Goal: Task Accomplishment & Management: Use online tool/utility

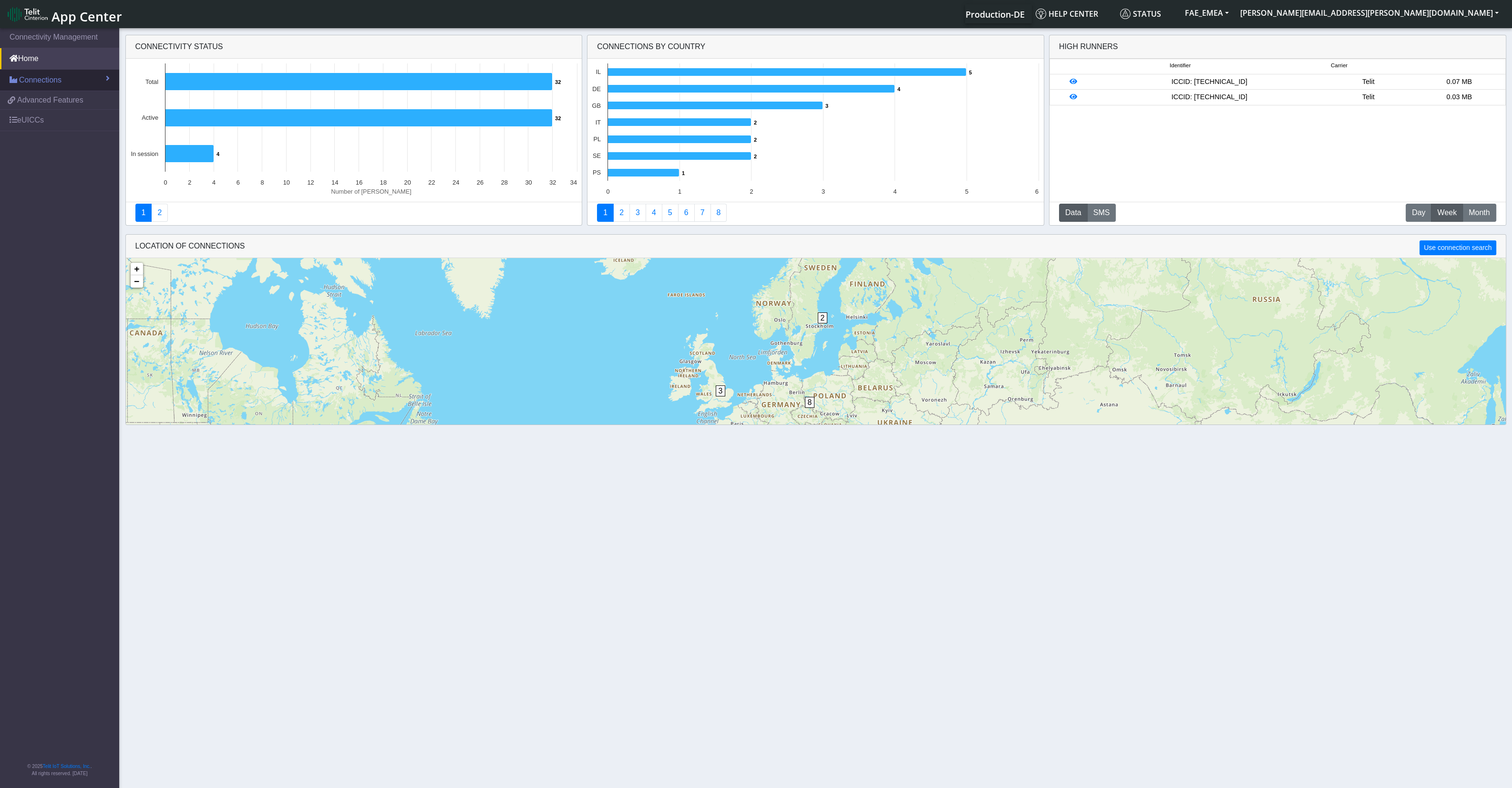
click at [39, 84] on span "Connections" at bounding box center [40, 80] width 42 height 11
click at [62, 83] on link "Connections" at bounding box center [60, 80] width 119 height 21
click at [45, 77] on span "Connections" at bounding box center [40, 80] width 42 height 11
click at [53, 152] on link "eUICCs" at bounding box center [60, 160] width 119 height 21
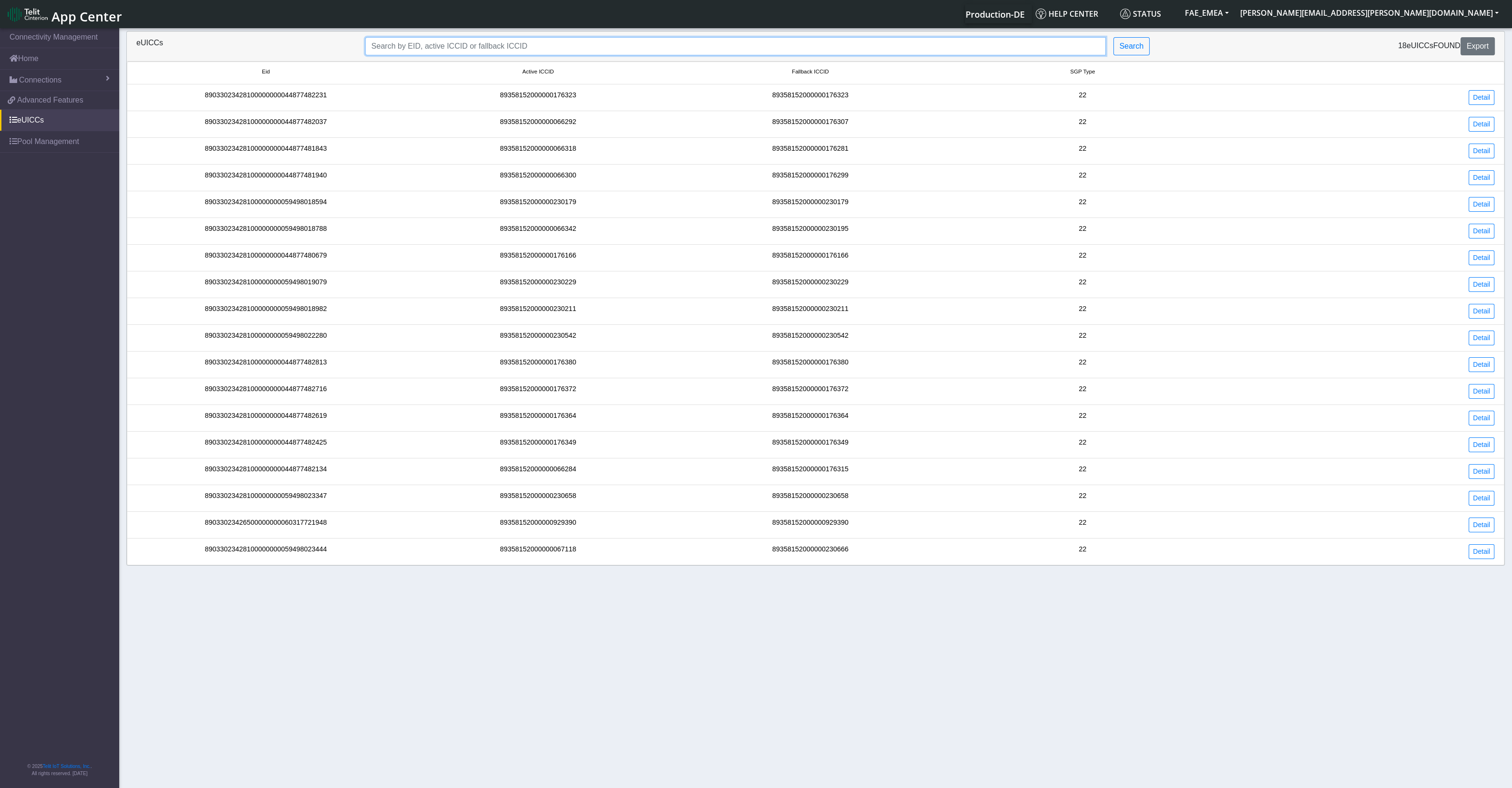
click at [436, 52] on input "Search..." at bounding box center [736, 46] width 740 height 18
click at [418, 37] on input "Search..." at bounding box center [736, 46] width 740 height 18
click at [418, 45] on input "Search..." at bounding box center [736, 46] width 740 height 18
paste input "89033023426500000000060317721948"
type input "89033023426500000000060317721948"
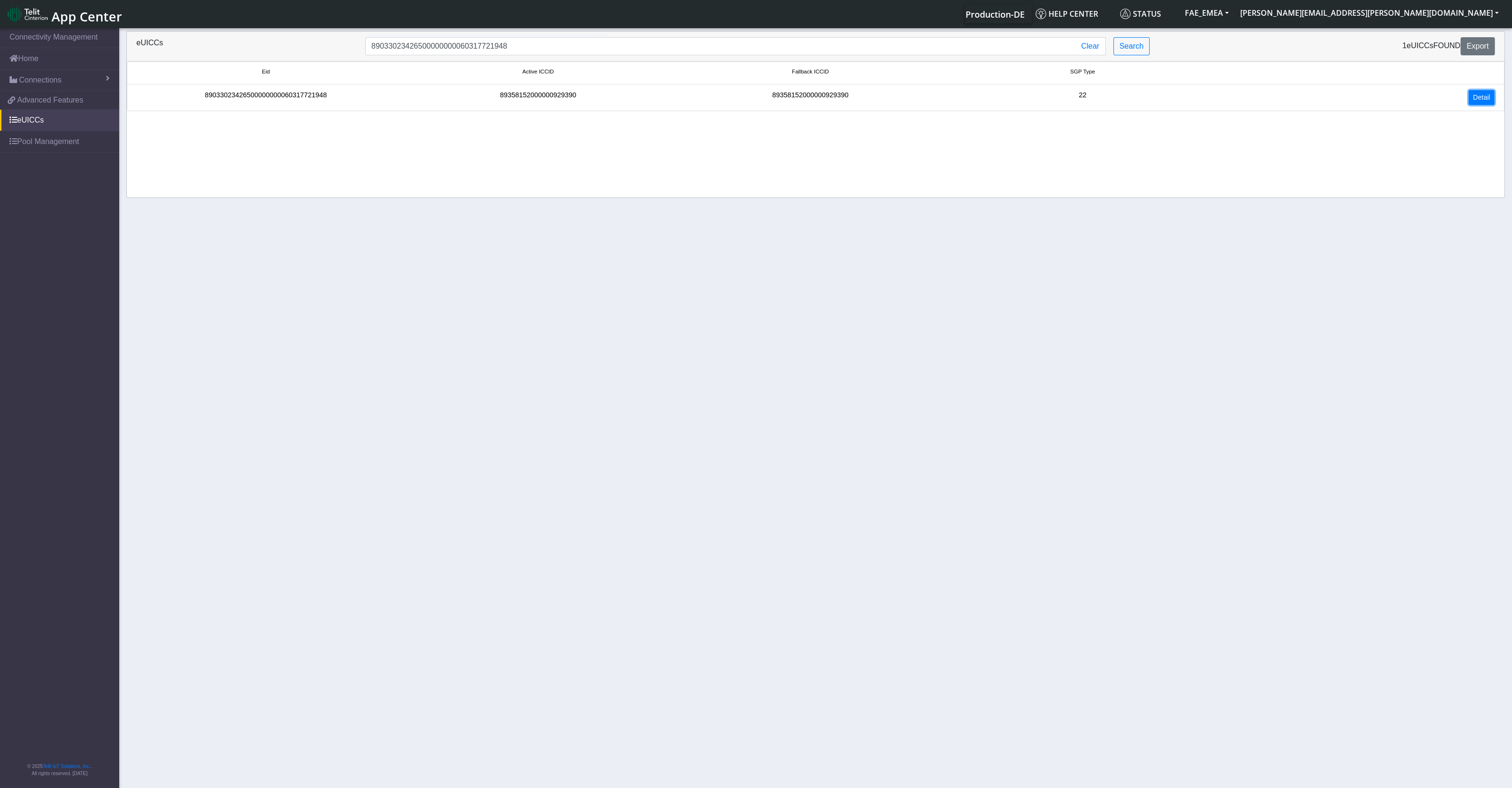
click at [1480, 93] on link "Detail" at bounding box center [1481, 97] width 25 height 15
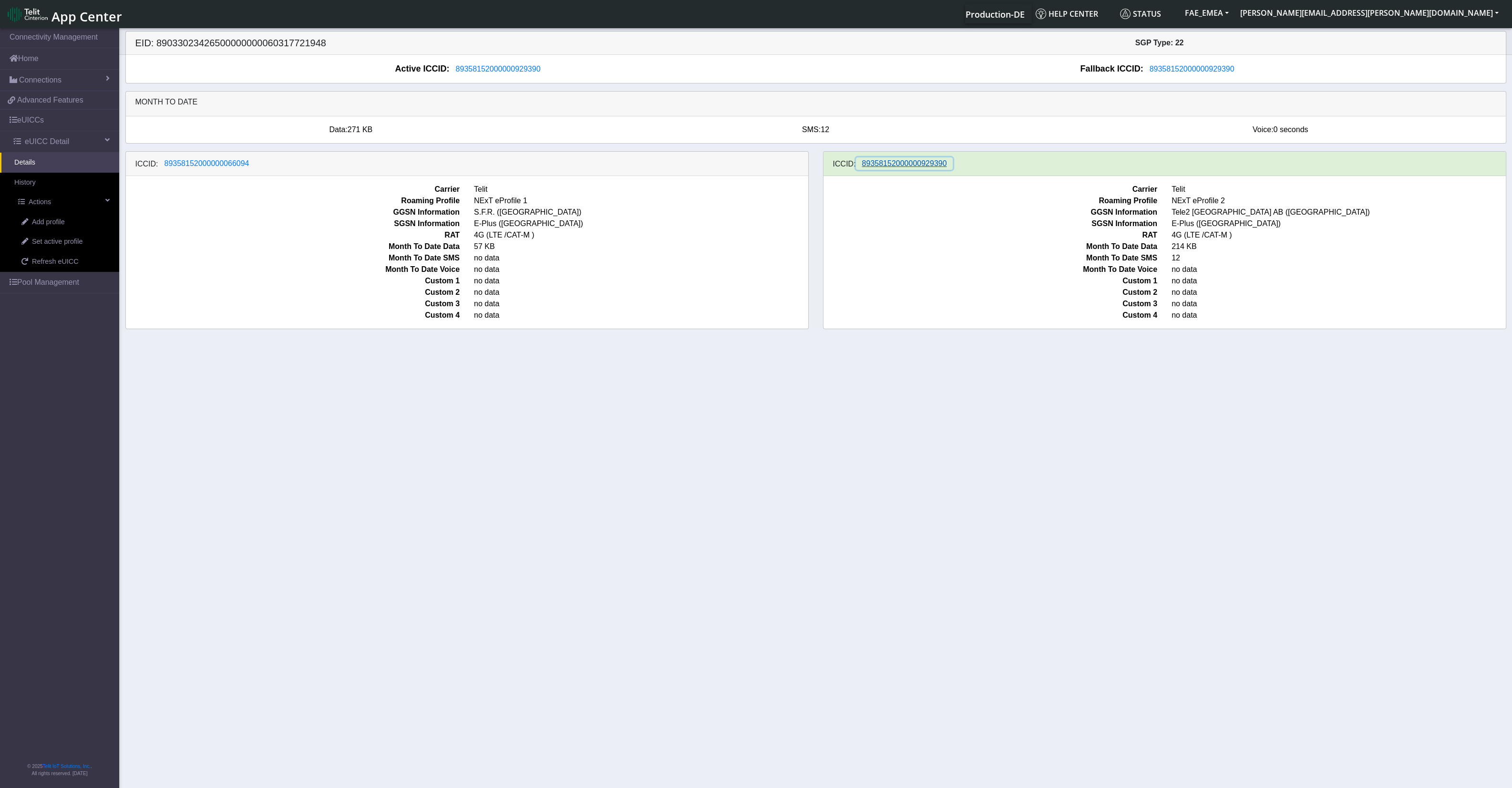
click at [911, 168] on span "89358152000000929390" at bounding box center [905, 163] width 85 height 8
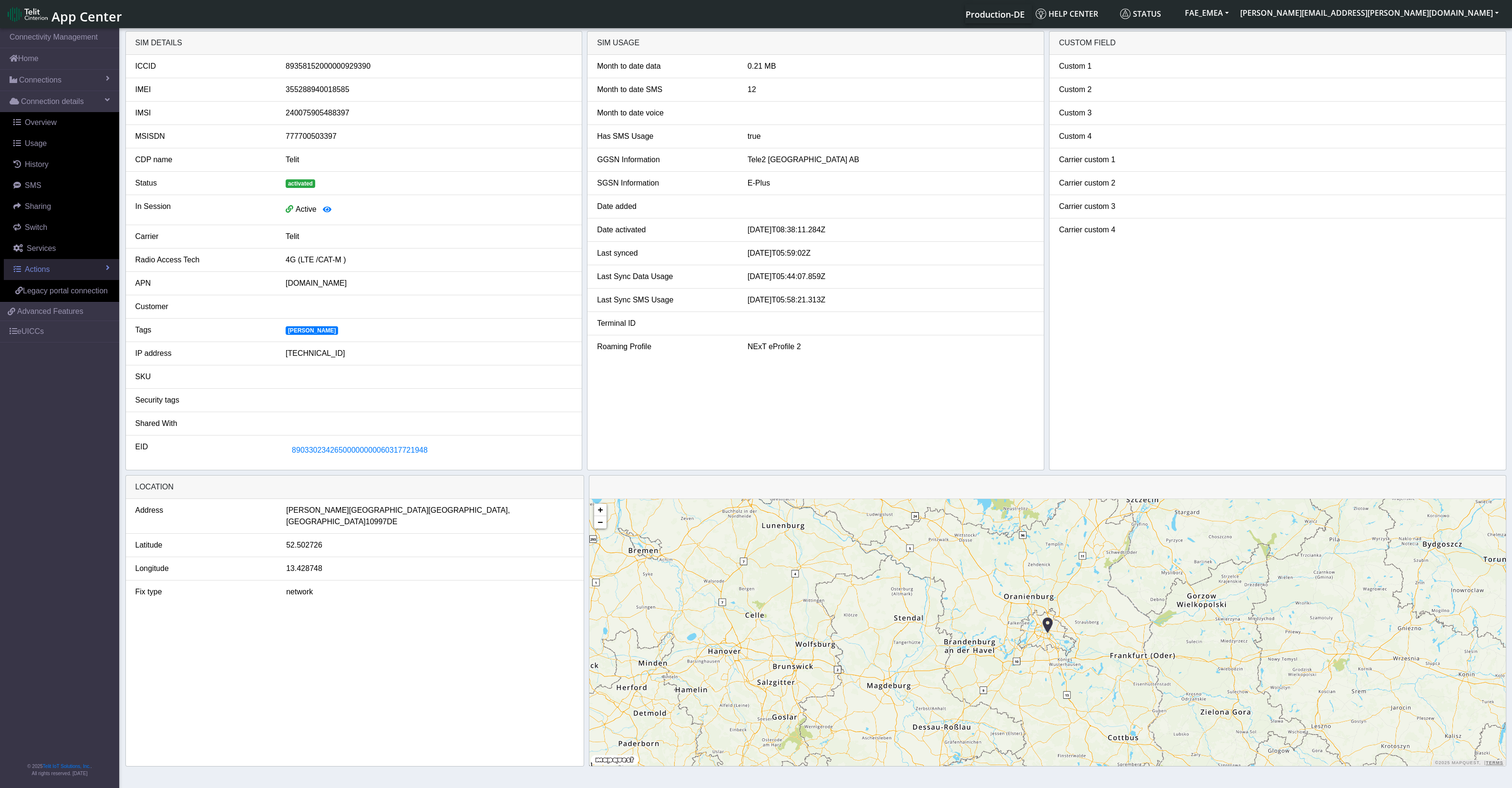
click at [74, 266] on link "Actions" at bounding box center [61, 270] width 115 height 21
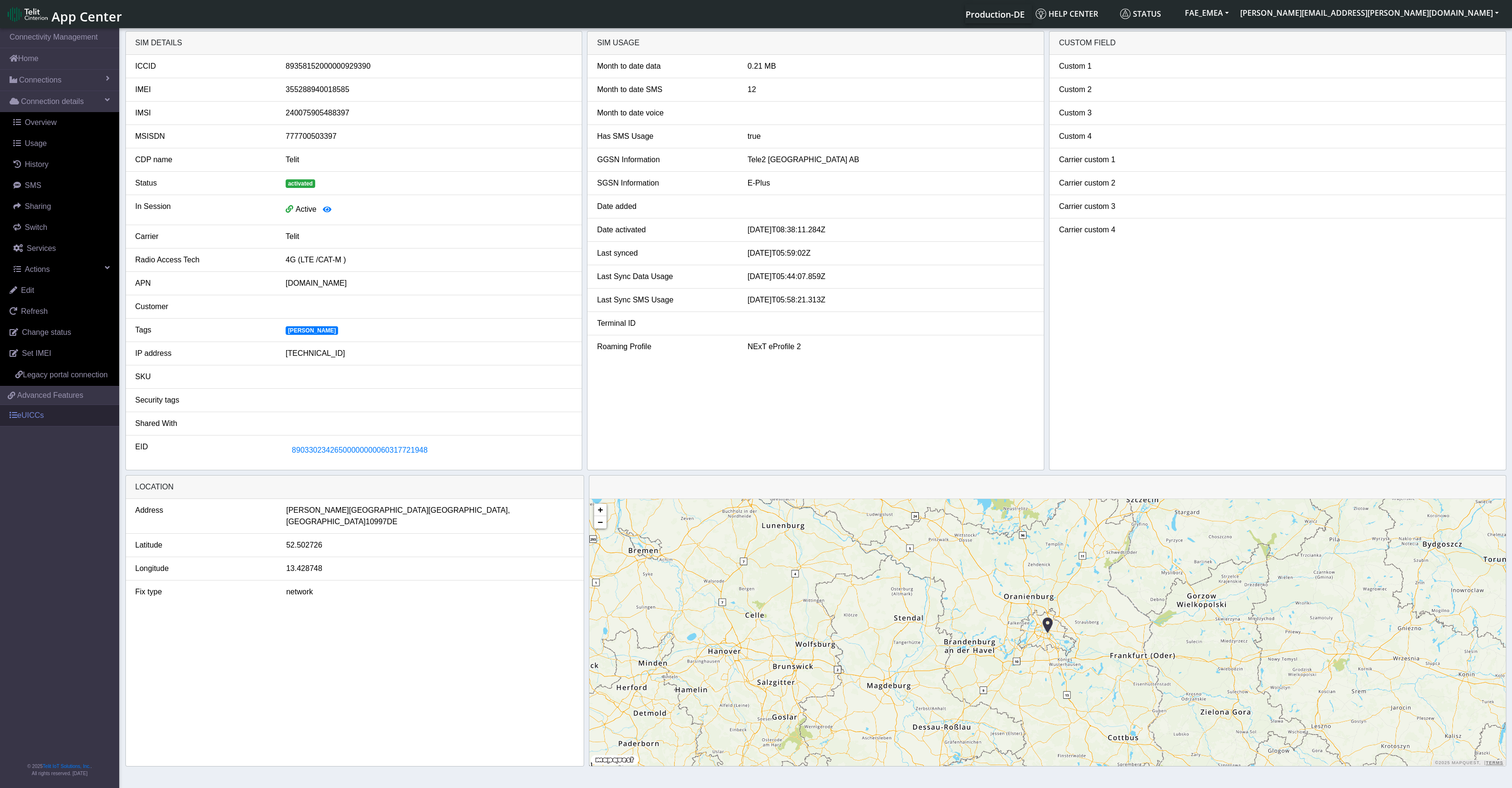
click at [65, 414] on link "eUICCs" at bounding box center [60, 415] width 119 height 21
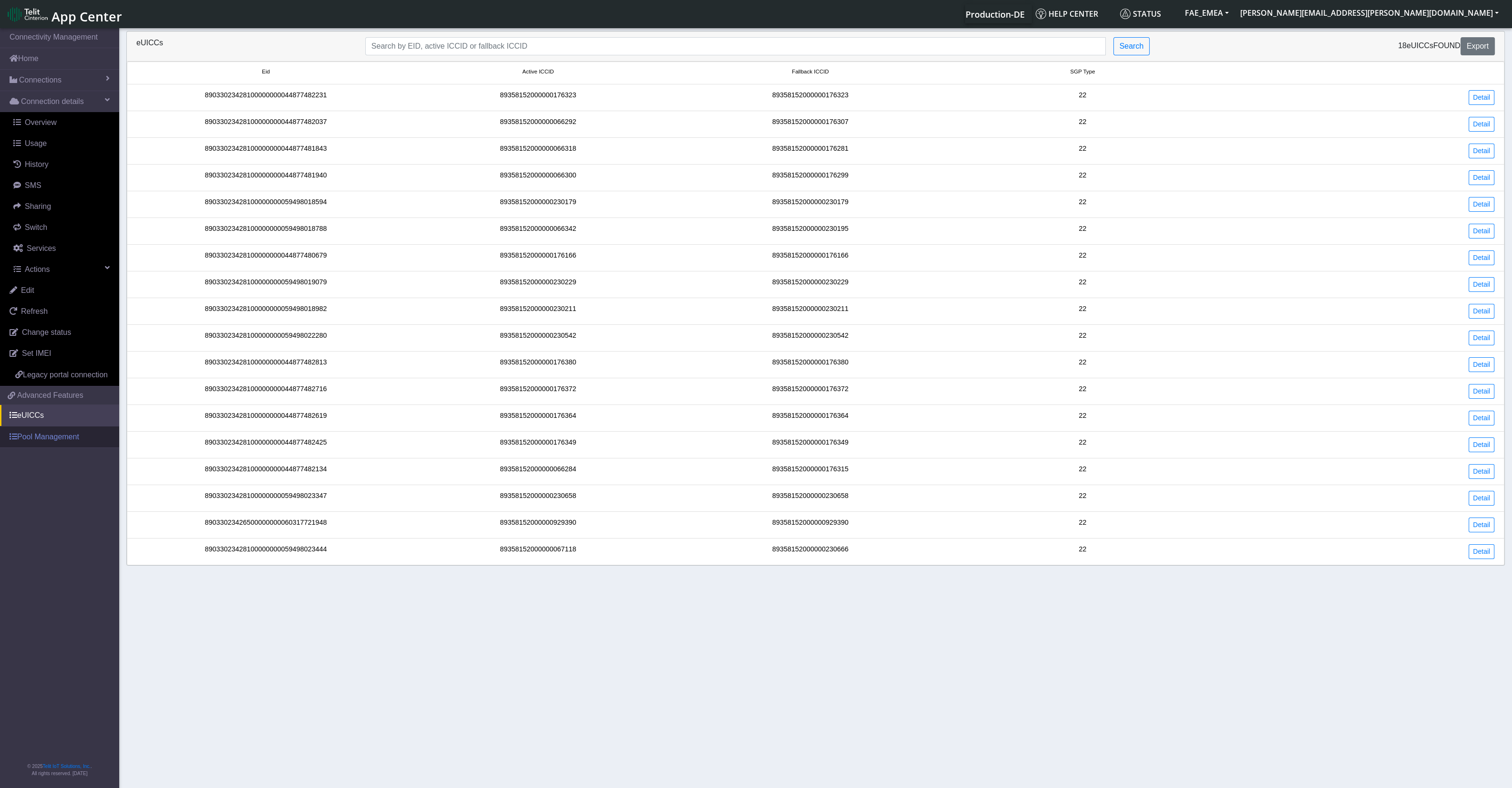
click at [60, 431] on link "Pool Management" at bounding box center [60, 437] width 119 height 21
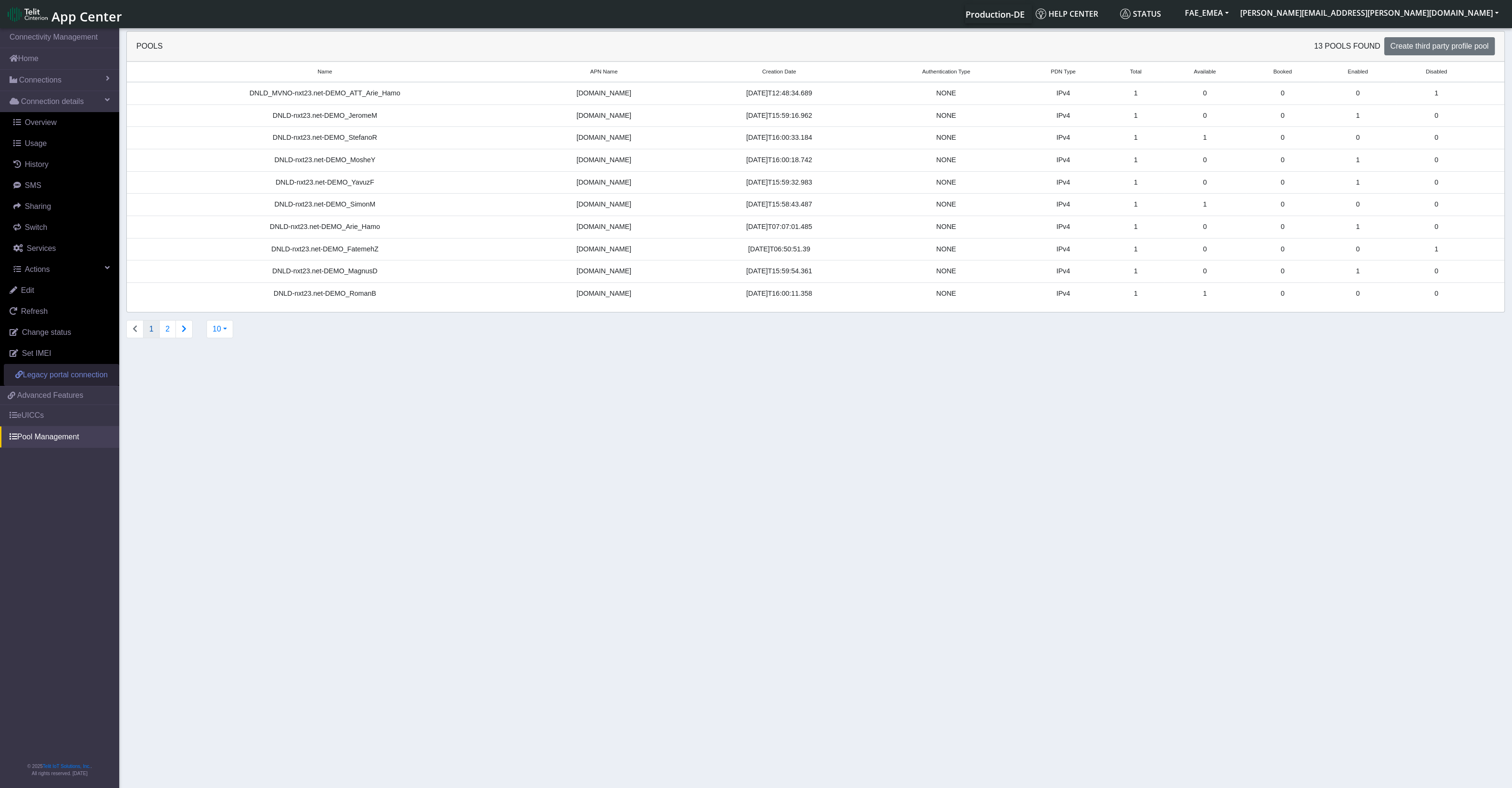
click at [55, 378] on span "Legacy portal connection" at bounding box center [65, 374] width 85 height 8
click at [43, 394] on span "Advanced Features" at bounding box center [50, 396] width 66 height 11
click at [62, 417] on link "eUICCs" at bounding box center [60, 415] width 119 height 21
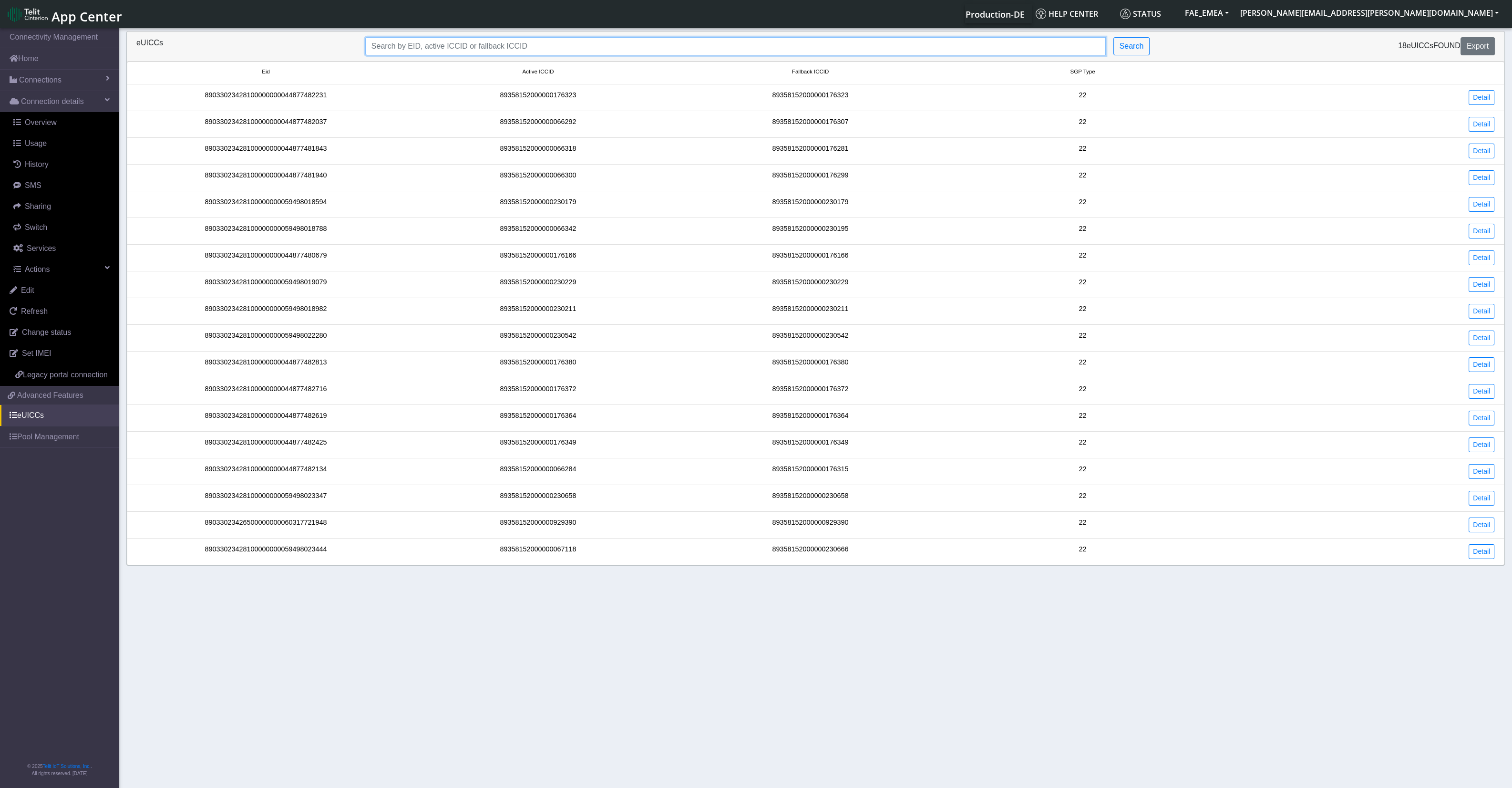
click at [522, 41] on input "Search..." at bounding box center [736, 46] width 740 height 18
paste input "89033023426500000000060317721948"
type input "89033023426500000000060317721948"
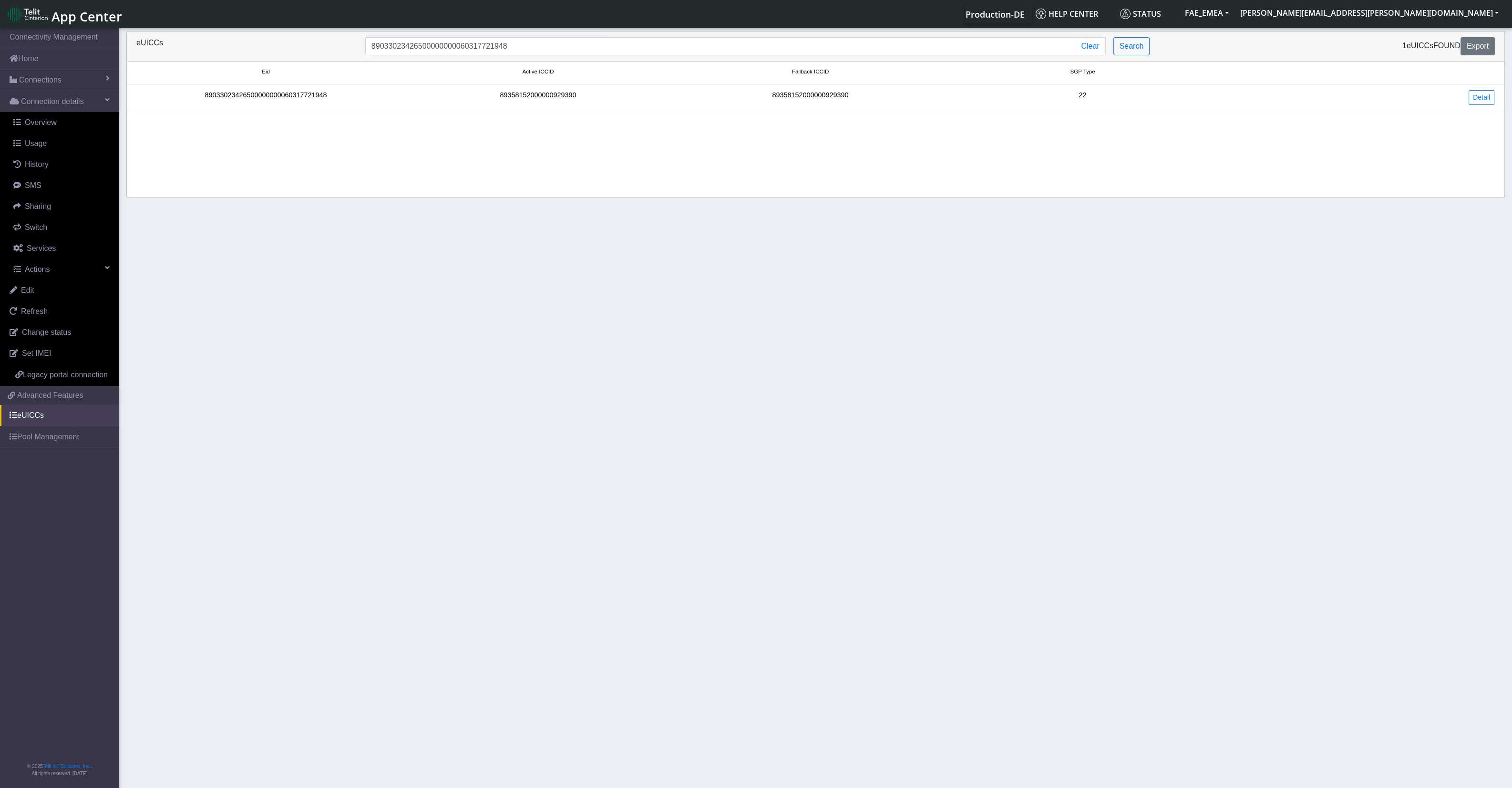
click at [579, 93] on div "89358152000000929390" at bounding box center [538, 97] width 272 height 15
click at [548, 96] on div "89358152000000929390" at bounding box center [538, 97] width 272 height 15
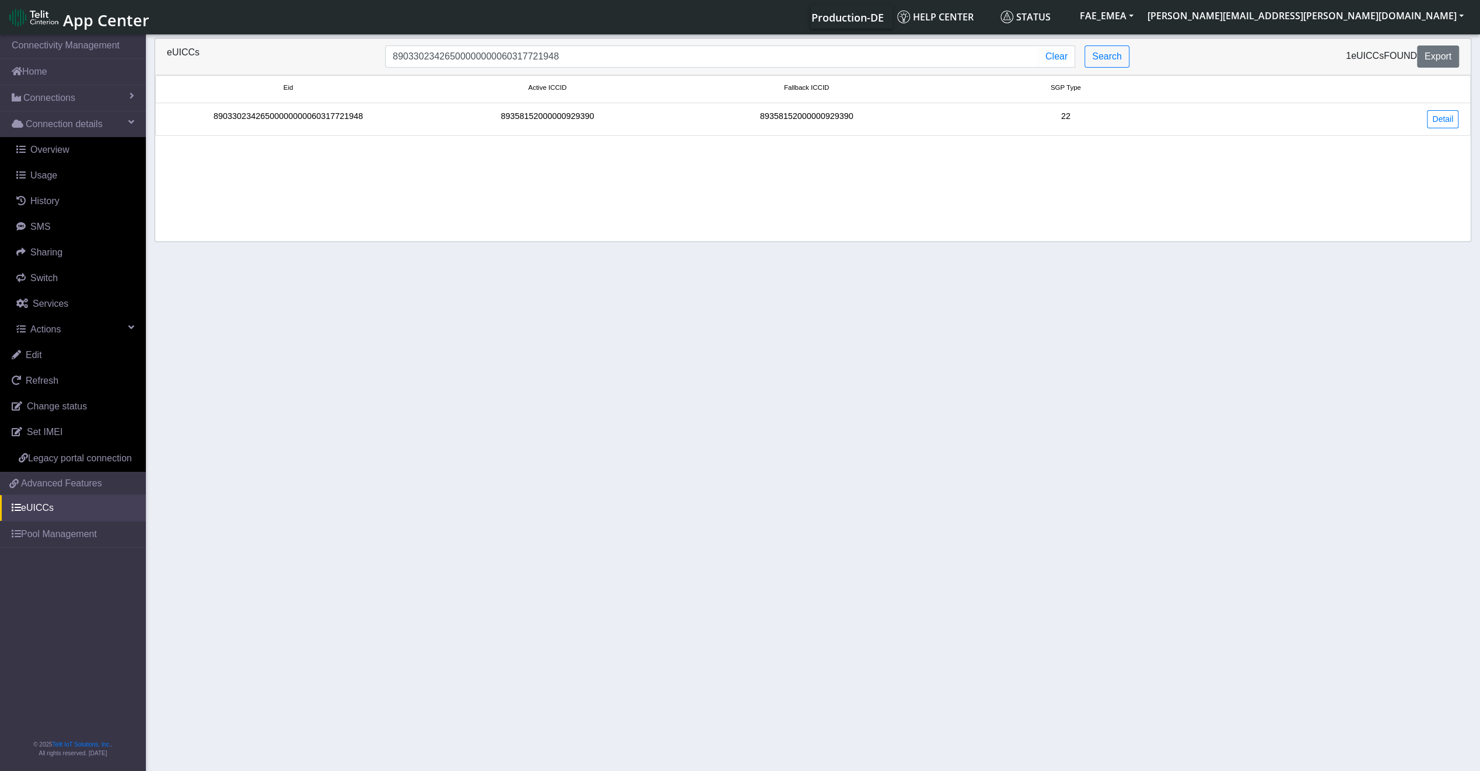
drag, startPoint x: 1816, startPoint y: 0, endPoint x: 1028, endPoint y: 313, distance: 848.6
click at [1031, 313] on section "Connectivity Management Home Connections List Map Connection details Overview U…" at bounding box center [740, 403] width 1480 height 743
click at [1447, 120] on link "Detail" at bounding box center [1442, 119] width 31 height 18
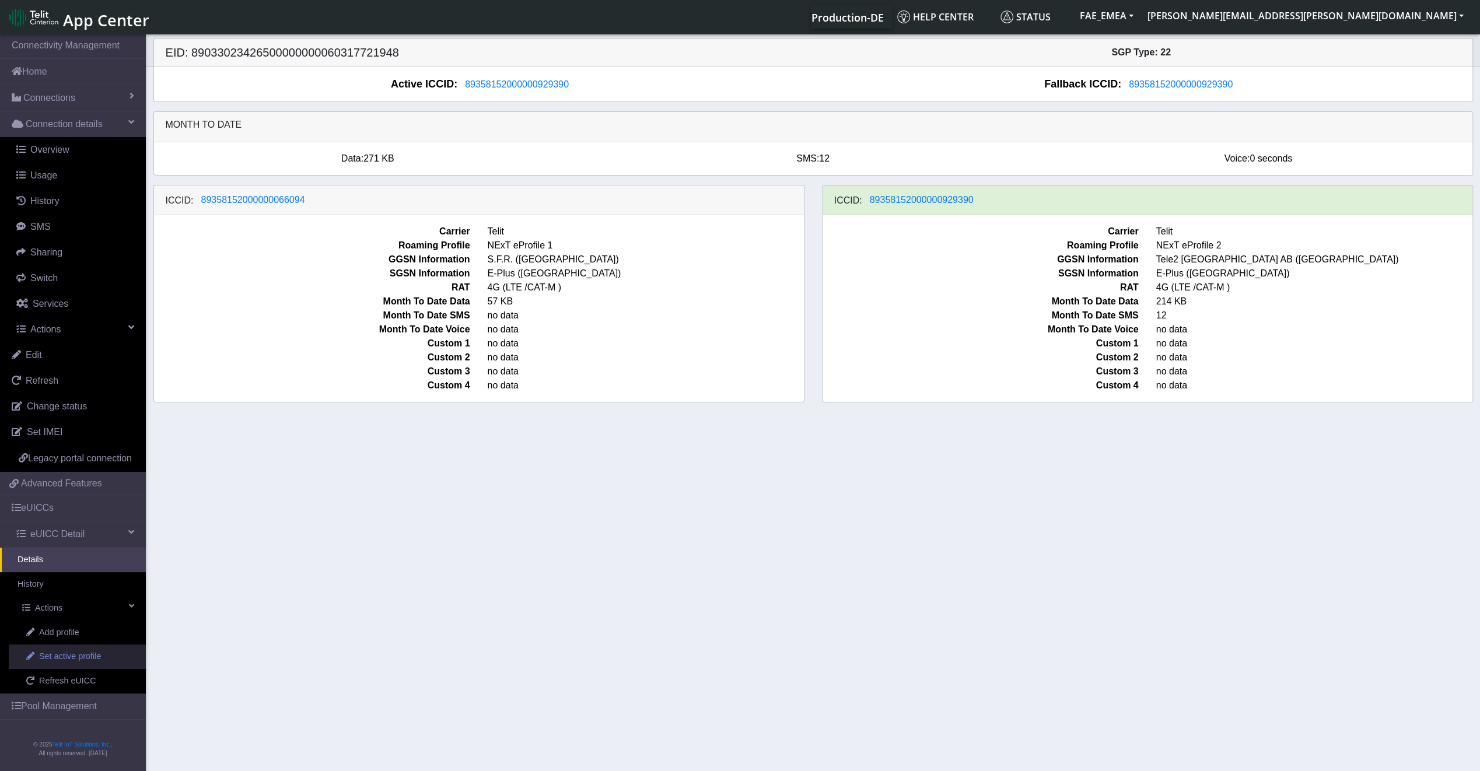
click at [91, 656] on span "Set active profile" at bounding box center [70, 656] width 62 height 13
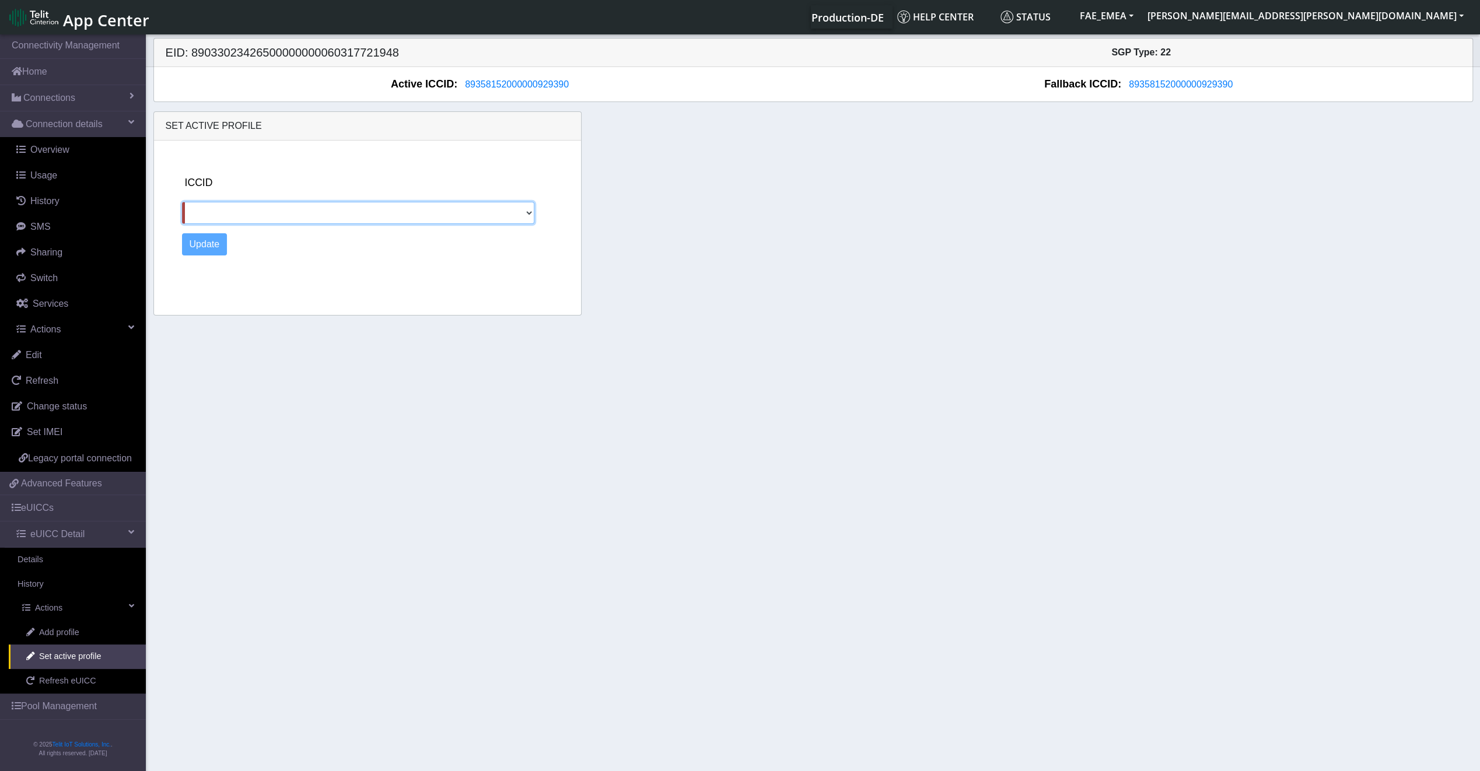
click at [511, 220] on select "89358152000000066094" at bounding box center [358, 213] width 353 height 22
click at [489, 247] on div "Update" at bounding box center [378, 244] width 392 height 22
click at [436, 222] on select "89358152000000066094" at bounding box center [358, 213] width 353 height 22
select select "89358152000000066094"
click at [182, 202] on select "89358152000000066094" at bounding box center [358, 213] width 353 height 22
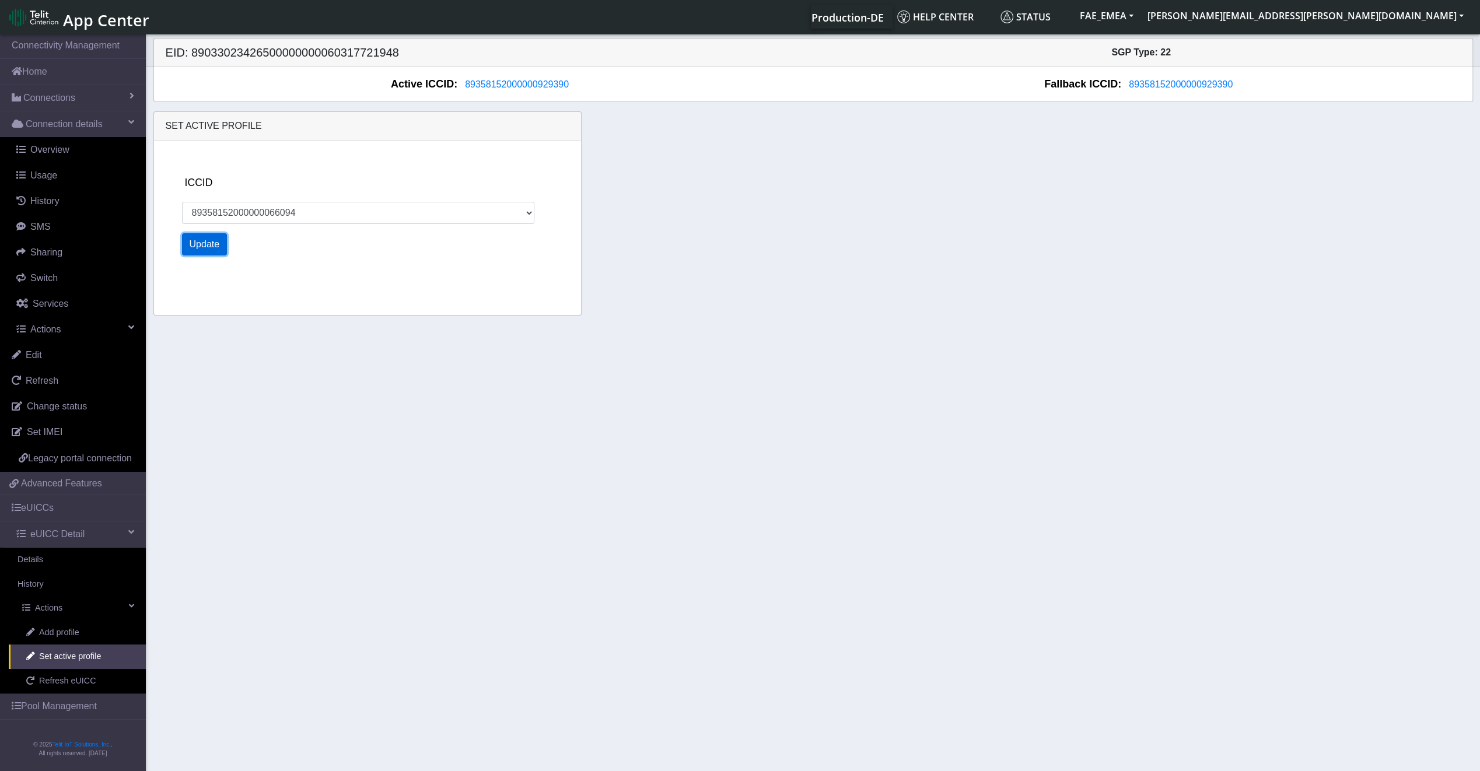
click at [220, 248] on button "Update" at bounding box center [204, 244] width 45 height 22
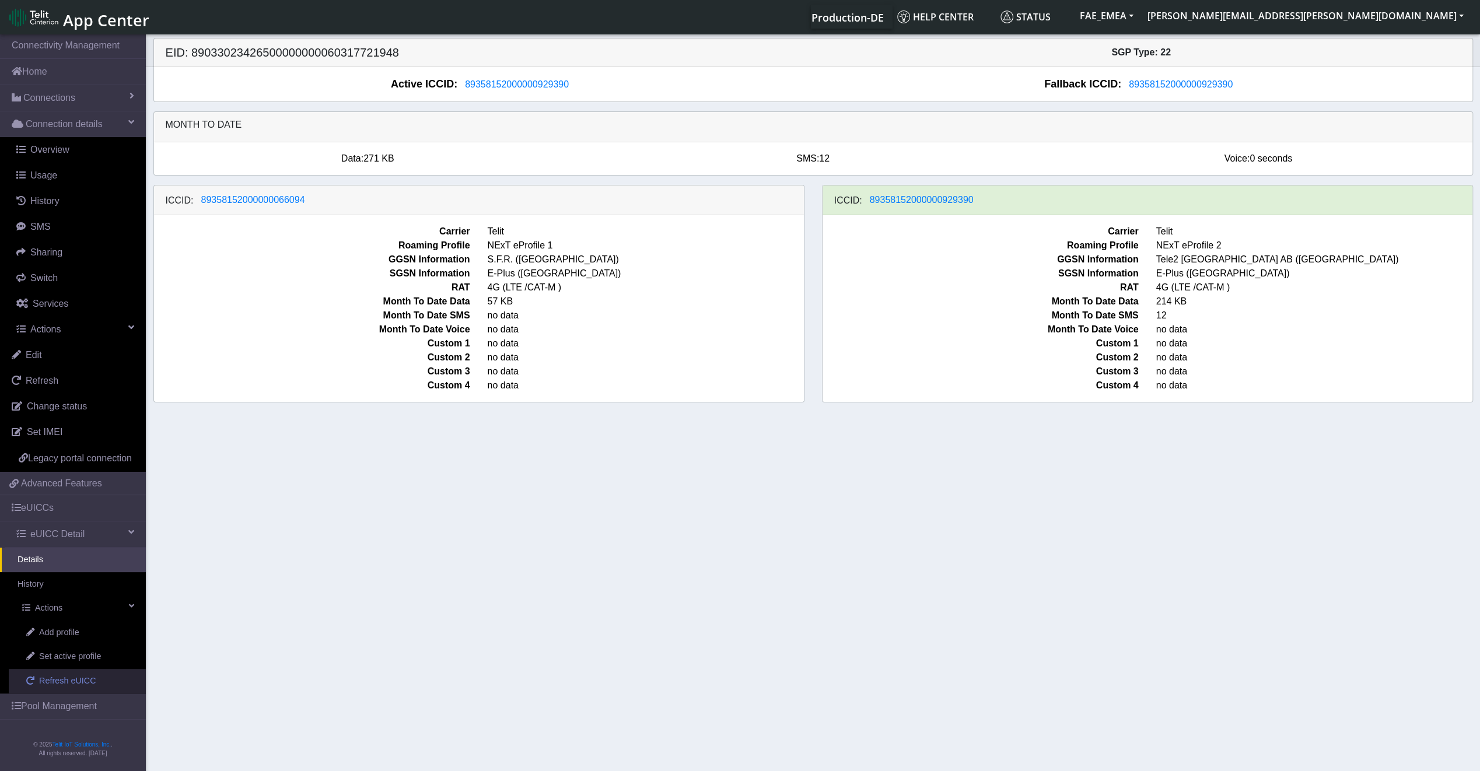
click at [54, 678] on span "Refresh eUICC" at bounding box center [67, 681] width 57 height 13
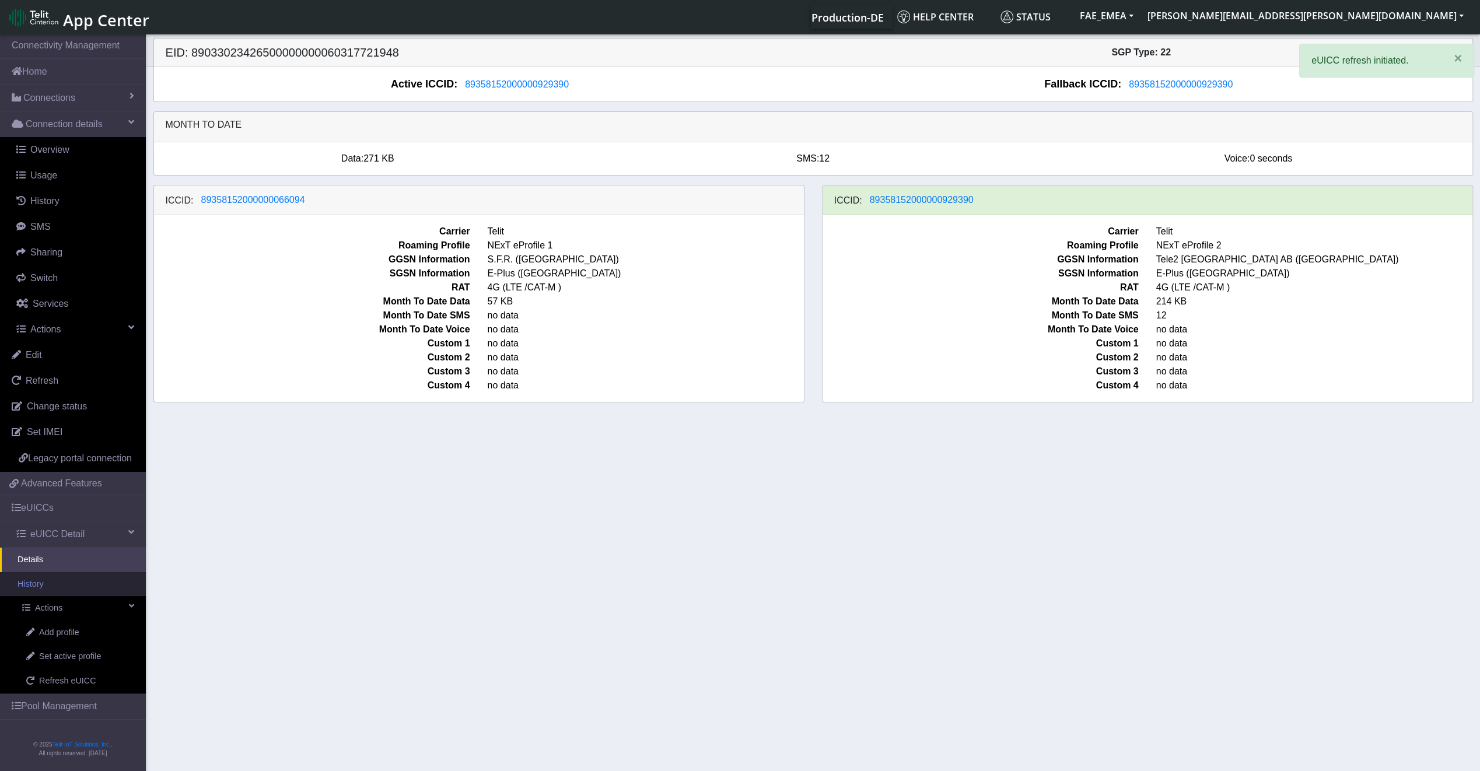
click at [61, 589] on link "History" at bounding box center [73, 584] width 146 height 24
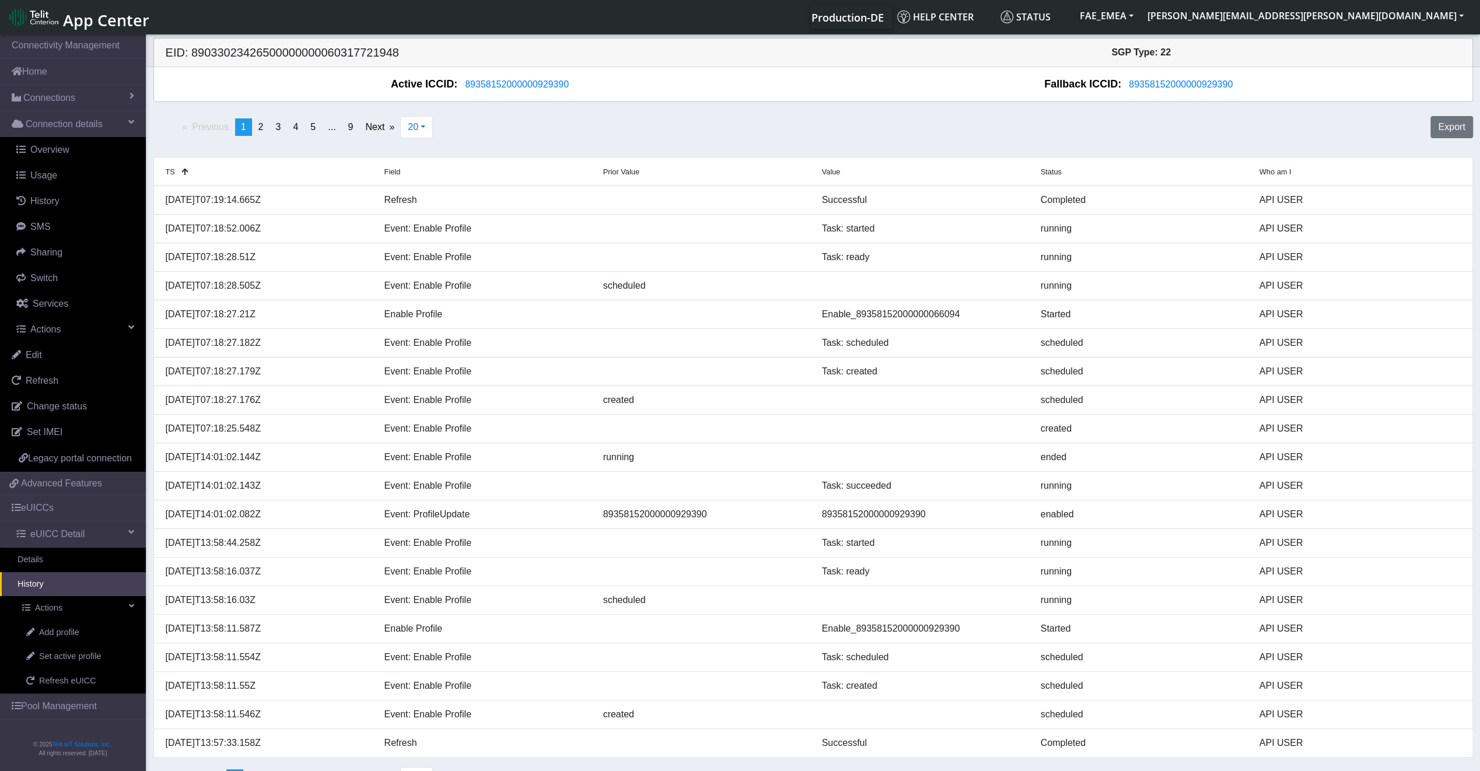
click at [69, 580] on link "History" at bounding box center [73, 584] width 146 height 24
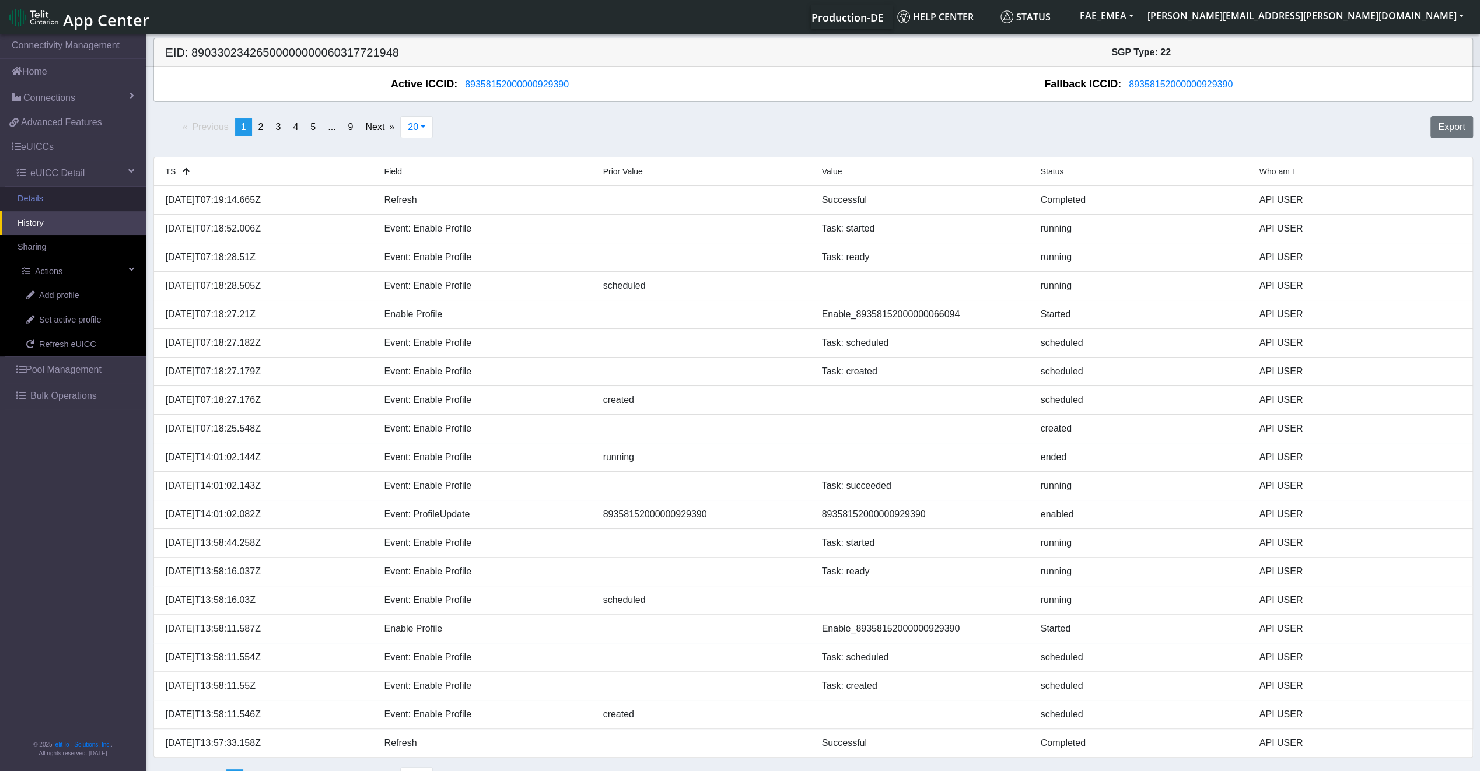
click at [39, 205] on link "Details" at bounding box center [73, 199] width 146 height 24
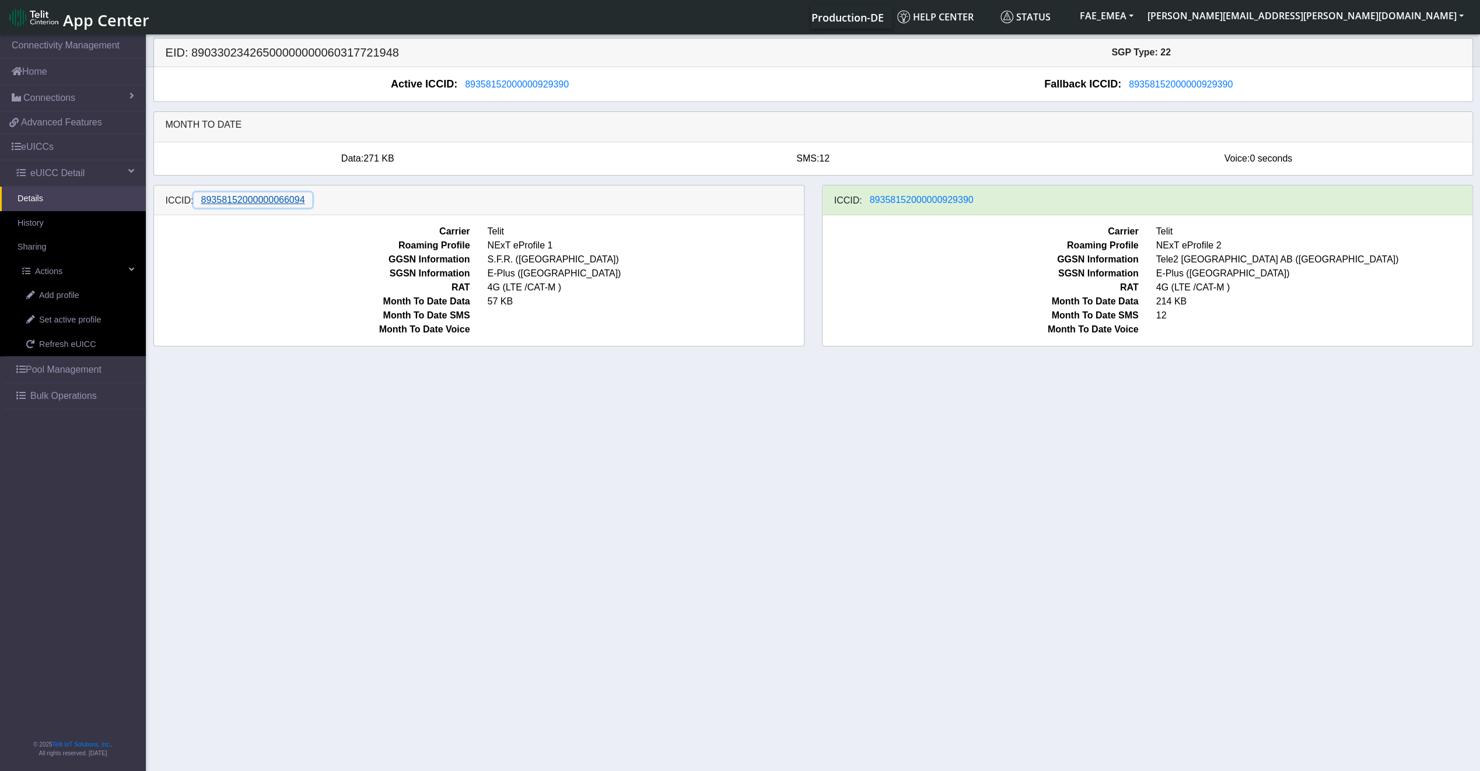
click at [272, 205] on span "89358152000000066094" at bounding box center [253, 200] width 104 height 10
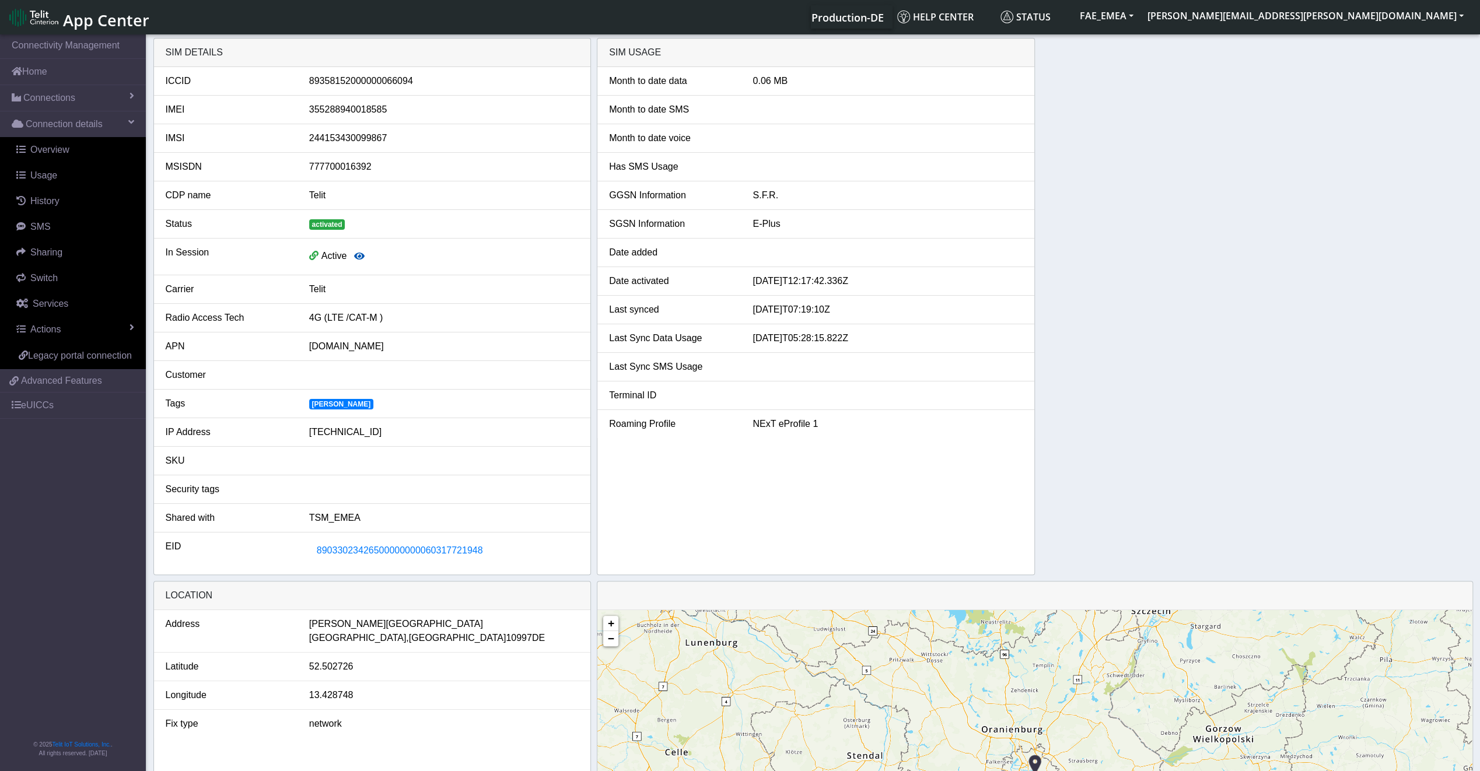
click at [363, 260] on button "button" at bounding box center [359, 257] width 26 height 22
click at [362, 257] on icon "button" at bounding box center [359, 255] width 10 height 9
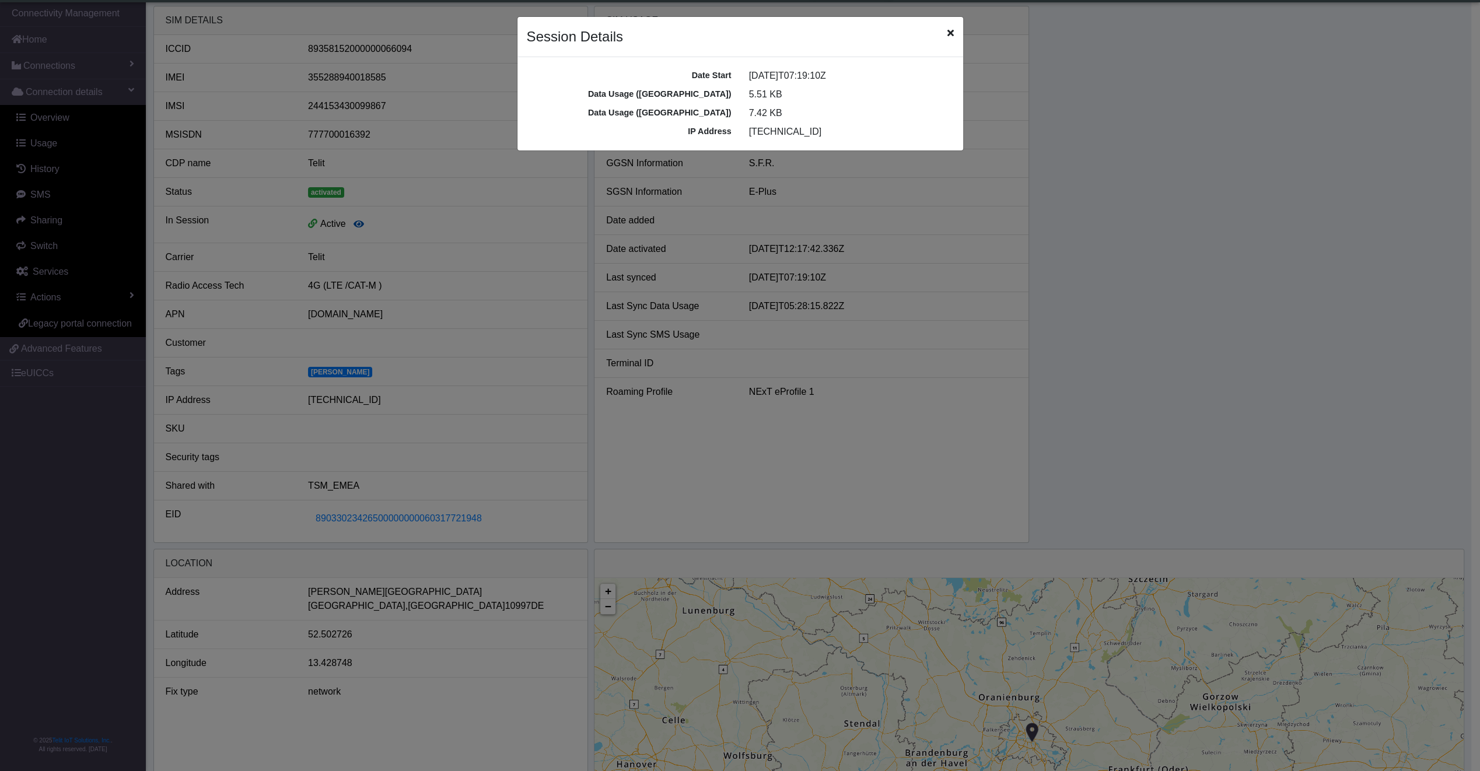
scroll to position [4, 0]
click at [947, 31] on div "Session Details" at bounding box center [744, 37] width 446 height 40
click at [951, 36] on div "Session Details" at bounding box center [744, 37] width 446 height 40
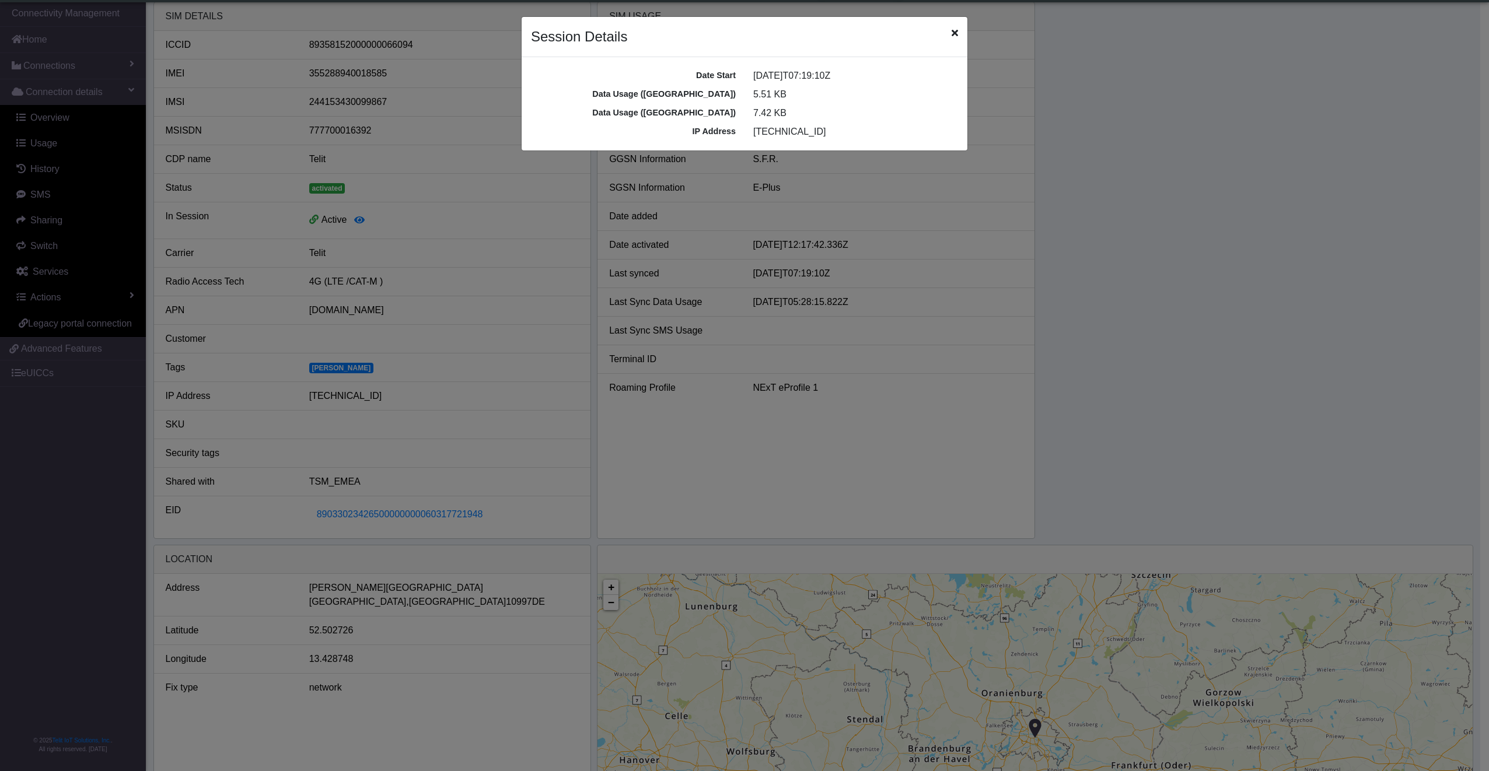
click at [952, 31] on icon "Close" at bounding box center [954, 32] width 6 height 9
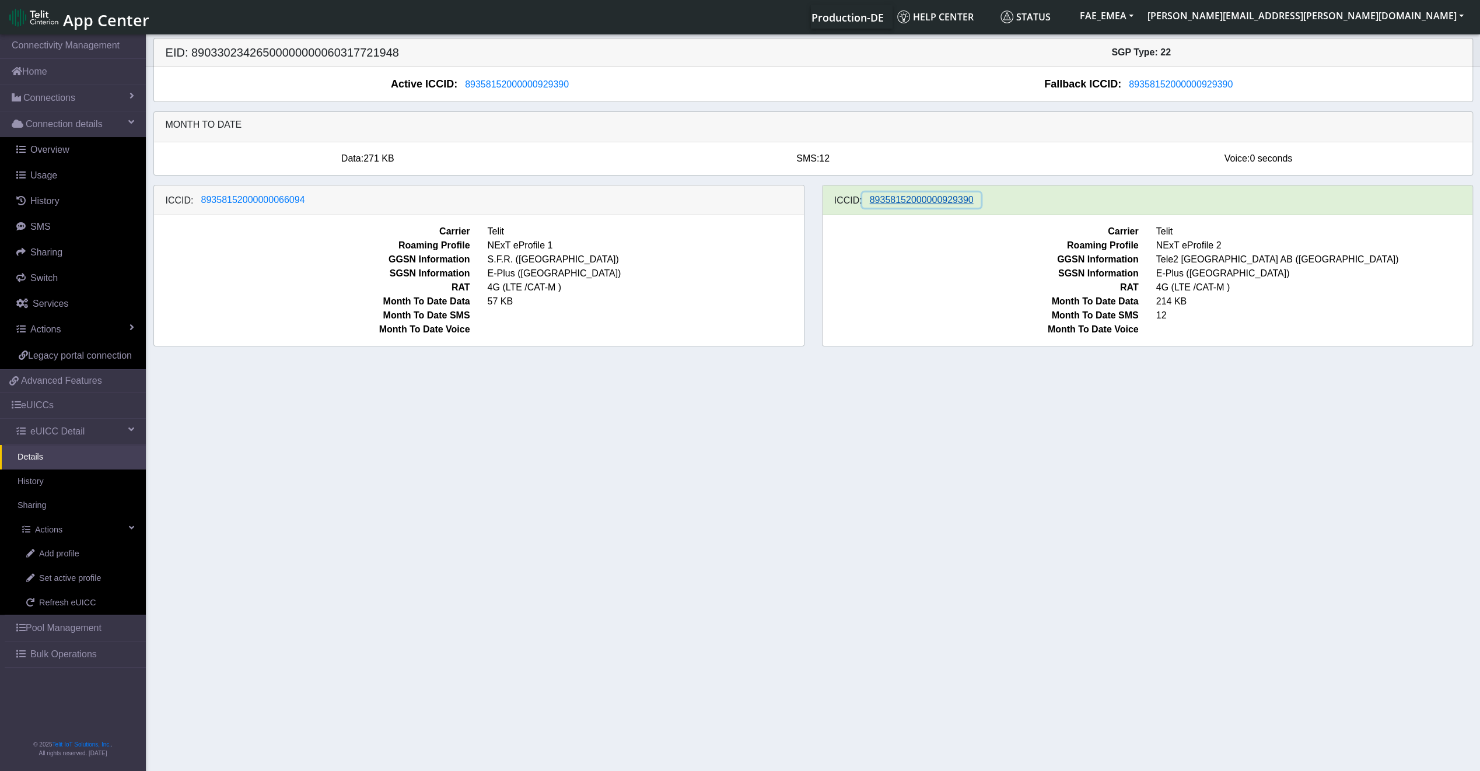
click at [937, 197] on span "89358152000000929390" at bounding box center [922, 200] width 104 height 10
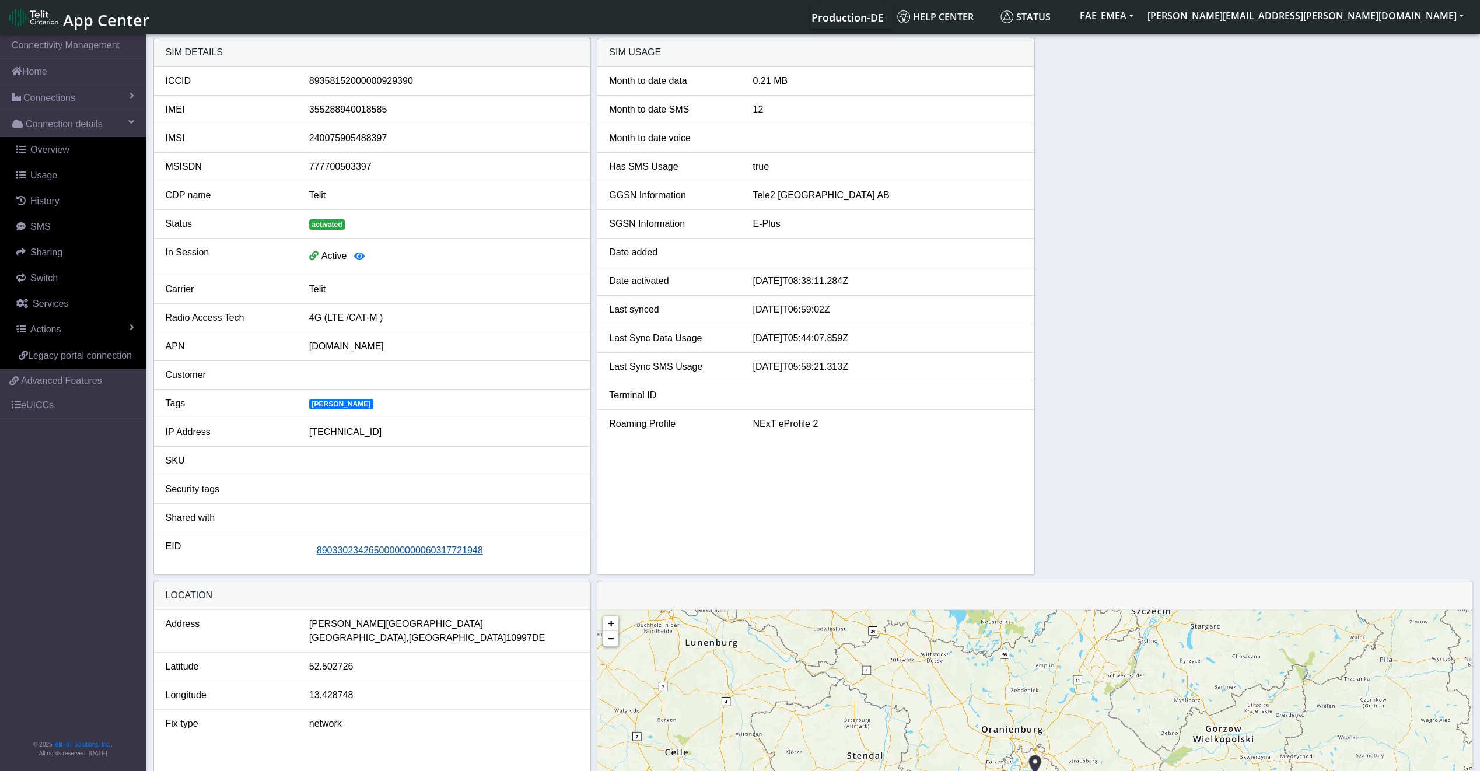
click at [393, 554] on button "89033023426500000000060317721948" at bounding box center [399, 551] width 181 height 22
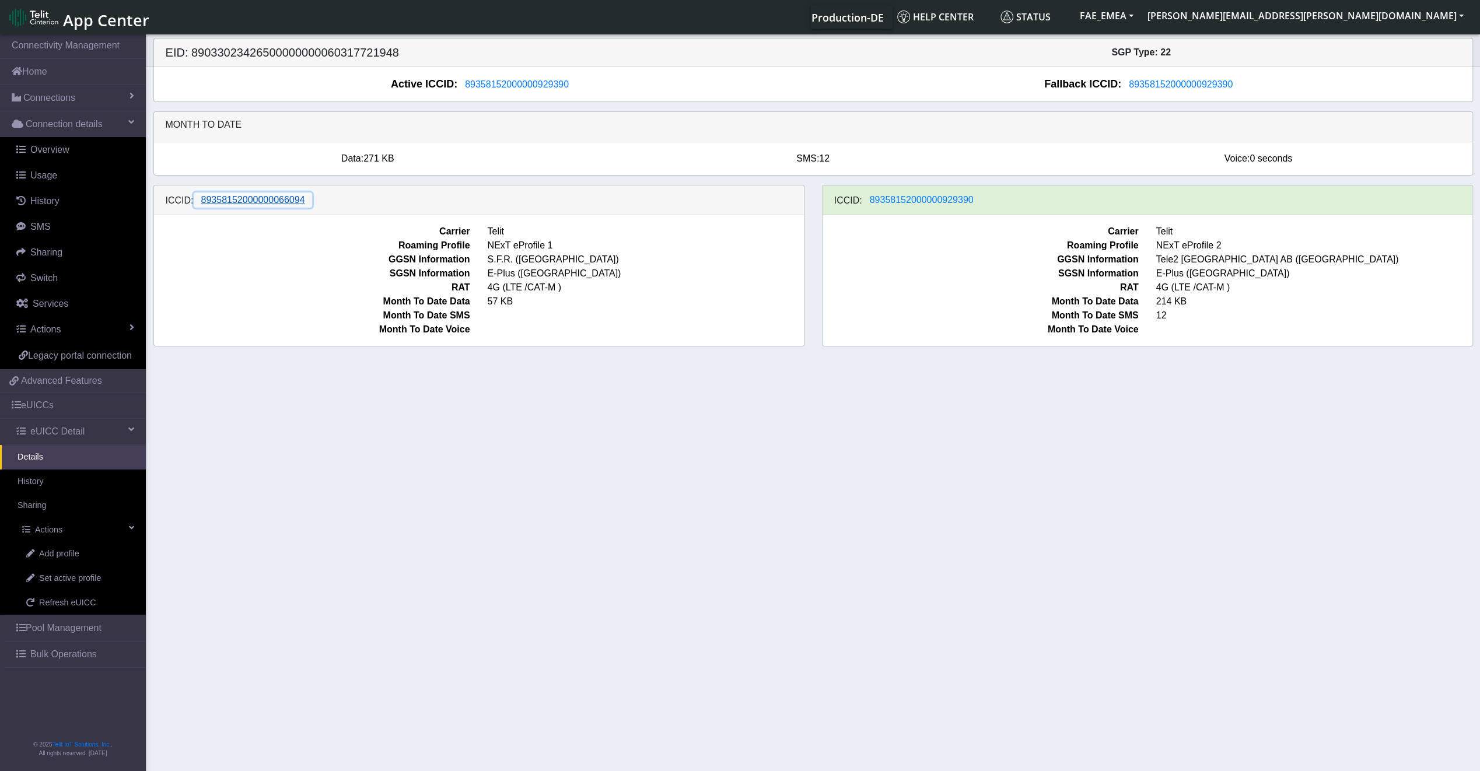
click at [283, 198] on span "89358152000000066094" at bounding box center [253, 200] width 104 height 10
click at [897, 195] on span "89358152000000929390" at bounding box center [922, 200] width 104 height 10
click at [74, 478] on link "History" at bounding box center [73, 482] width 146 height 24
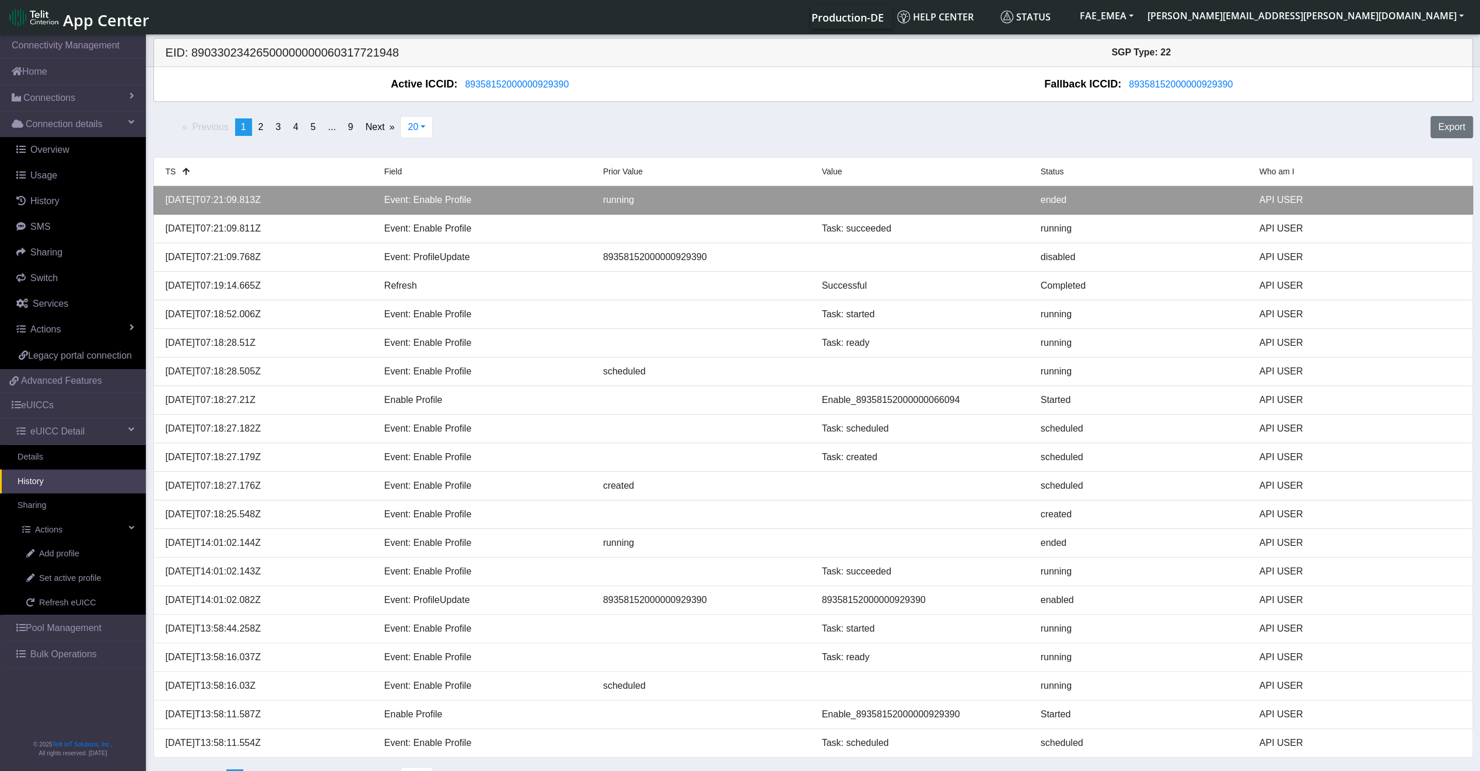
click at [486, 203] on div "Event: Enable Profile" at bounding box center [485, 200] width 219 height 14
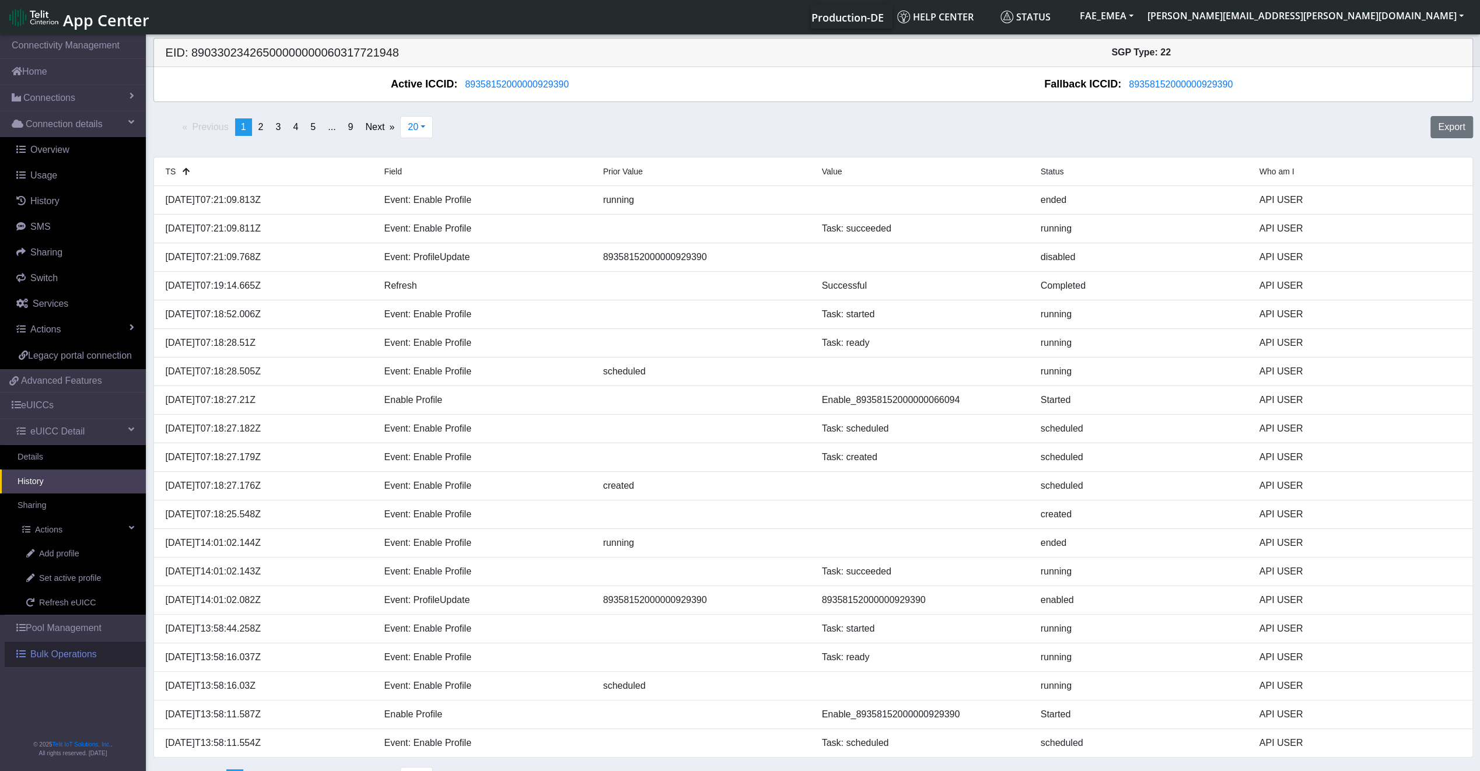
click at [72, 648] on span "Bulk Operations" at bounding box center [63, 654] width 66 height 14
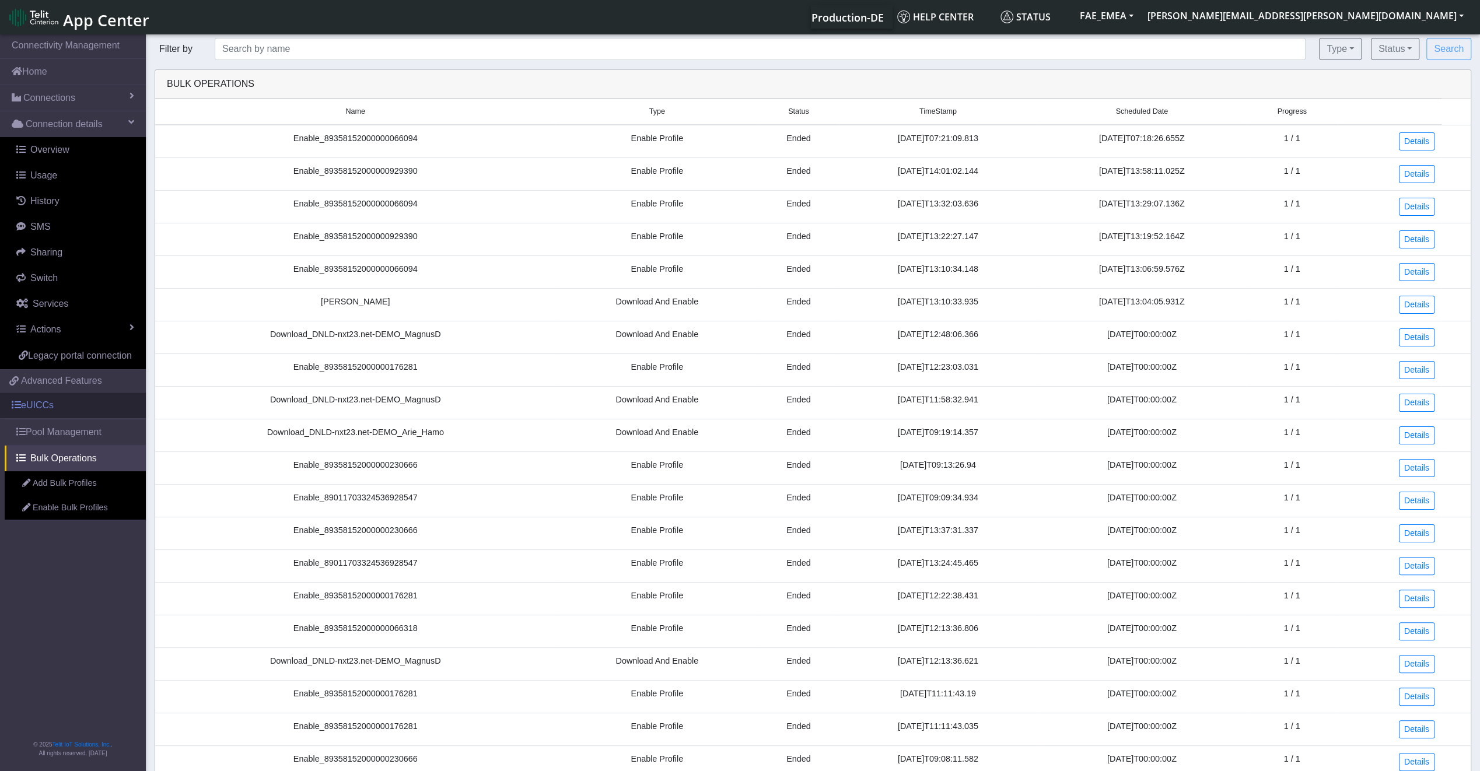
click at [42, 405] on link "eUICCs" at bounding box center [73, 406] width 146 height 26
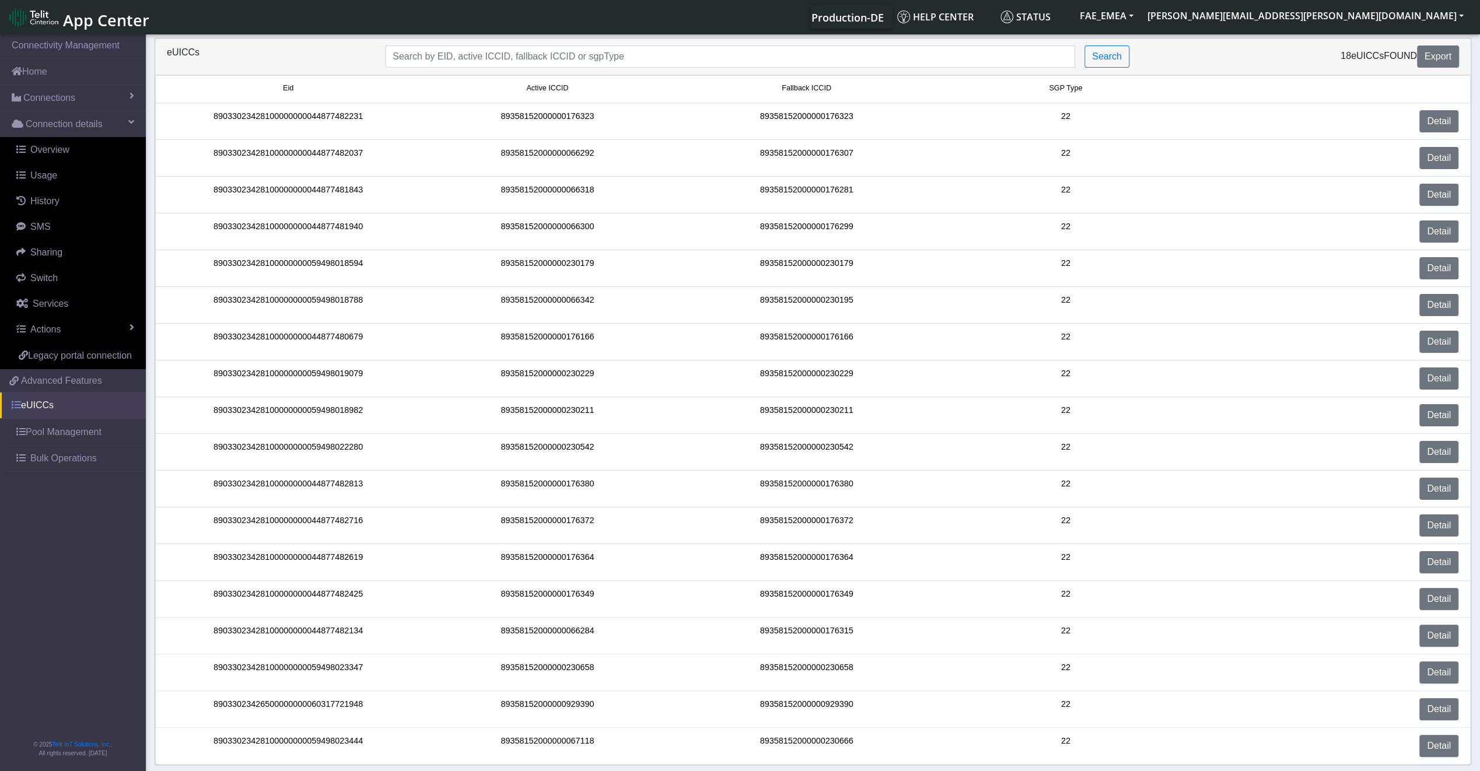
click at [42, 405] on link "eUICCs" at bounding box center [73, 406] width 146 height 26
click at [41, 405] on link "eUICCs" at bounding box center [73, 406] width 146 height 26
click at [22, 404] on link "eUICCs" at bounding box center [73, 406] width 146 height 26
click at [65, 334] on link "Actions" at bounding box center [75, 330] width 141 height 26
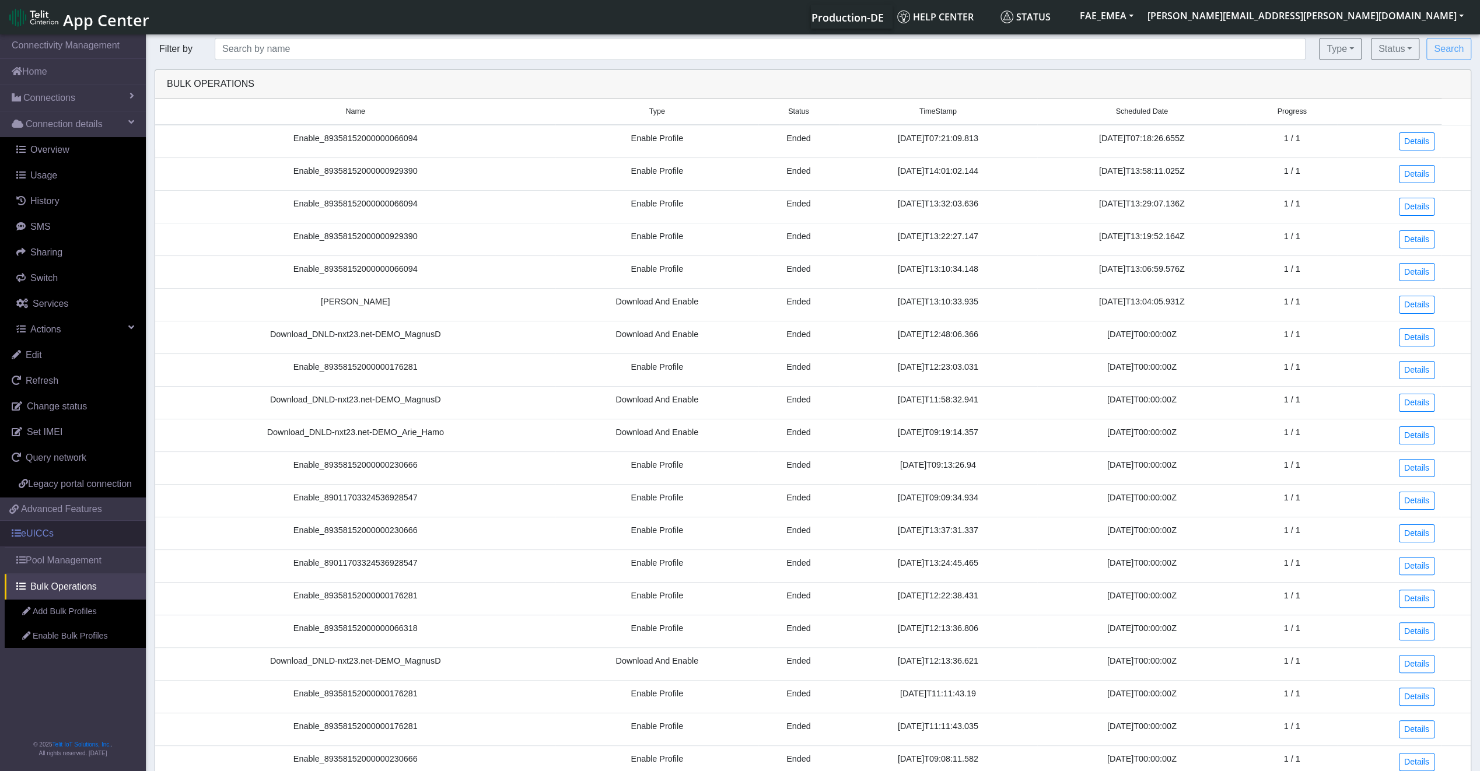
click at [61, 538] on link "eUICCs" at bounding box center [73, 534] width 146 height 26
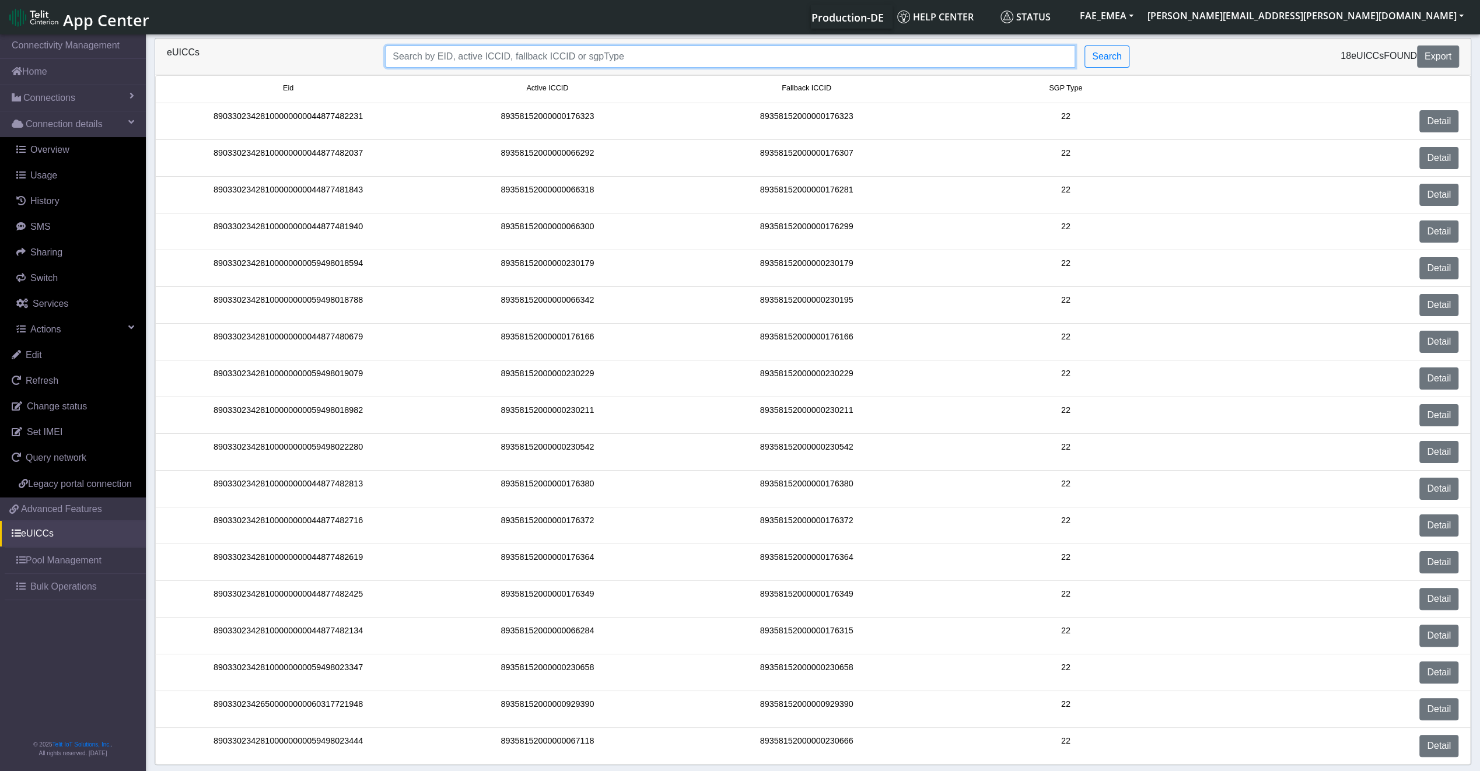
click at [554, 54] on input "Search..." at bounding box center [730, 56] width 690 height 22
paste input "89033023426500000000060317721948"
type input "89033023426500000000060317721948"
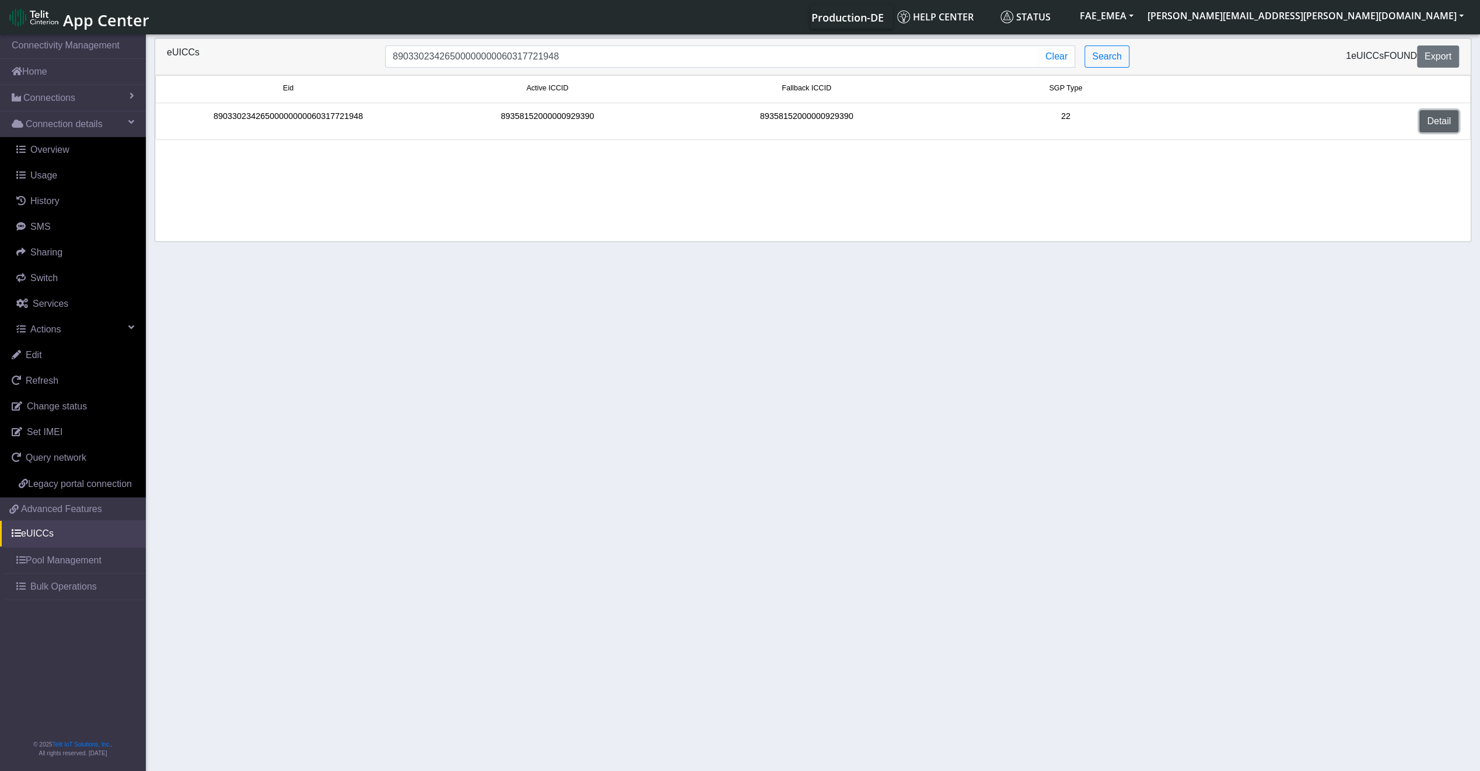
click at [1438, 129] on link "Detail" at bounding box center [1438, 121] width 39 height 22
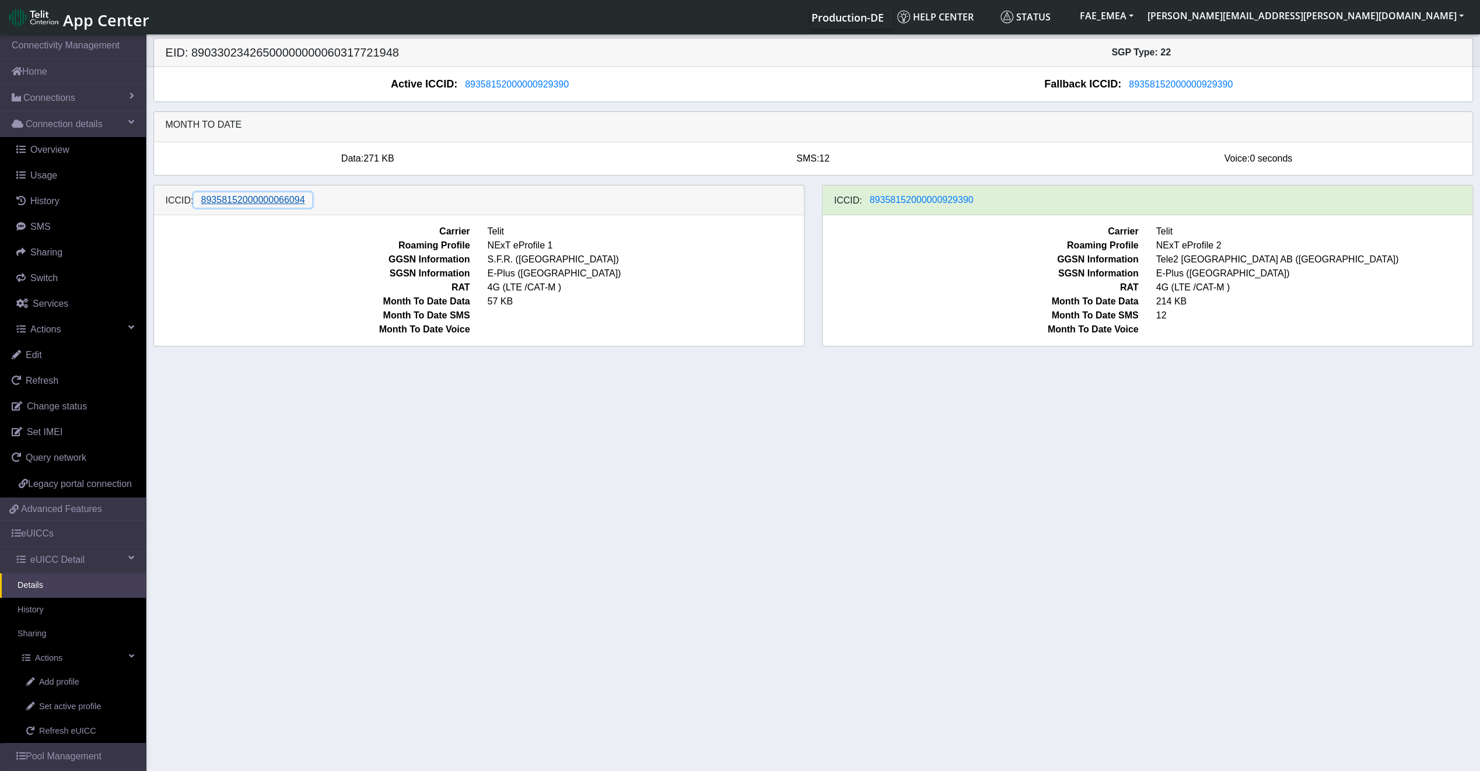
click at [246, 206] on button "89358152000000066094" at bounding box center [253, 199] width 119 height 15
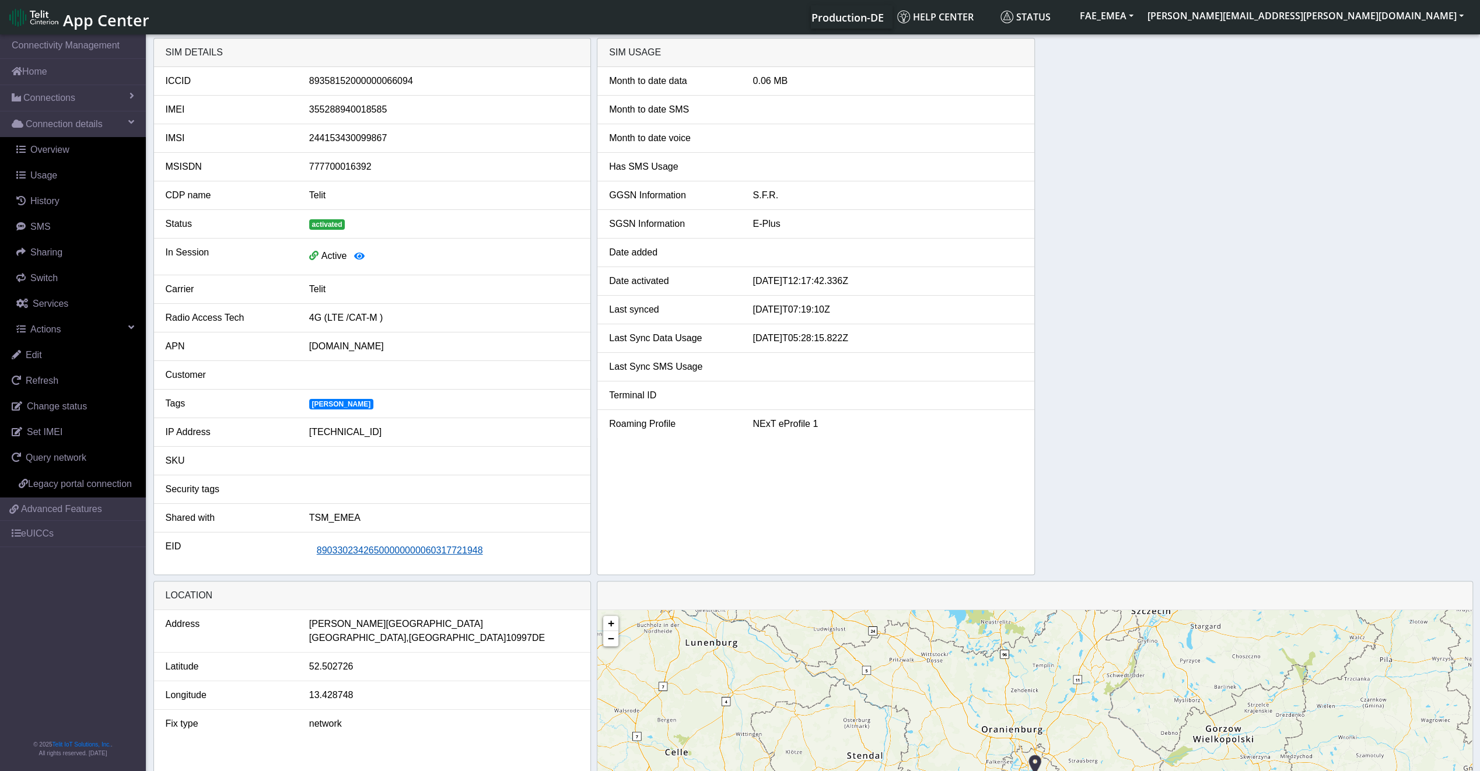
click at [442, 551] on span "89033023426500000000060317721948" at bounding box center [400, 550] width 166 height 10
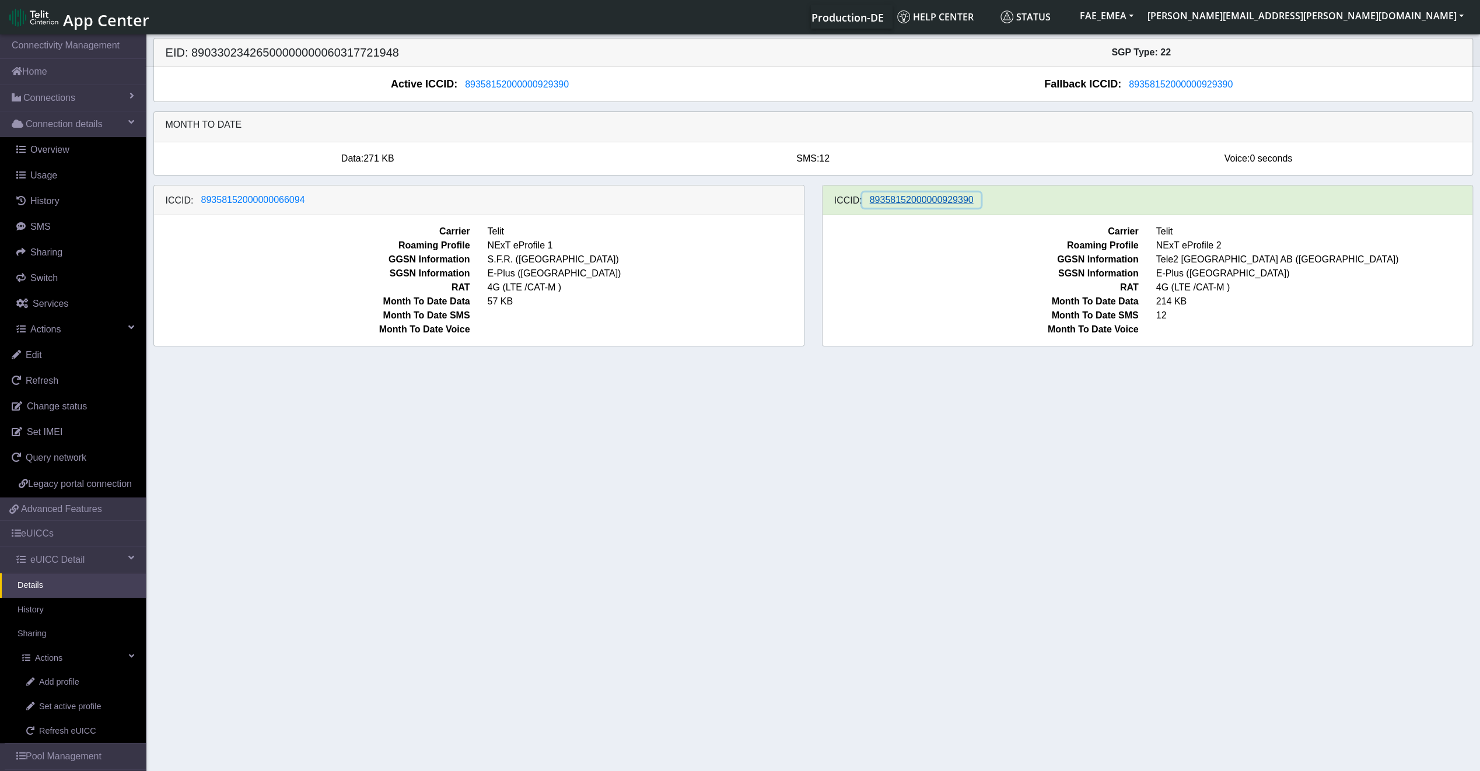
click at [929, 206] on button "89358152000000929390" at bounding box center [921, 199] width 119 height 15
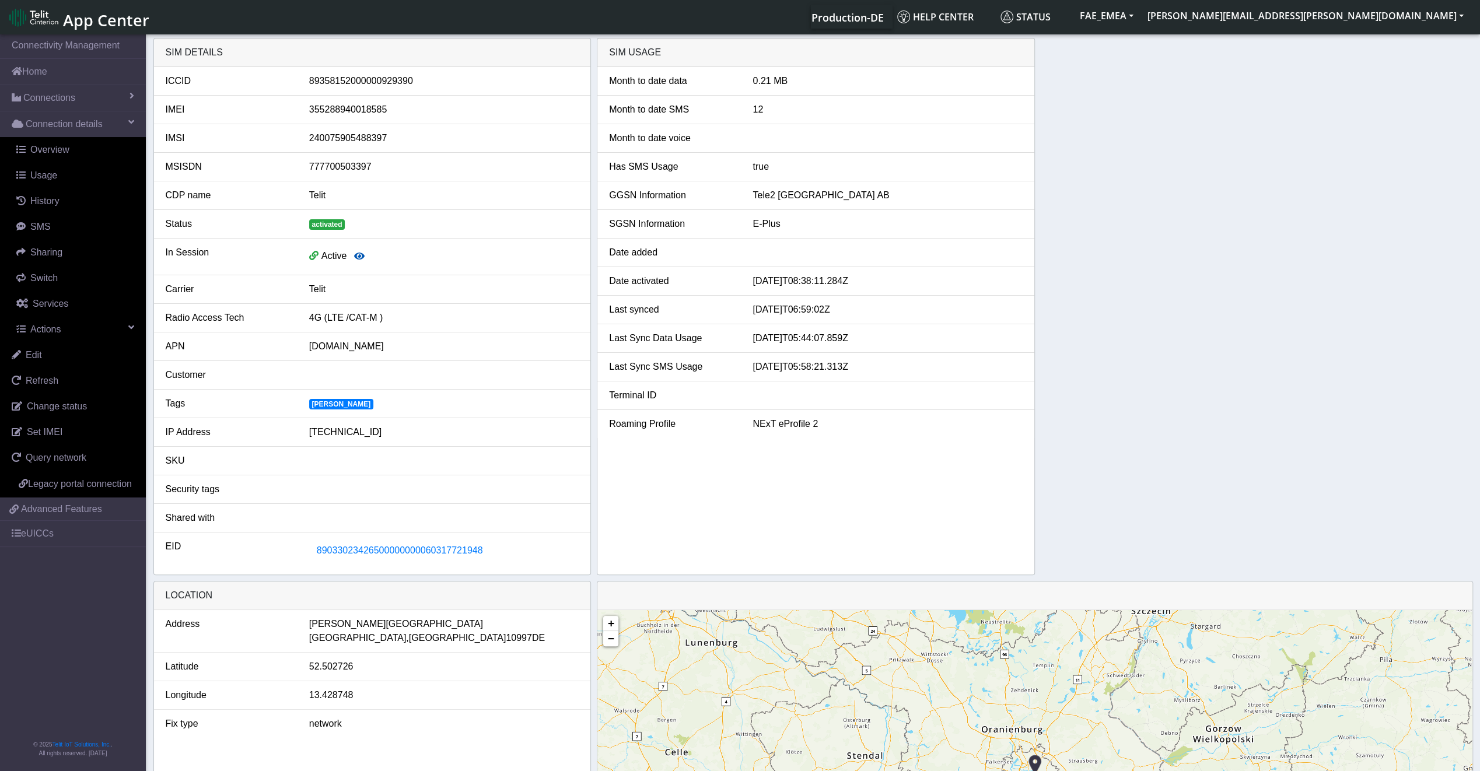
click at [356, 260] on icon "button" at bounding box center [359, 255] width 10 height 9
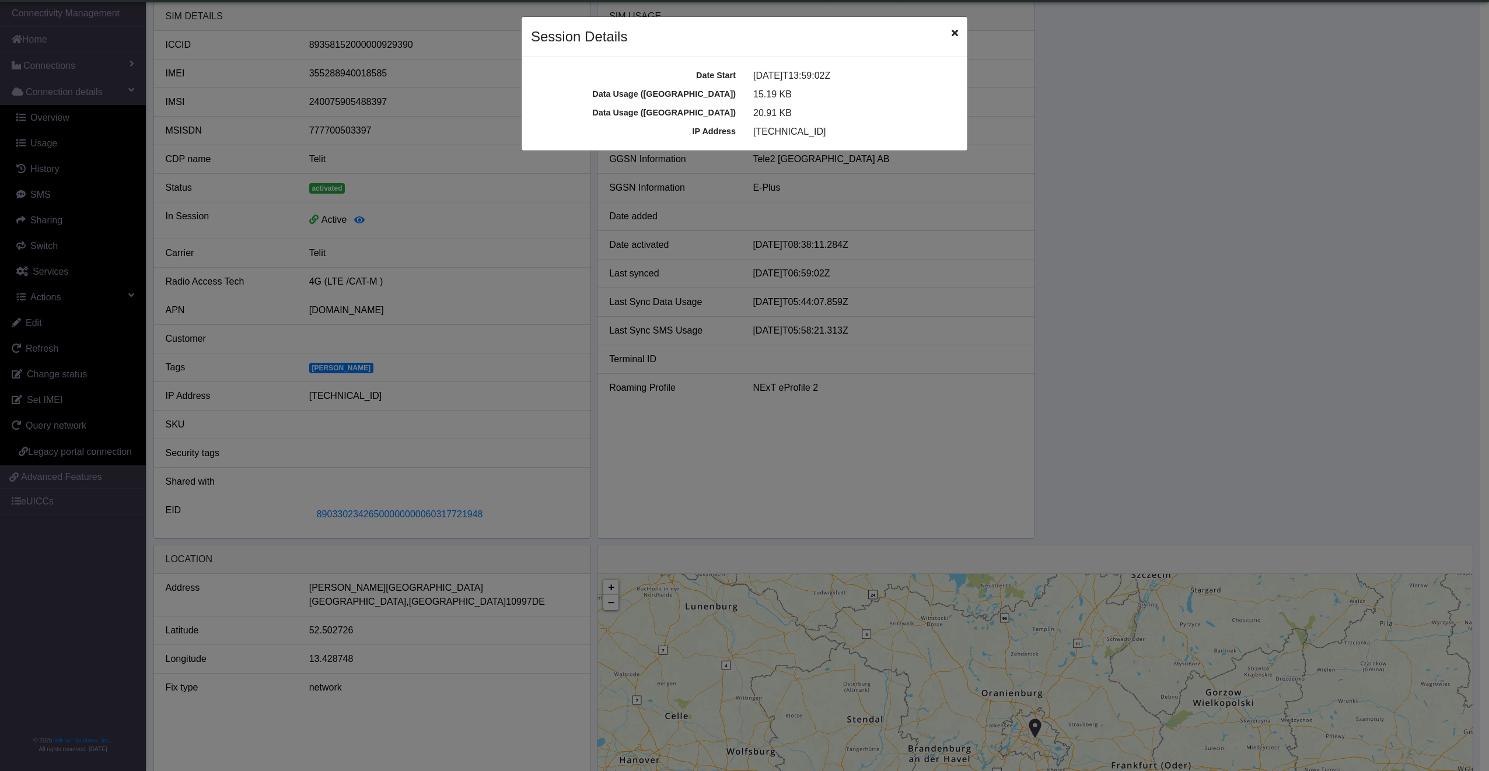
click at [954, 33] on icon "Close" at bounding box center [954, 32] width 6 height 9
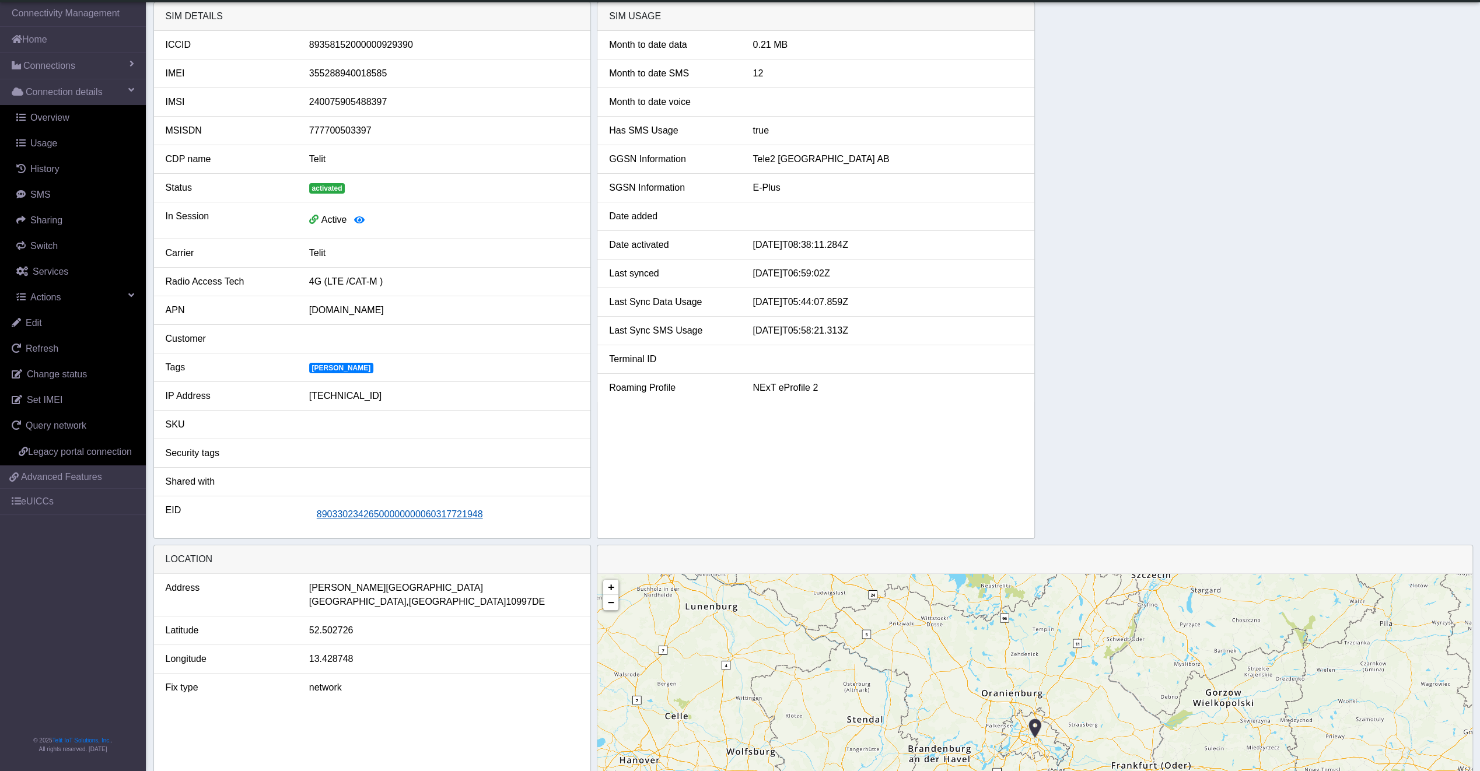
click at [440, 516] on span "89033023426500000000060317721948" at bounding box center [400, 514] width 166 height 10
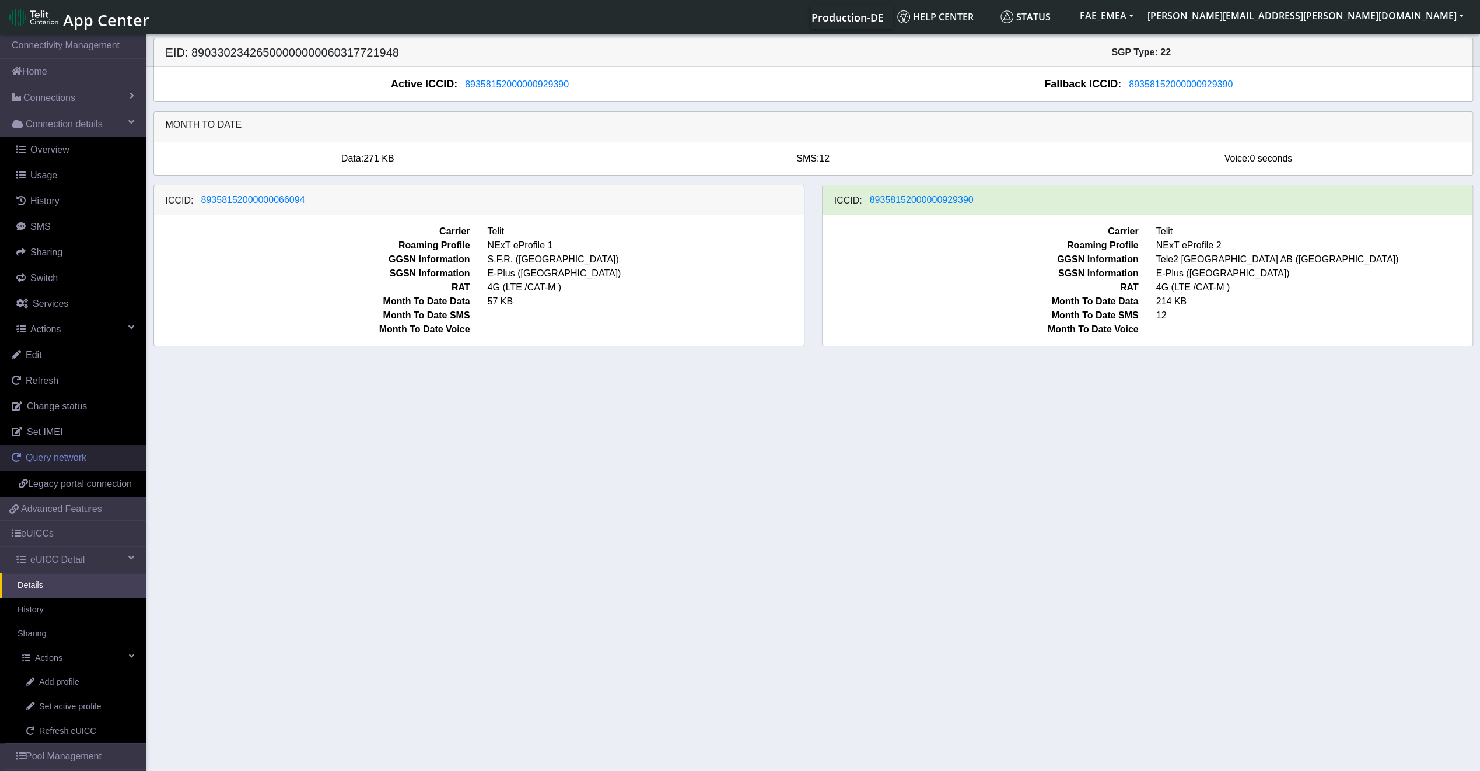
click at [54, 458] on span "Query network" at bounding box center [56, 458] width 61 height 10
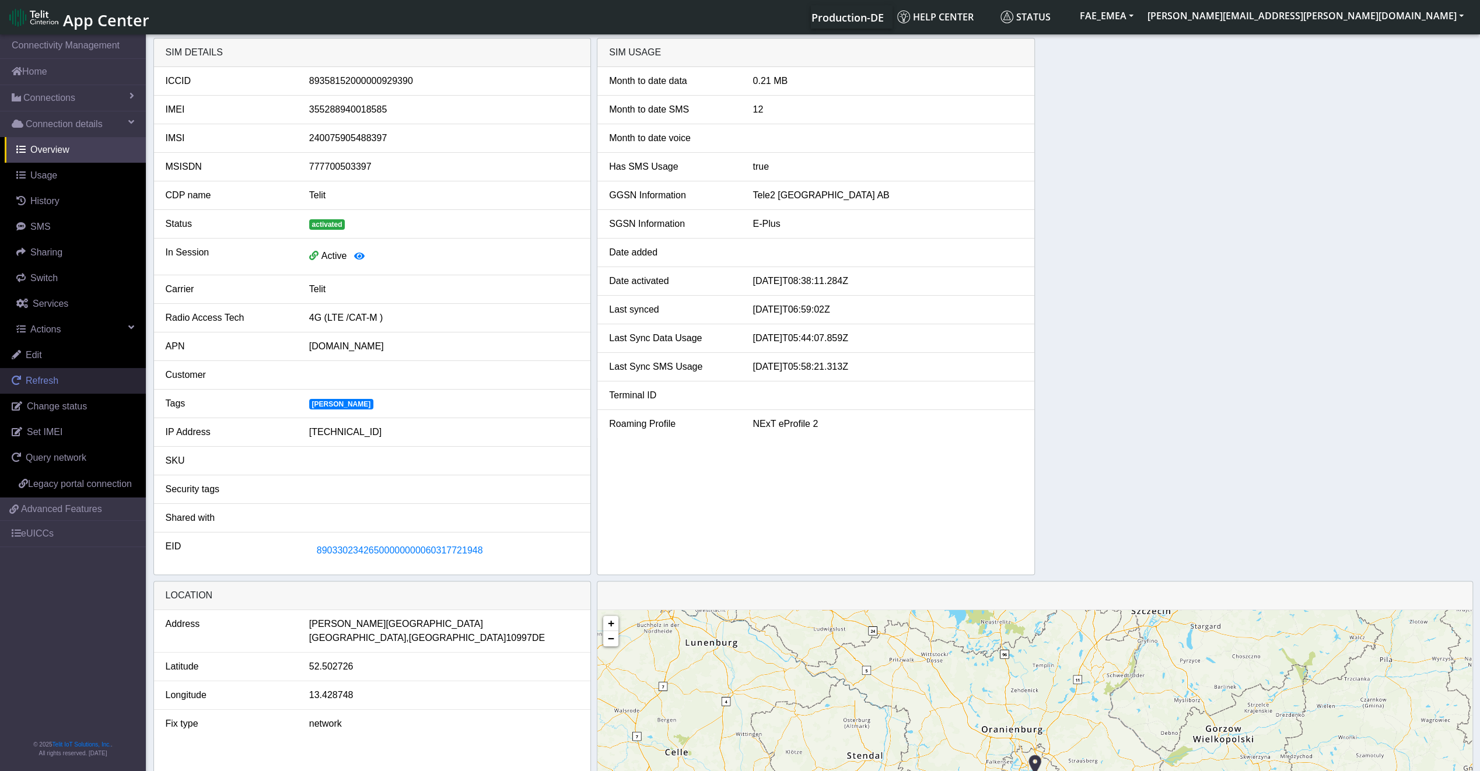
click at [46, 380] on span "Refresh" at bounding box center [42, 381] width 33 height 10
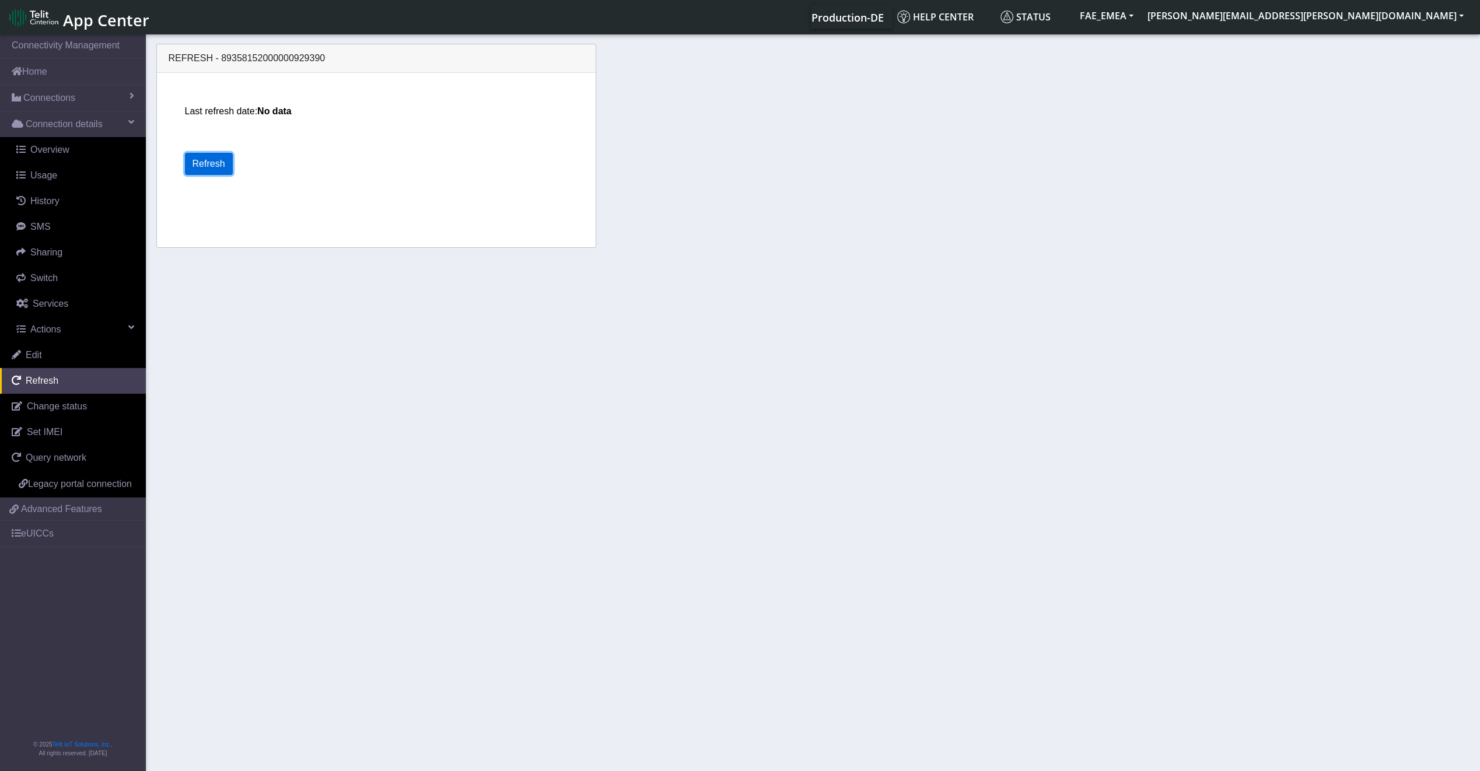
click at [215, 161] on button "Refresh" at bounding box center [209, 164] width 48 height 22
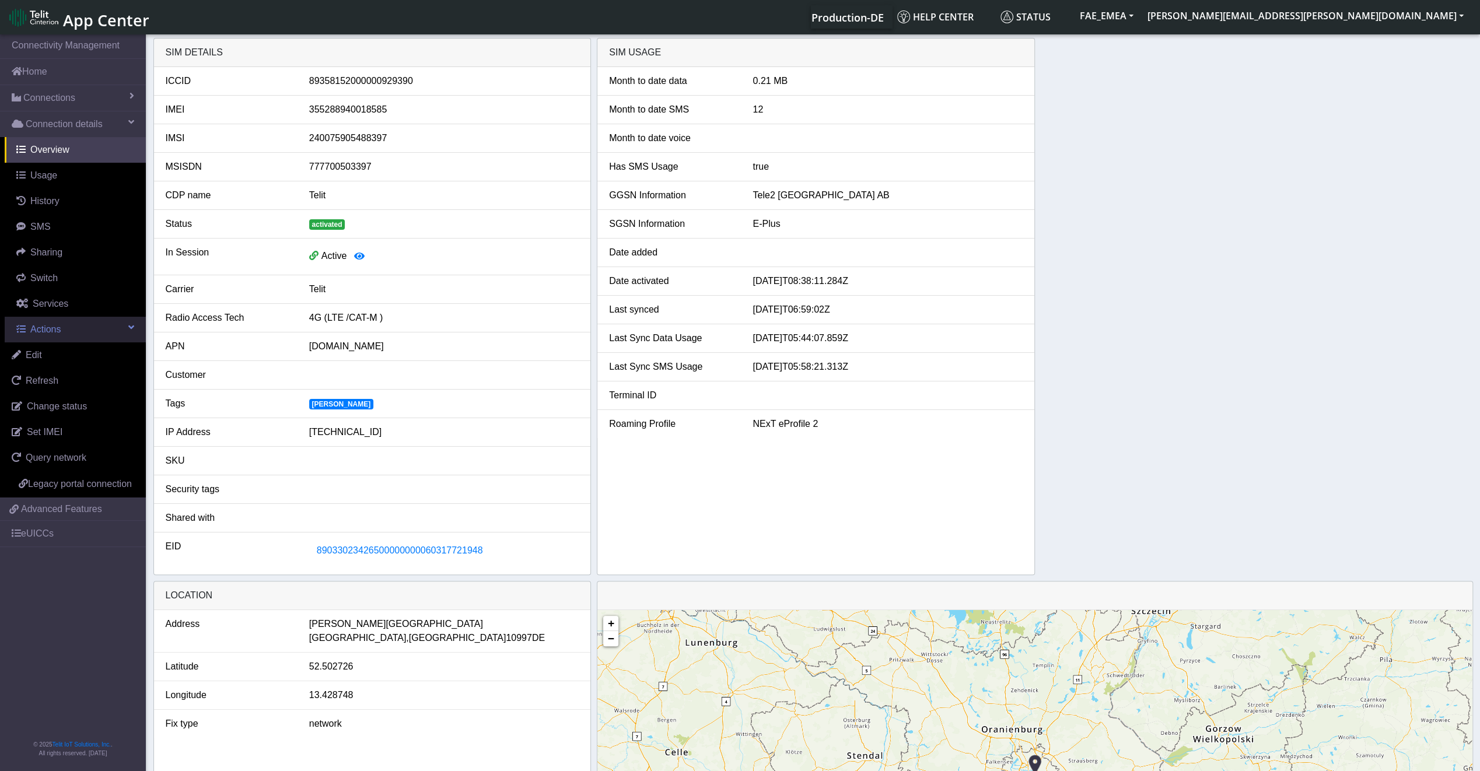
click at [16, 335] on link "Actions" at bounding box center [75, 330] width 141 height 26
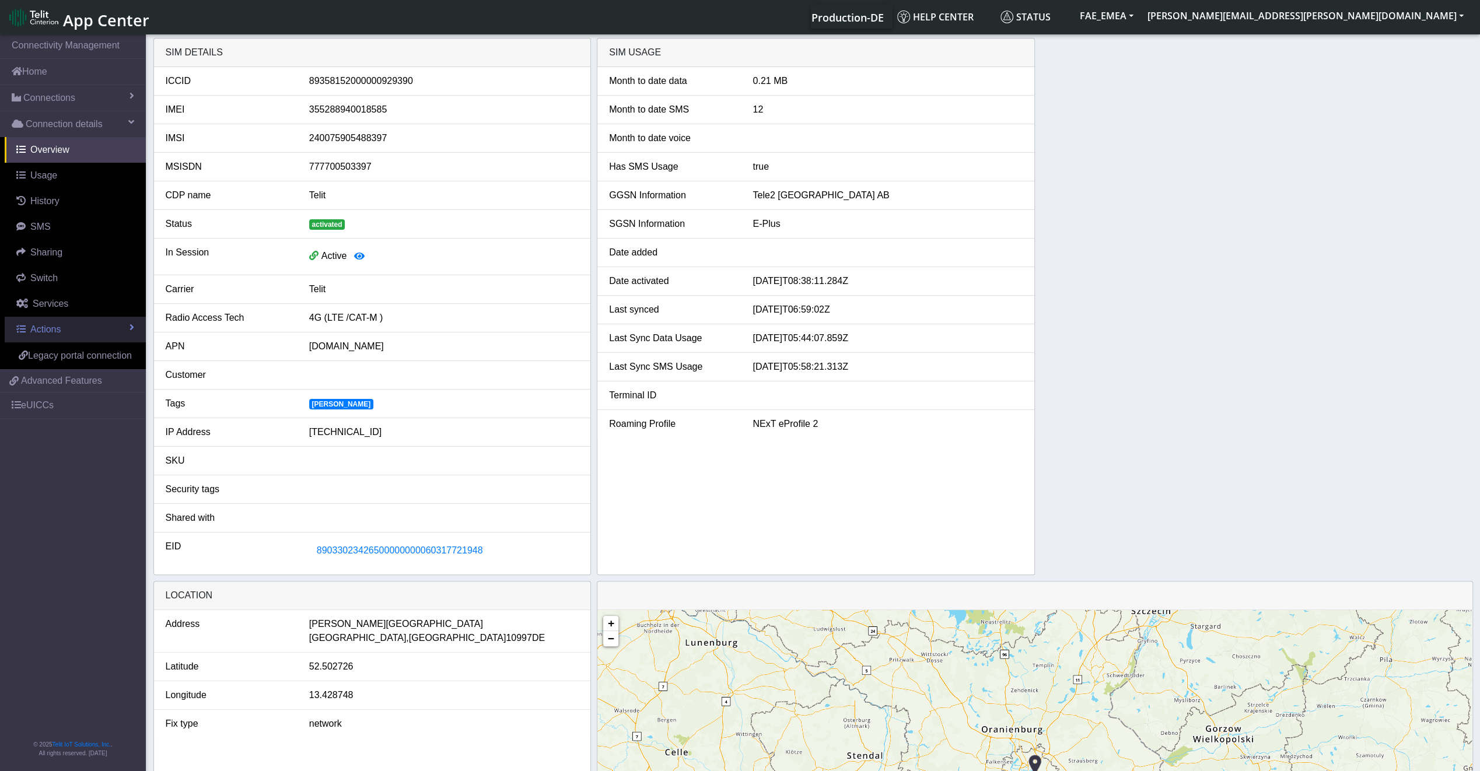
click at [16, 335] on link "Actions" at bounding box center [75, 330] width 141 height 26
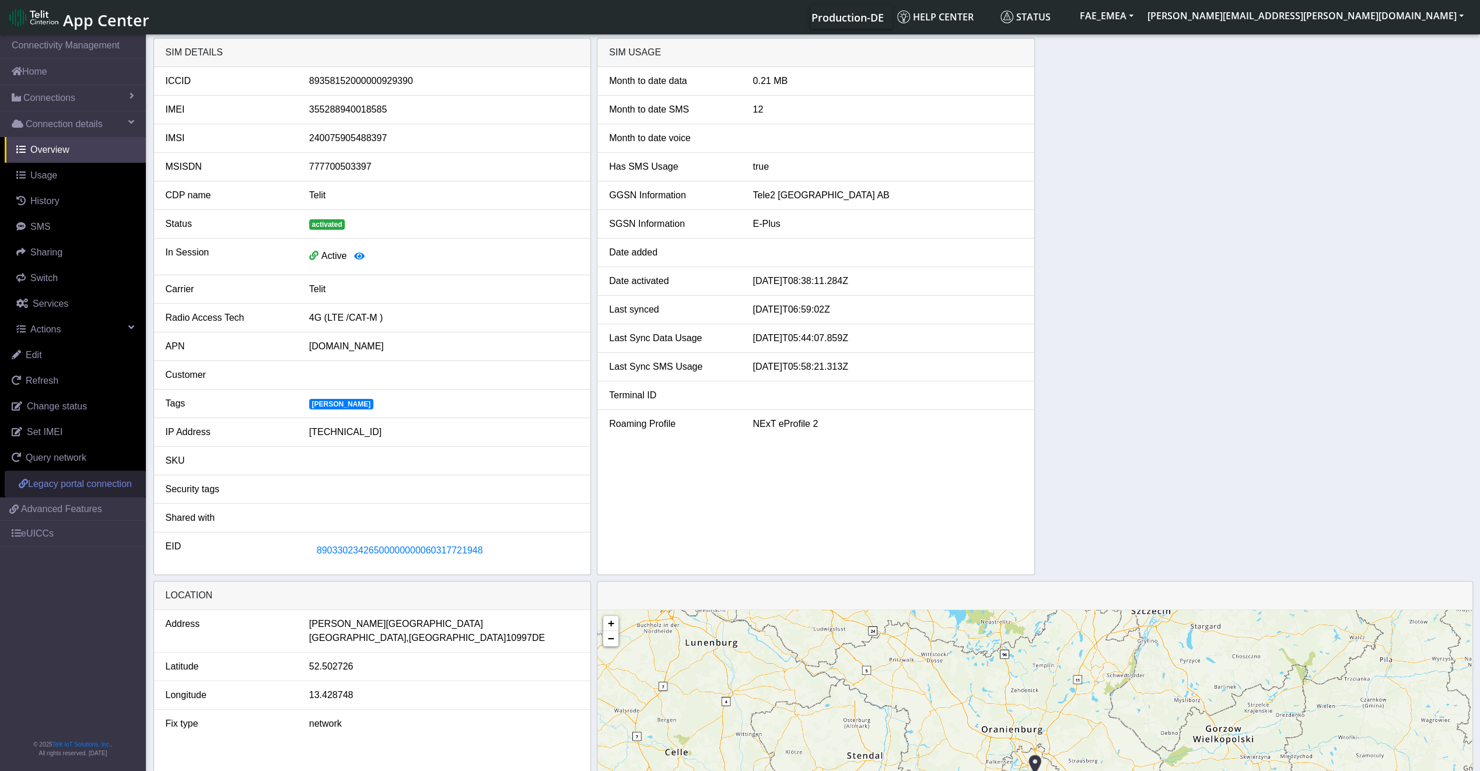
click at [59, 486] on span "Legacy portal connection" at bounding box center [80, 484] width 104 height 10
click at [71, 525] on link "eUICCs" at bounding box center [73, 534] width 146 height 26
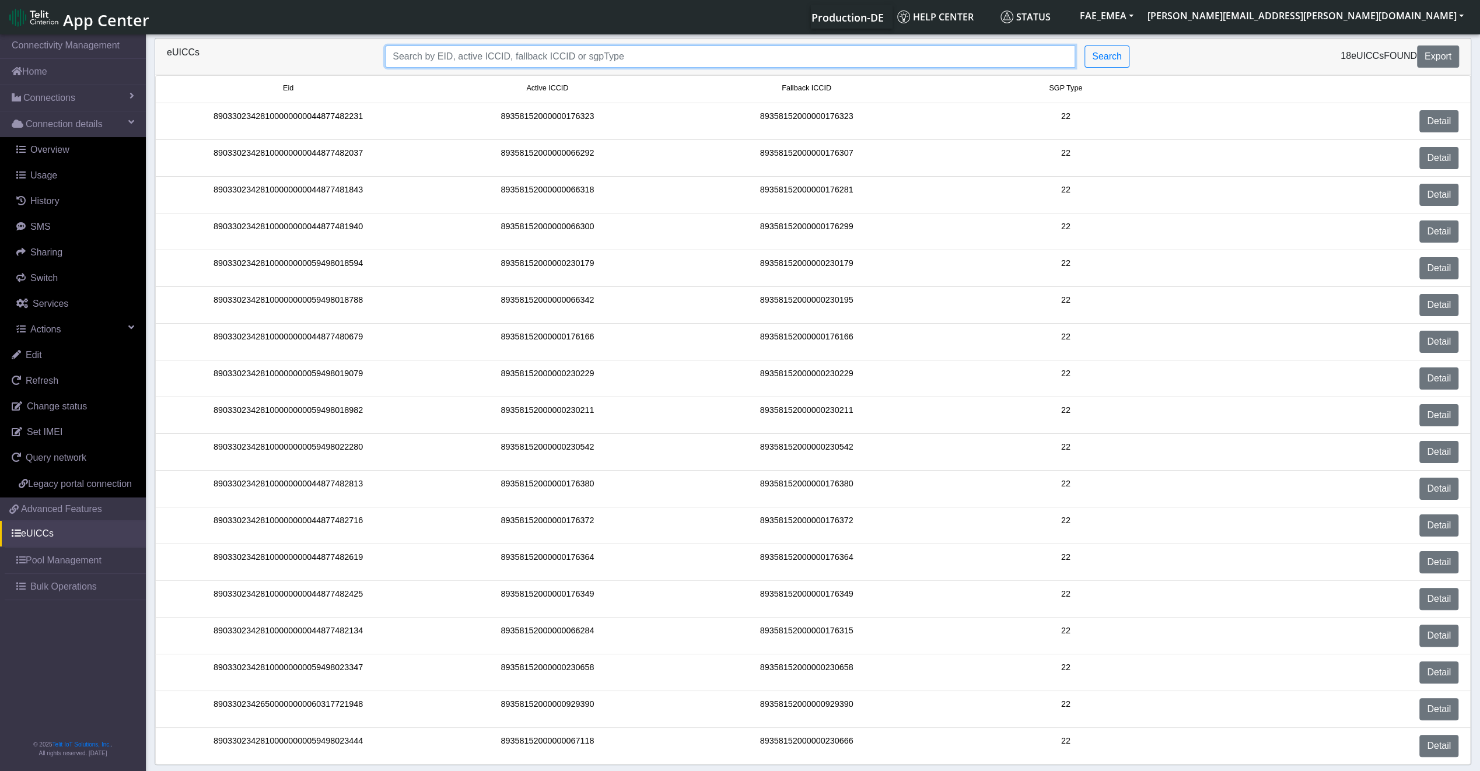
click at [570, 57] on input "Search..." at bounding box center [730, 56] width 690 height 22
paste input "89033023426500000000060317721948"
type input "89033023426500000000060317721948"
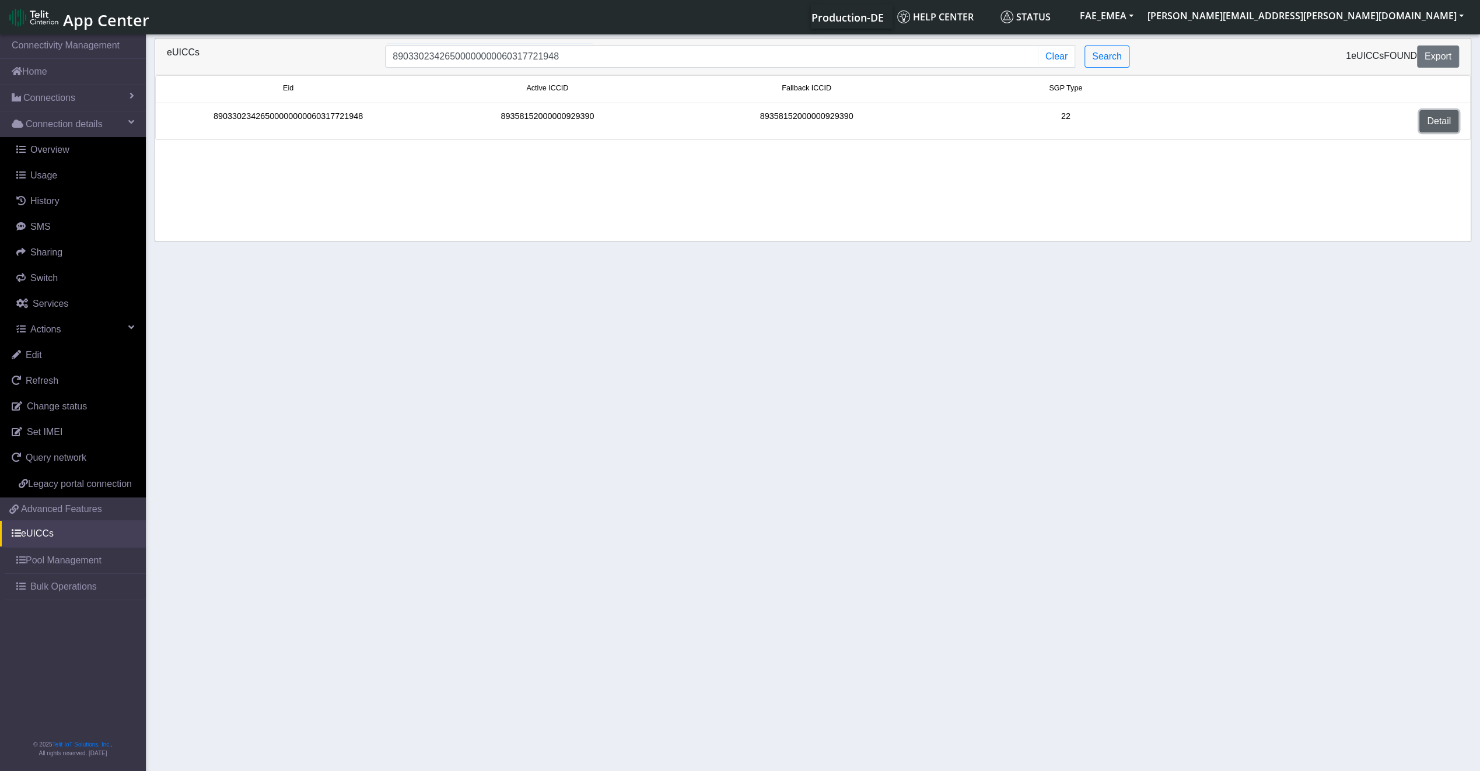
click at [1434, 120] on link "Detail" at bounding box center [1438, 121] width 39 height 22
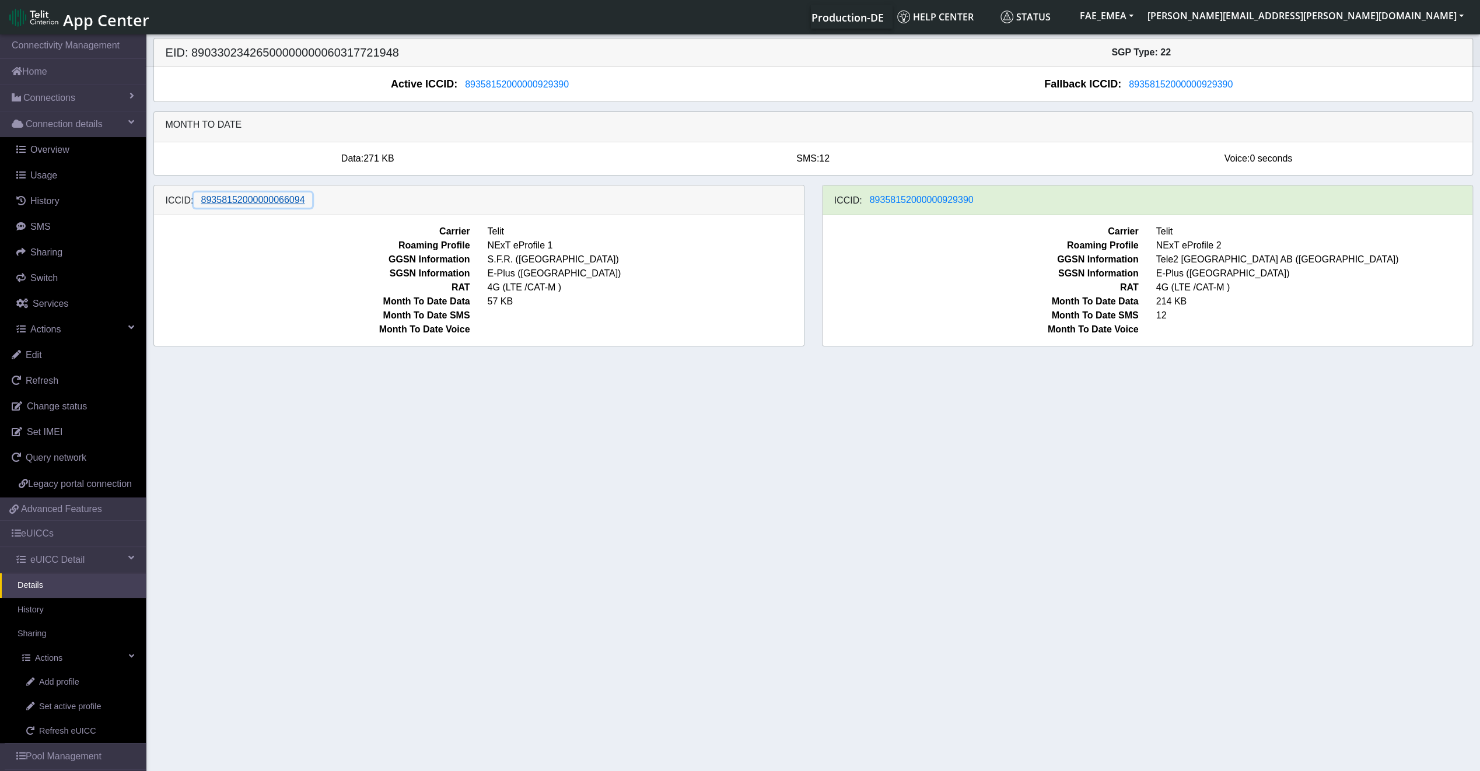
click at [231, 198] on span "89358152000000066094" at bounding box center [253, 200] width 104 height 10
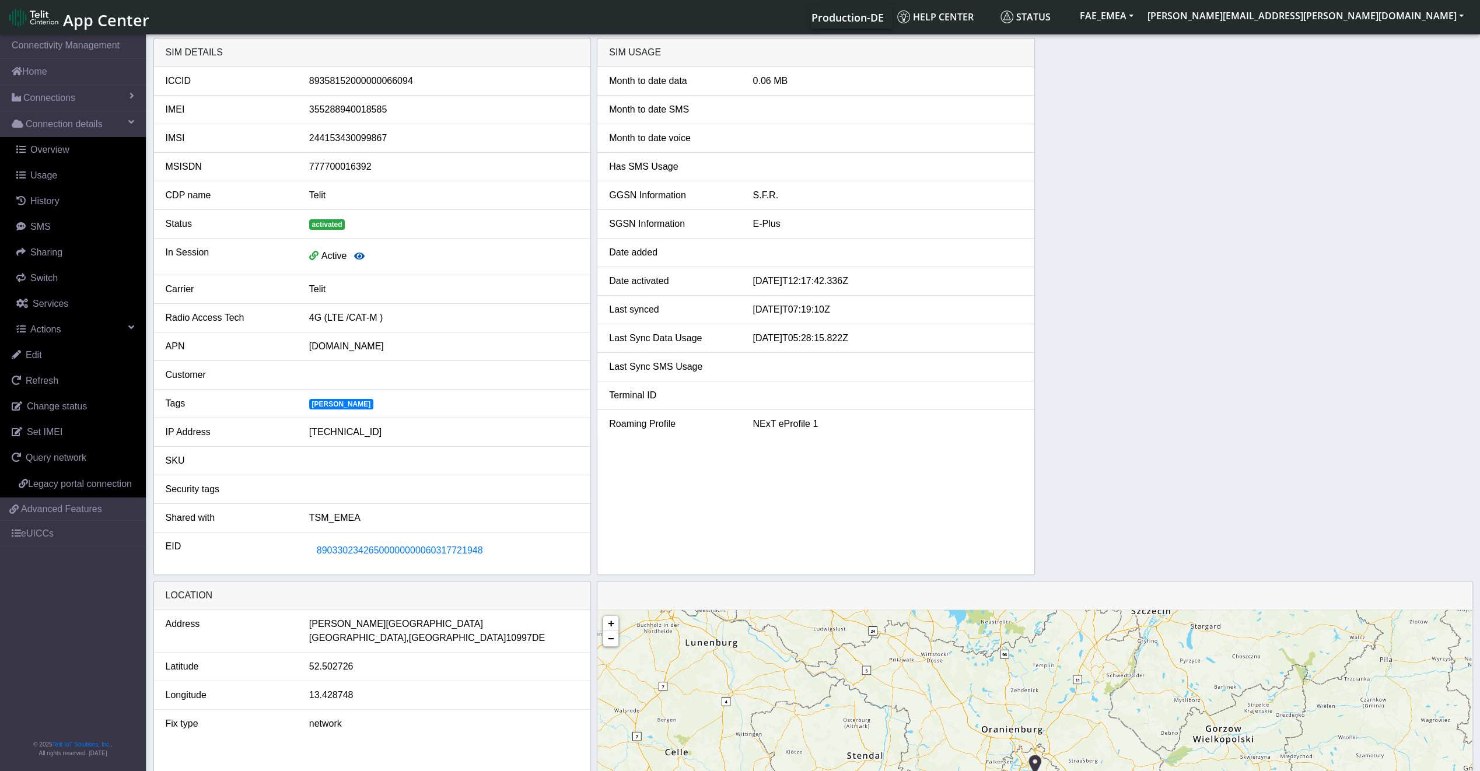
click at [352, 262] on button "button" at bounding box center [359, 257] width 26 height 22
click at [355, 258] on icon "button" at bounding box center [359, 255] width 10 height 9
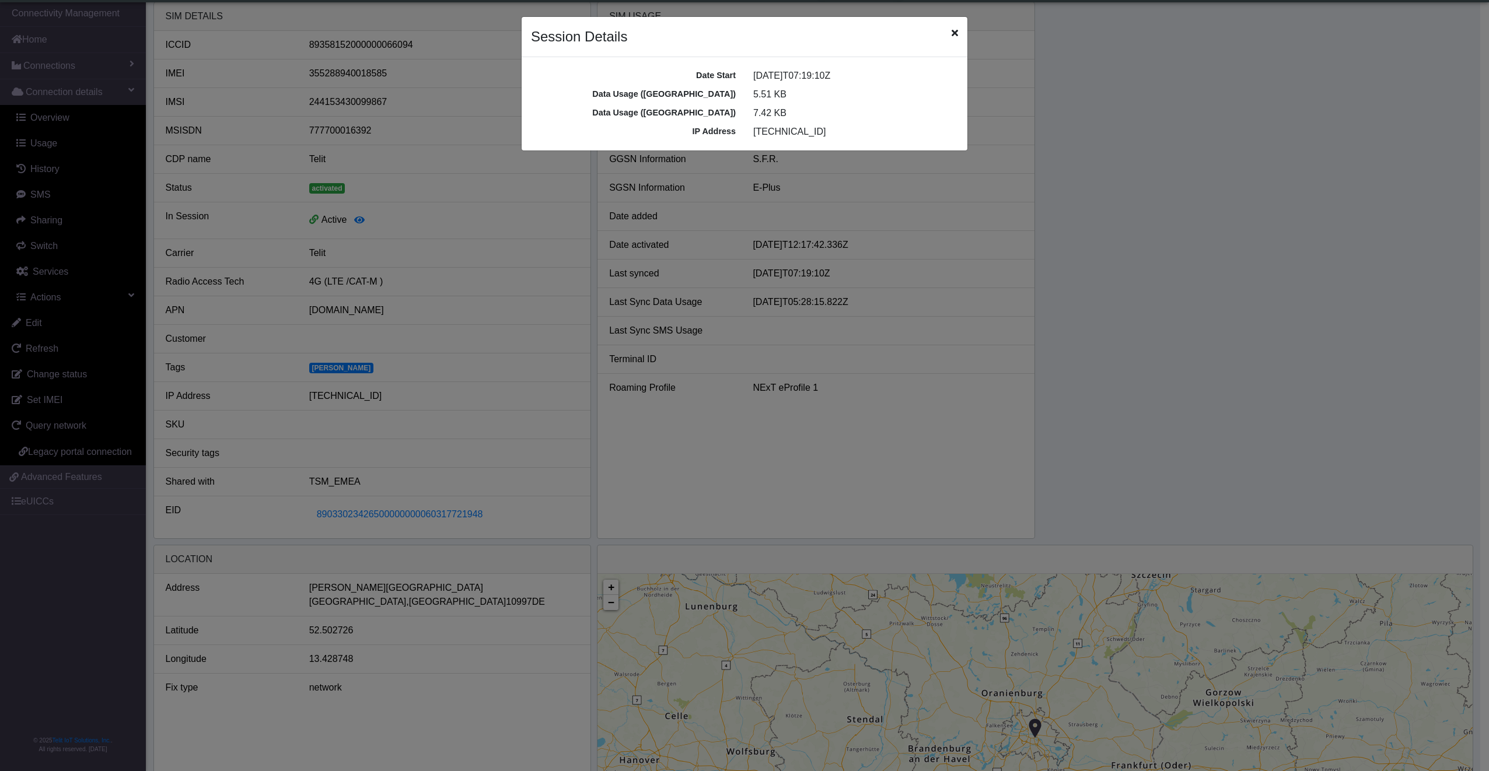
click at [959, 28] on div "Session Details" at bounding box center [744, 37] width 446 height 40
click at [951, 32] on icon "Close" at bounding box center [954, 32] width 6 height 9
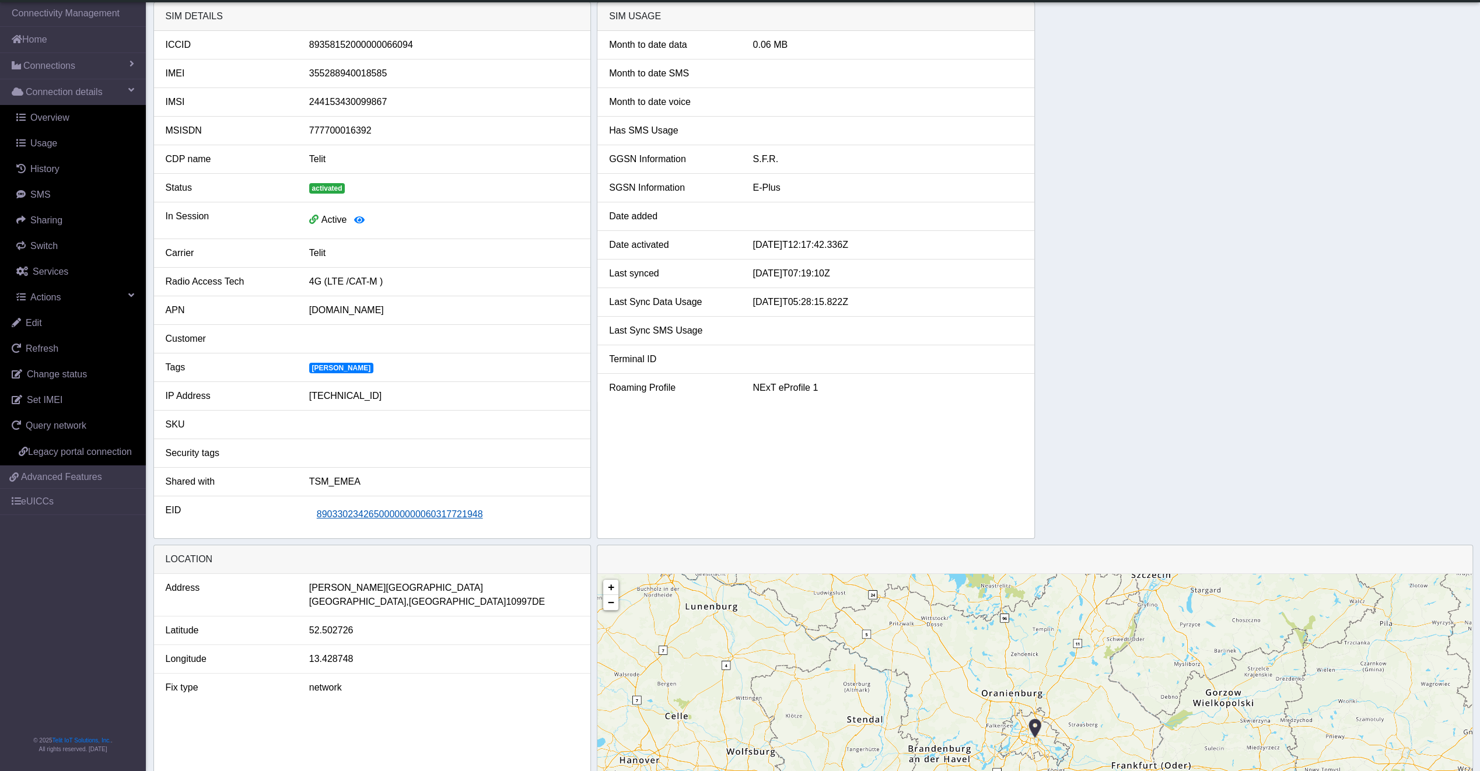
click at [410, 509] on span "89033023426500000000060317721948" at bounding box center [400, 514] width 166 height 10
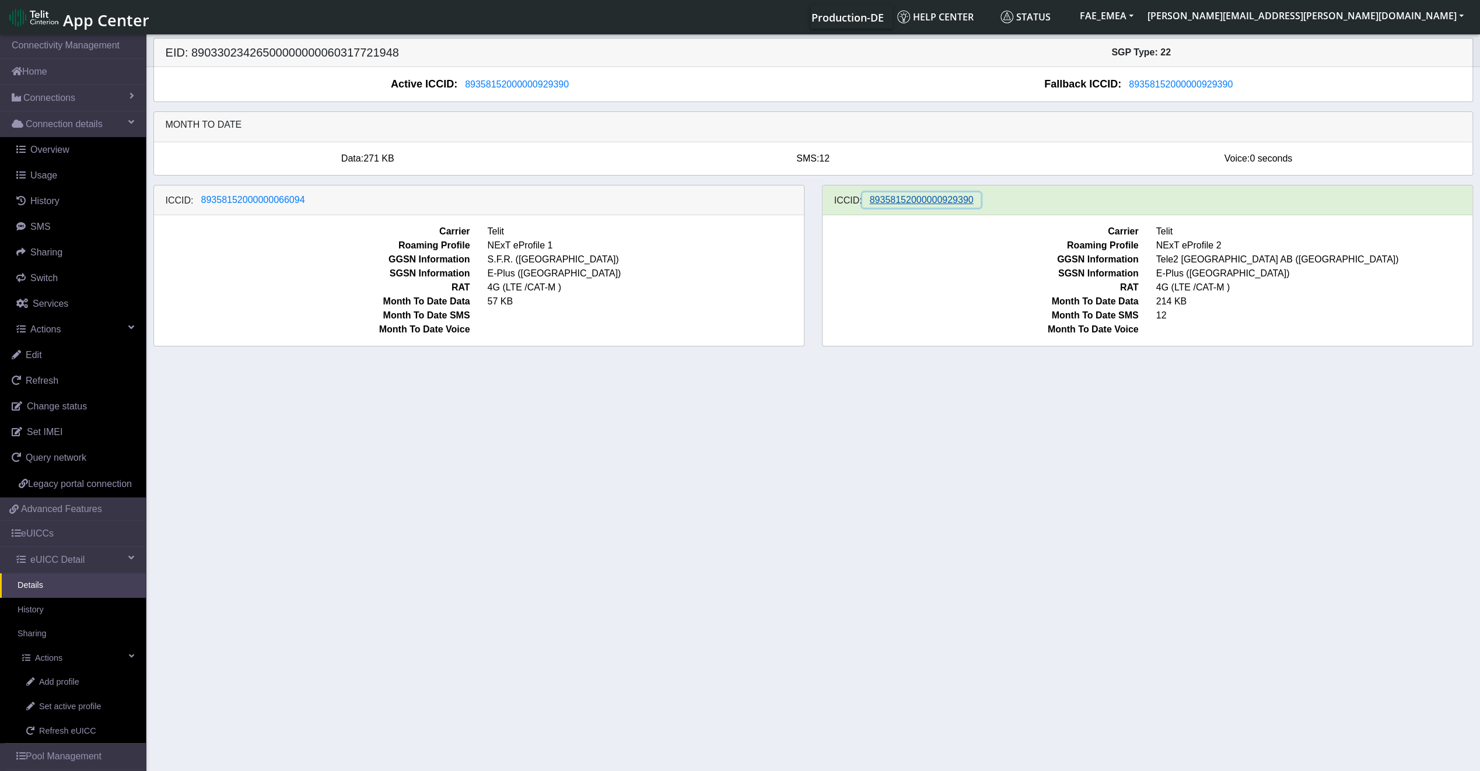
click at [946, 197] on span "89358152000000929390" at bounding box center [922, 200] width 104 height 10
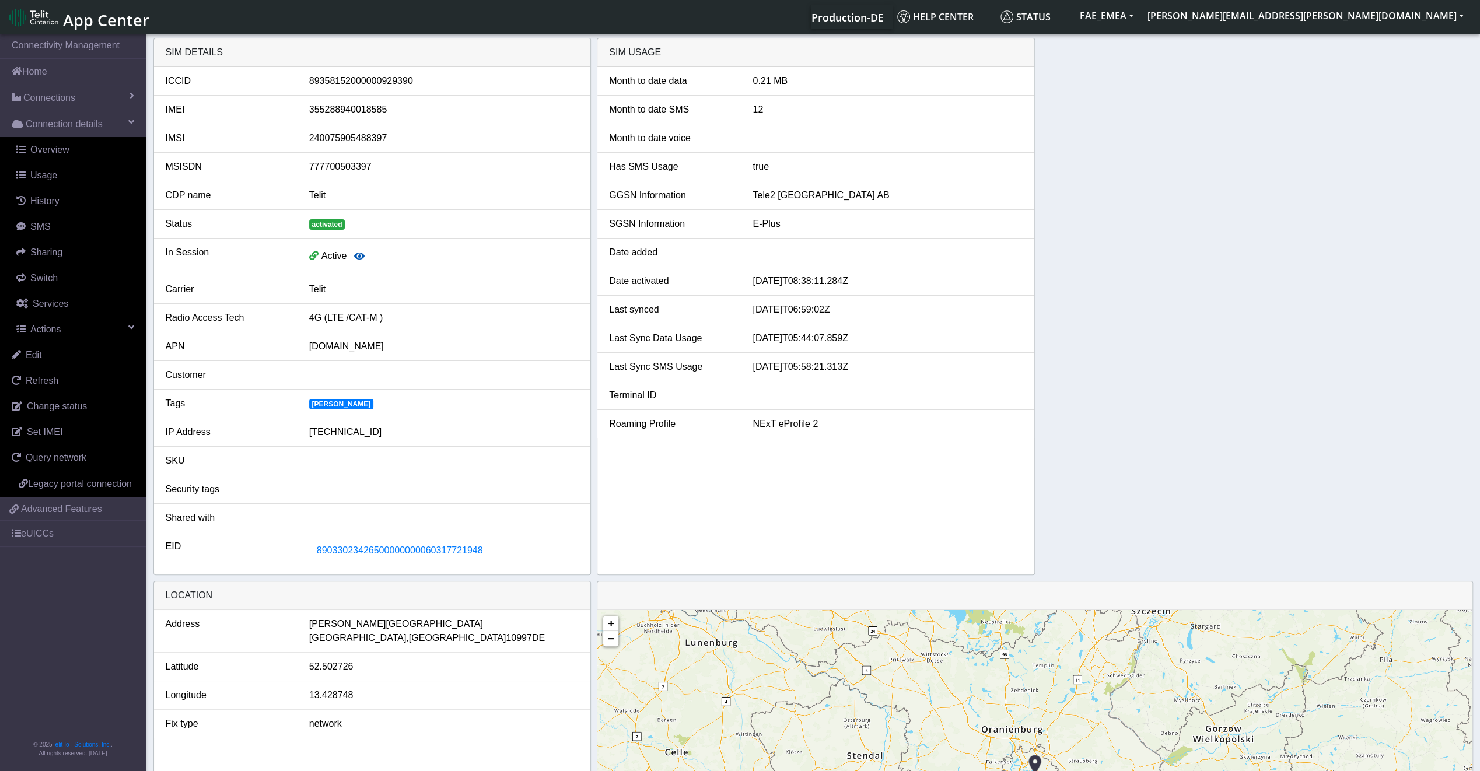
click at [363, 256] on icon "button" at bounding box center [359, 255] width 10 height 9
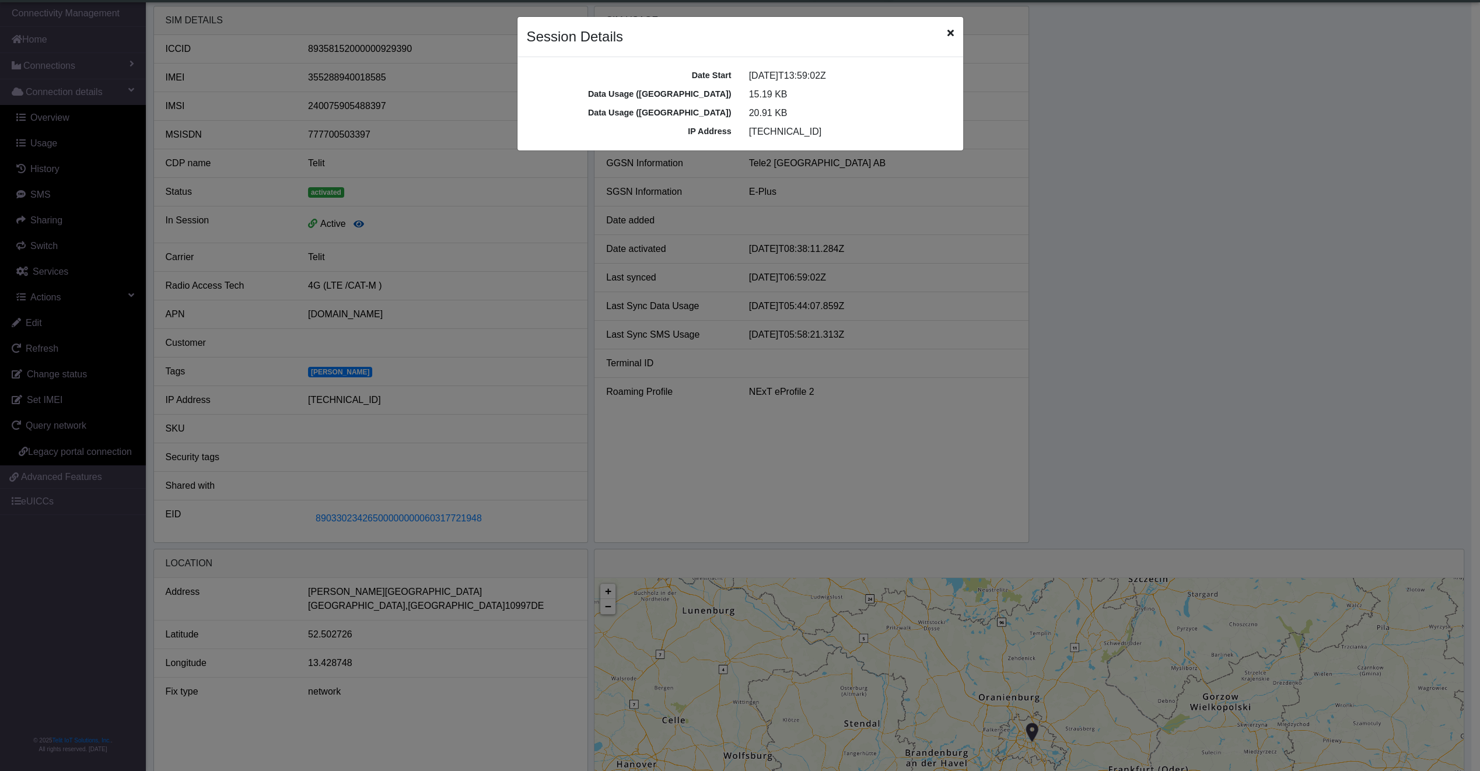
scroll to position [4, 0]
click at [957, 31] on icon "Close" at bounding box center [954, 32] width 6 height 9
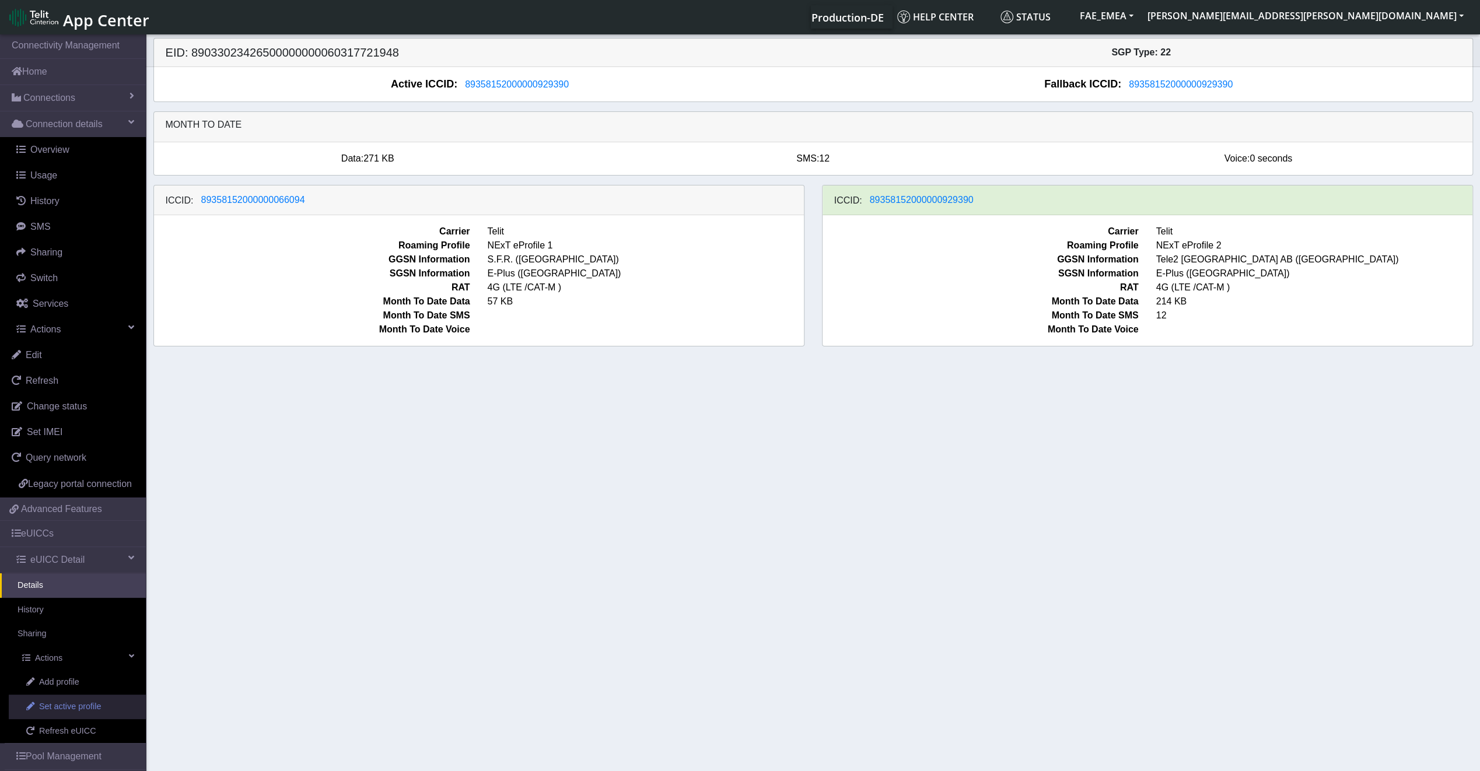
click at [89, 719] on link "Set active profile" at bounding box center [77, 707] width 137 height 24
select select
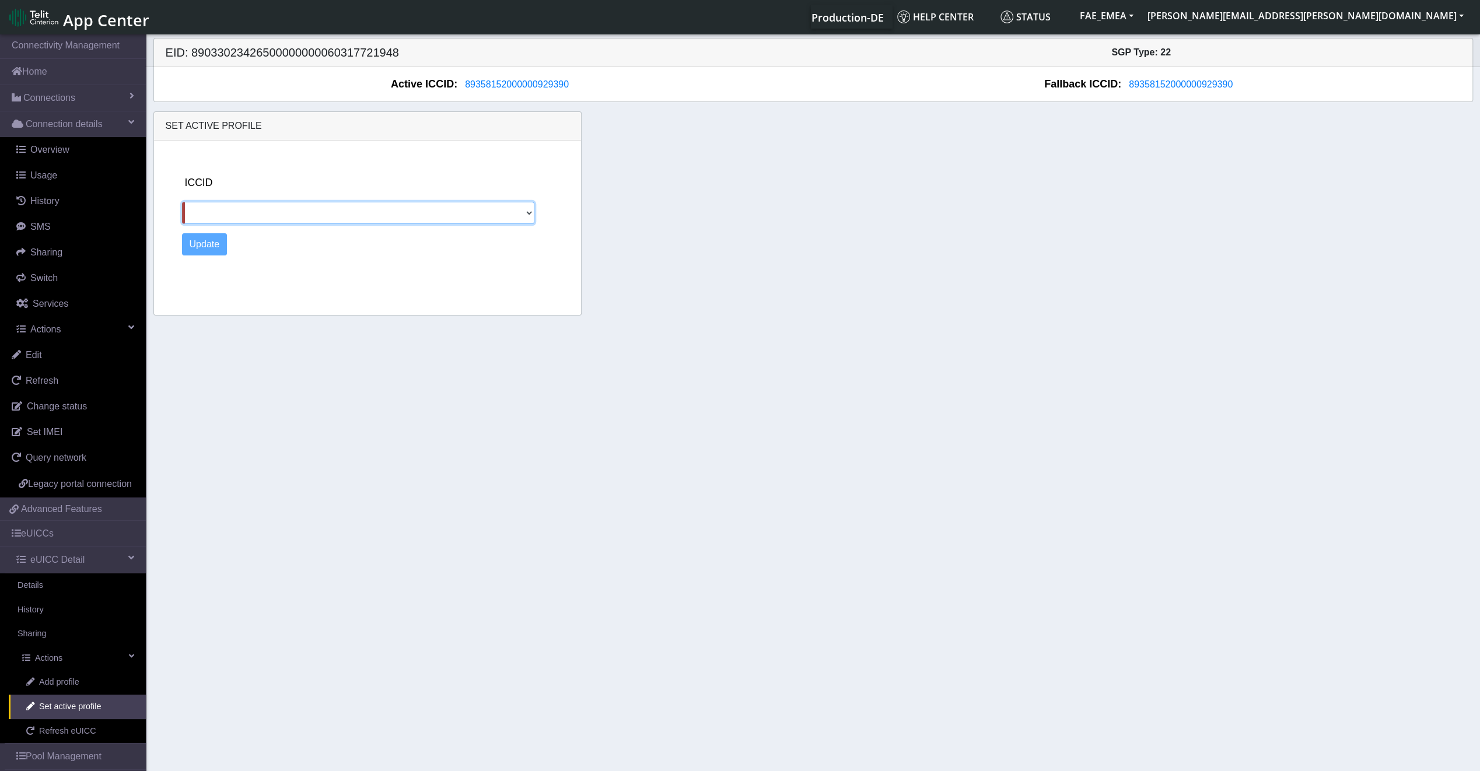
click at [360, 202] on select "89358152000000066094" at bounding box center [358, 213] width 353 height 22
click at [363, 212] on select "89358152000000066094" at bounding box center [358, 213] width 353 height 22
click at [63, 196] on link "History" at bounding box center [75, 201] width 141 height 26
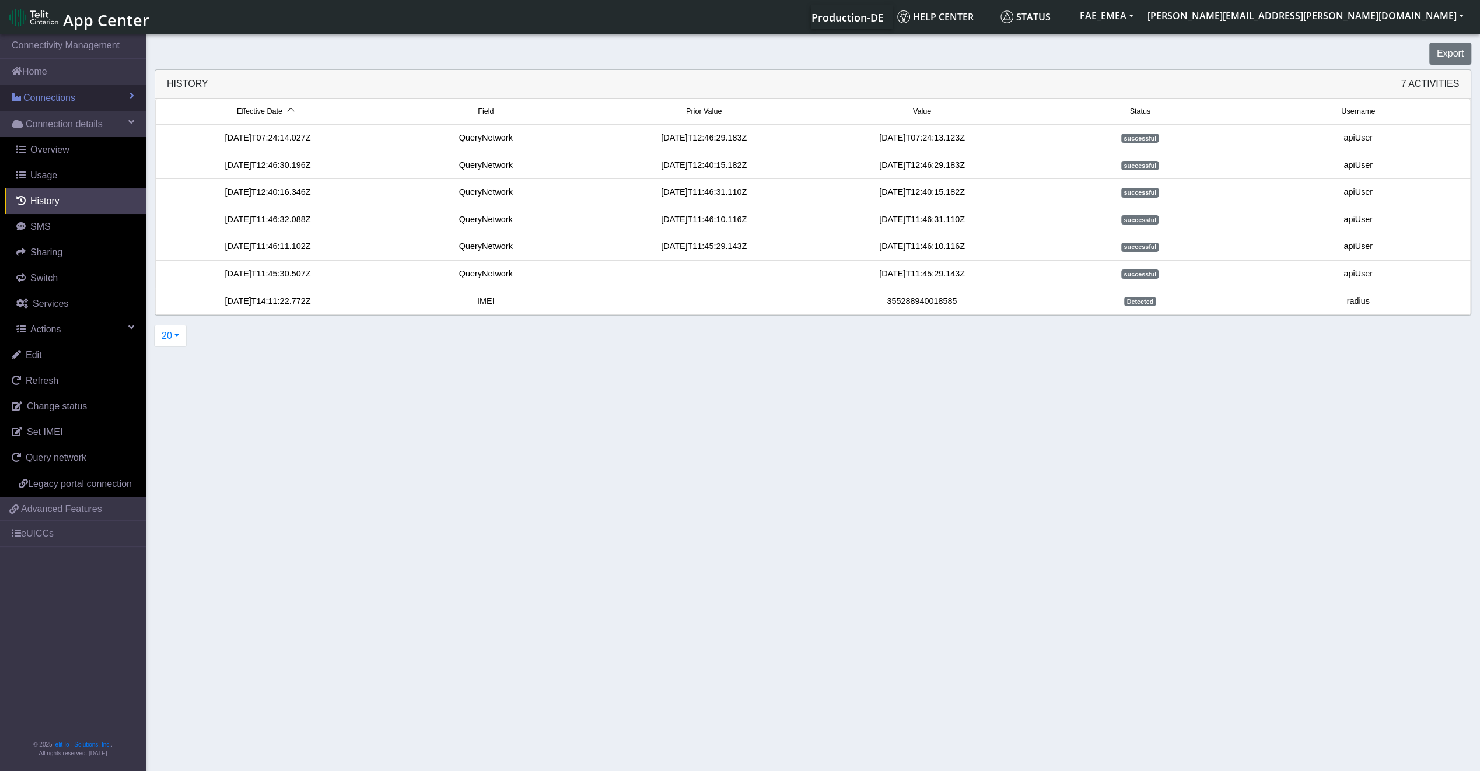
click at [65, 107] on link "Connections" at bounding box center [73, 98] width 146 height 26
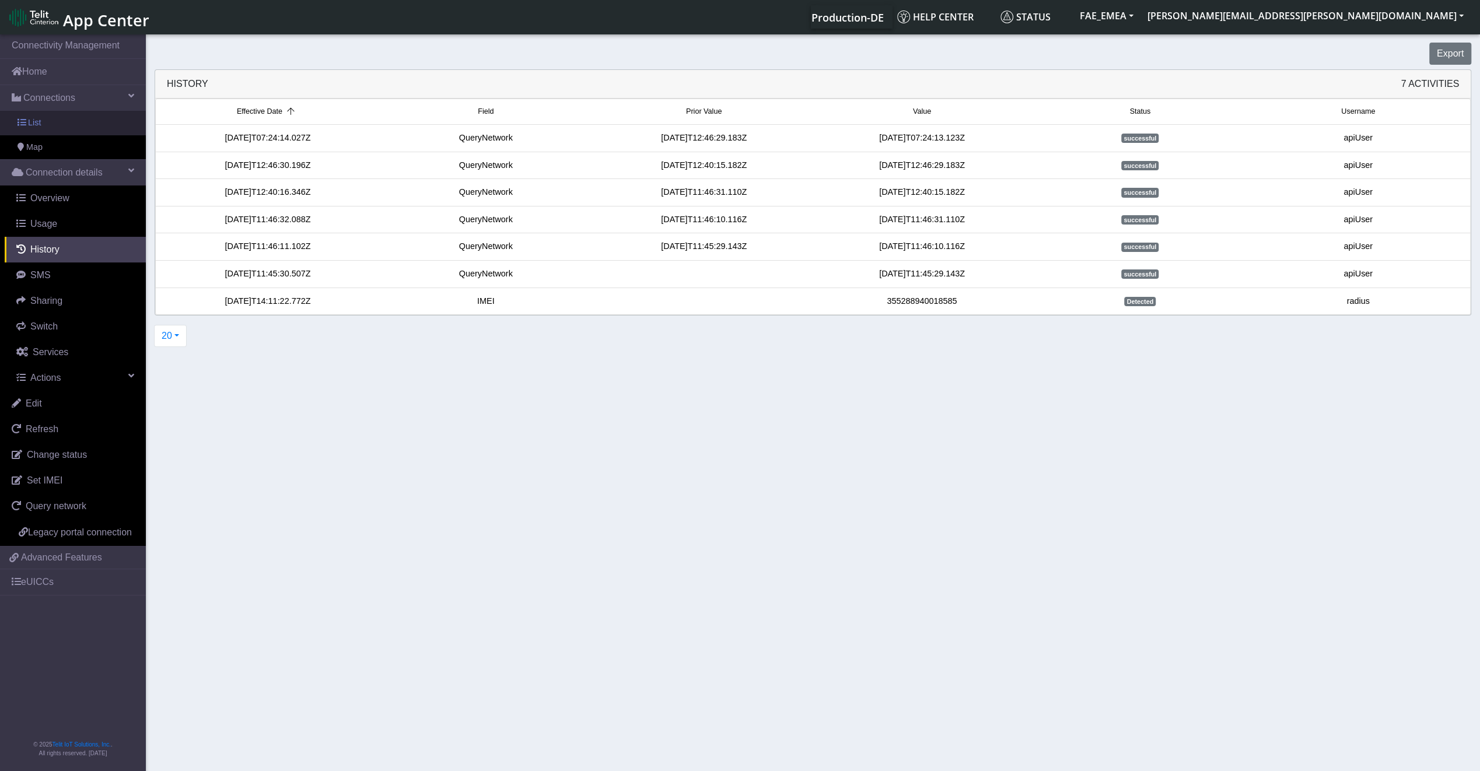
click at [65, 122] on link "List" at bounding box center [73, 123] width 146 height 24
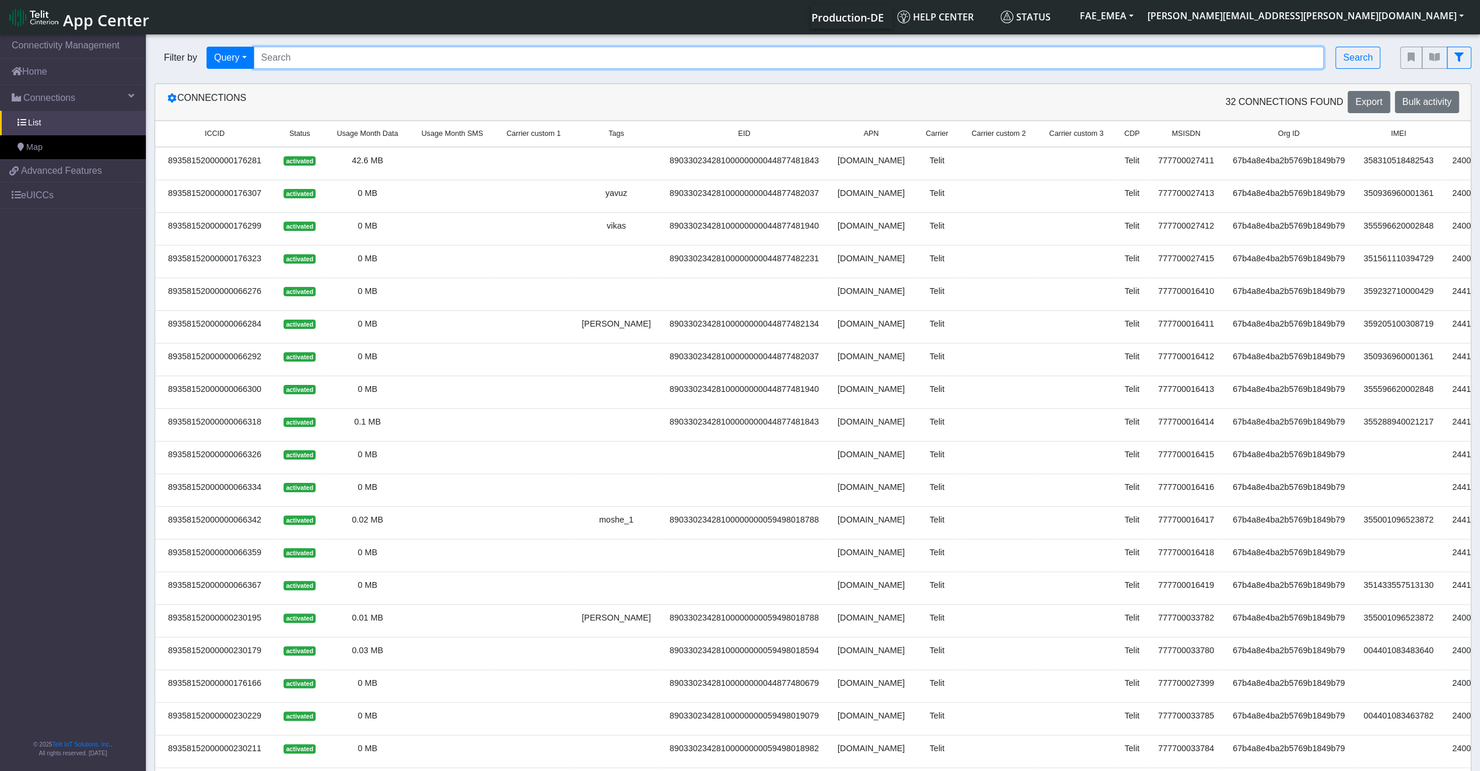
click at [349, 55] on input "Search..." at bounding box center [789, 58] width 1070 height 22
click at [504, 54] on input "Search..." at bounding box center [789, 58] width 1070 height 22
paste input "89358152000000929390"
type input "89358152000000929390"
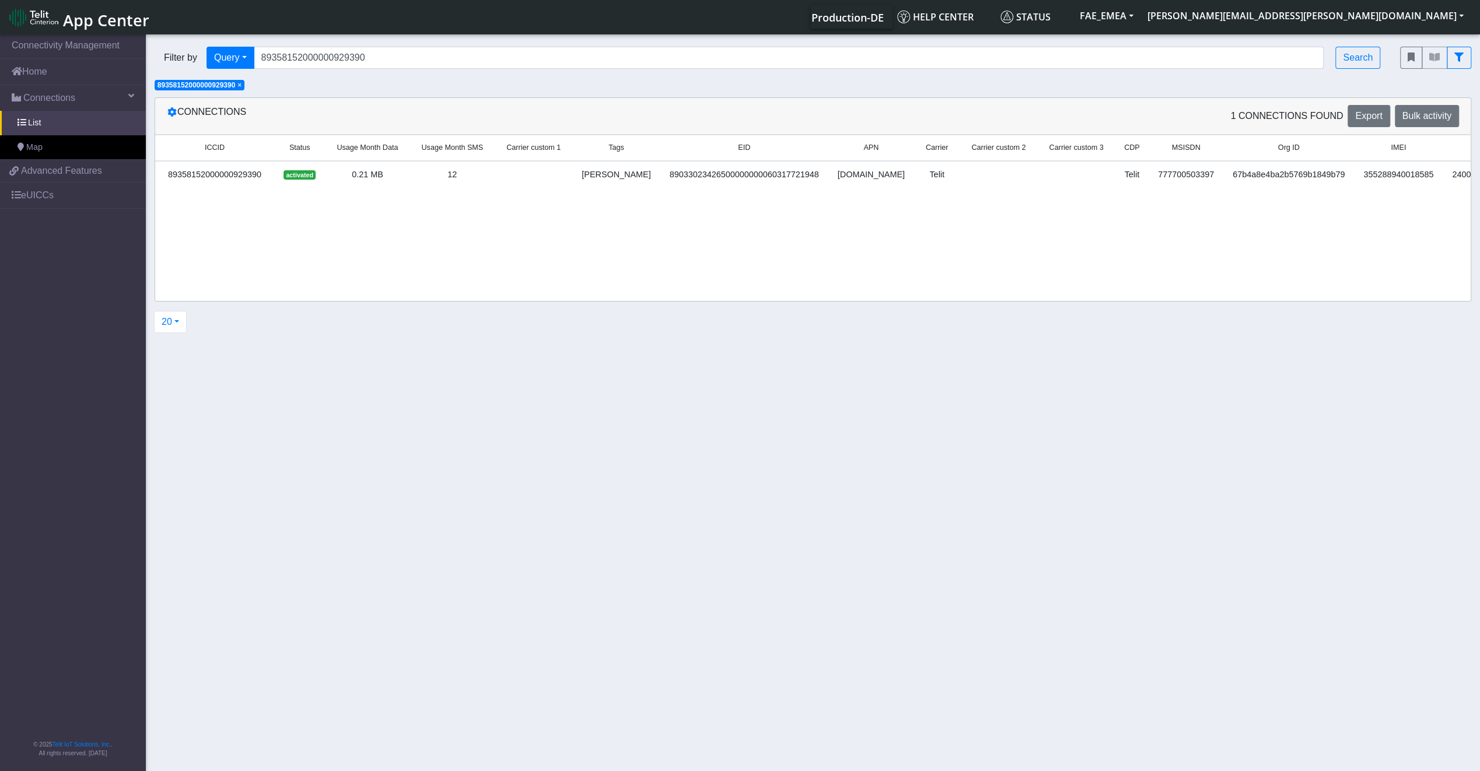
click at [258, 173] on div "89358152000000929390" at bounding box center [214, 175] width 105 height 13
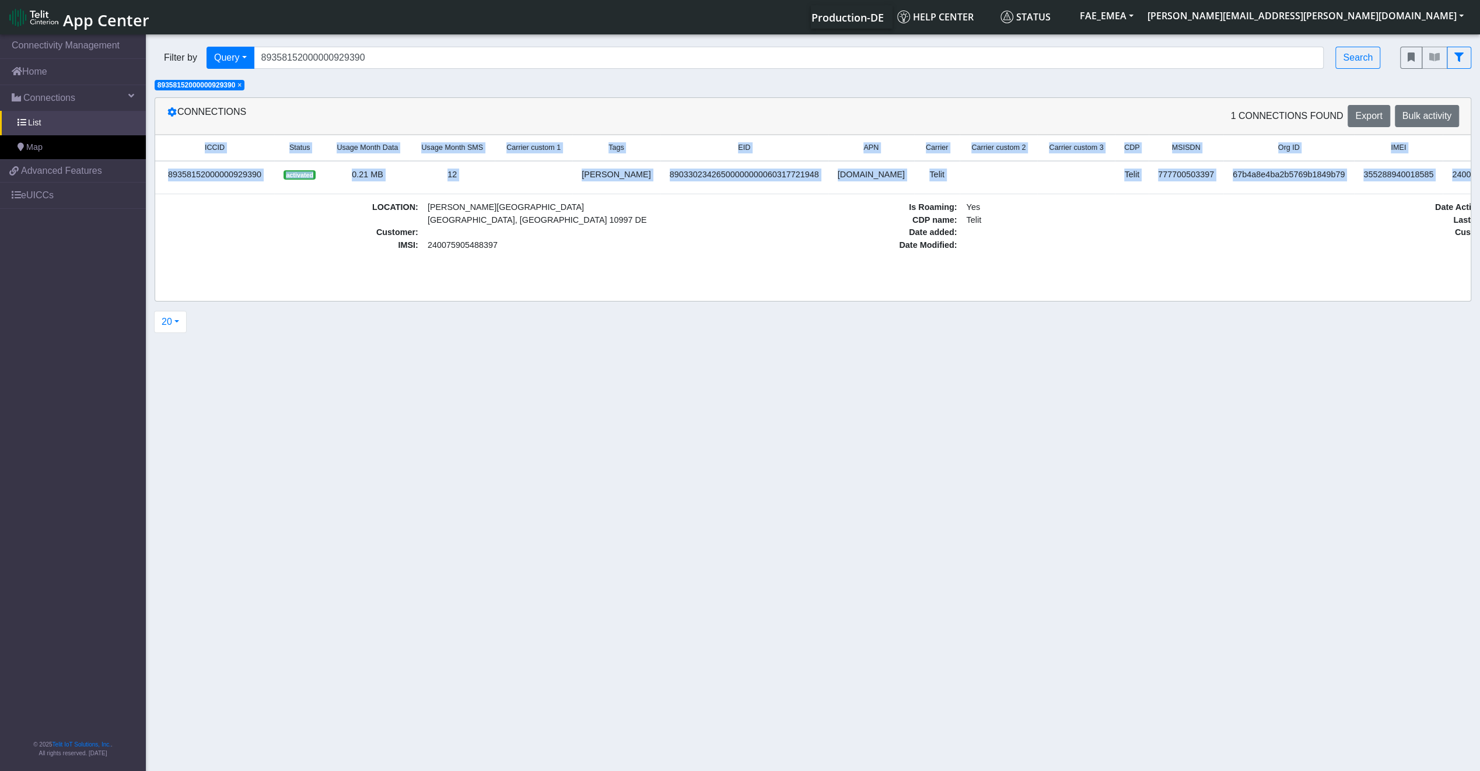
drag, startPoint x: 1249, startPoint y: 276, endPoint x: 1456, endPoint y: 251, distance: 208.7
click at [1456, 251] on div "ICCID Status Usage Month Data Usage Month SMS Carrier custom 1 Tags EID APN Car…" at bounding box center [812, 218] width 1315 height 166
click at [1242, 268] on div "ICCID Status Usage Month Data Usage Month SMS Carrier custom 1 Tags EID APN Car…" at bounding box center [812, 201] width 1315 height 133
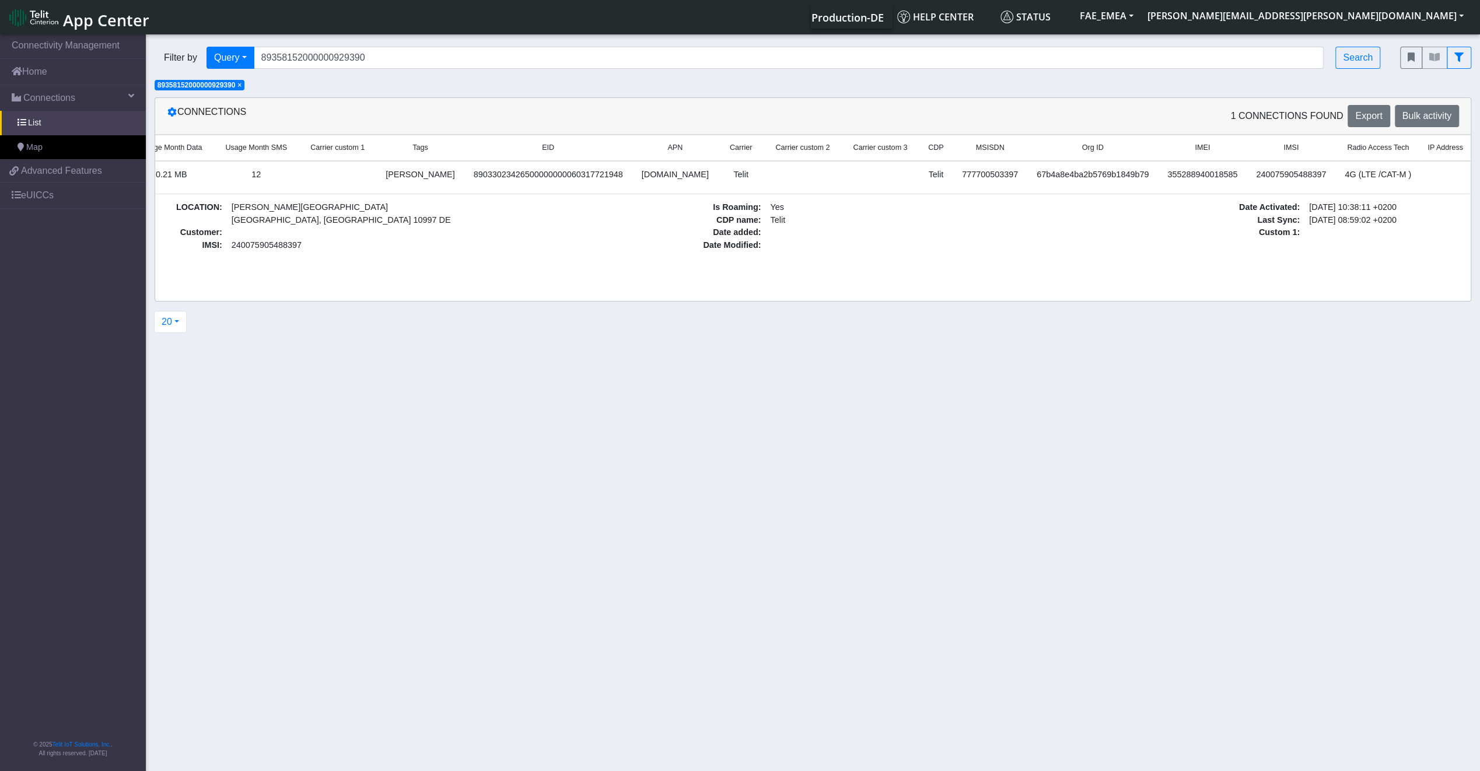
scroll to position [0, 203]
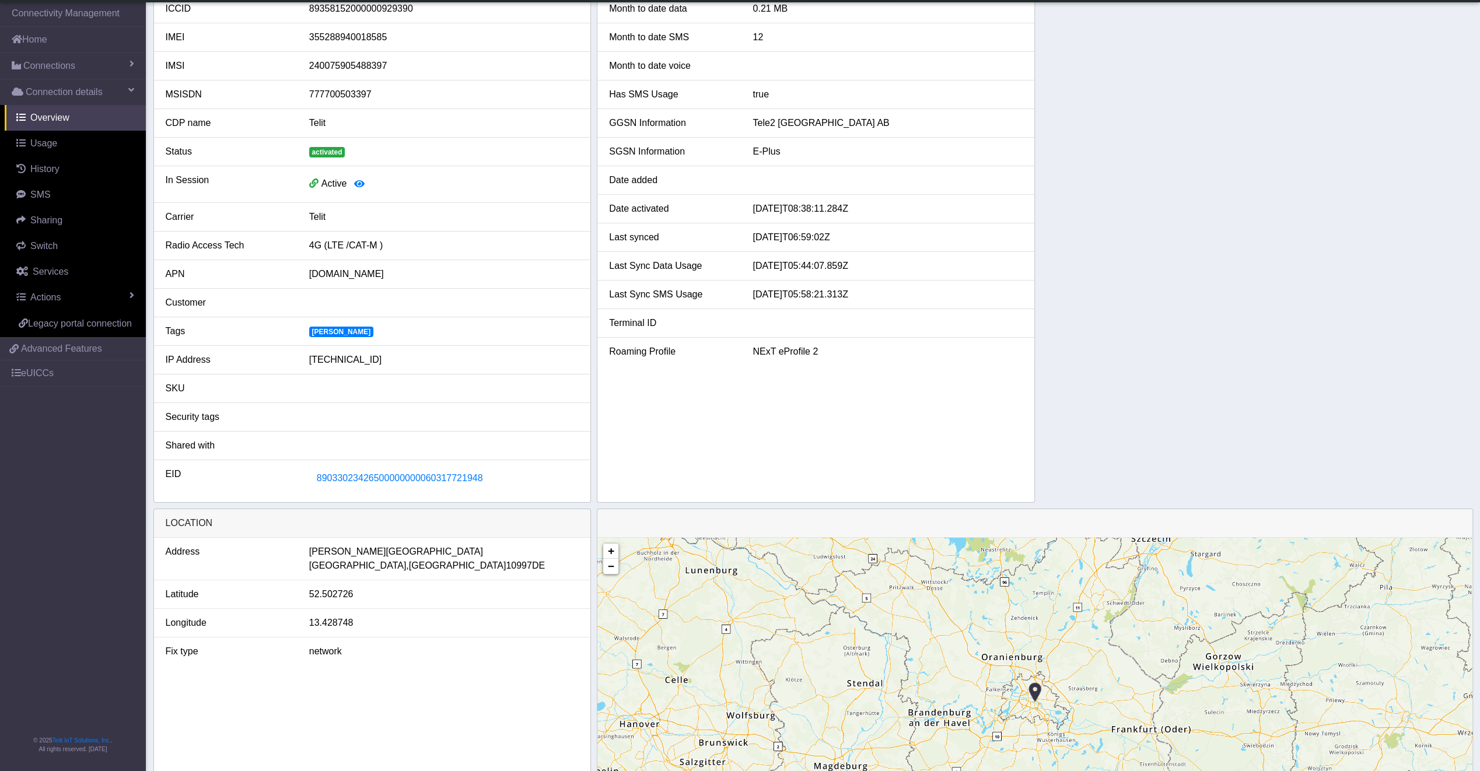
scroll to position [58, 0]
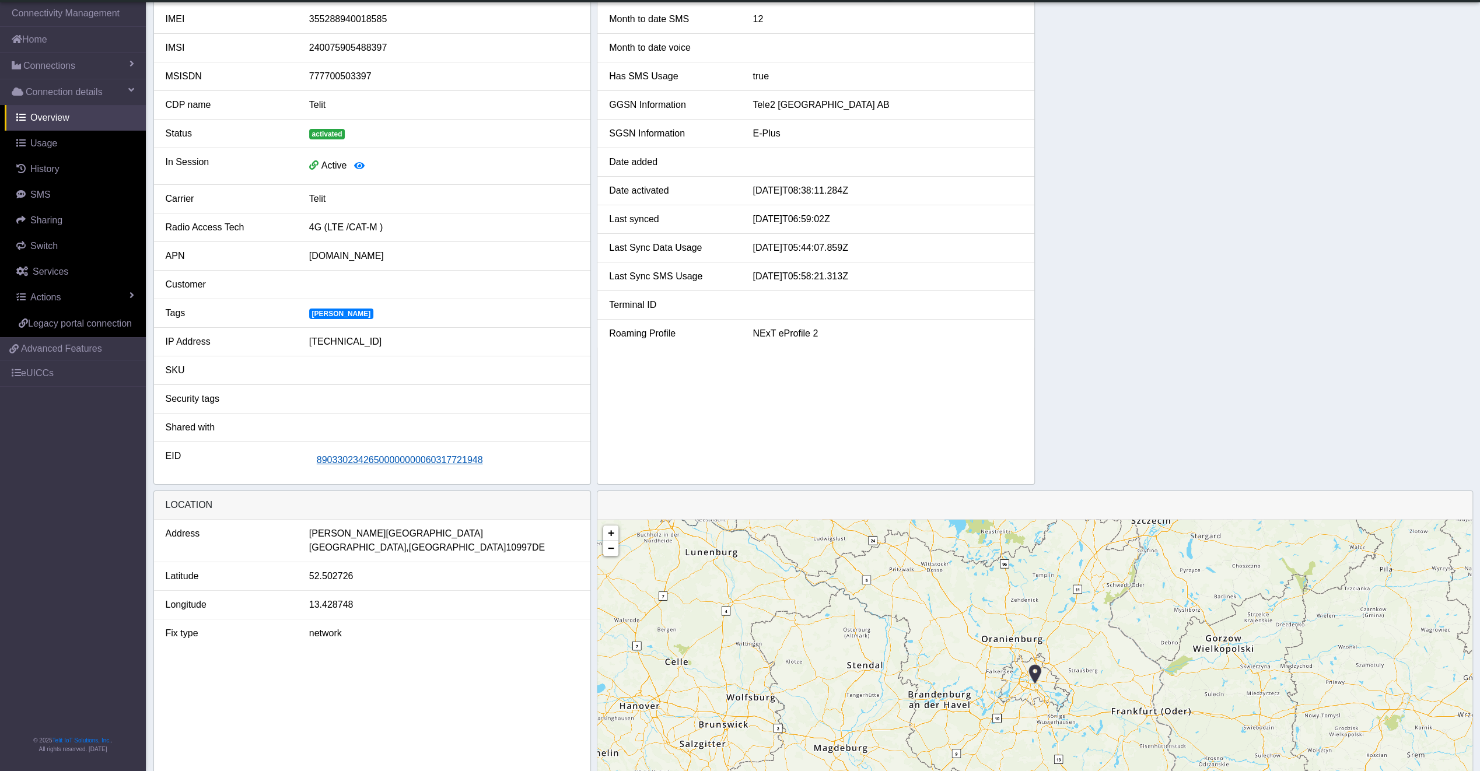
click at [360, 455] on span "89033023426500000000060317721948" at bounding box center [400, 460] width 166 height 10
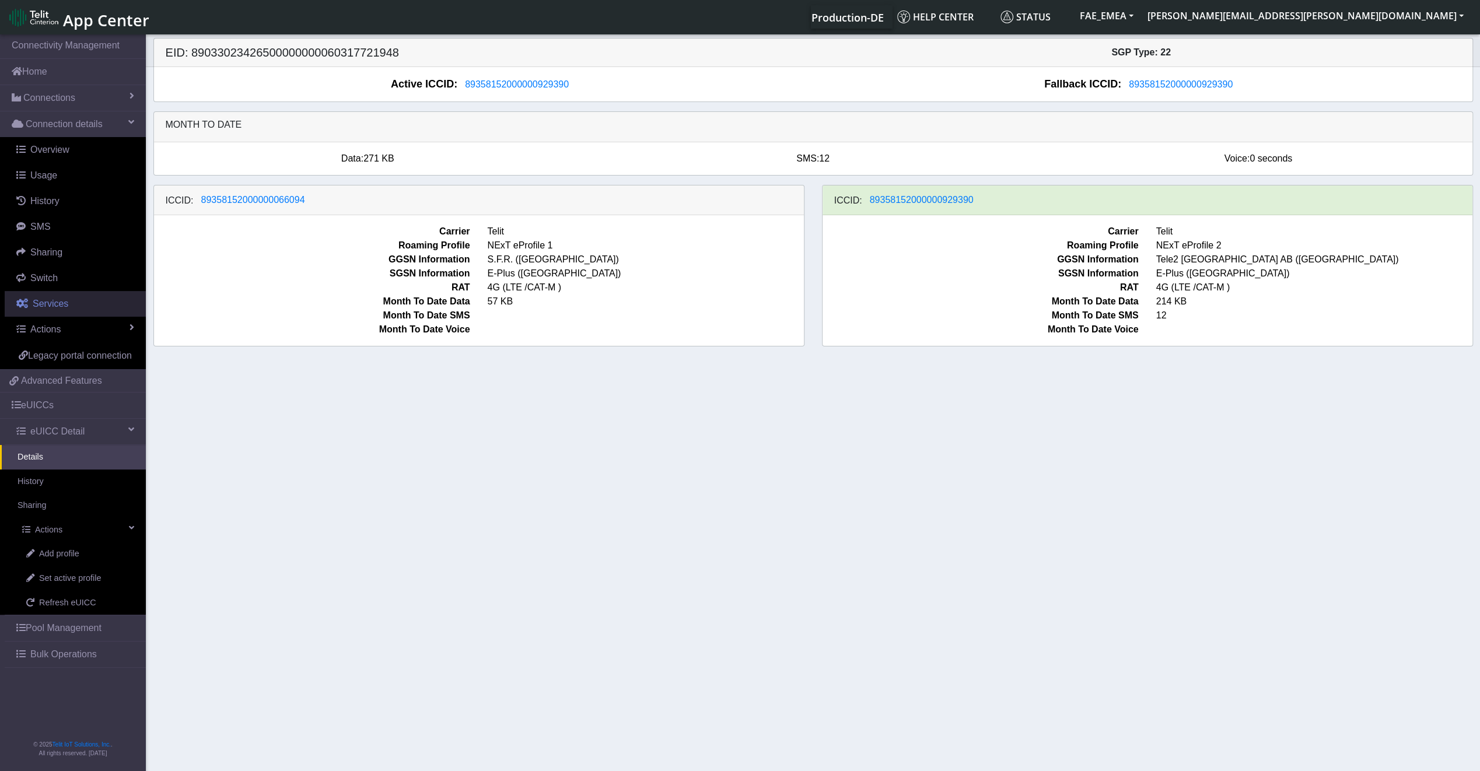
click at [68, 309] on link "Services" at bounding box center [75, 304] width 141 height 26
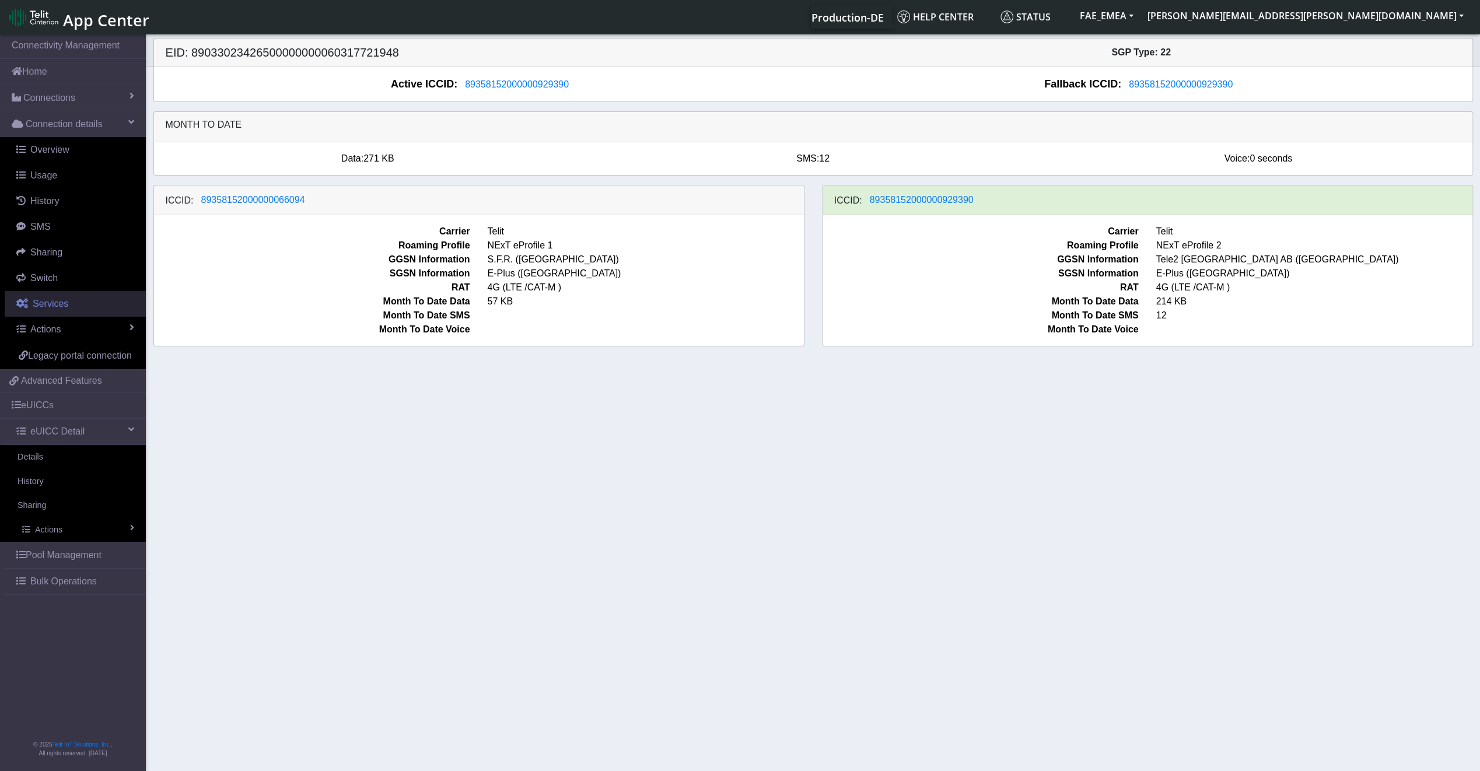
select select "2: 6"
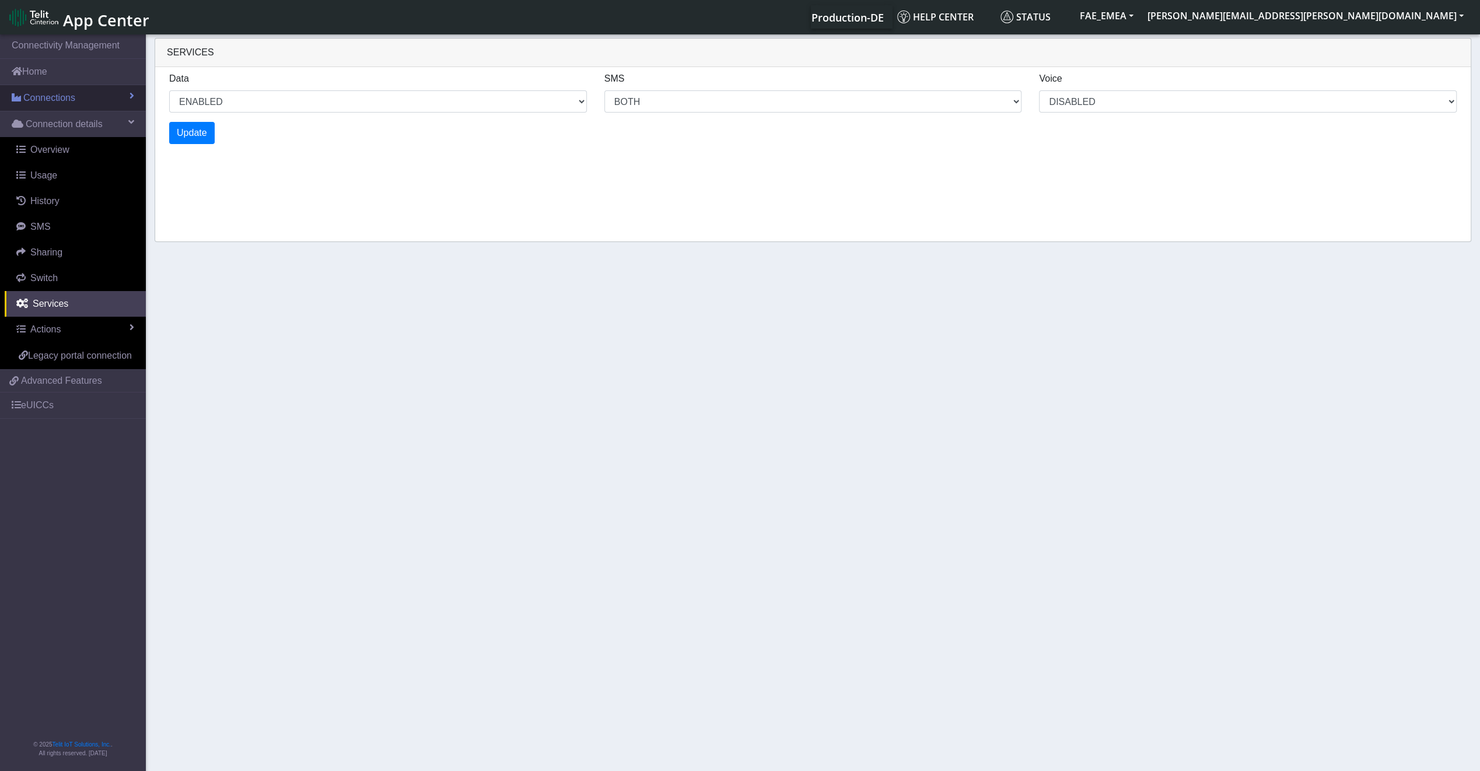
click at [68, 106] on link "Connections" at bounding box center [73, 98] width 146 height 26
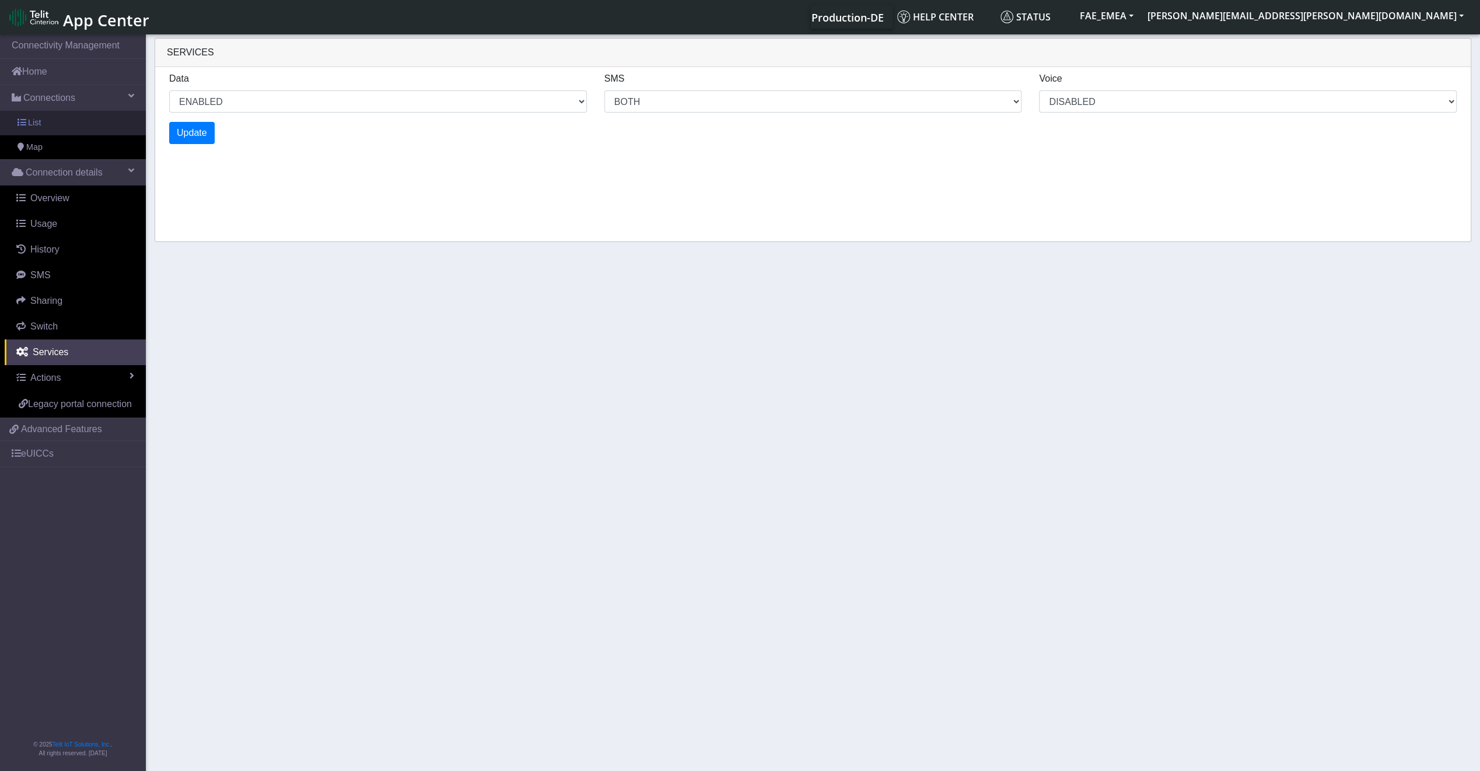
click at [68, 124] on link "List" at bounding box center [73, 123] width 146 height 24
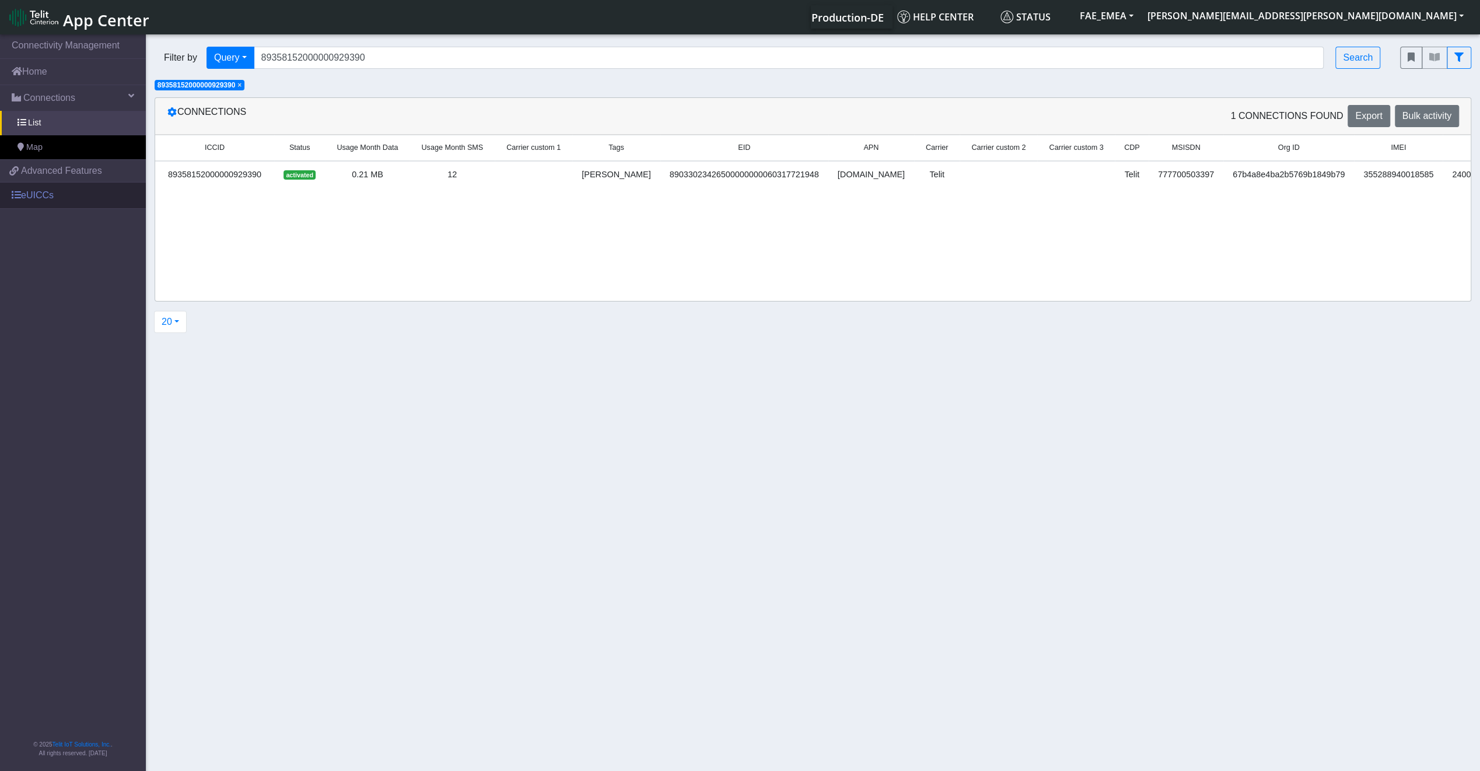
click at [57, 187] on link "eUICCs" at bounding box center [73, 196] width 146 height 26
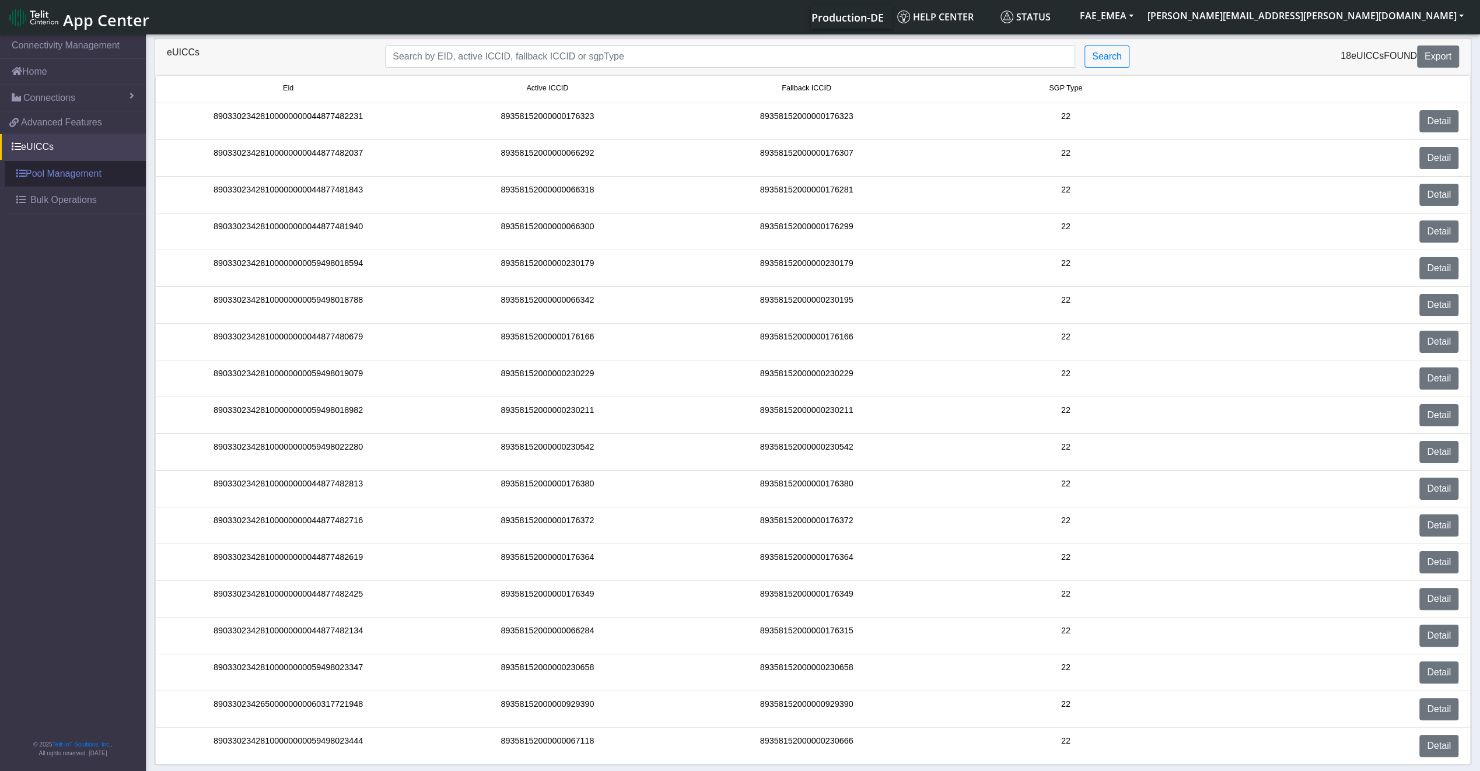
click at [53, 178] on link "Pool Management" at bounding box center [75, 174] width 141 height 26
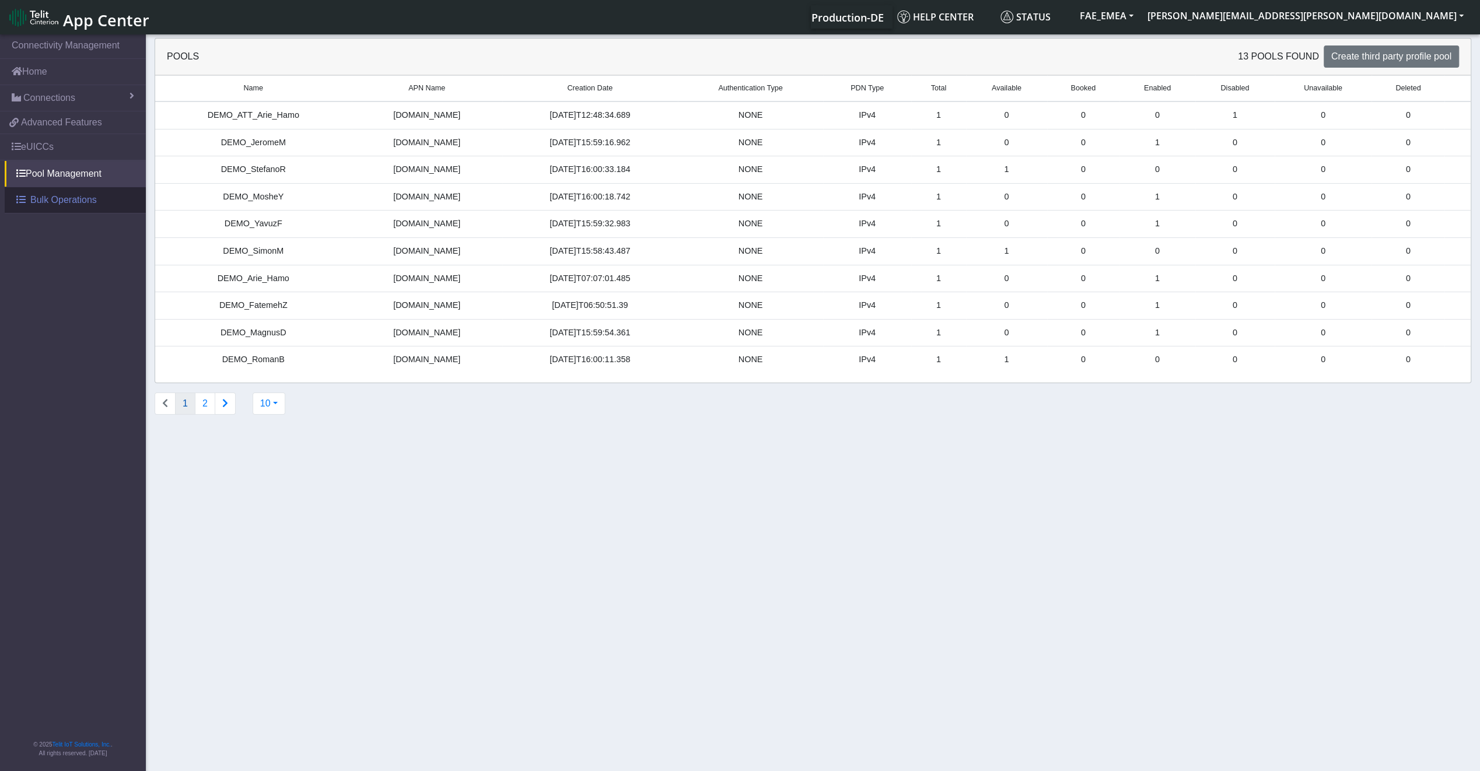
click at [47, 190] on link "Bulk Operations" at bounding box center [75, 200] width 141 height 26
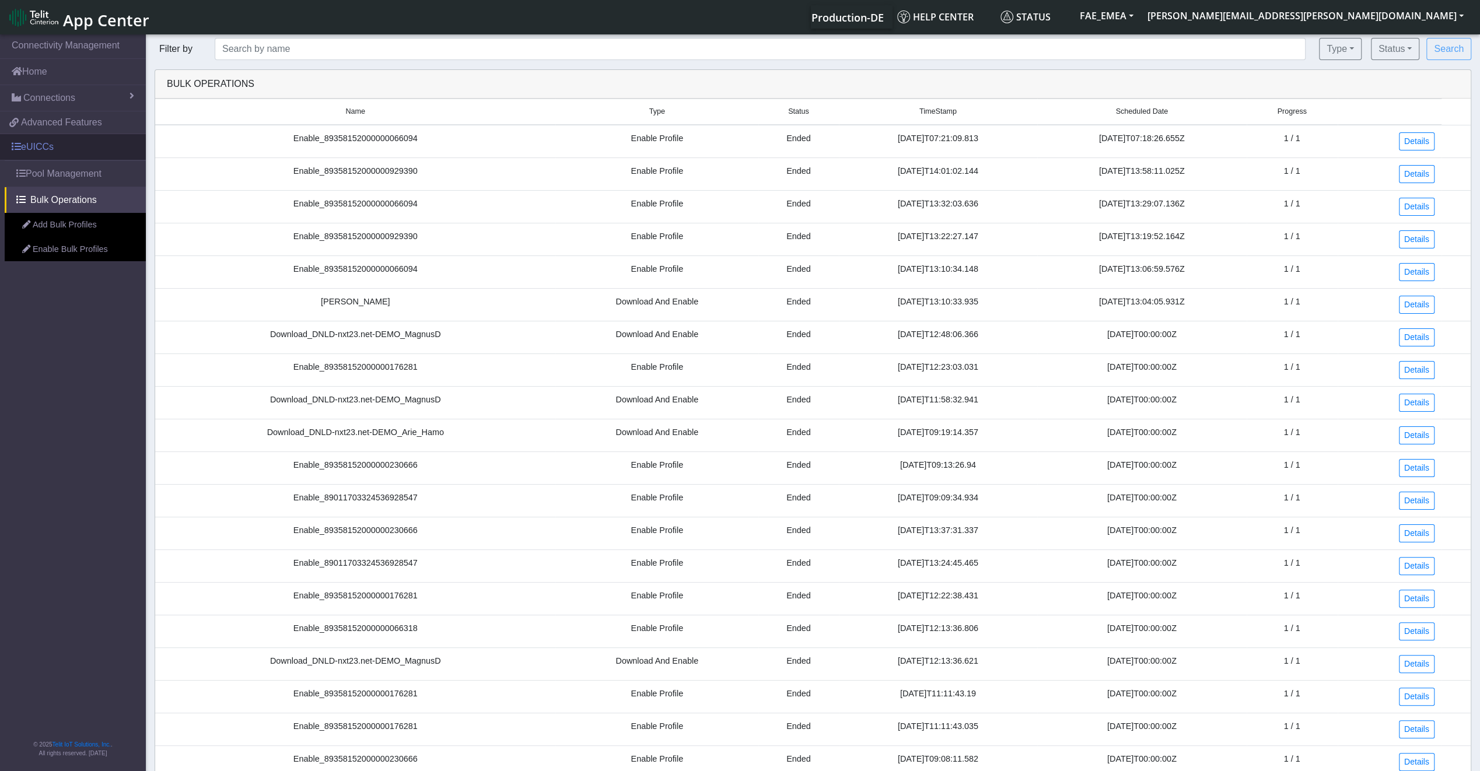
click at [44, 137] on link "eUICCs" at bounding box center [73, 147] width 146 height 26
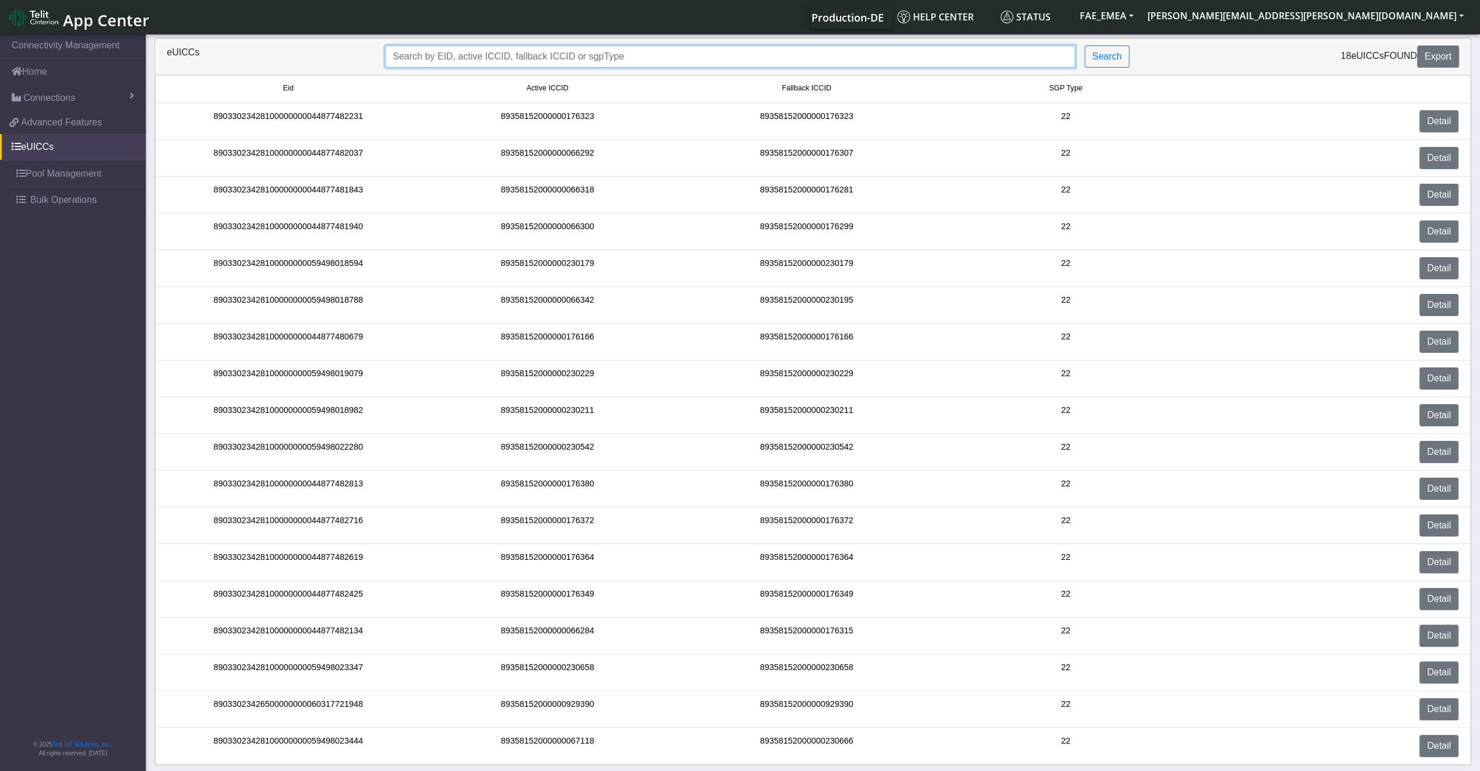
click at [519, 61] on input "Search..." at bounding box center [730, 56] width 690 height 22
paste input "89033023426500000000060317721948"
type input "89033023426500000000060317721948"
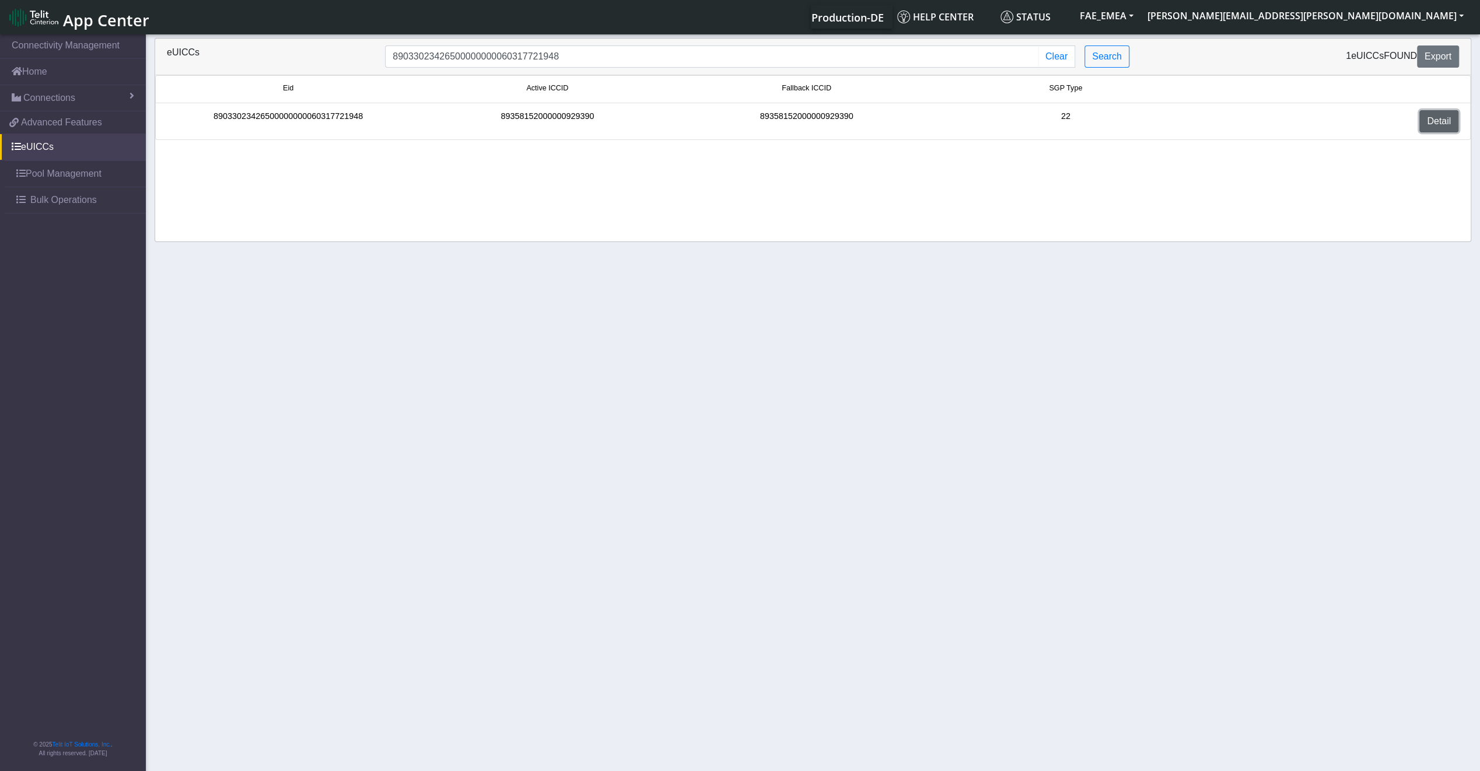
click at [1456, 115] on link "Detail" at bounding box center [1438, 121] width 39 height 22
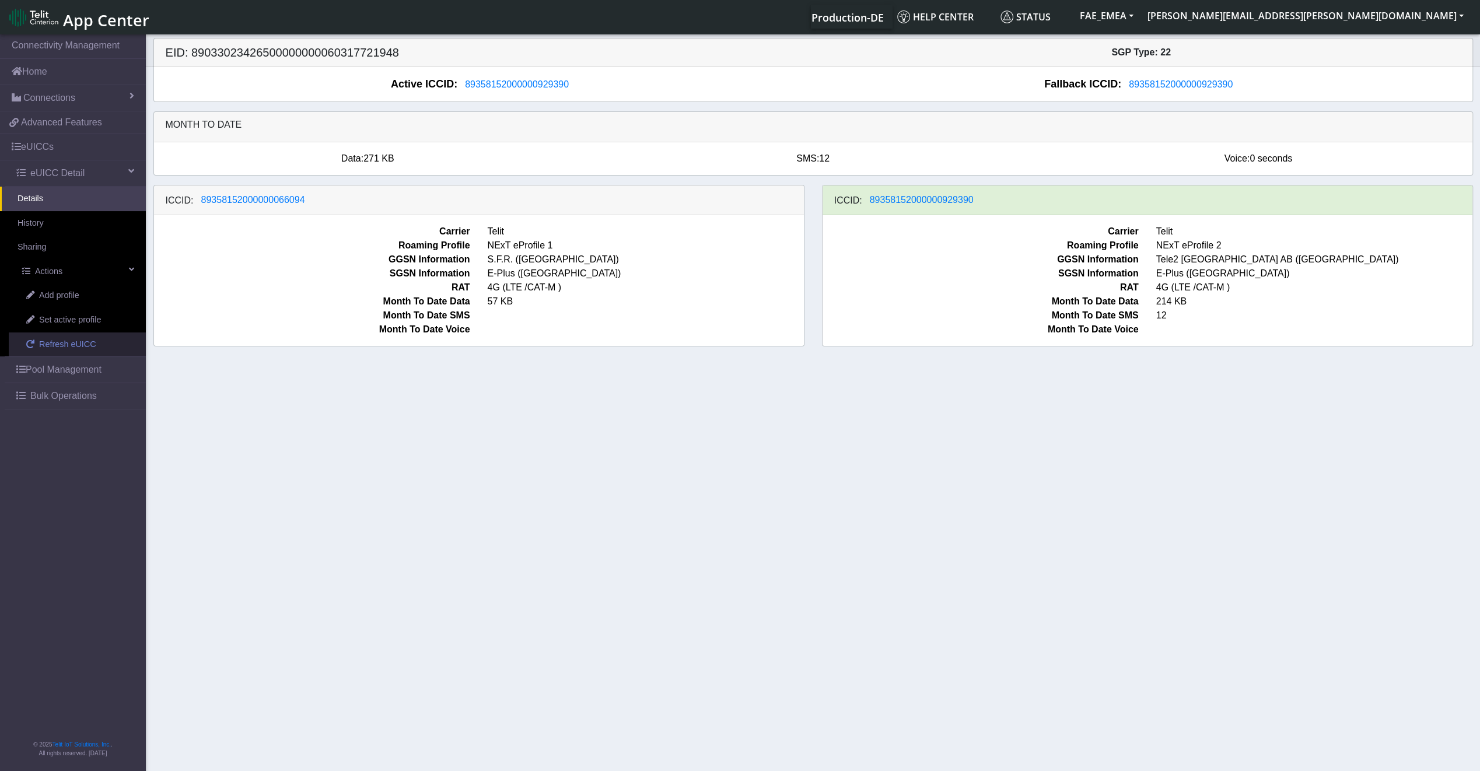
click at [59, 344] on span "Refresh eUICC" at bounding box center [67, 344] width 57 height 13
click at [58, 338] on span "Refresh eUICC" at bounding box center [67, 344] width 57 height 13
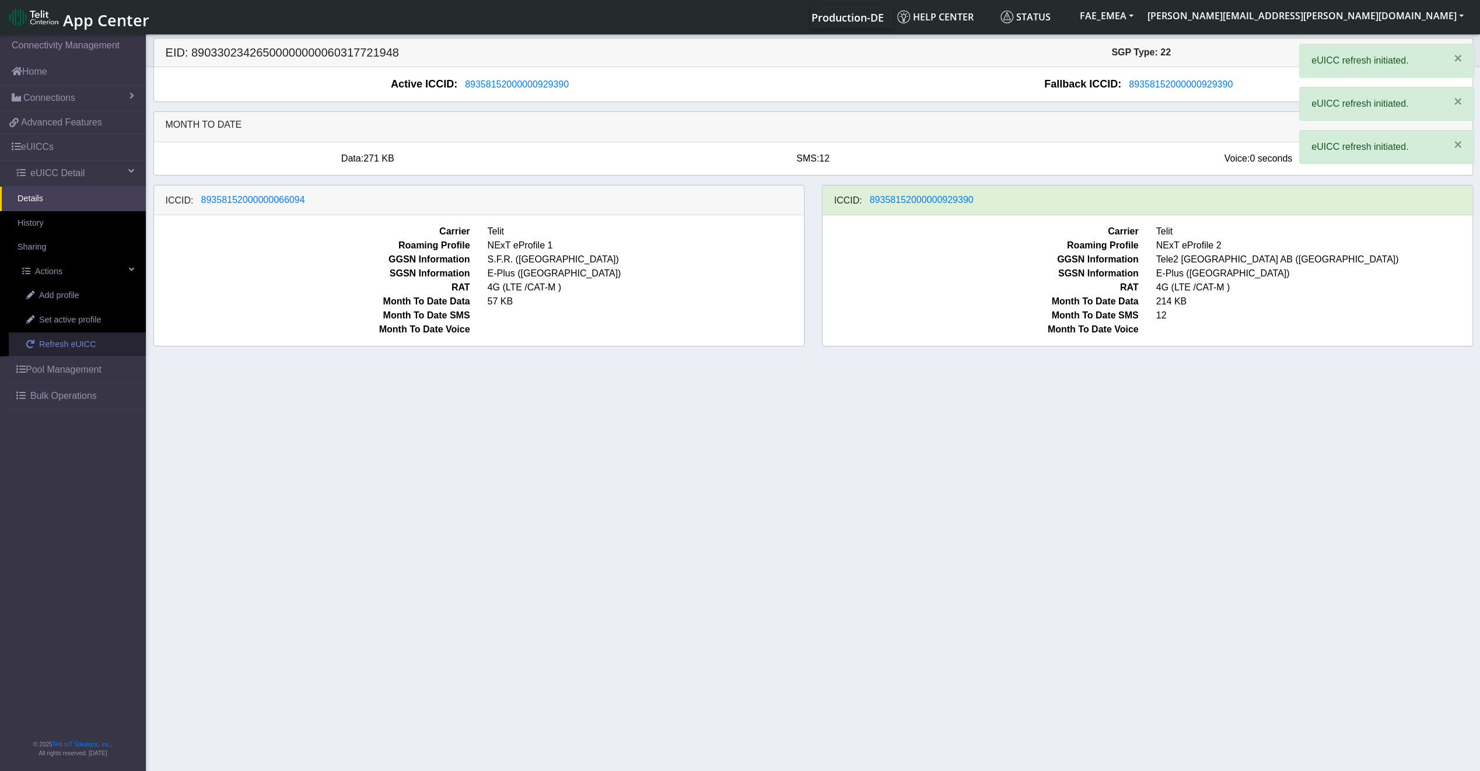
click at [58, 338] on span "Refresh eUICC" at bounding box center [67, 344] width 57 height 13
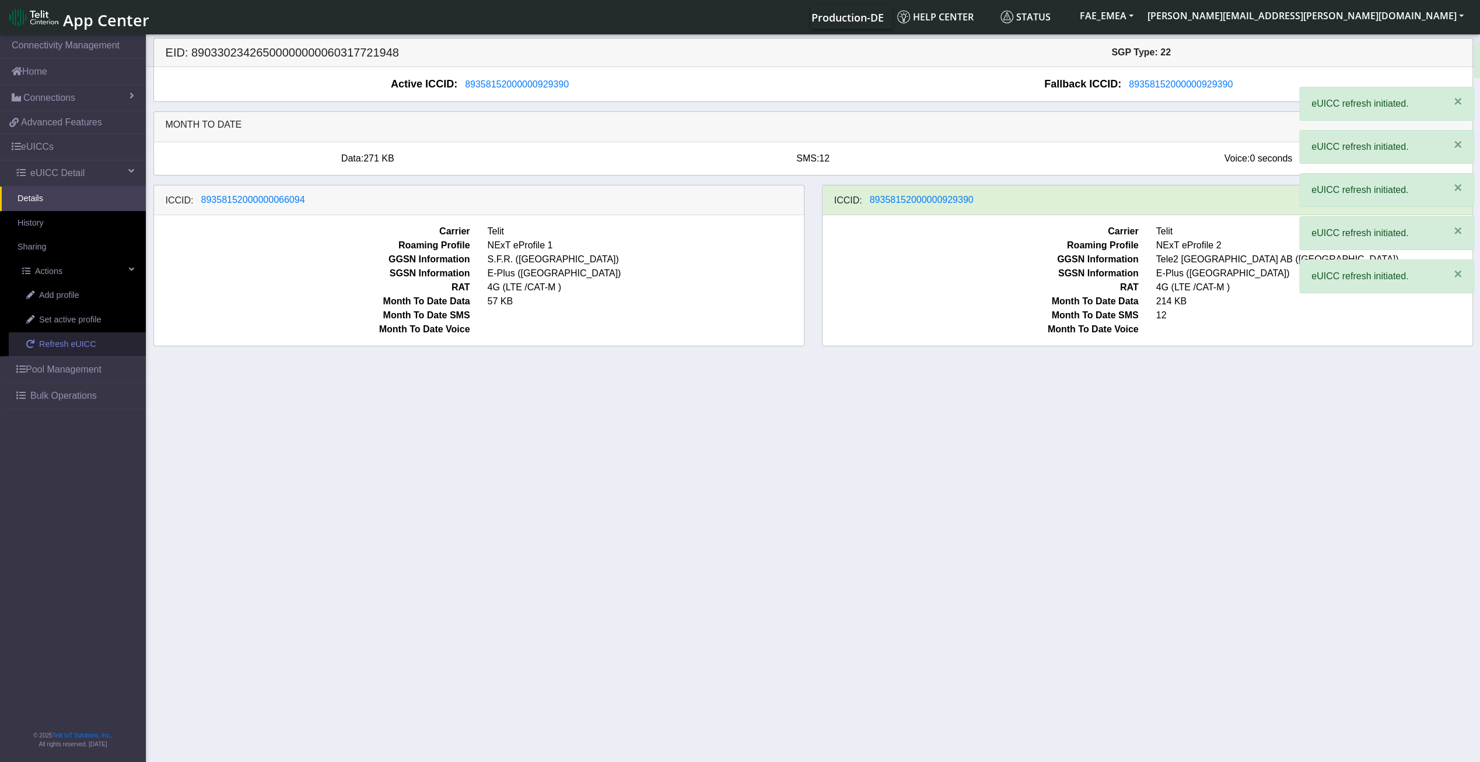
click at [58, 338] on span "Refresh eUICC" at bounding box center [67, 344] width 57 height 13
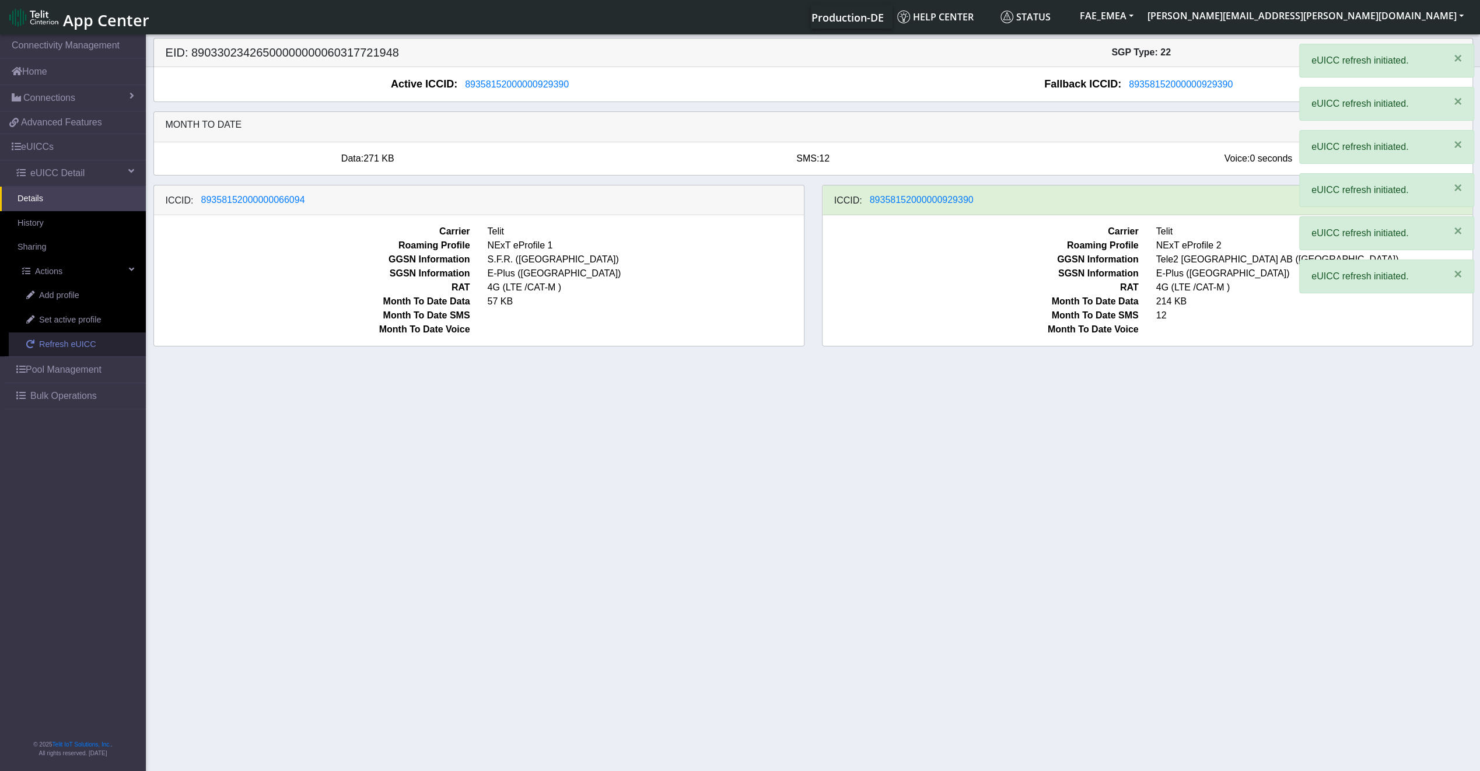
click at [58, 338] on span "Refresh eUICC" at bounding box center [67, 344] width 57 height 13
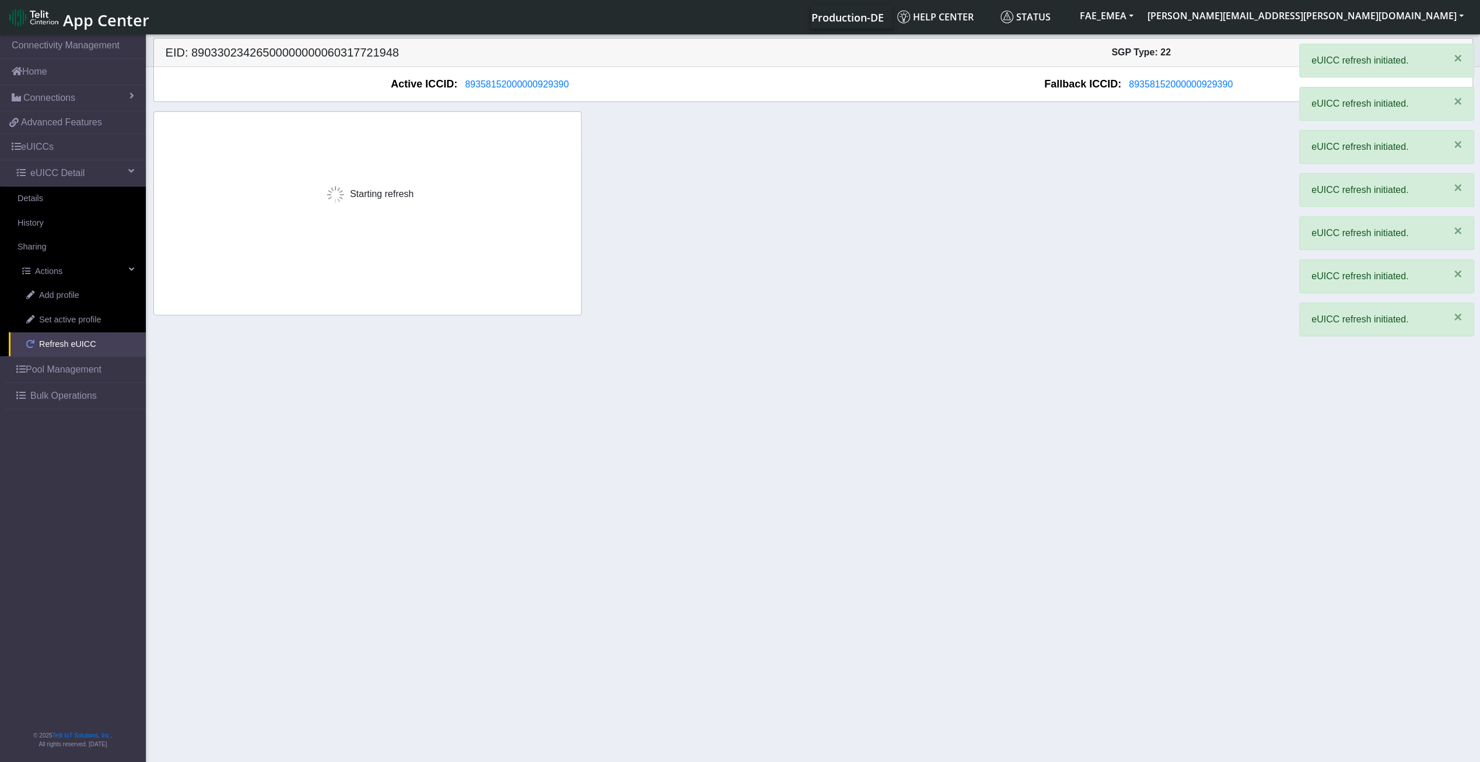
click at [58, 338] on span "Refresh eUICC" at bounding box center [67, 344] width 57 height 13
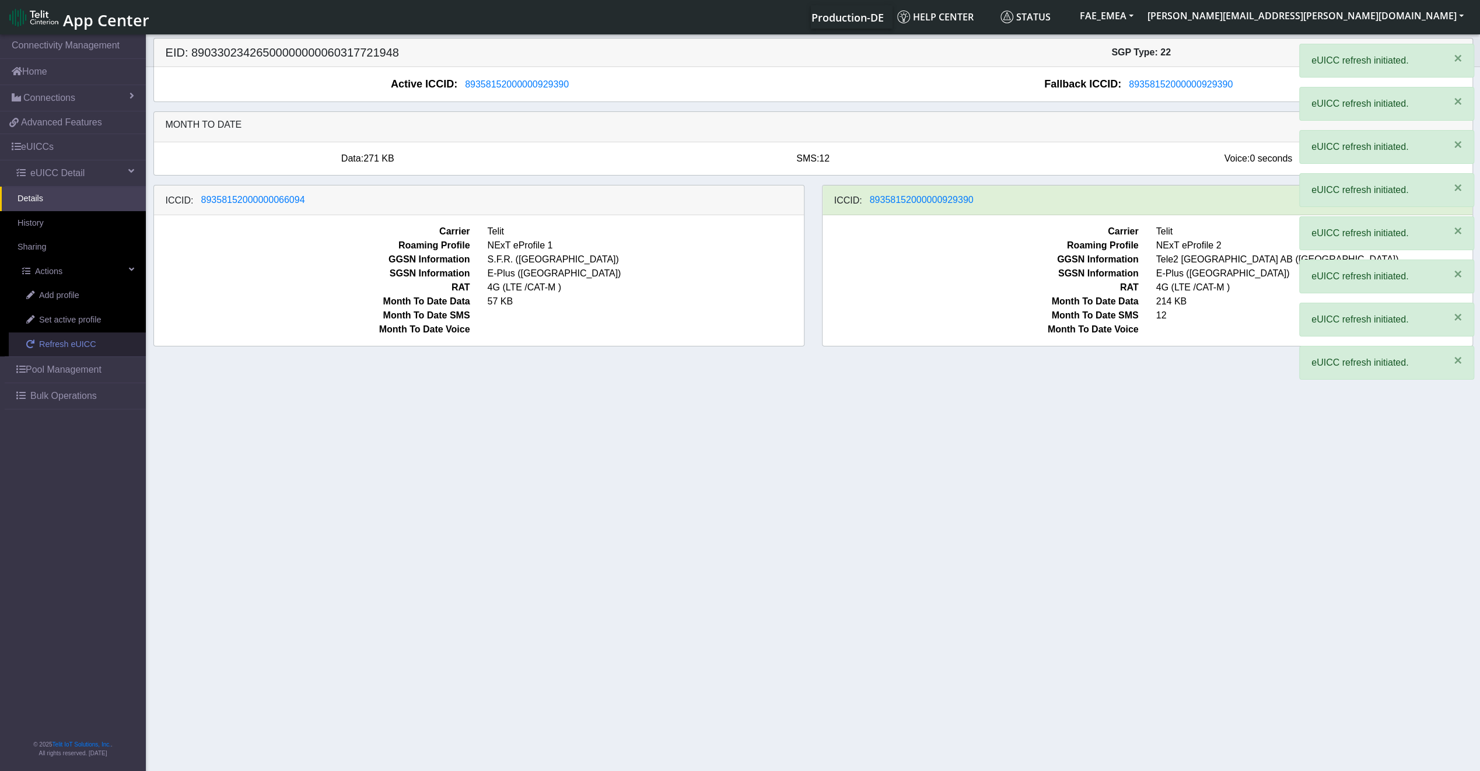
click at [58, 338] on span "Refresh eUICC" at bounding box center [67, 344] width 57 height 13
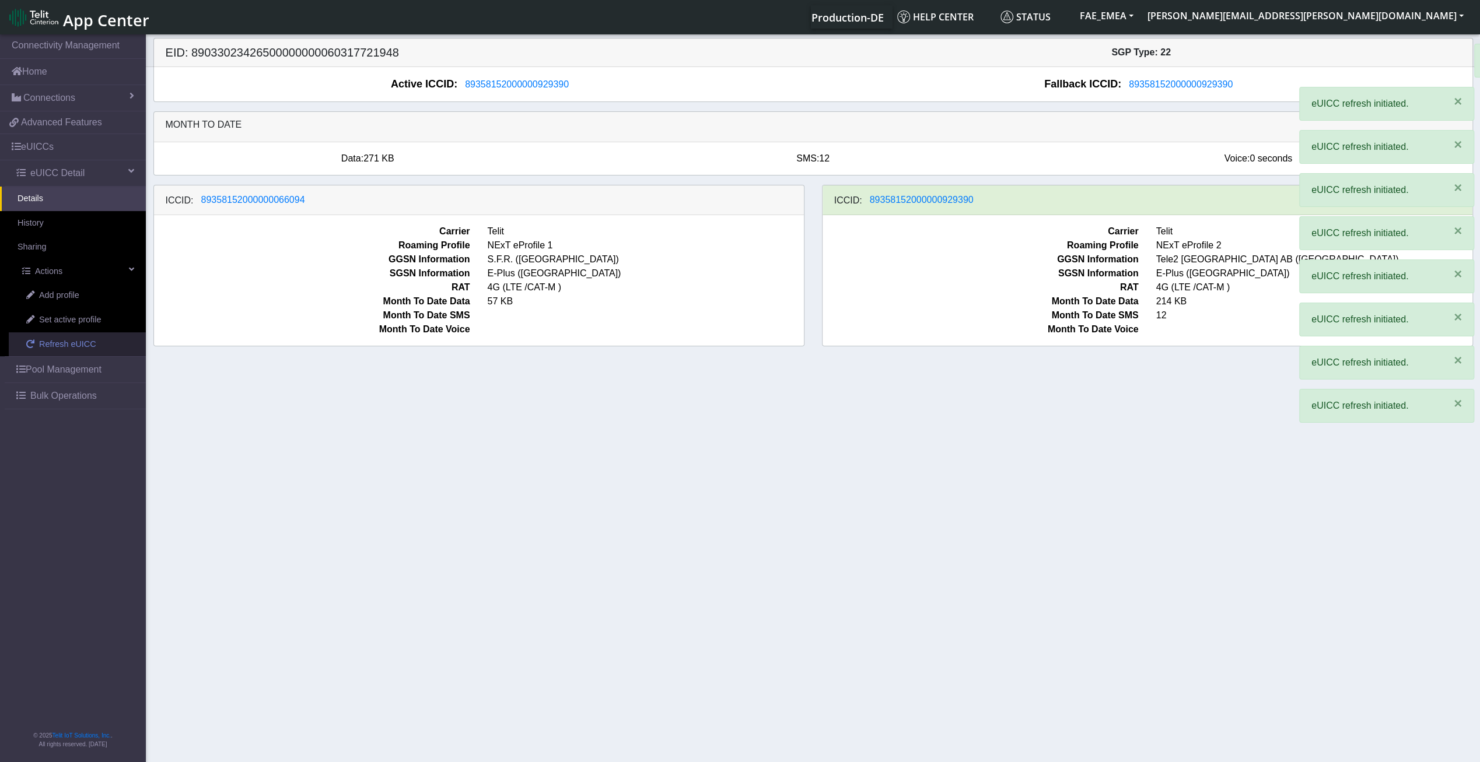
click at [58, 338] on span "Refresh eUICC" at bounding box center [67, 344] width 57 height 13
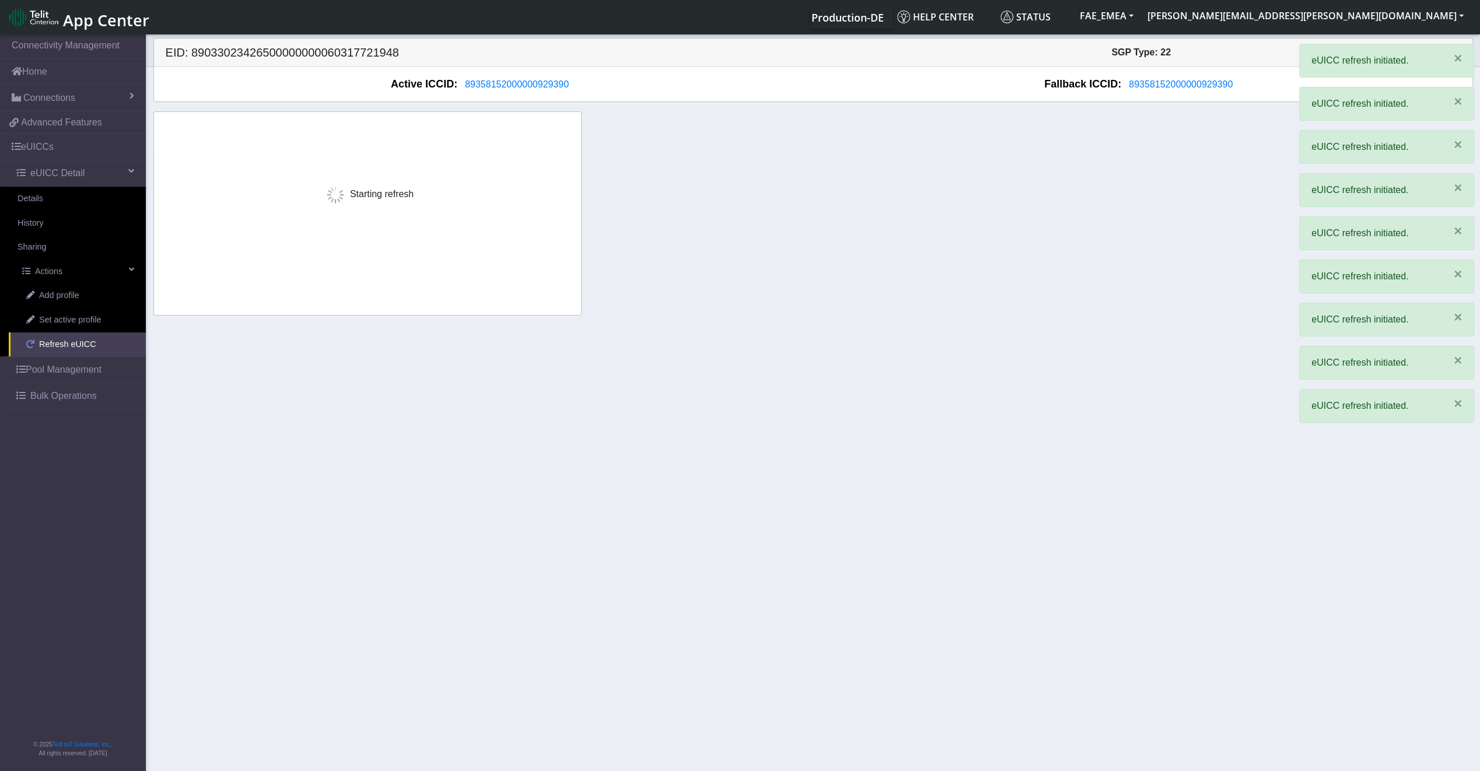
click at [58, 338] on span "Refresh eUICC" at bounding box center [67, 344] width 57 height 13
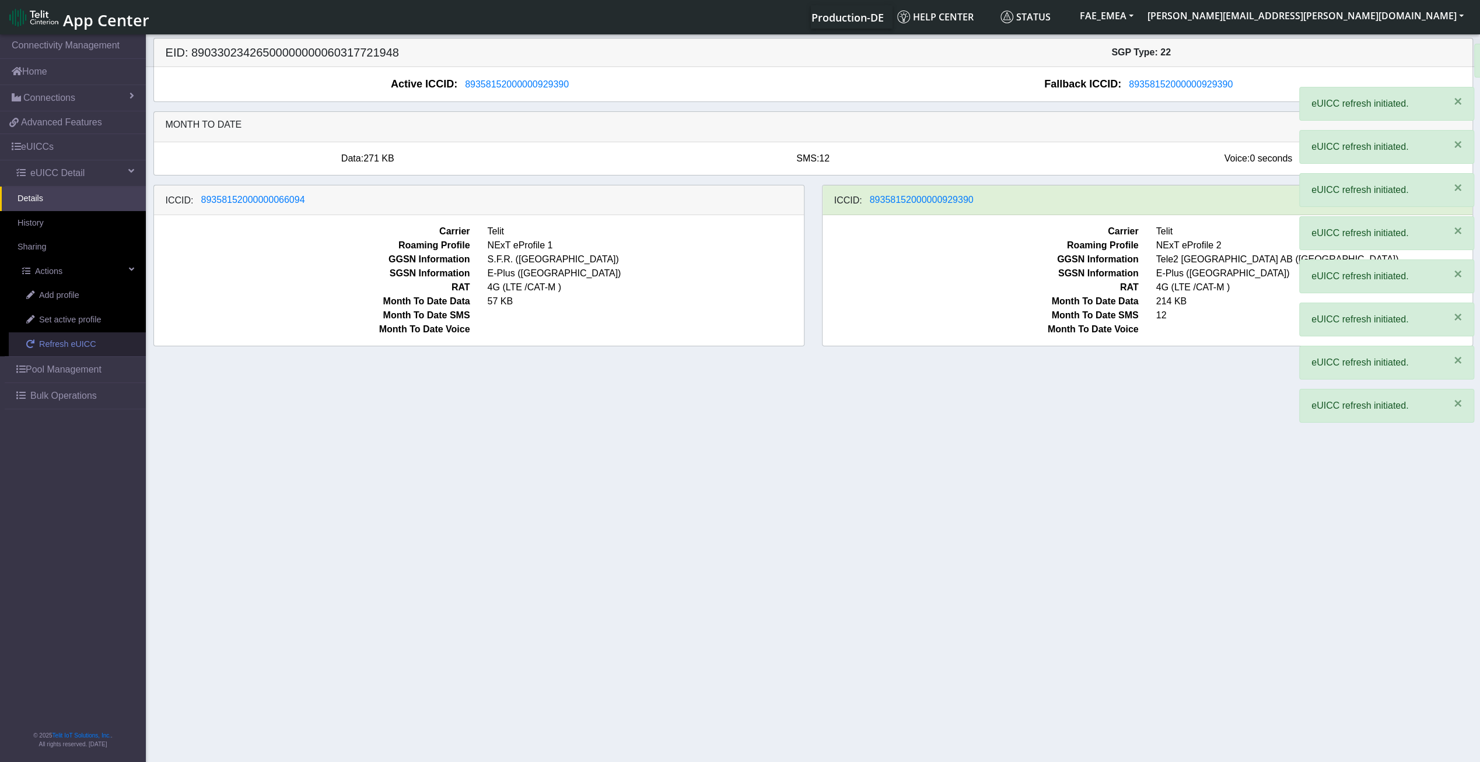
click at [58, 338] on span "Refresh eUICC" at bounding box center [67, 344] width 57 height 13
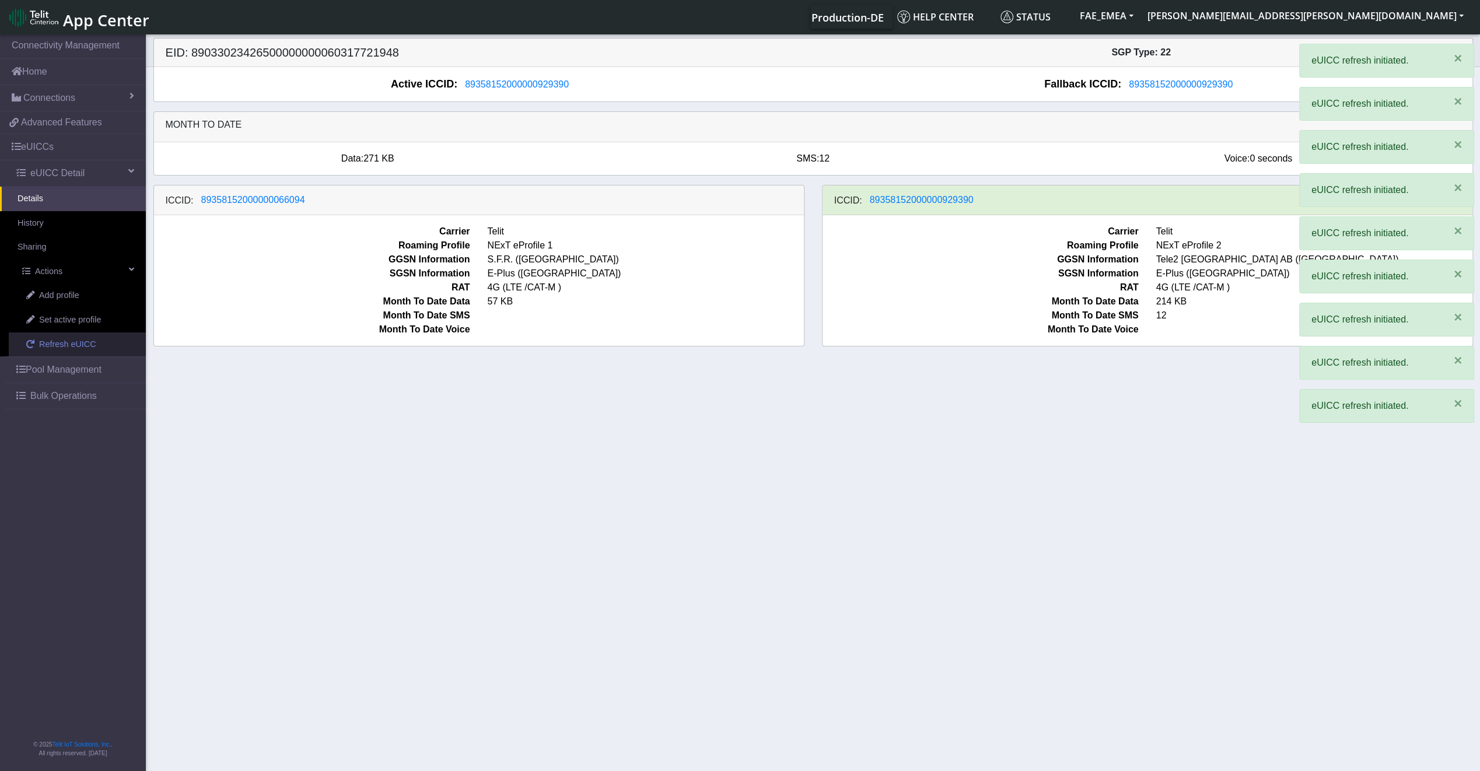
click at [58, 338] on span "Refresh eUICC" at bounding box center [67, 344] width 57 height 13
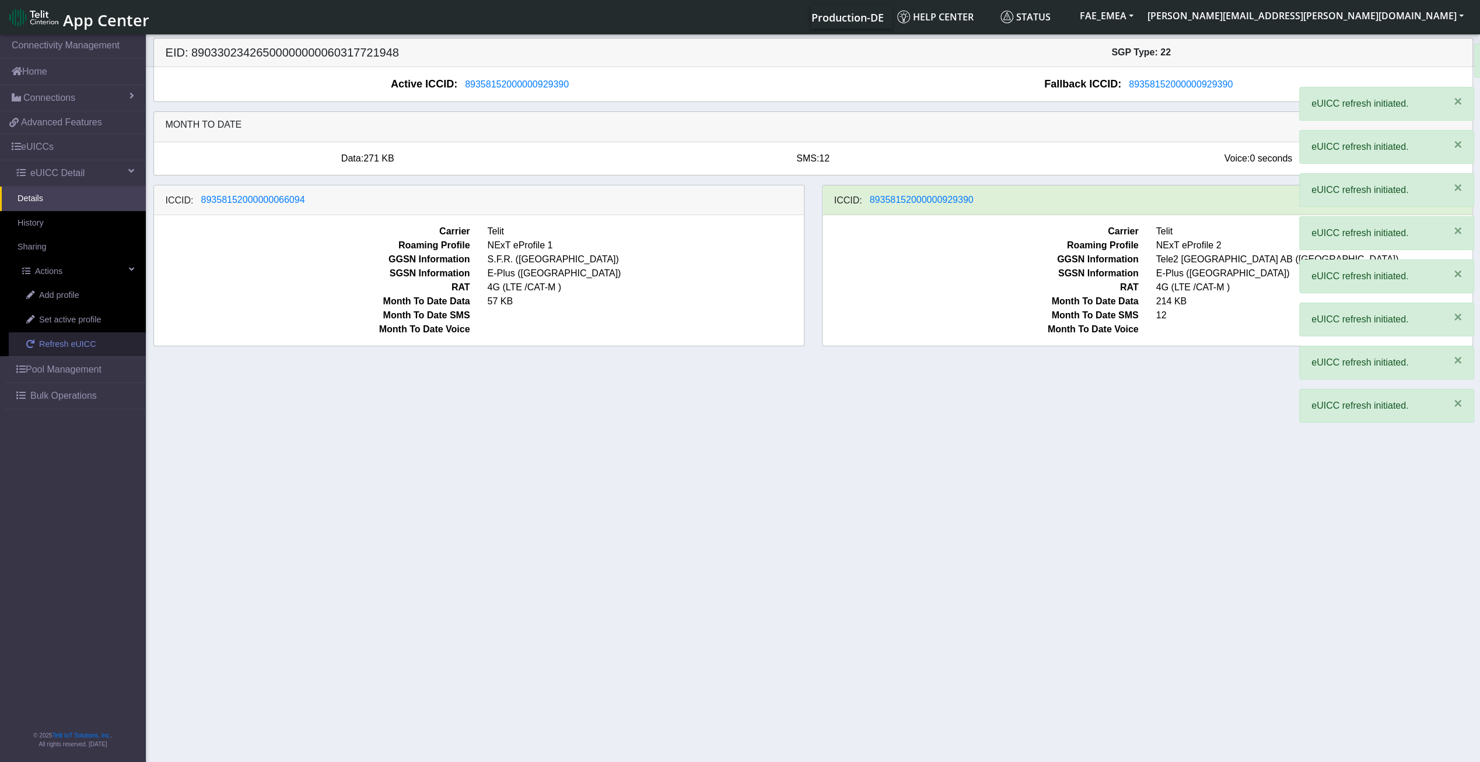
click at [58, 338] on span "Refresh eUICC" at bounding box center [67, 344] width 57 height 13
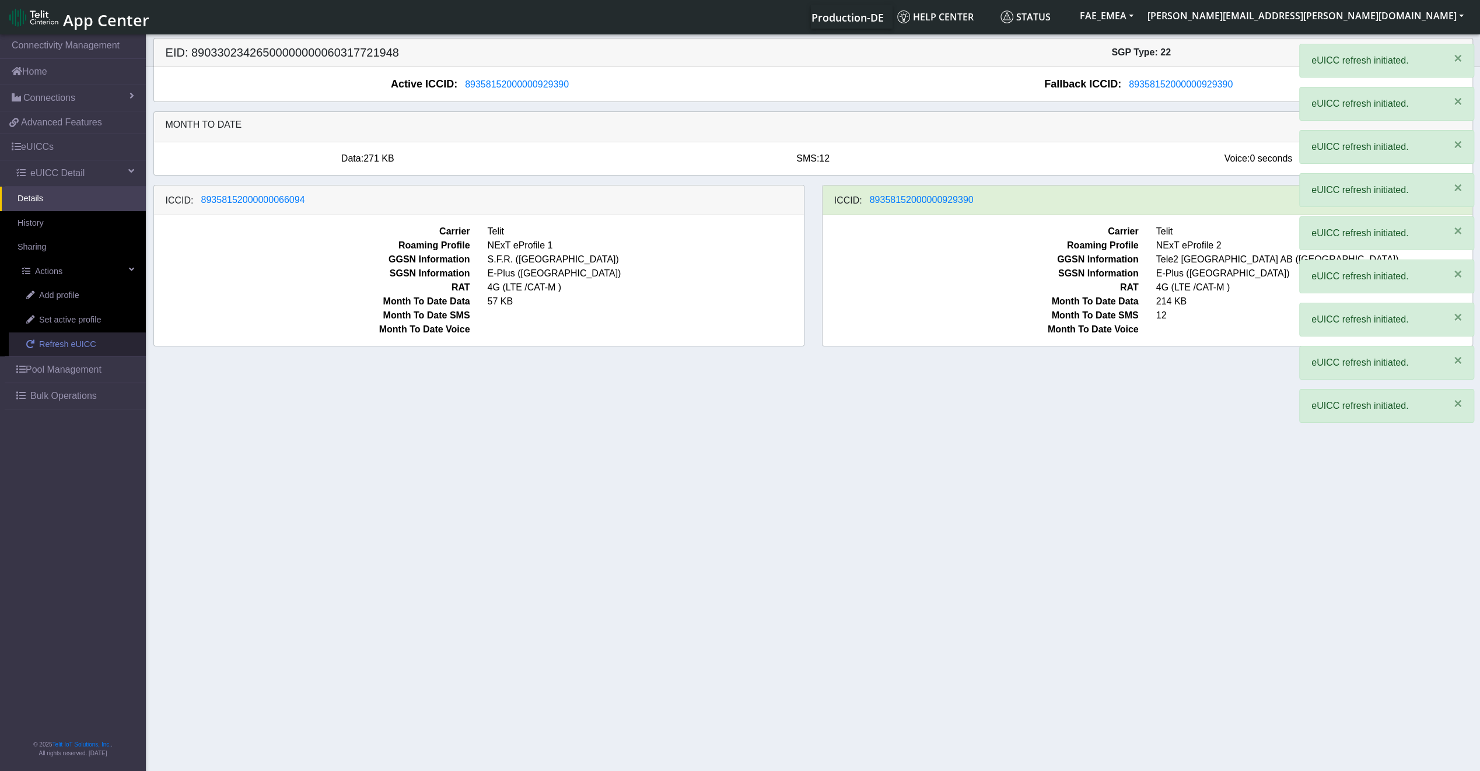
click at [58, 338] on span "Refresh eUICC" at bounding box center [67, 344] width 57 height 13
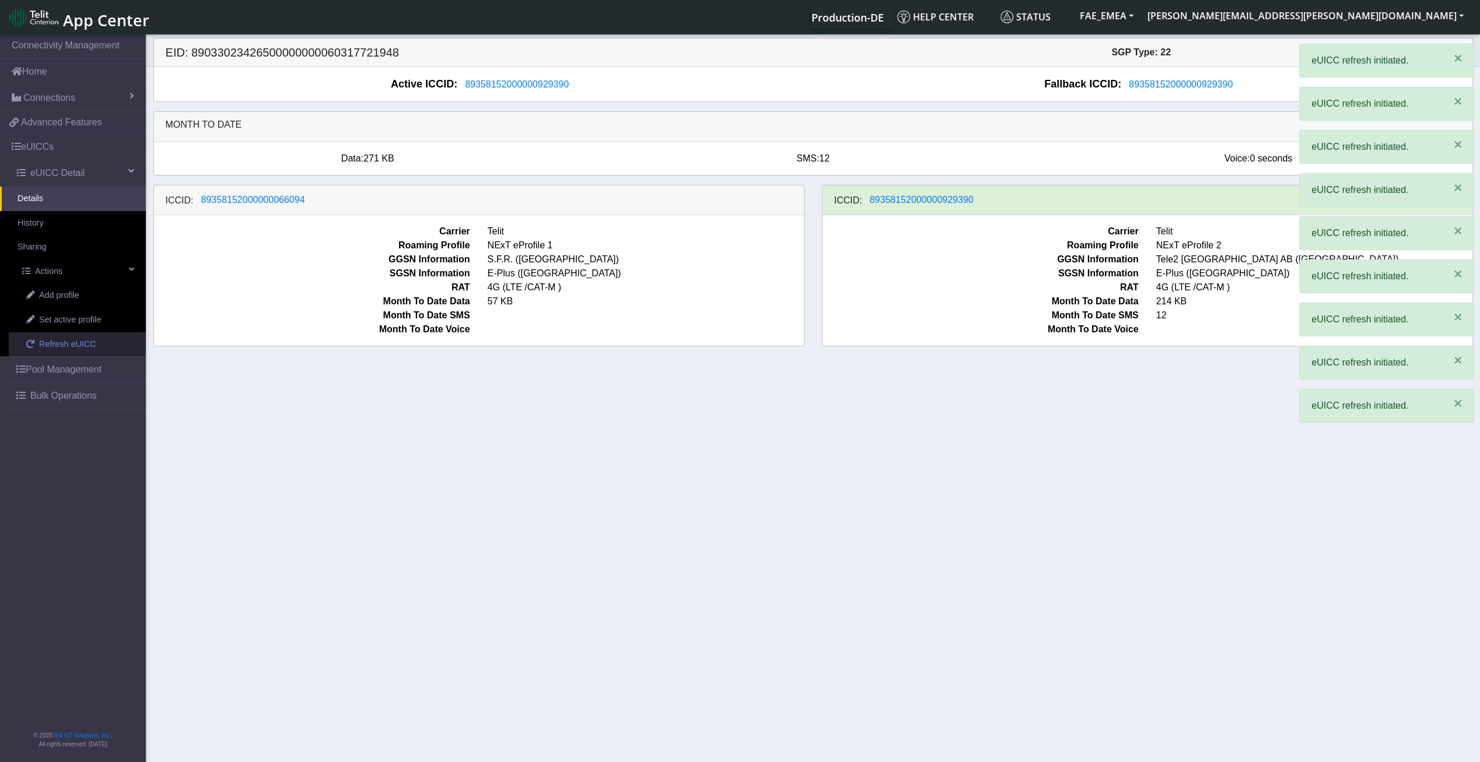
click at [58, 338] on span "Refresh eUICC" at bounding box center [67, 344] width 57 height 13
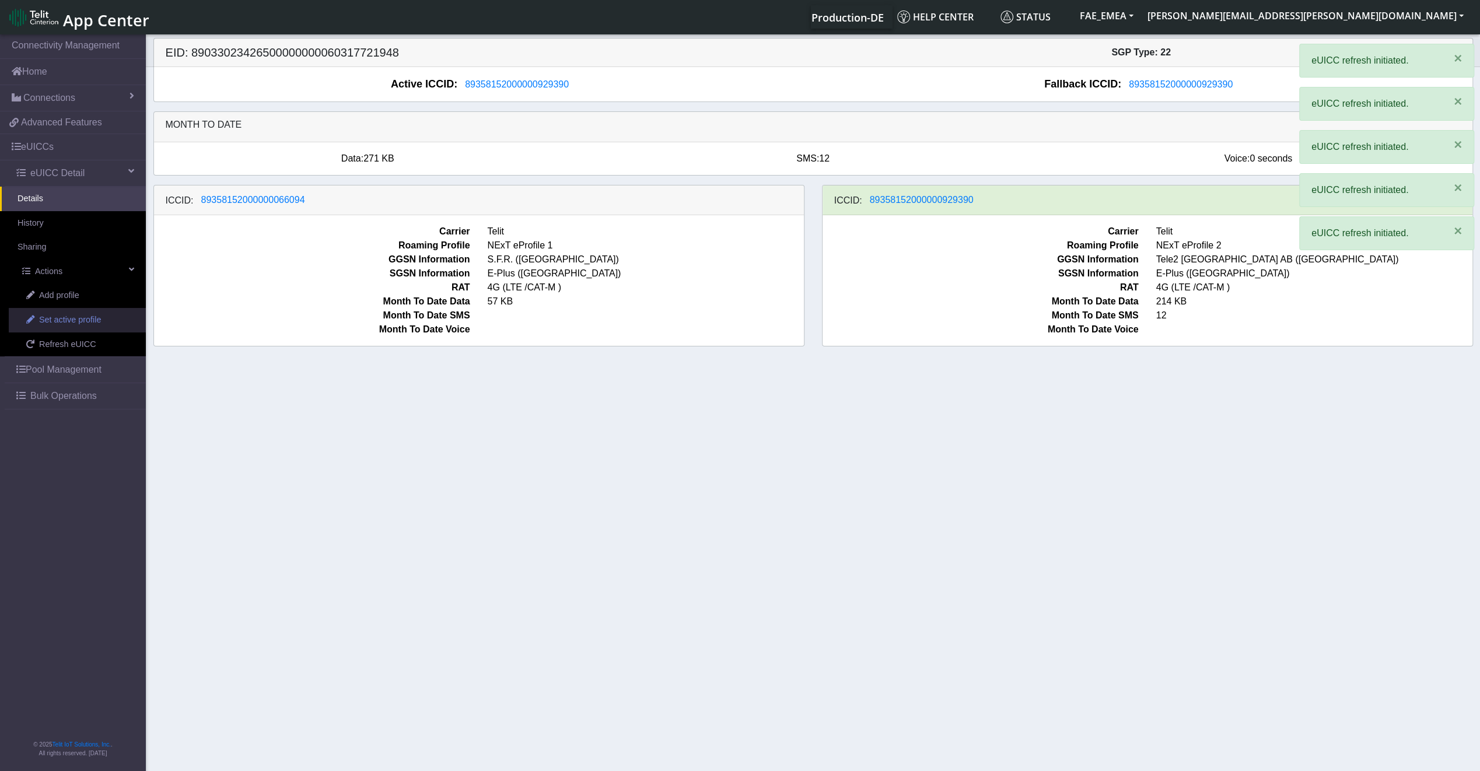
click at [54, 327] on link "Set active profile" at bounding box center [77, 320] width 137 height 24
select select
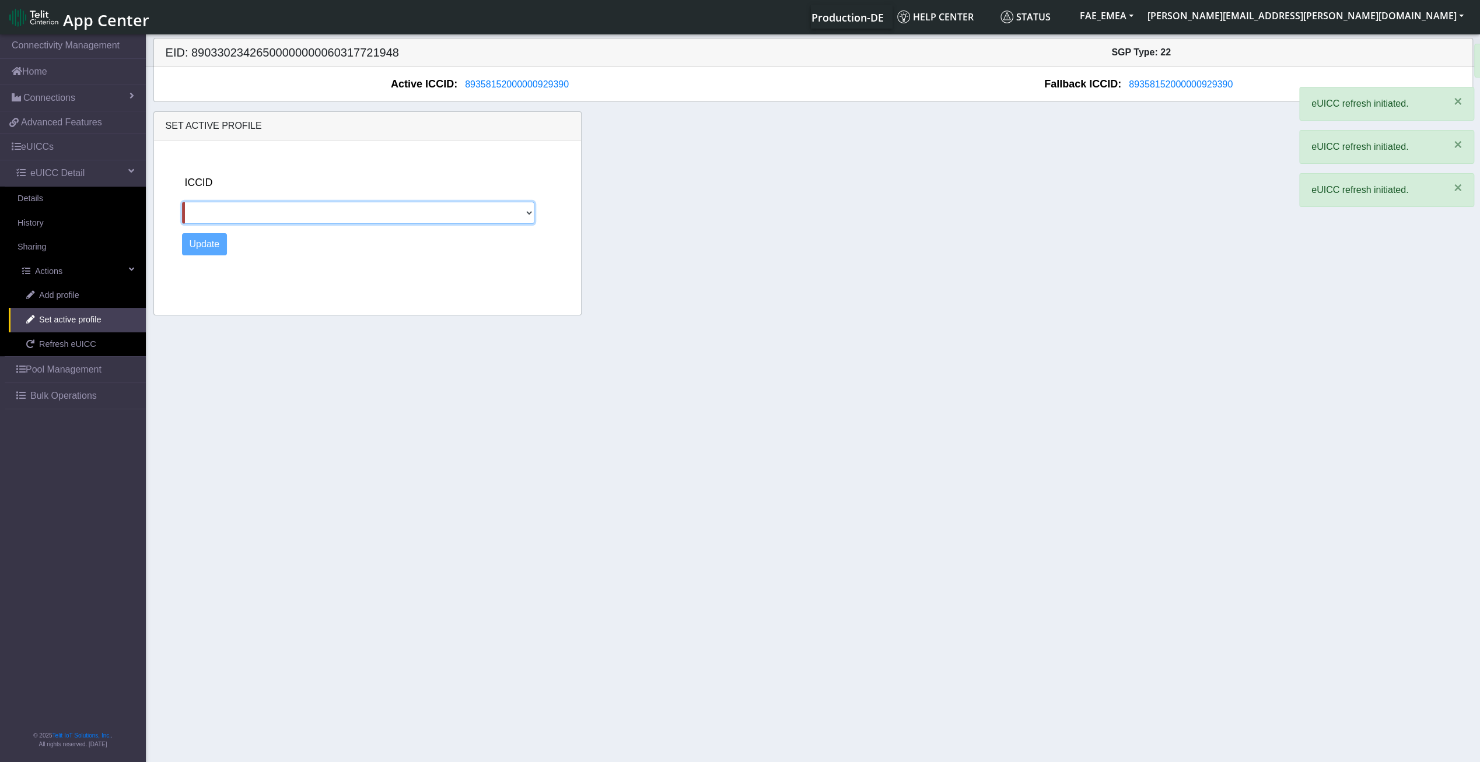
click at [229, 213] on select "89358152000000066094" at bounding box center [358, 213] width 353 height 22
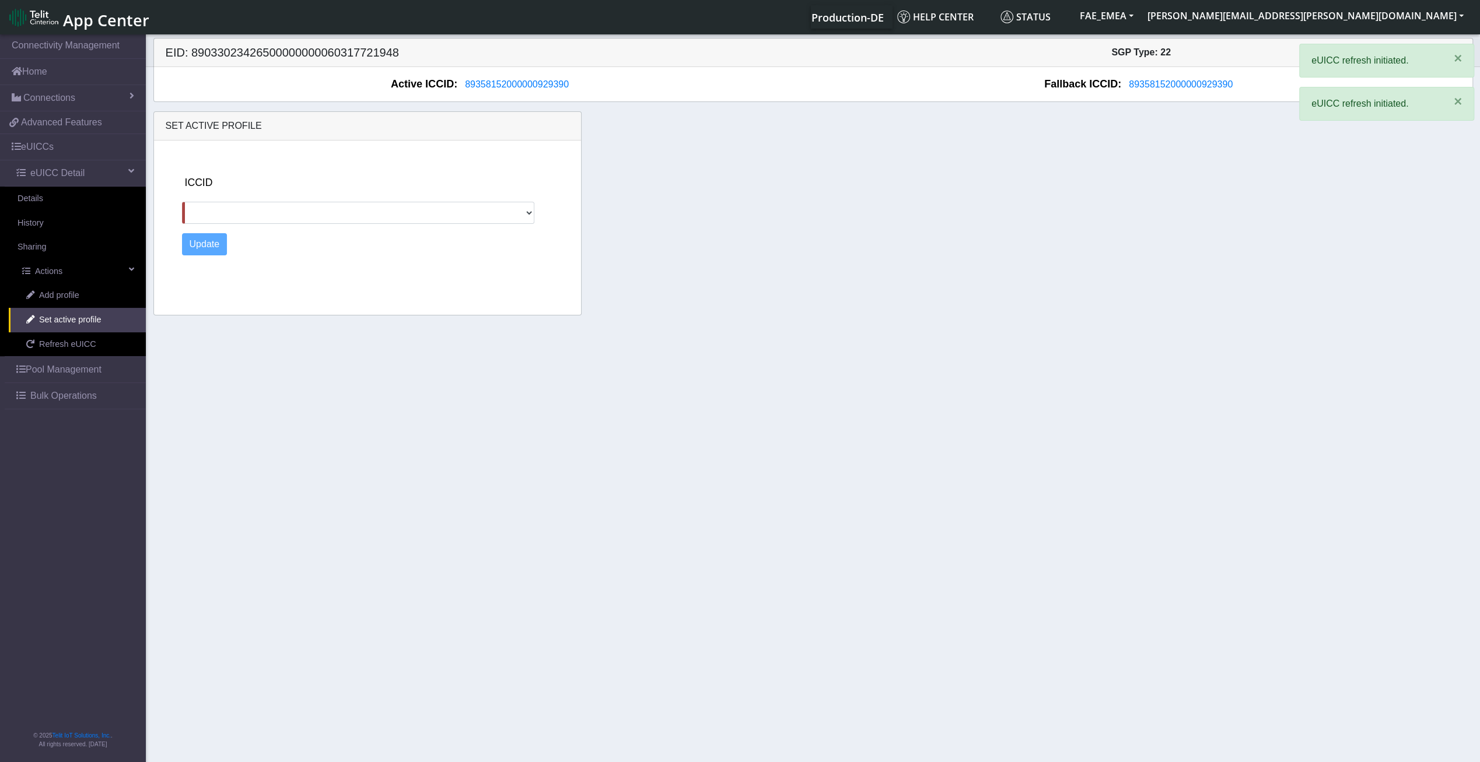
click at [232, 334] on section "Connectivity Management Home Connections List Map 1a5c2651c05cc68d0266613fcfead…" at bounding box center [740, 399] width 1480 height 734
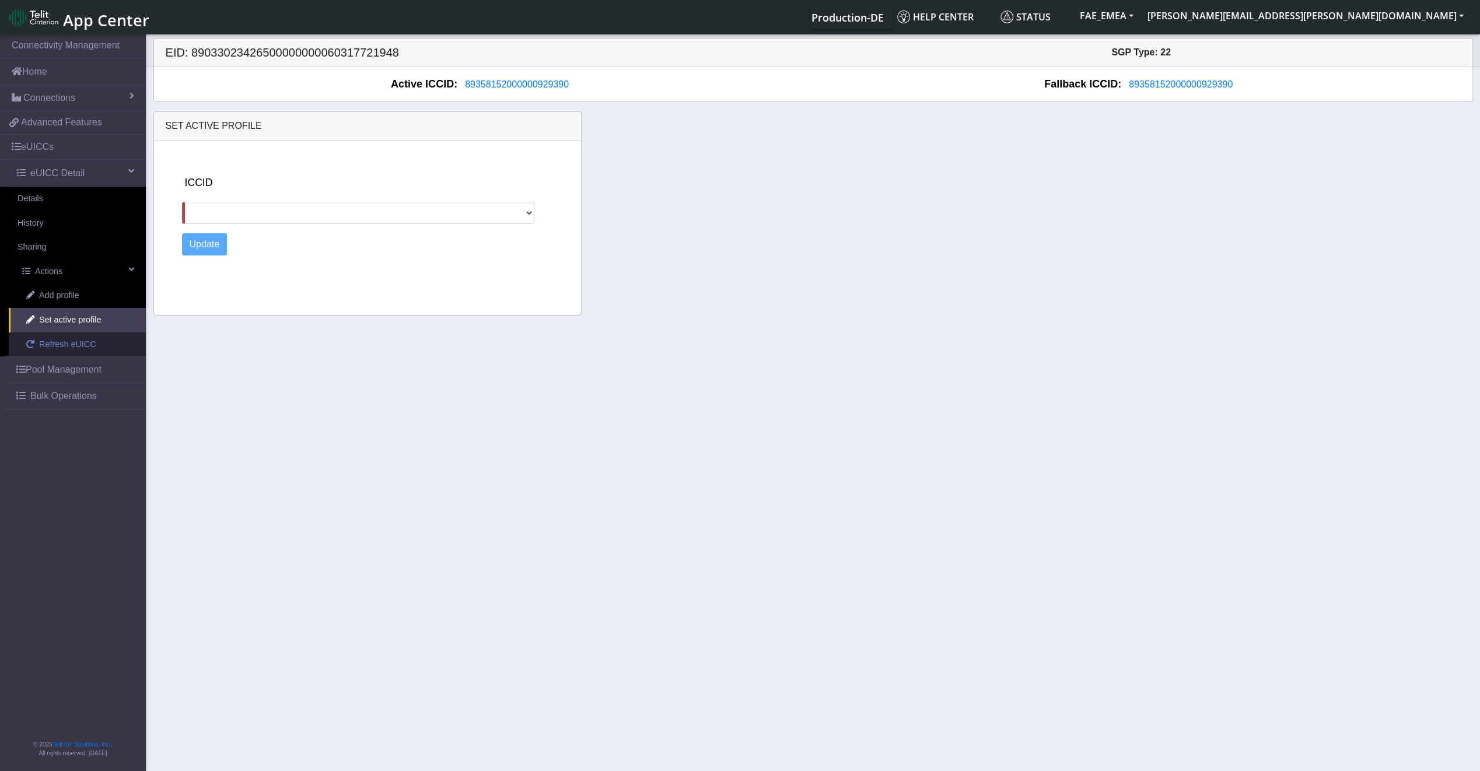
click at [79, 344] on span "Refresh eUICC" at bounding box center [67, 344] width 57 height 13
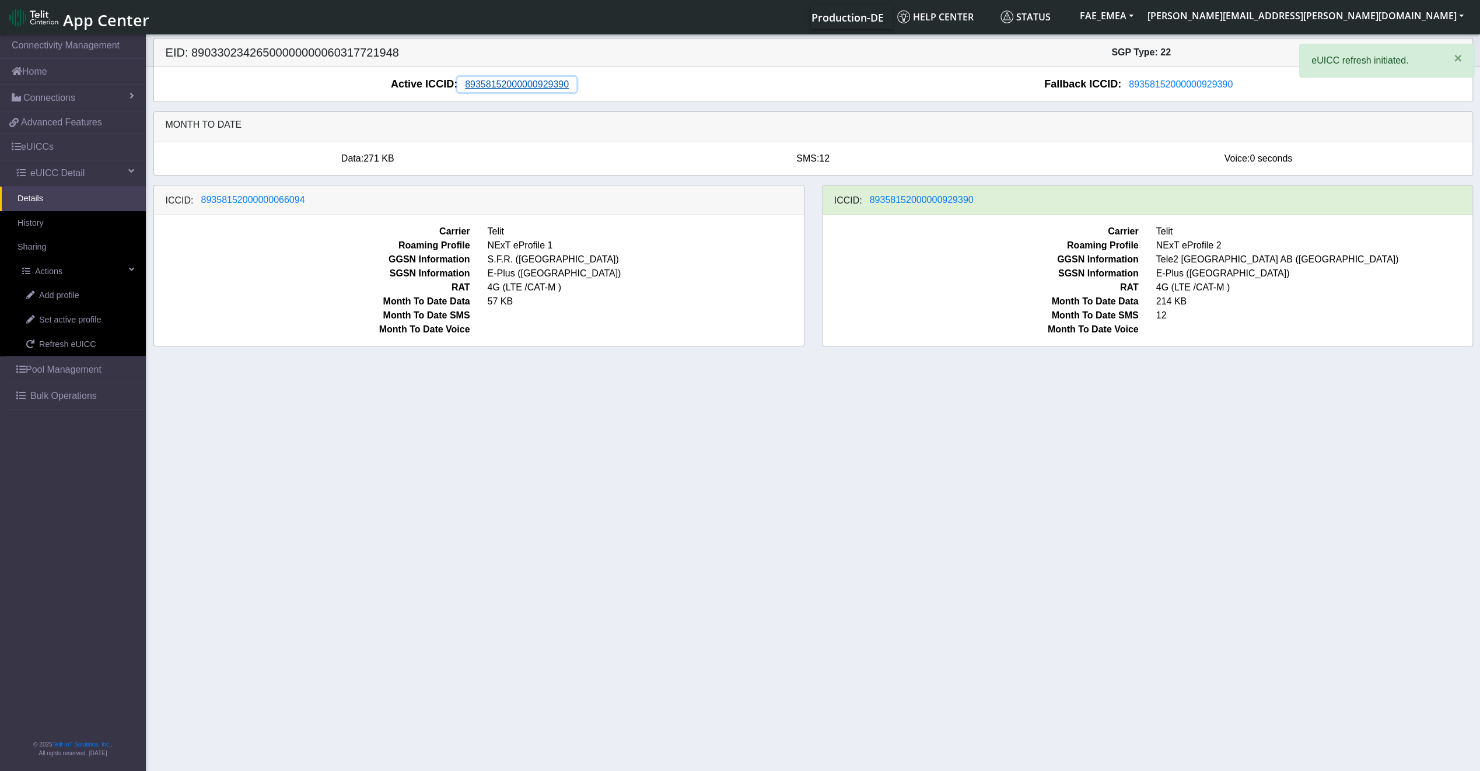
click at [543, 87] on span "89358152000000929390" at bounding box center [517, 84] width 104 height 10
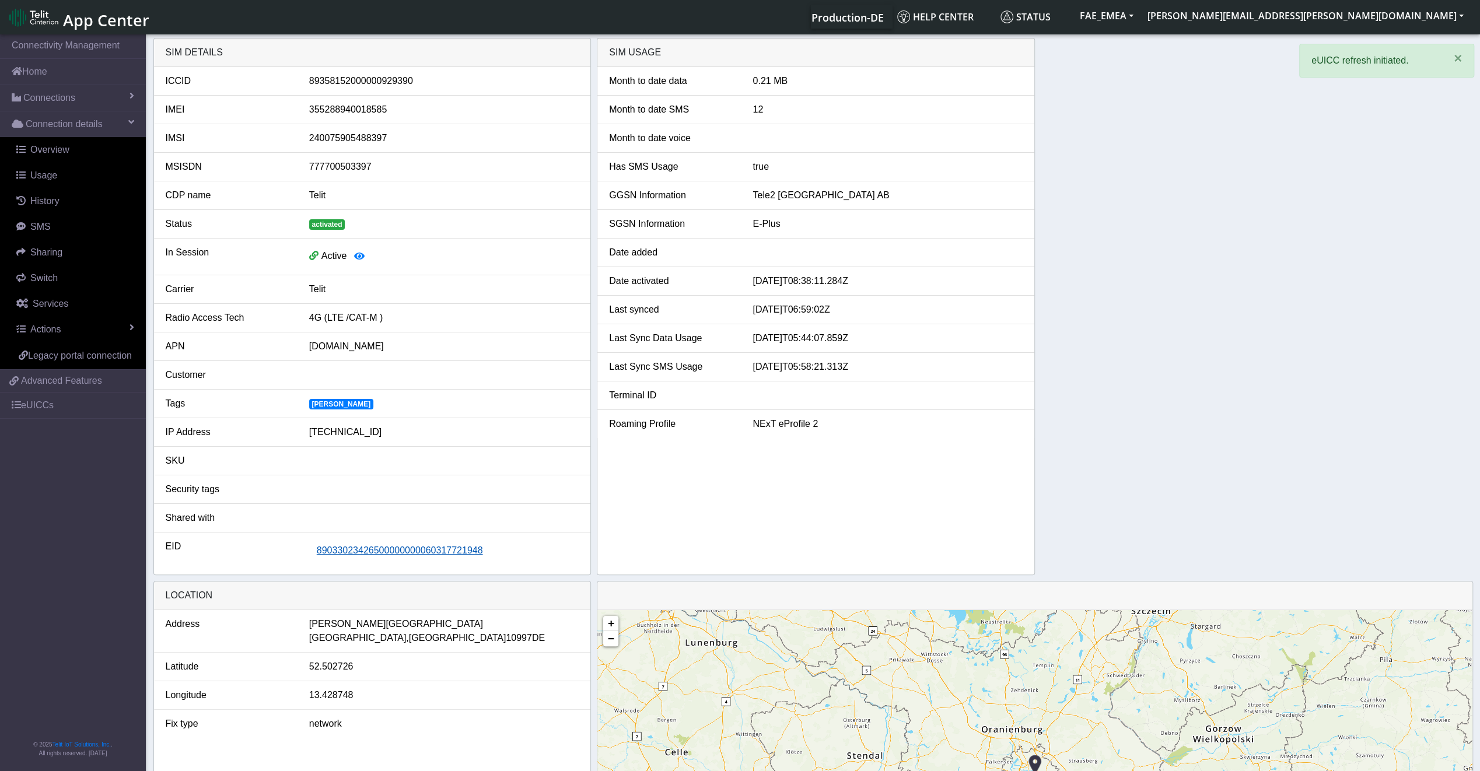
click at [475, 551] on span "89033023426500000000060317721948" at bounding box center [400, 550] width 166 height 10
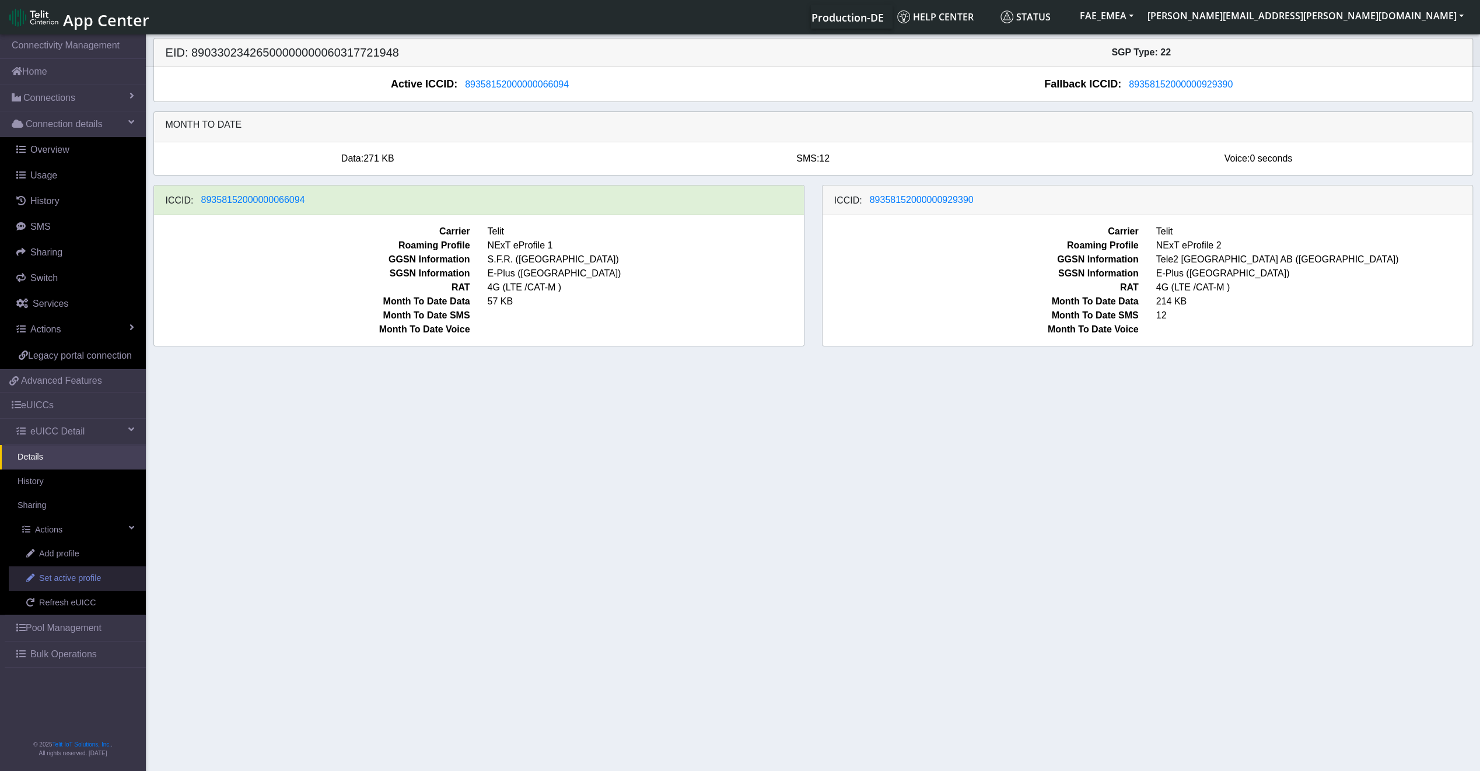
click at [85, 584] on link "Set active profile" at bounding box center [77, 578] width 137 height 24
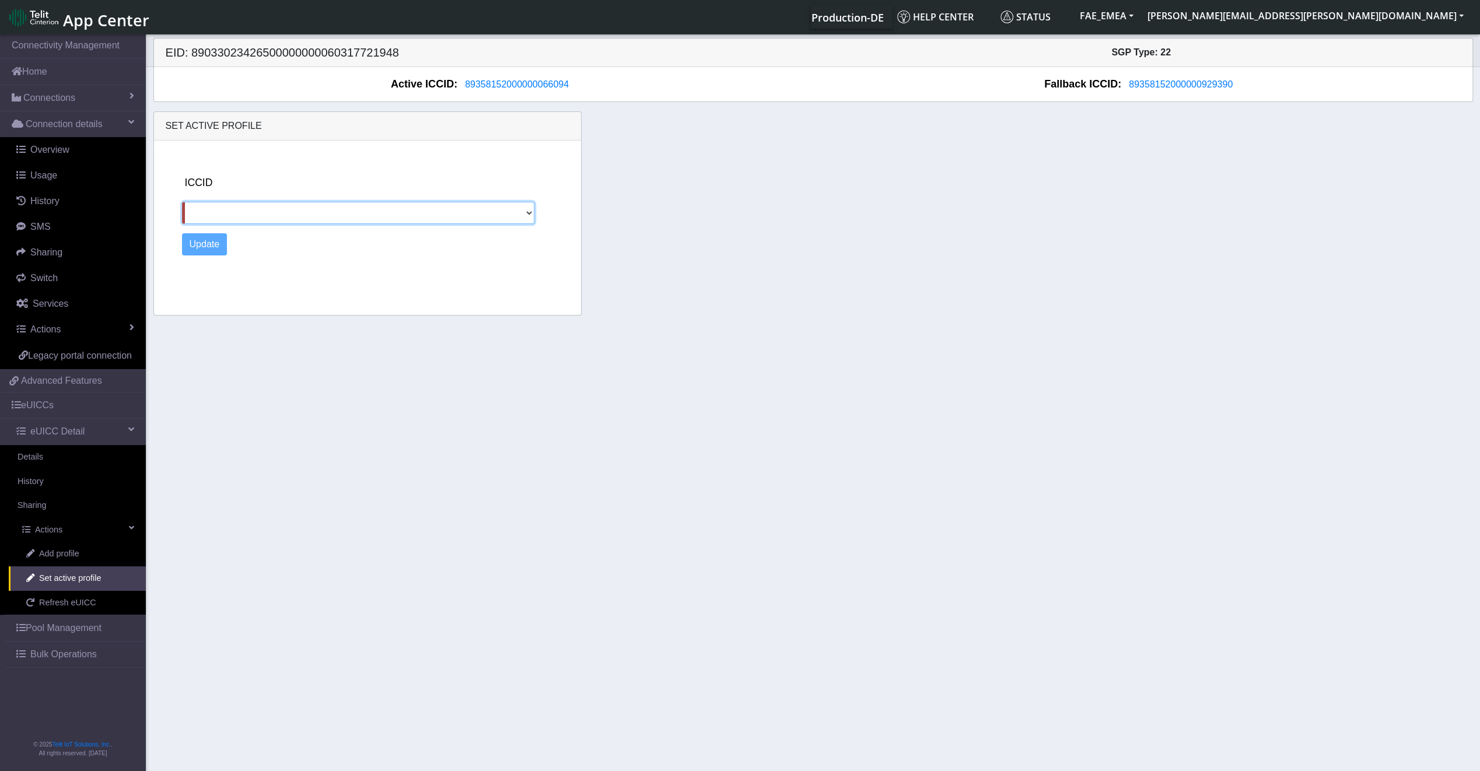
click at [419, 215] on select "89358152000000929390" at bounding box center [358, 213] width 353 height 22
select select "89358152000000929390"
click at [182, 202] on select "89358152000000929390" at bounding box center [358, 213] width 353 height 22
click at [223, 253] on button "Update" at bounding box center [204, 244] width 45 height 22
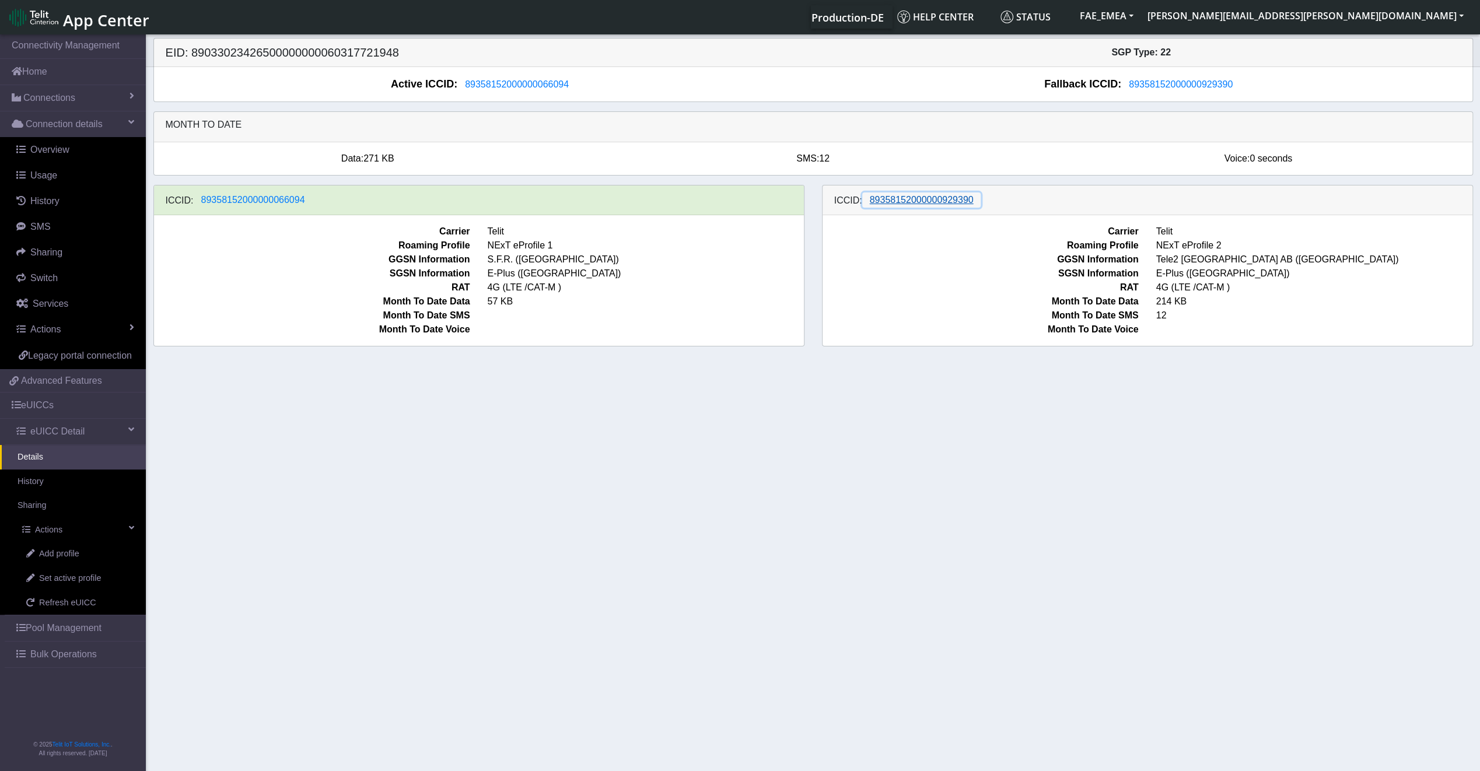
click at [952, 206] on button "89358152000000929390" at bounding box center [921, 199] width 119 height 15
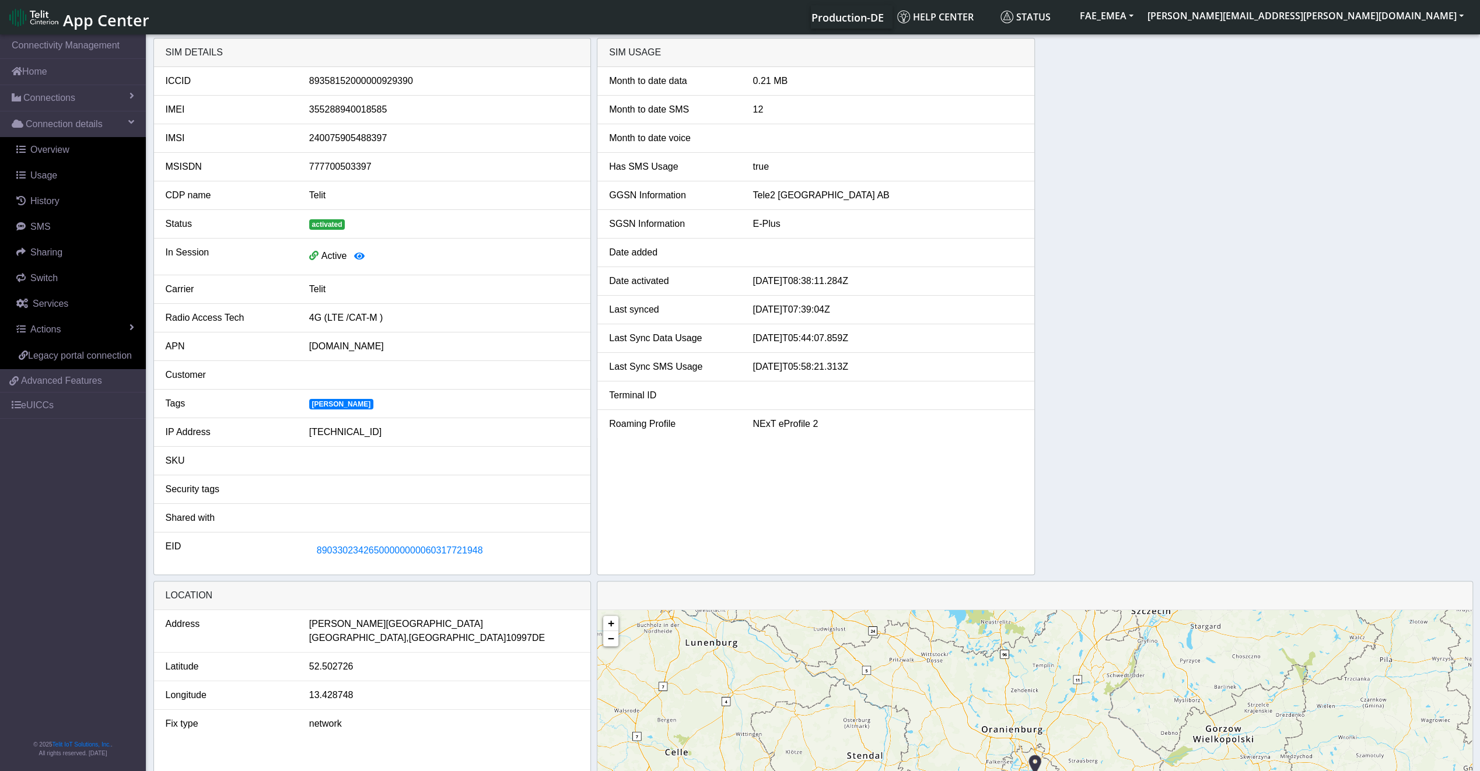
click at [332, 317] on div "4G (LTE /CAT-M )" at bounding box center [443, 318] width 287 height 14
click at [418, 552] on span "89033023426500000000060317721948" at bounding box center [400, 550] width 166 height 10
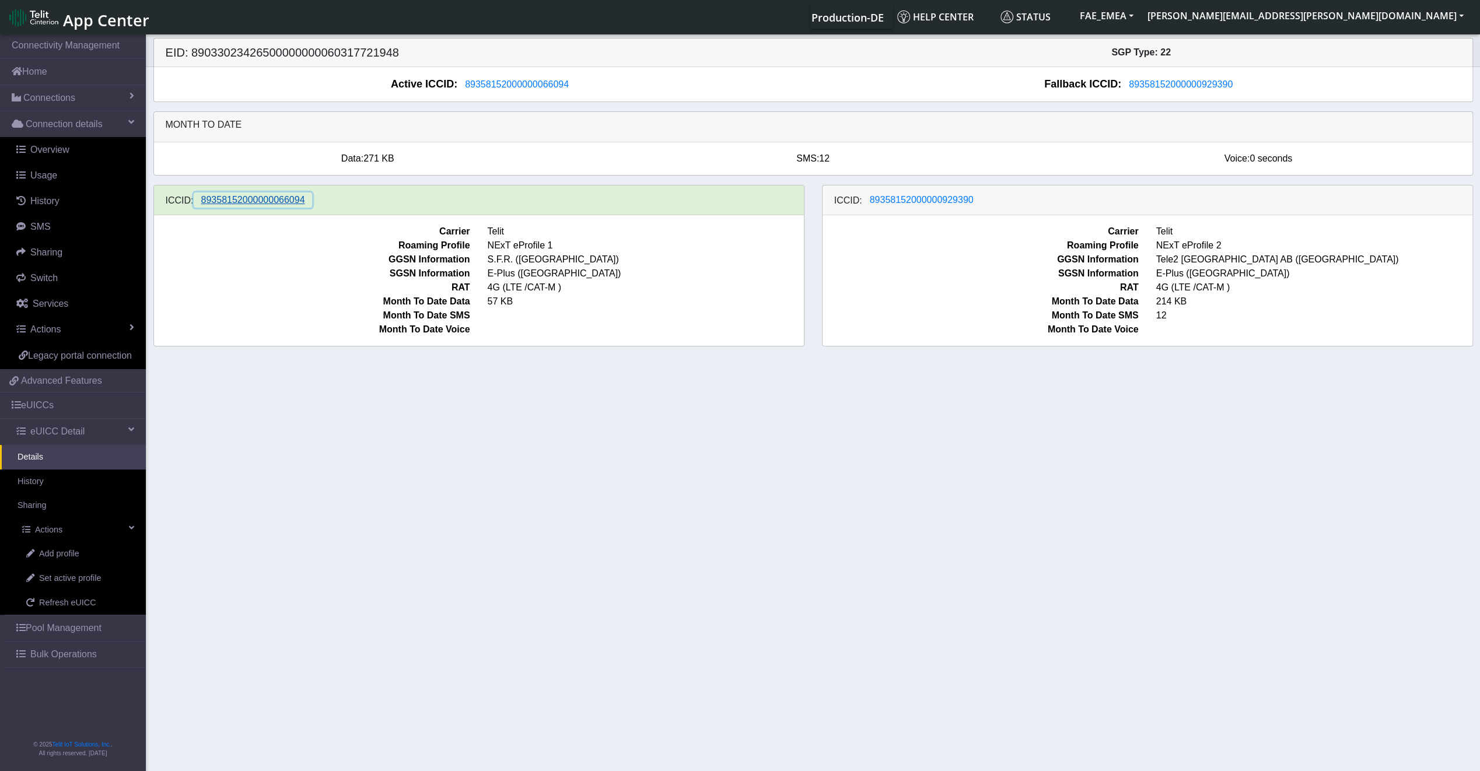
click at [252, 199] on span "89358152000000066094" at bounding box center [253, 200] width 104 height 10
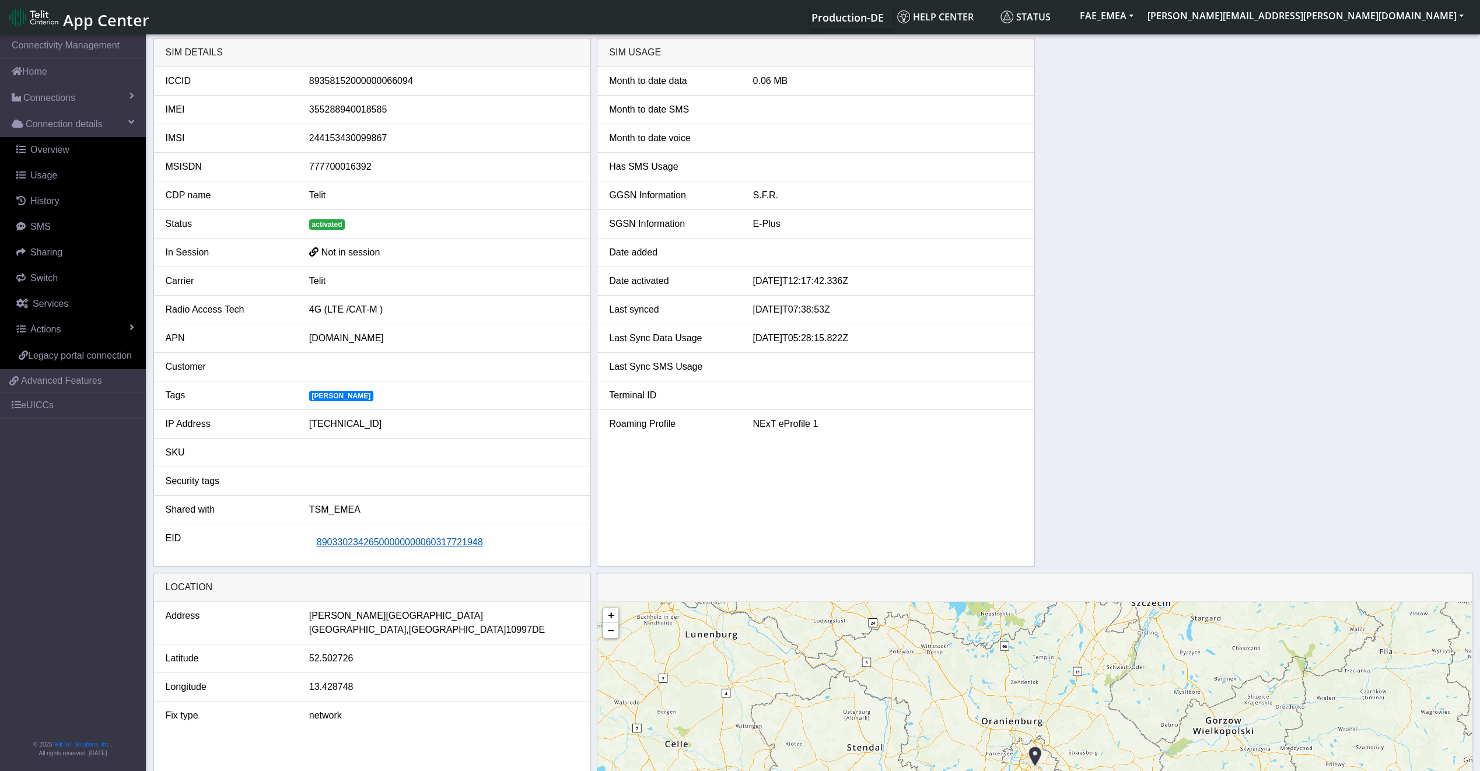
click at [389, 542] on span "89033023426500000000060317721948" at bounding box center [400, 542] width 166 height 10
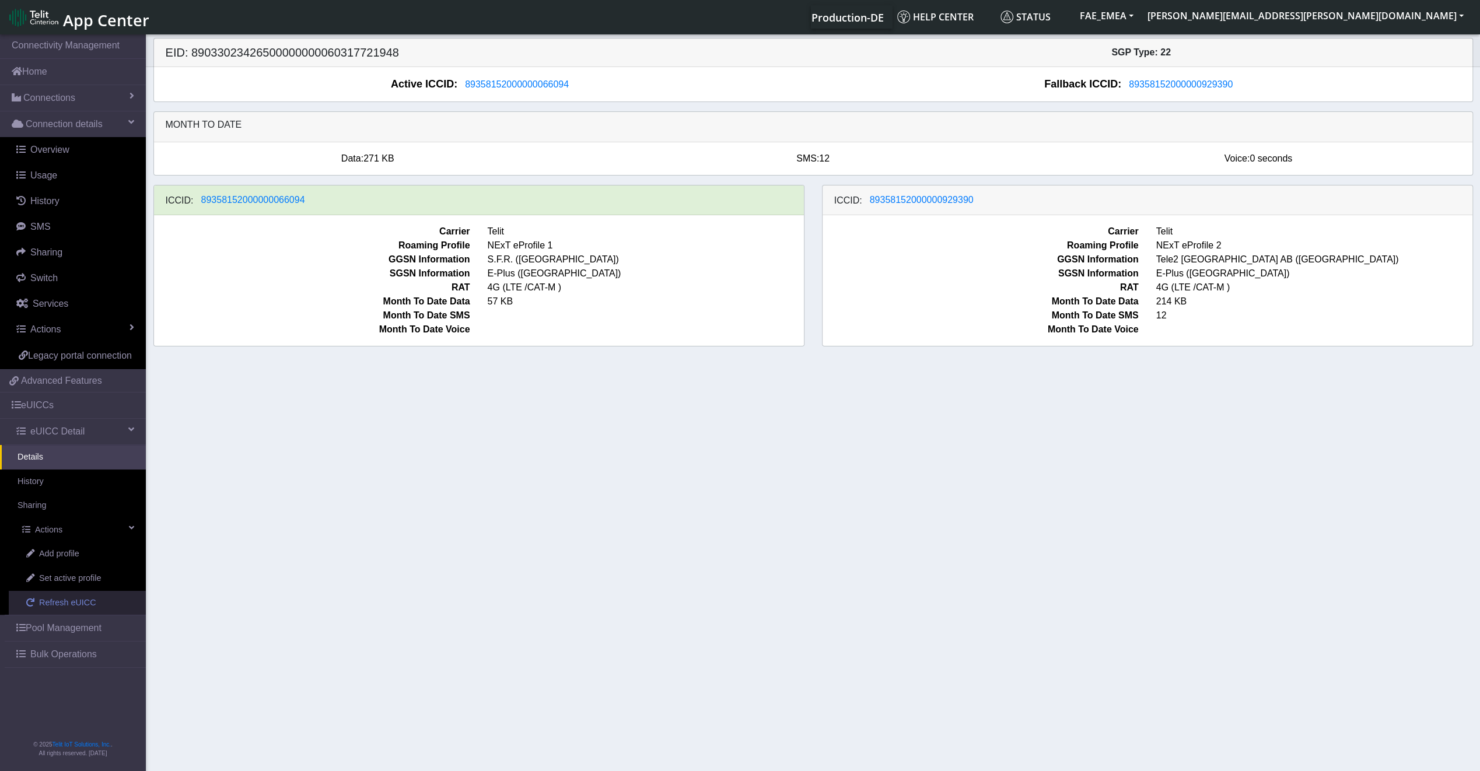
click at [86, 598] on span "Refresh eUICC" at bounding box center [67, 603] width 57 height 13
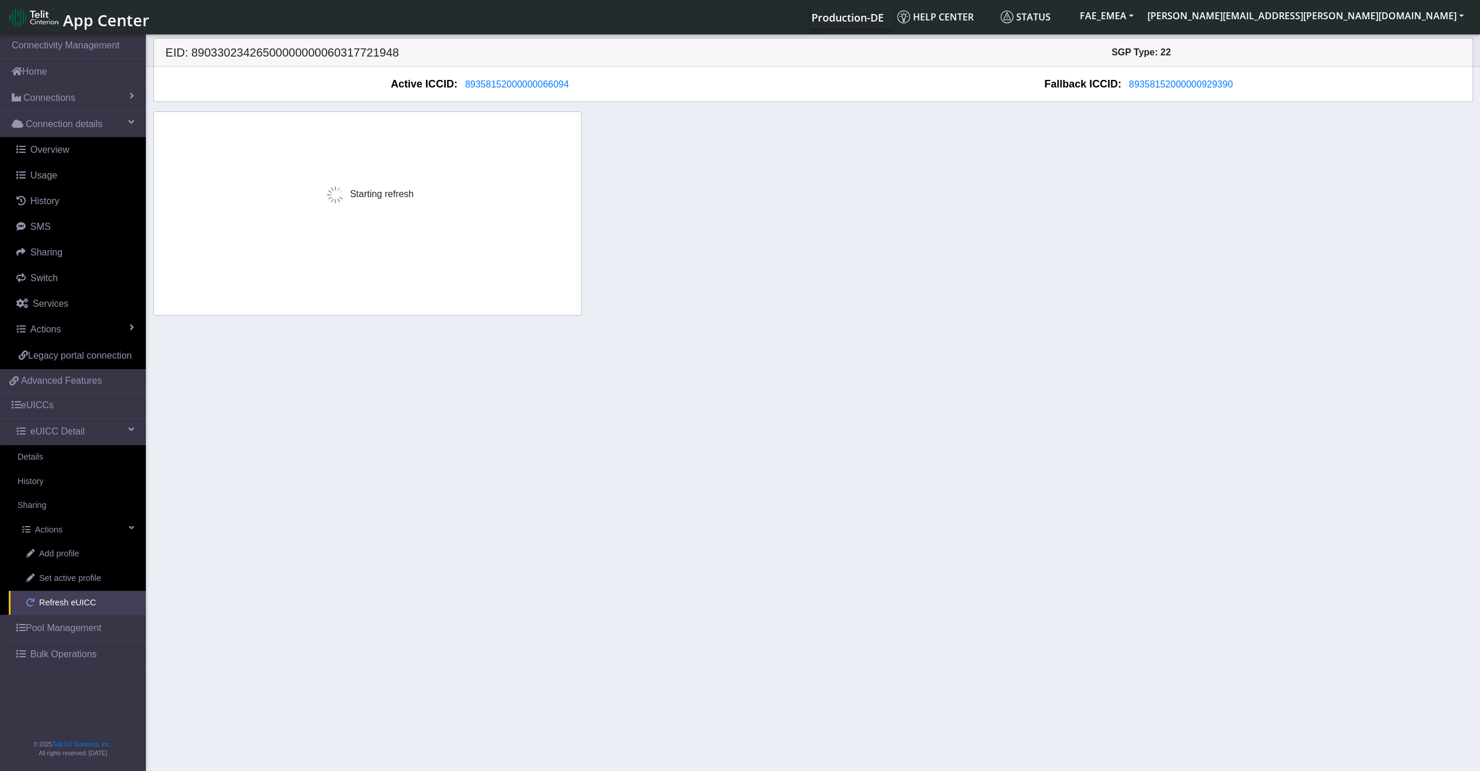
click at [86, 598] on span "Refresh eUICC" at bounding box center [67, 603] width 57 height 13
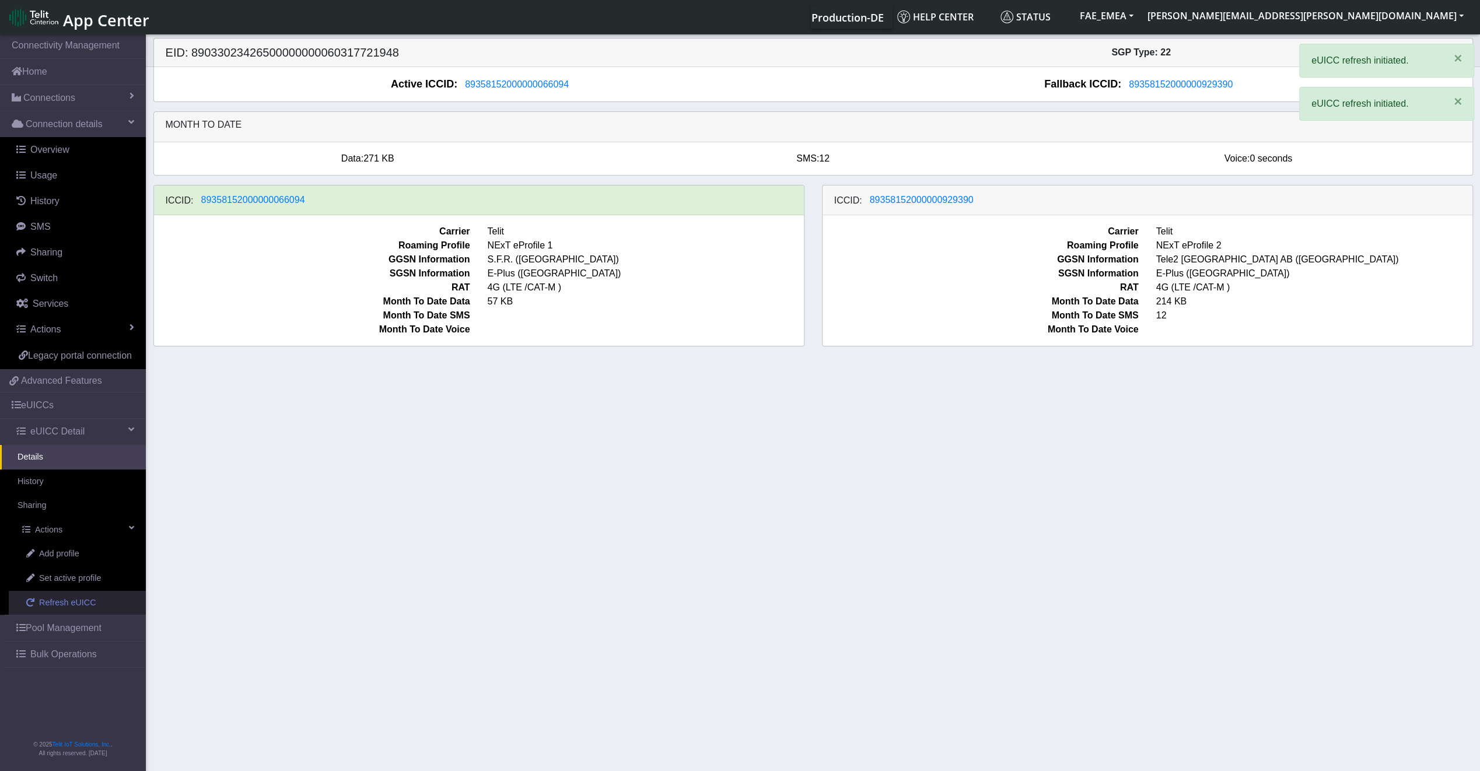
click at [86, 598] on span "Refresh eUICC" at bounding box center [67, 603] width 57 height 13
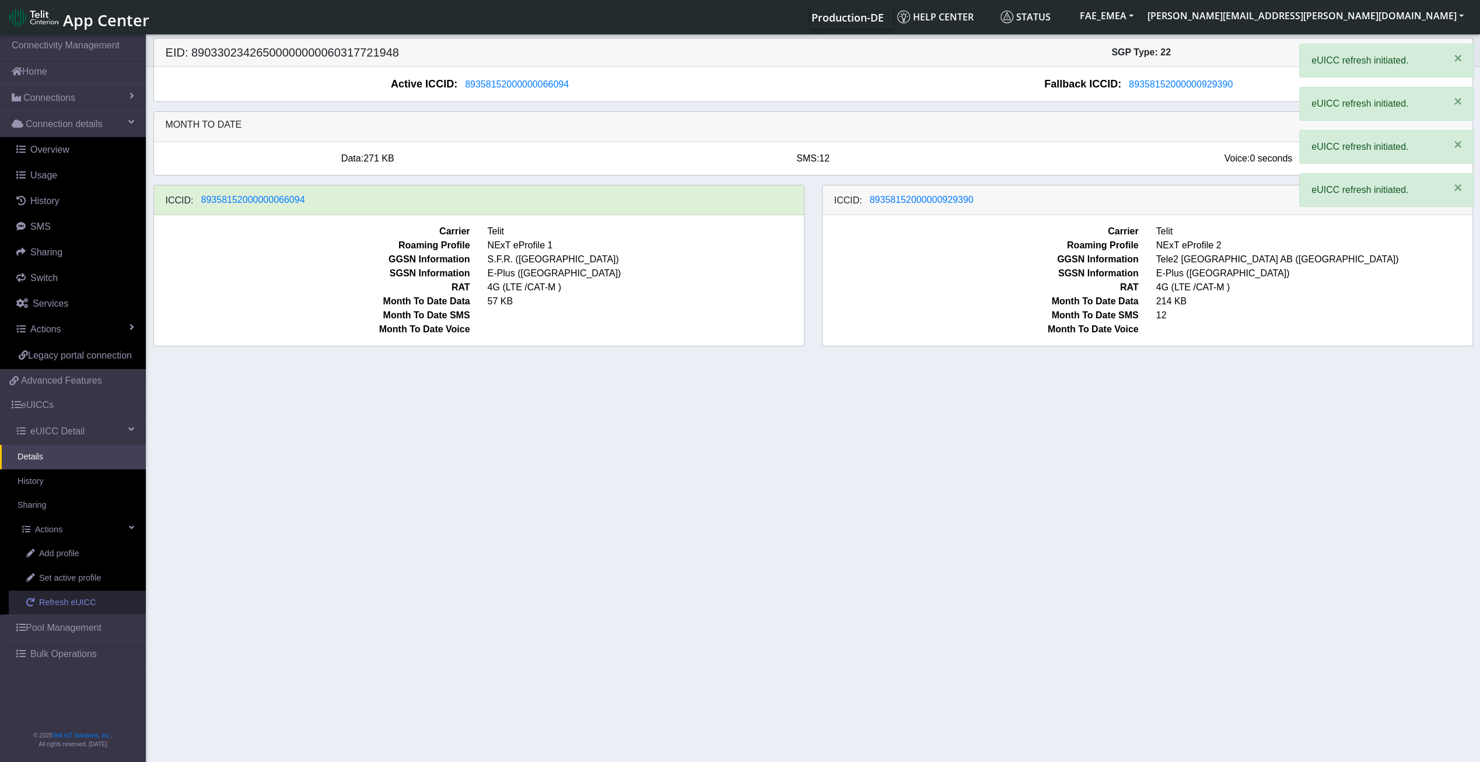
click at [86, 600] on span "Refresh eUICC" at bounding box center [67, 603] width 57 height 13
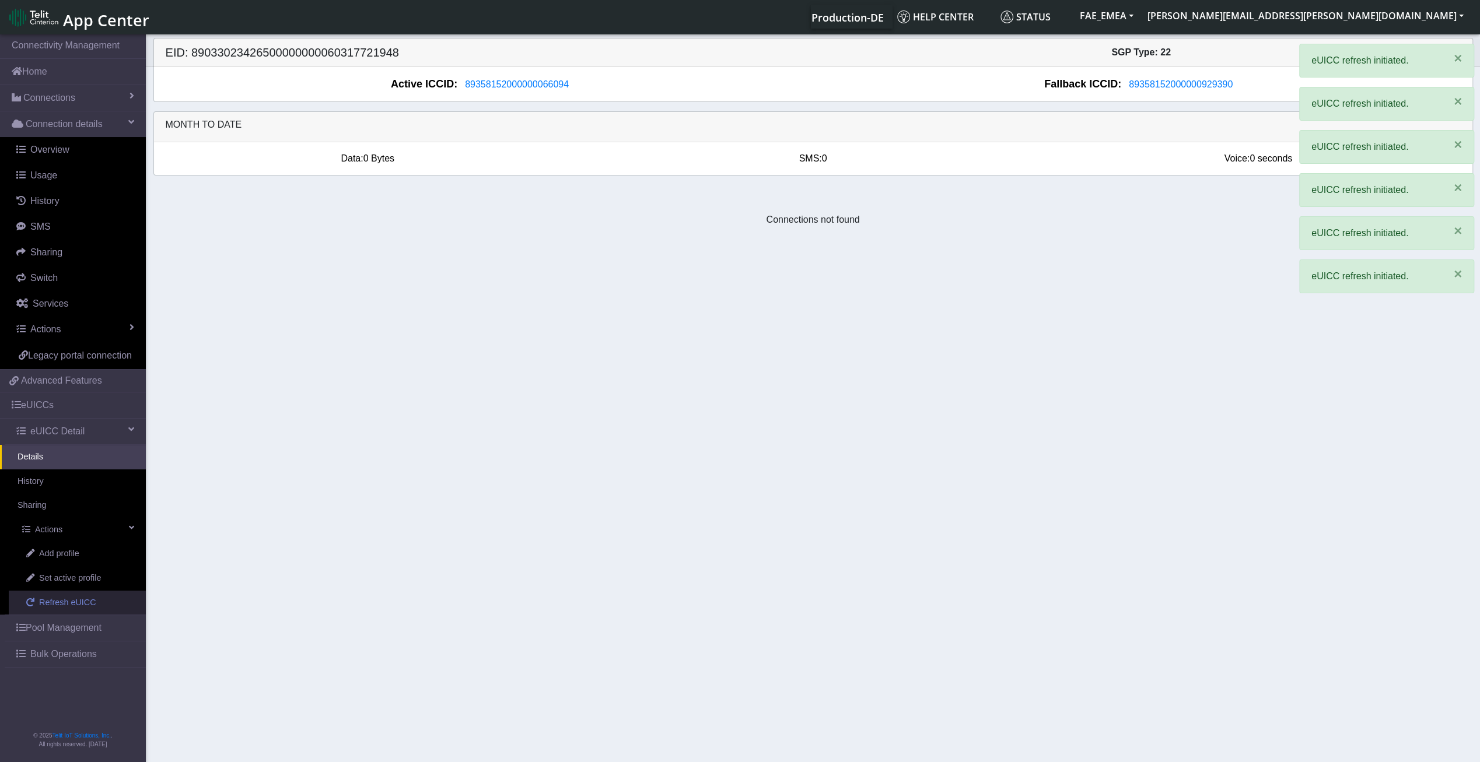
click at [86, 600] on span "Refresh eUICC" at bounding box center [67, 603] width 57 height 13
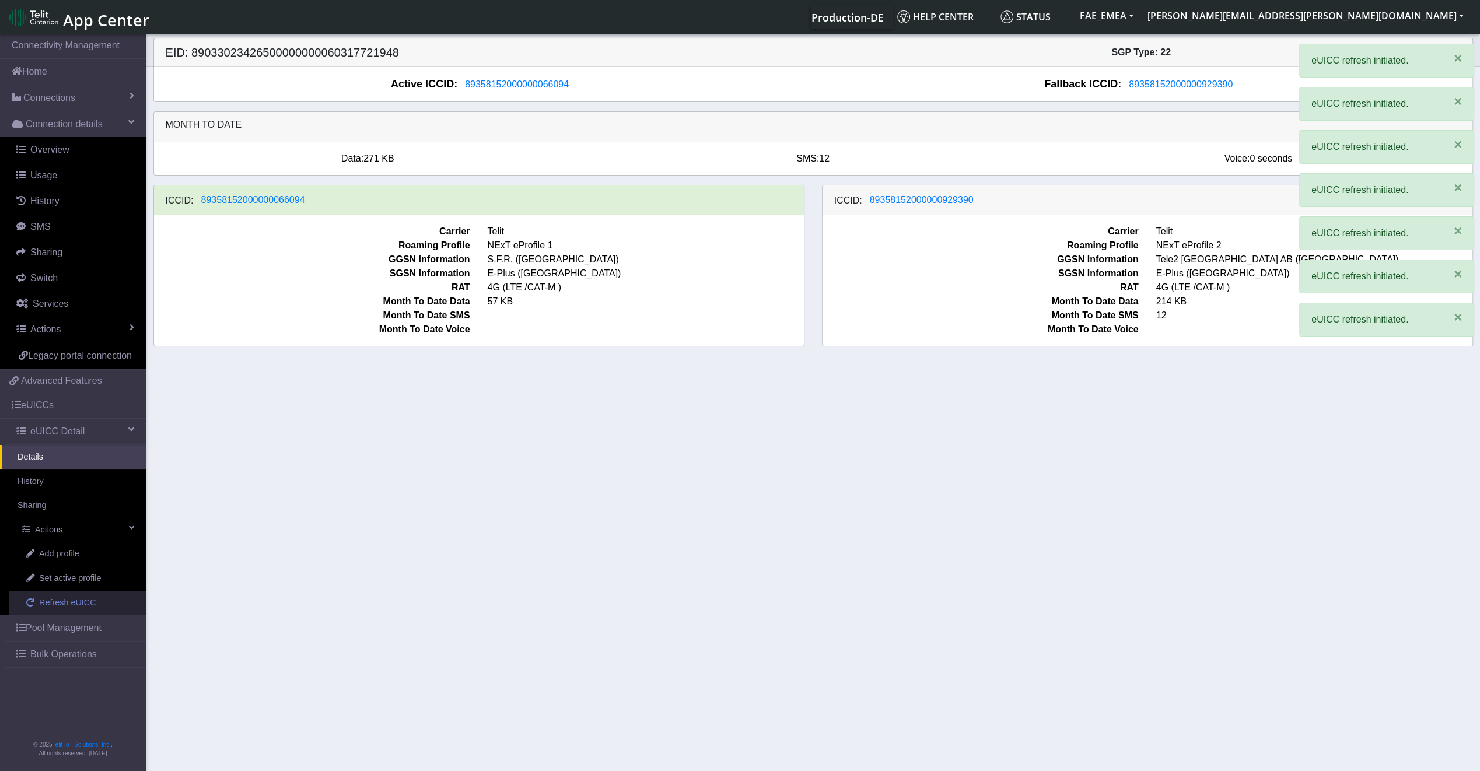
click at [86, 600] on span "Refresh eUICC" at bounding box center [67, 603] width 57 height 13
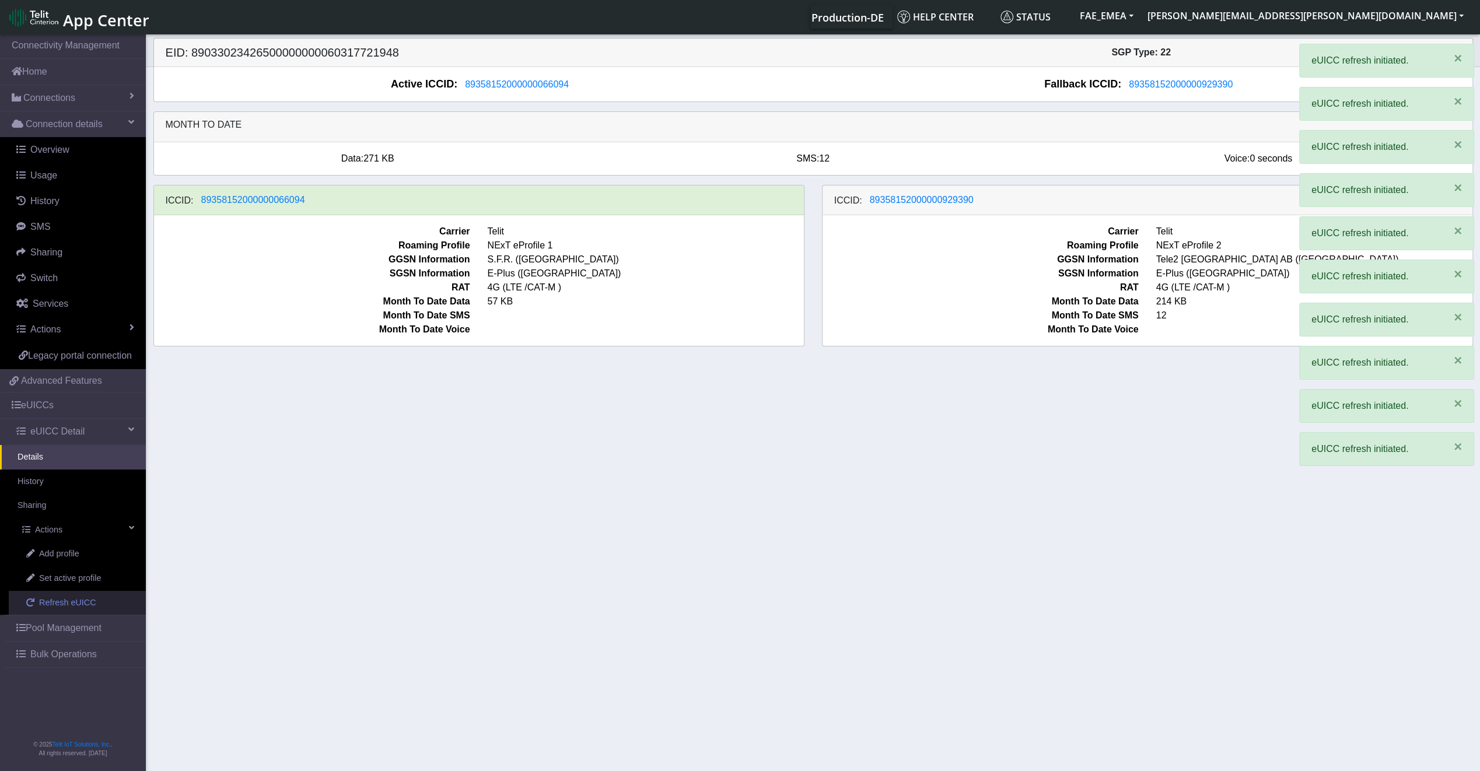
click at [86, 600] on span "Refresh eUICC" at bounding box center [67, 603] width 57 height 13
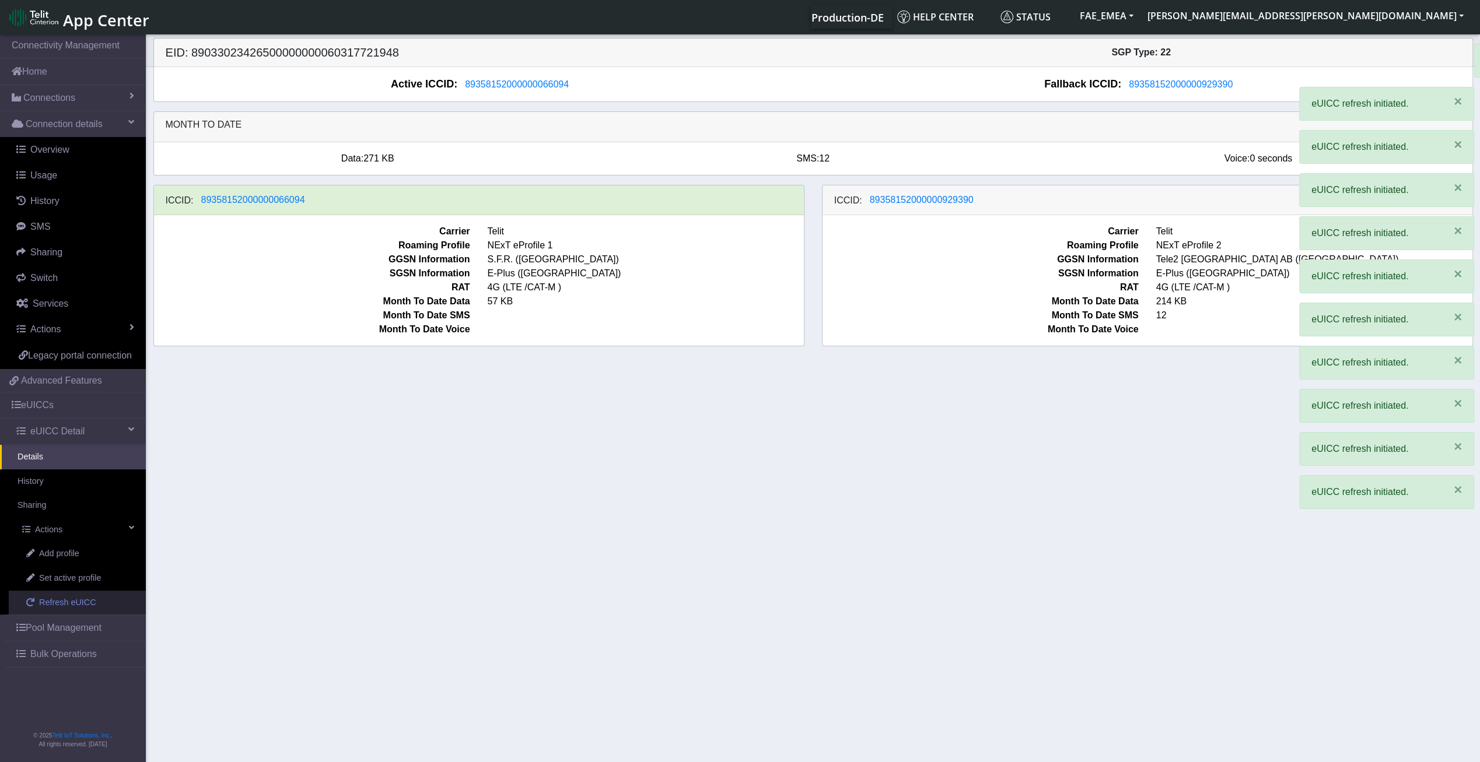
click at [86, 600] on span "Refresh eUICC" at bounding box center [67, 603] width 57 height 13
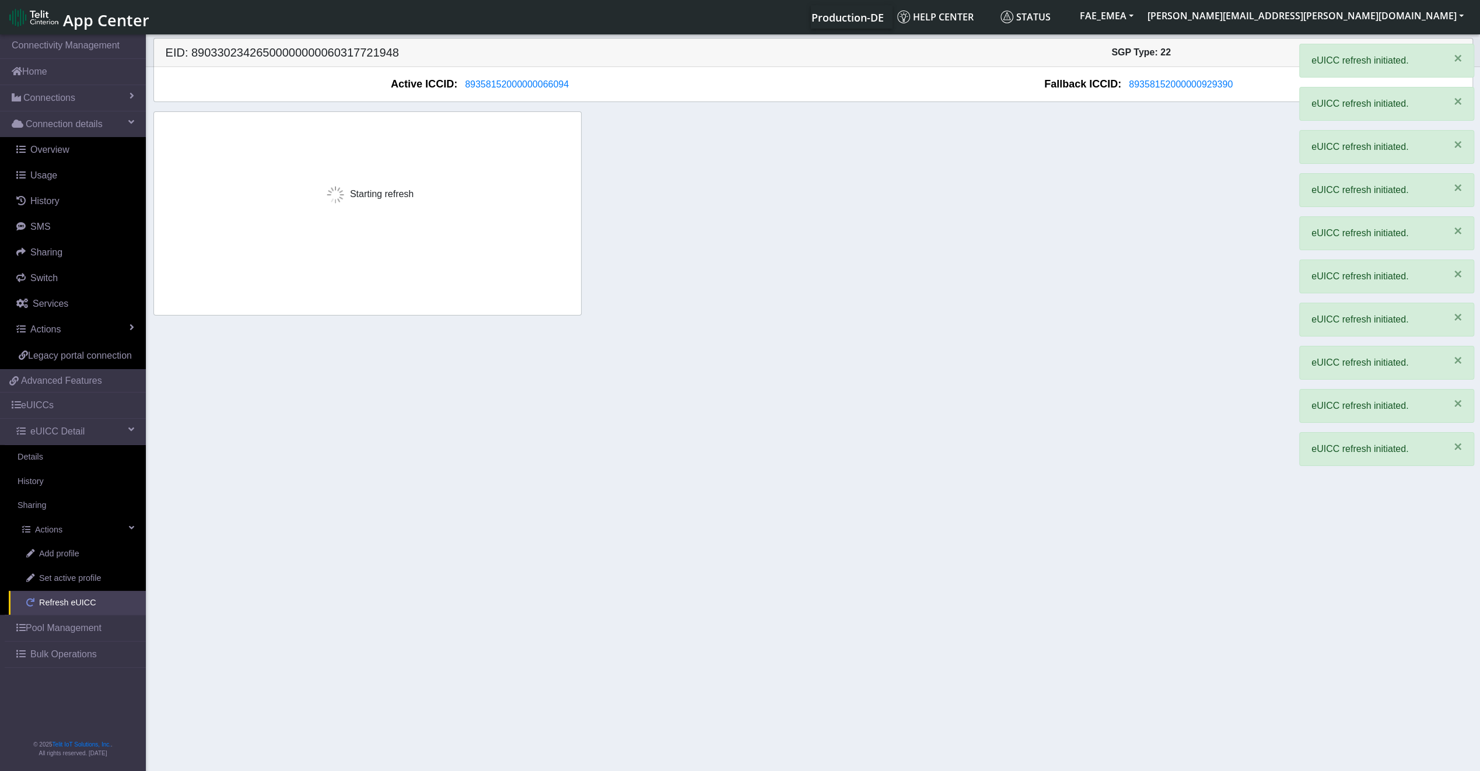
click at [86, 600] on span "Refresh eUICC" at bounding box center [67, 603] width 57 height 13
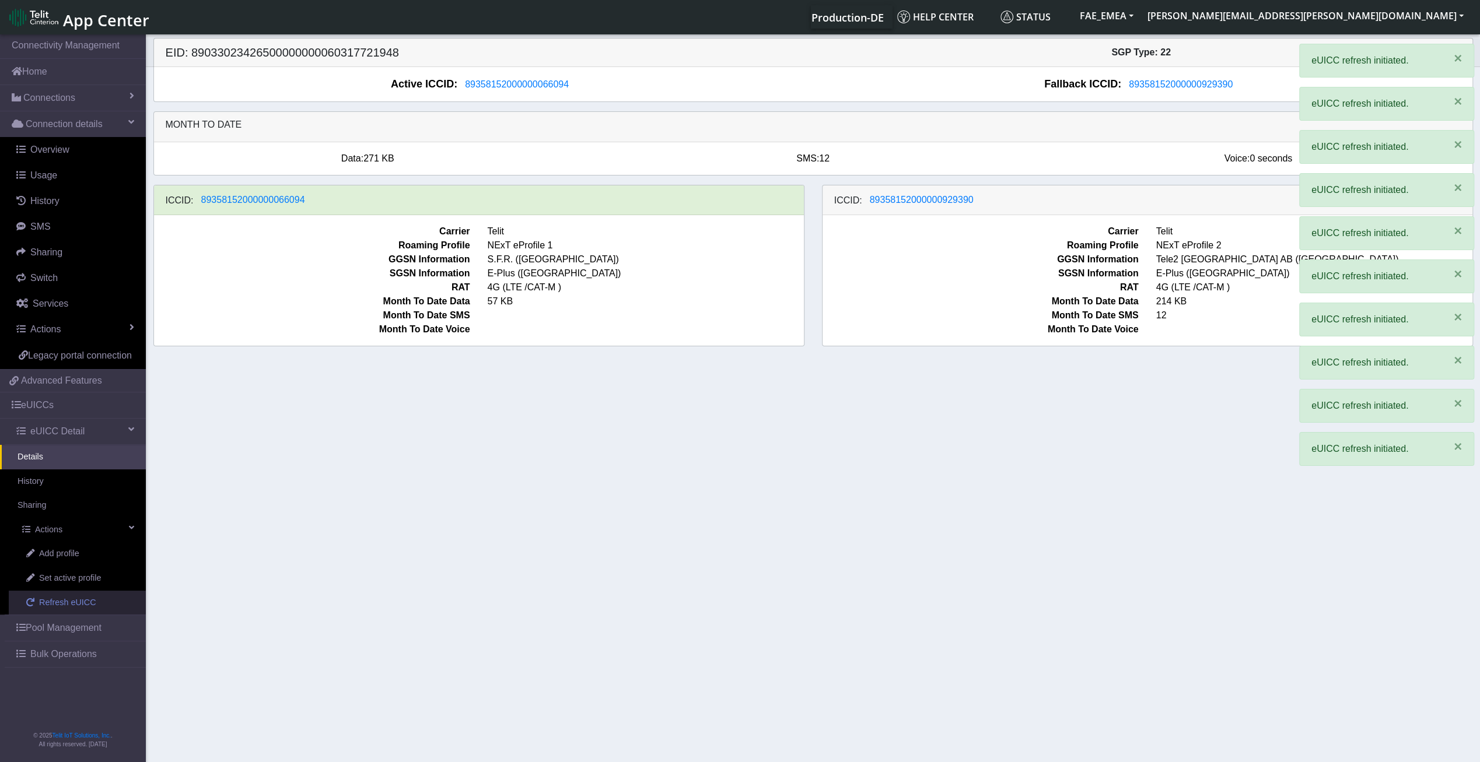
click at [86, 600] on span "Refresh eUICC" at bounding box center [67, 603] width 57 height 13
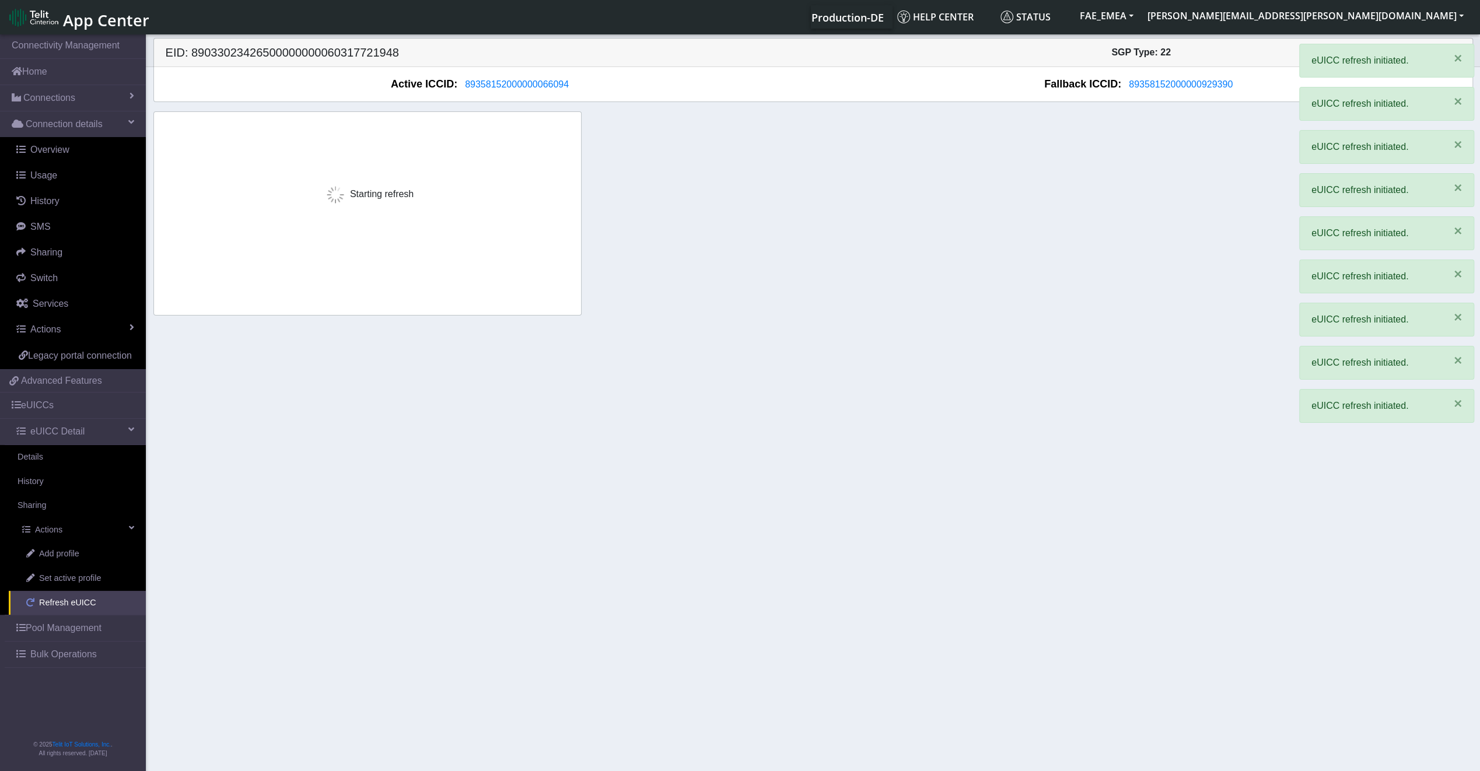
click at [86, 600] on span "Refresh eUICC" at bounding box center [67, 603] width 57 height 13
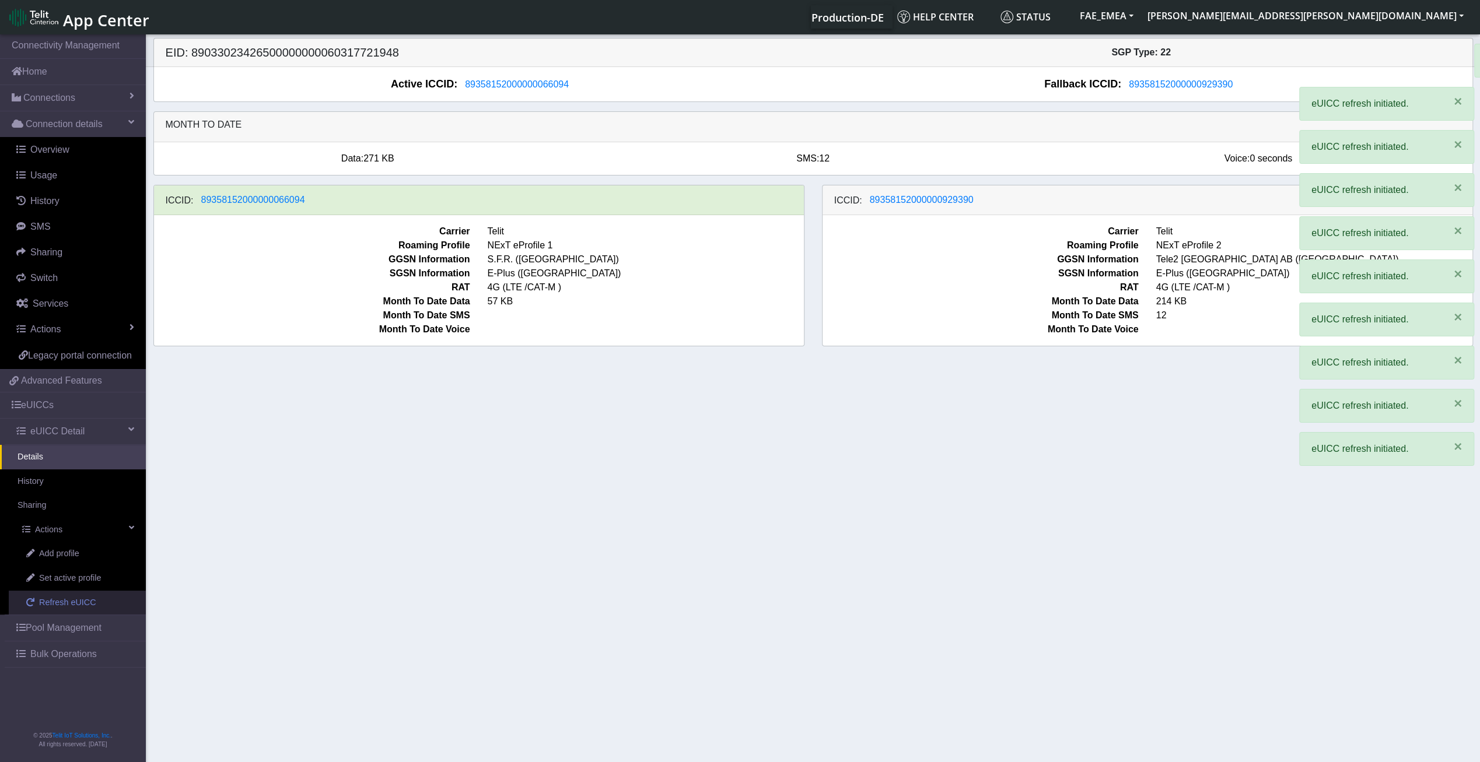
click at [86, 600] on span "Refresh eUICC" at bounding box center [67, 603] width 57 height 13
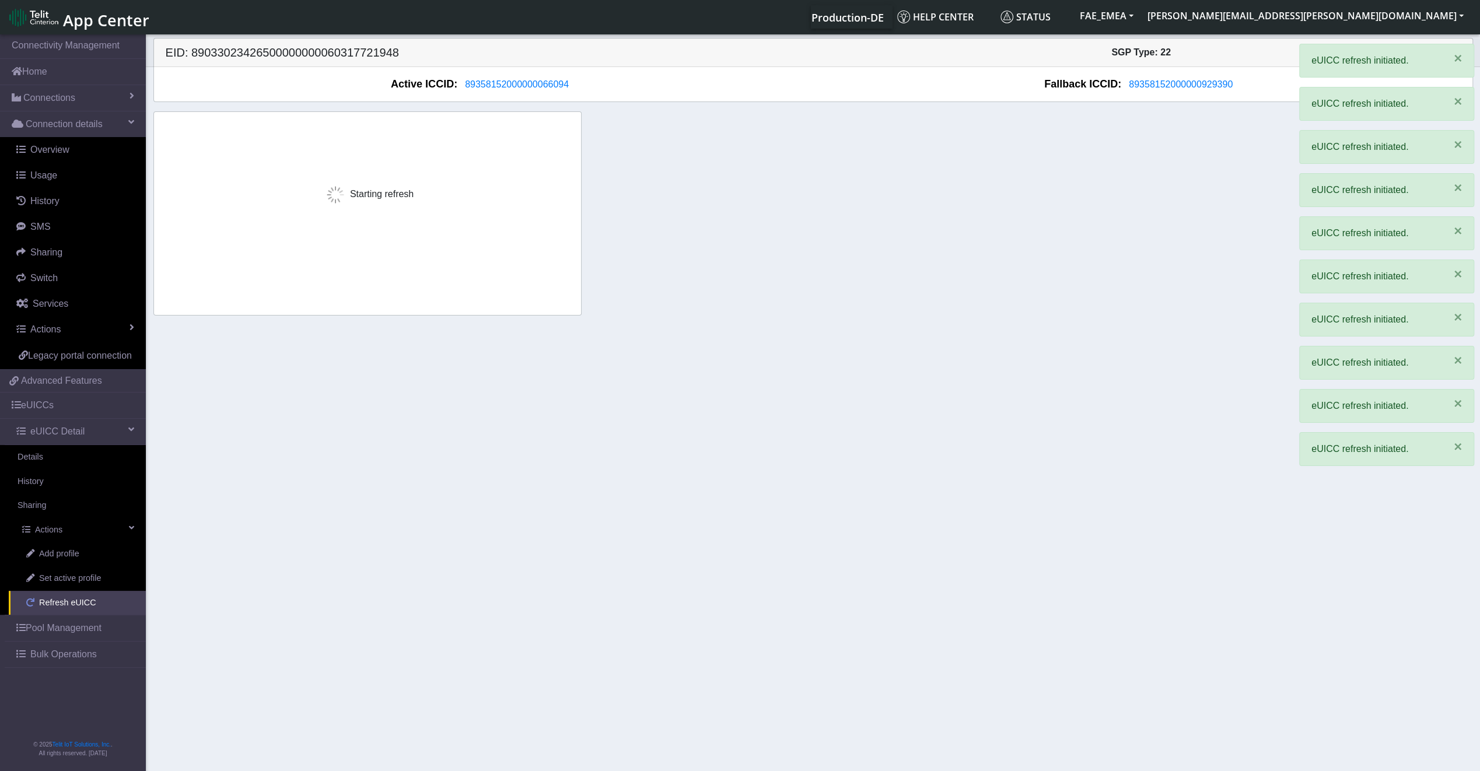
click at [86, 600] on span "Refresh eUICC" at bounding box center [67, 603] width 57 height 13
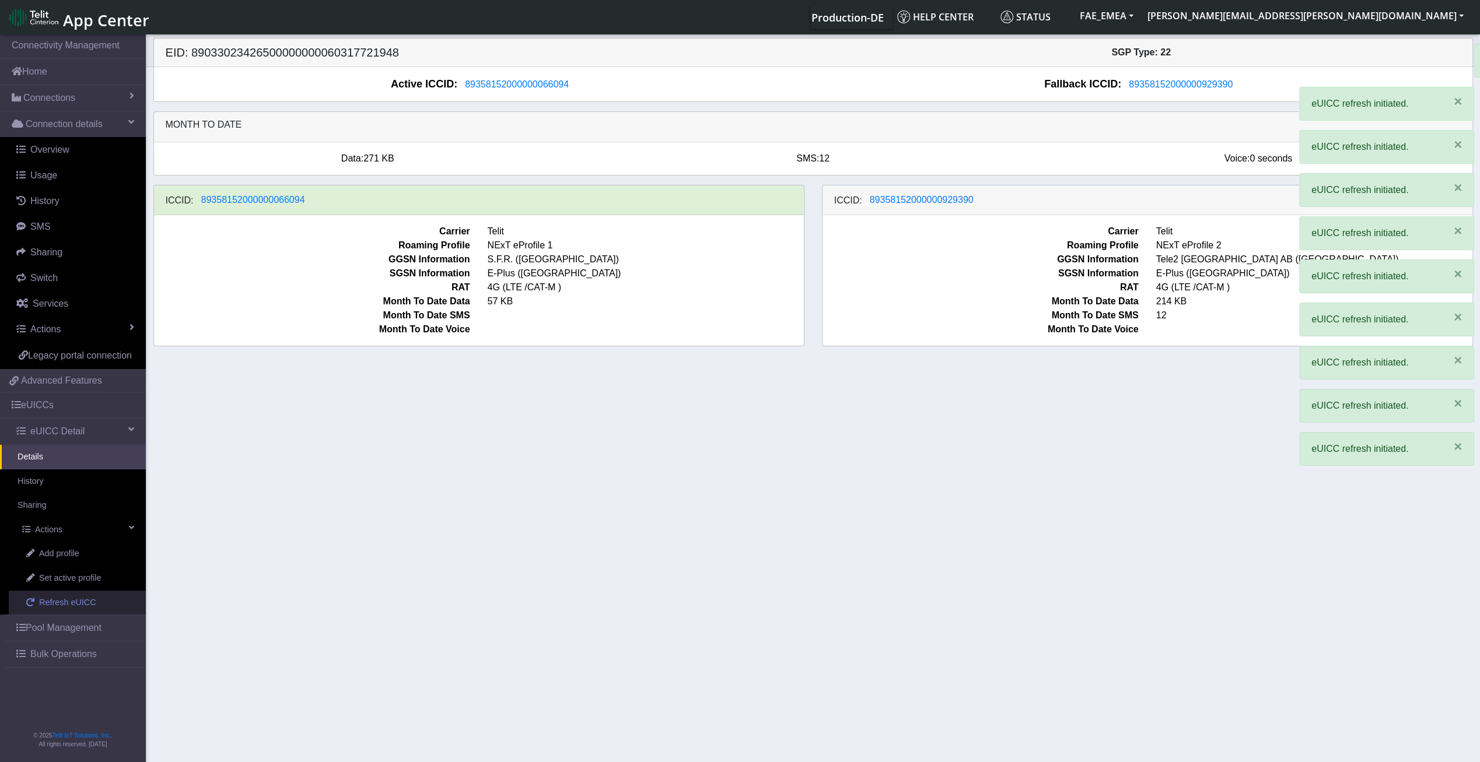
click at [86, 600] on span "Refresh eUICC" at bounding box center [67, 603] width 57 height 13
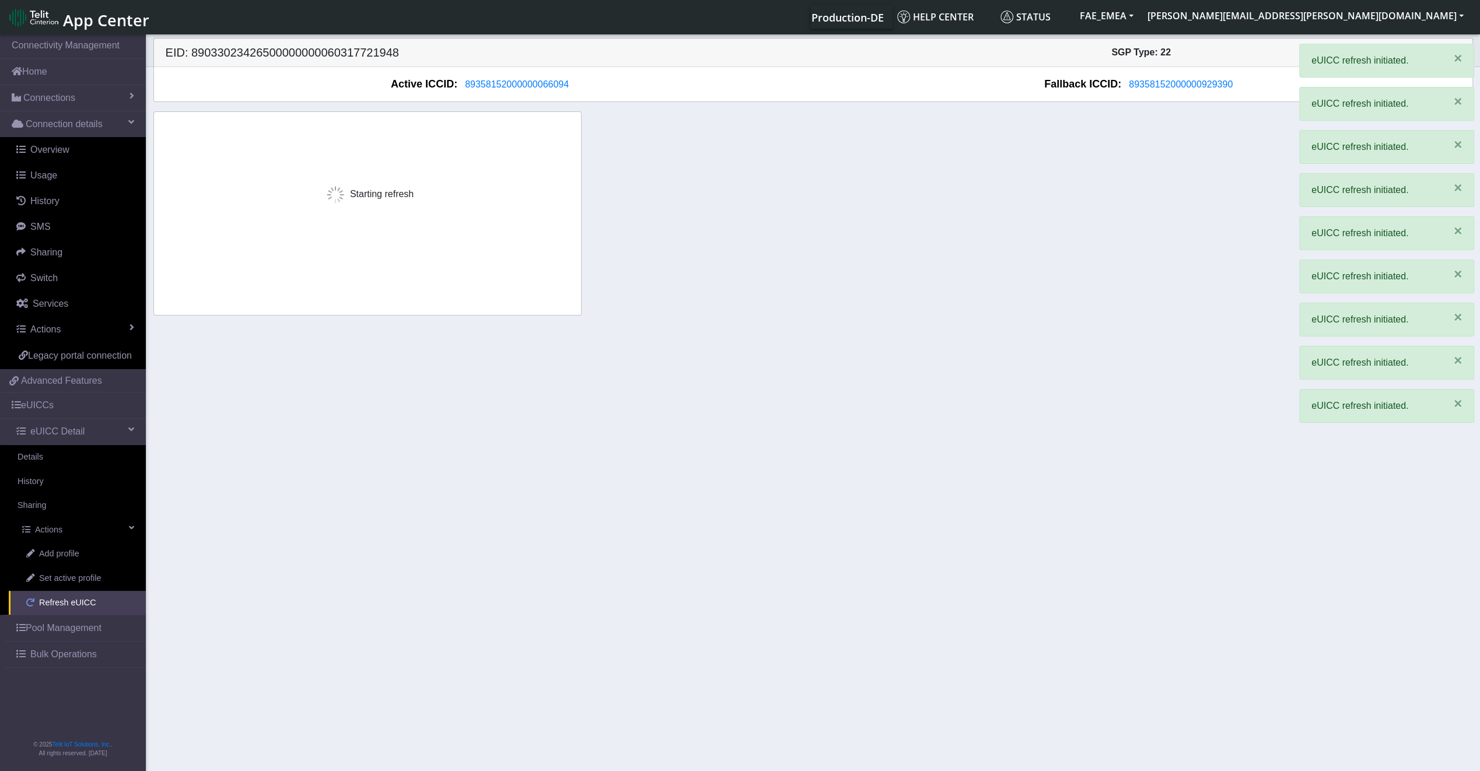
click at [85, 601] on span "Refresh eUICC" at bounding box center [67, 603] width 57 height 13
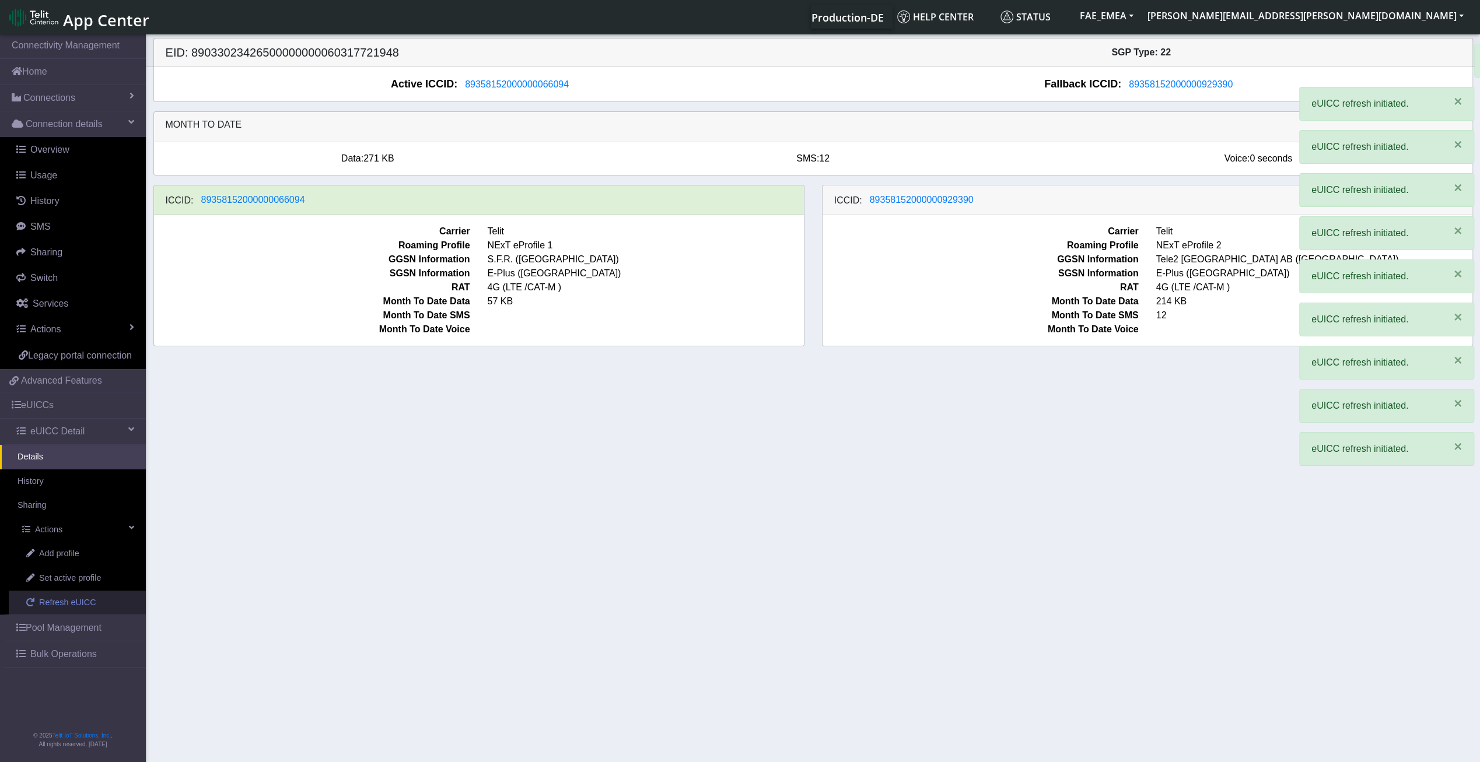
click at [85, 601] on span "Refresh eUICC" at bounding box center [67, 603] width 57 height 13
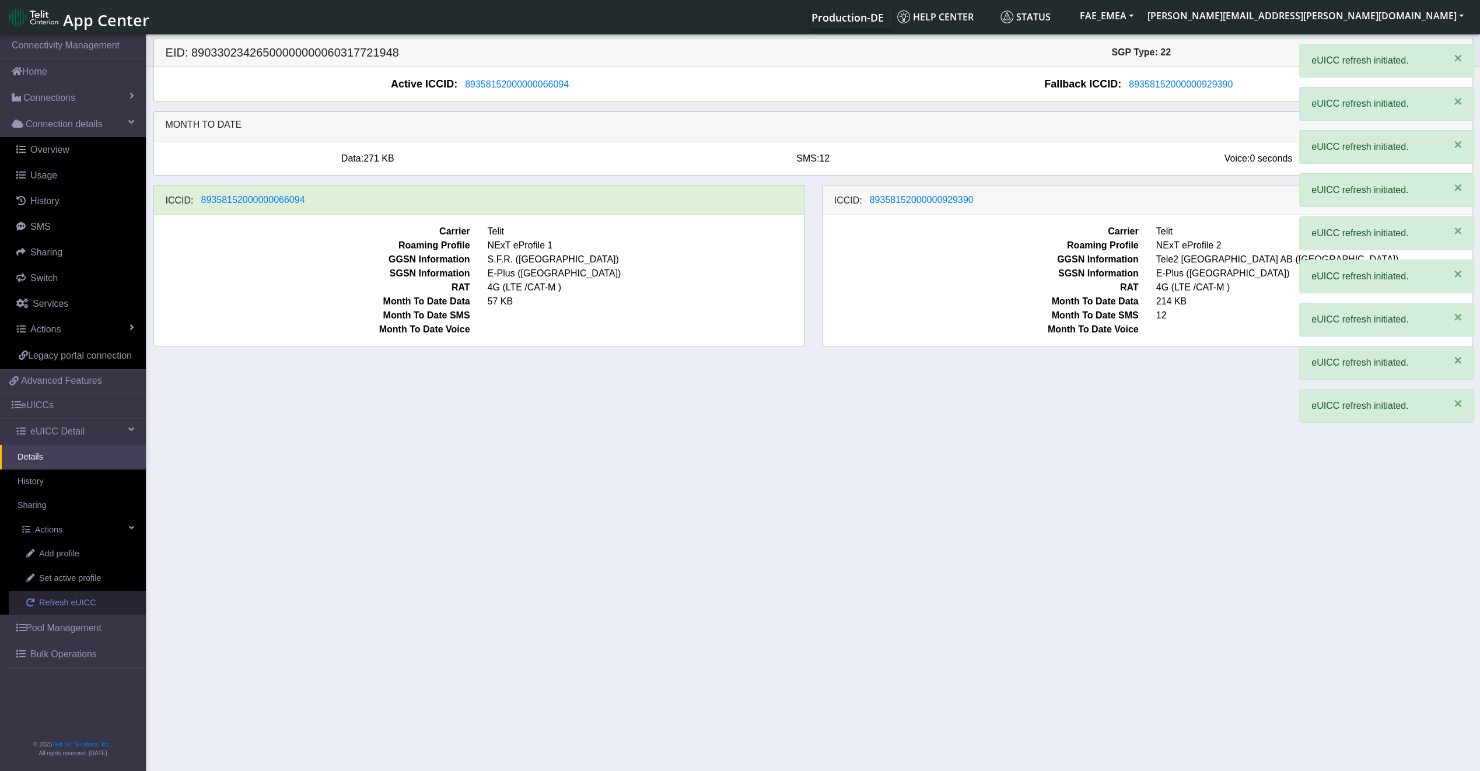
click at [85, 601] on span "Refresh eUICC" at bounding box center [67, 603] width 57 height 13
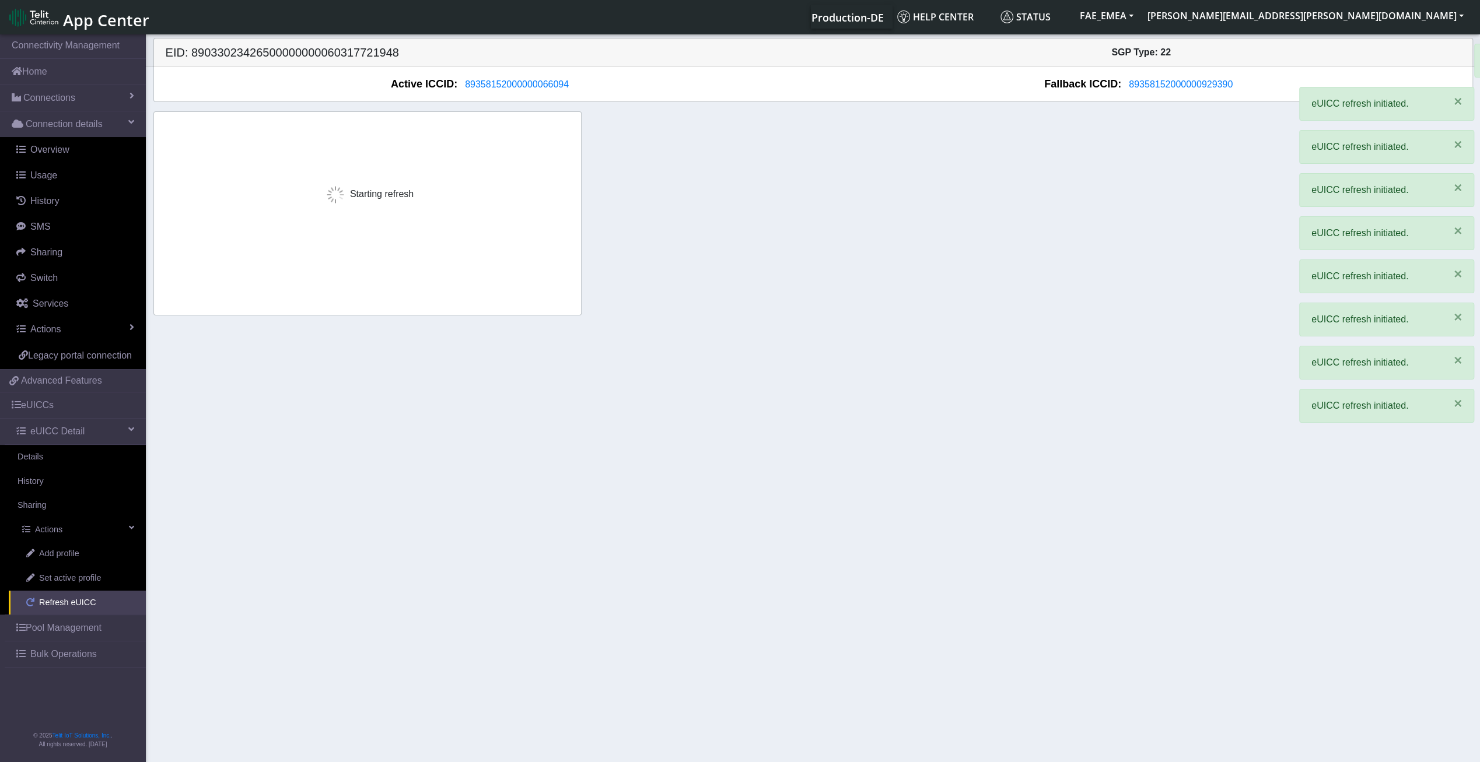
click at [85, 601] on span "Refresh eUICC" at bounding box center [67, 603] width 57 height 13
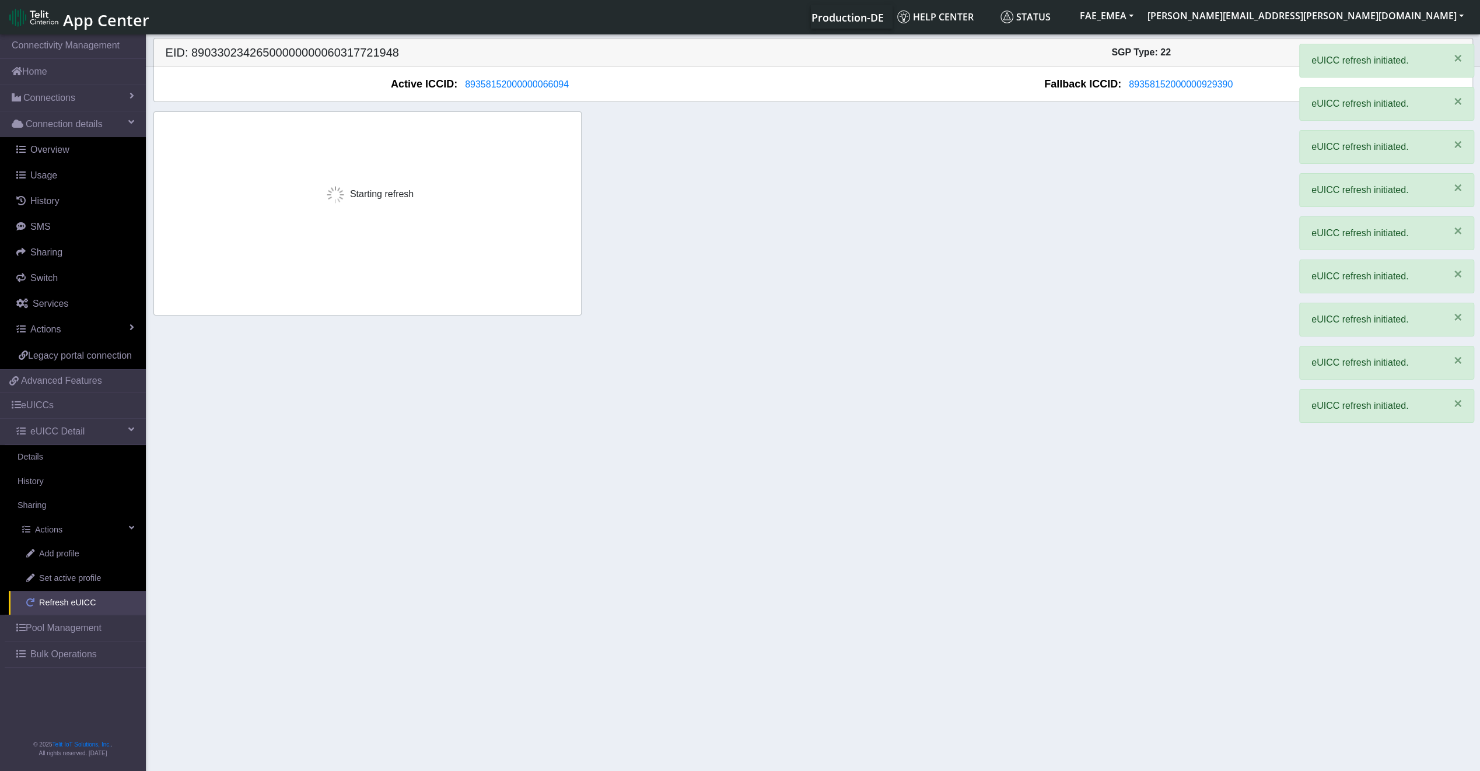
click at [85, 601] on span "Refresh eUICC" at bounding box center [67, 603] width 57 height 13
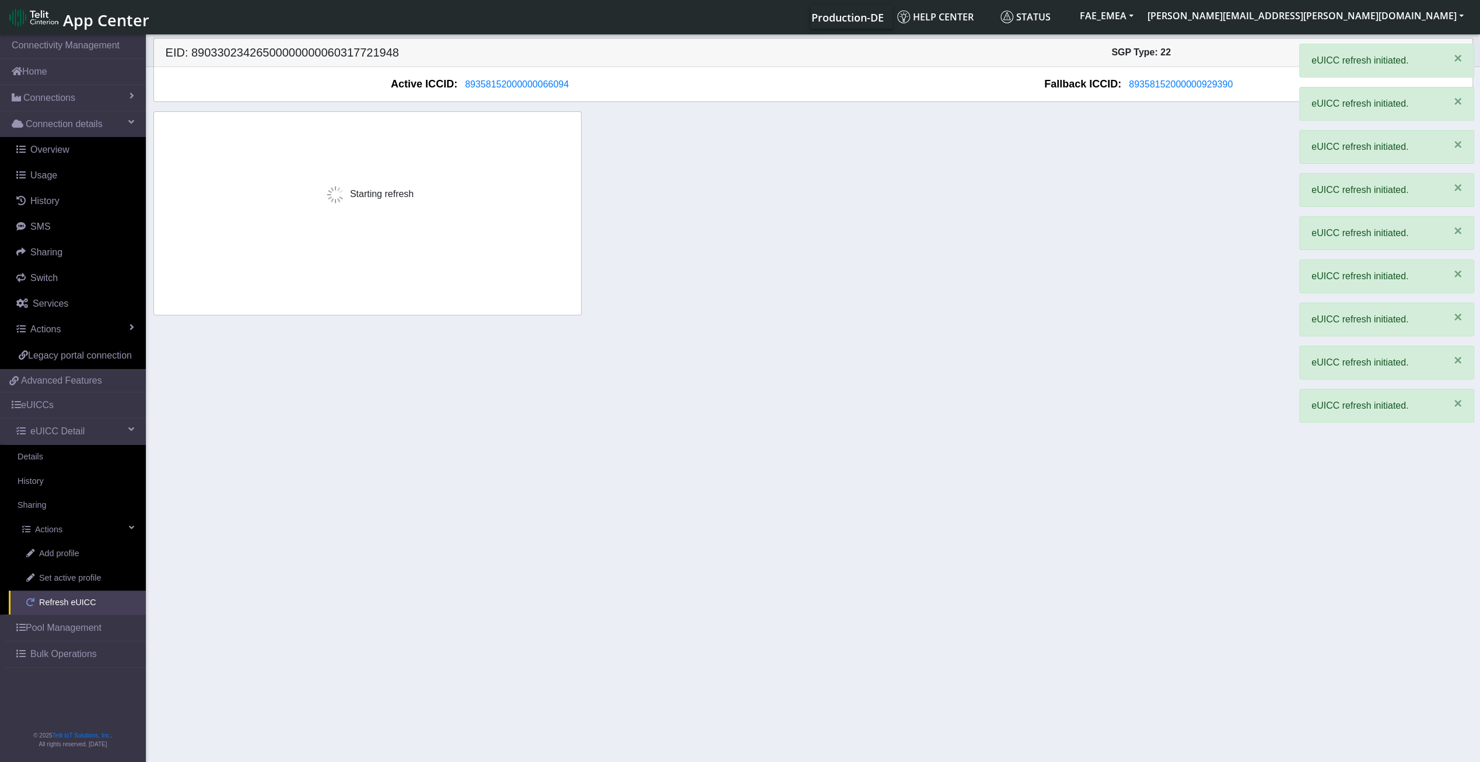
click at [85, 601] on span "Refresh eUICC" at bounding box center [67, 603] width 57 height 13
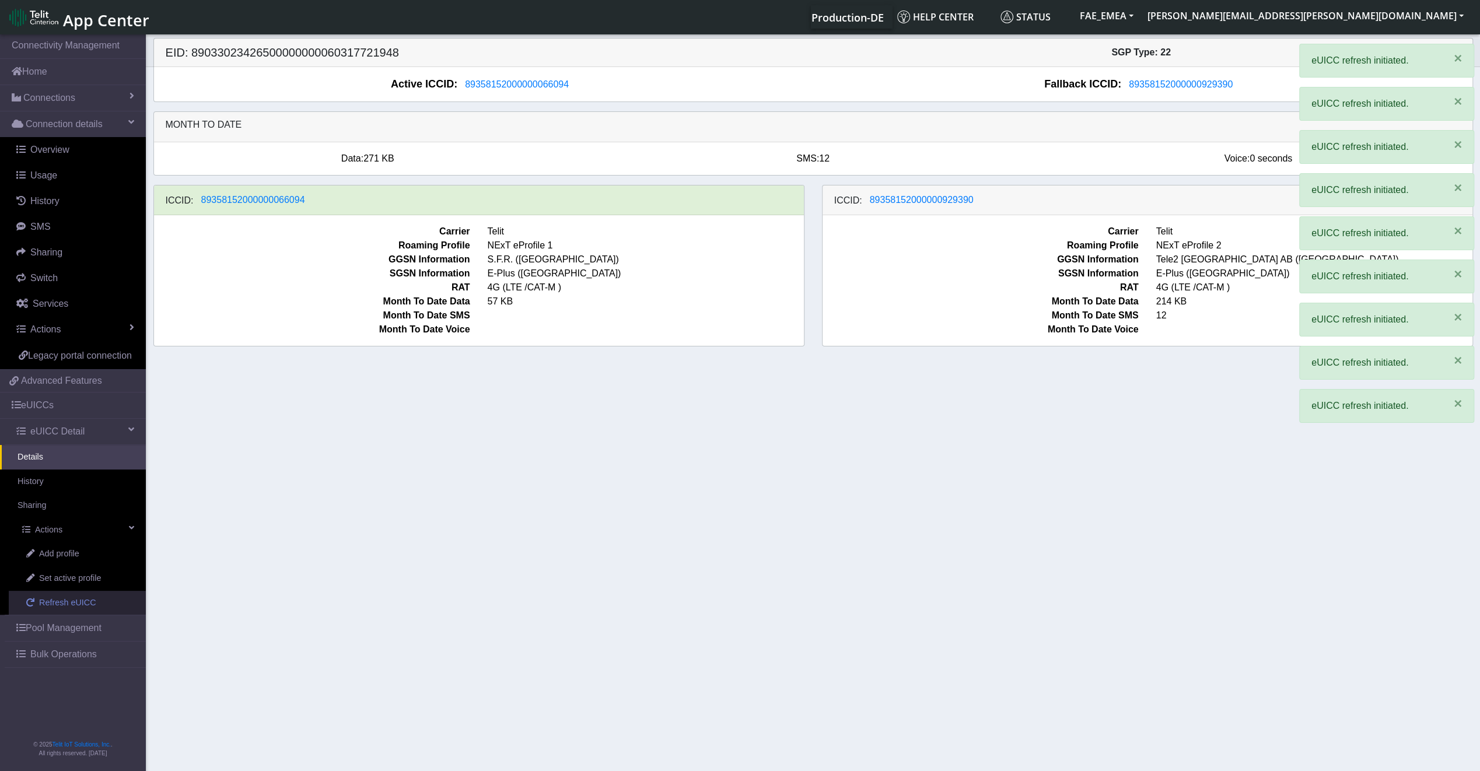
click at [85, 601] on span "Refresh eUICC" at bounding box center [67, 603] width 57 height 13
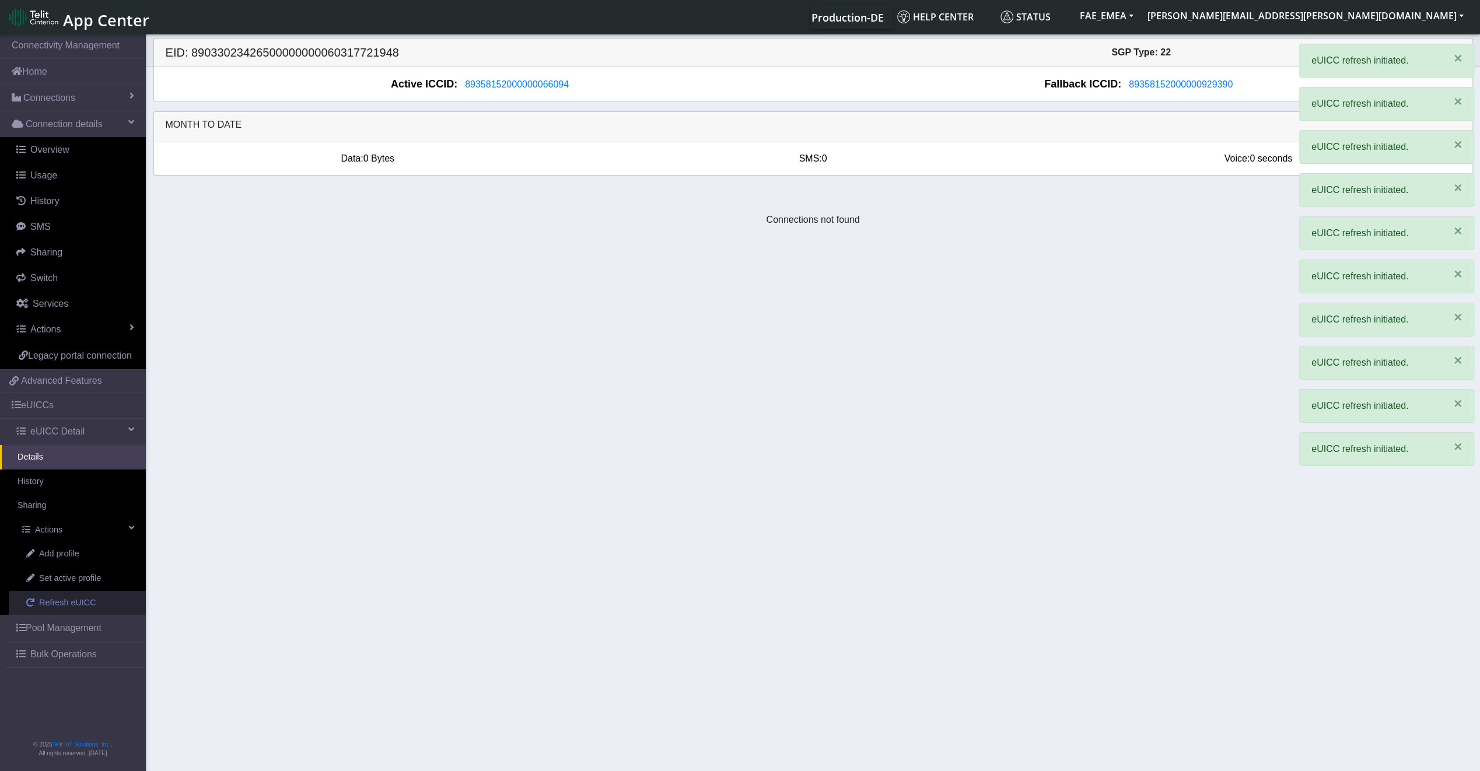
click at [85, 601] on span "Refresh eUICC" at bounding box center [67, 603] width 57 height 13
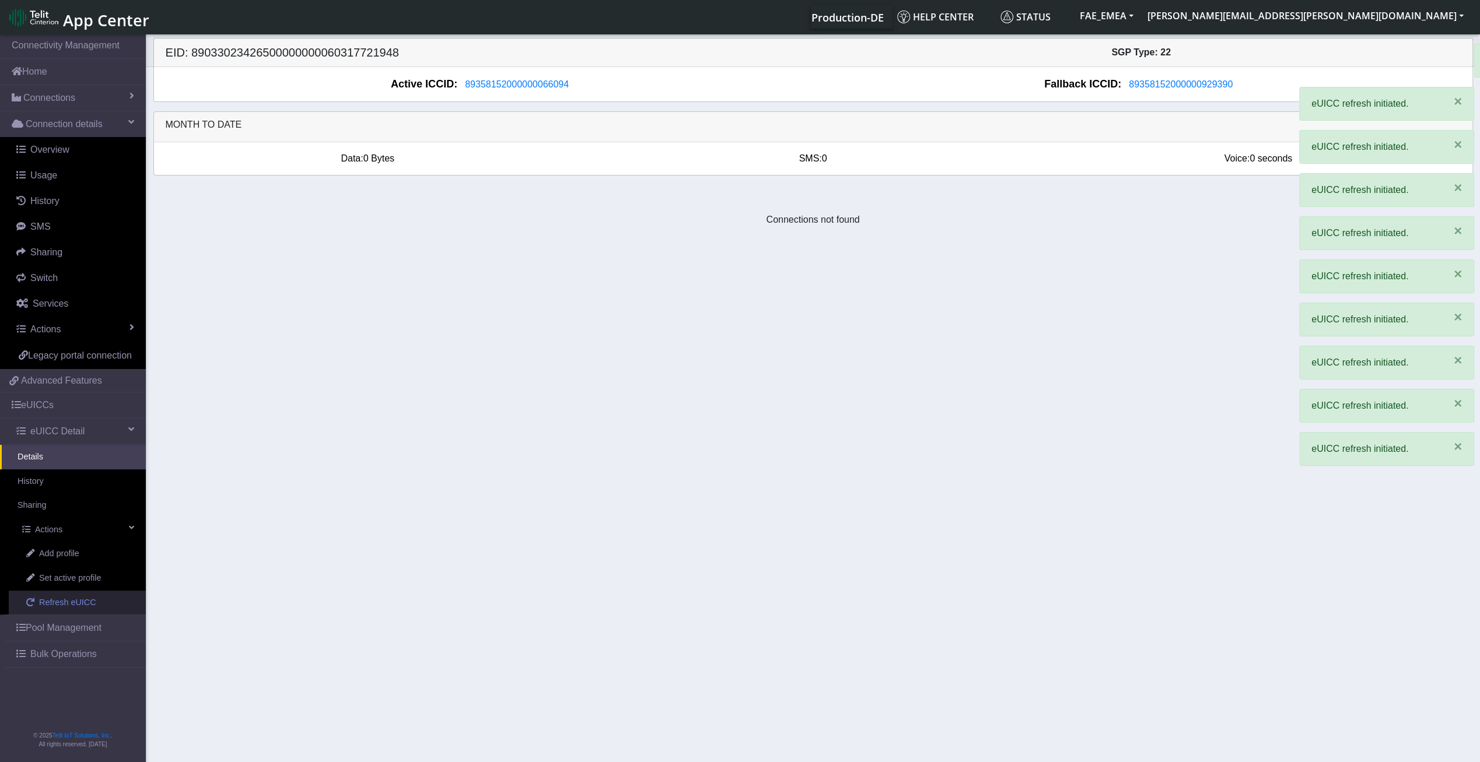
click at [85, 601] on span "Refresh eUICC" at bounding box center [67, 603] width 57 height 13
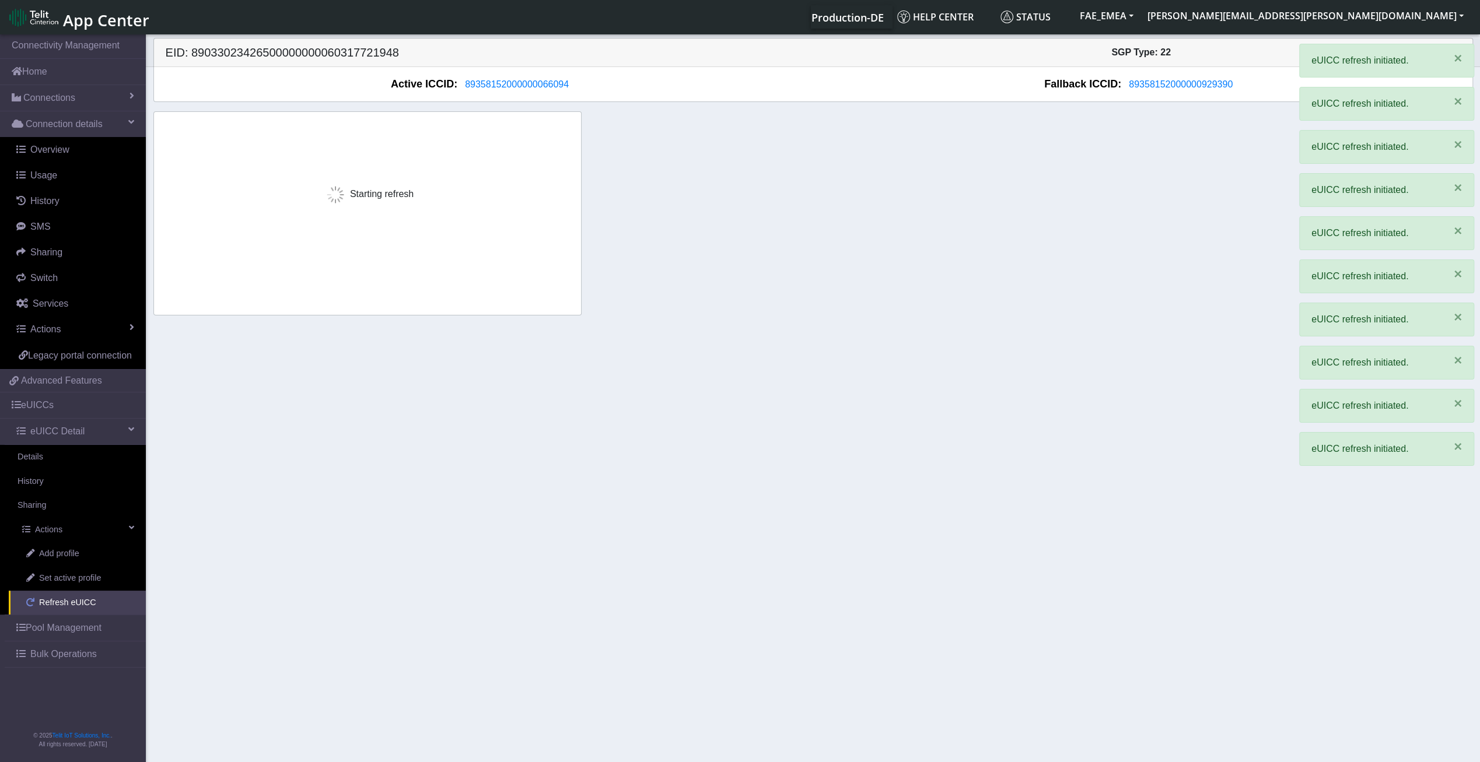
click at [85, 601] on span "Refresh eUICC" at bounding box center [67, 603] width 57 height 13
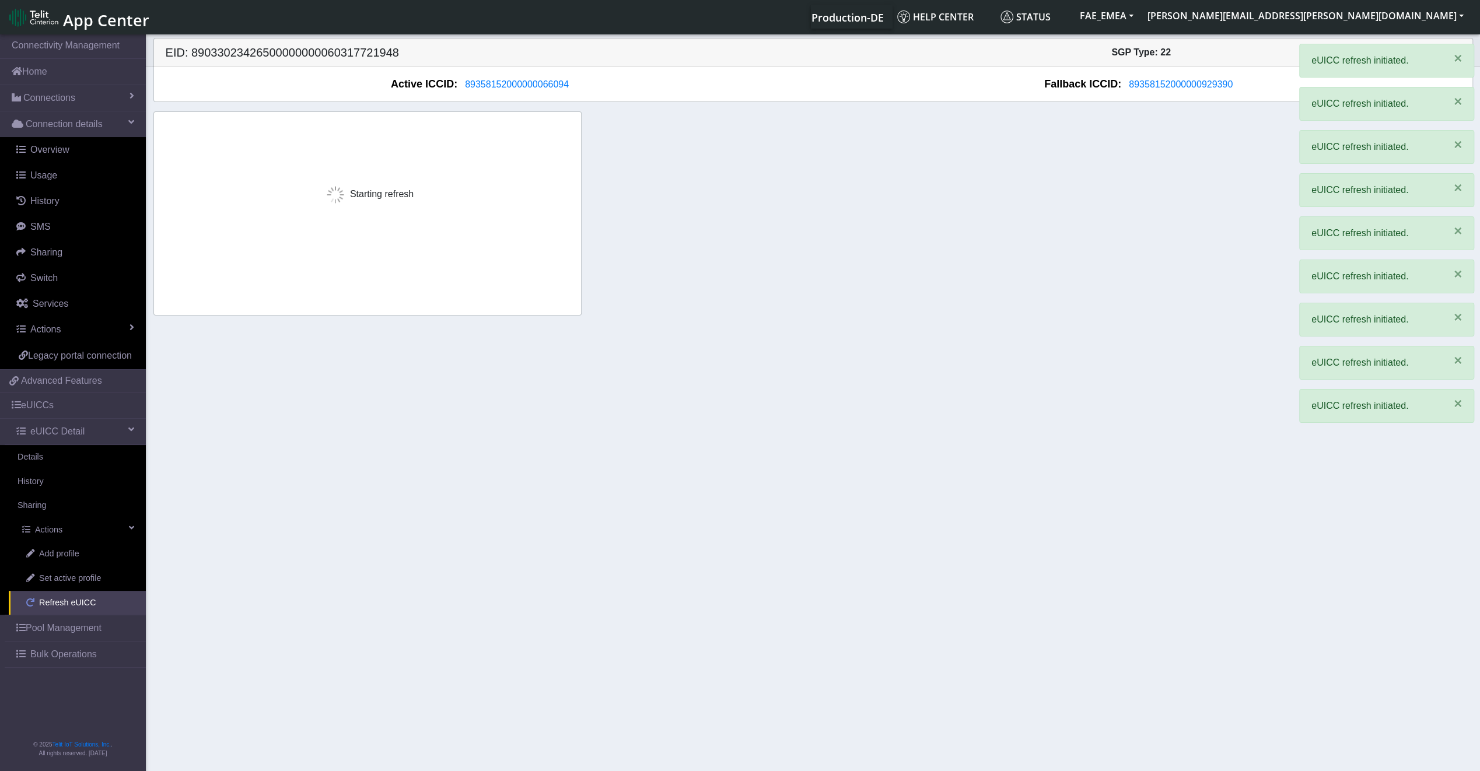
click at [85, 601] on span "Refresh eUICC" at bounding box center [67, 603] width 57 height 13
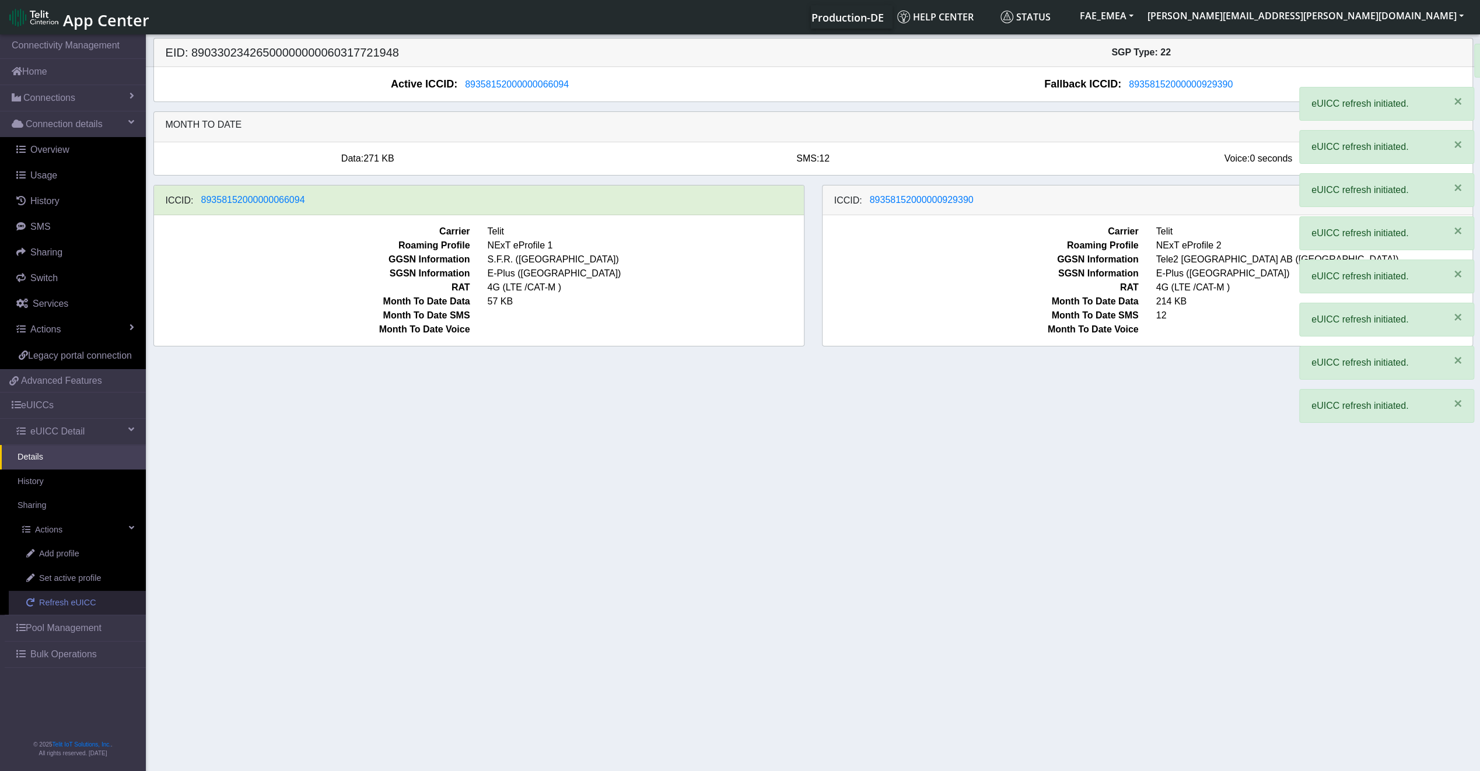
click at [85, 601] on span "Refresh eUICC" at bounding box center [67, 603] width 57 height 13
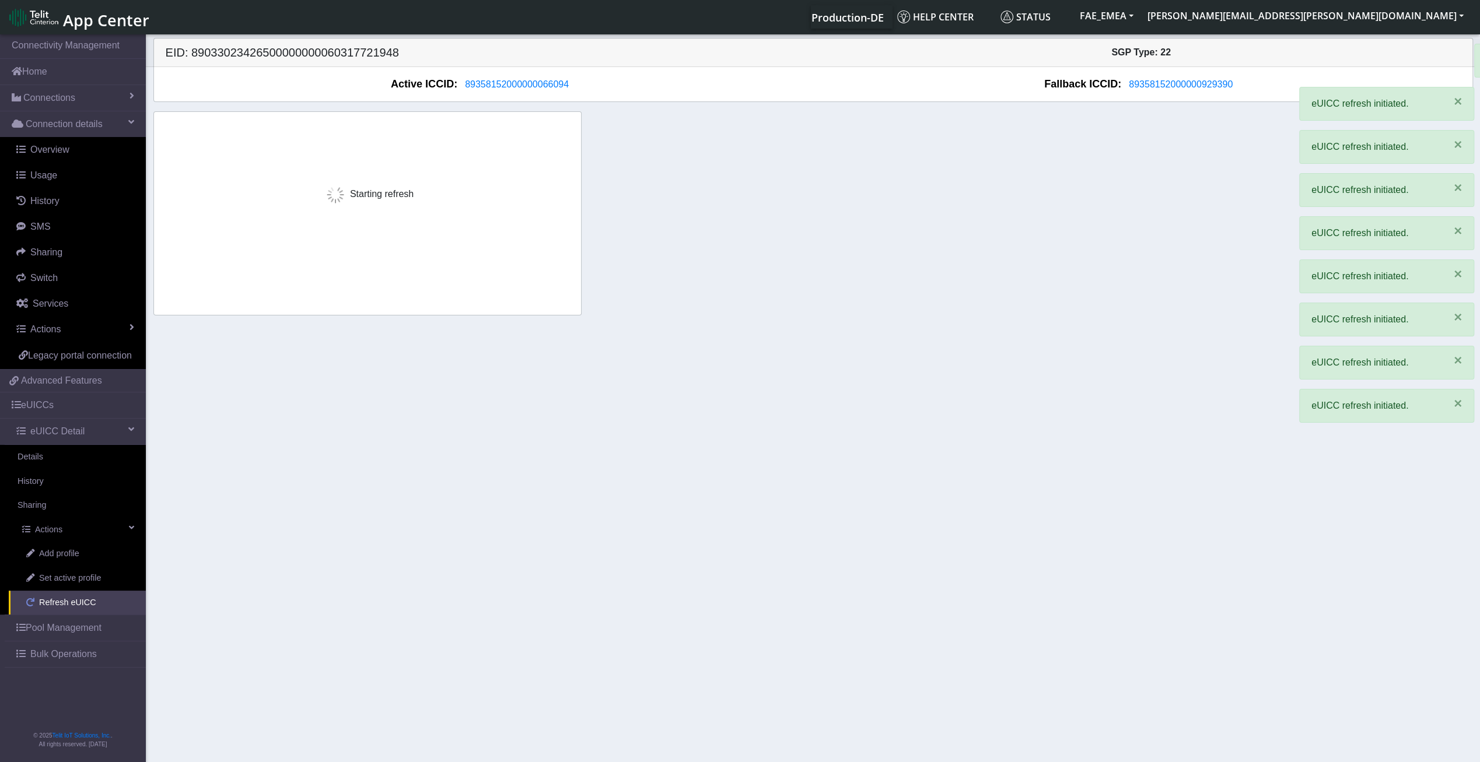
click at [85, 601] on span "Refresh eUICC" at bounding box center [67, 603] width 57 height 13
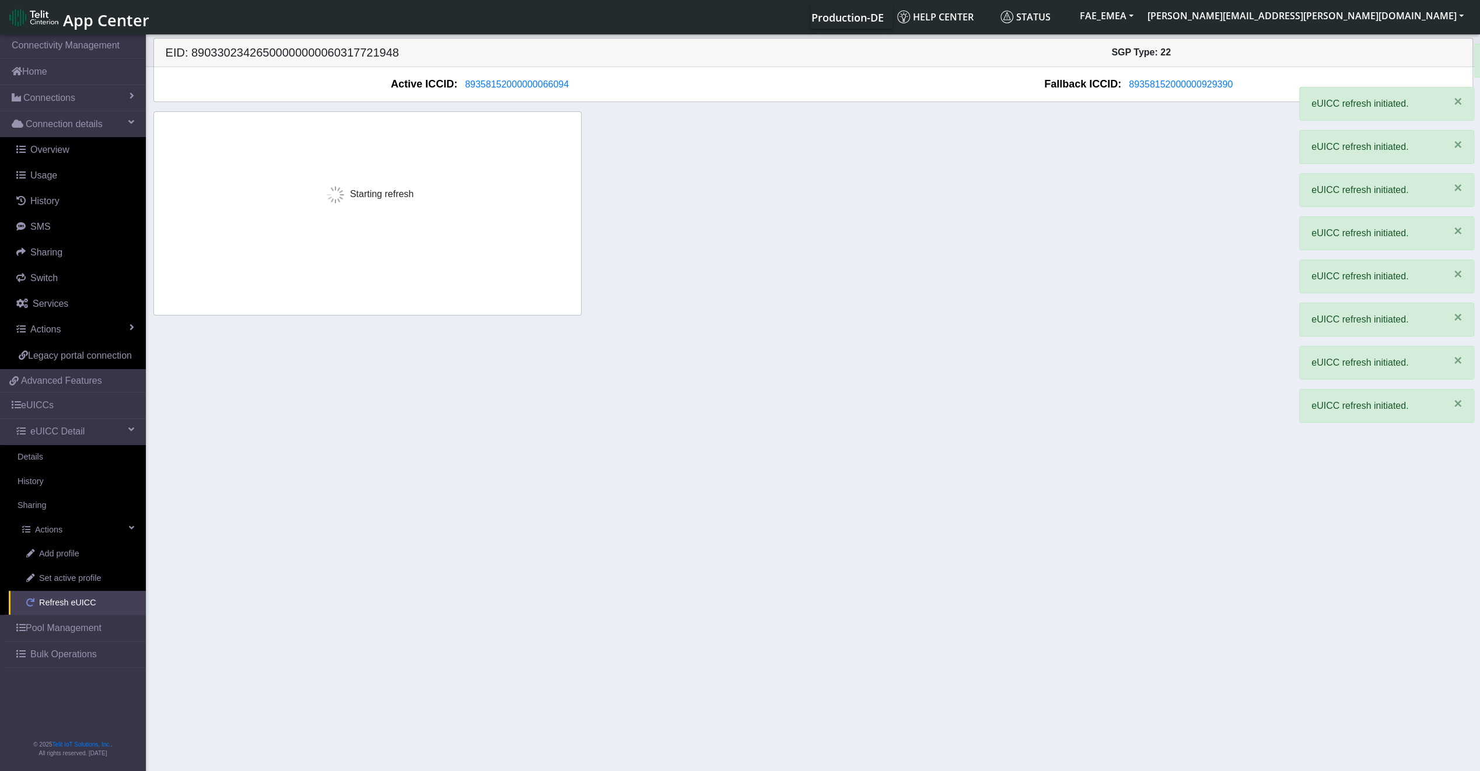
click at [85, 601] on span "Refresh eUICC" at bounding box center [67, 603] width 57 height 13
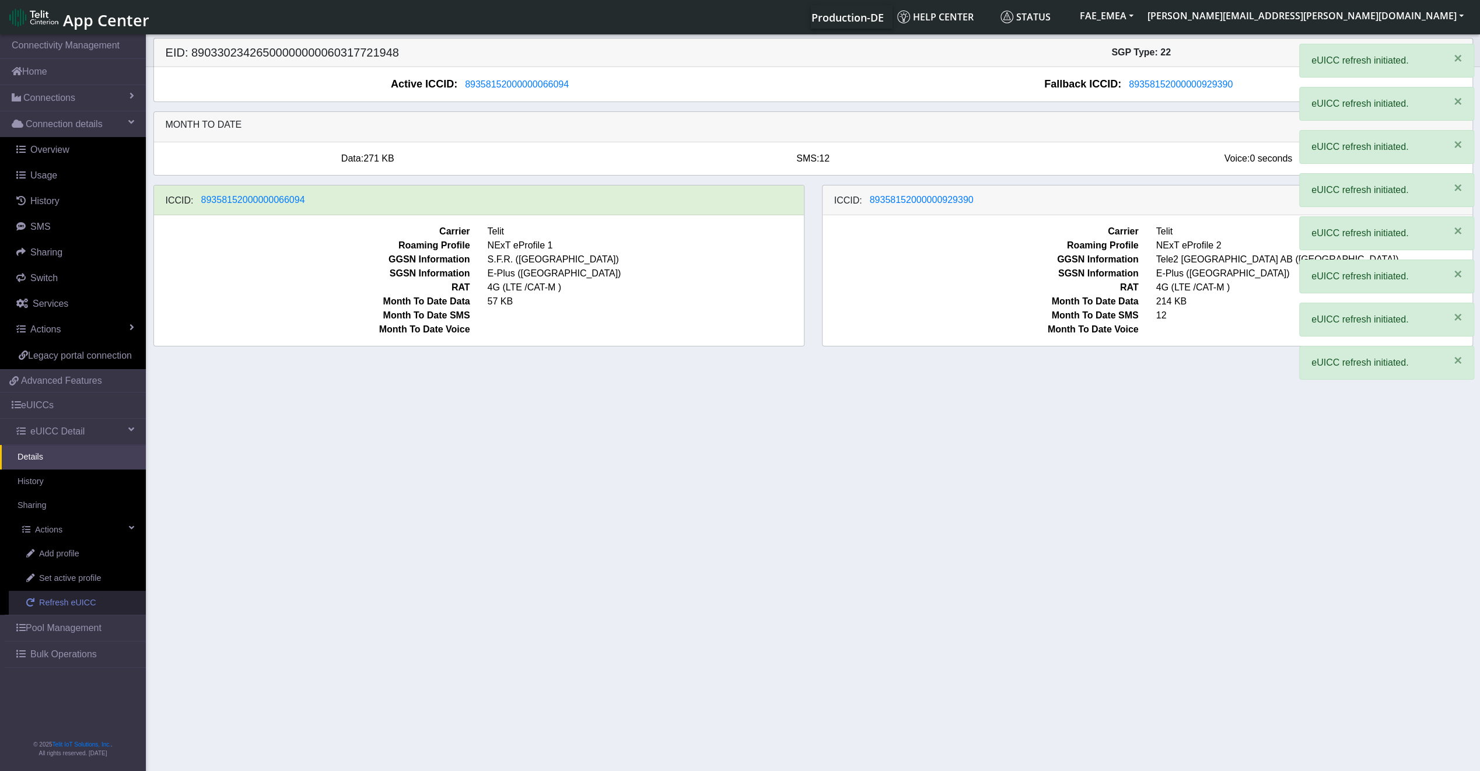
click at [85, 601] on span "Refresh eUICC" at bounding box center [67, 603] width 57 height 13
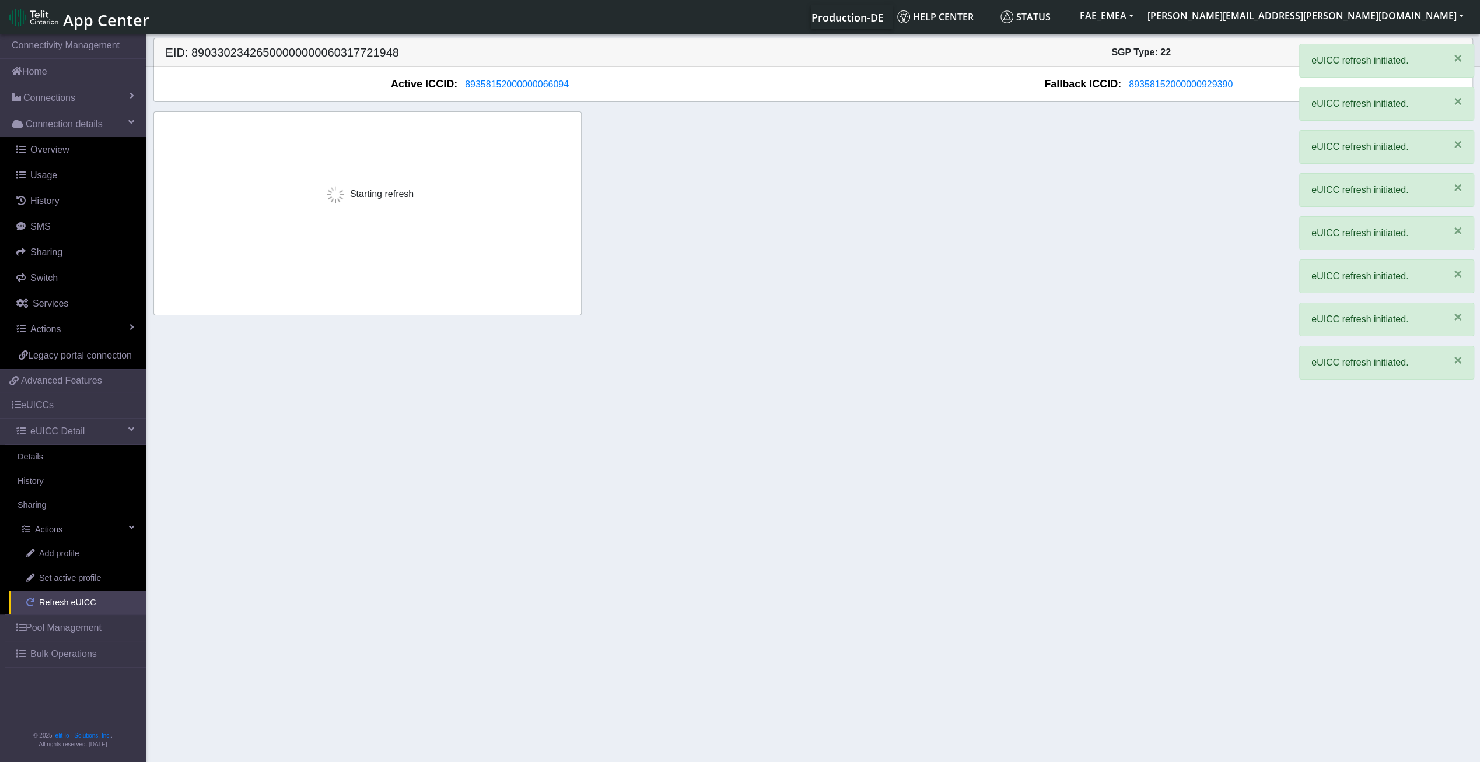
click at [85, 601] on span "Refresh eUICC" at bounding box center [67, 603] width 57 height 13
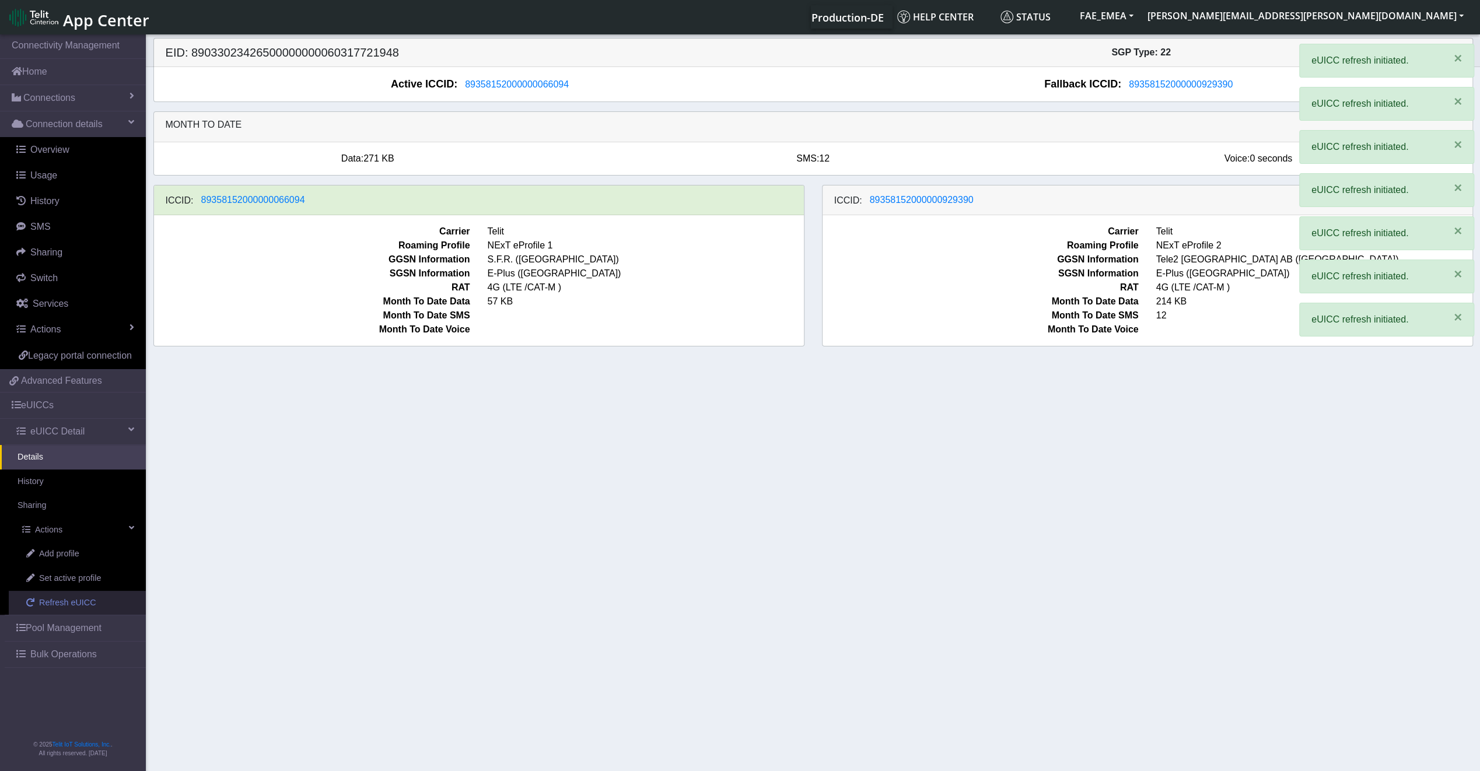
click at [85, 601] on span "Refresh eUICC" at bounding box center [67, 603] width 57 height 13
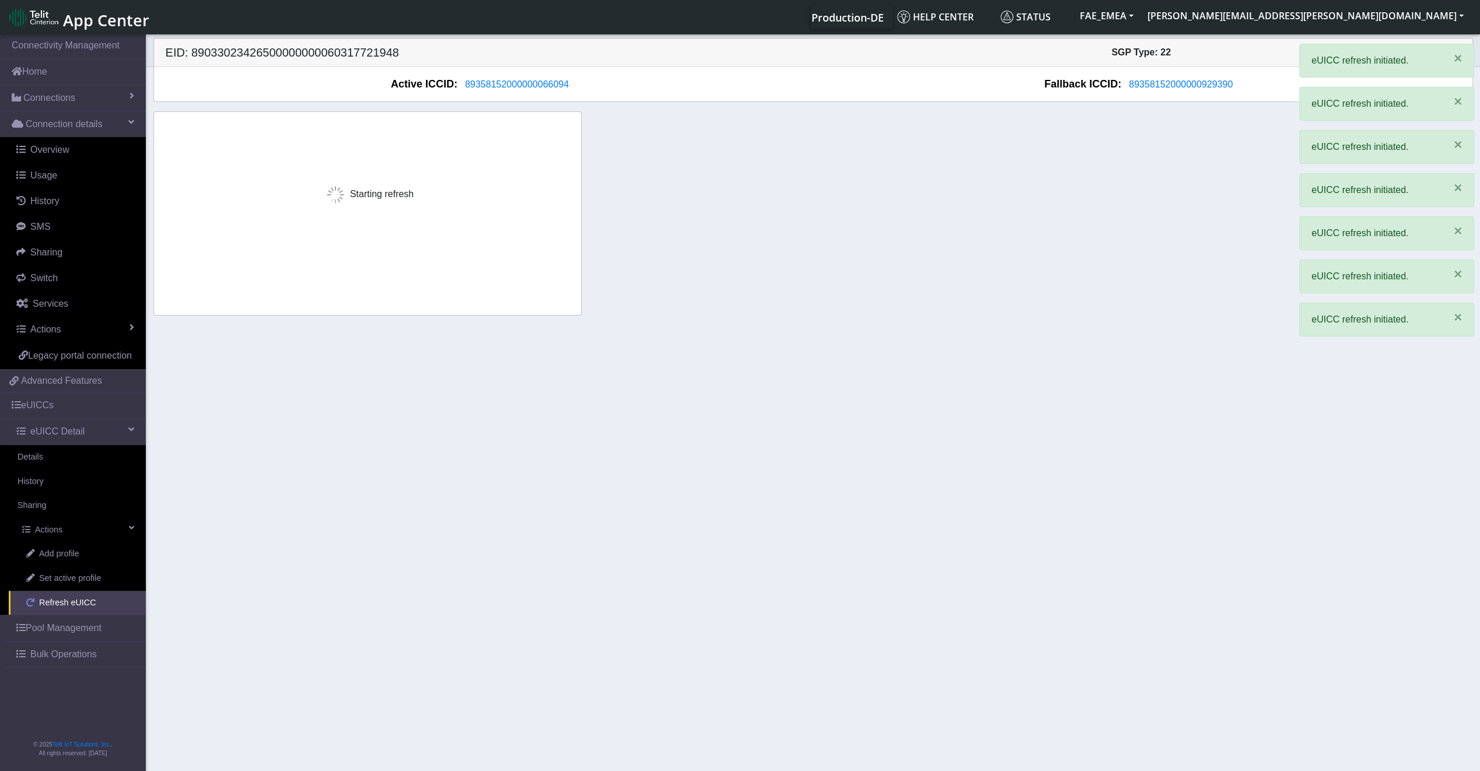
click at [85, 601] on span "Refresh eUICC" at bounding box center [67, 603] width 57 height 13
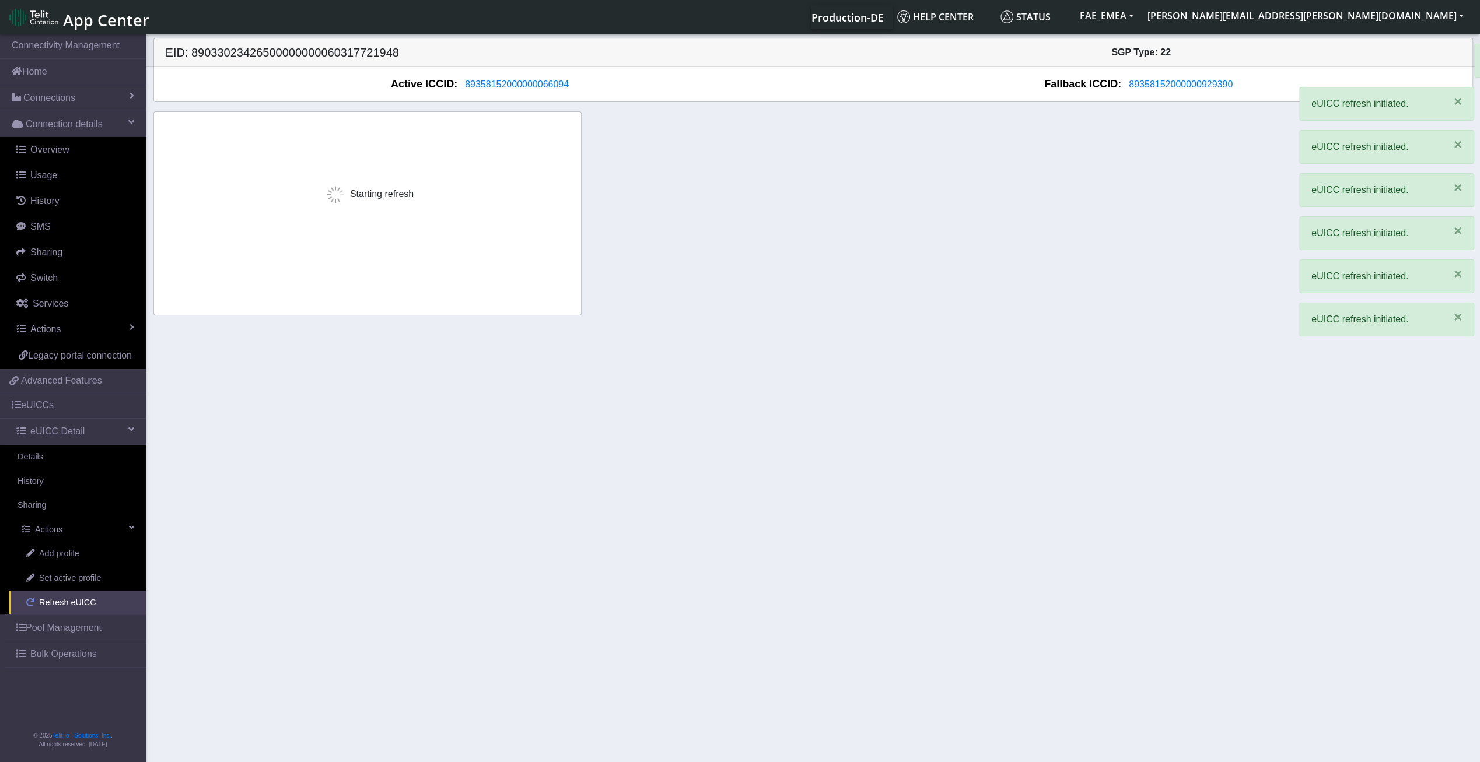
click at [85, 601] on span "Refresh eUICC" at bounding box center [67, 603] width 57 height 13
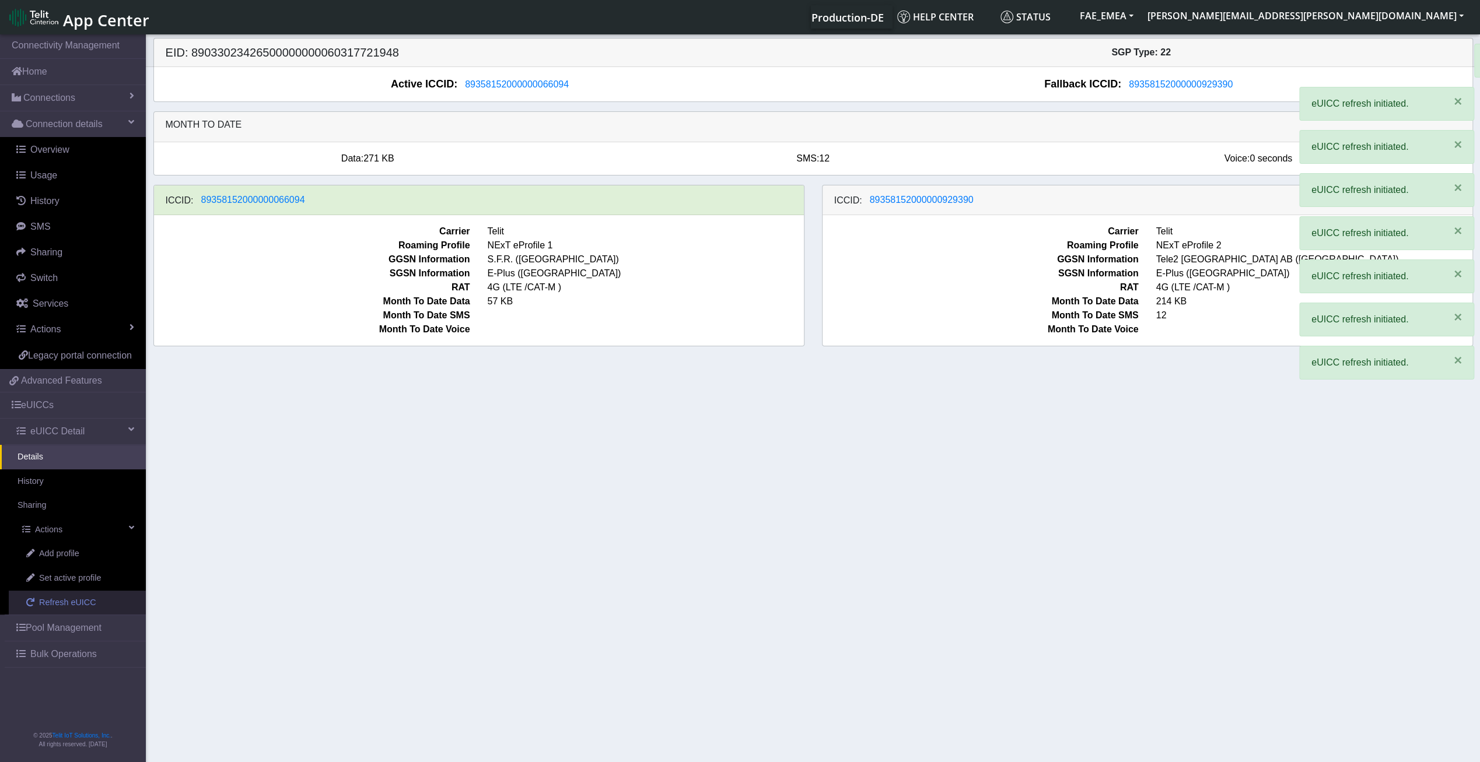
click at [85, 601] on span "Refresh eUICC" at bounding box center [67, 603] width 57 height 13
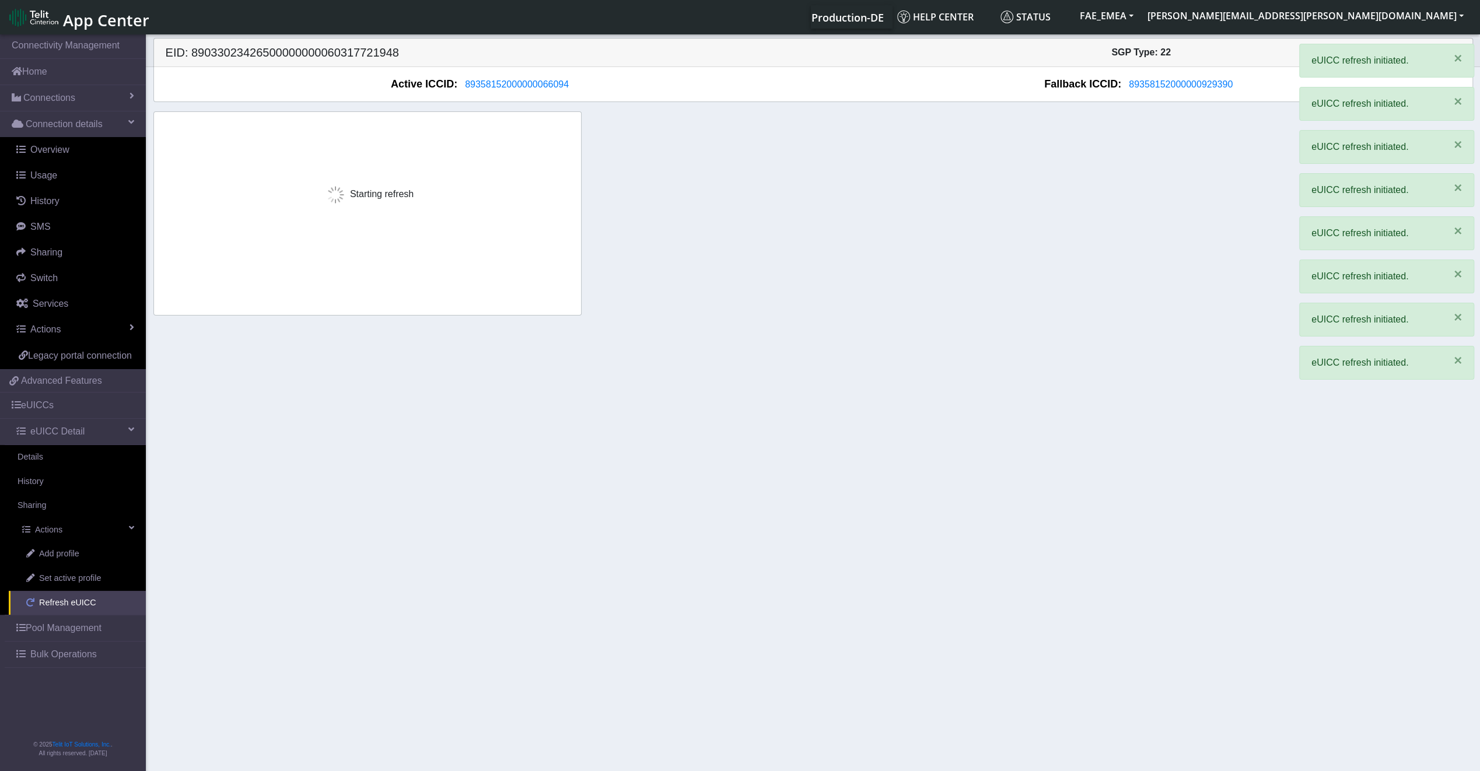
click at [85, 601] on span "Refresh eUICC" at bounding box center [67, 603] width 57 height 13
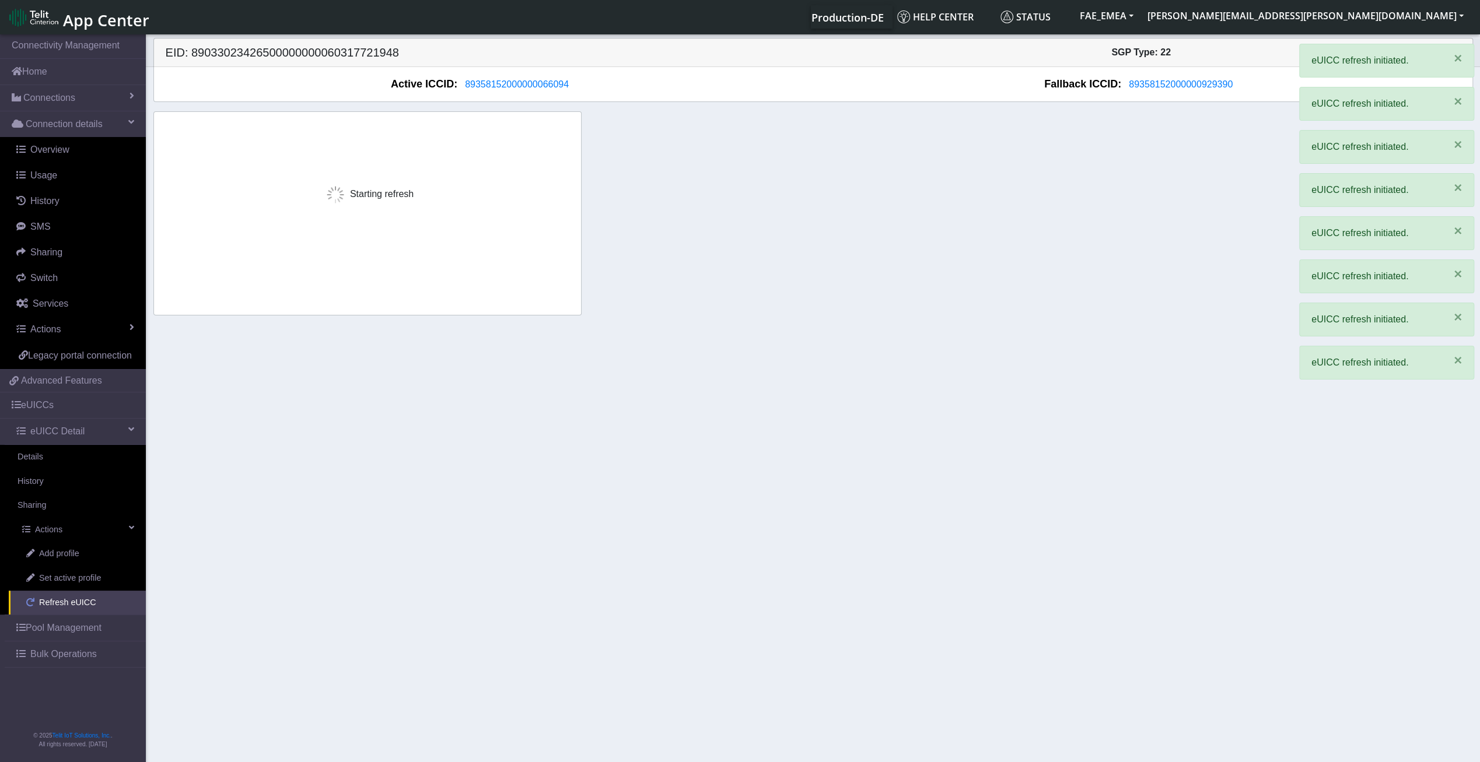
click at [85, 601] on span "Refresh eUICC" at bounding box center [67, 603] width 57 height 13
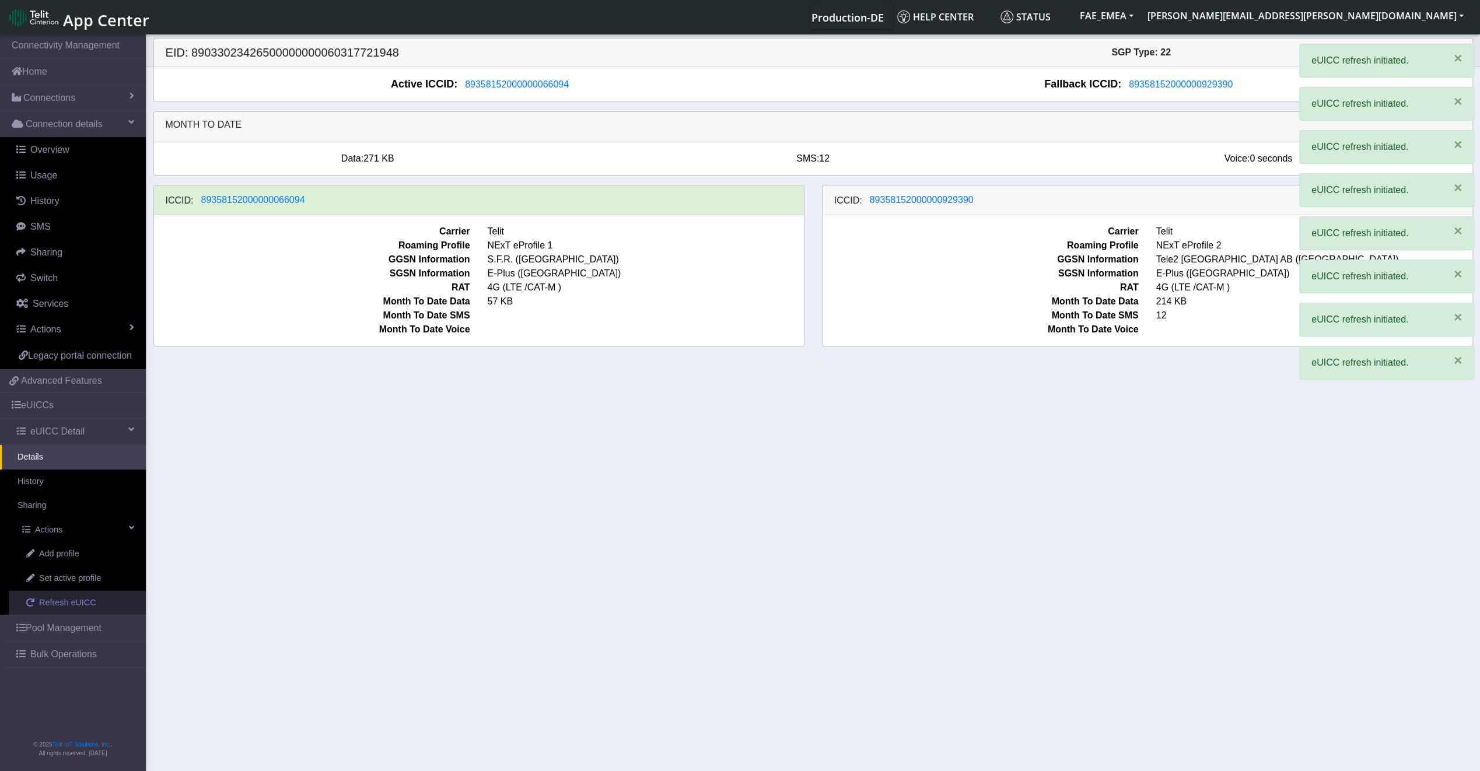
click at [85, 601] on span "Refresh eUICC" at bounding box center [67, 603] width 57 height 13
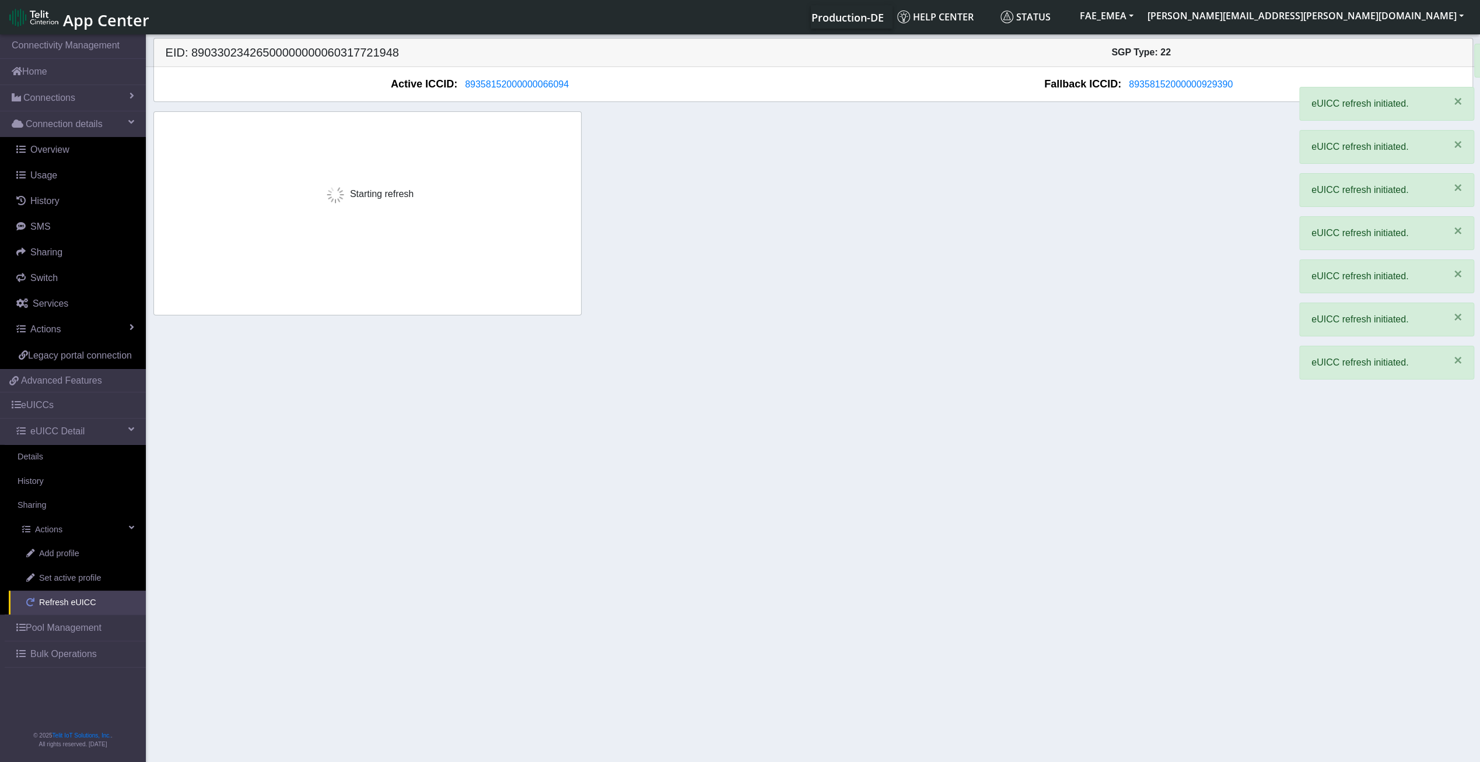
click at [85, 601] on span "Refresh eUICC" at bounding box center [67, 603] width 57 height 13
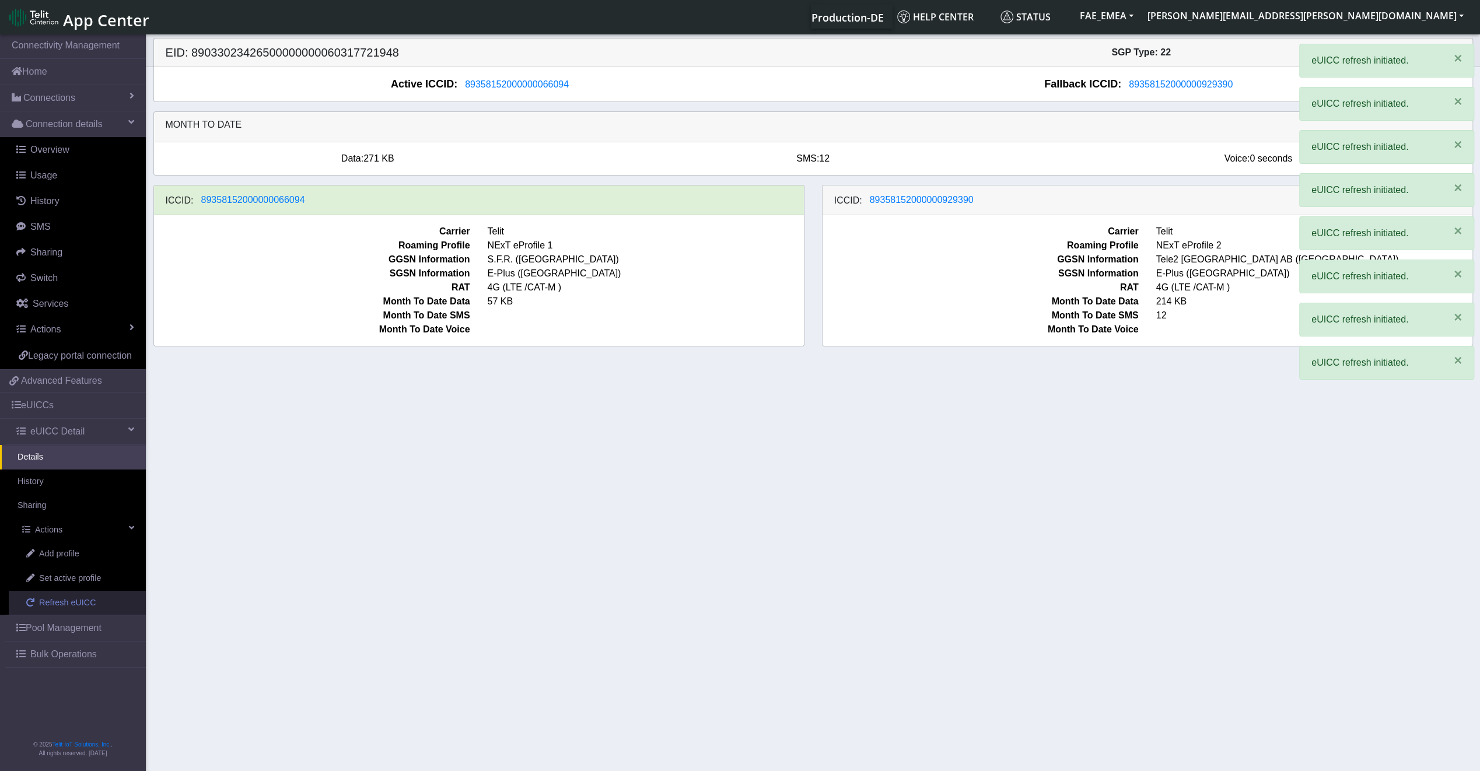
click at [85, 601] on span "Refresh eUICC" at bounding box center [67, 603] width 57 height 13
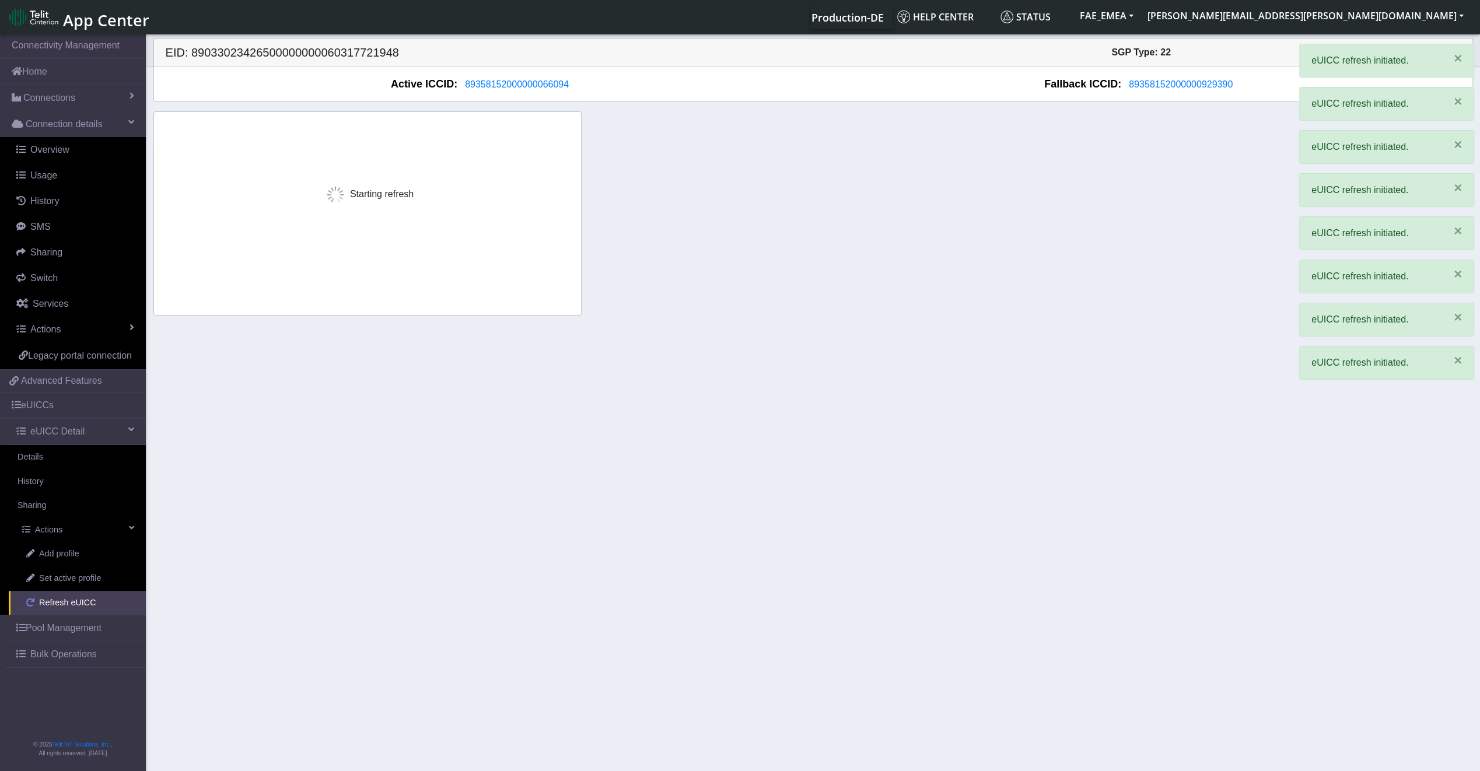
click at [85, 601] on span "Refresh eUICC" at bounding box center [67, 603] width 57 height 13
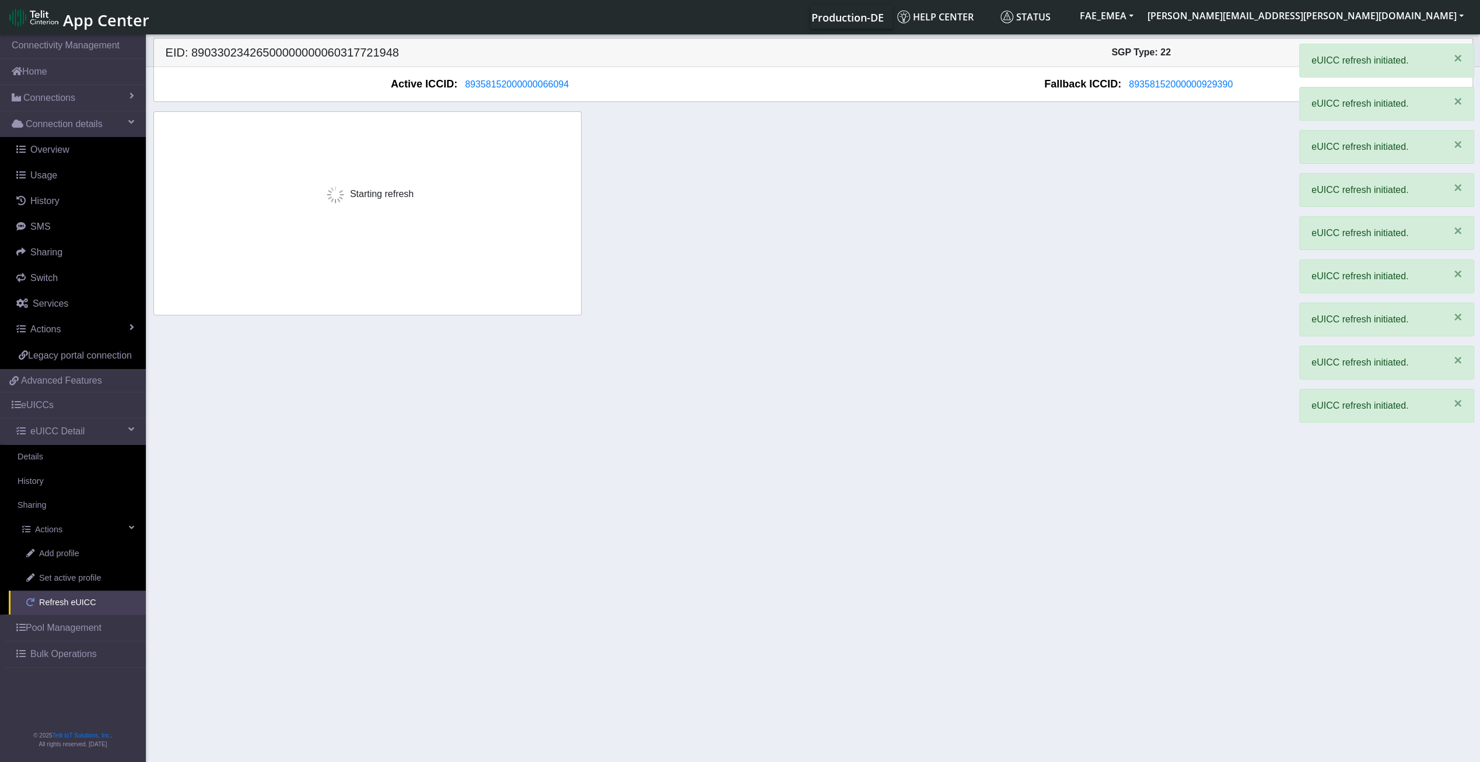
click at [85, 601] on span "Refresh eUICC" at bounding box center [67, 603] width 57 height 13
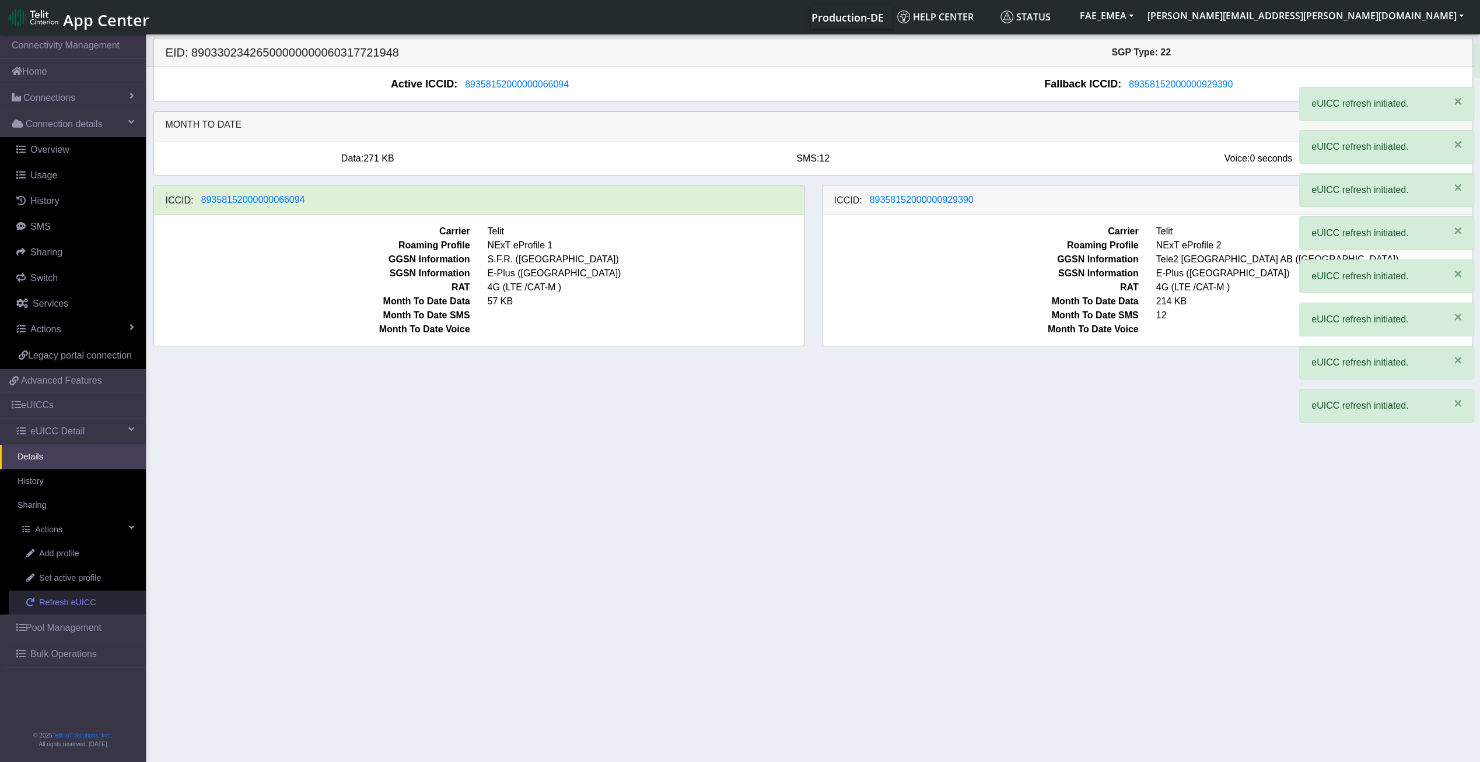
click at [85, 601] on span "Refresh eUICC" at bounding box center [67, 603] width 57 height 13
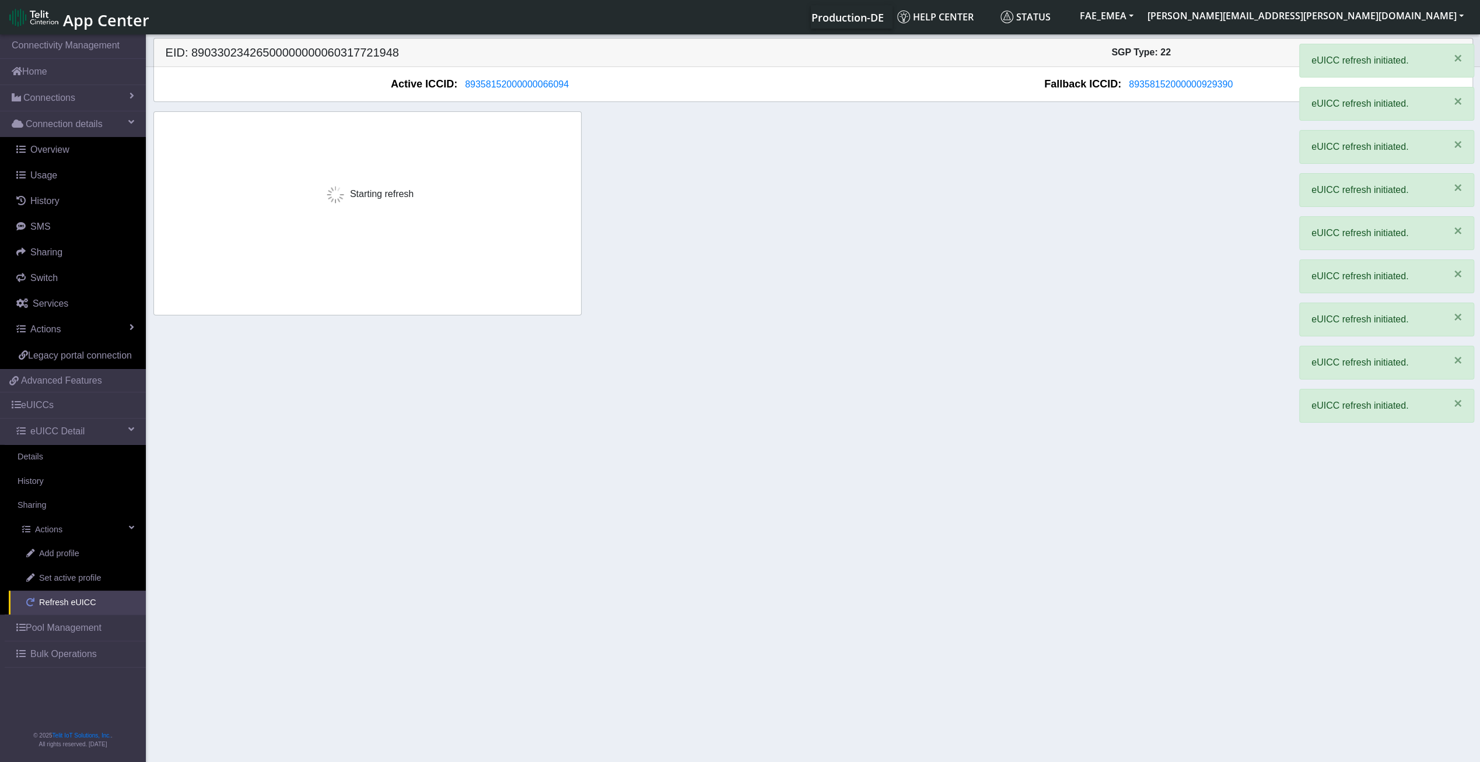
click at [85, 601] on span "Refresh eUICC" at bounding box center [67, 603] width 57 height 13
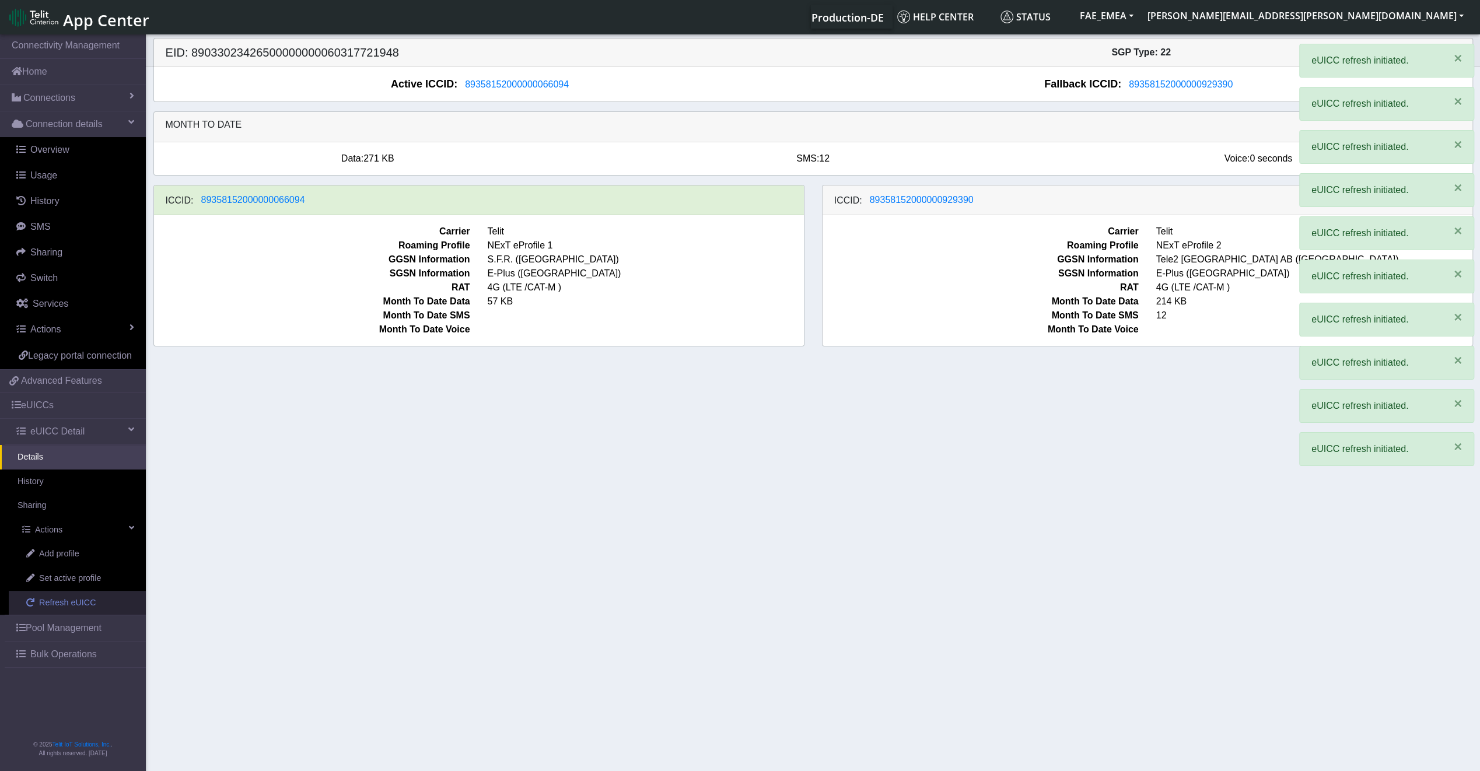
click at [85, 601] on span "Refresh eUICC" at bounding box center [67, 603] width 57 height 13
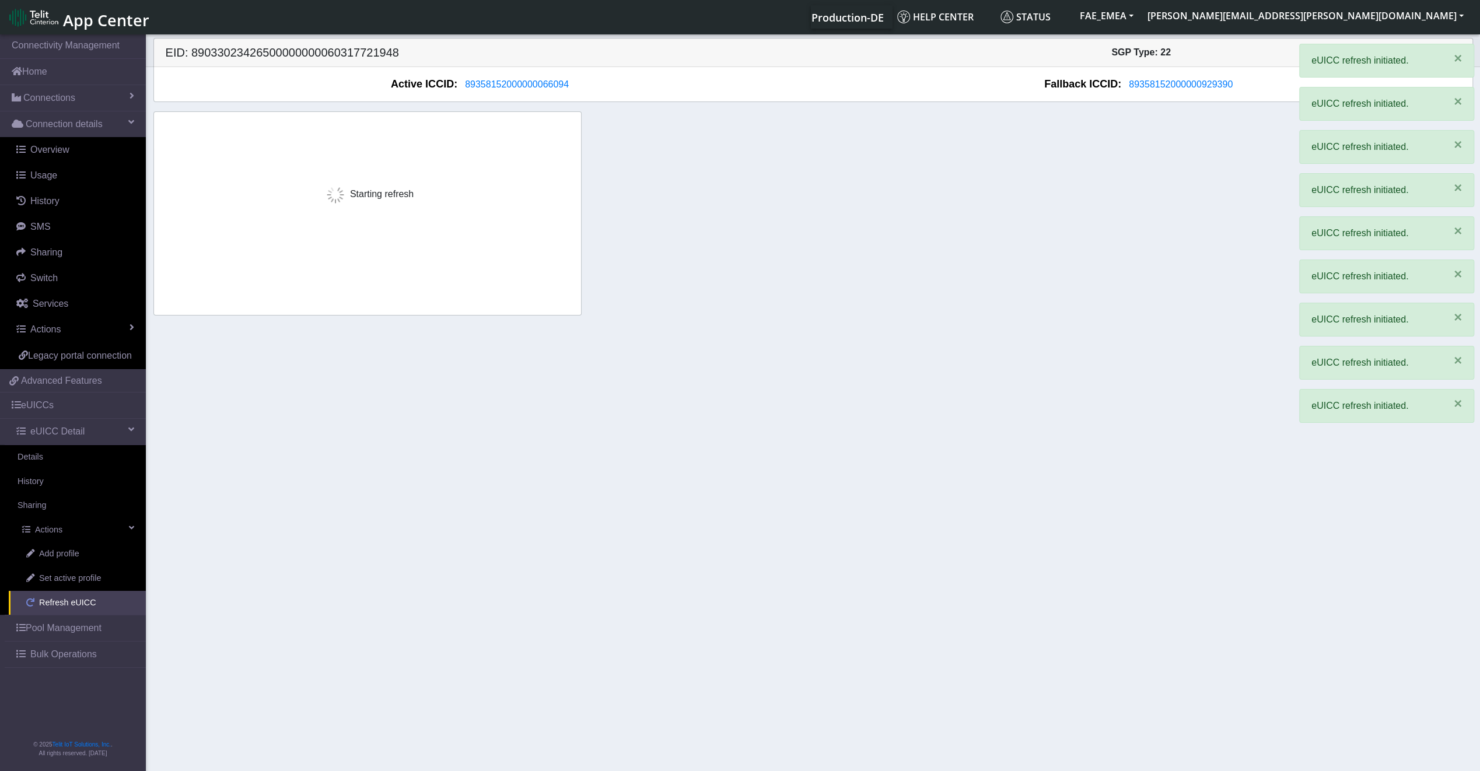
click at [85, 601] on span "Refresh eUICC" at bounding box center [67, 603] width 57 height 13
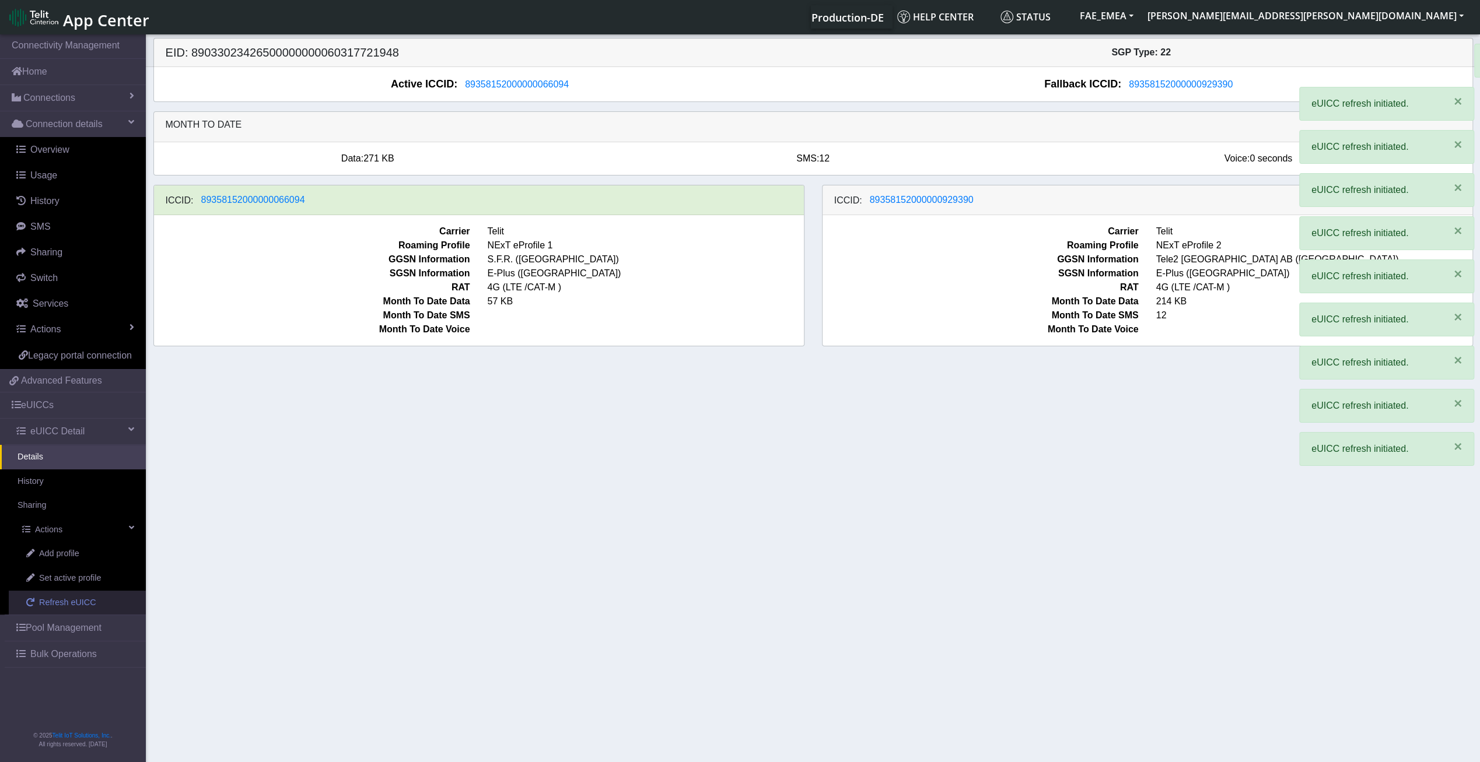
click at [85, 601] on span "Refresh eUICC" at bounding box center [67, 603] width 57 height 13
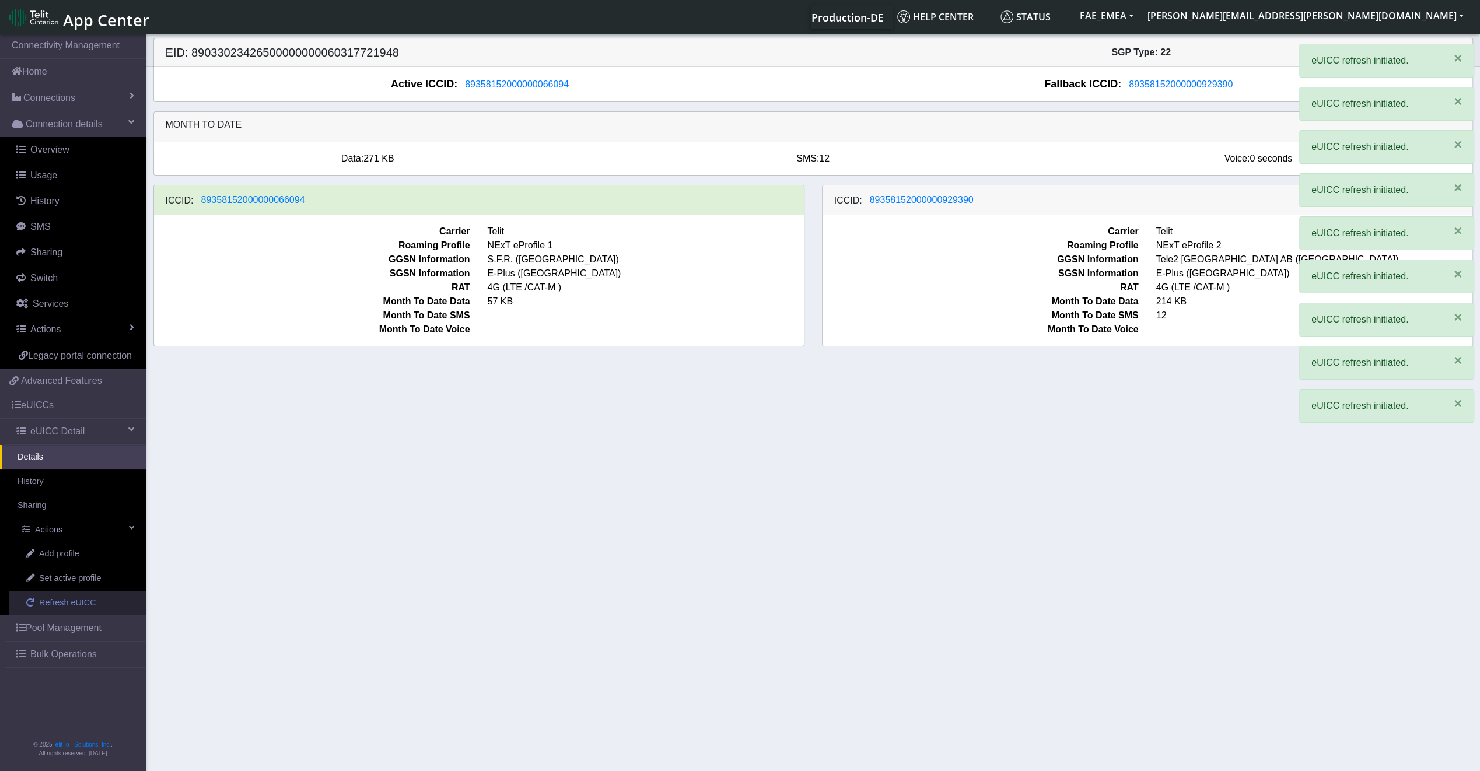
click at [85, 601] on span "Refresh eUICC" at bounding box center [67, 603] width 57 height 13
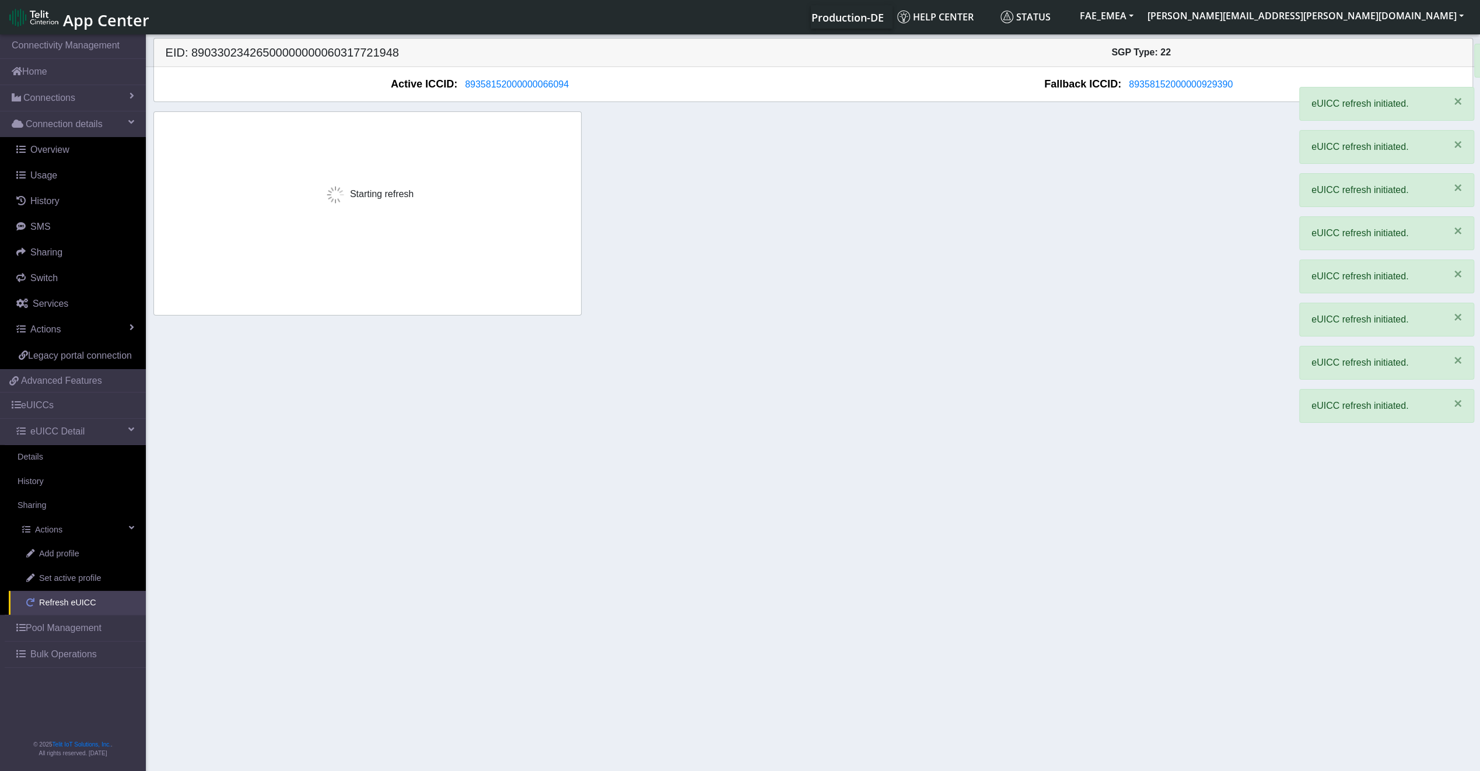
click at [85, 601] on span "Refresh eUICC" at bounding box center [67, 603] width 57 height 13
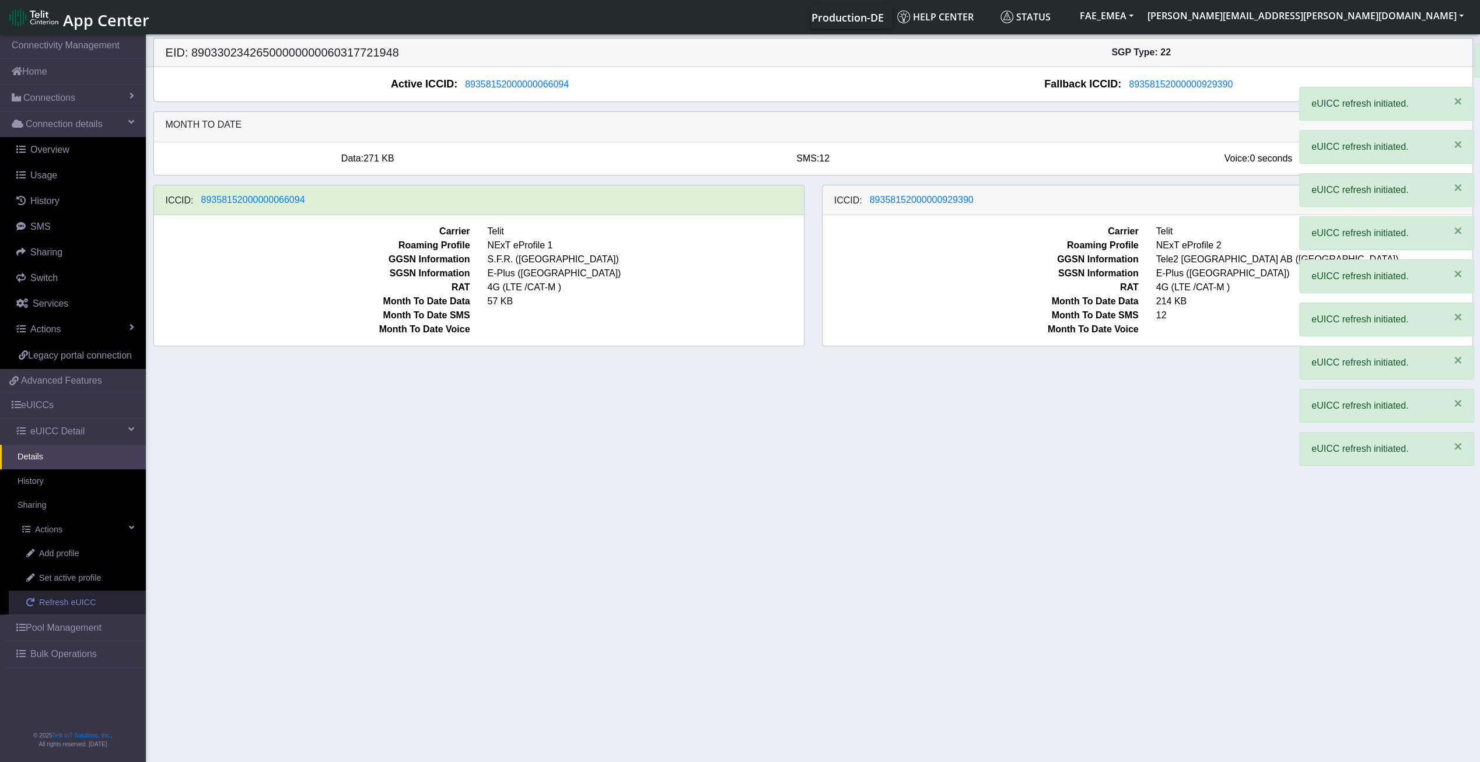
click at [85, 602] on span "Refresh eUICC" at bounding box center [67, 603] width 57 height 13
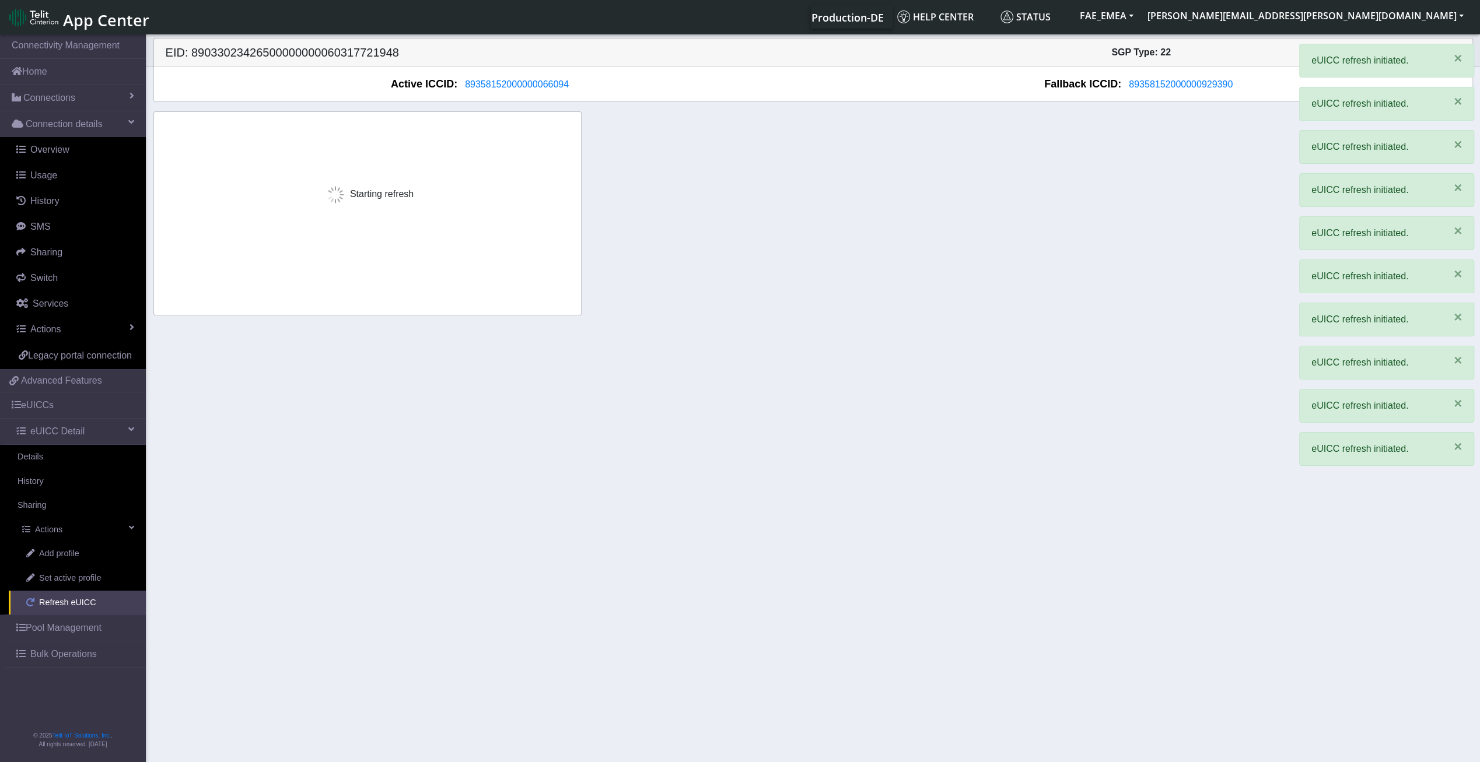
click at [85, 602] on span "Refresh eUICC" at bounding box center [67, 603] width 57 height 13
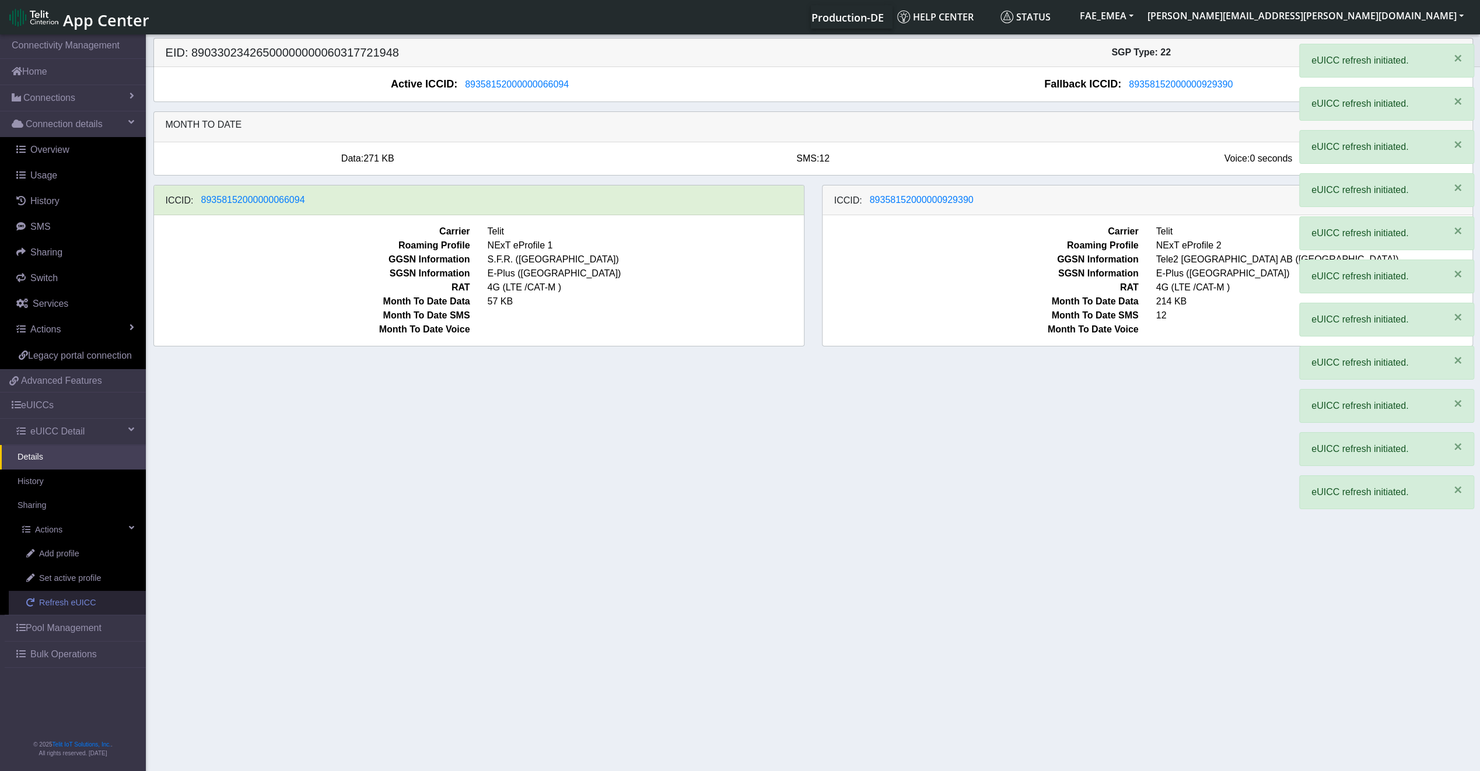
click at [85, 602] on span "Refresh eUICC" at bounding box center [67, 603] width 57 height 13
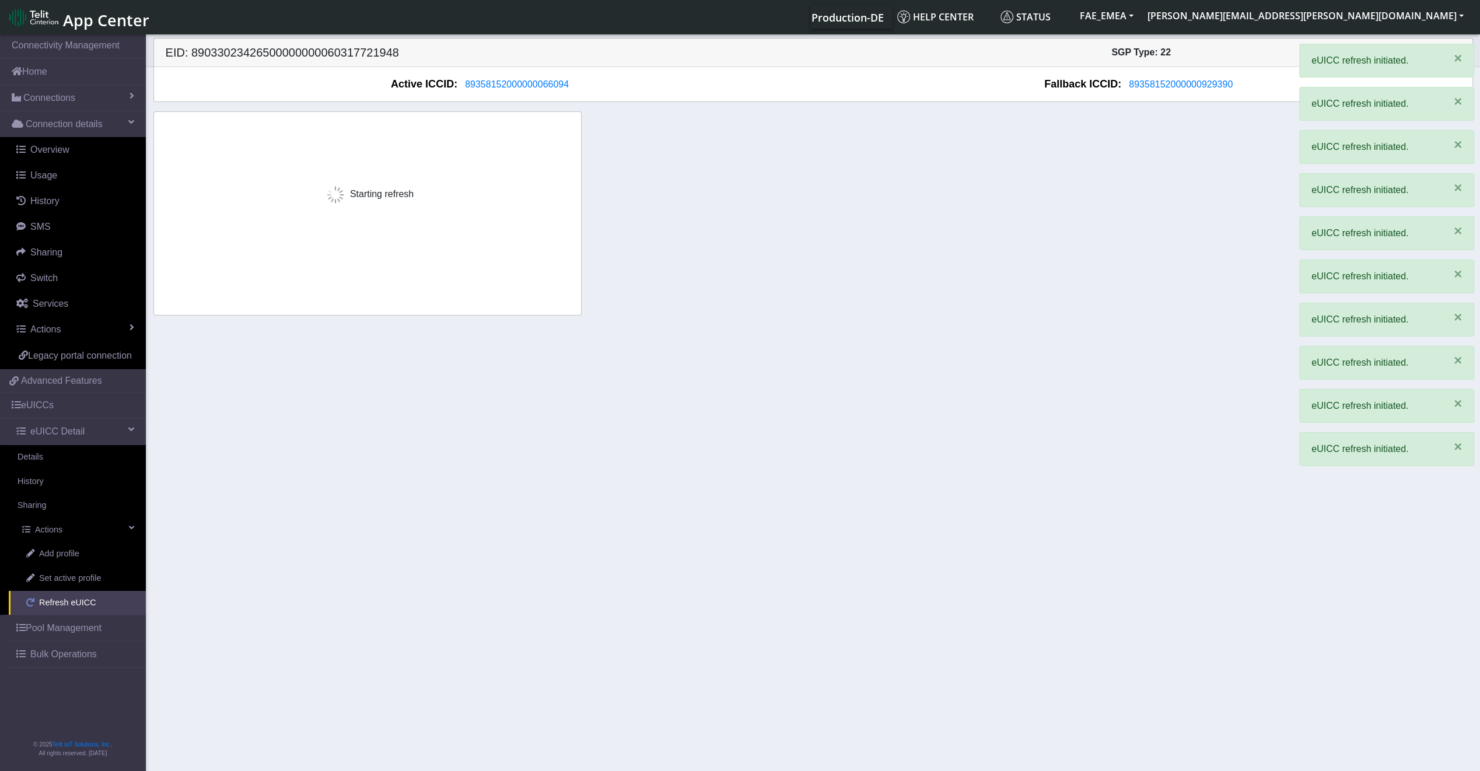
click at [85, 602] on span "Refresh eUICC" at bounding box center [67, 603] width 57 height 13
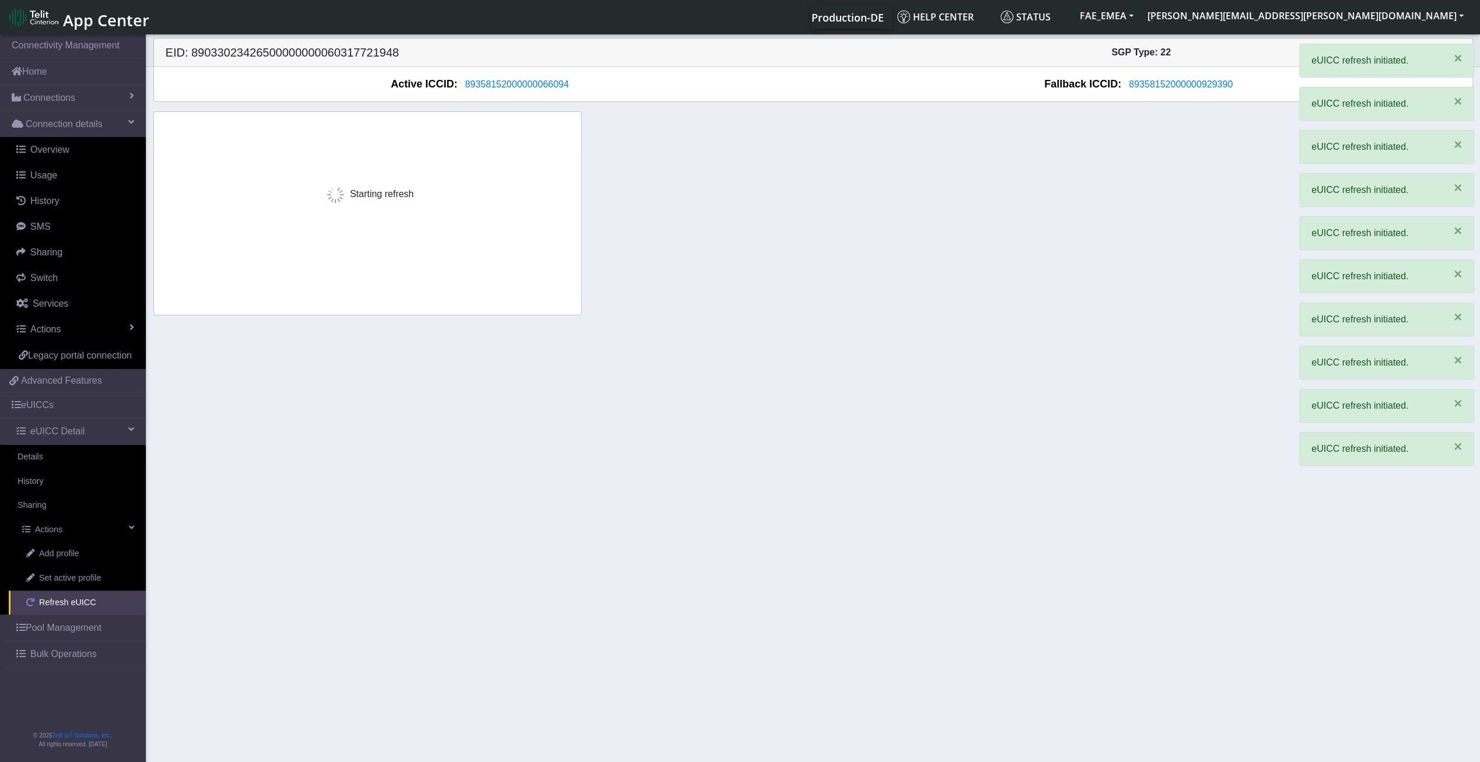
click at [85, 603] on span "Refresh eUICC" at bounding box center [67, 603] width 57 height 13
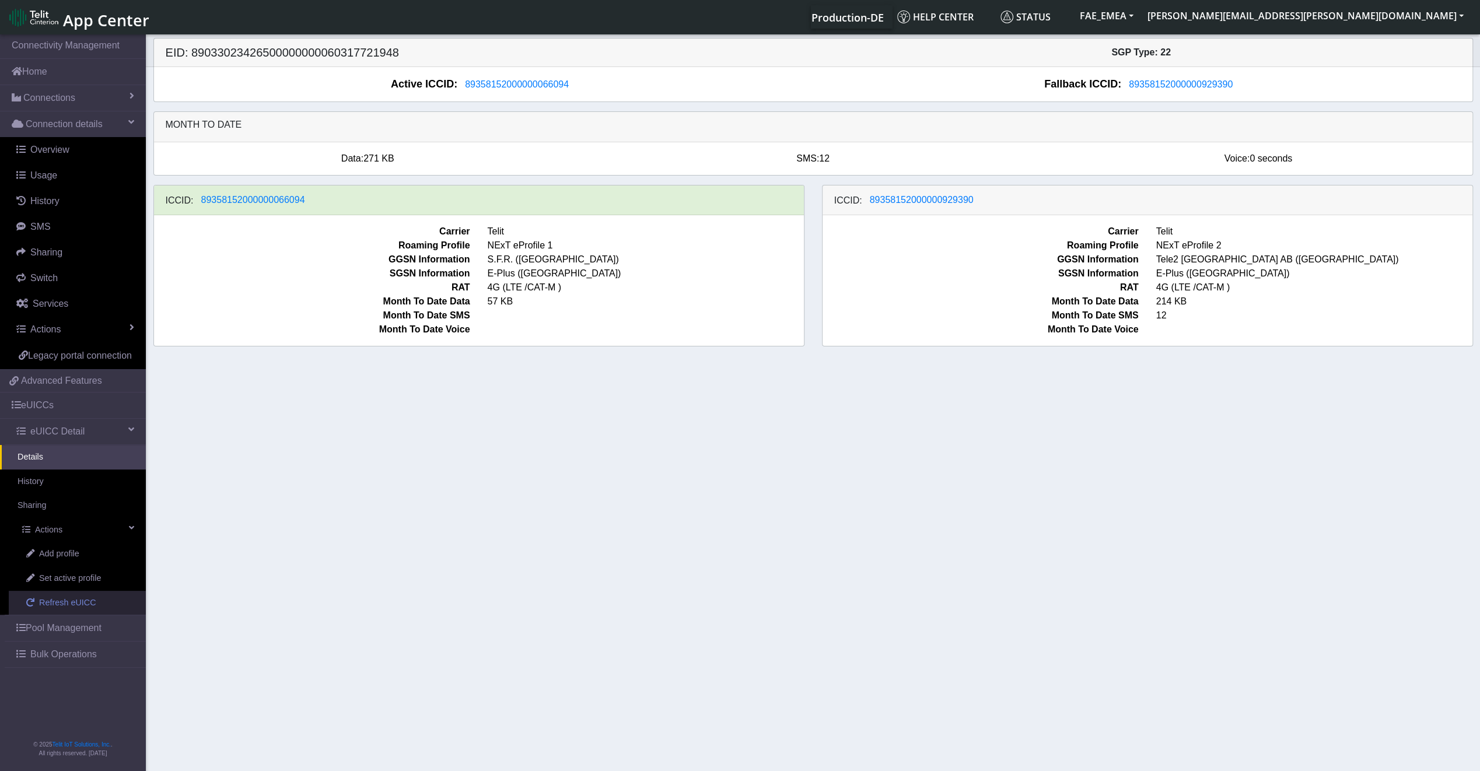
click at [65, 603] on span "Refresh eUICC" at bounding box center [67, 603] width 57 height 13
click at [62, 603] on span "Refresh eUICC" at bounding box center [67, 603] width 57 height 13
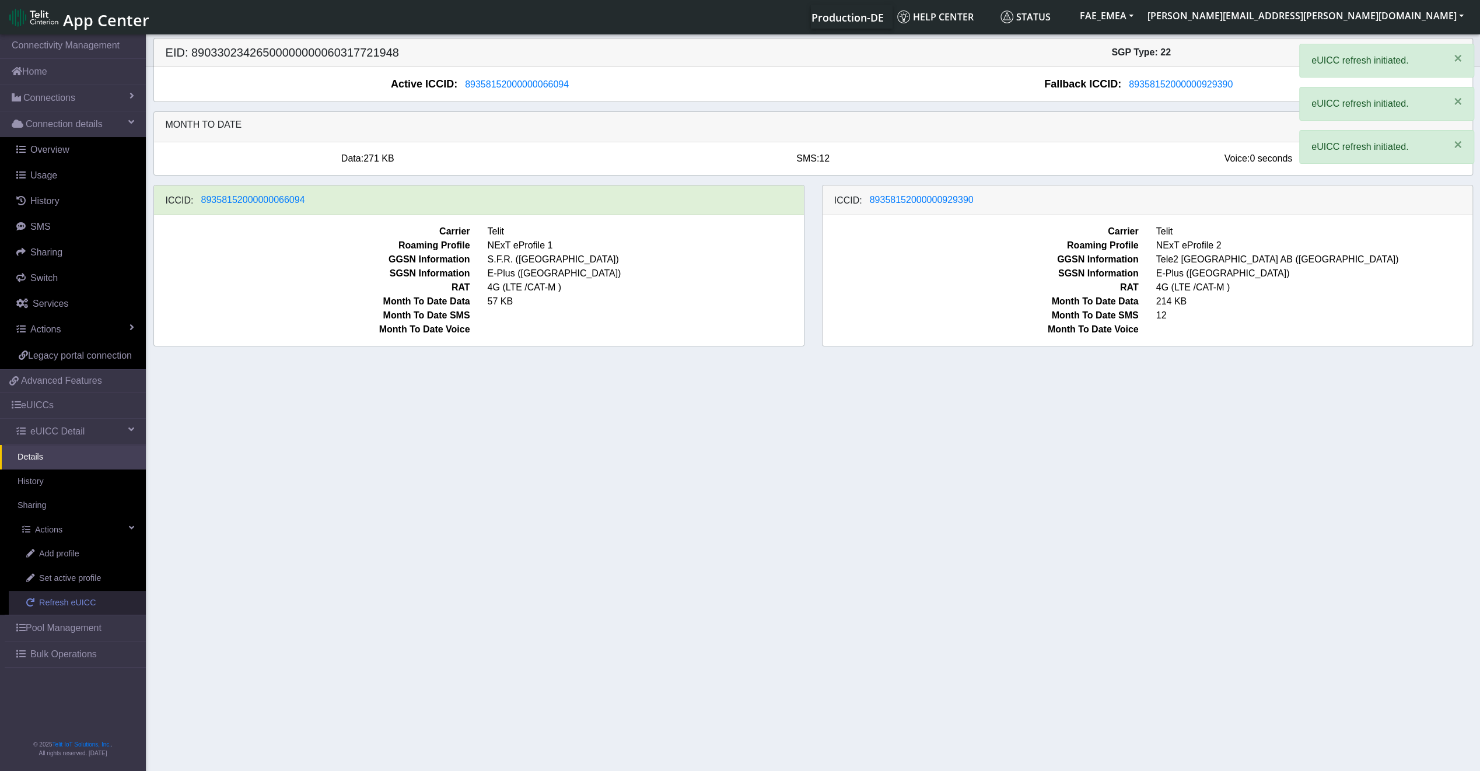
click at [62, 603] on span "Refresh eUICC" at bounding box center [67, 603] width 57 height 13
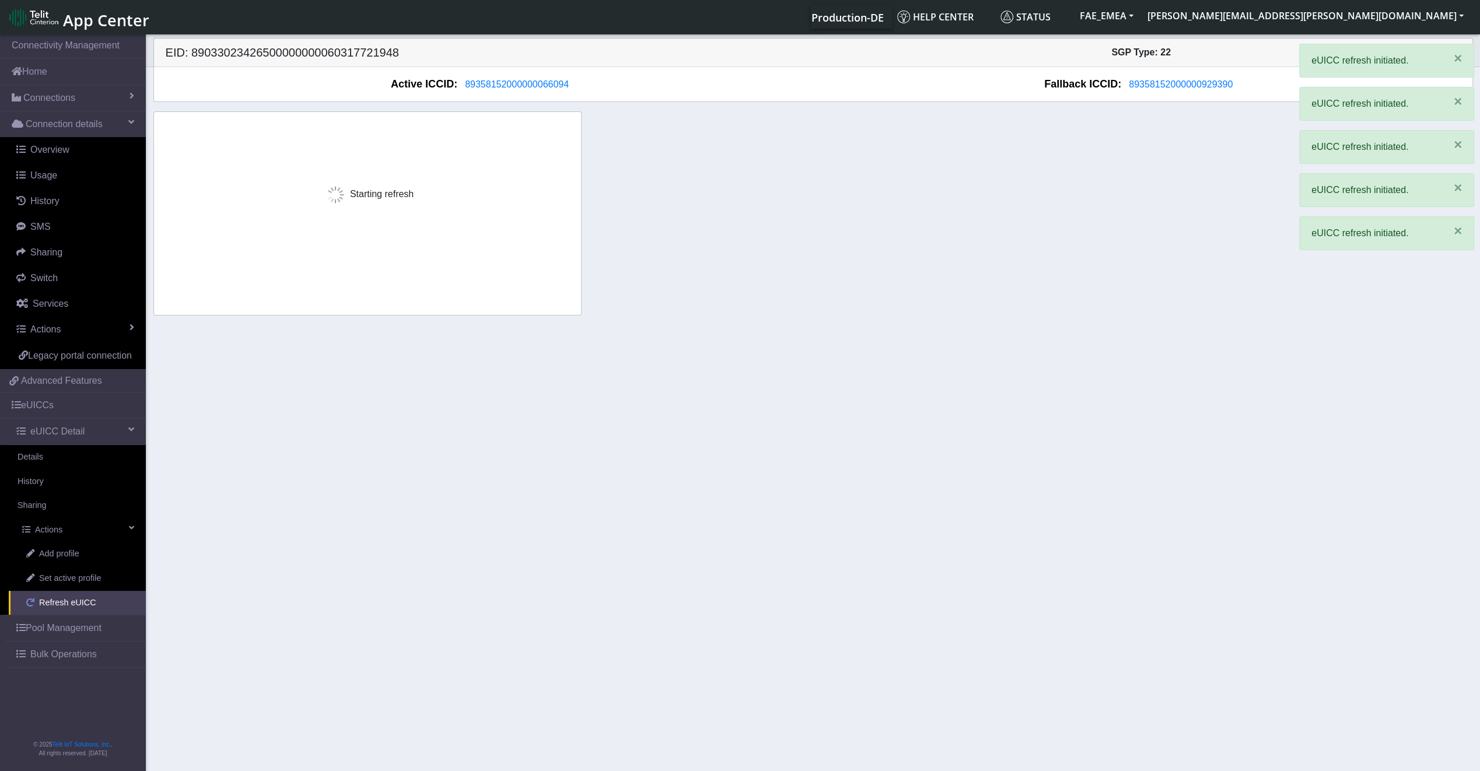
click at [62, 603] on span "Refresh eUICC" at bounding box center [67, 603] width 57 height 13
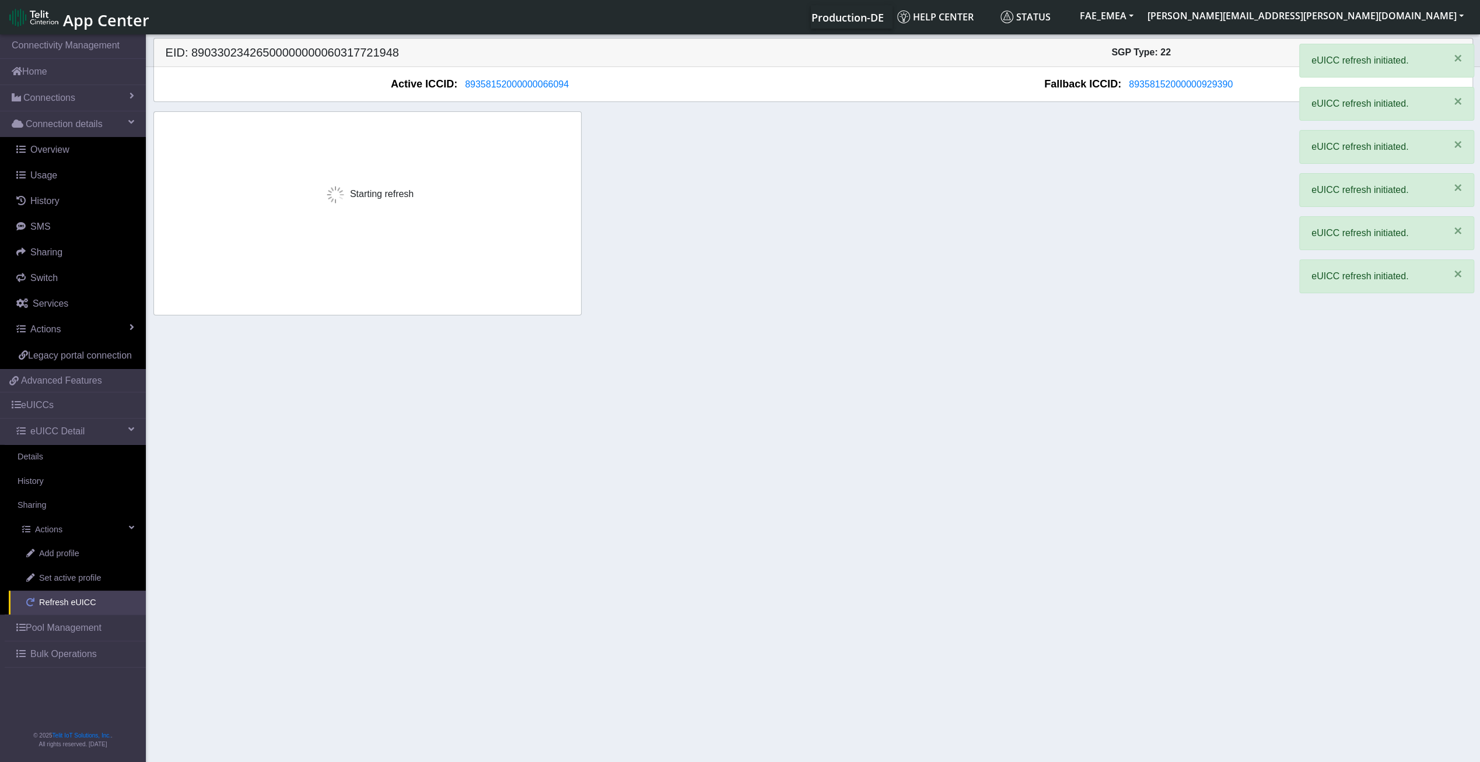
click at [62, 603] on span "Refresh eUICC" at bounding box center [67, 603] width 57 height 13
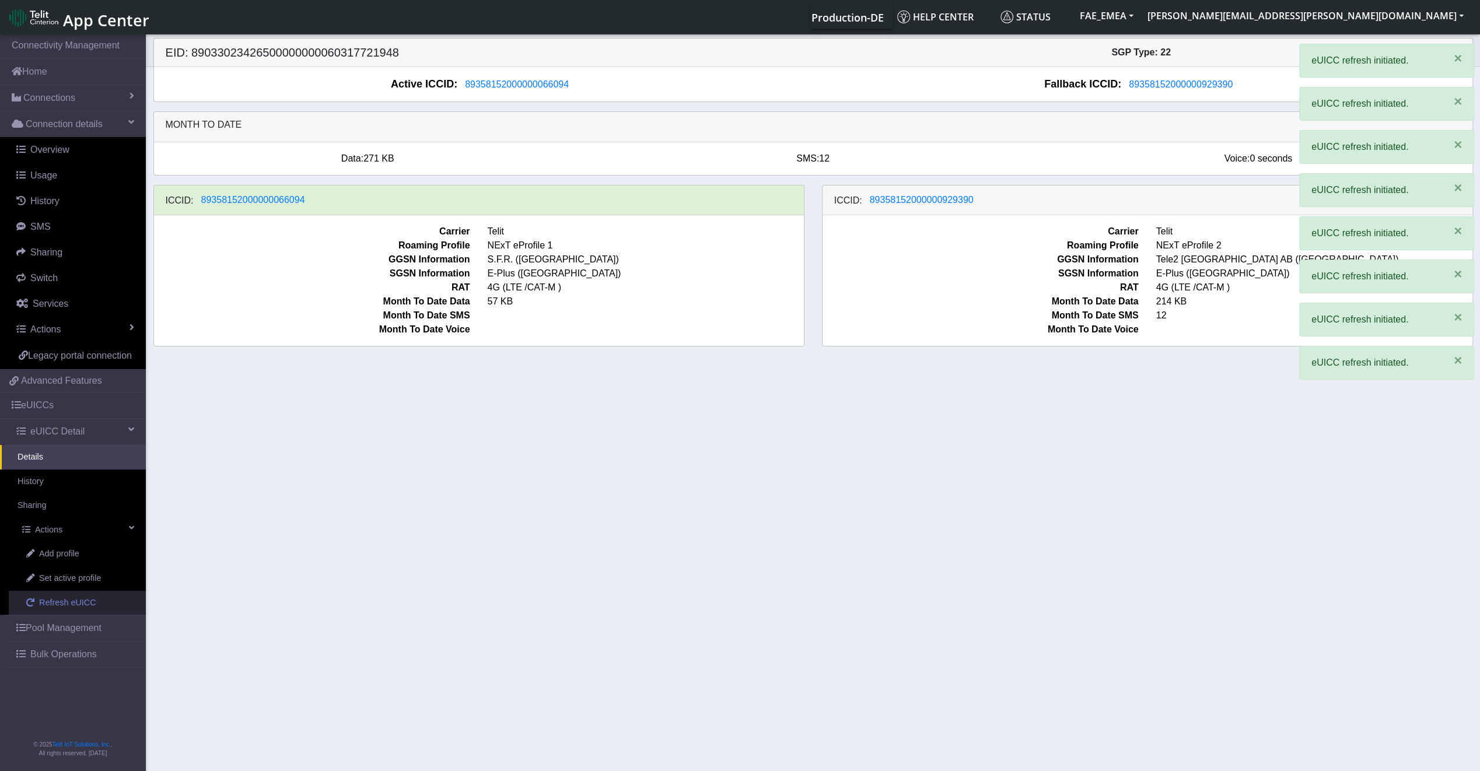
click at [62, 603] on span "Refresh eUICC" at bounding box center [67, 603] width 57 height 13
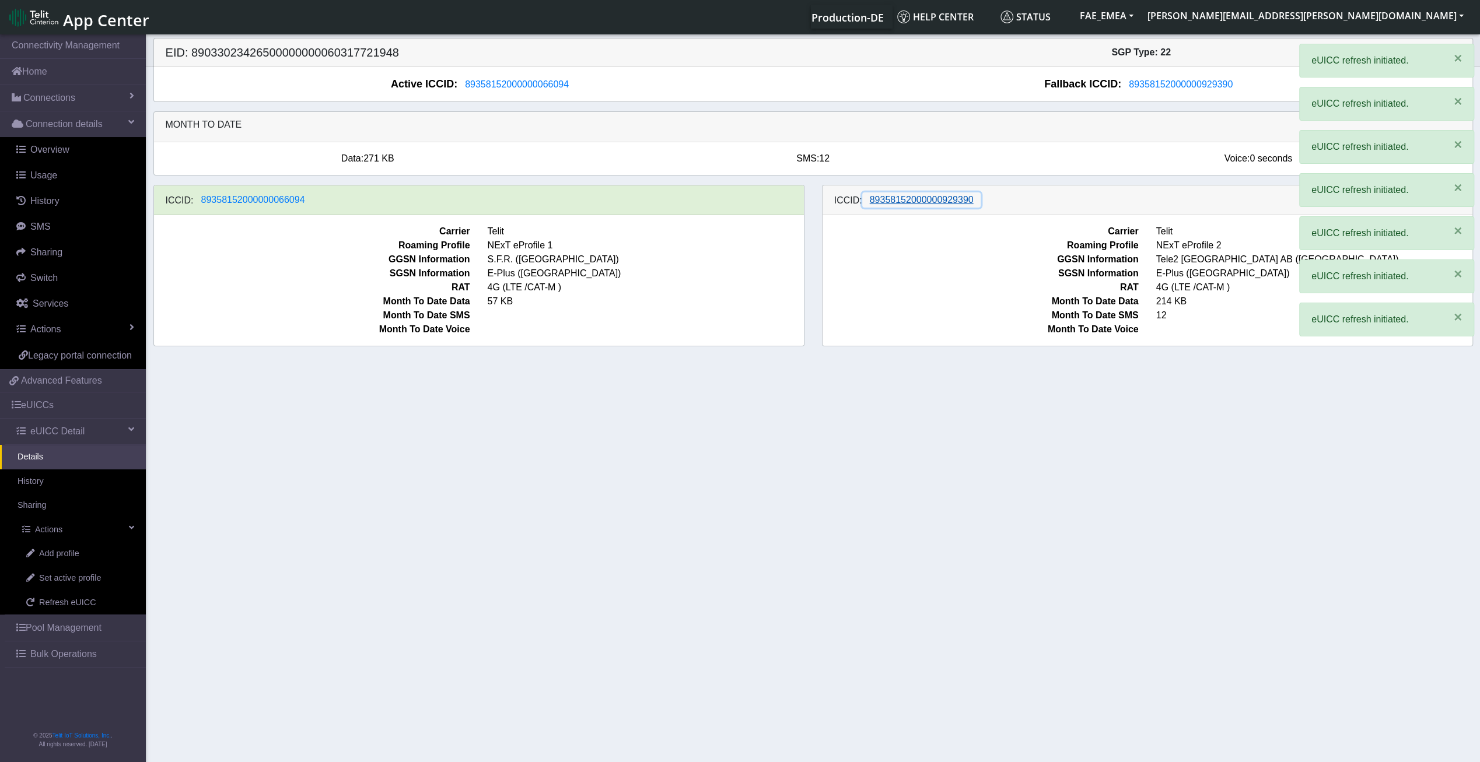
click at [914, 198] on span "89358152000000929390" at bounding box center [922, 200] width 104 height 10
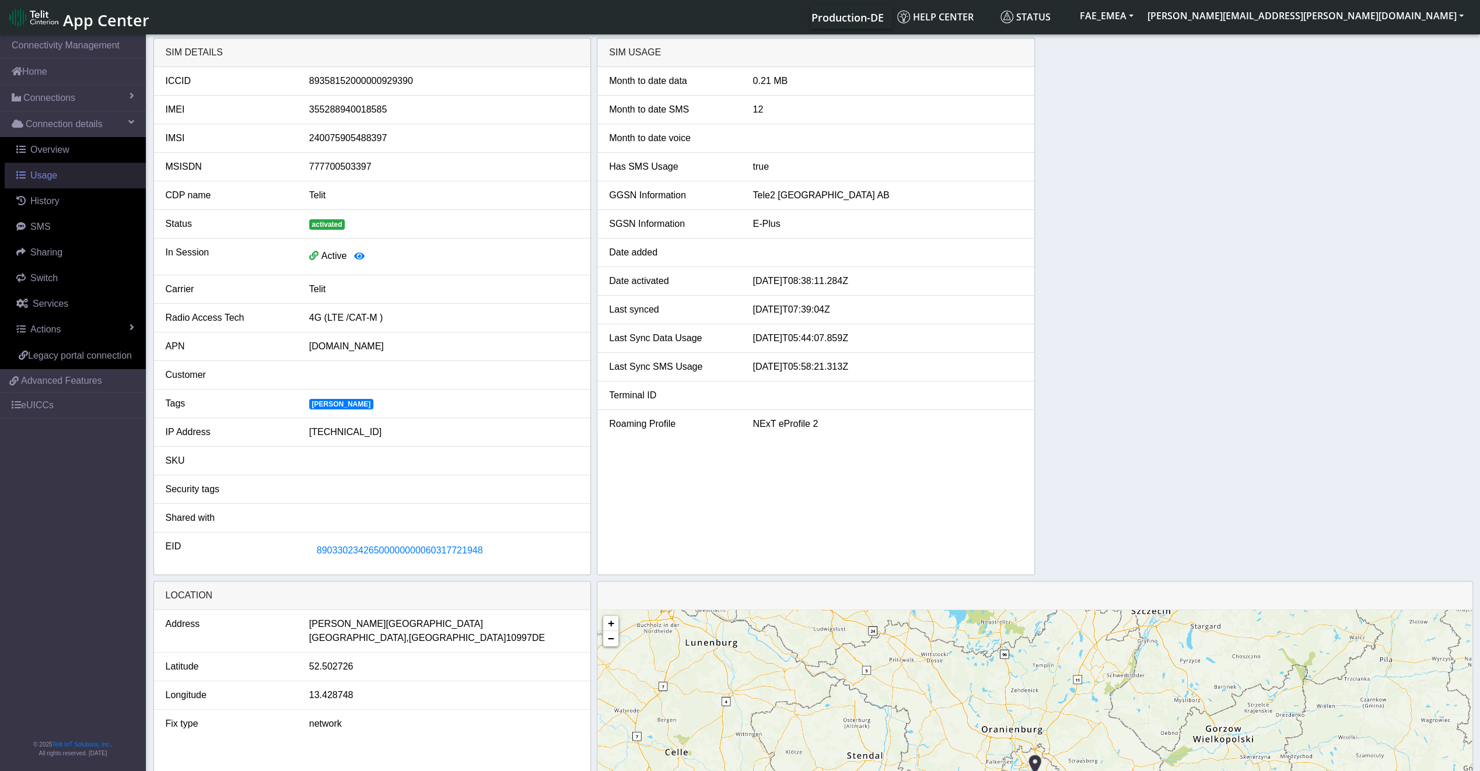
click at [122, 181] on link "Usage" at bounding box center [75, 176] width 141 height 26
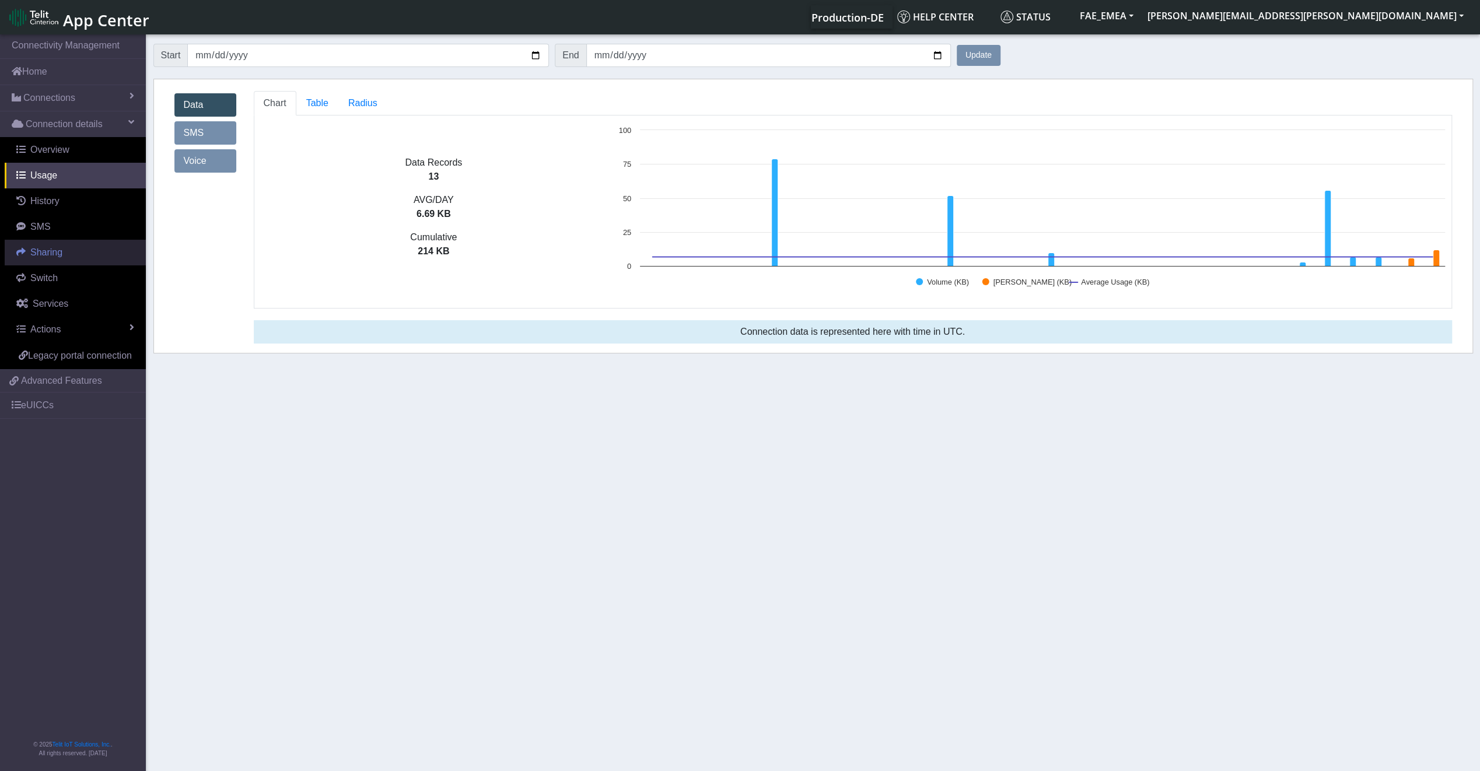
click at [58, 257] on span "Sharing" at bounding box center [46, 252] width 32 height 10
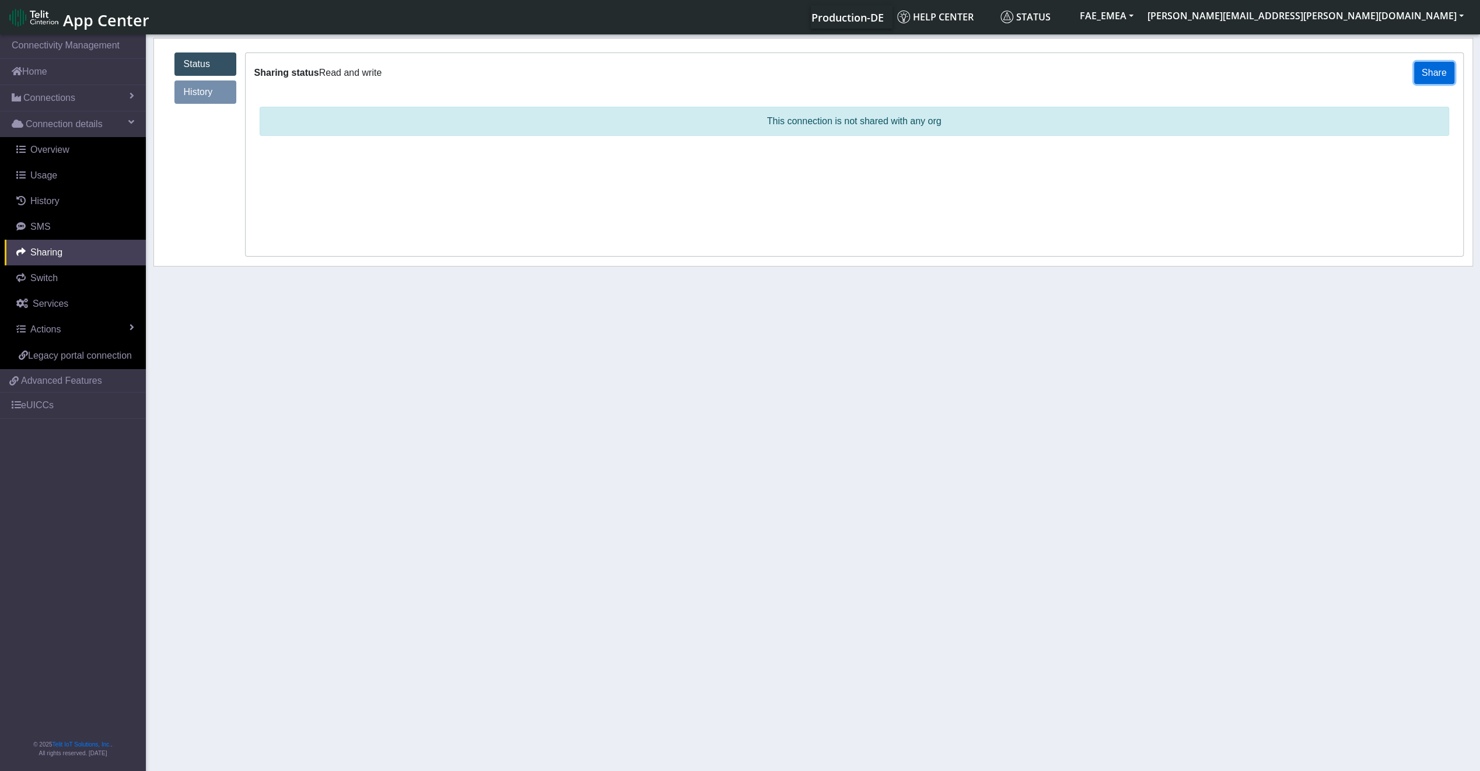
click at [1448, 82] on button "Share" at bounding box center [1434, 73] width 40 height 22
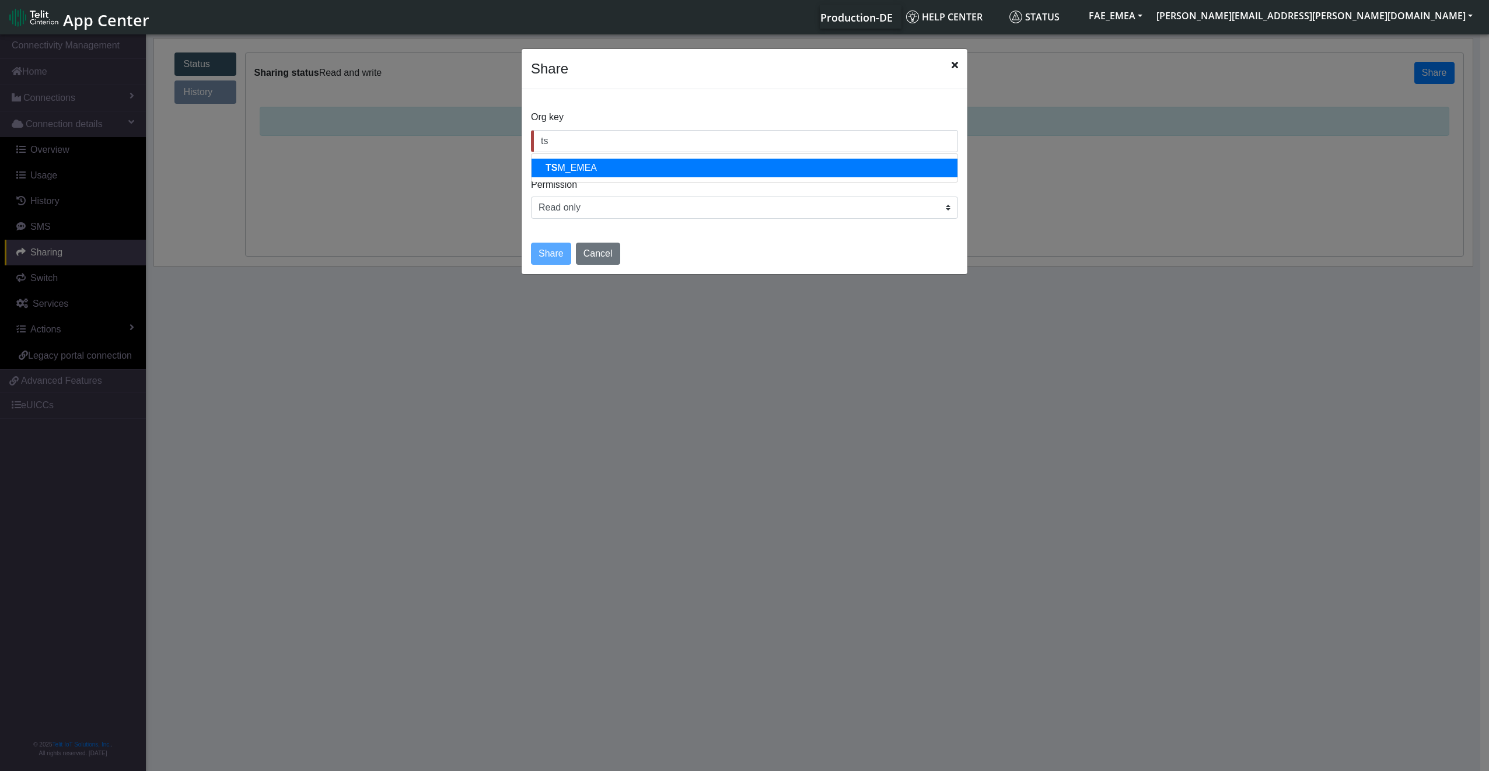
click at [618, 169] on button "TS M_EMEA" at bounding box center [744, 168] width 426 height 19
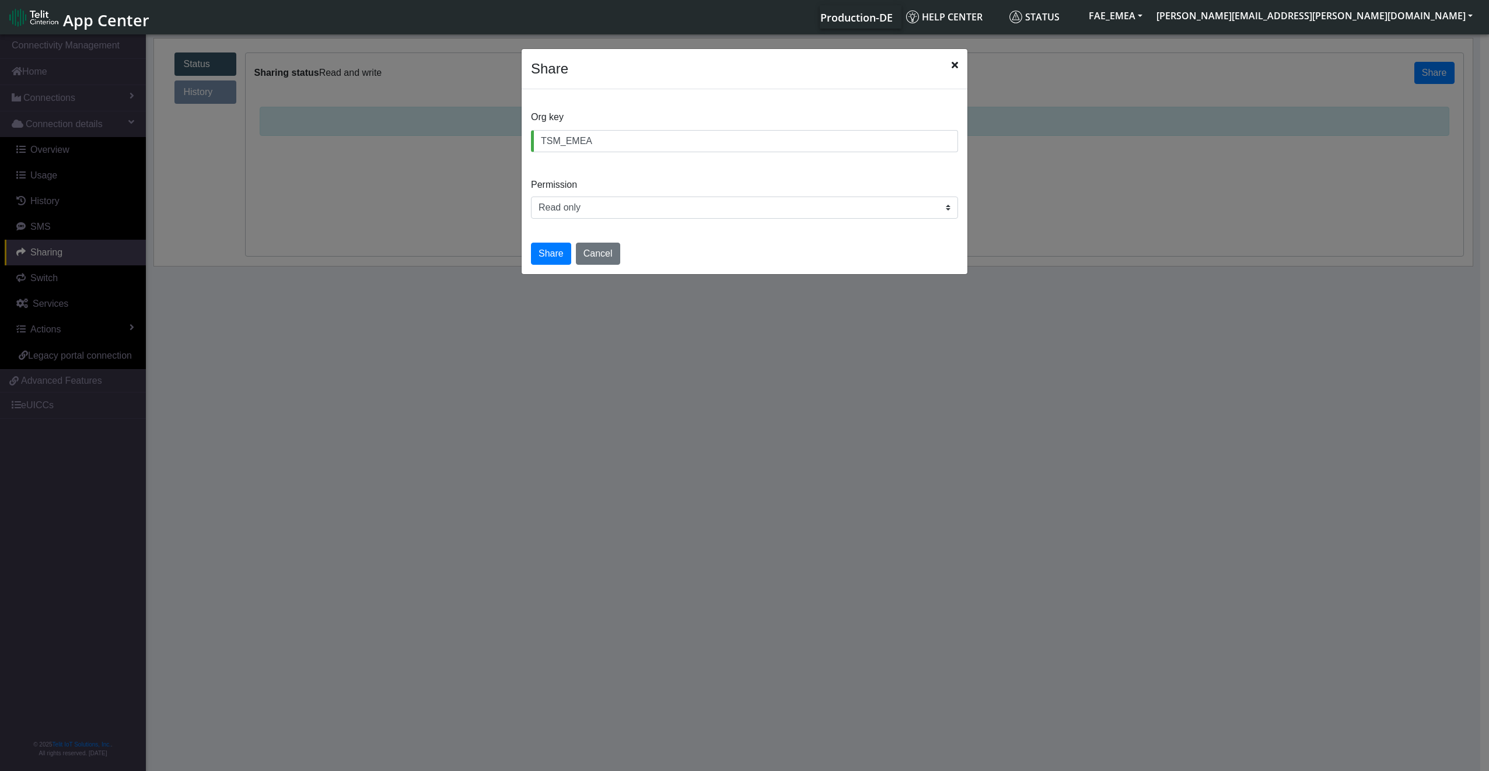
type input "TSM_EMEA"
click at [615, 197] on select "Read only Read and write" at bounding box center [744, 208] width 427 height 22
select select "rw"
click at [531, 197] on select "Read only Read and write" at bounding box center [744, 208] width 427 height 22
click at [952, 64] on icon "Close" at bounding box center [954, 64] width 6 height 9
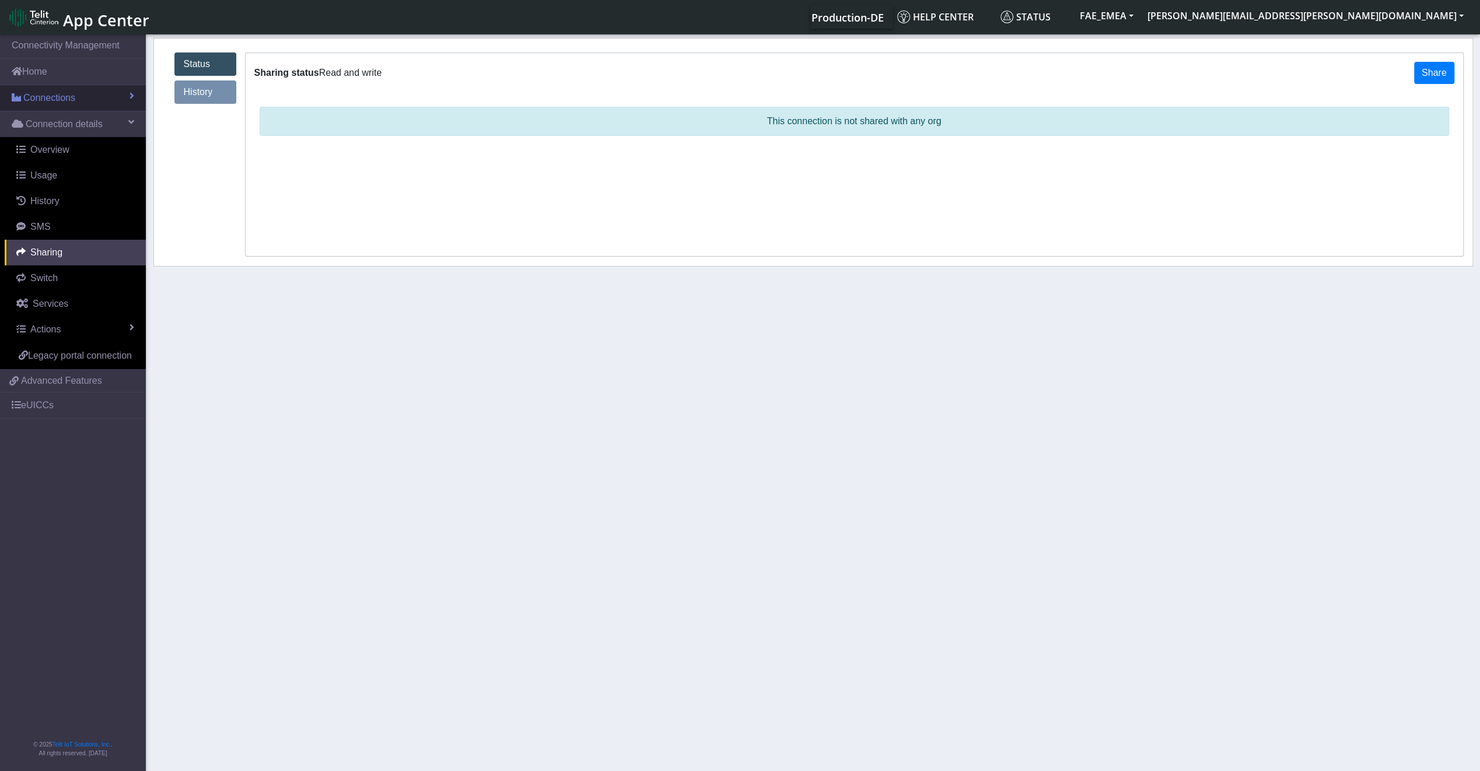
click at [100, 108] on link "Connections" at bounding box center [73, 98] width 146 height 26
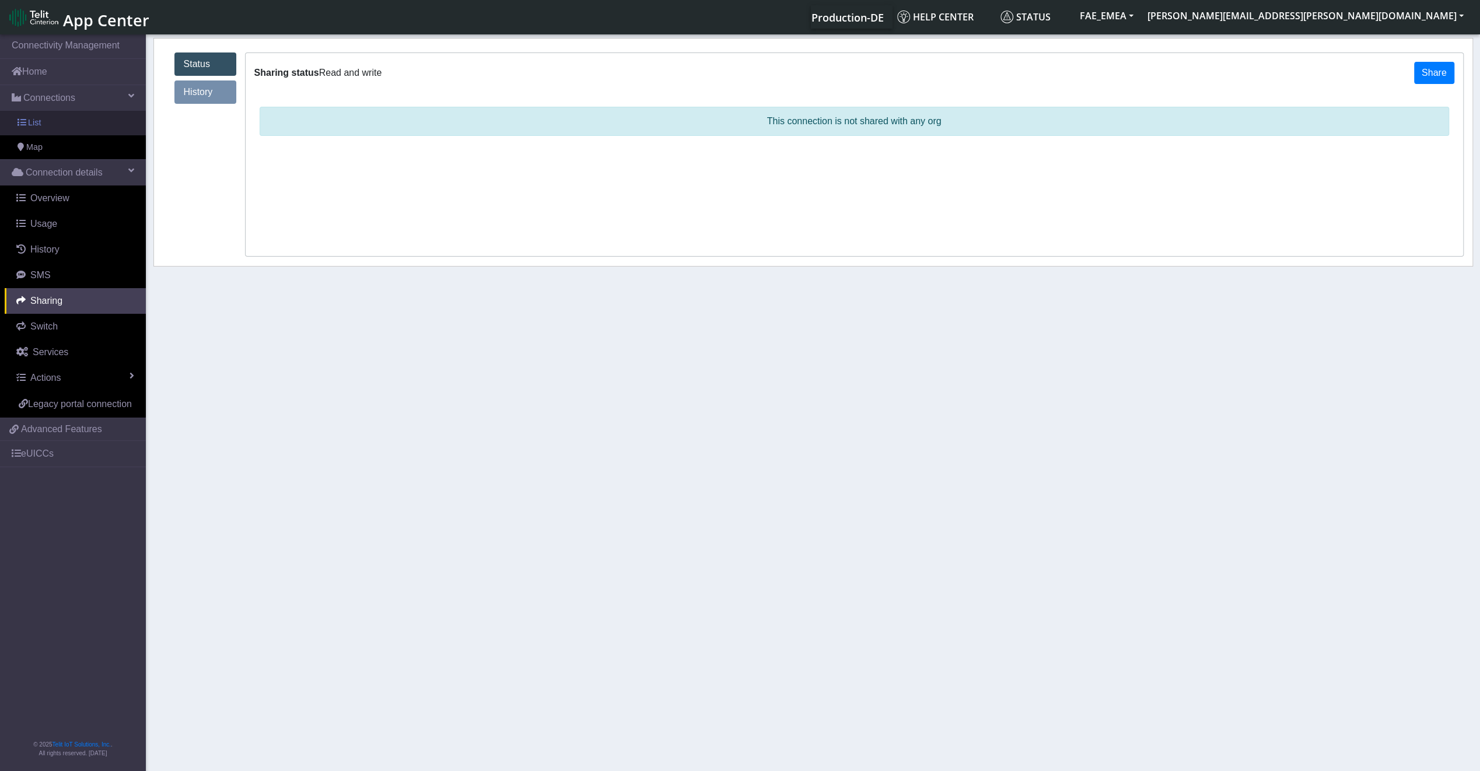
click at [89, 122] on link "List" at bounding box center [73, 123] width 146 height 24
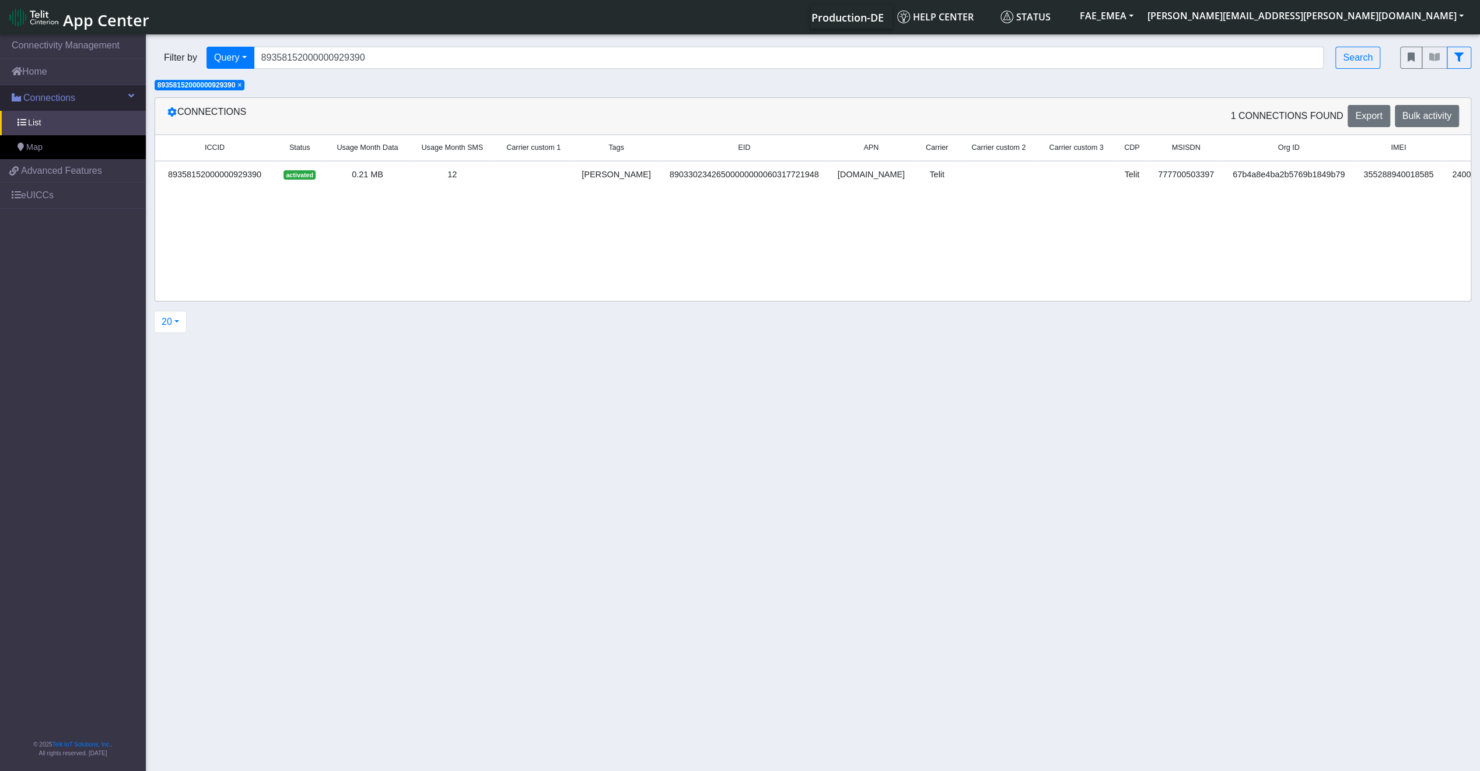
click at [89, 104] on link "Connections" at bounding box center [73, 98] width 146 height 26
click at [1437, 108] on button "Bulk activity" at bounding box center [1427, 116] width 64 height 22
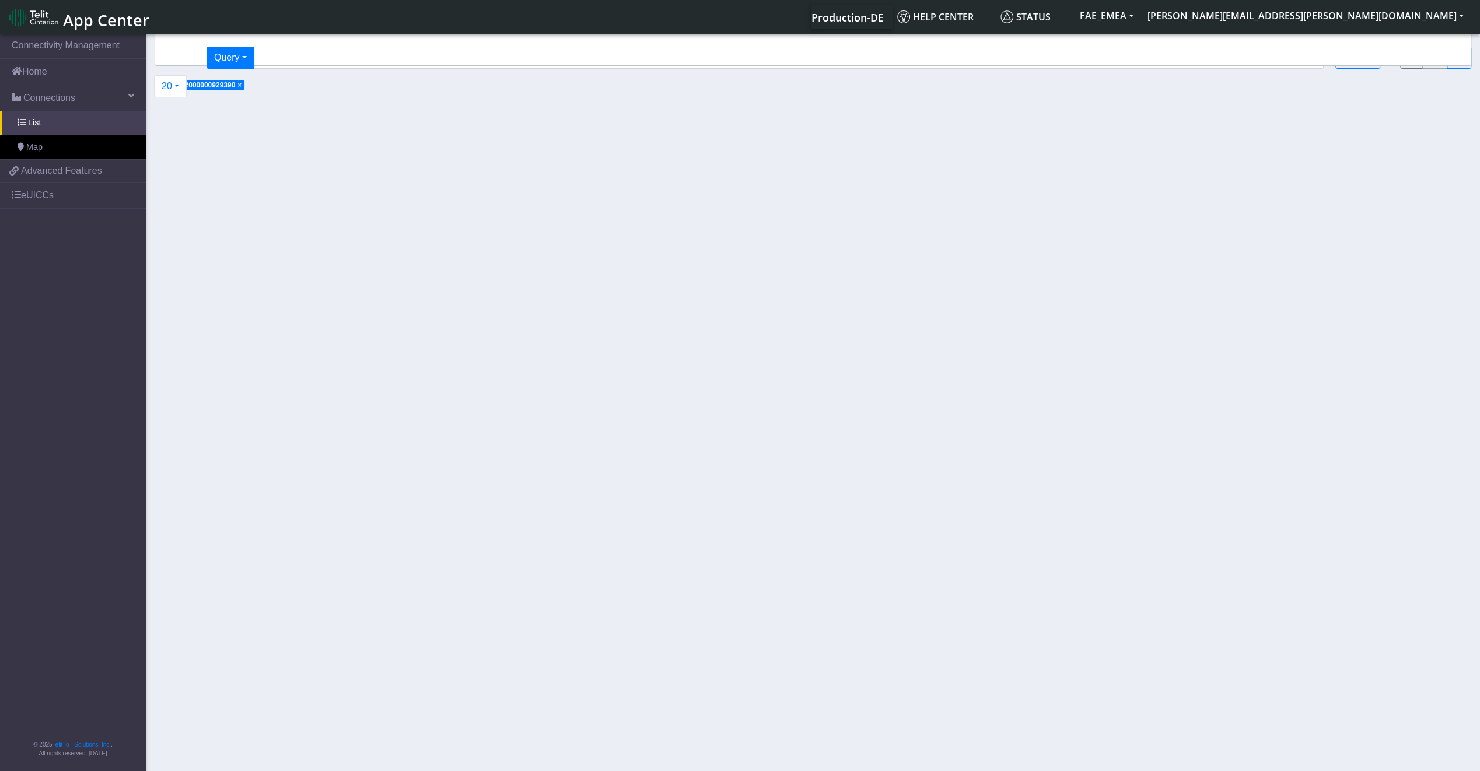
select select "text.advanced"
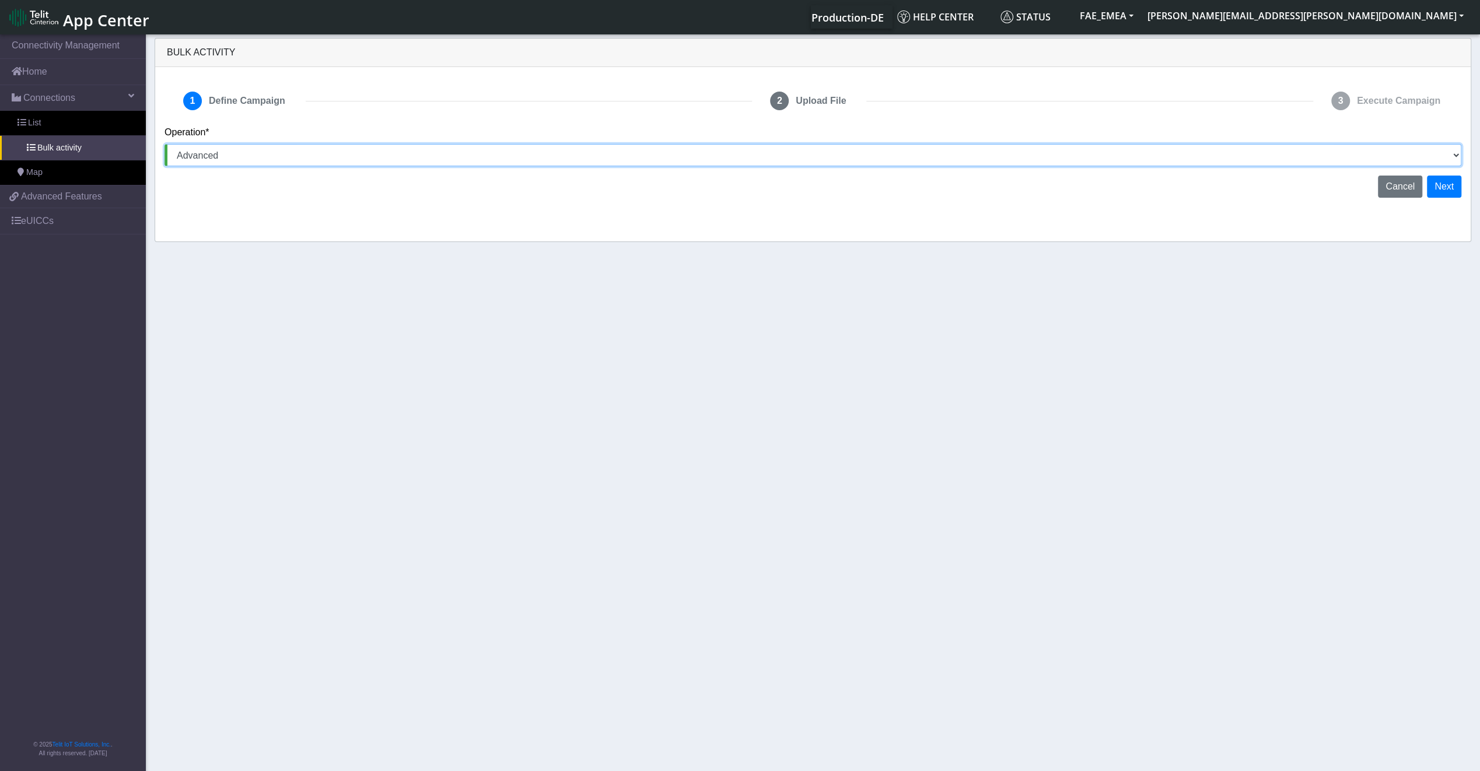
click at [1425, 149] on select "Activate SIMs Deactivate SIMs Add Tags Remove Tags Advanced" at bounding box center [812, 155] width 1297 height 22
click at [164, 144] on select "Activate SIMs Deactivate SIMs Add Tags Remove Tags Advanced" at bounding box center [812, 155] width 1297 height 22
click at [1455, 192] on button "Next" at bounding box center [1444, 187] width 34 height 22
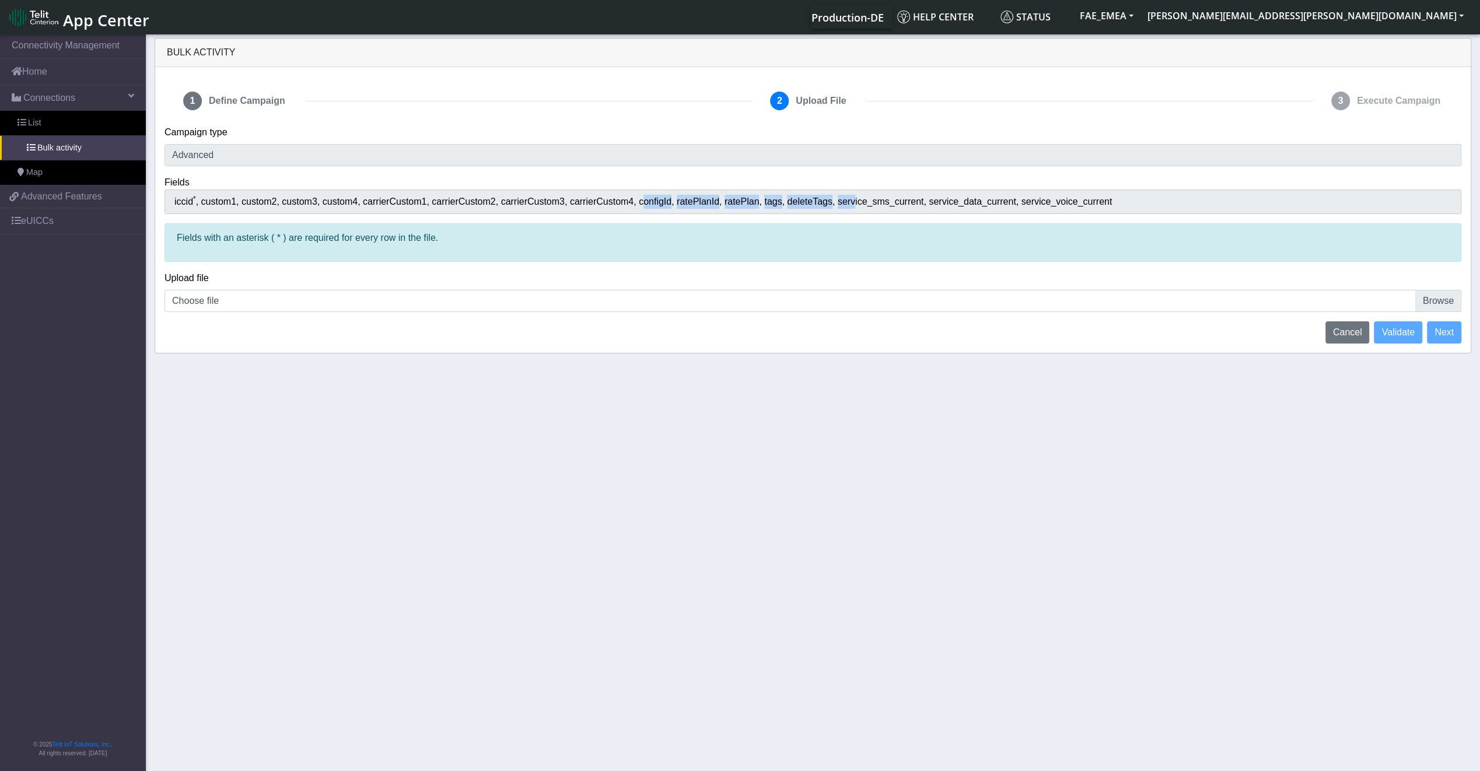
drag, startPoint x: 633, startPoint y: 204, endPoint x: 838, endPoint y: 206, distance: 204.8
click at [838, 206] on div "iccid * custom1 custom2 custom3 custom4 carrierCustom1 carrierCustom2 carrierCu…" at bounding box center [812, 202] width 1297 height 24
click at [850, 371] on section "Connectivity Management Home Connections List Bulk activity Map 1a5c2651c05cc68…" at bounding box center [740, 403] width 1480 height 743
click at [225, 202] on span "custom1" at bounding box center [221, 202] width 40 height 10
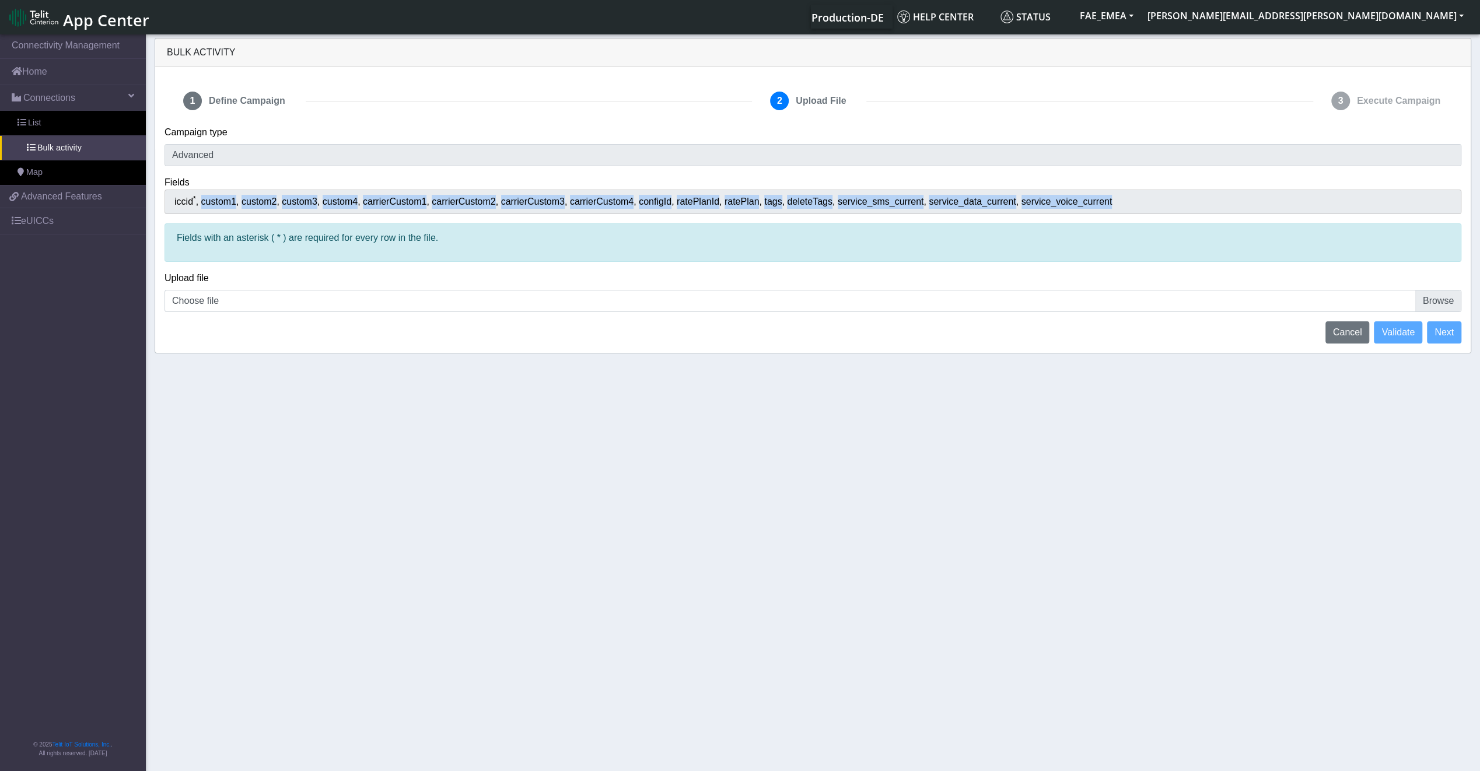
click at [225, 202] on span "custom1" at bounding box center [221, 202] width 40 height 10
drag, startPoint x: 225, startPoint y: 202, endPoint x: 236, endPoint y: 202, distance: 10.5
click at [236, 202] on span "custom1" at bounding box center [221, 202] width 40 height 10
click at [241, 202] on span "custom2" at bounding box center [261, 202] width 40 height 10
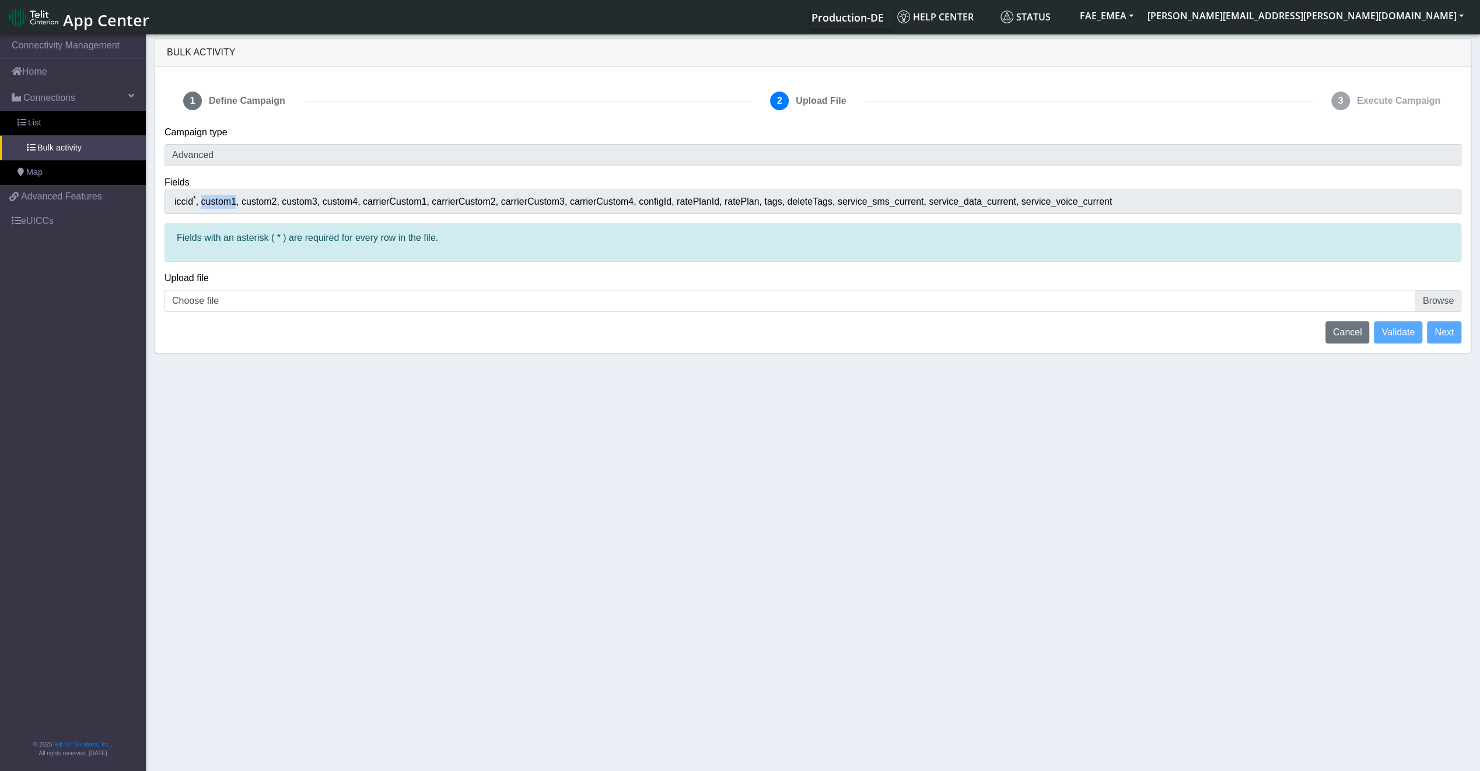
drag, startPoint x: 239, startPoint y: 202, endPoint x: 197, endPoint y: 203, distance: 41.4
click at [197, 203] on div "iccid * custom1 custom2 custom3 custom4 carrierCustom1 carrierCustom2 carrierCu…" at bounding box center [812, 202] width 1297 height 24
copy span "custom1"
drag, startPoint x: 626, startPoint y: 199, endPoint x: 661, endPoint y: 201, distance: 34.5
click at [661, 201] on div "iccid * custom1 custom2 custom3 custom4 carrierCustom1 carrierCustom2 carrierCu…" at bounding box center [812, 202] width 1297 height 24
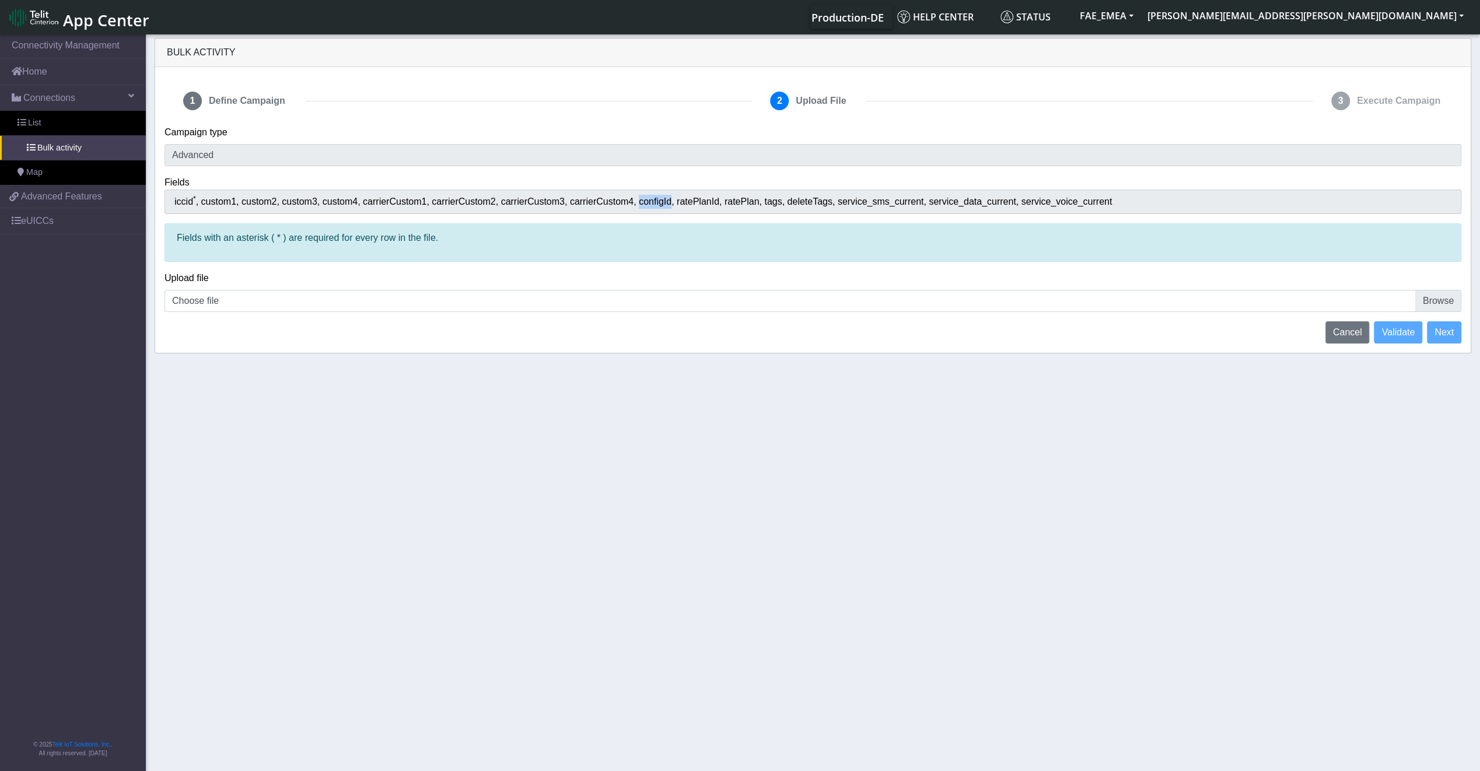
click at [661, 201] on span "configId" at bounding box center [658, 202] width 38 height 10
click at [677, 202] on span "ratePlanId" at bounding box center [701, 202] width 48 height 10
drag, startPoint x: 665, startPoint y: 202, endPoint x: 629, endPoint y: 203, distance: 36.2
click at [639, 203] on span "configId" at bounding box center [658, 202] width 38 height 10
copy span "configId"
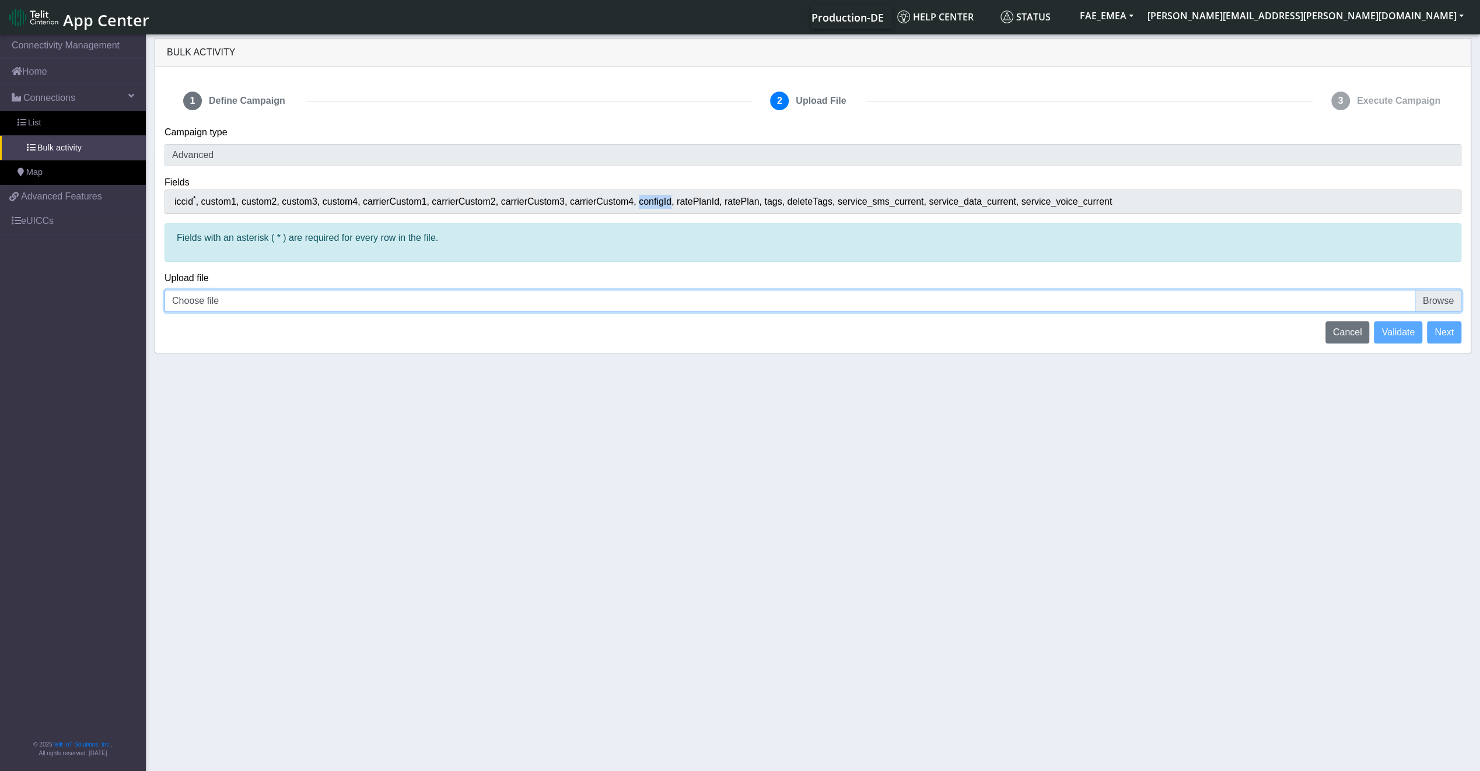
click at [1440, 299] on input "Choose file" at bounding box center [812, 301] width 1297 height 22
type input "C:\fakepath\new 4.CSV"
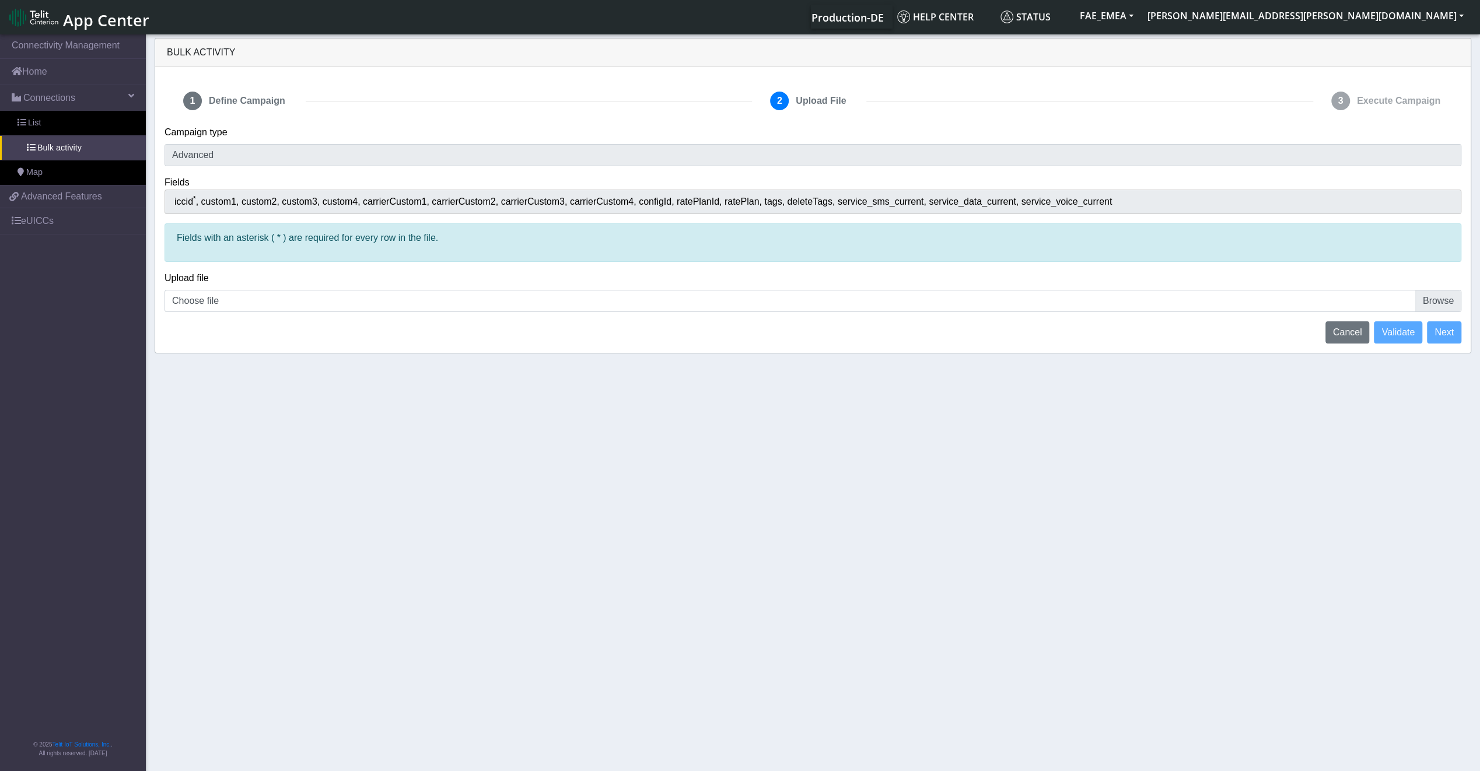
click at [222, 200] on span "custom1" at bounding box center [221, 202] width 40 height 10
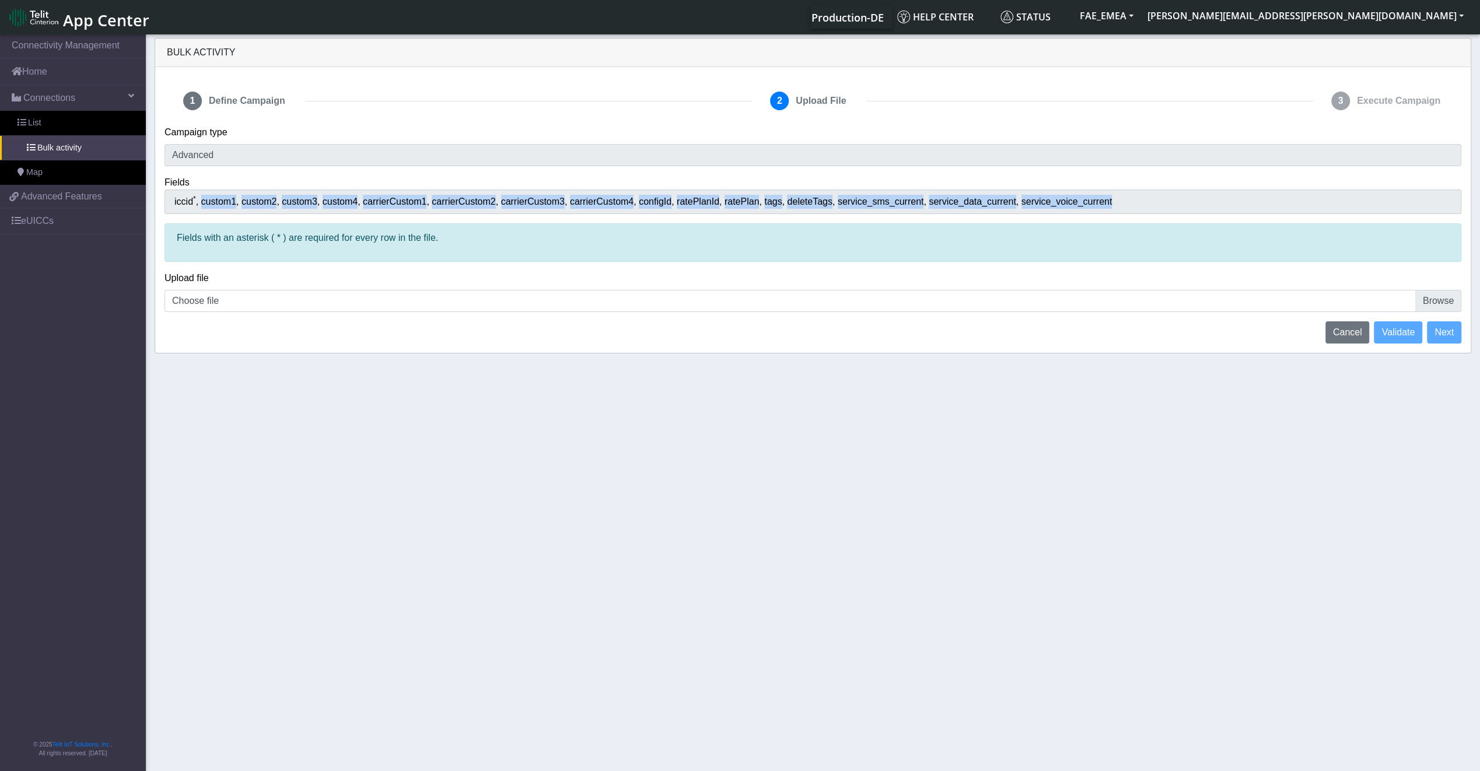
click at [222, 200] on span "custom1" at bounding box center [221, 202] width 40 height 10
click at [234, 202] on span "custom1" at bounding box center [221, 202] width 40 height 10
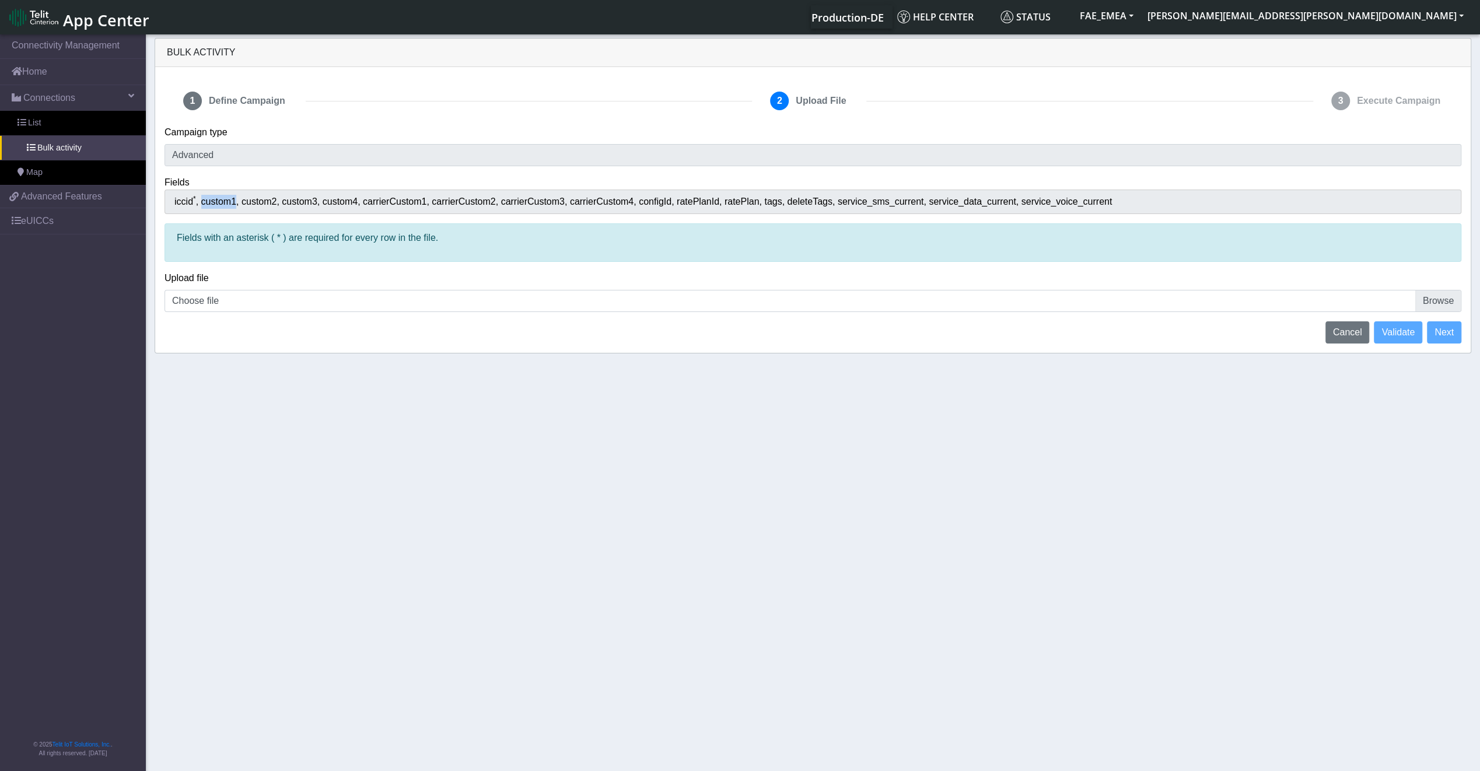
drag, startPoint x: 234, startPoint y: 202, endPoint x: 200, endPoint y: 203, distance: 34.4
click at [201, 203] on span "custom1" at bounding box center [221, 202] width 40 height 10
copy span "custom1"
drag, startPoint x: 631, startPoint y: 204, endPoint x: 674, endPoint y: 204, distance: 43.2
click at [674, 204] on div "iccid * custom1 custom2 custom3 custom4 carrierCustom1 carrierCustom2 carrierCu…" at bounding box center [812, 202] width 1297 height 24
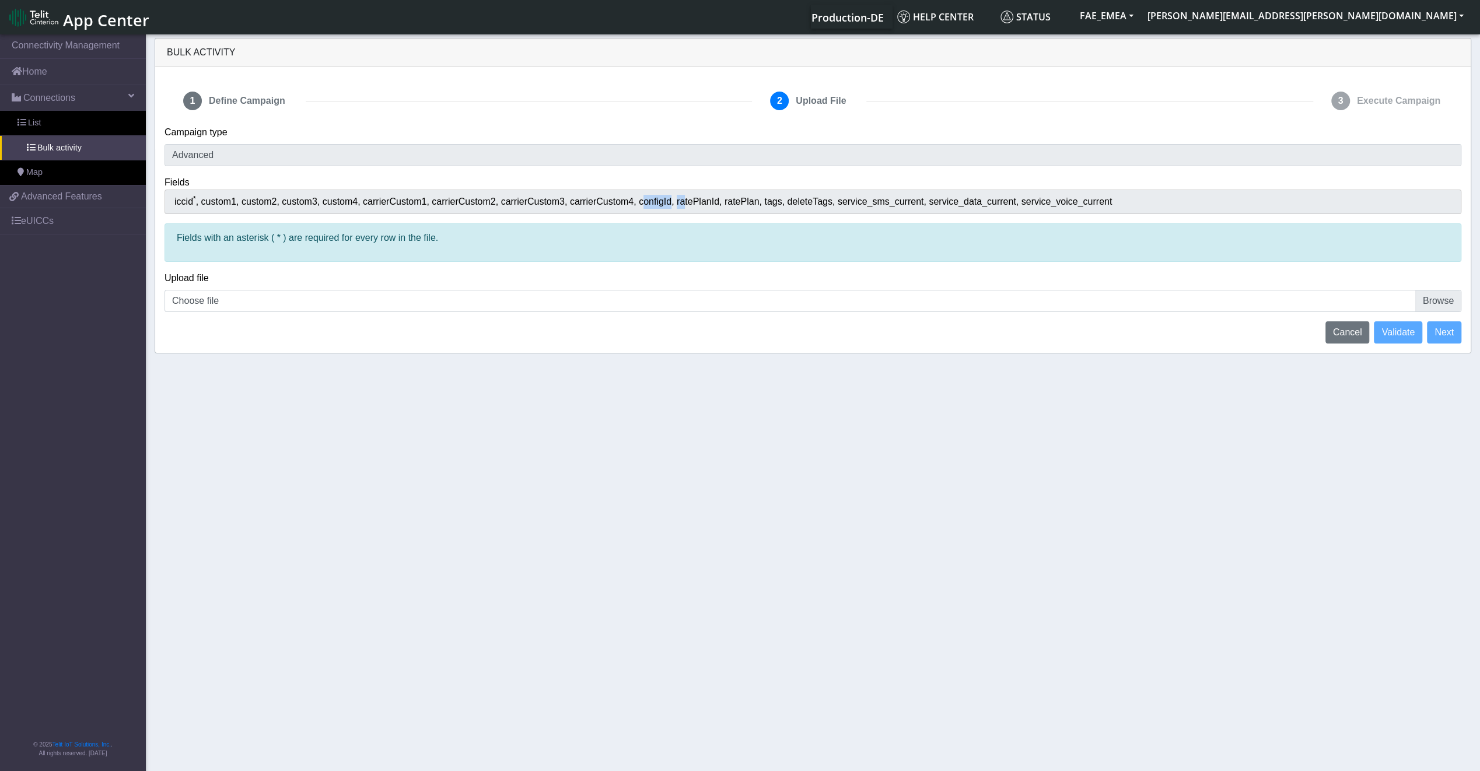
drag, startPoint x: 674, startPoint y: 204, endPoint x: 657, endPoint y: 203, distance: 16.3
click at [659, 203] on span "configId" at bounding box center [658, 202] width 38 height 10
click at [621, 203] on span "carrierCustom4" at bounding box center [604, 202] width 69 height 10
drag, startPoint x: 626, startPoint y: 204, endPoint x: 663, endPoint y: 204, distance: 36.2
click at [663, 204] on div "iccid * custom1 custom2 custom3 custom4 carrierCustom1 carrierCustom2 carrierCu…" at bounding box center [812, 202] width 1297 height 24
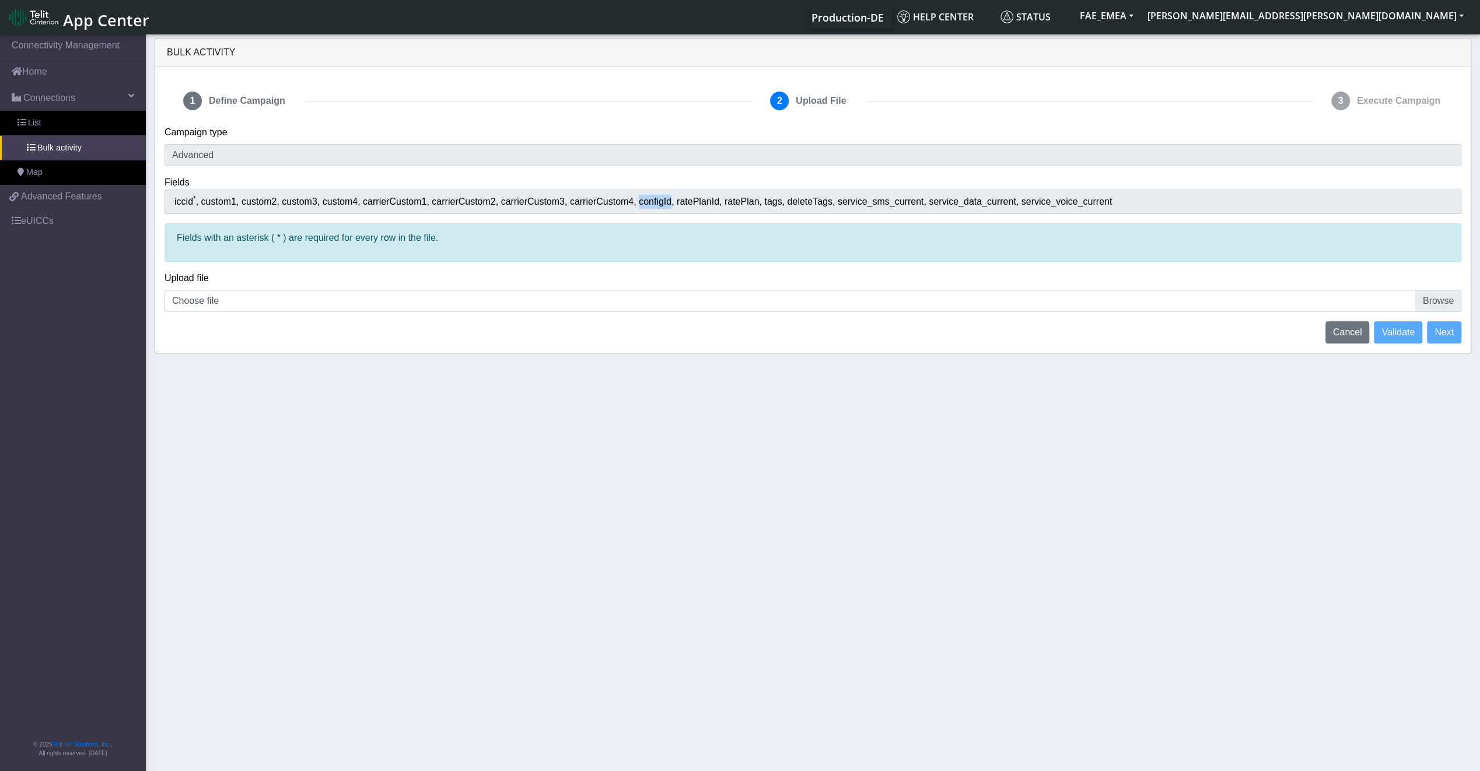
copy span "configId"
drag, startPoint x: 758, startPoint y: 202, endPoint x: 771, endPoint y: 208, distance: 13.6
click at [771, 208] on div "iccid * custom1 custom2 custom3 custom4 carrierCustom1 carrierCustom2 carrierCu…" at bounding box center [812, 202] width 1297 height 24
drag, startPoint x: 771, startPoint y: 208, endPoint x: 761, endPoint y: 205, distance: 10.5
click at [764, 205] on span "tags" at bounding box center [775, 202] width 23 height 10
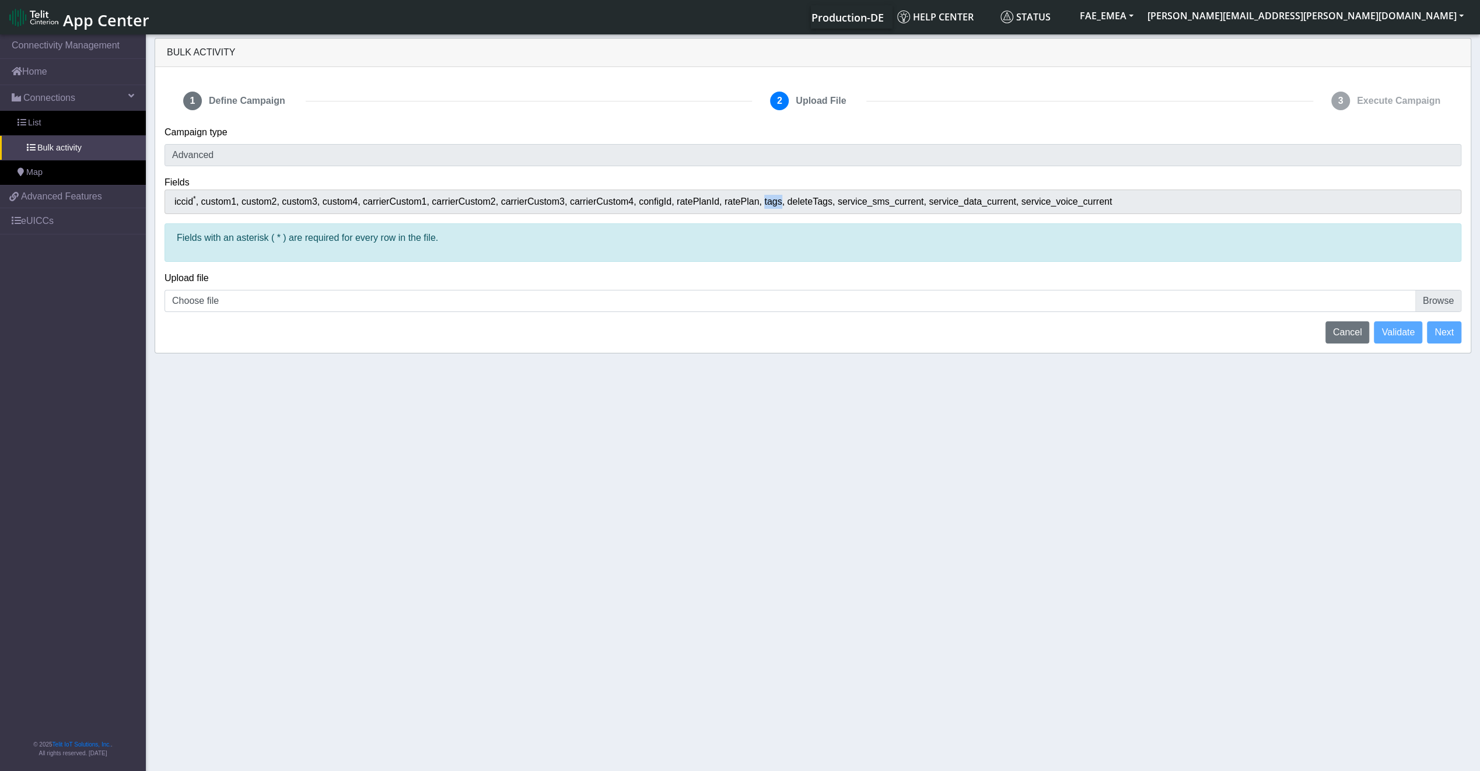
drag, startPoint x: 752, startPoint y: 202, endPoint x: 769, endPoint y: 204, distance: 16.4
click at [769, 204] on span "tags" at bounding box center [775, 202] width 23 height 10
copy span "tags"
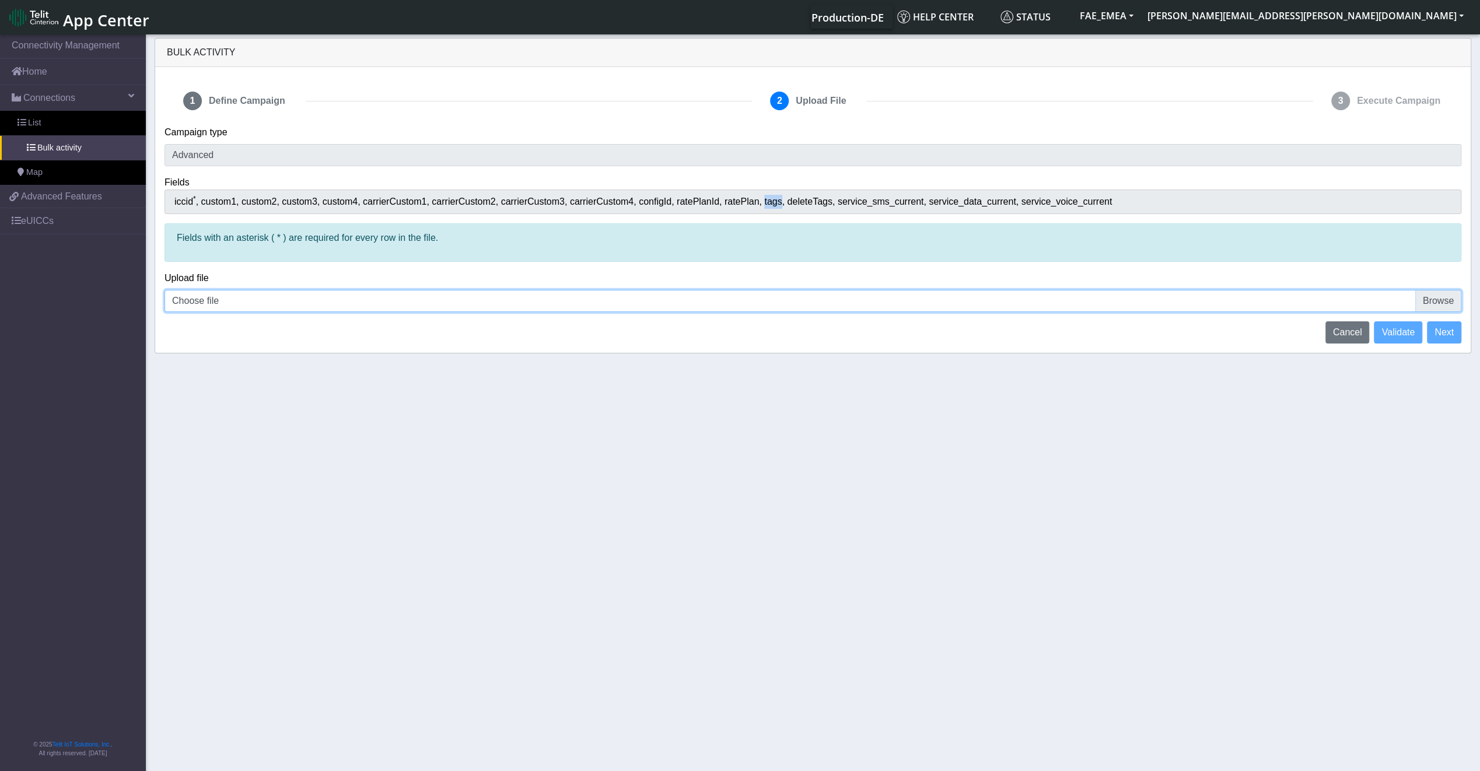
click at [1432, 297] on input "Choose file" at bounding box center [812, 301] width 1297 height 22
type input "C:\fakepath\CMP_Demo_test.csv"
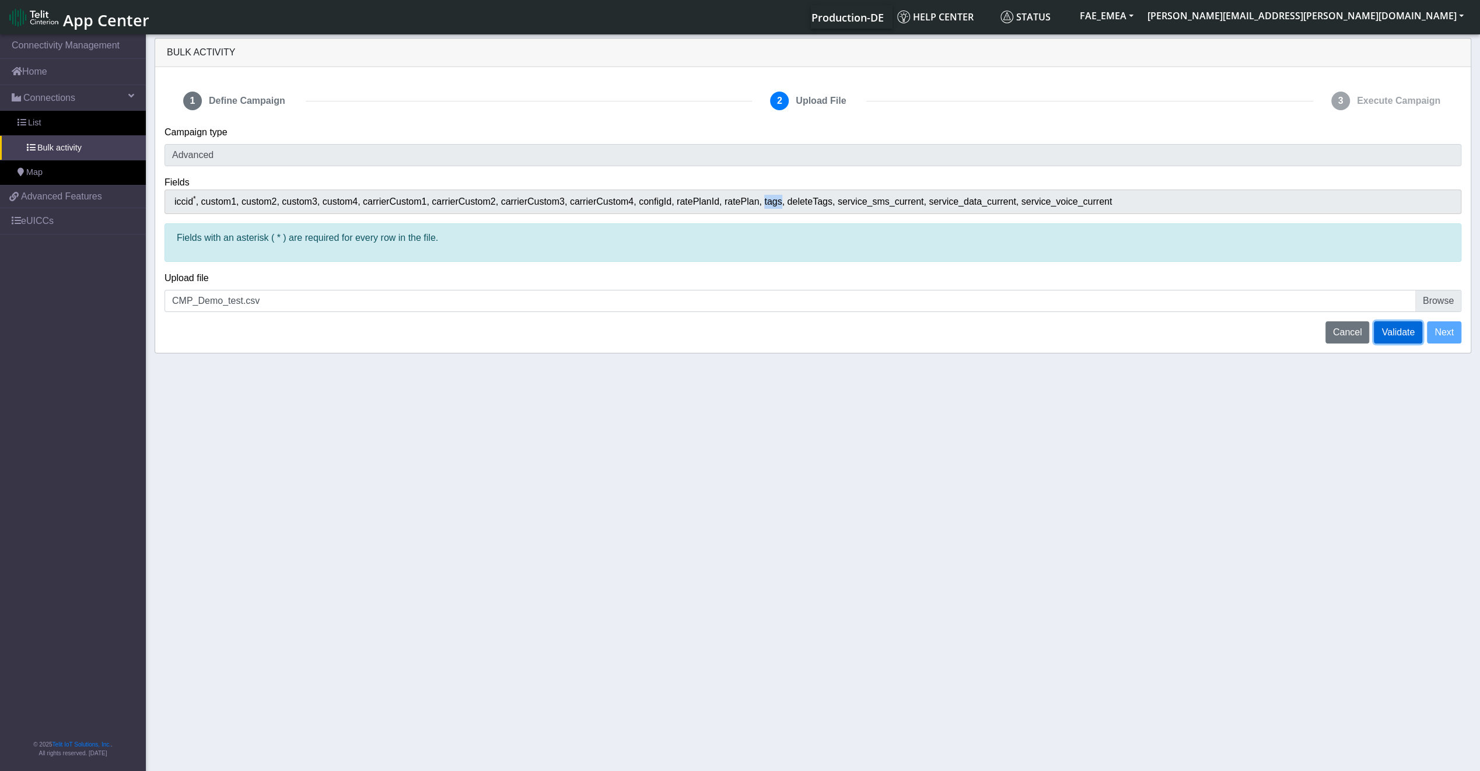
click at [1387, 327] on span "Validate" at bounding box center [1397, 332] width 33 height 10
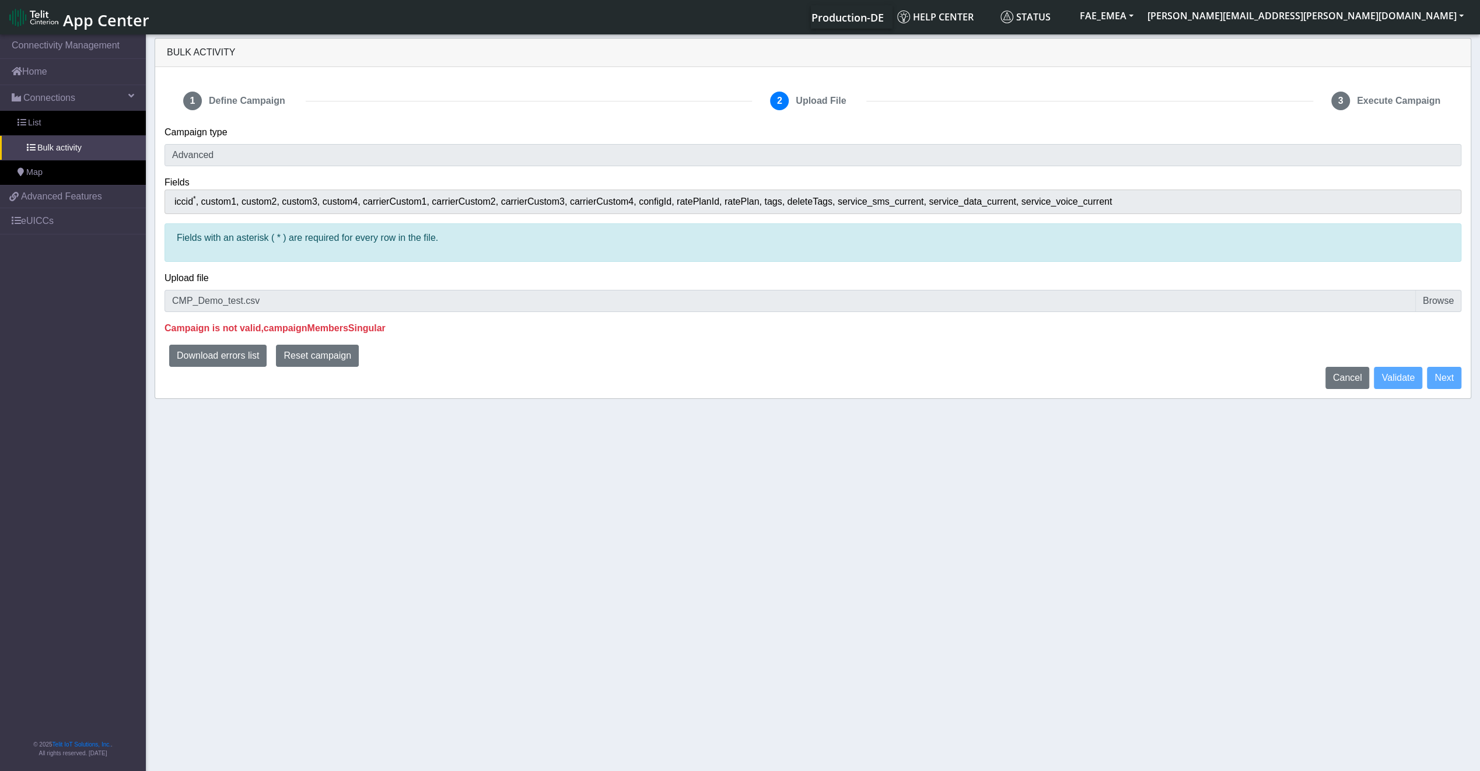
click at [1057, 199] on span "service_voice_current" at bounding box center [1066, 202] width 91 height 10
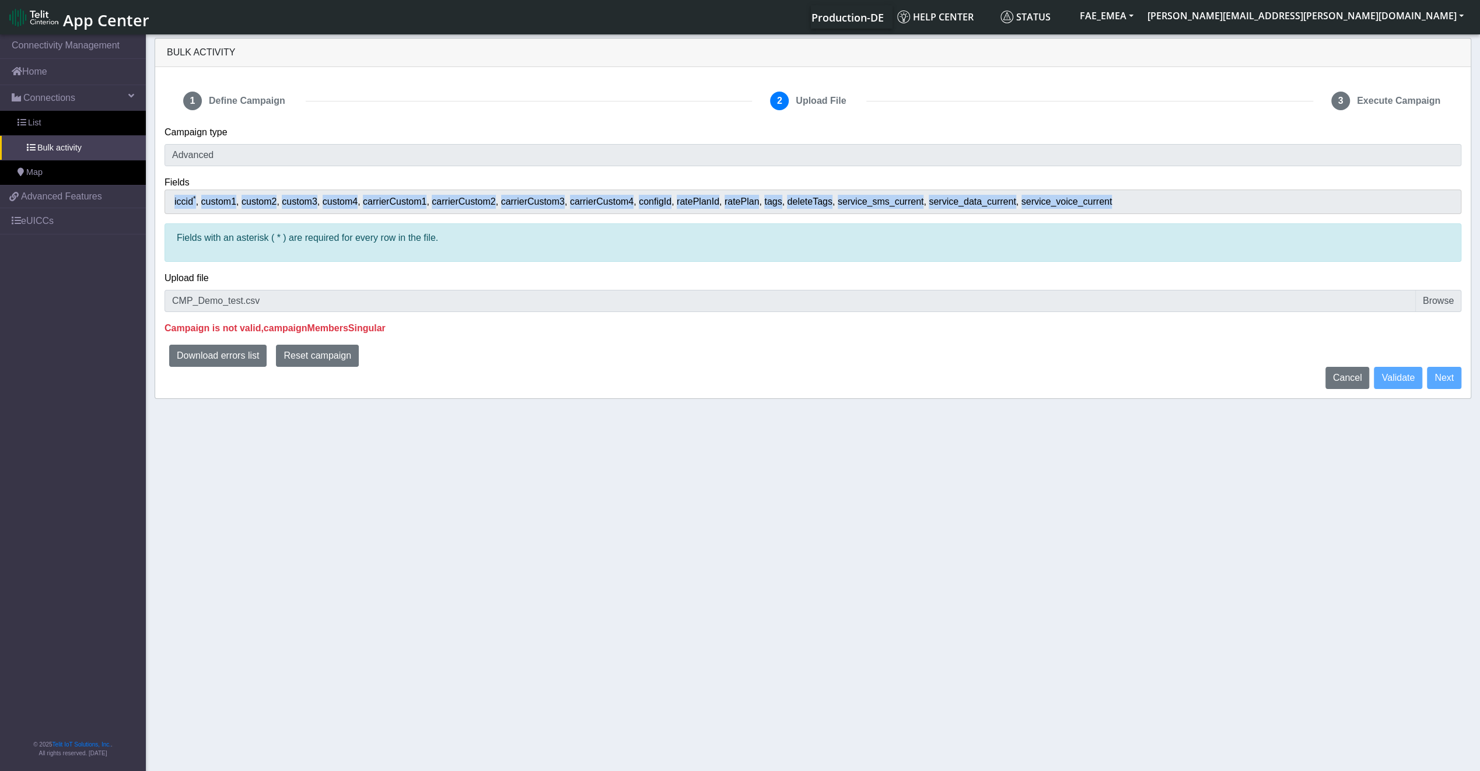
drag, startPoint x: 1093, startPoint y: 195, endPoint x: 169, endPoint y: 197, distance: 923.4
click at [169, 197] on div "iccid * custom1 custom2 custom3 custom4 carrierCustom1 carrierCustom2 carrierCu…" at bounding box center [812, 202] width 1297 height 24
copy div "iccid * custom1 custom2 custom3 custom4 carrierCustom1 carrierCustom2 carrierCu…"
click at [218, 359] on button "Download errors list" at bounding box center [217, 356] width 97 height 22
click at [1359, 378] on span "Cancel" at bounding box center [1347, 378] width 29 height 10
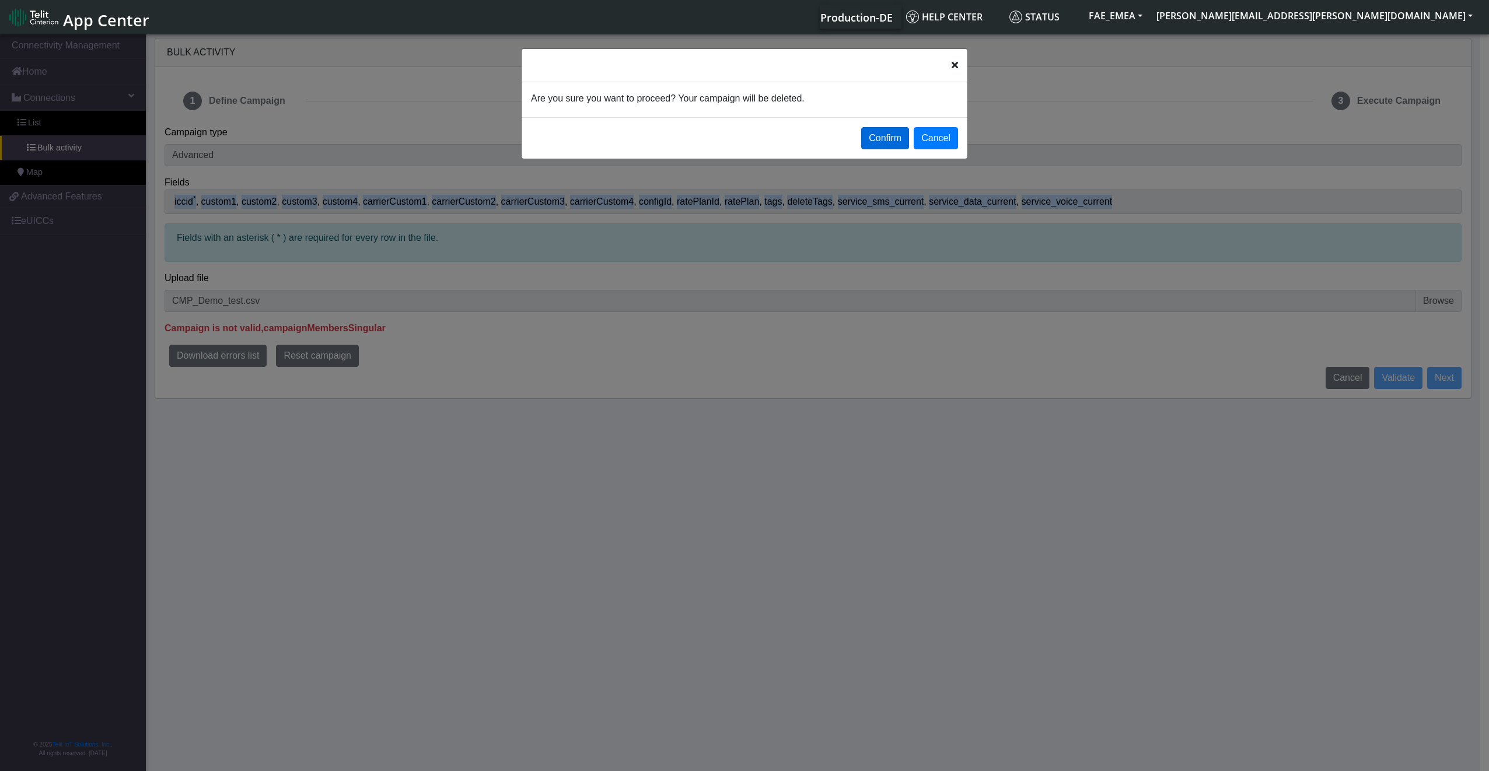
click at [883, 139] on button "Confirm" at bounding box center [885, 138] width 48 height 22
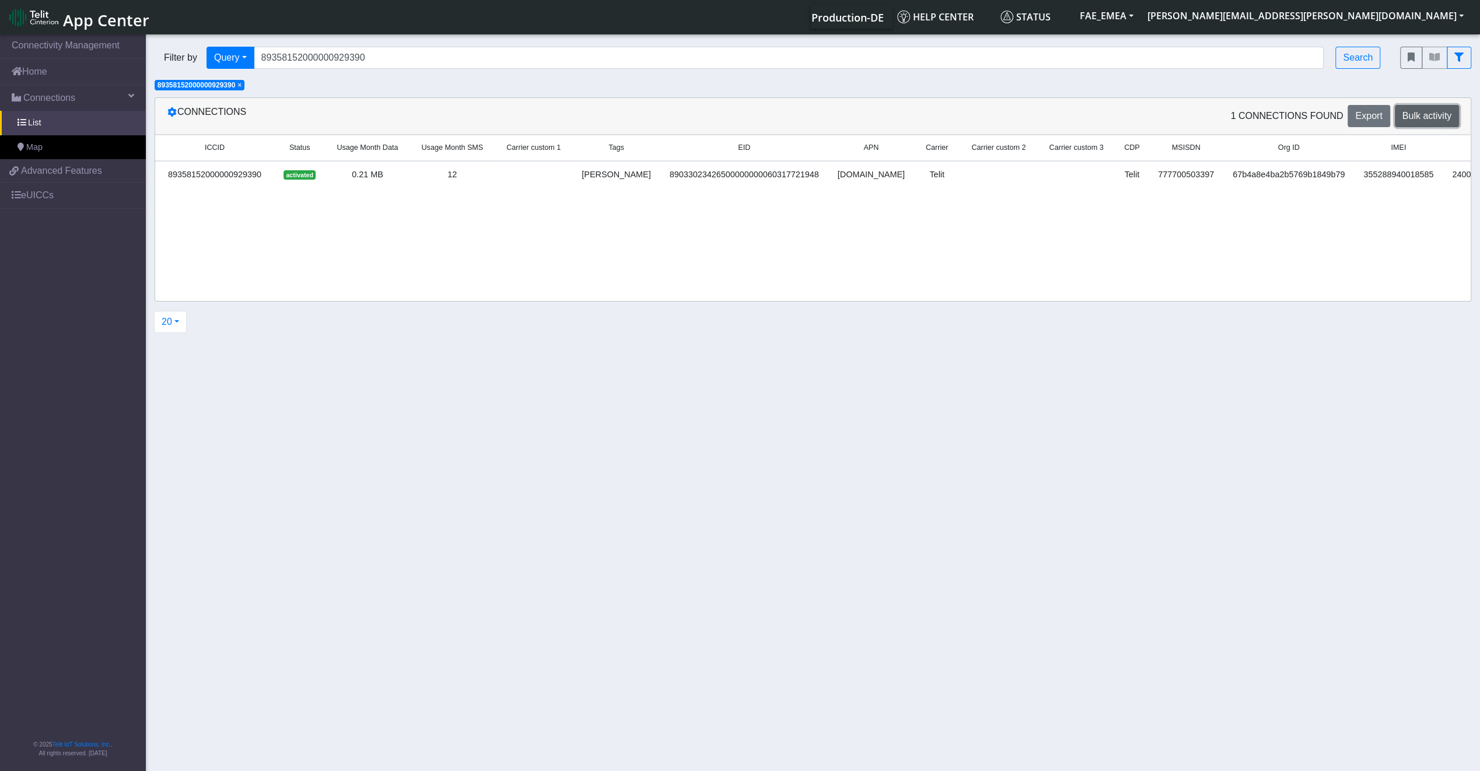
click at [1417, 120] on span "Bulk activity" at bounding box center [1426, 116] width 49 height 10
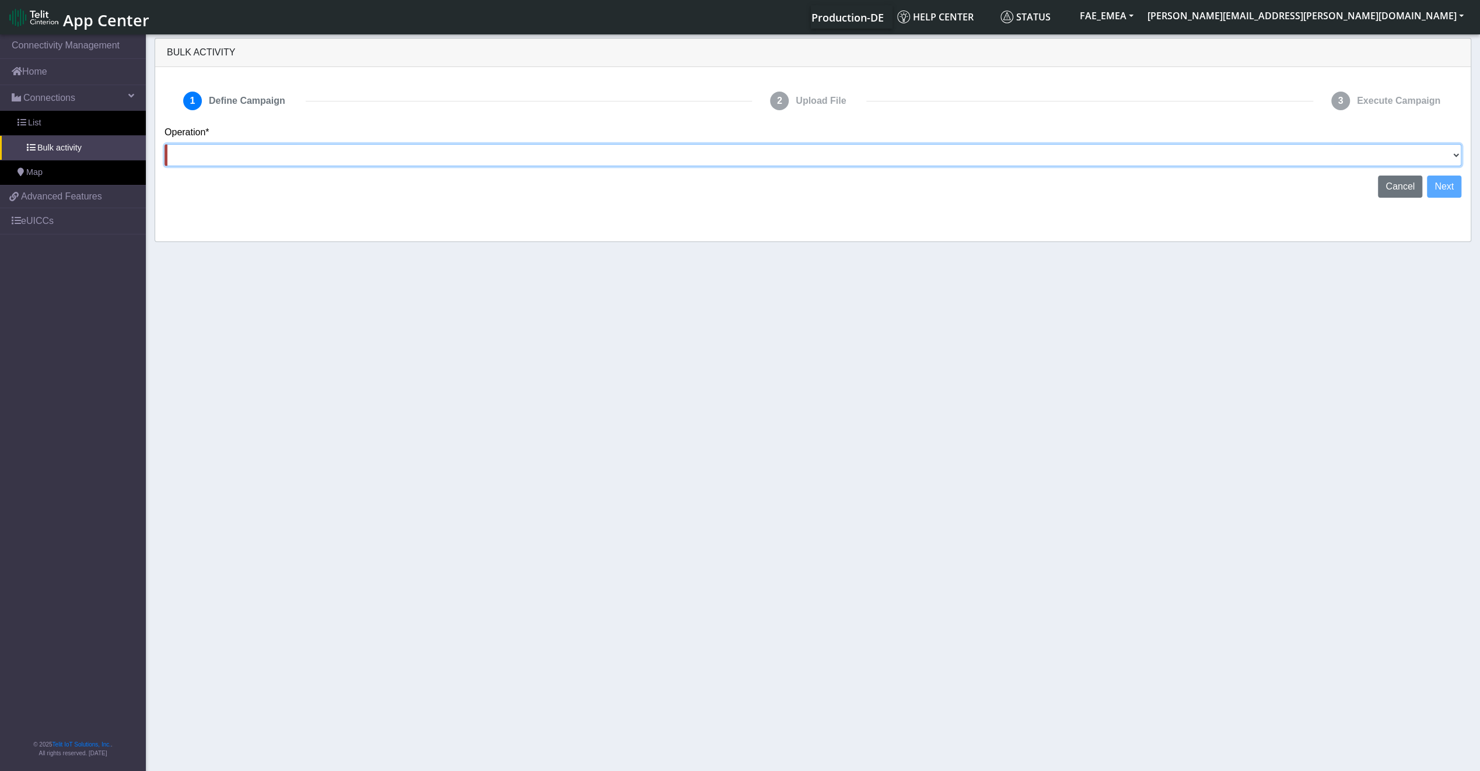
click at [647, 155] on select "Activate SIMs Deactivate SIMs Add Tags Remove Tags Advanced" at bounding box center [812, 155] width 1297 height 22
select select "text.advanced"
click at [164, 144] on select "Activate SIMs Deactivate SIMs Add Tags Remove Tags Advanced" at bounding box center [812, 155] width 1297 height 22
click at [1444, 185] on button "Next" at bounding box center [1444, 187] width 34 height 22
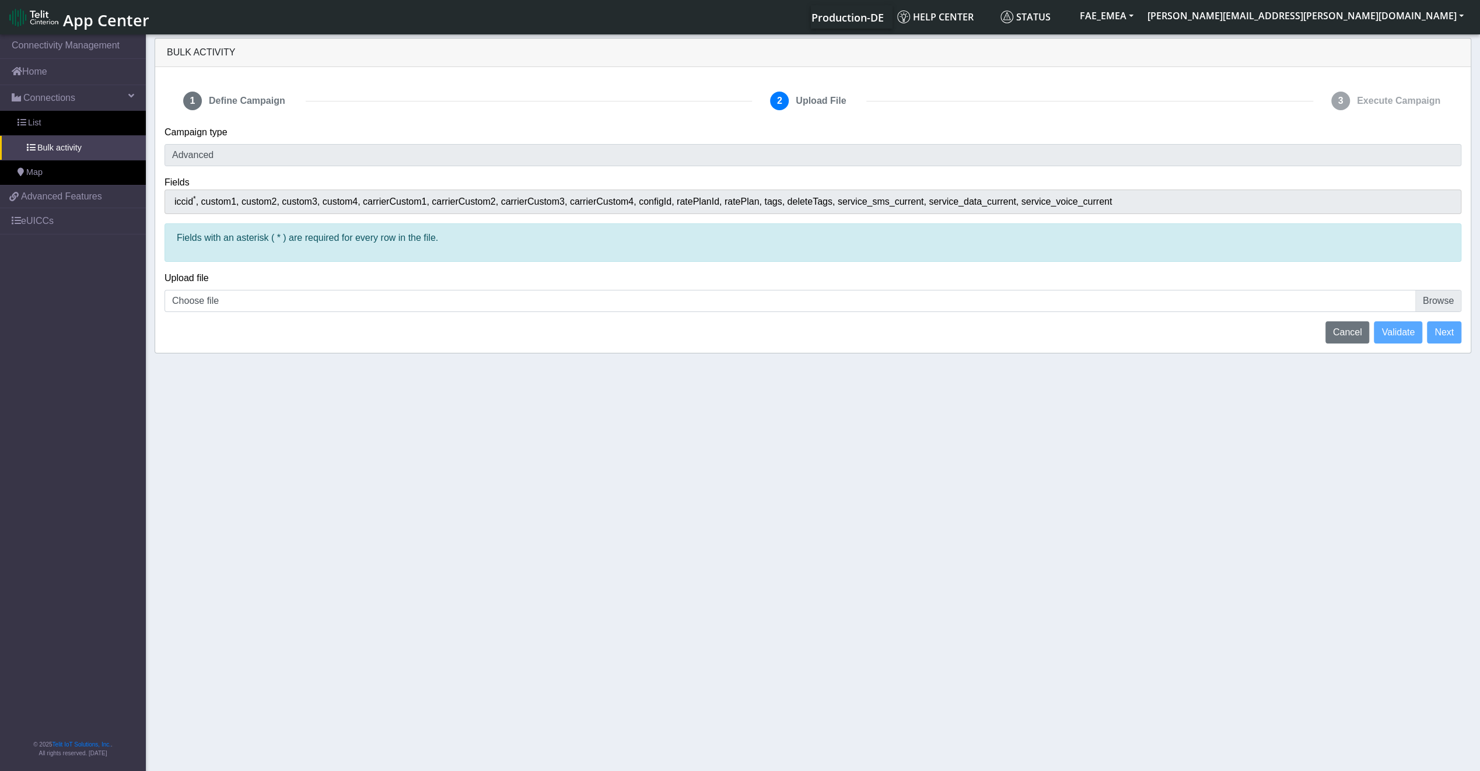
click at [439, 279] on div "Upload file Choose file" at bounding box center [812, 291] width 1297 height 41
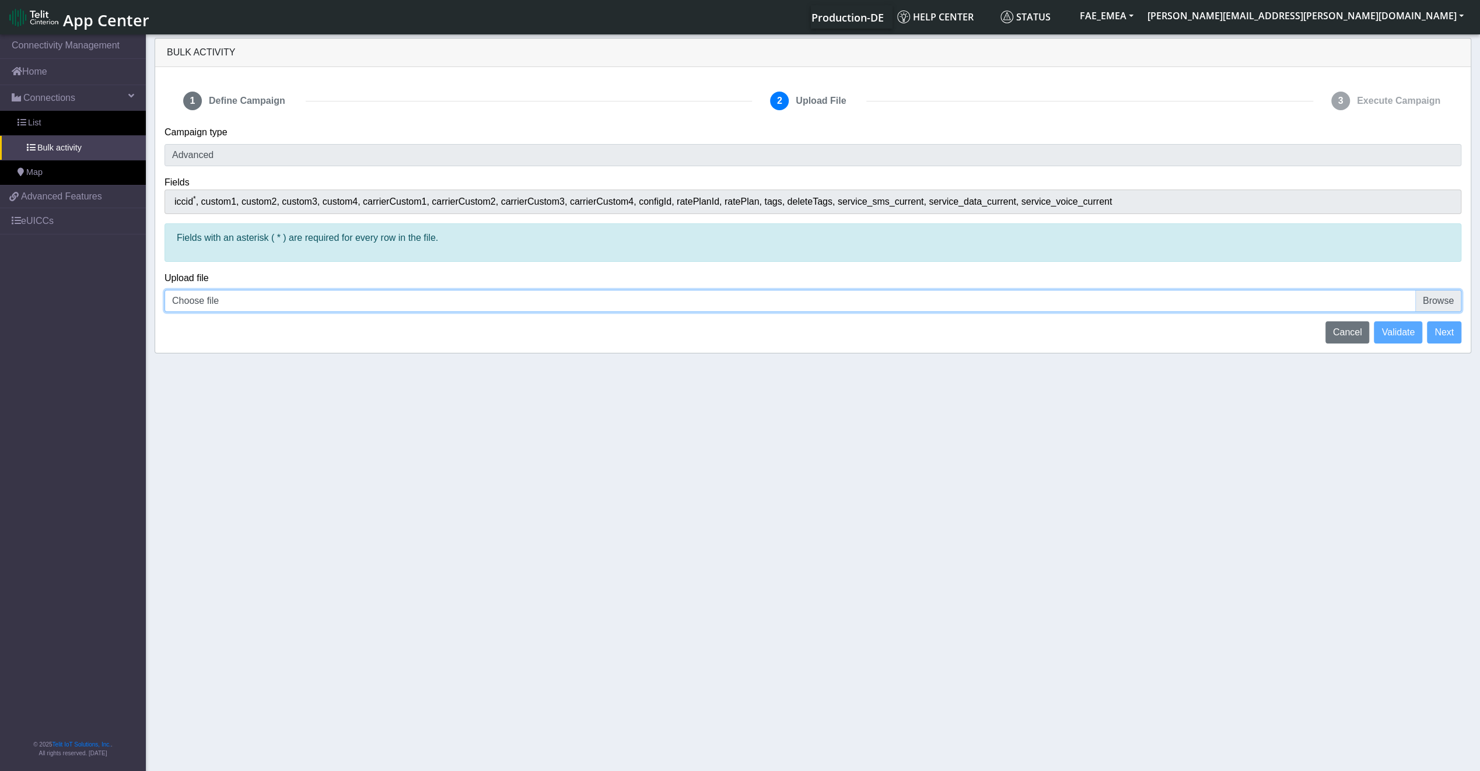
click at [421, 302] on input "Choose file" at bounding box center [812, 301] width 1297 height 22
type input "C:\fakepath\CMP_Demo_test.csv"
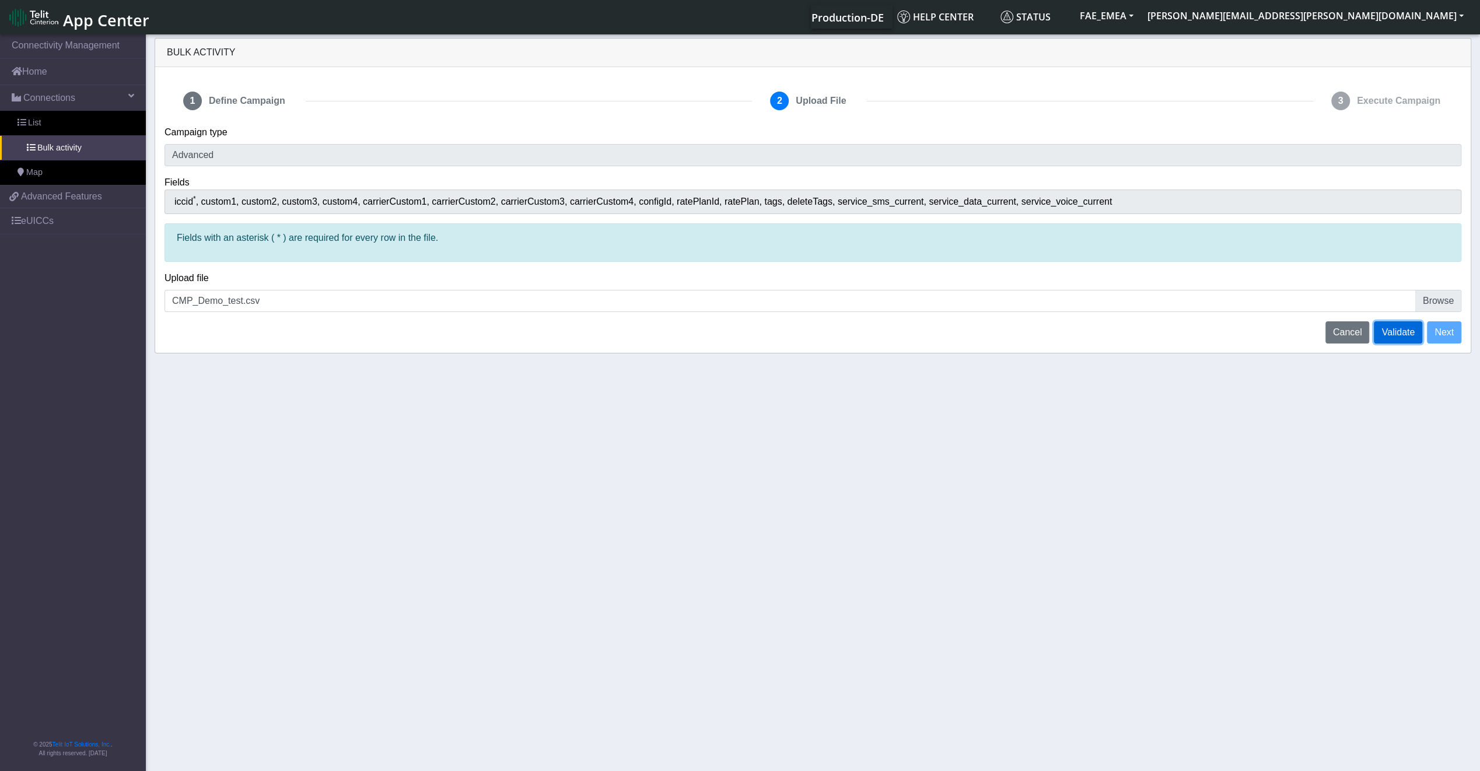
click at [1404, 332] on span "Validate" at bounding box center [1397, 332] width 33 height 10
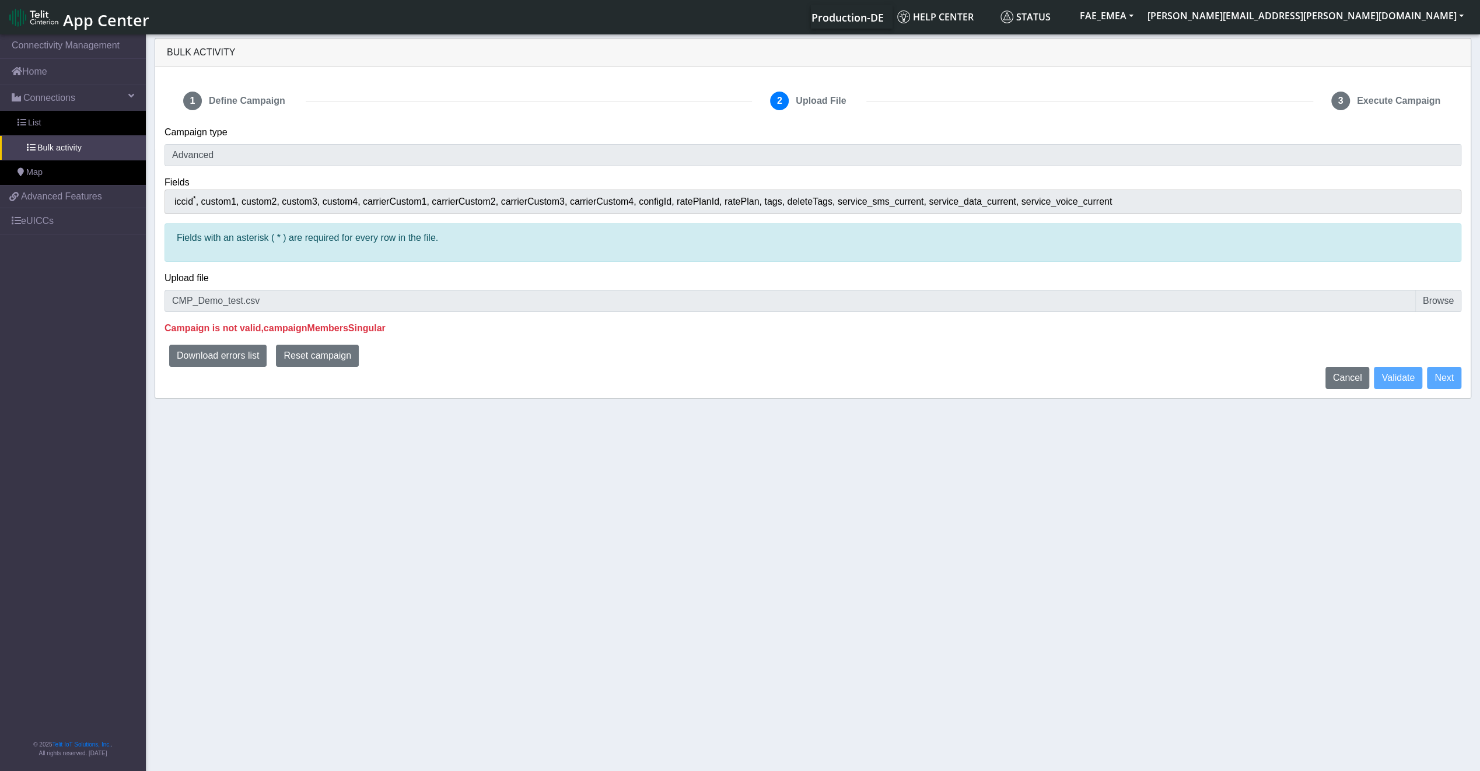
click at [899, 450] on section "Connectivity Management Home Connections List Bulk activity Map 1a5c2651c05cc68…" at bounding box center [740, 403] width 1480 height 743
click at [1345, 376] on span "Cancel" at bounding box center [1347, 378] width 29 height 10
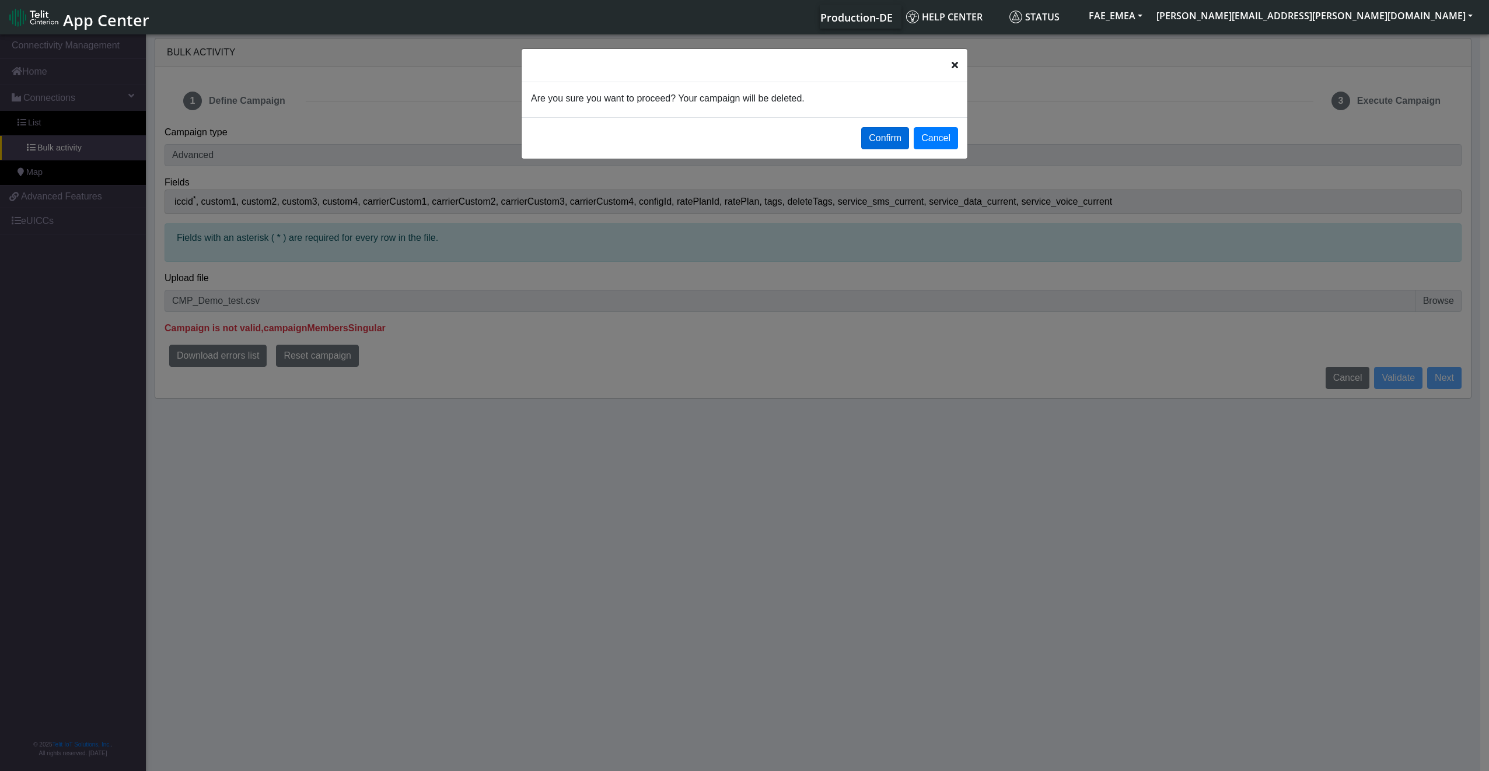
click at [881, 140] on button "Confirm" at bounding box center [885, 138] width 48 height 22
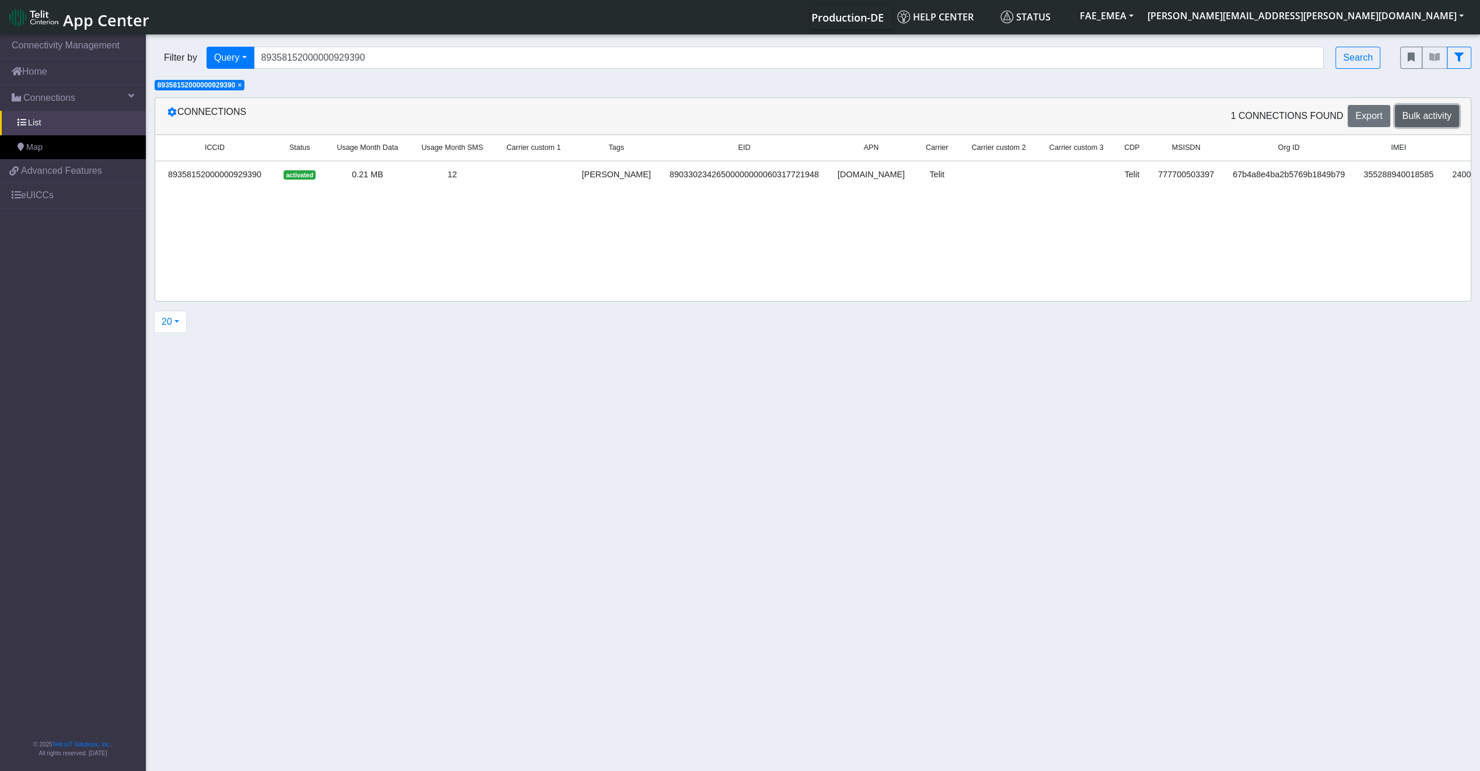
click at [1420, 117] on span "Bulk activity" at bounding box center [1426, 116] width 49 height 10
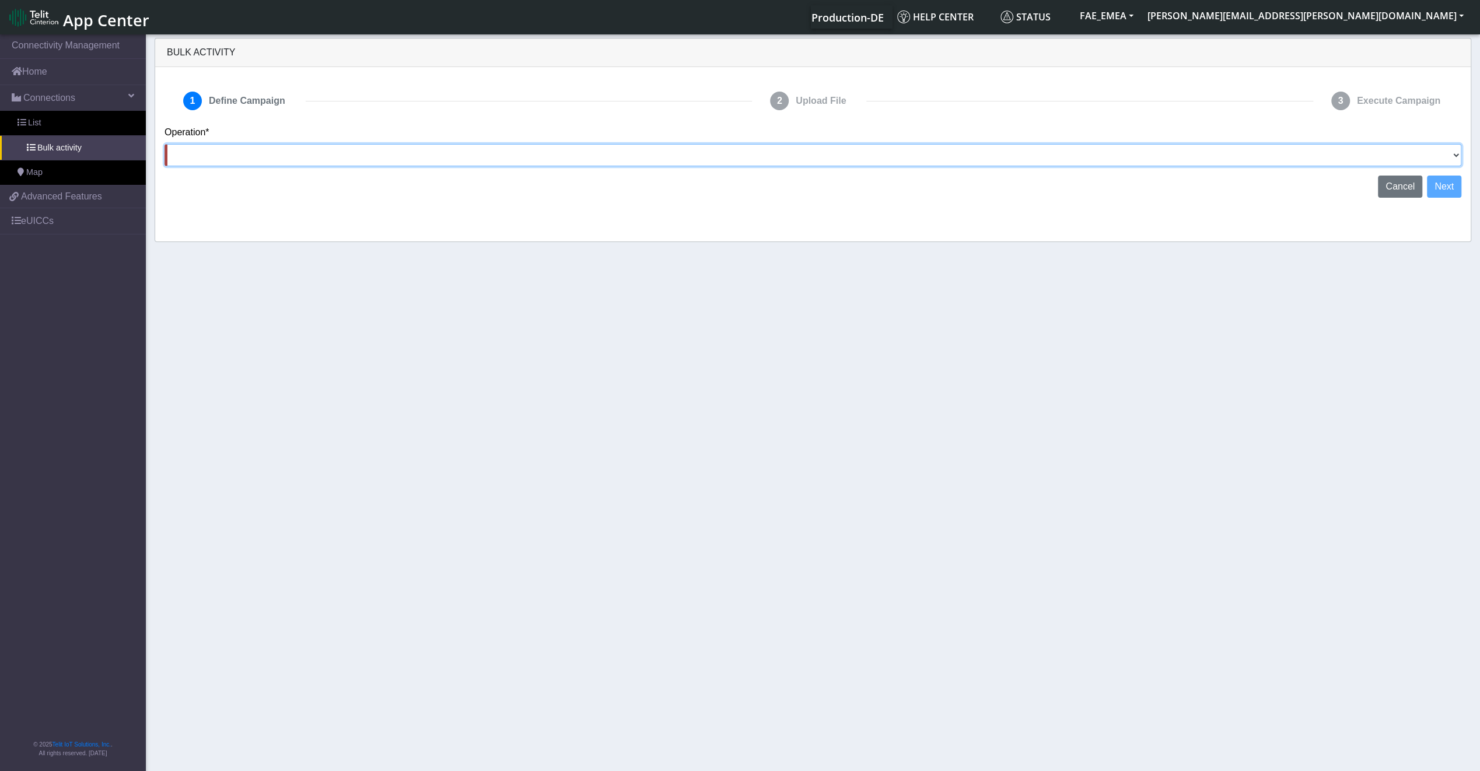
click at [1236, 162] on select "Activate SIMs Deactivate SIMs Add Tags Remove Tags Advanced" at bounding box center [812, 155] width 1297 height 22
click at [1025, 262] on section "Connectivity Management Home Connections List Bulk activity Map 1a5c2651c05cc68…" at bounding box center [740, 403] width 1480 height 743
click at [1320, 157] on select "Activate SIMs Deactivate SIMs Add Tags Remove Tags Advanced" at bounding box center [812, 155] width 1297 height 22
select select "text.advanced"
click at [164, 144] on select "Activate SIMs Deactivate SIMs Add Tags Remove Tags Advanced" at bounding box center [812, 155] width 1297 height 22
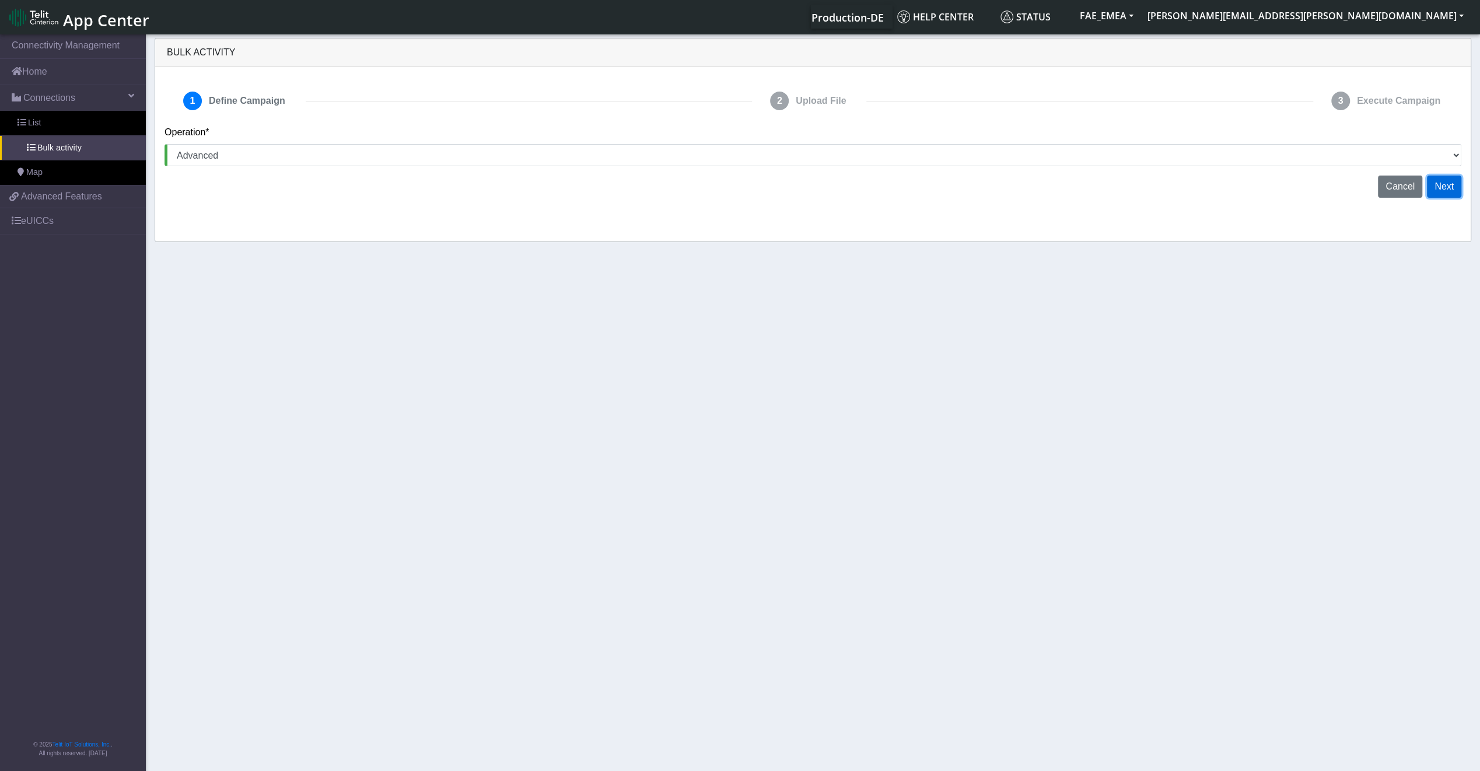
click at [1447, 196] on button "Next" at bounding box center [1444, 187] width 34 height 22
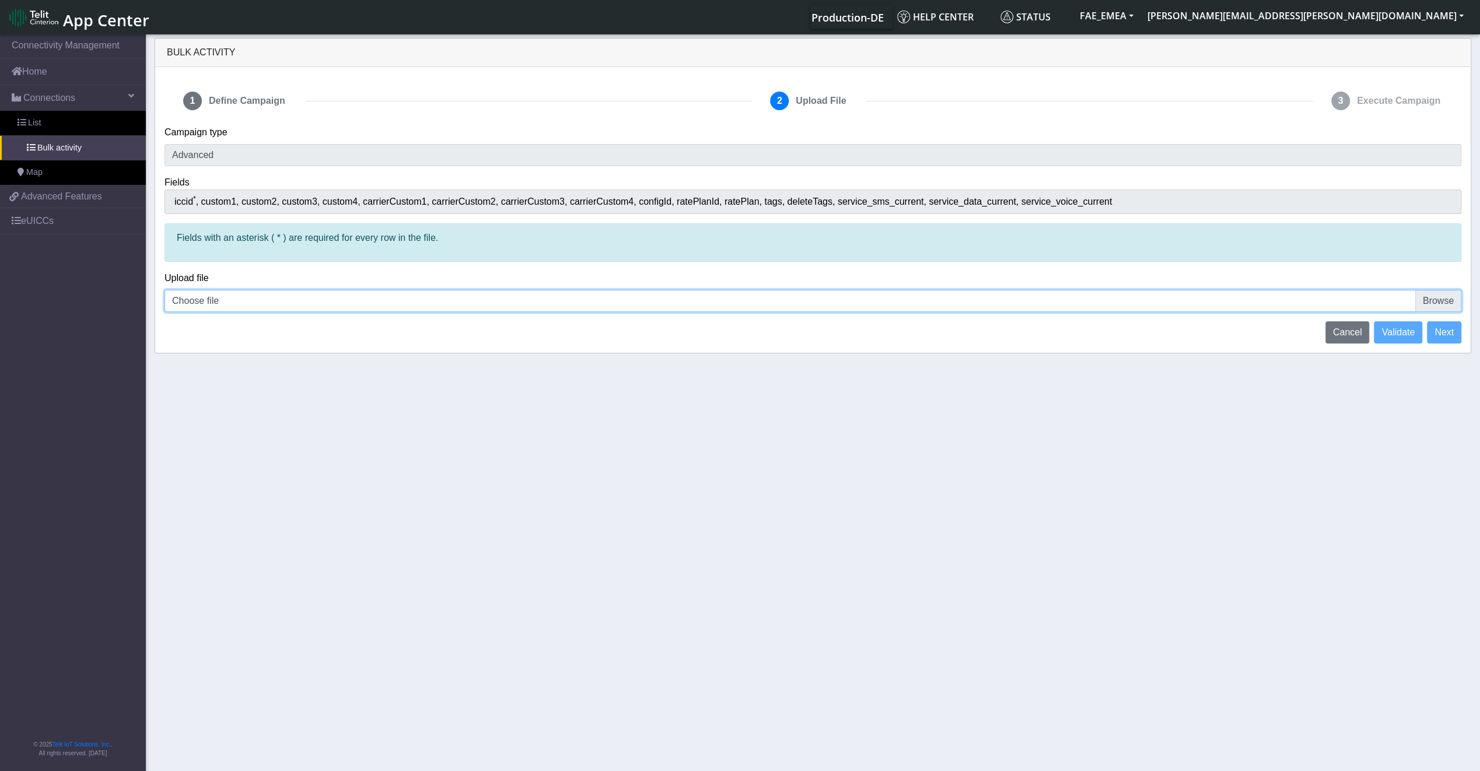
drag, startPoint x: 414, startPoint y: 303, endPoint x: 407, endPoint y: 305, distance: 7.2
click at [407, 305] on input "Choose file" at bounding box center [812, 301] width 1297 height 22
type input "C:\fakepath\ok.csv"
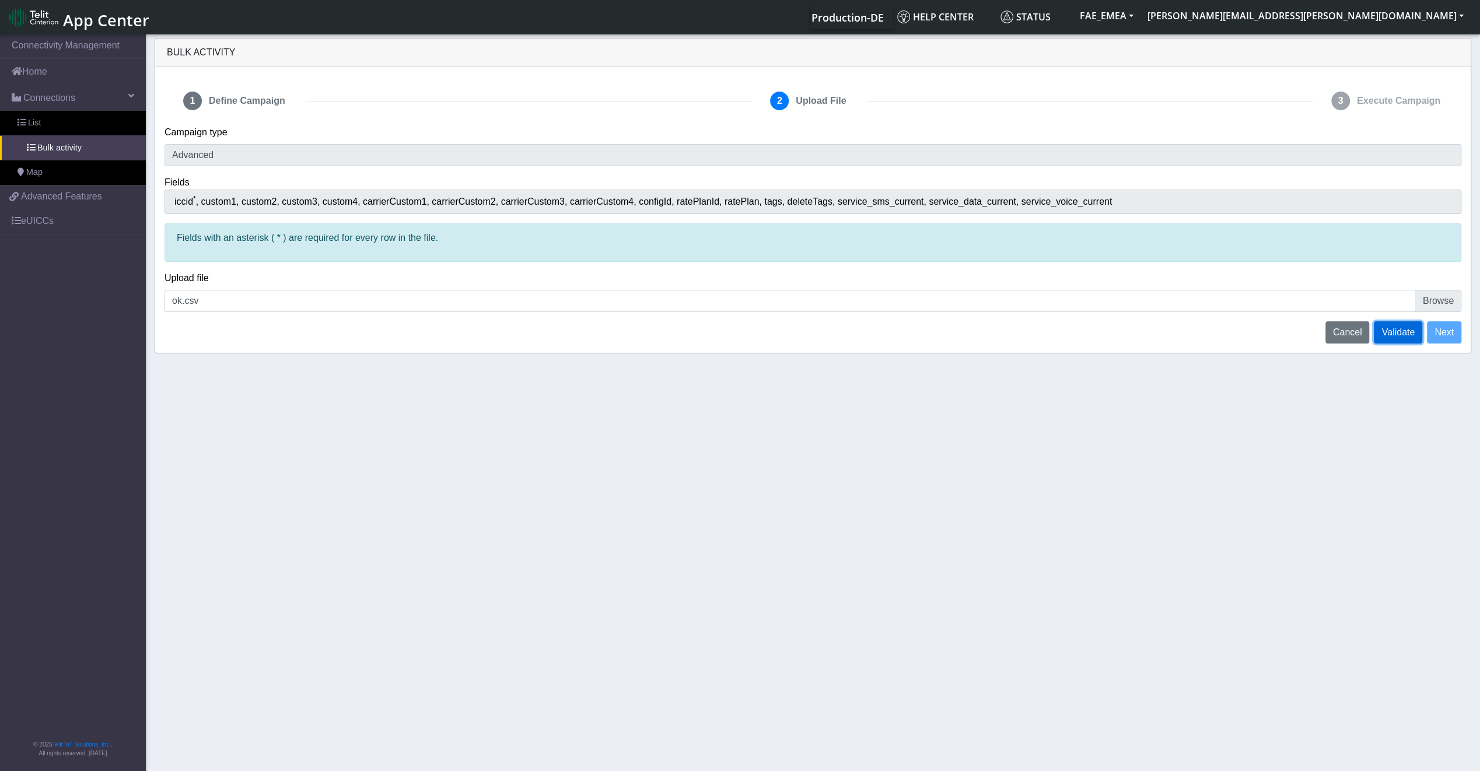
click at [1407, 329] on span "Validate" at bounding box center [1397, 332] width 33 height 10
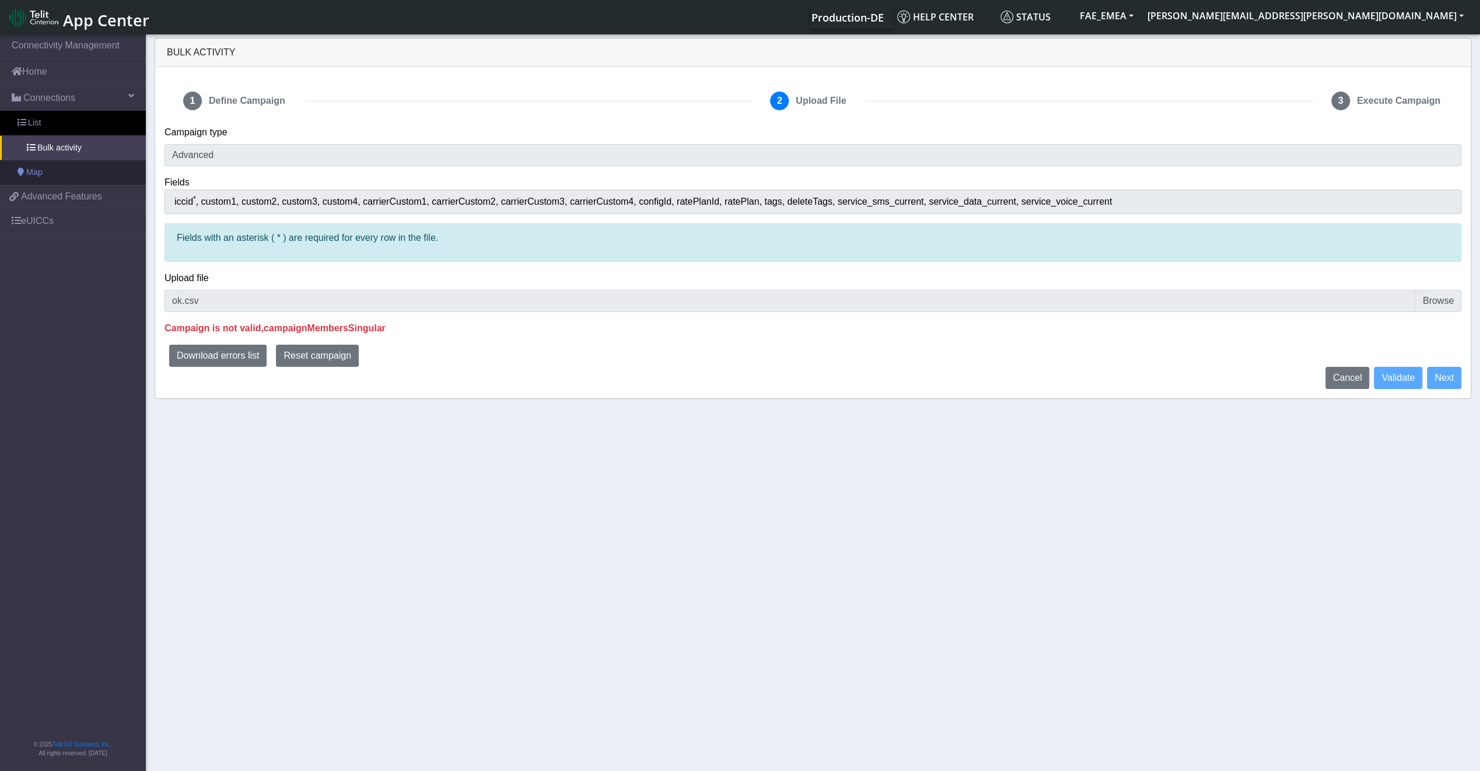
click at [48, 178] on link "Map" at bounding box center [73, 172] width 146 height 24
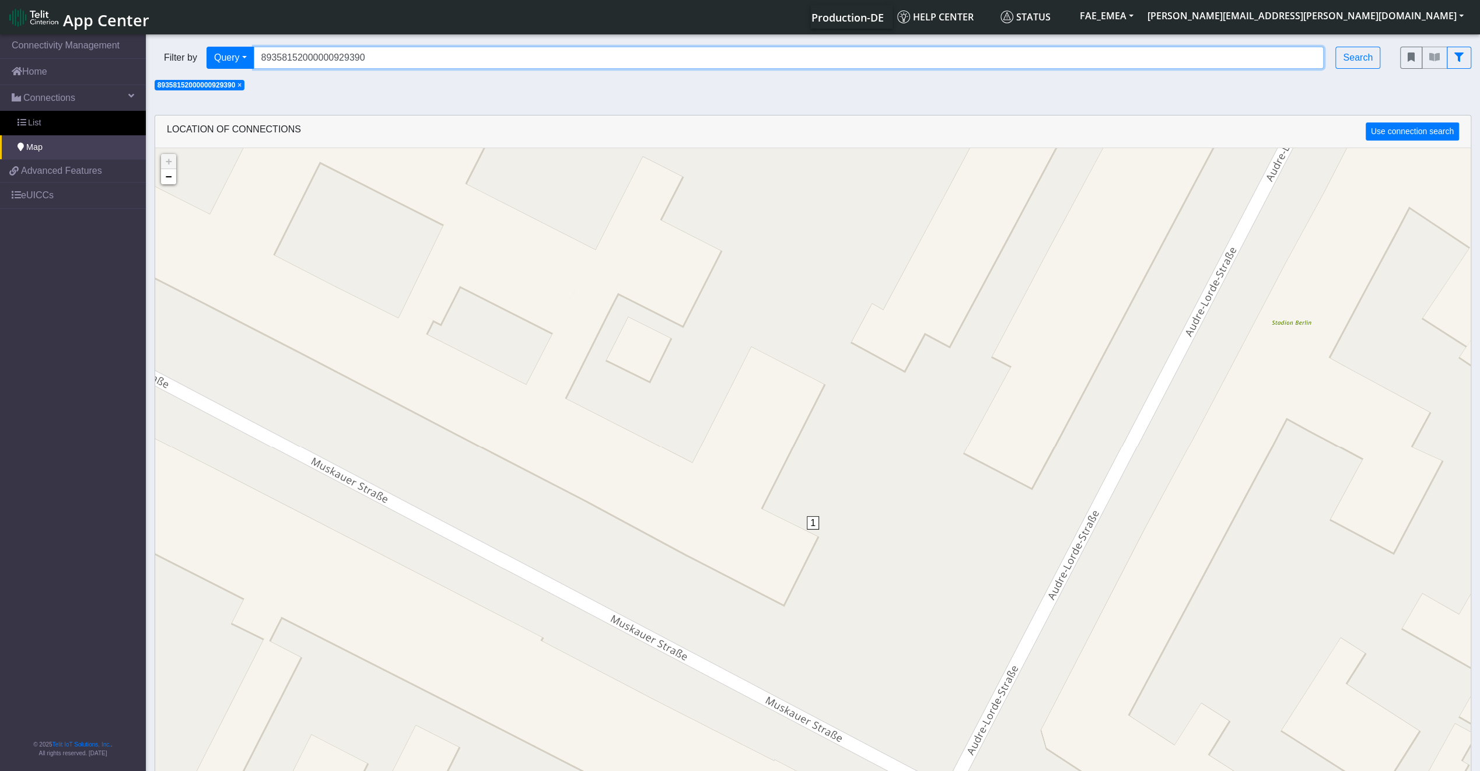
click at [483, 66] on input "89358152000000929390" at bounding box center [789, 58] width 1070 height 22
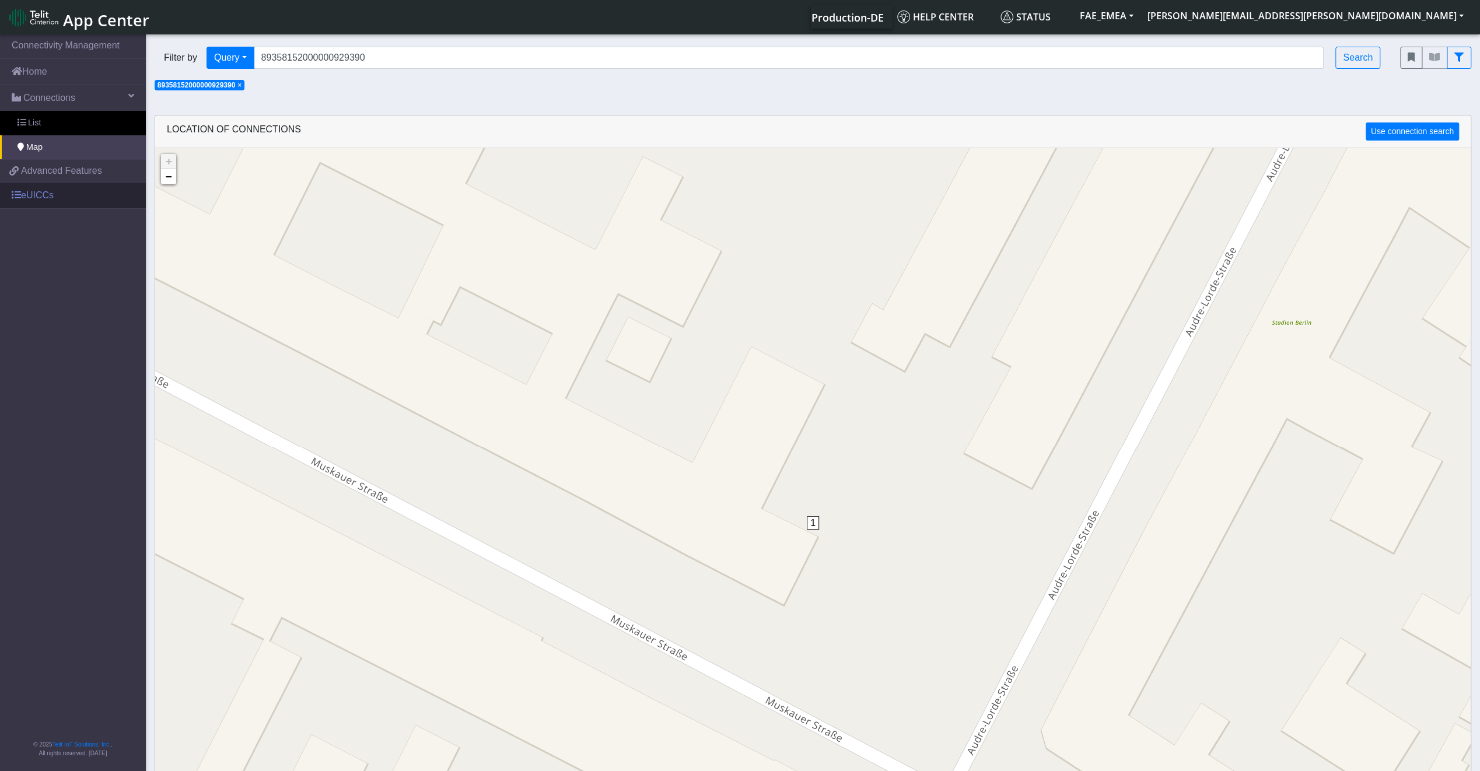
click at [17, 188] on link "eUICCs" at bounding box center [73, 196] width 146 height 26
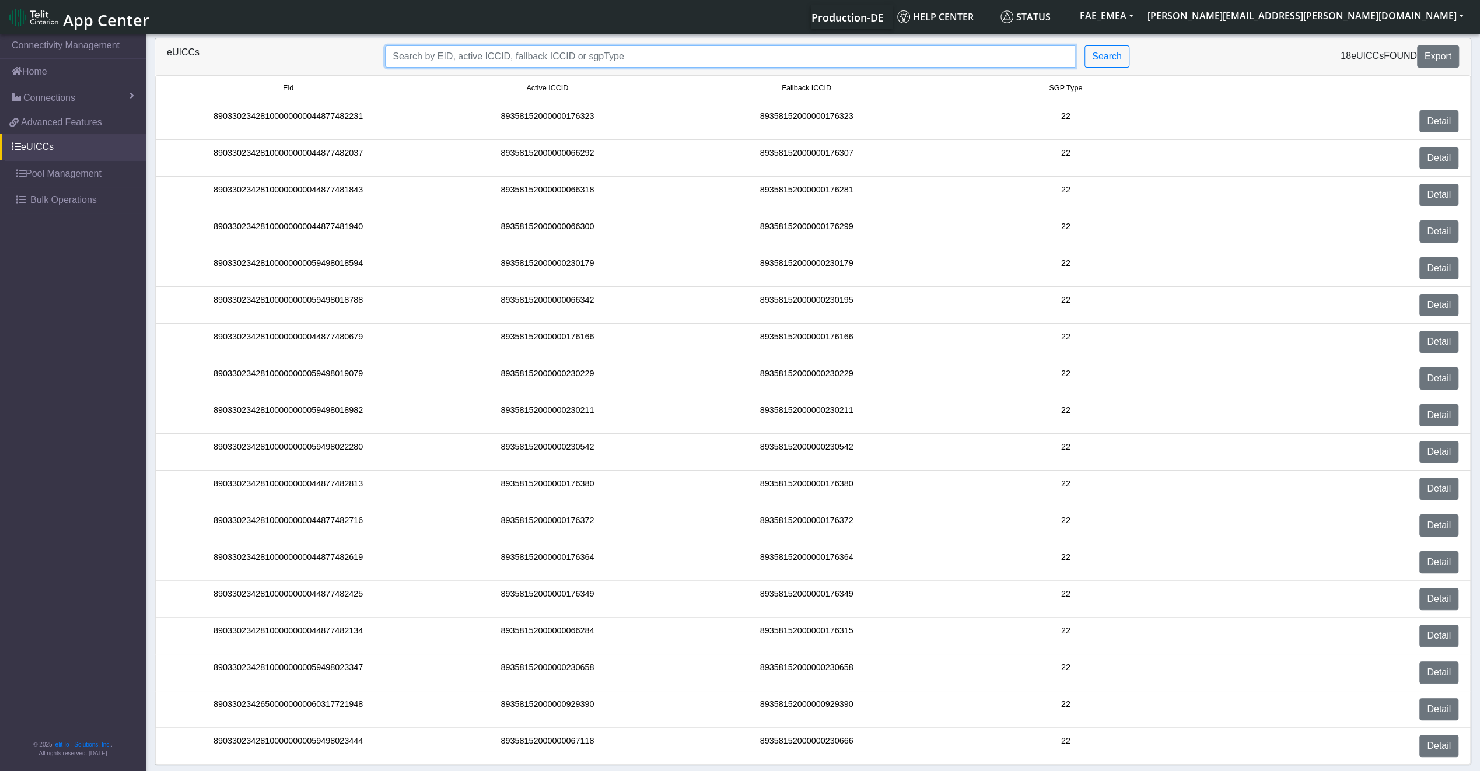
click at [481, 48] on input "Search..." at bounding box center [730, 56] width 690 height 22
paste input "89033023426500000000060317721948"
type input "89033023426500000000060317721948"
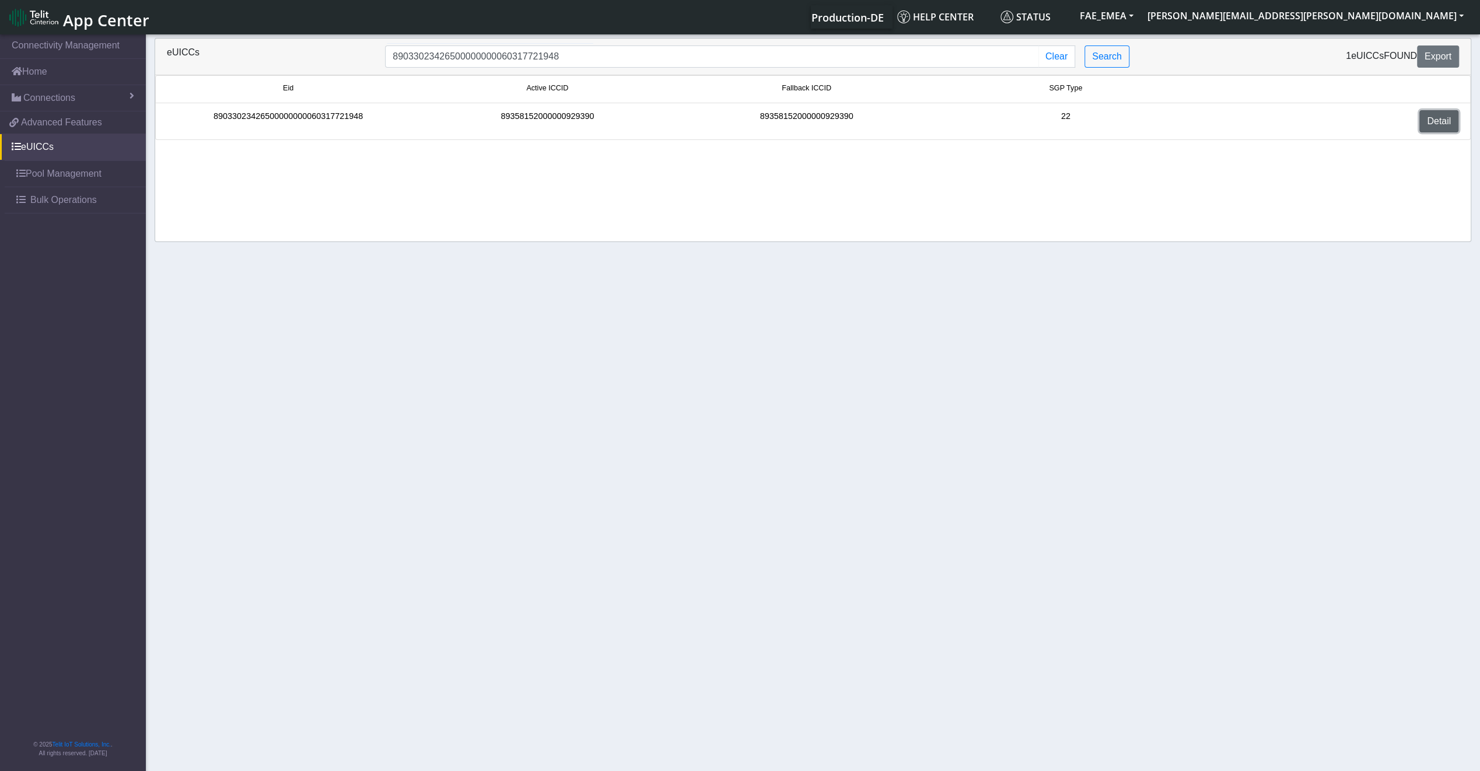
click at [1421, 122] on link "Detail" at bounding box center [1438, 121] width 39 height 22
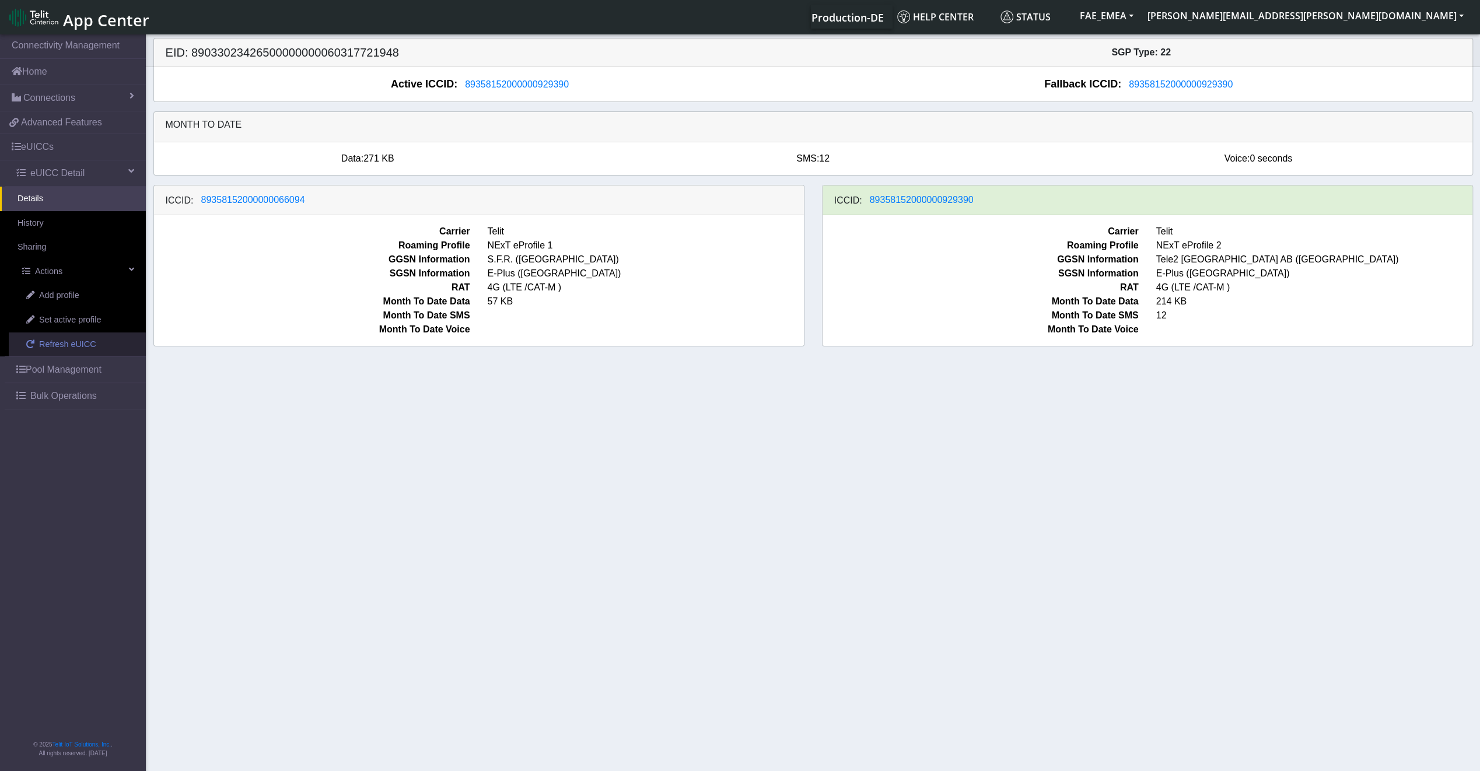
click at [68, 340] on span "Refresh eUICC" at bounding box center [67, 344] width 57 height 13
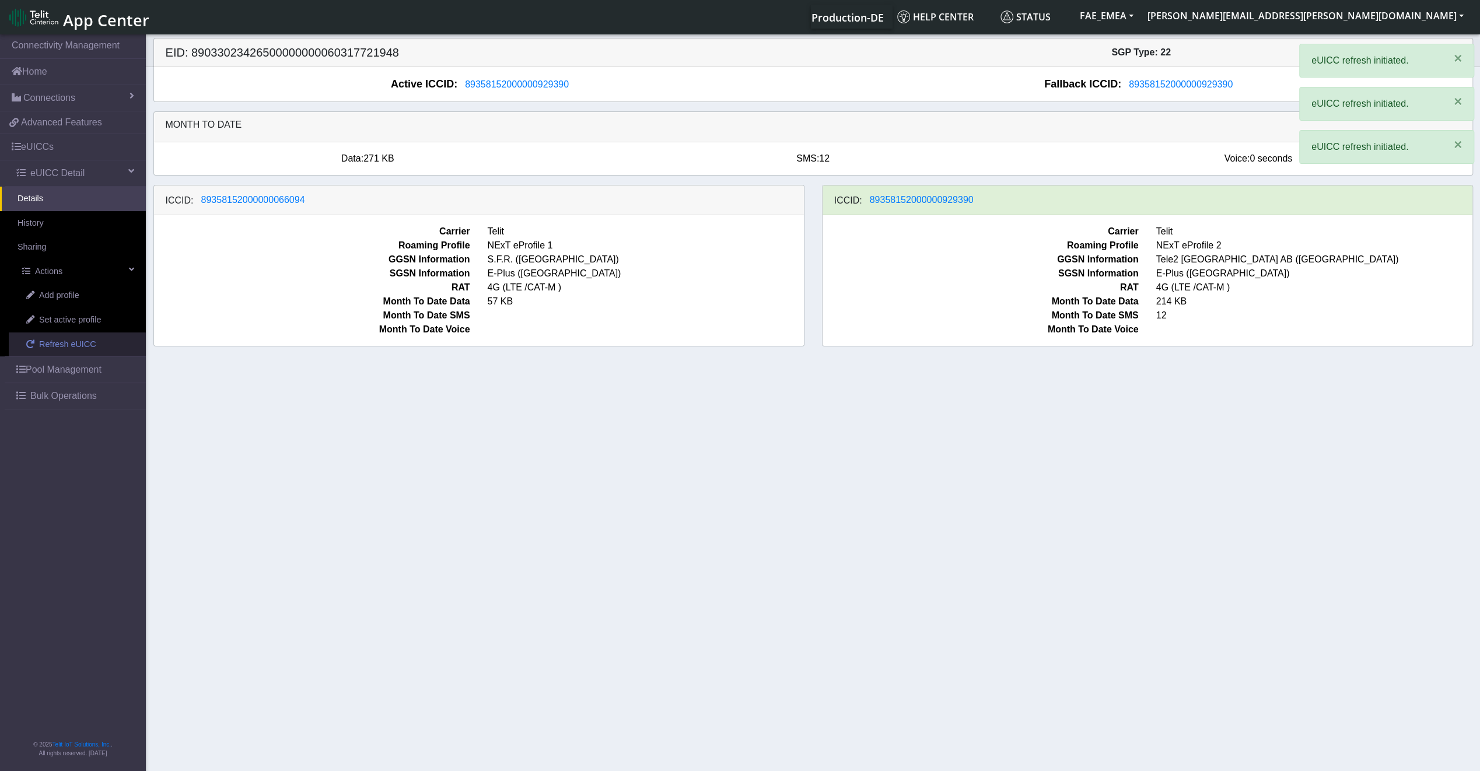
click at [68, 340] on span "Refresh eUICC" at bounding box center [67, 344] width 57 height 13
click at [68, 342] on span "Refresh eUICC" at bounding box center [67, 344] width 57 height 13
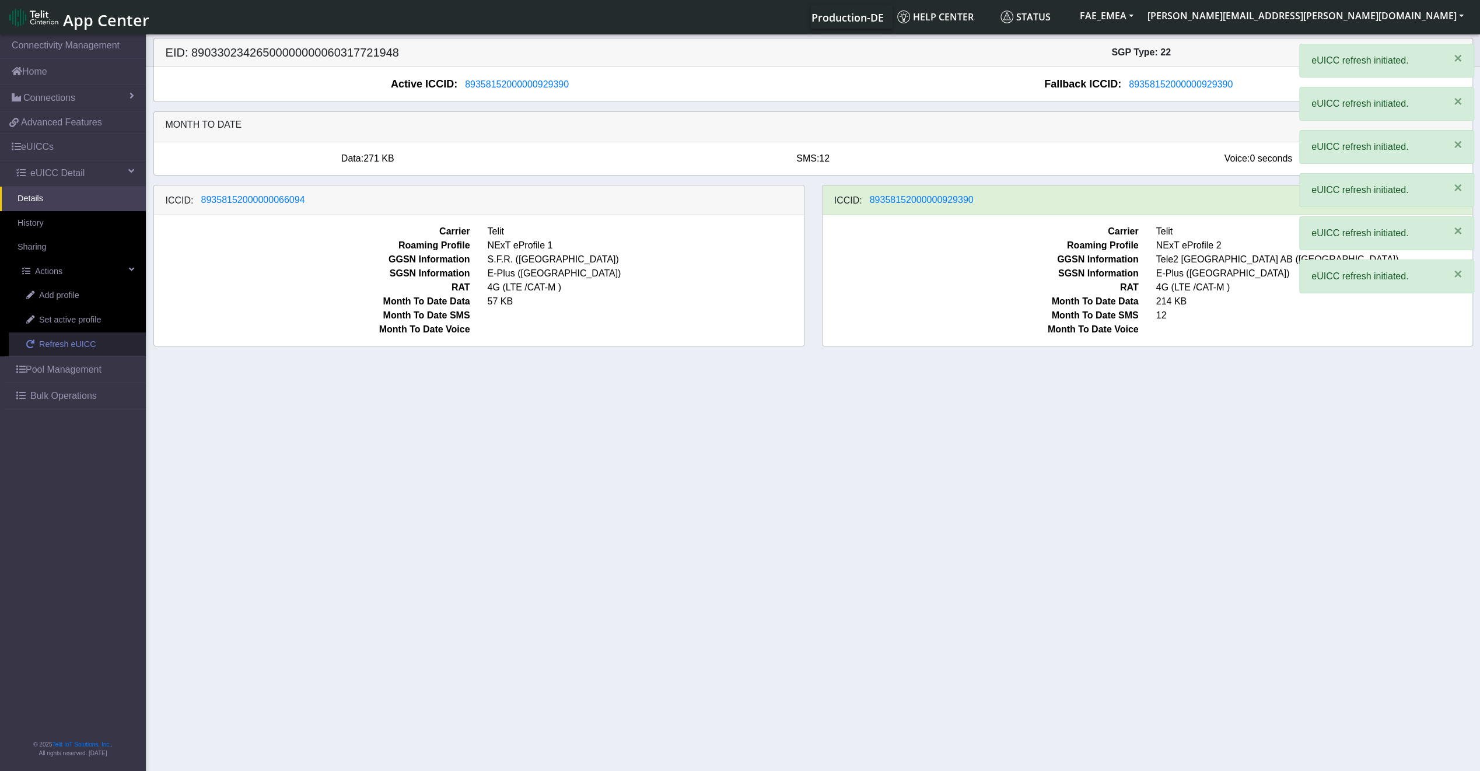
click at [68, 342] on span "Refresh eUICC" at bounding box center [67, 344] width 57 height 13
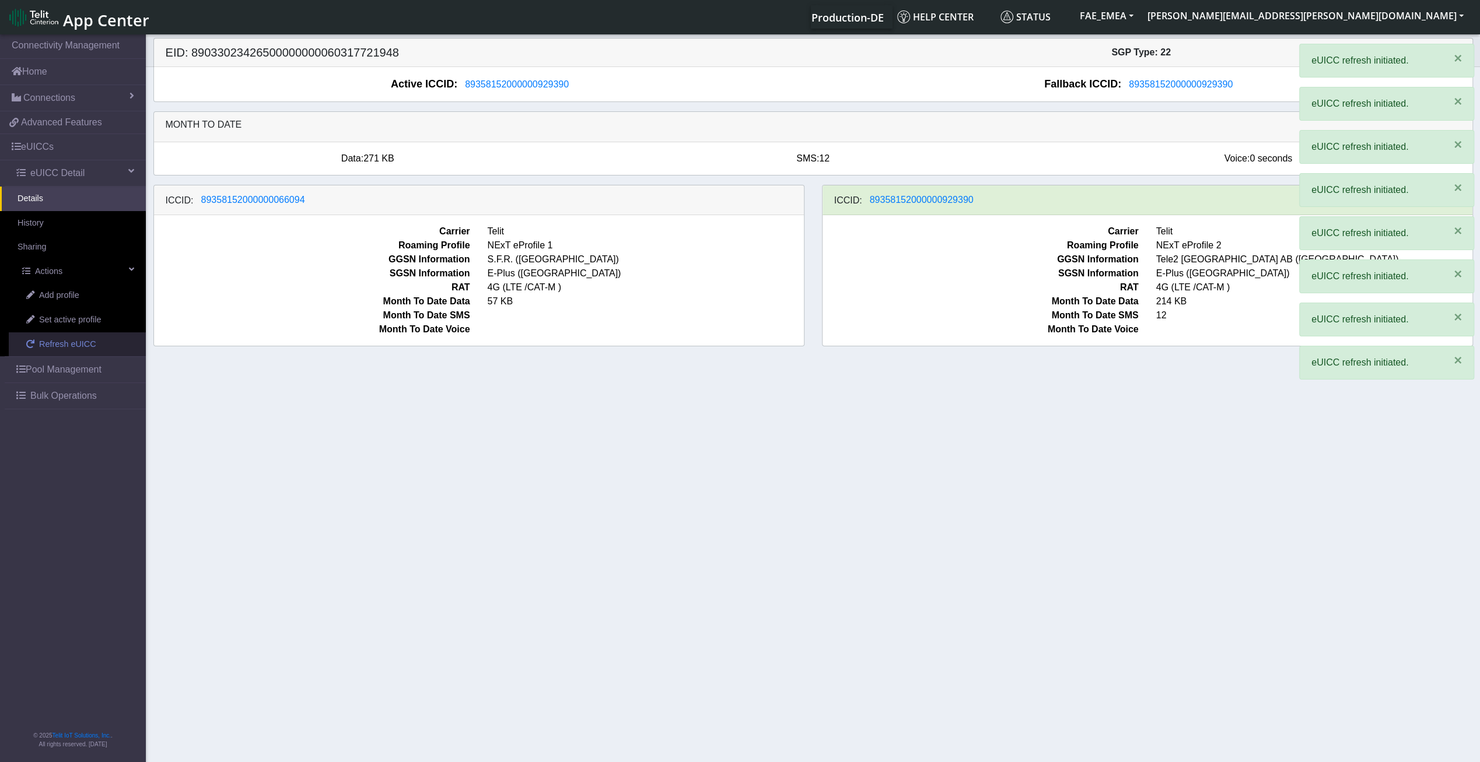
click at [68, 342] on span "Refresh eUICC" at bounding box center [67, 344] width 57 height 13
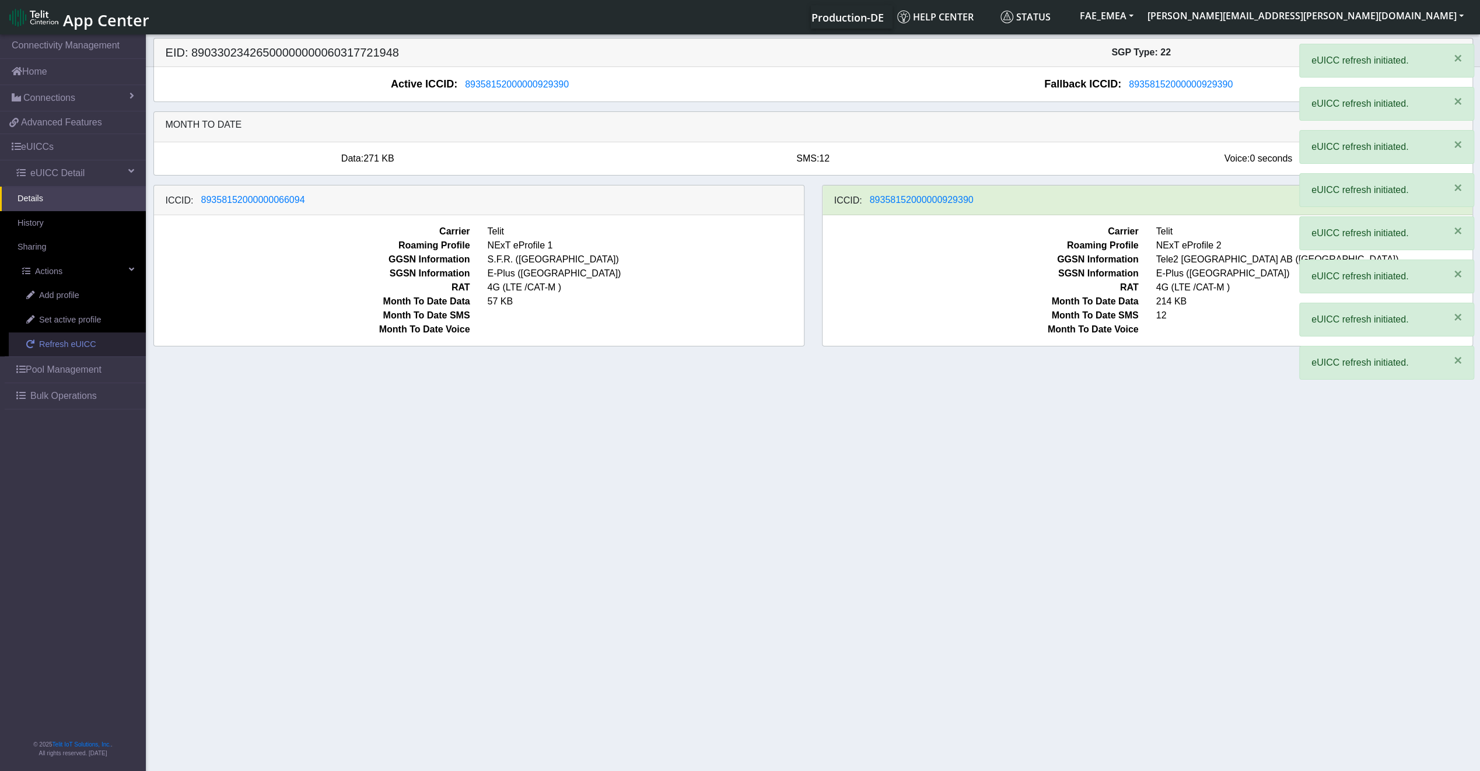
click at [68, 342] on span "Refresh eUICC" at bounding box center [67, 344] width 57 height 13
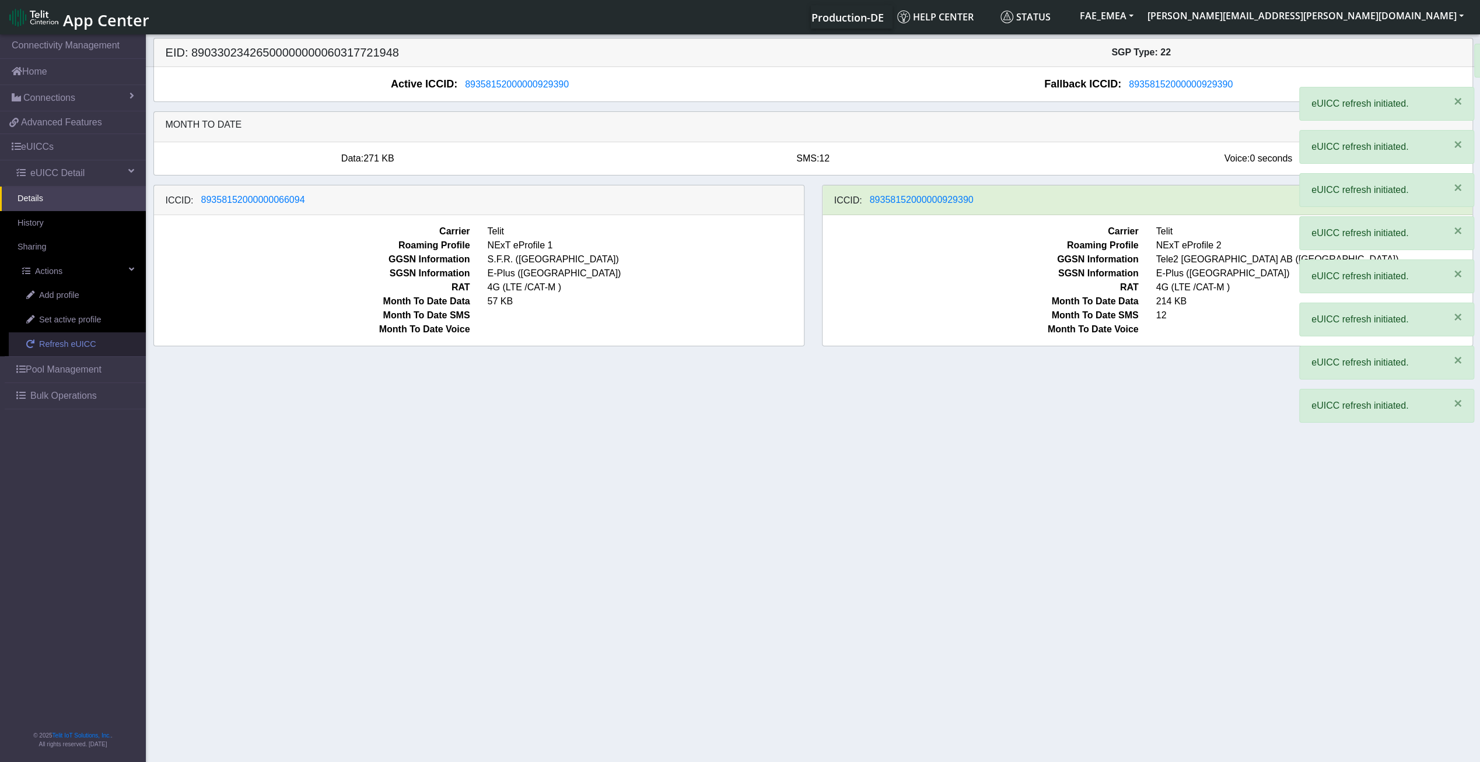
click at [68, 342] on span "Refresh eUICC" at bounding box center [67, 344] width 57 height 13
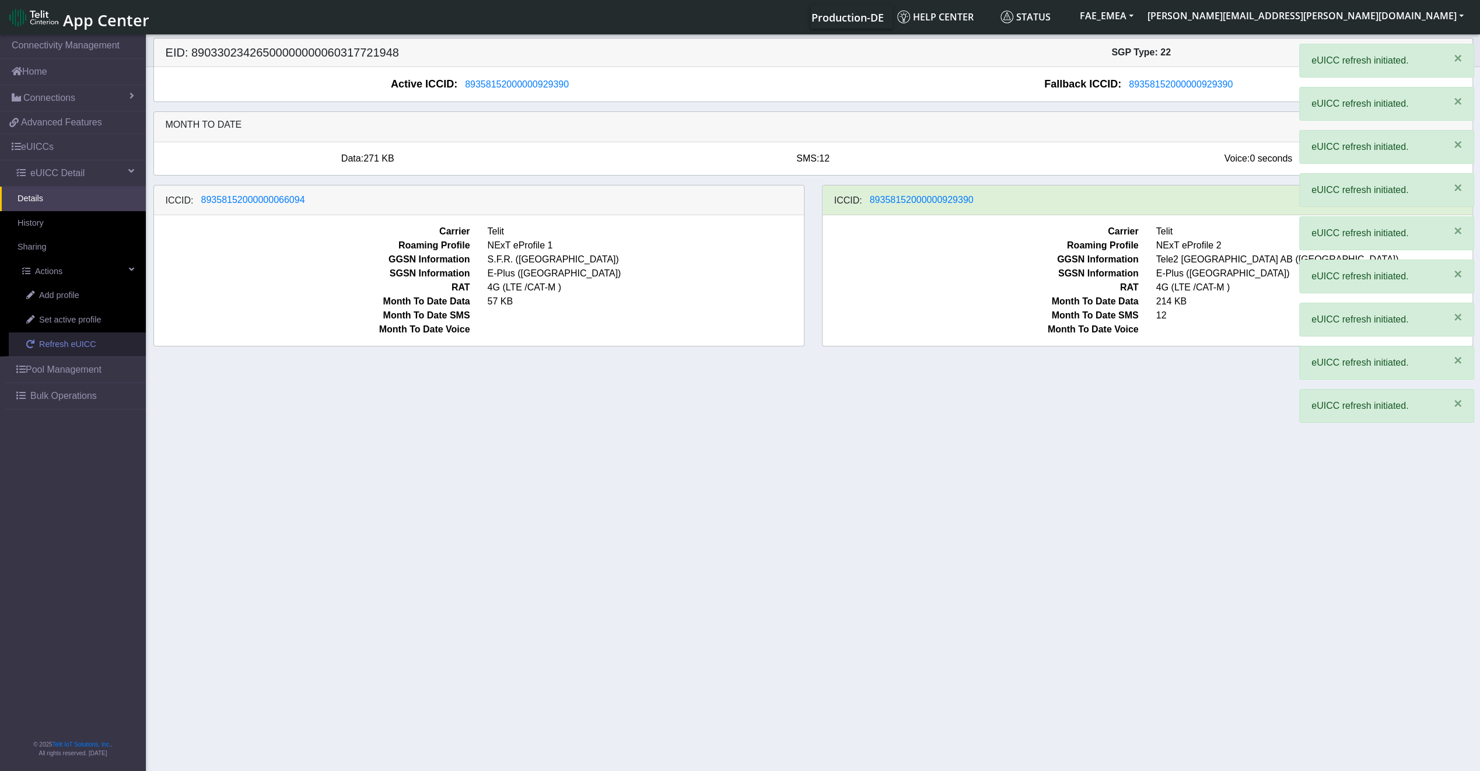
click at [68, 342] on span "Refresh eUICC" at bounding box center [67, 344] width 57 height 13
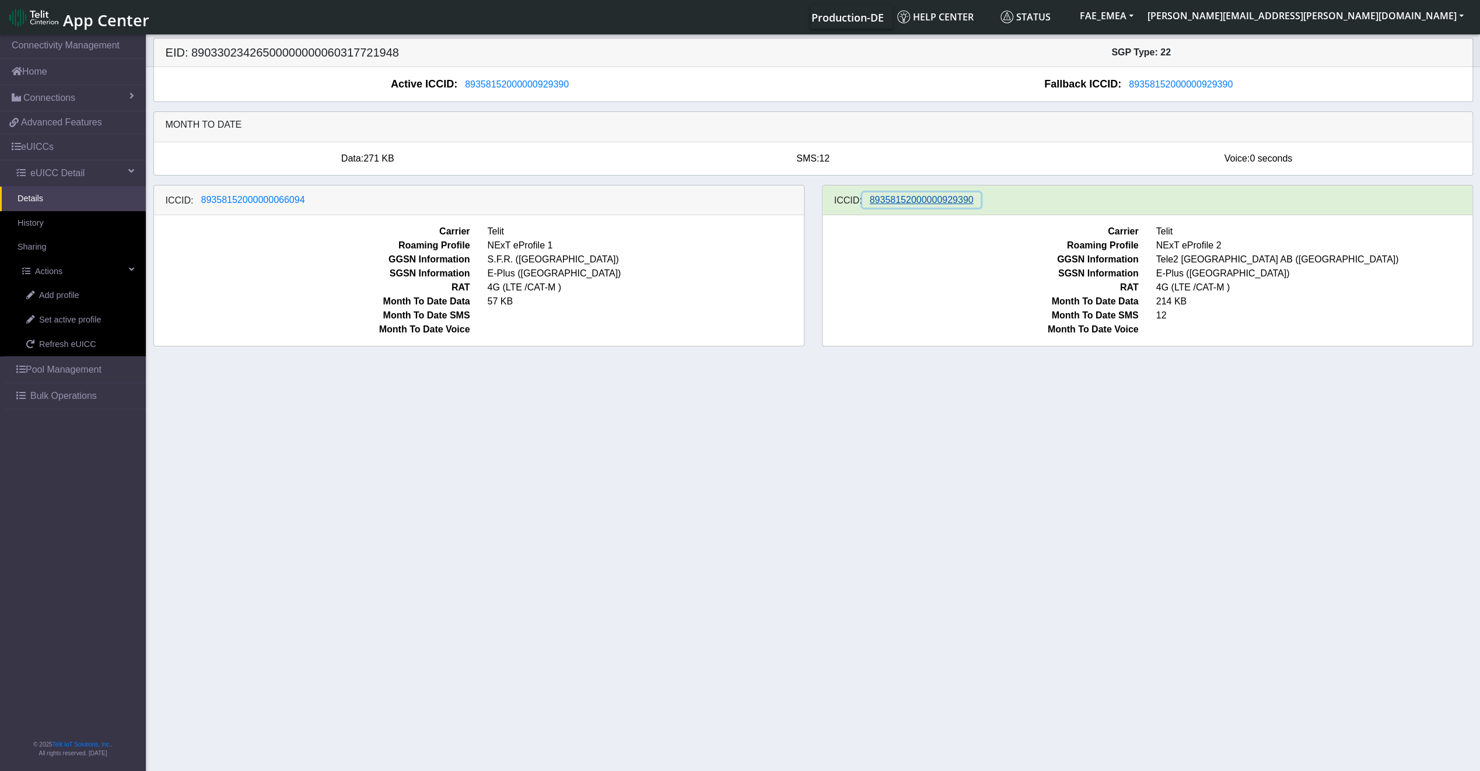
click at [961, 197] on span "89358152000000929390" at bounding box center [922, 200] width 104 height 10
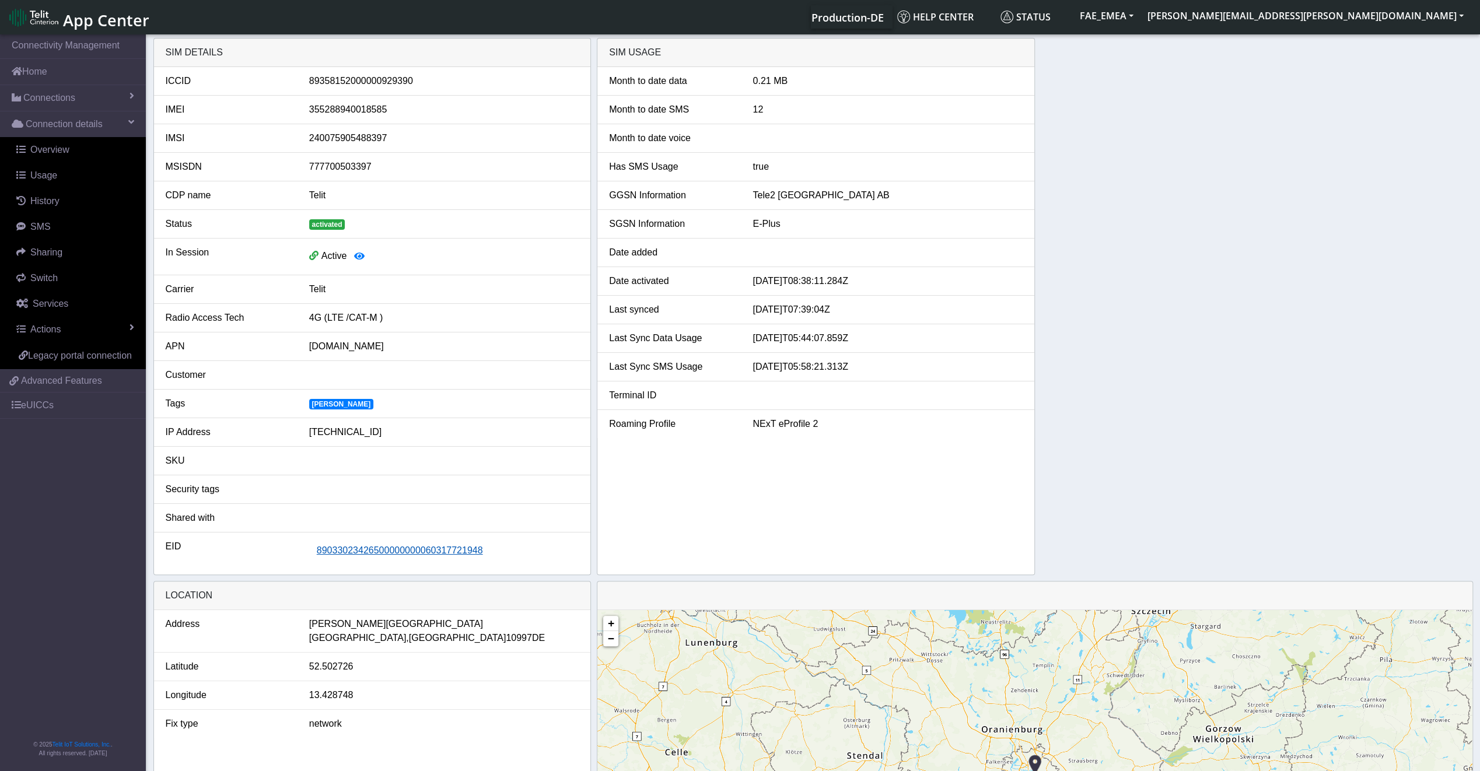
click at [425, 540] on button "89033023426500000000060317721948" at bounding box center [399, 551] width 181 height 22
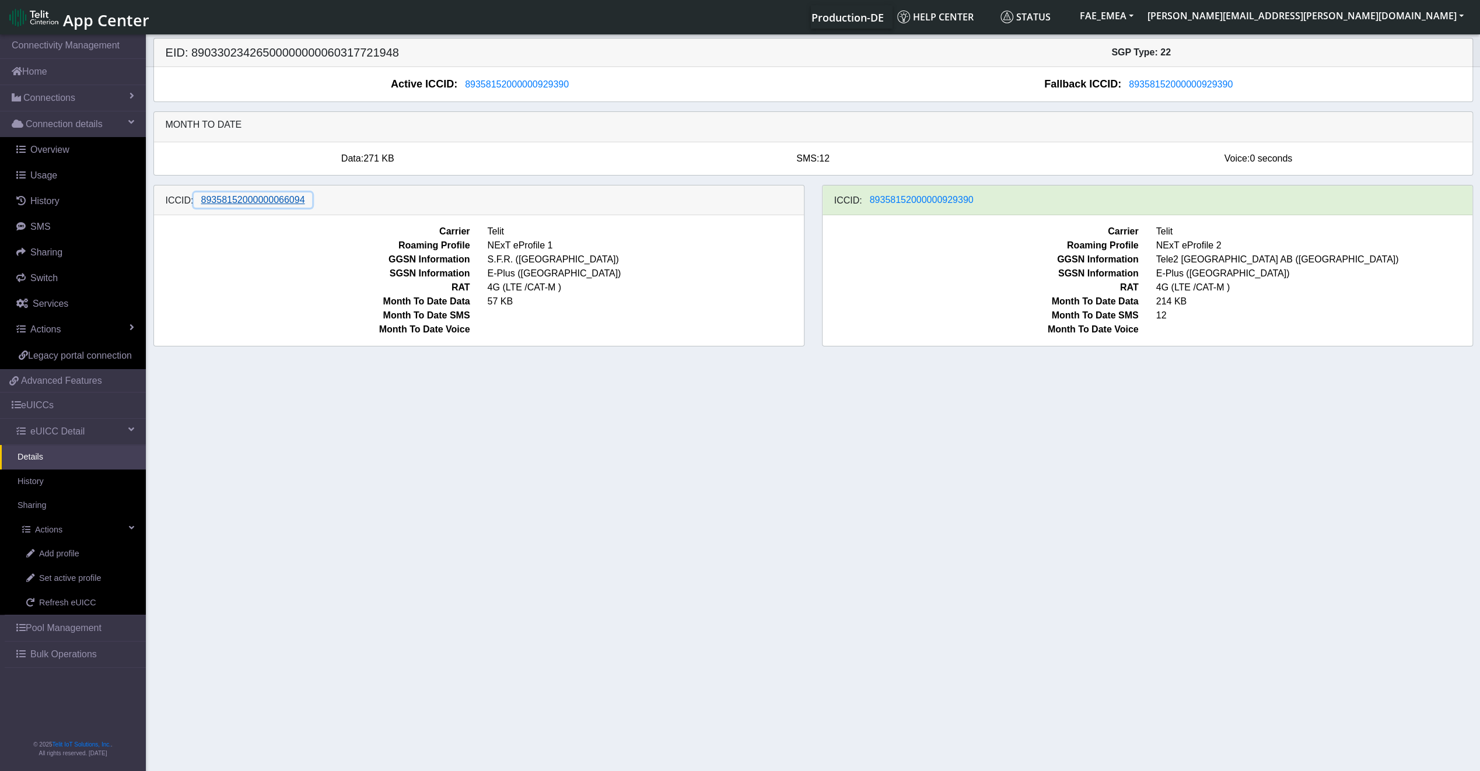
click at [274, 199] on span "89358152000000066094" at bounding box center [253, 200] width 104 height 10
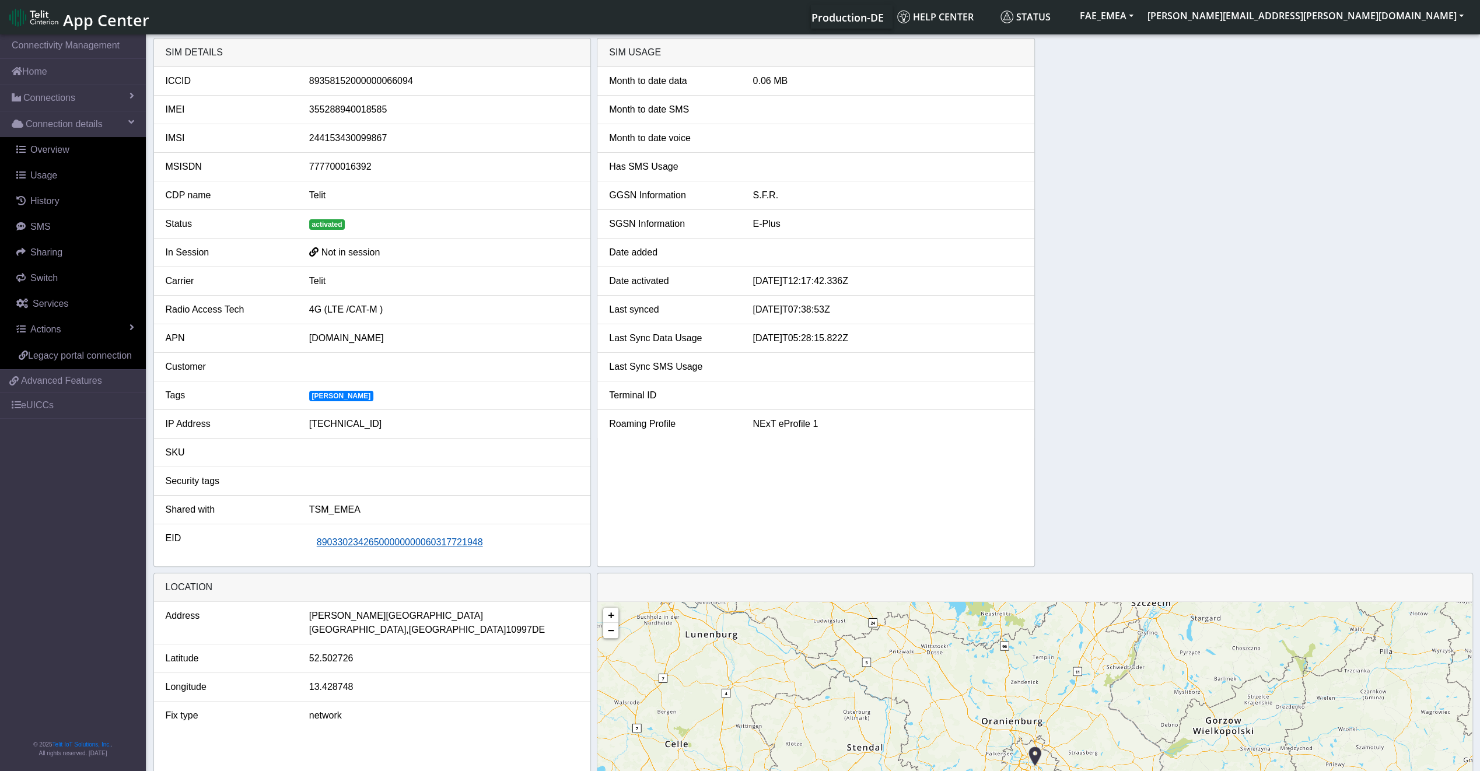
click at [383, 548] on button "89033023426500000000060317721948" at bounding box center [399, 542] width 181 height 22
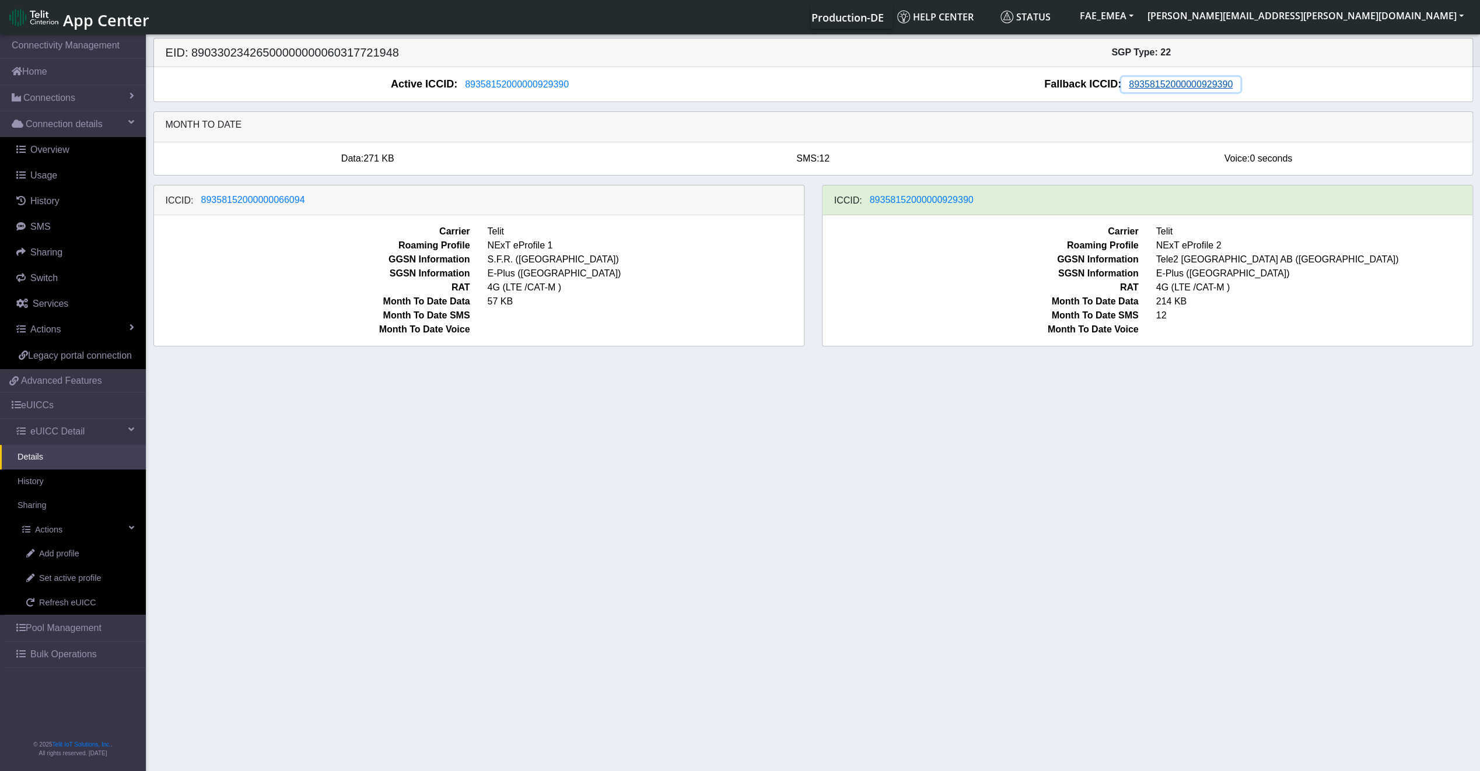
click at [1148, 86] on span "89358152000000929390" at bounding box center [1181, 84] width 104 height 10
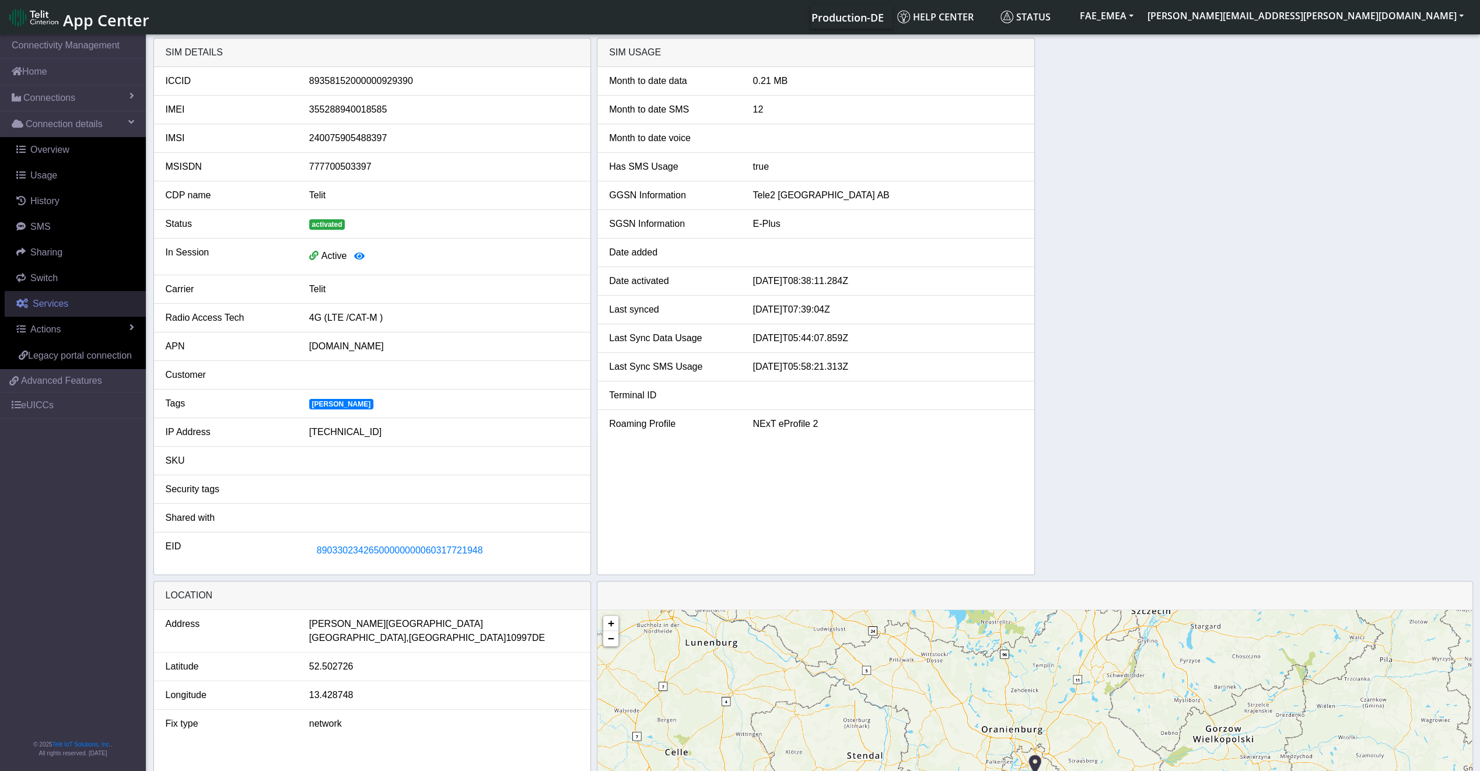
click at [63, 299] on span "Services" at bounding box center [51, 304] width 36 height 10
select select "2: 6"
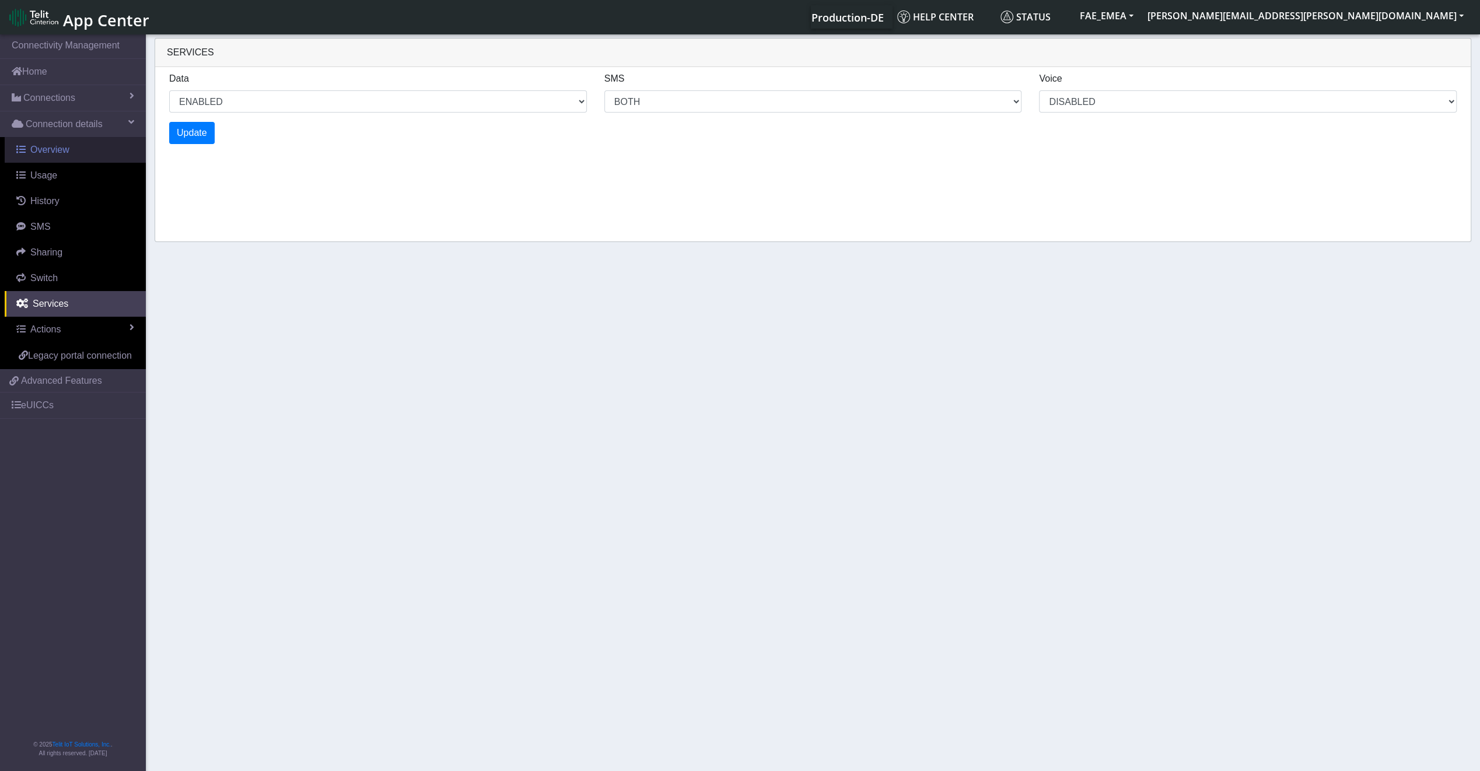
click at [47, 153] on span "Overview" at bounding box center [49, 150] width 39 height 10
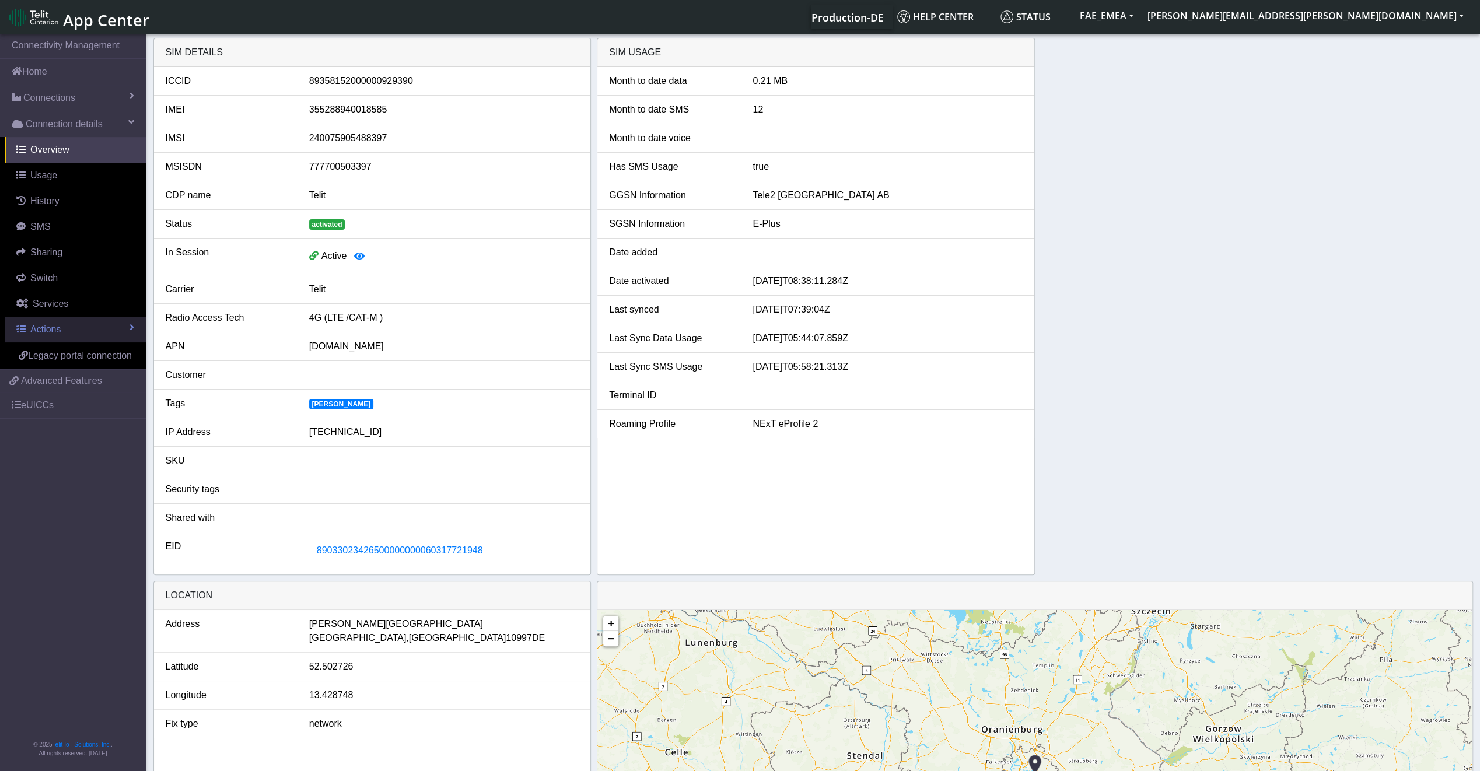
click at [54, 334] on span "Actions" at bounding box center [45, 329] width 30 height 10
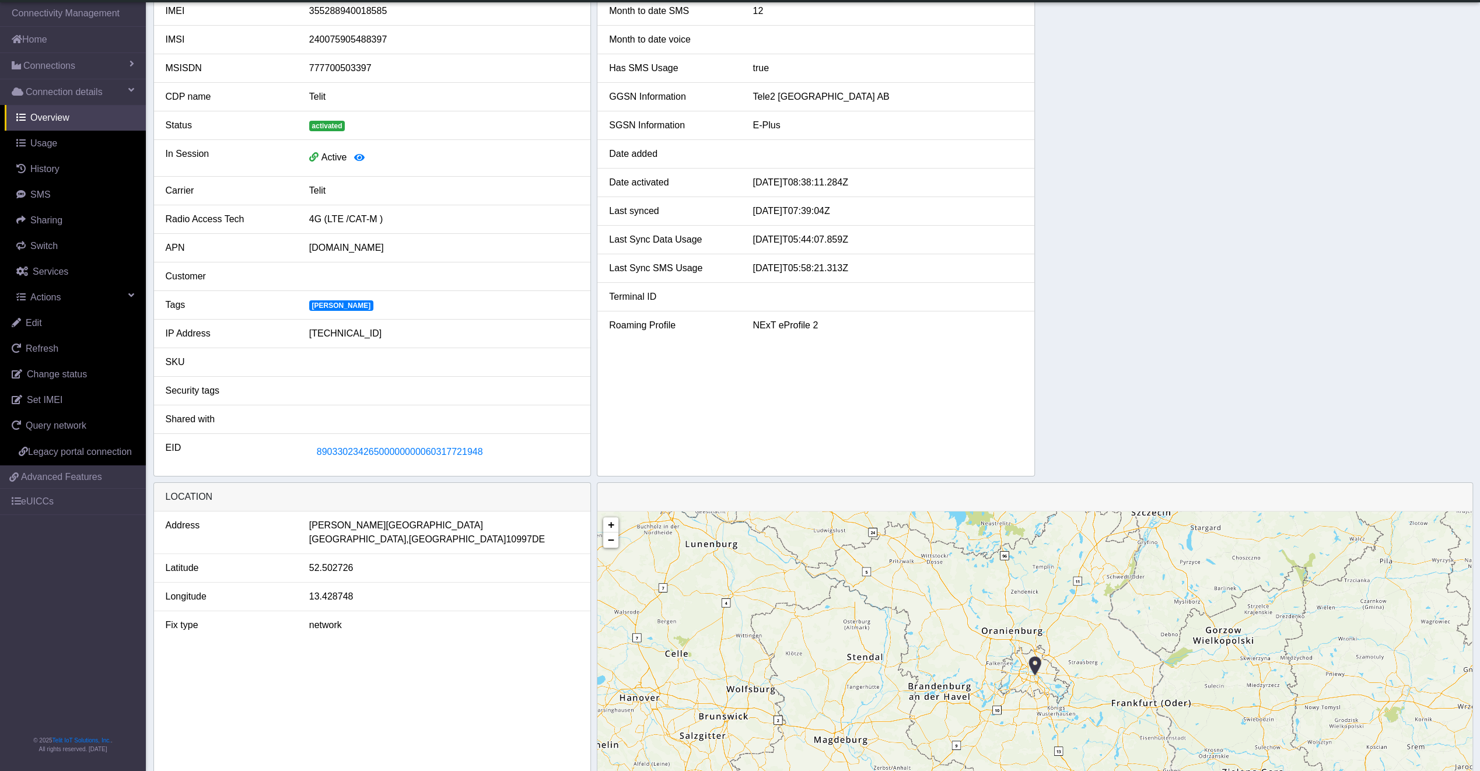
scroll to position [36, 0]
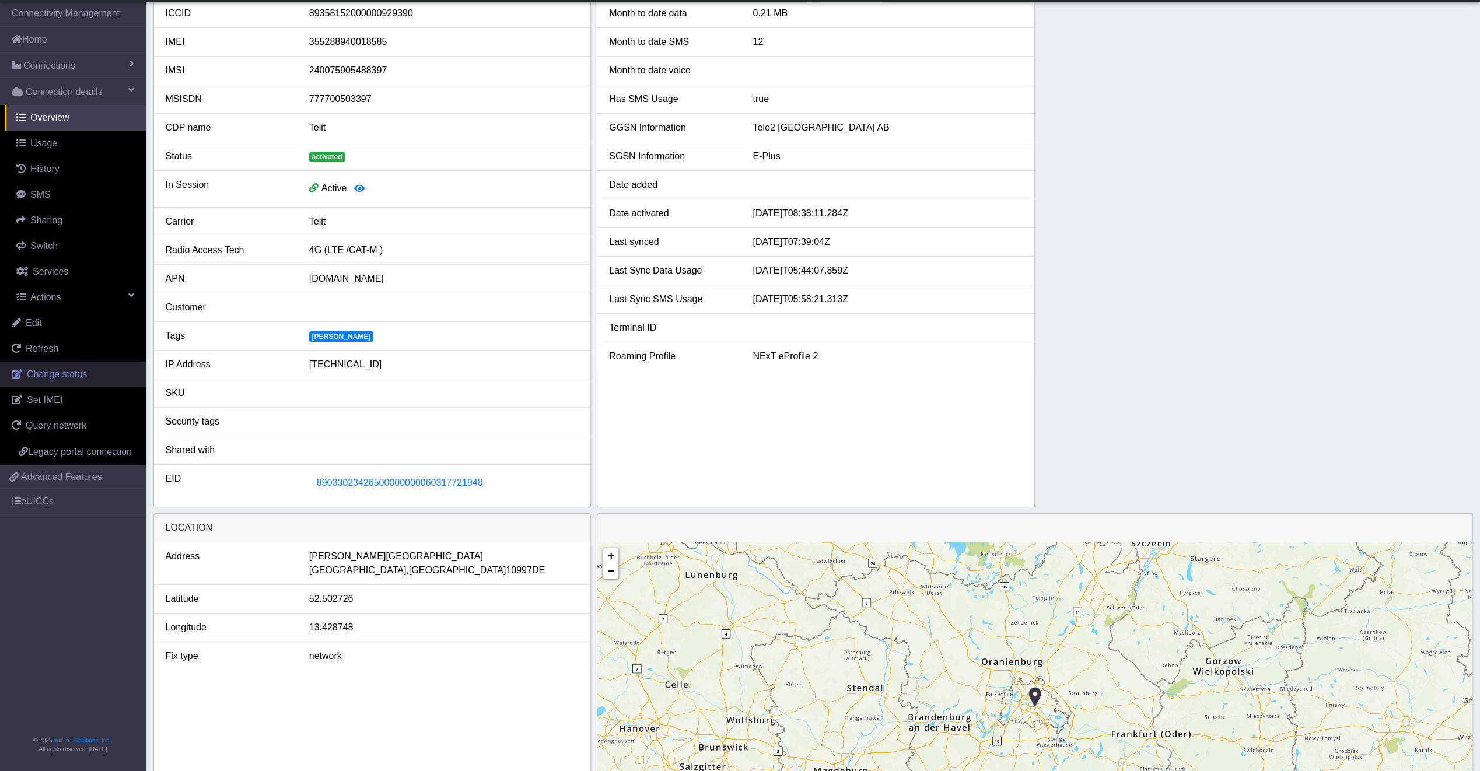
click at [66, 373] on span "Change status" at bounding box center [57, 374] width 60 height 10
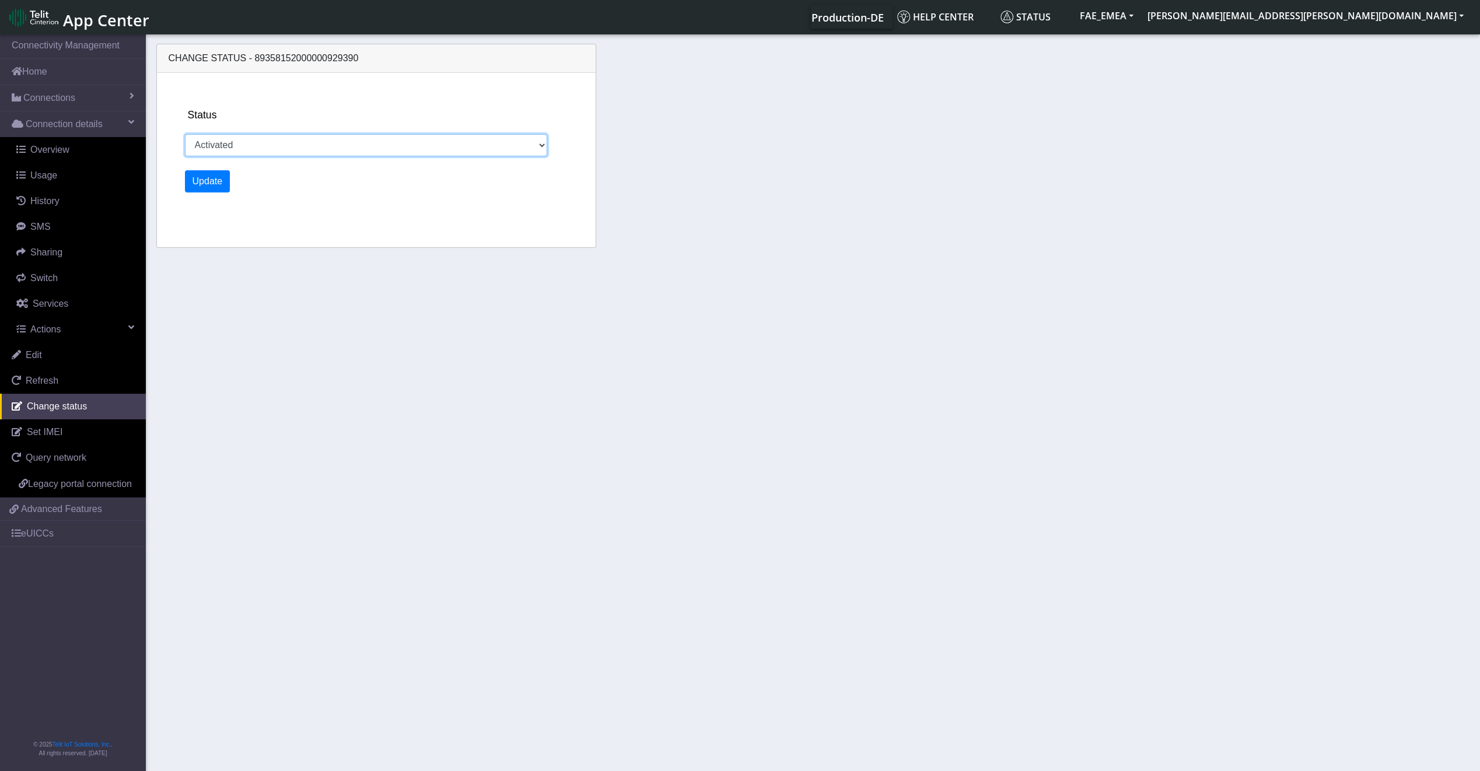
click at [335, 145] on select "Activated Deactivated" at bounding box center [366, 145] width 363 height 22
click at [281, 373] on section "Connectivity Management Home Connections List Map Connection details Overview U…" at bounding box center [740, 403] width 1480 height 743
click at [30, 421] on link "Set IMEI" at bounding box center [73, 432] width 146 height 26
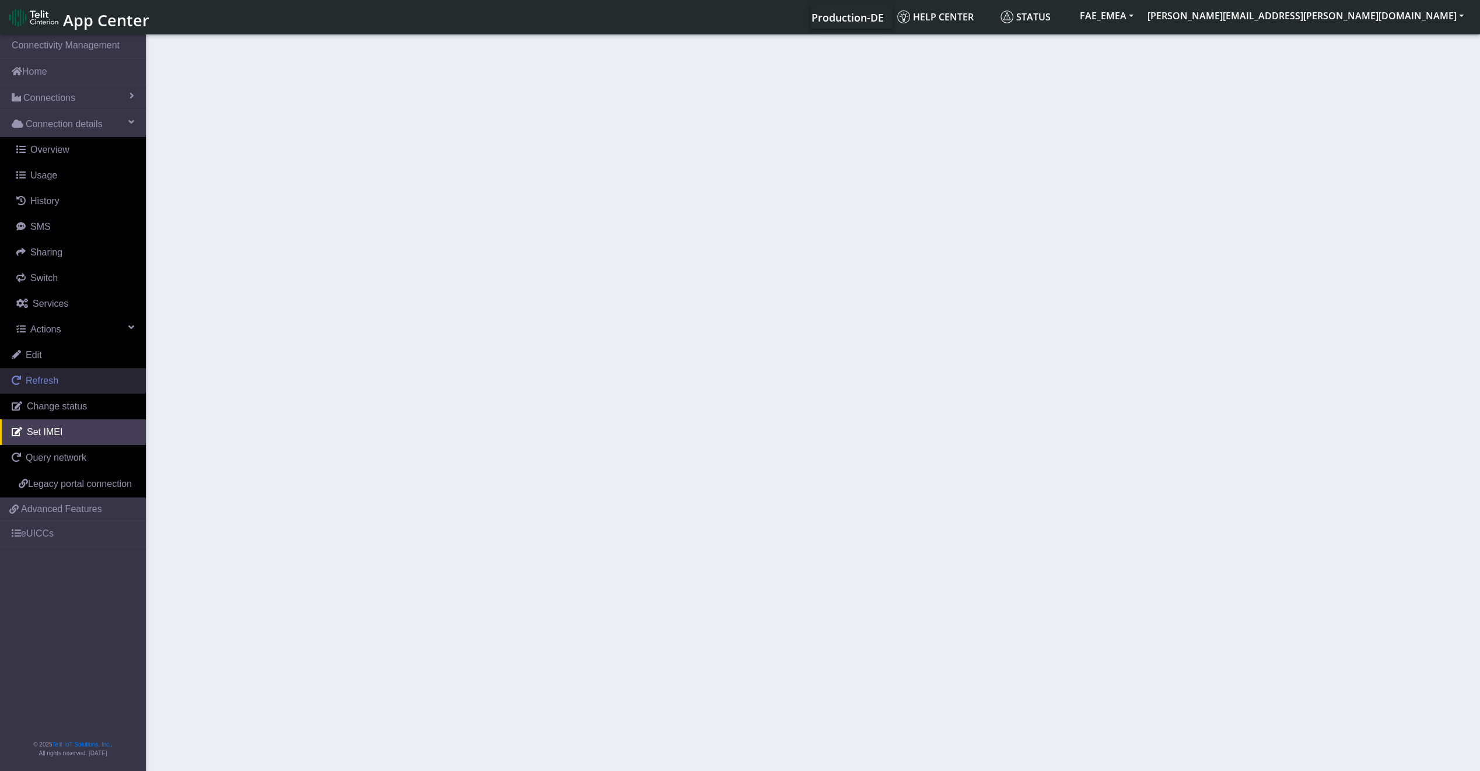
type input "355288940018585"
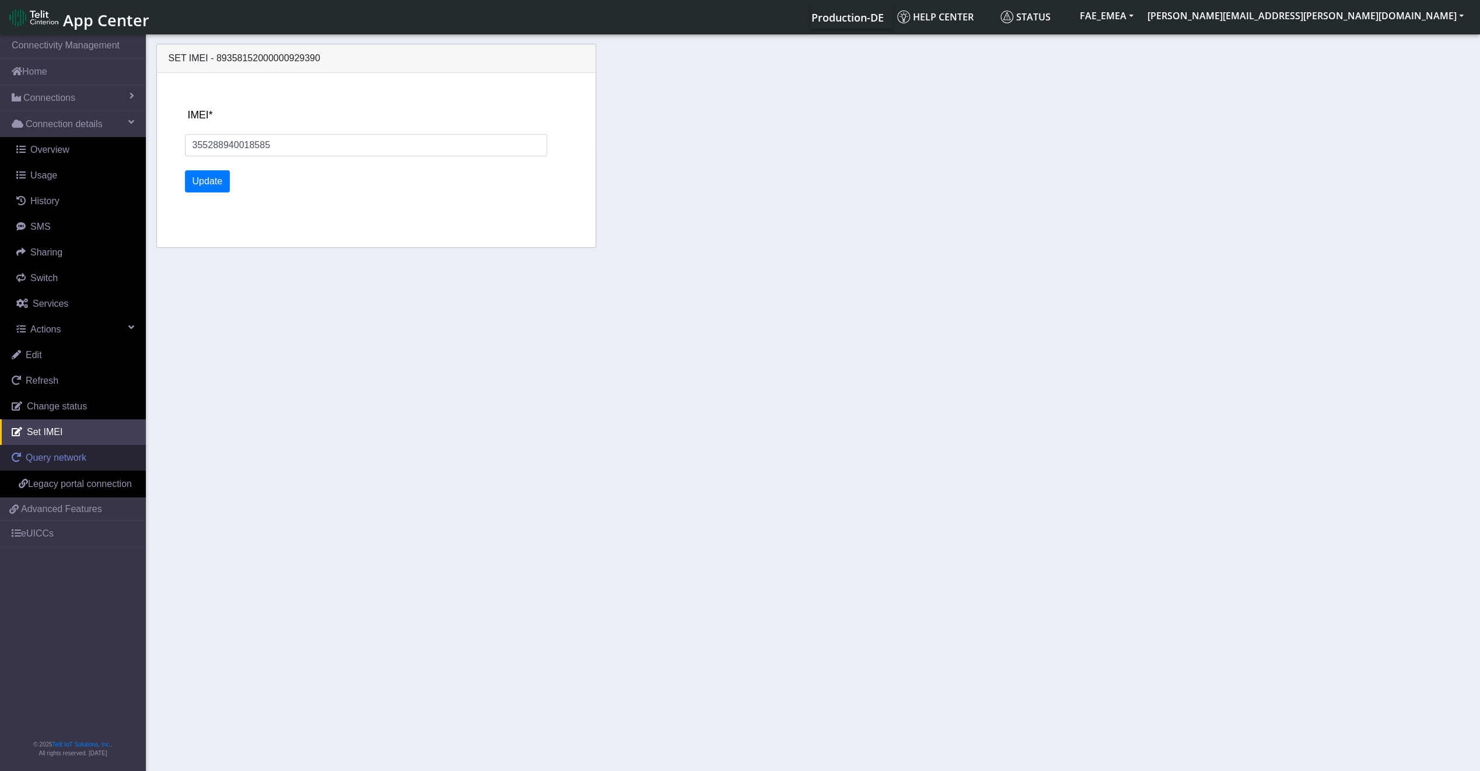
click at [61, 453] on span "Query network" at bounding box center [56, 458] width 61 height 10
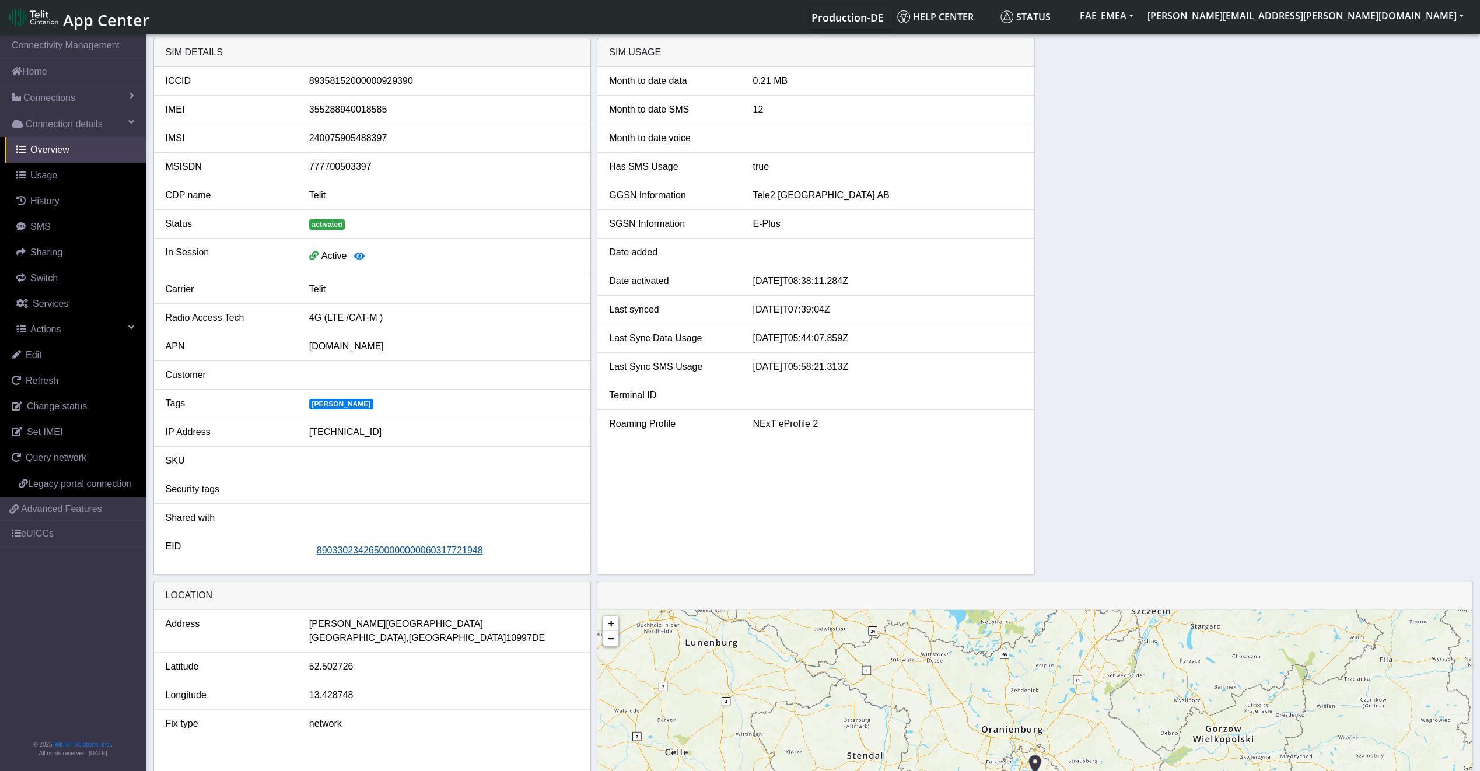
click at [384, 553] on button "89033023426500000000060317721948" at bounding box center [399, 551] width 181 height 22
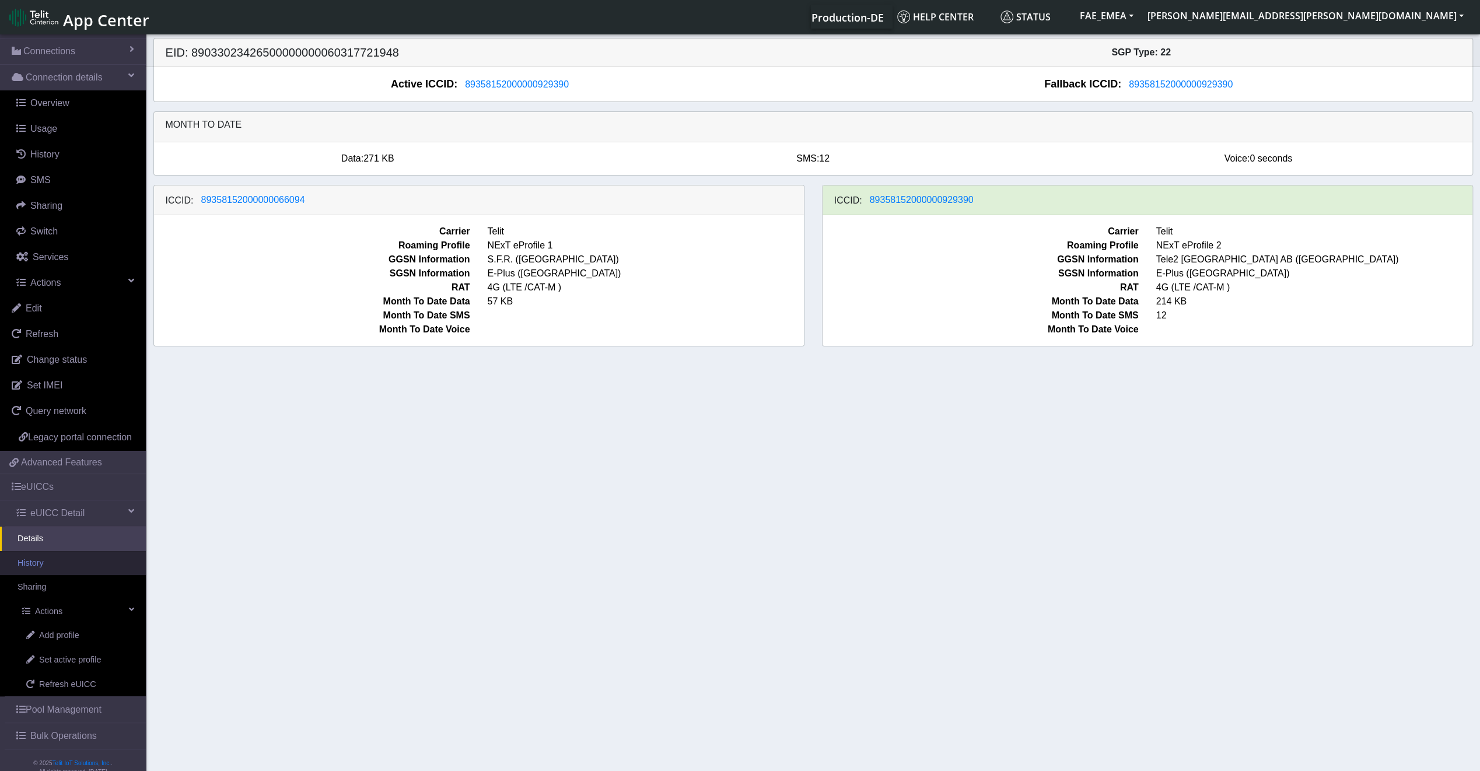
scroll to position [76, 0]
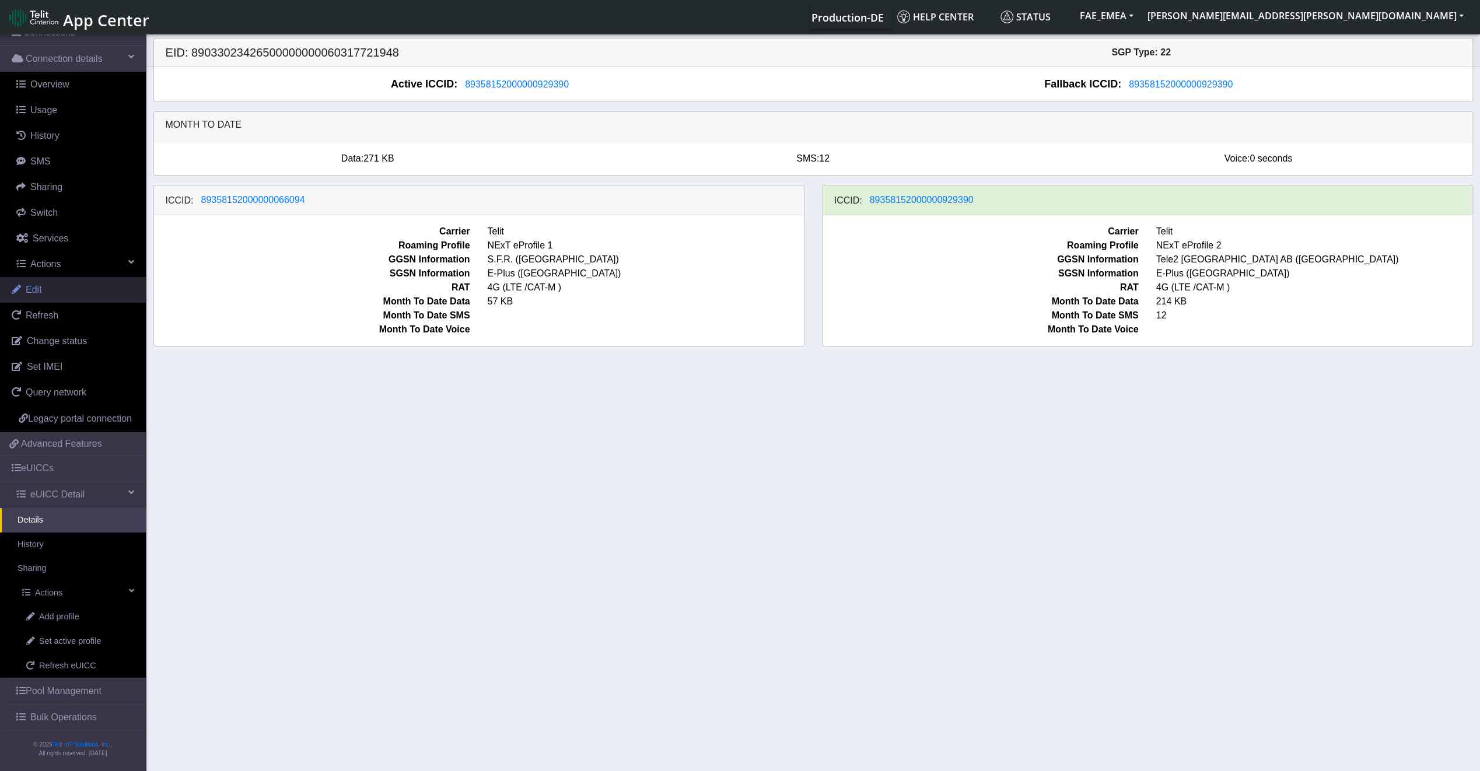
click at [58, 277] on link "Edit" at bounding box center [73, 290] width 146 height 26
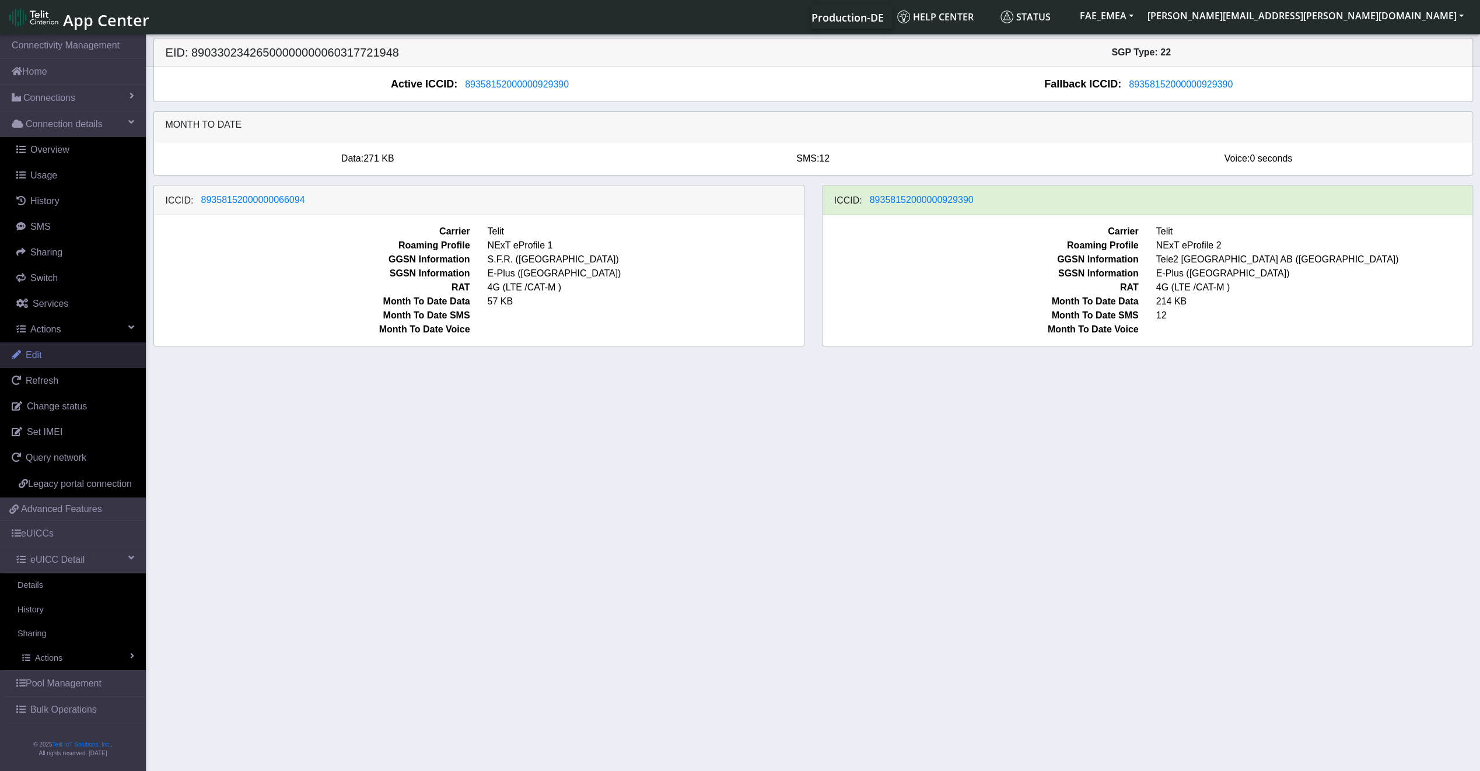
scroll to position [11, 0]
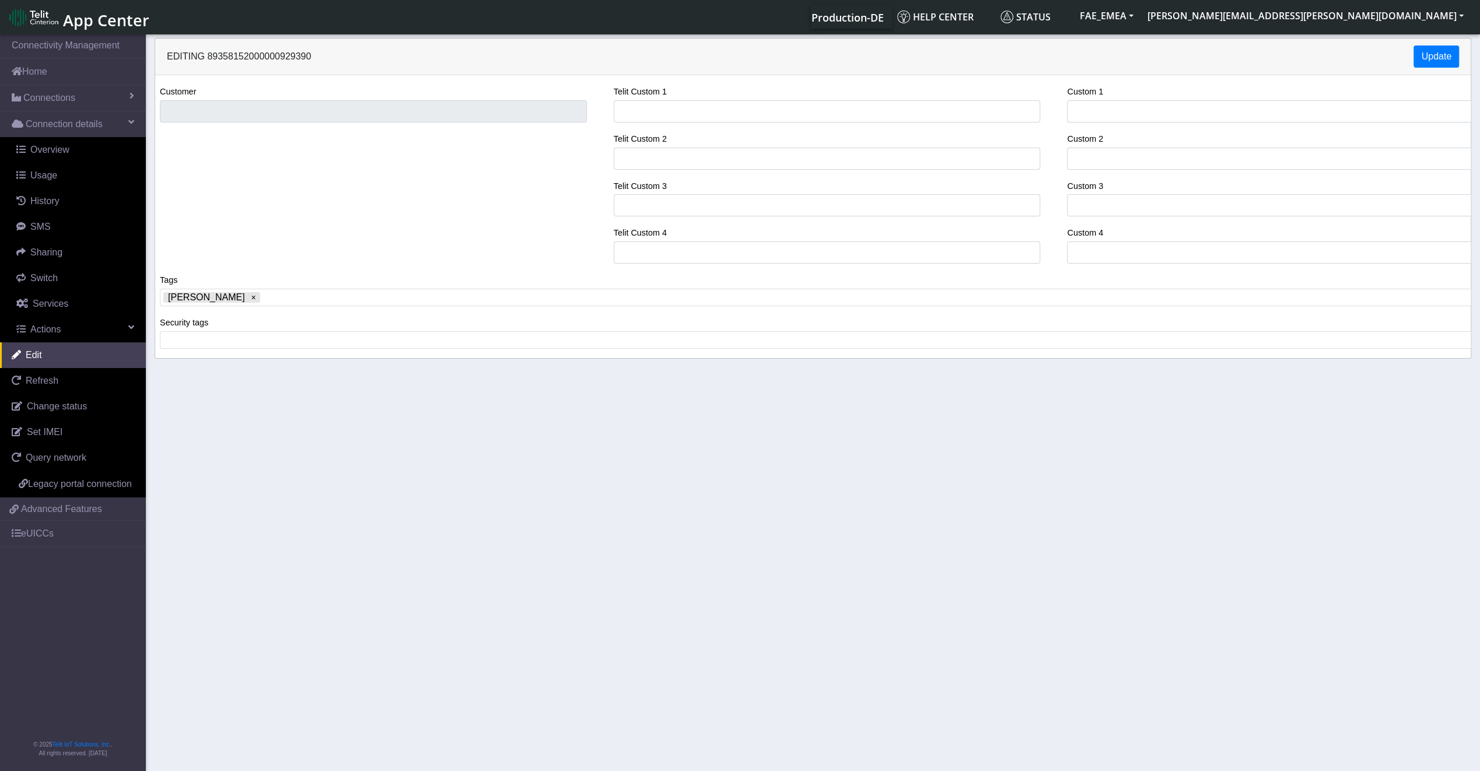
click at [183, 122] on div "Customer" at bounding box center [373, 179] width 444 height 188
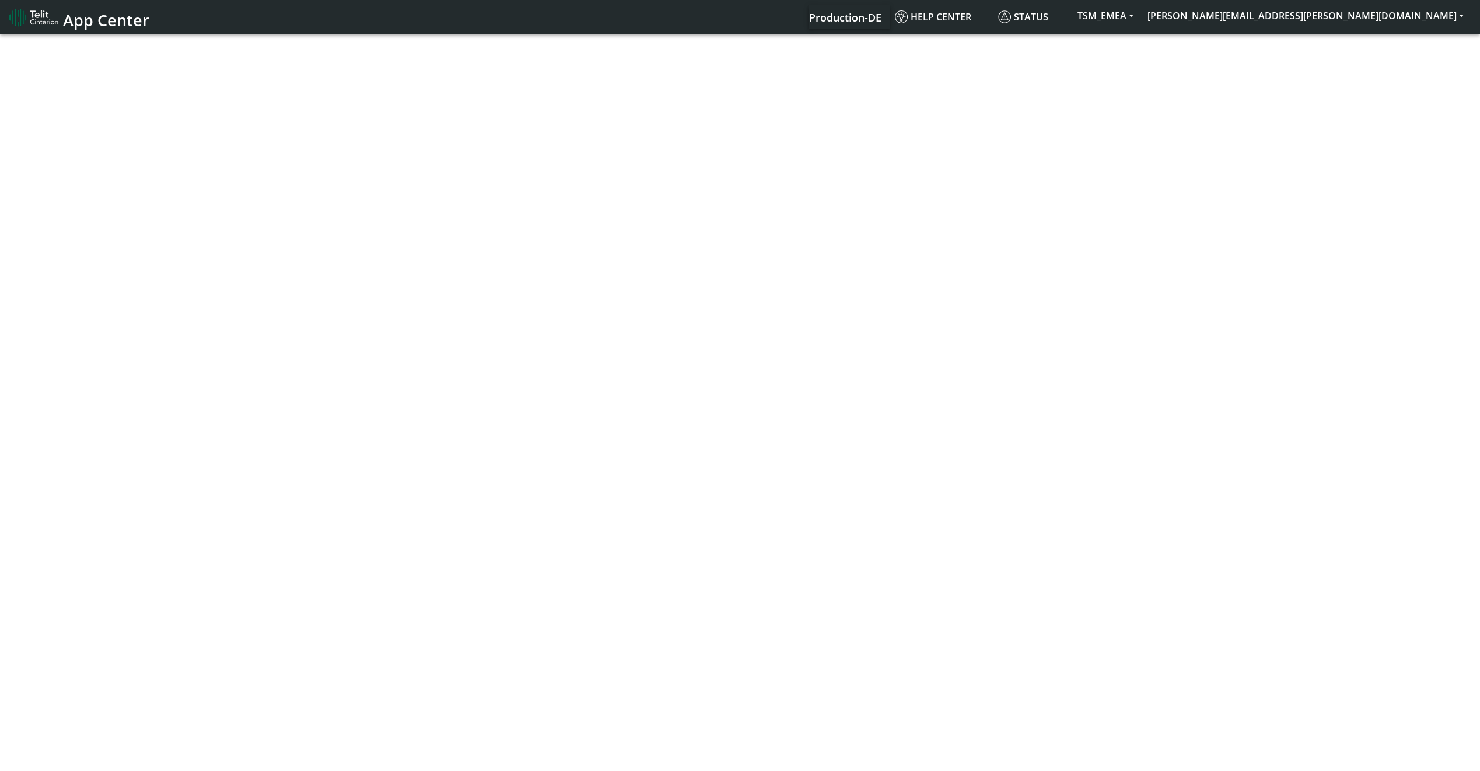
click at [115, 14] on span "App Center" at bounding box center [106, 20] width 86 height 22
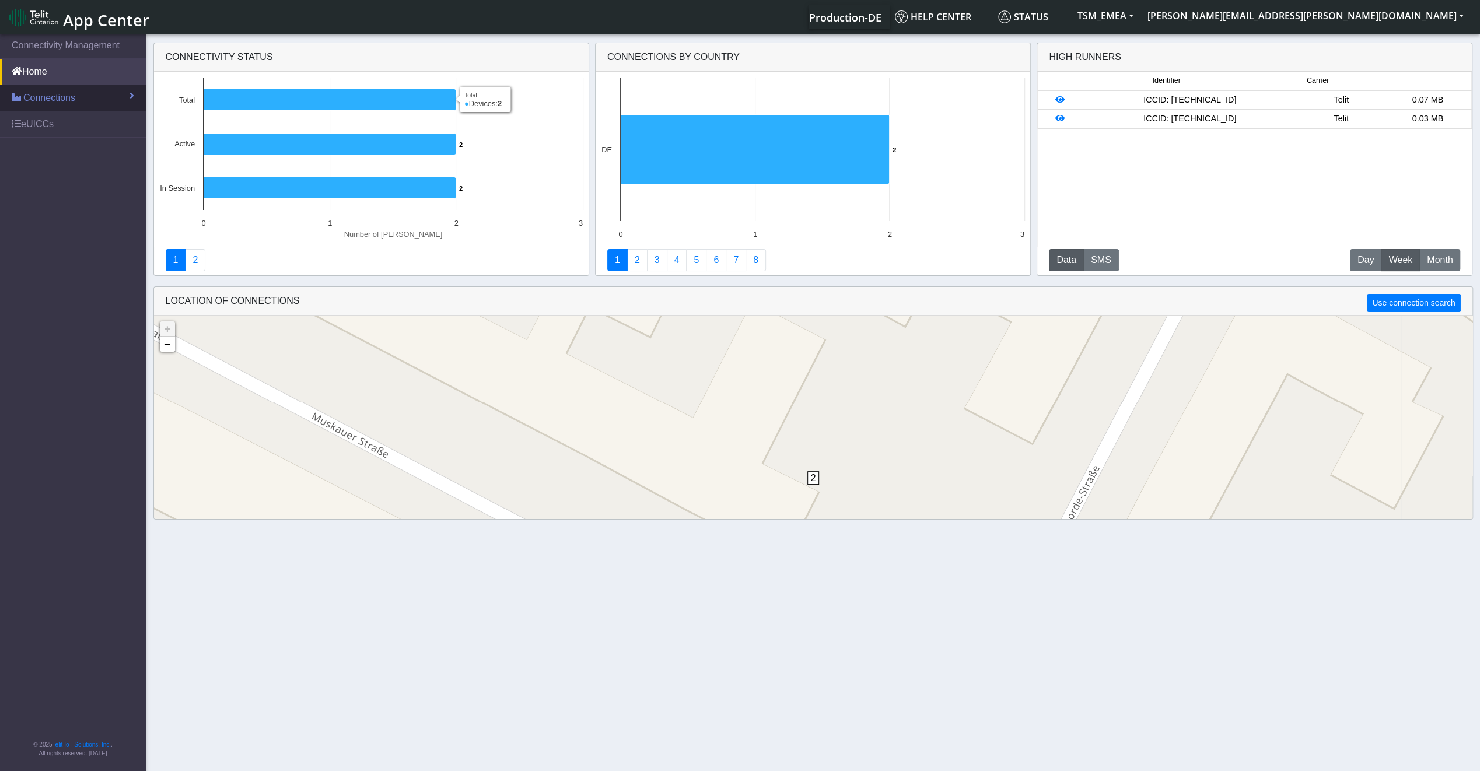
click at [79, 93] on link "Connections" at bounding box center [73, 98] width 146 height 26
click at [45, 127] on link "List" at bounding box center [73, 123] width 146 height 24
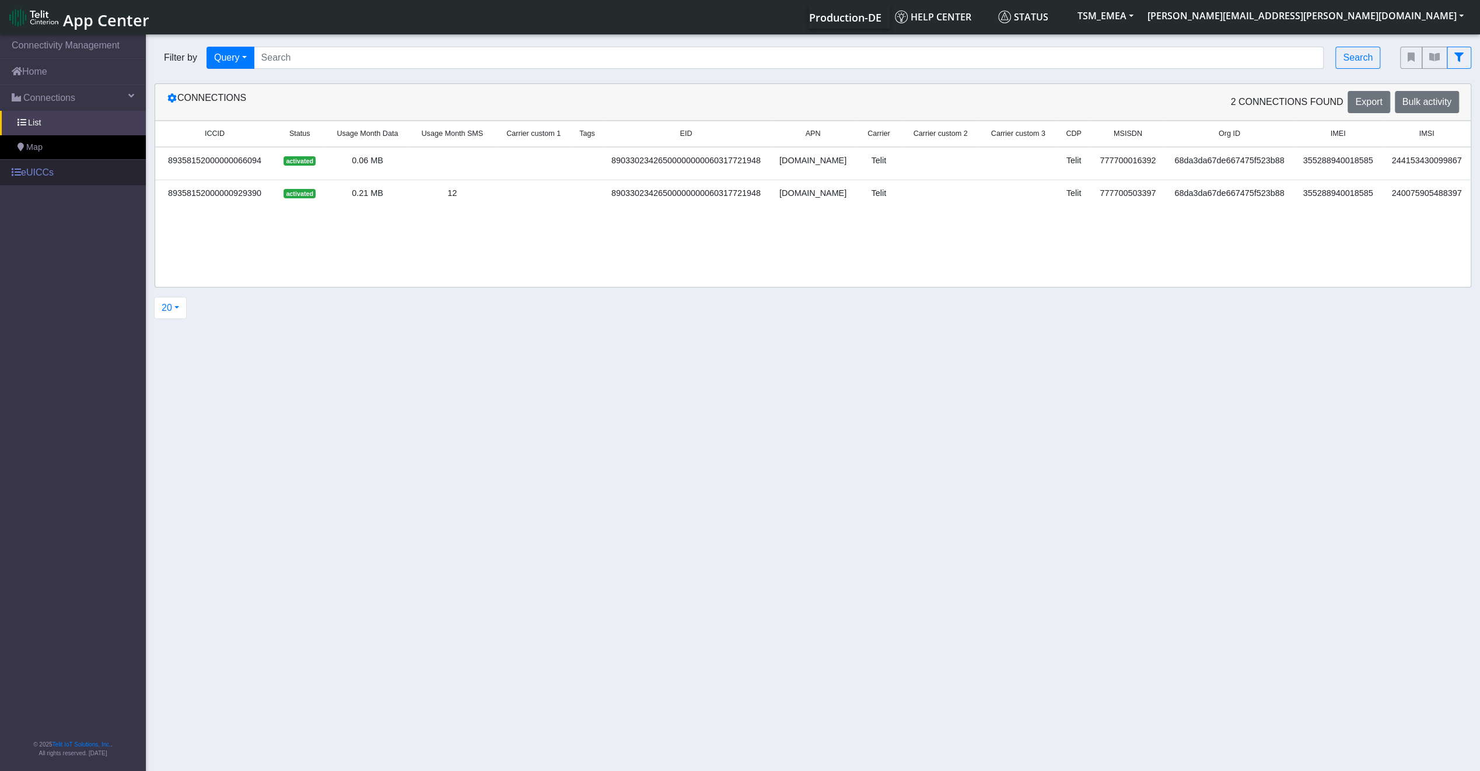
click at [89, 178] on link "eUICCs" at bounding box center [73, 173] width 146 height 26
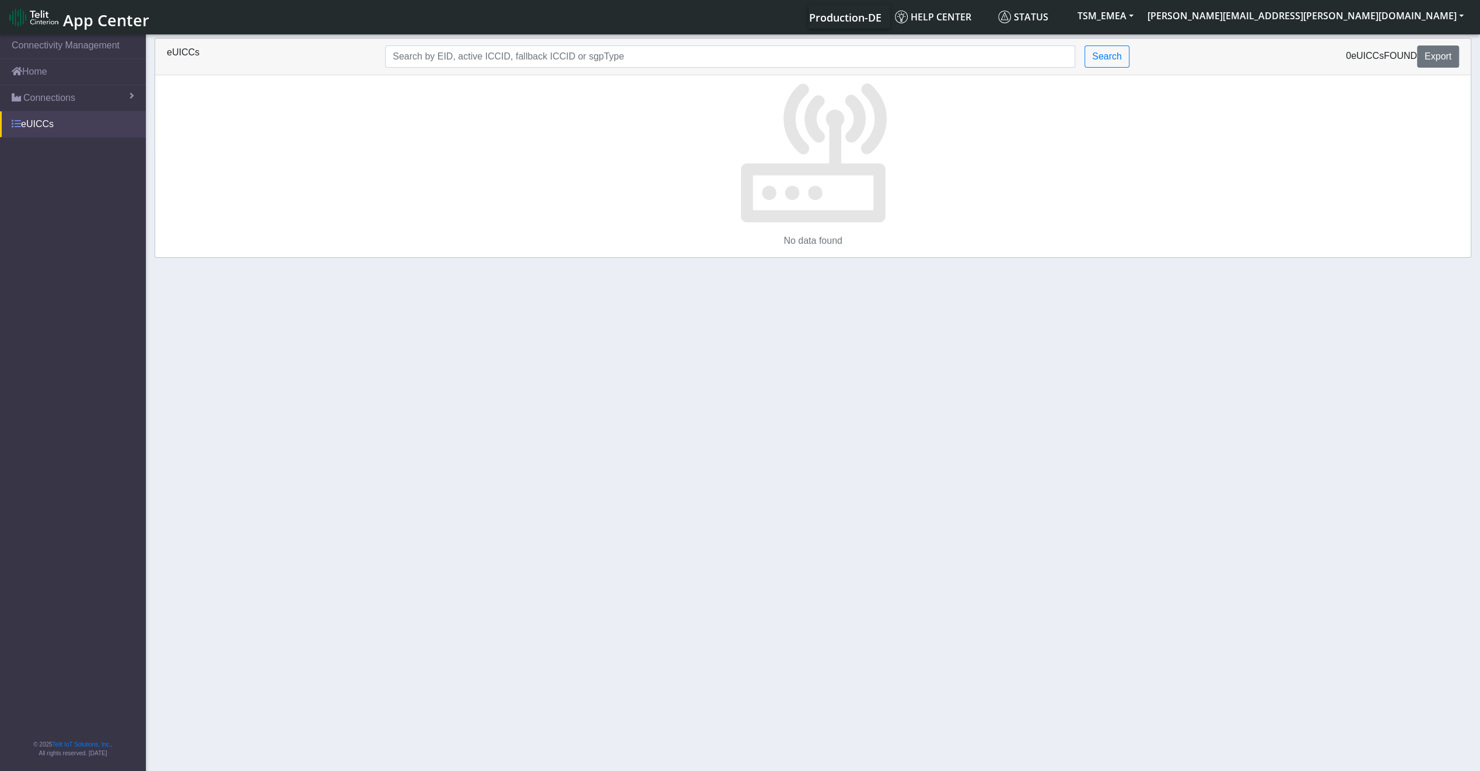
click at [66, 133] on link "eUICCs" at bounding box center [73, 124] width 146 height 26
click at [122, 113] on link "eUICCs" at bounding box center [73, 124] width 146 height 26
click at [122, 106] on link "Connections" at bounding box center [73, 98] width 146 height 26
click at [66, 114] on link "List" at bounding box center [73, 123] width 146 height 24
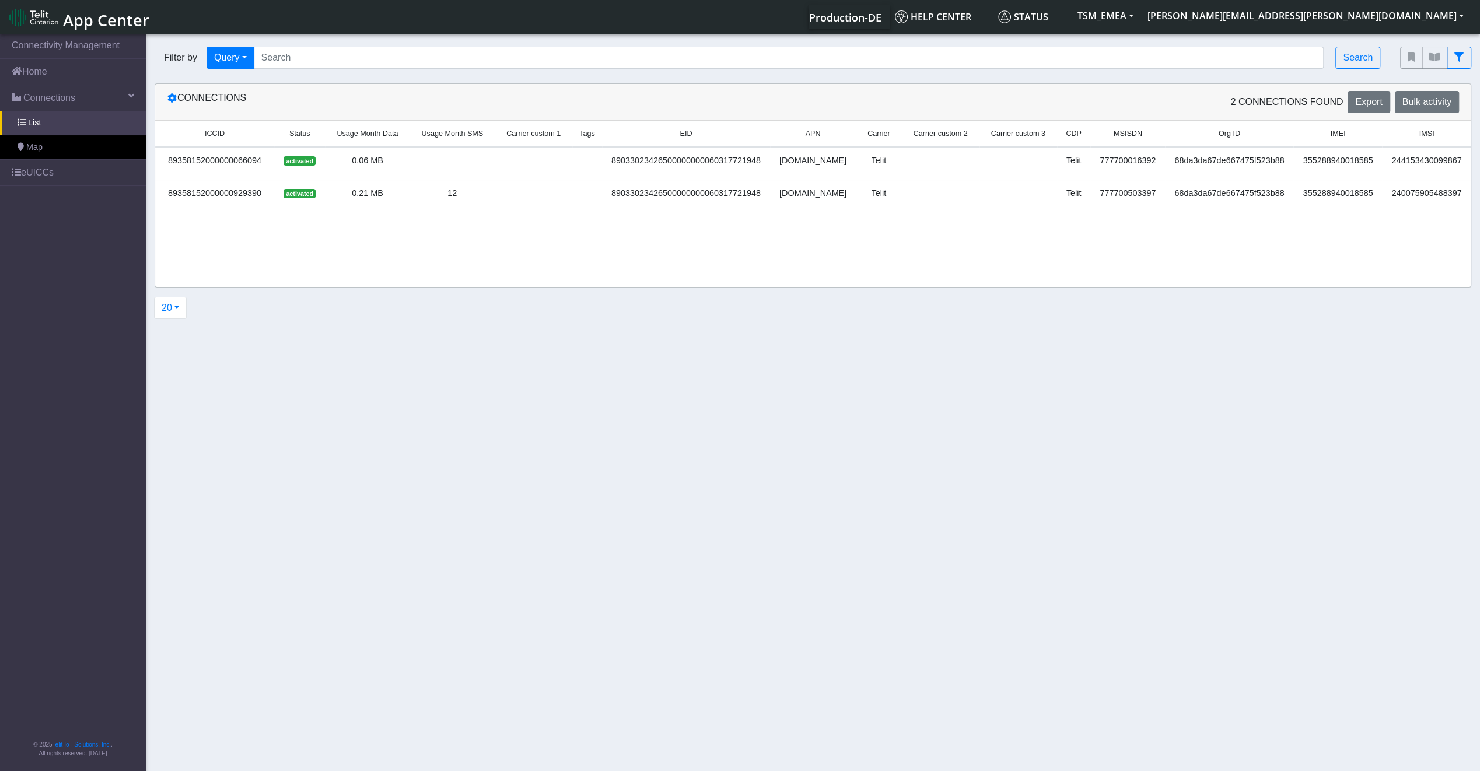
click at [220, 159] on div "89358152000000066094" at bounding box center [214, 161] width 105 height 13
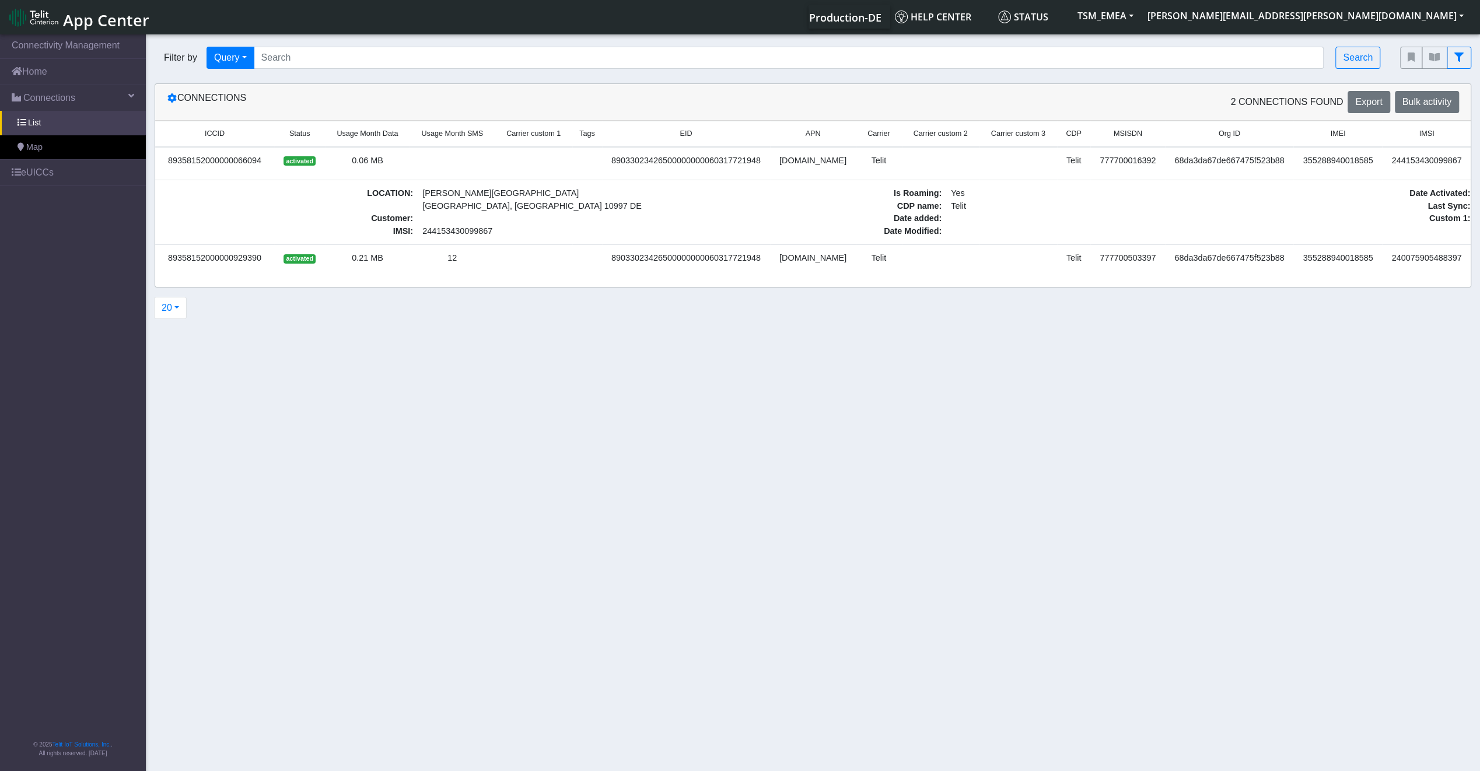
click at [227, 258] on div "89358152000000929390" at bounding box center [214, 258] width 105 height 13
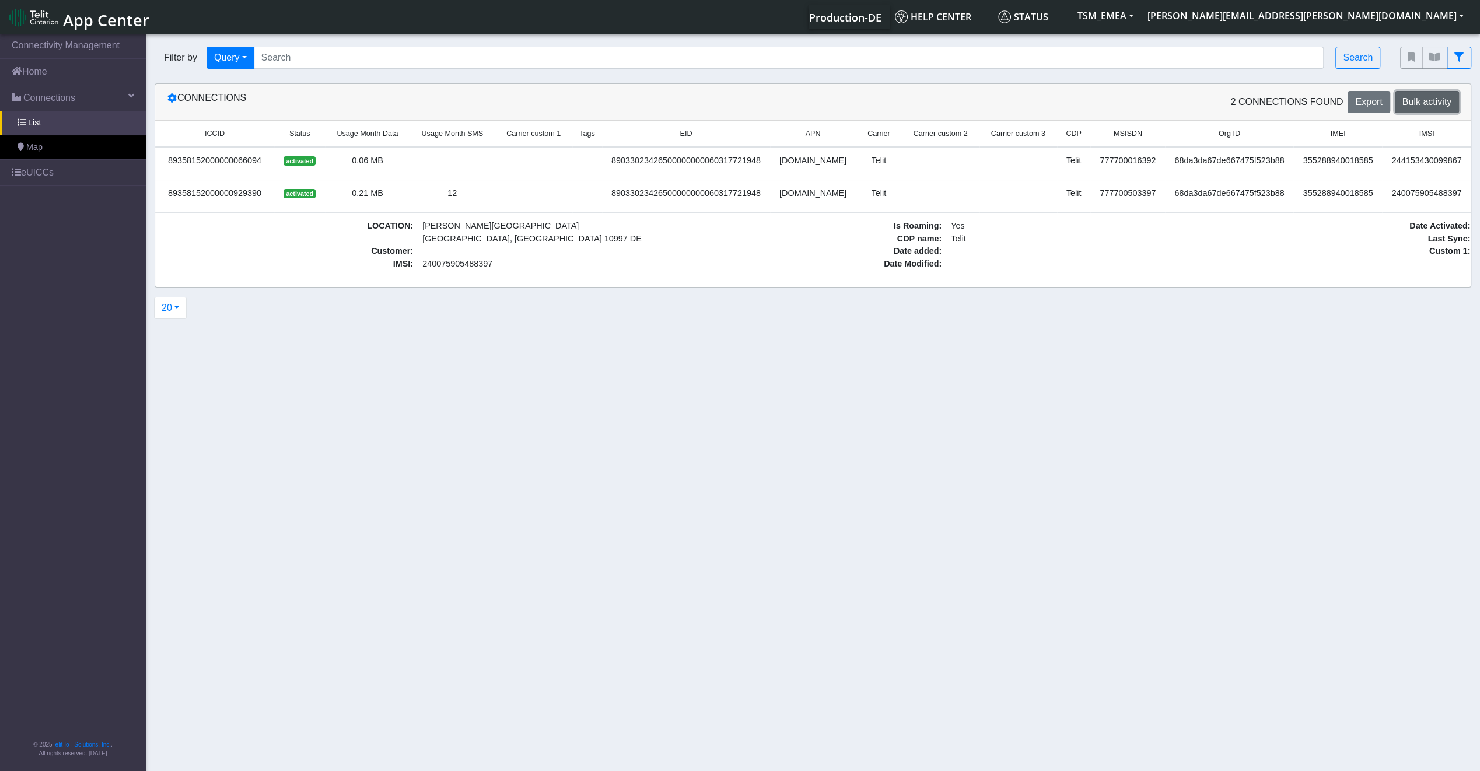
click at [1410, 103] on span "Bulk activity" at bounding box center [1426, 102] width 49 height 10
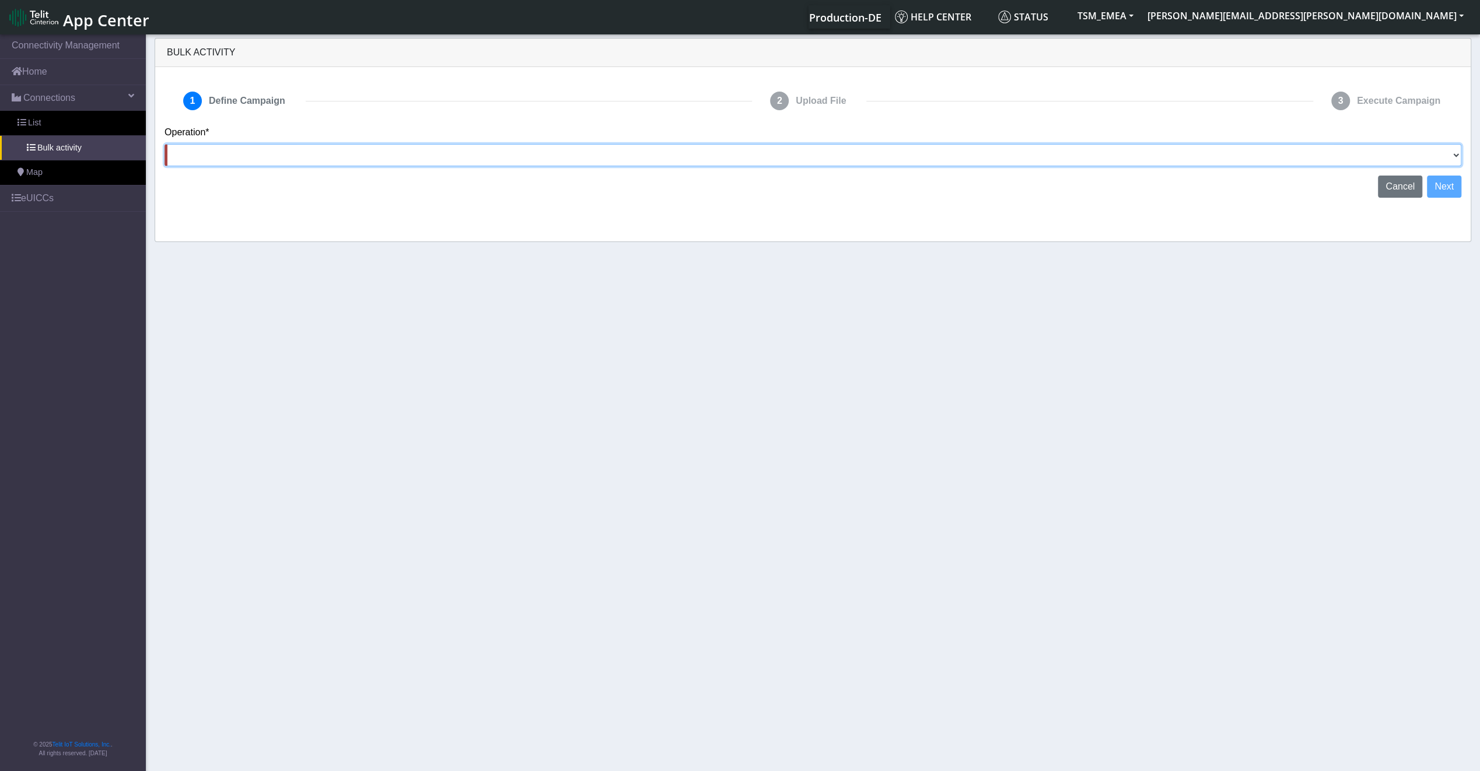
click at [1170, 147] on select "Activate [PERSON_NAME] Deactivate [PERSON_NAME] Add Tags Remove Tags Advanced" at bounding box center [812, 155] width 1297 height 22
select select "text.deactivateSIMs"
click at [164, 144] on select "Activate [PERSON_NAME] Deactivate [PERSON_NAME] Add Tags Remove Tags Advanced" at bounding box center [812, 155] width 1297 height 22
click at [1451, 185] on button "Next" at bounding box center [1444, 187] width 34 height 22
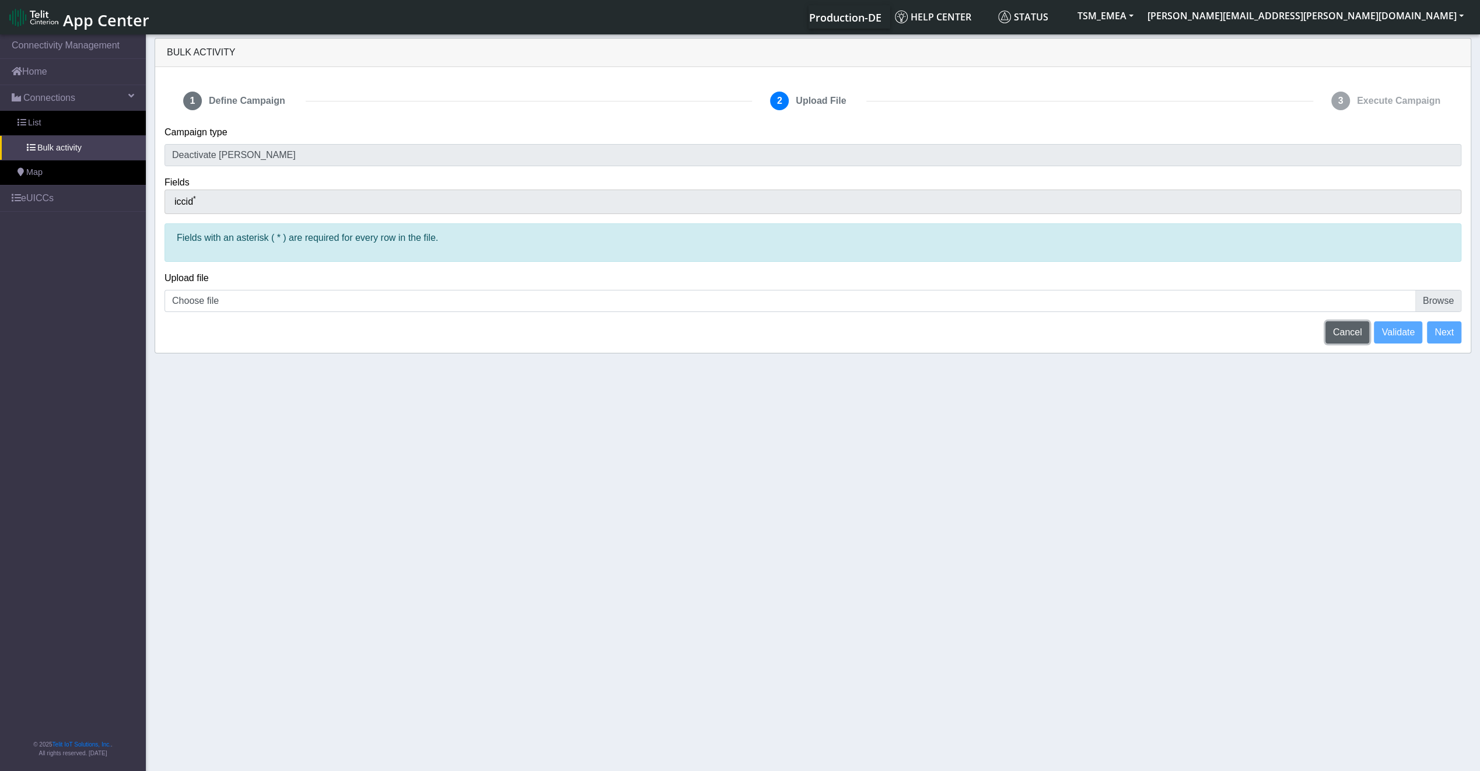
click at [1342, 336] on span "Cancel" at bounding box center [1347, 332] width 29 height 10
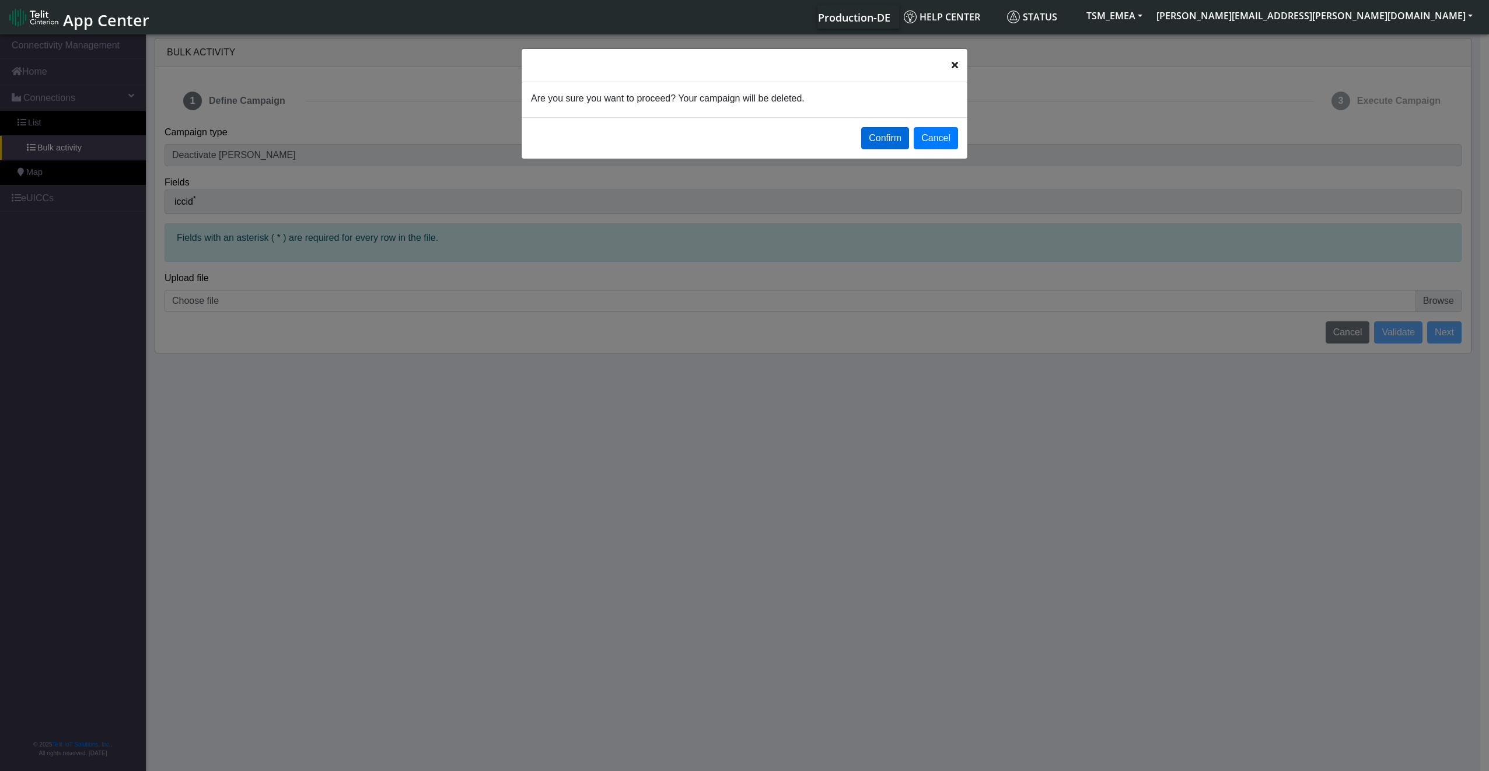
click at [887, 139] on button "Confirm" at bounding box center [885, 138] width 48 height 22
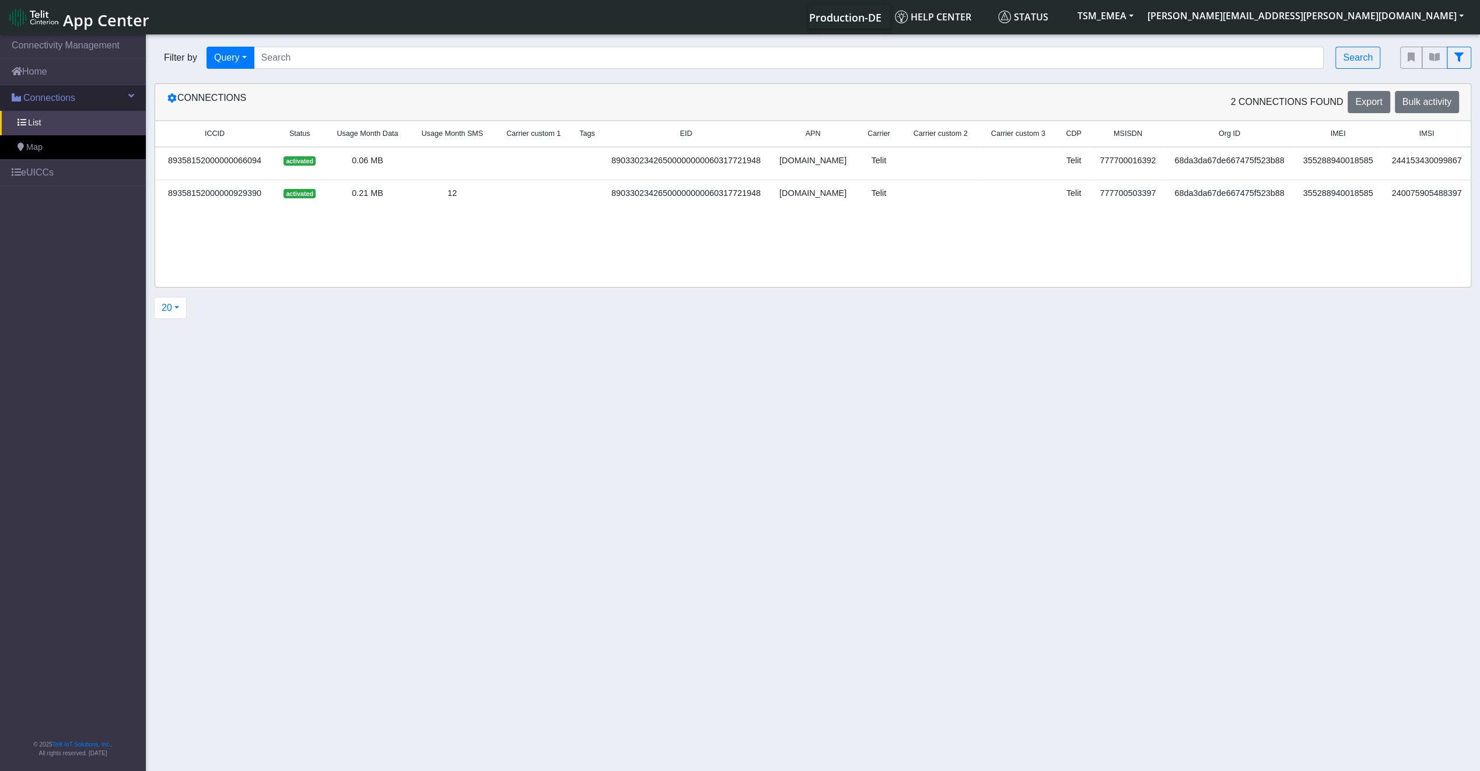
click at [71, 103] on span "Connections" at bounding box center [49, 98] width 52 height 14
click at [61, 72] on link "Home" at bounding box center [73, 72] width 146 height 26
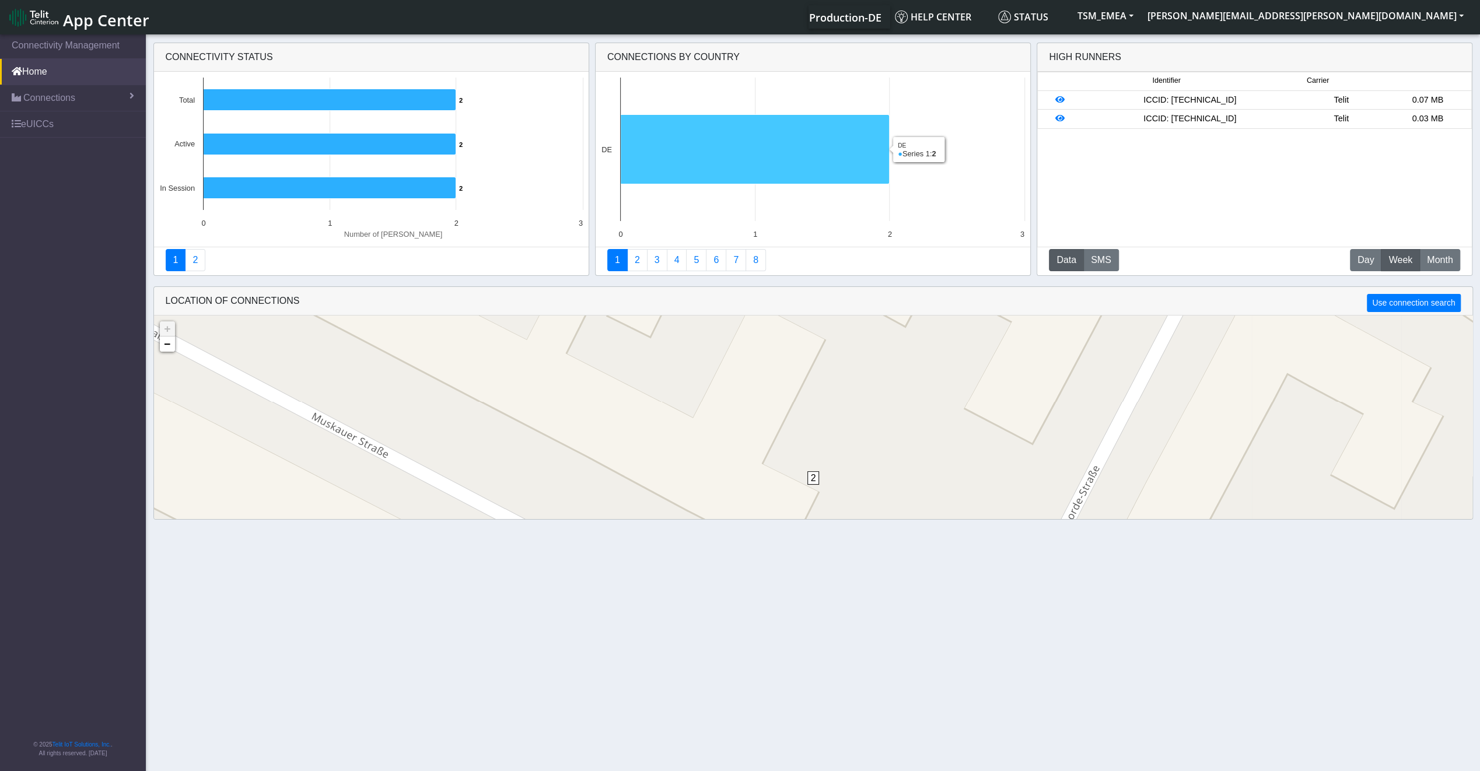
click at [800, 155] on icon at bounding box center [754, 149] width 269 height 69
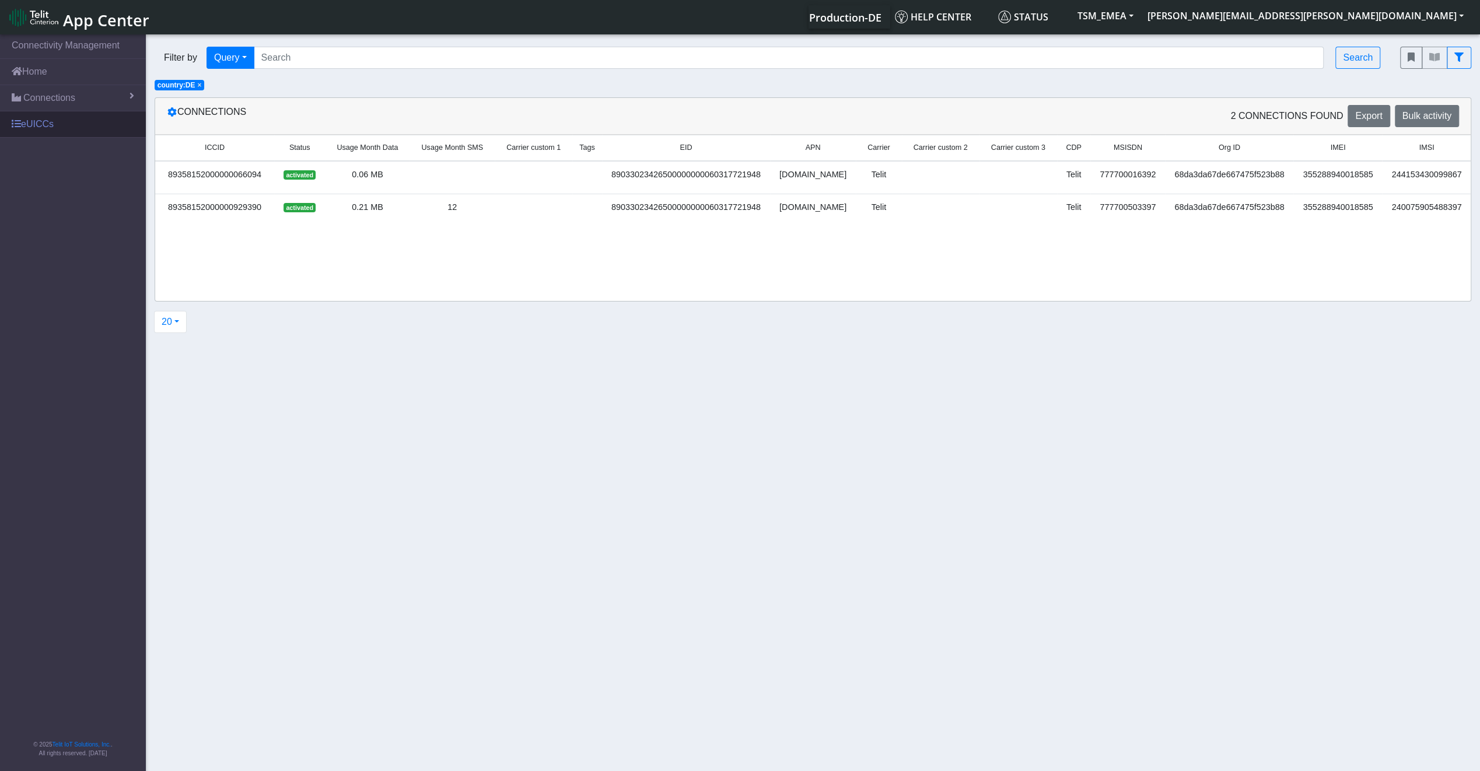
click at [131, 117] on link "eUICCs" at bounding box center [73, 124] width 146 height 26
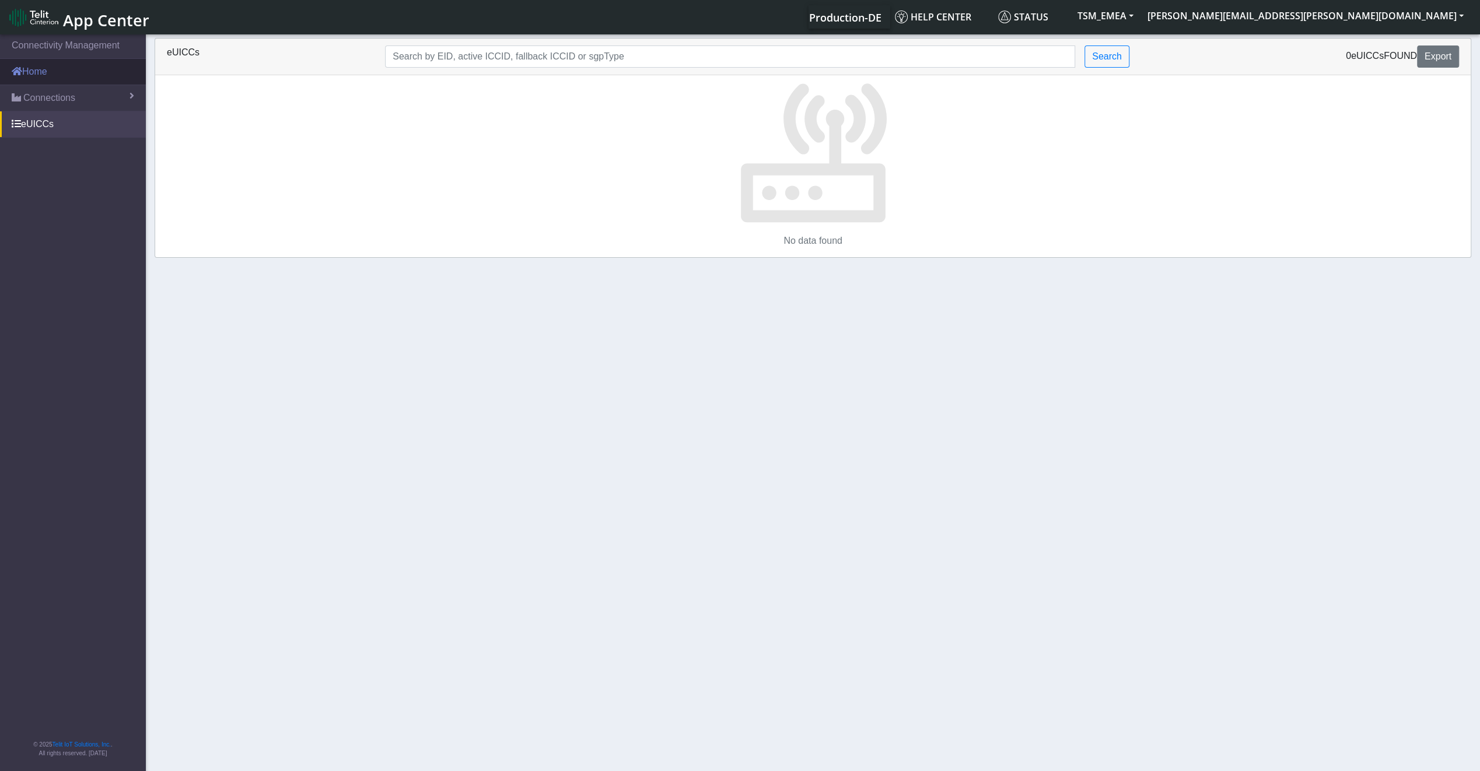
click at [85, 83] on link "Home" at bounding box center [73, 72] width 146 height 26
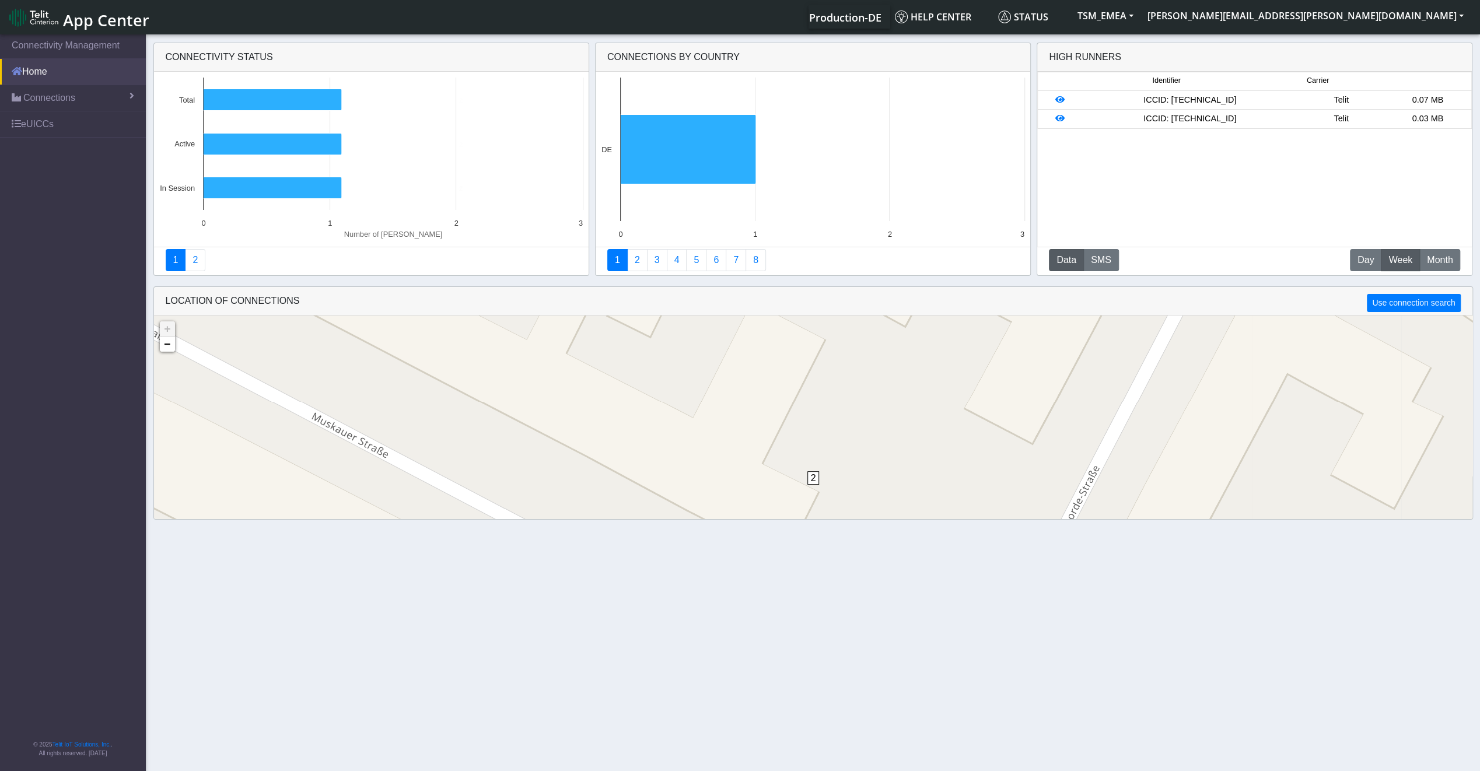
click at [79, 69] on link "Home" at bounding box center [73, 72] width 146 height 26
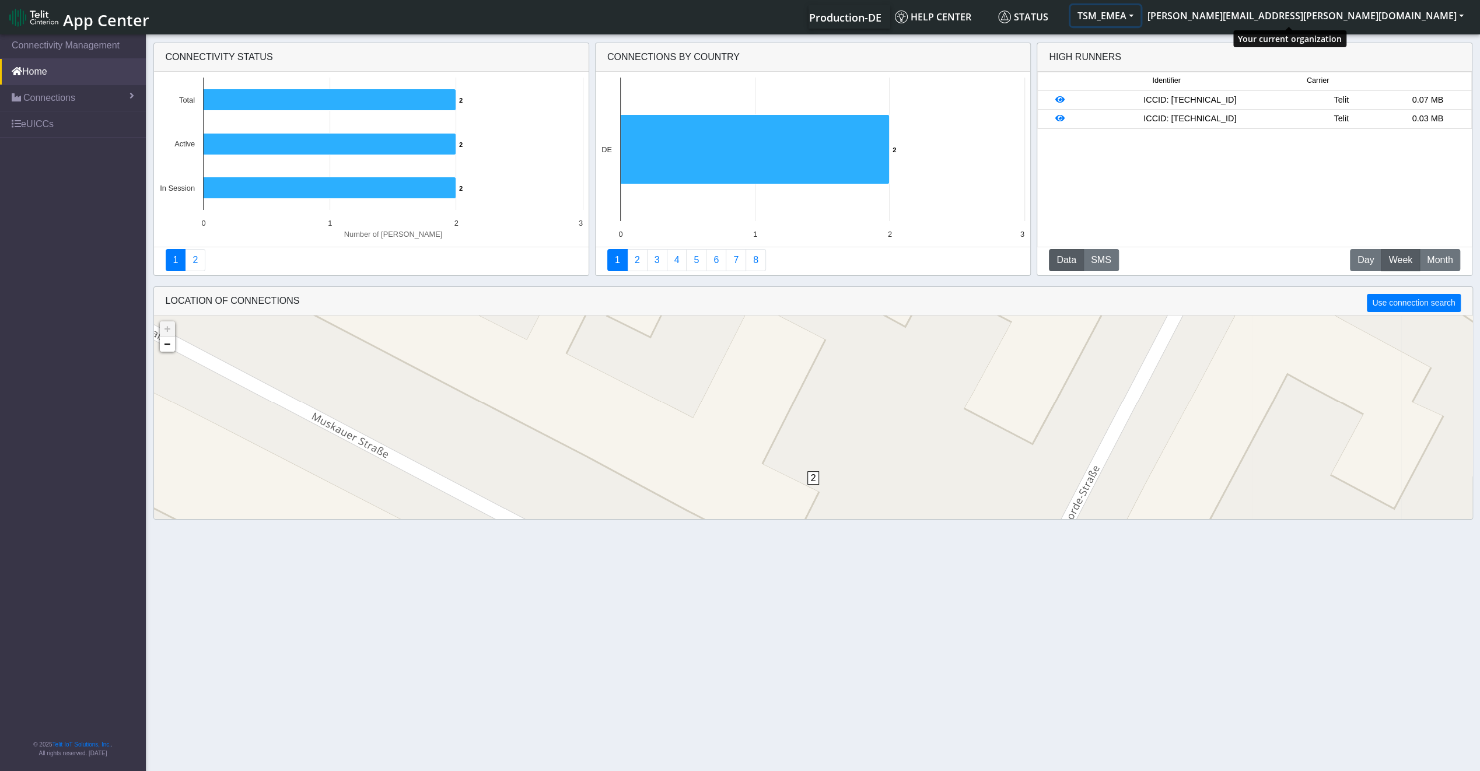
click at [1140, 20] on button "TSM_EMEA" at bounding box center [1105, 15] width 70 height 21
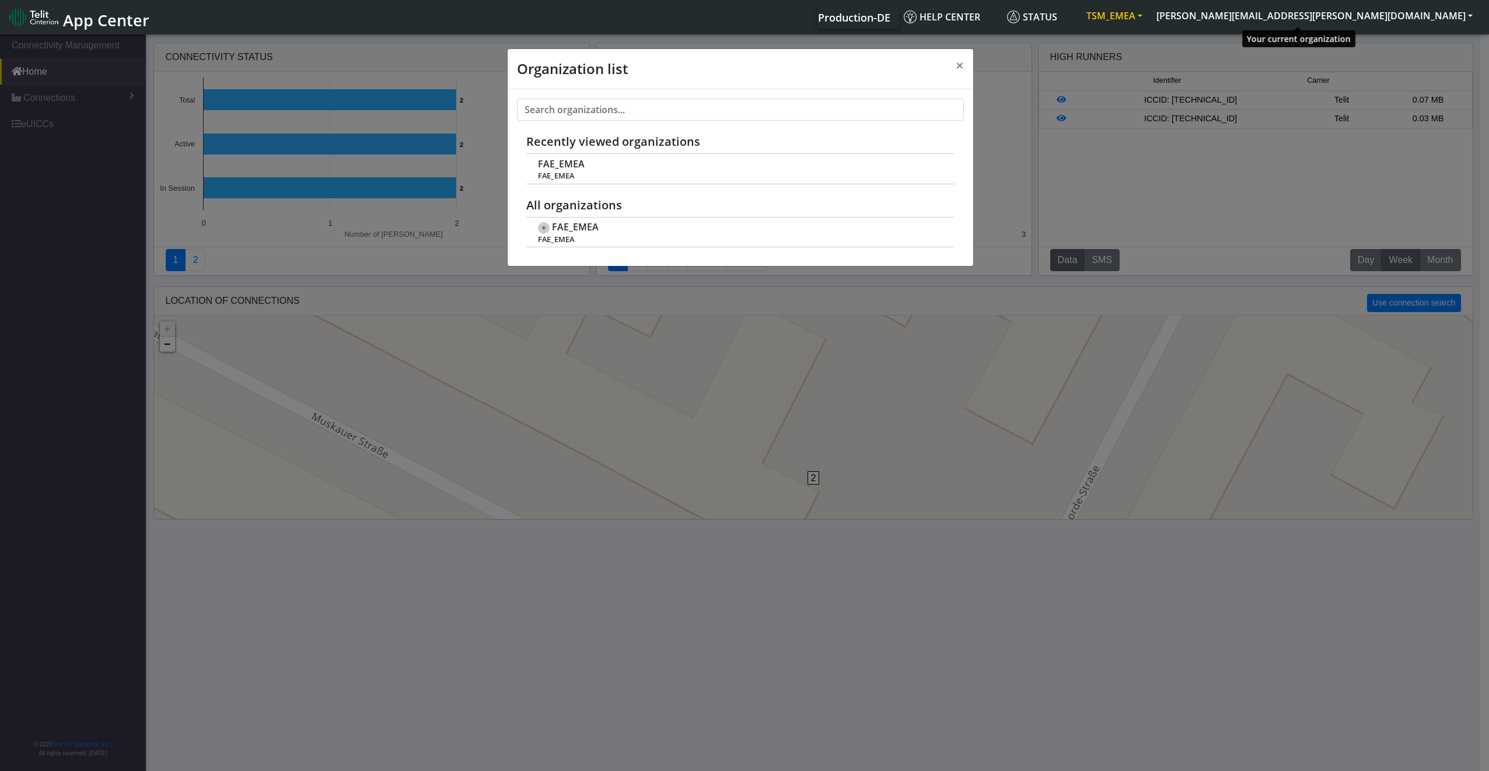
scroll to position [4, 0]
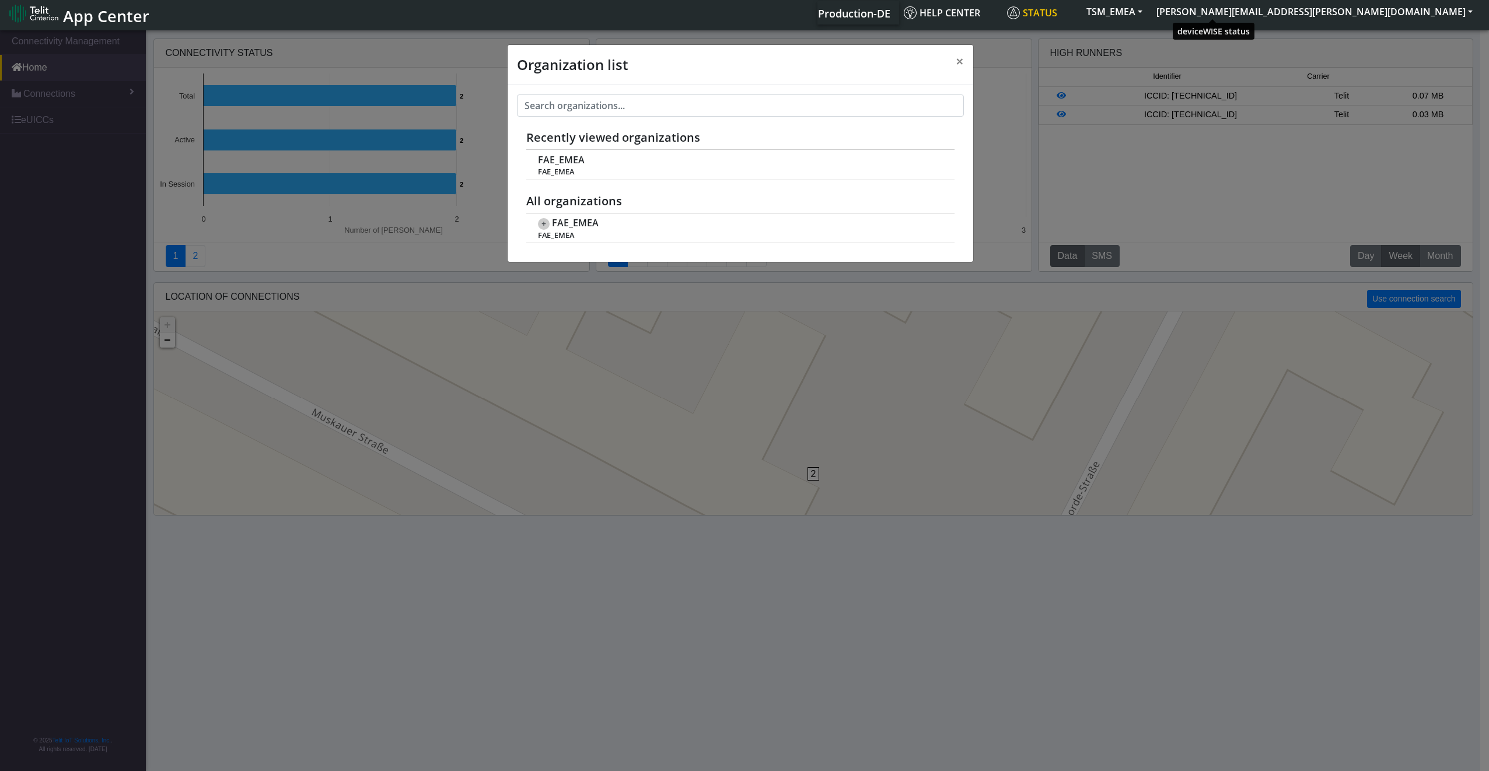
click at [1057, 15] on span "Status" at bounding box center [1032, 12] width 50 height 13
click at [962, 62] on span "×" at bounding box center [959, 60] width 8 height 19
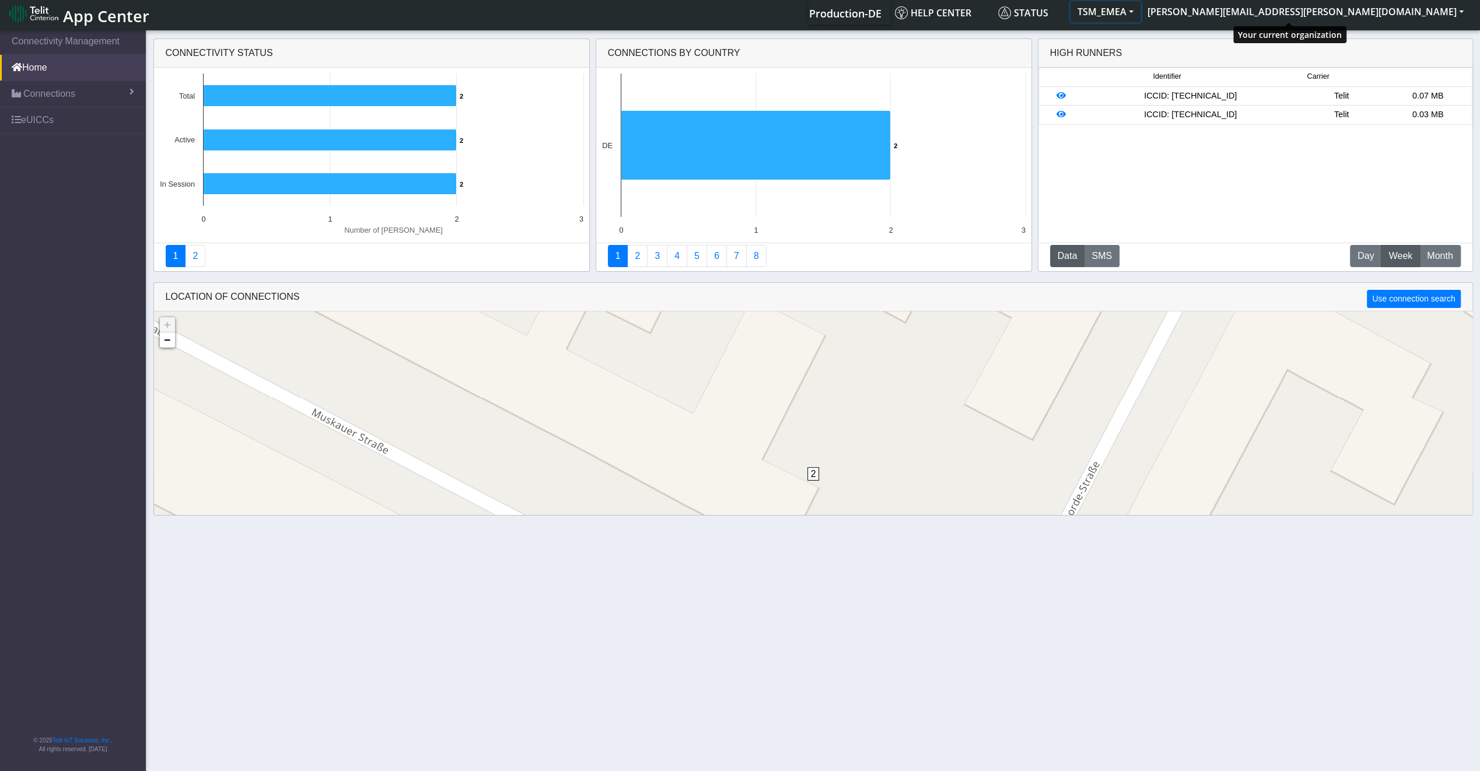
click at [1140, 7] on button "TSM_EMEA" at bounding box center [1105, 11] width 70 height 21
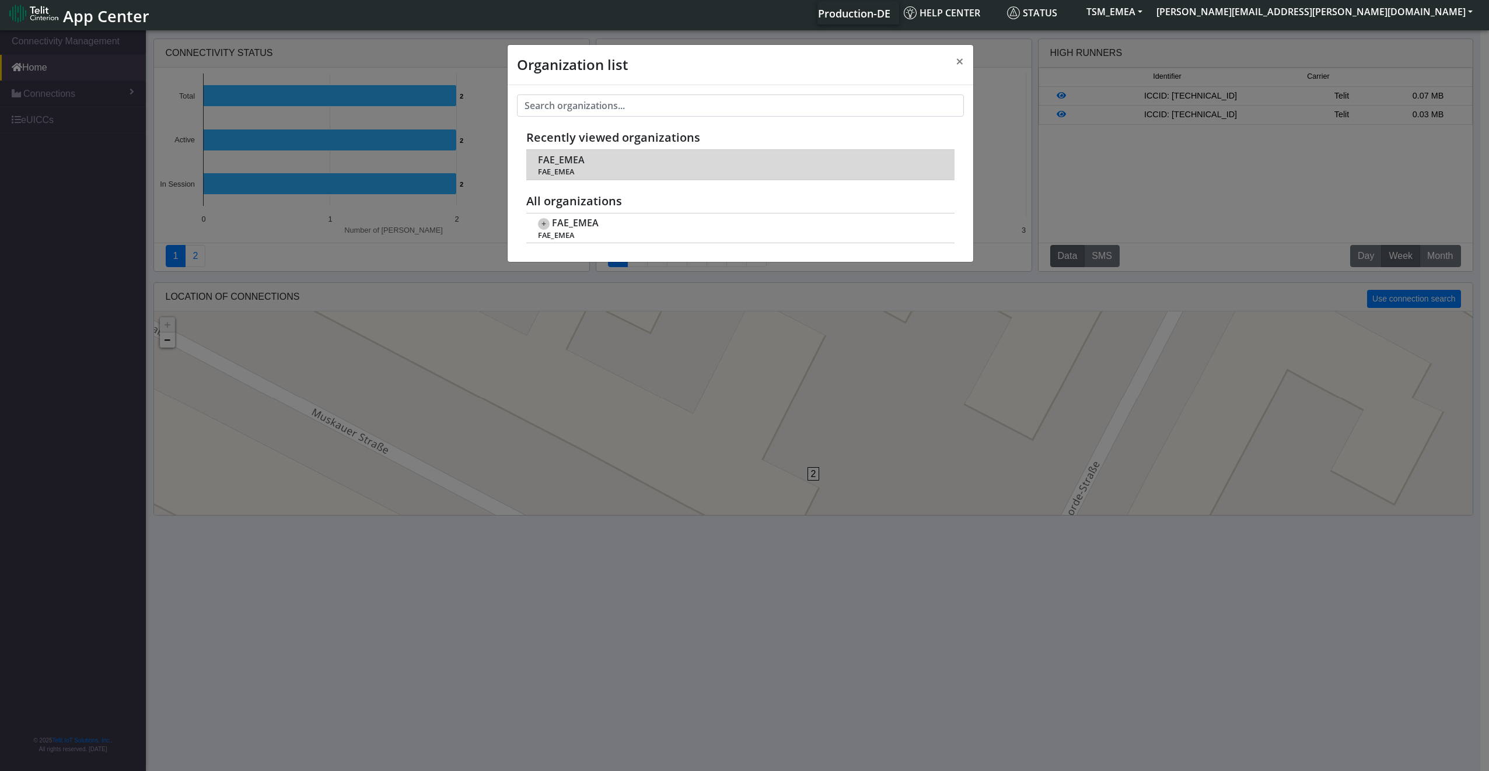
click at [590, 173] on span "FAE_EMEA" at bounding box center [740, 171] width 404 height 9
click at [560, 155] on span "FAE_EMEA" at bounding box center [561, 160] width 47 height 11
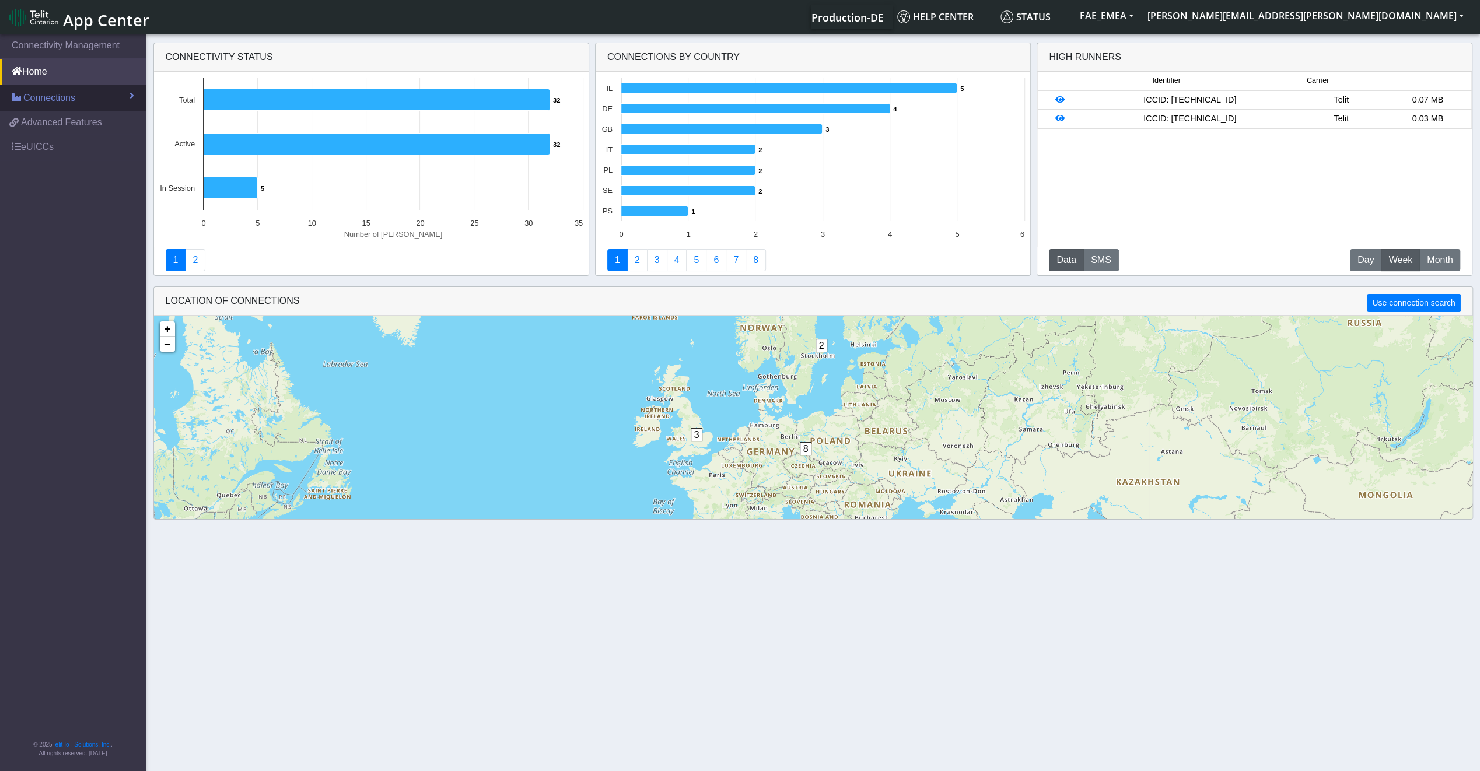
click at [80, 95] on link "Connections" at bounding box center [73, 98] width 146 height 26
click at [80, 122] on link "List" at bounding box center [73, 123] width 146 height 24
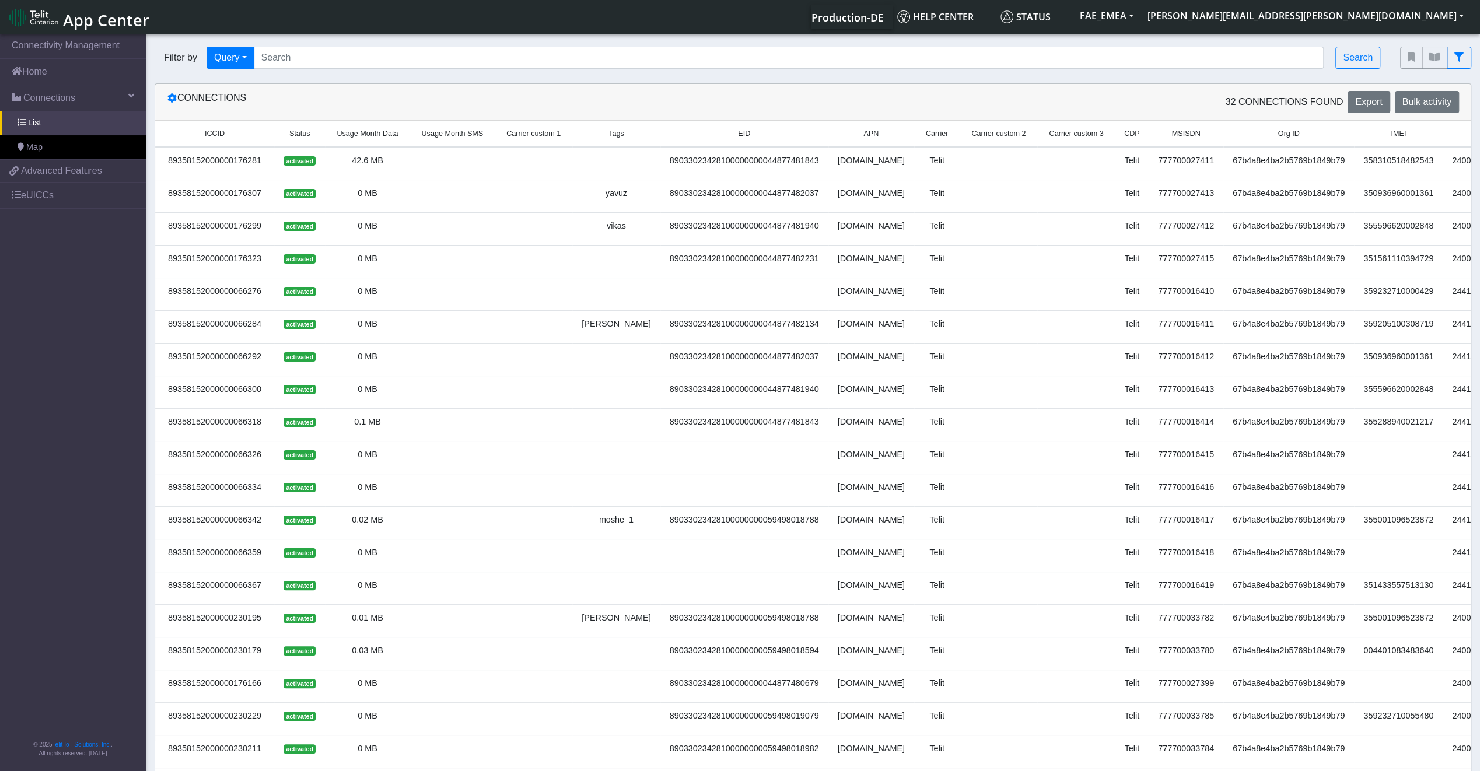
click at [1415, 113] on div "Connections 32 Connections found Export Bulk activity" at bounding box center [812, 102] width 1315 height 37
click at [1410, 101] on span "Bulk activity" at bounding box center [1426, 102] width 49 height 10
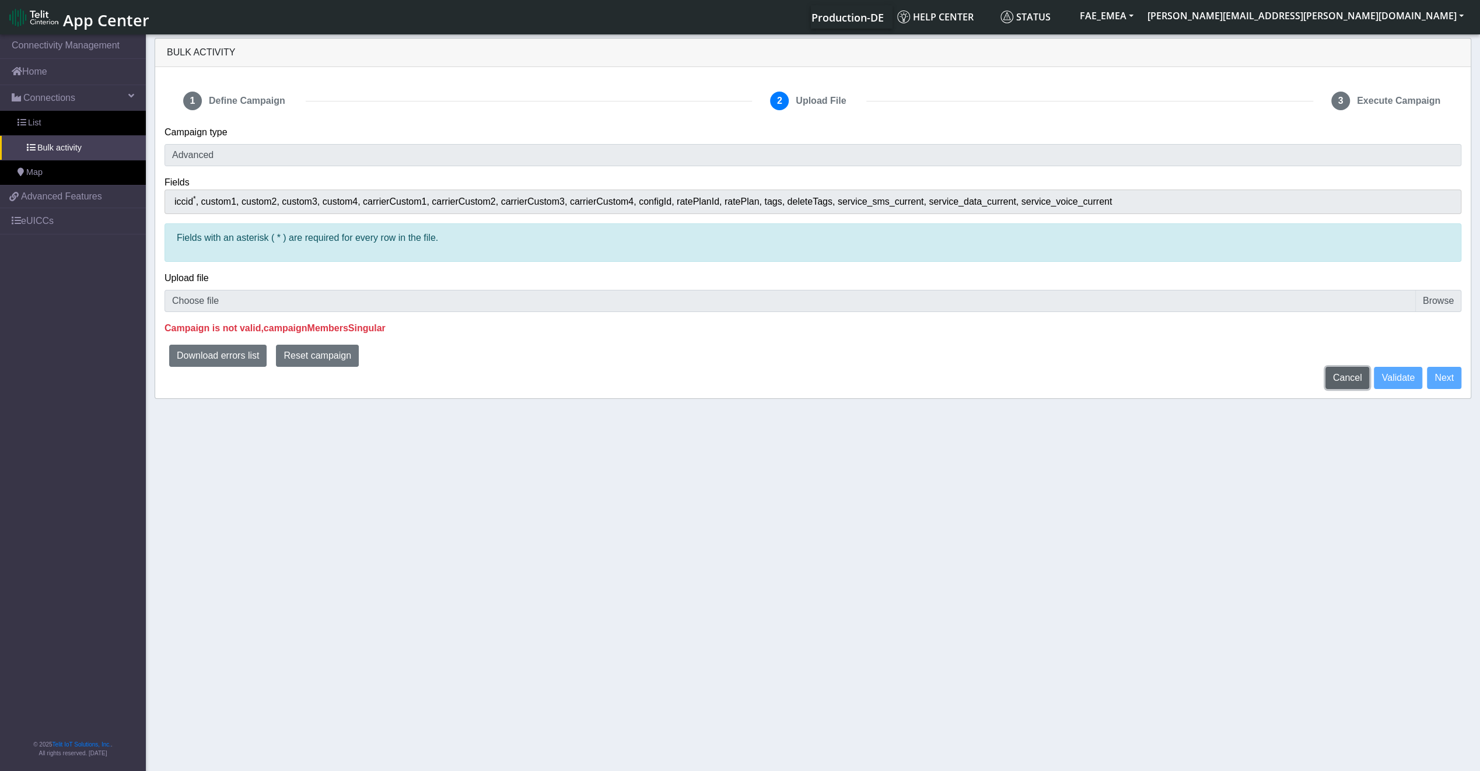
click at [1338, 369] on button "Cancel" at bounding box center [1347, 378] width 44 height 22
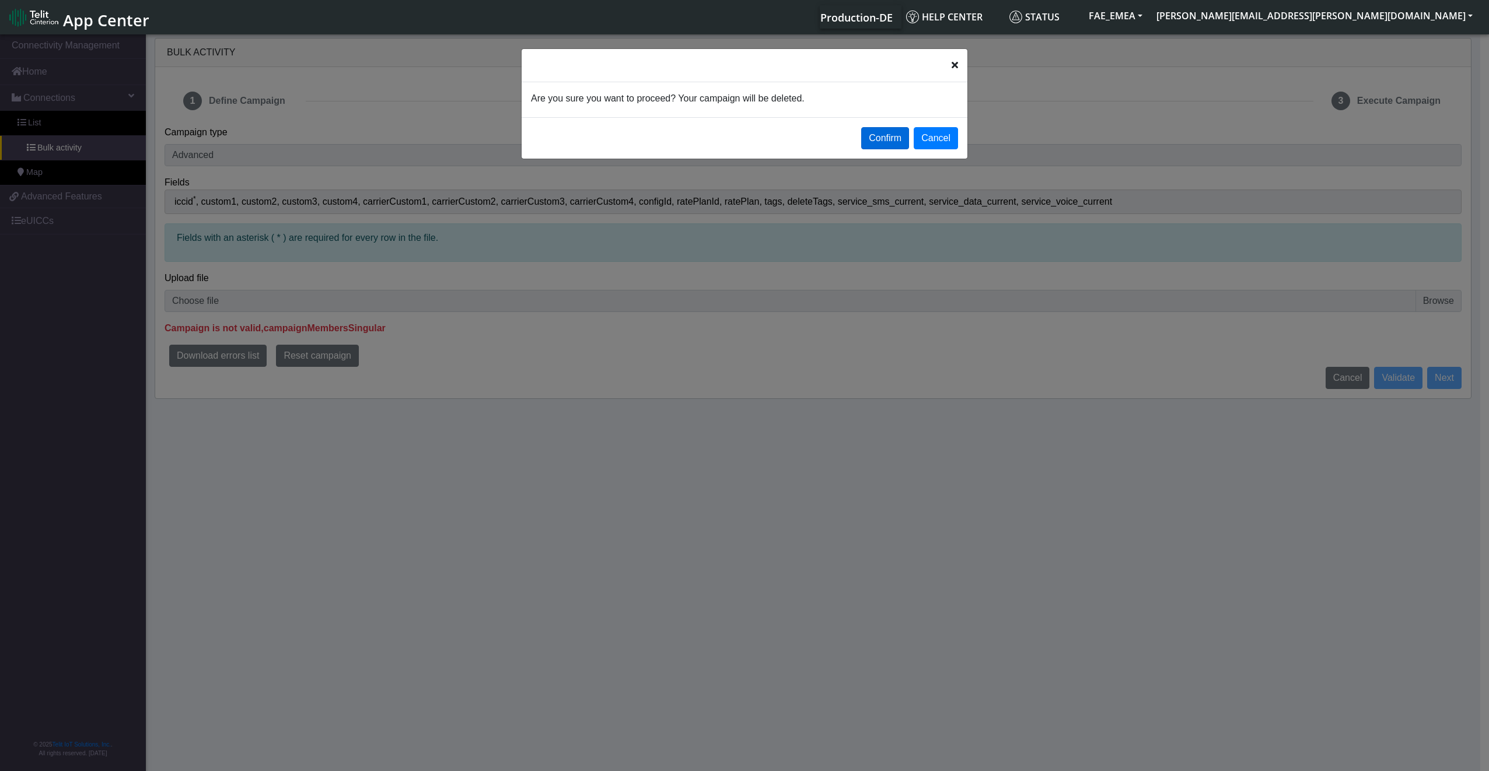
click at [883, 130] on button "Confirm" at bounding box center [885, 138] width 48 height 22
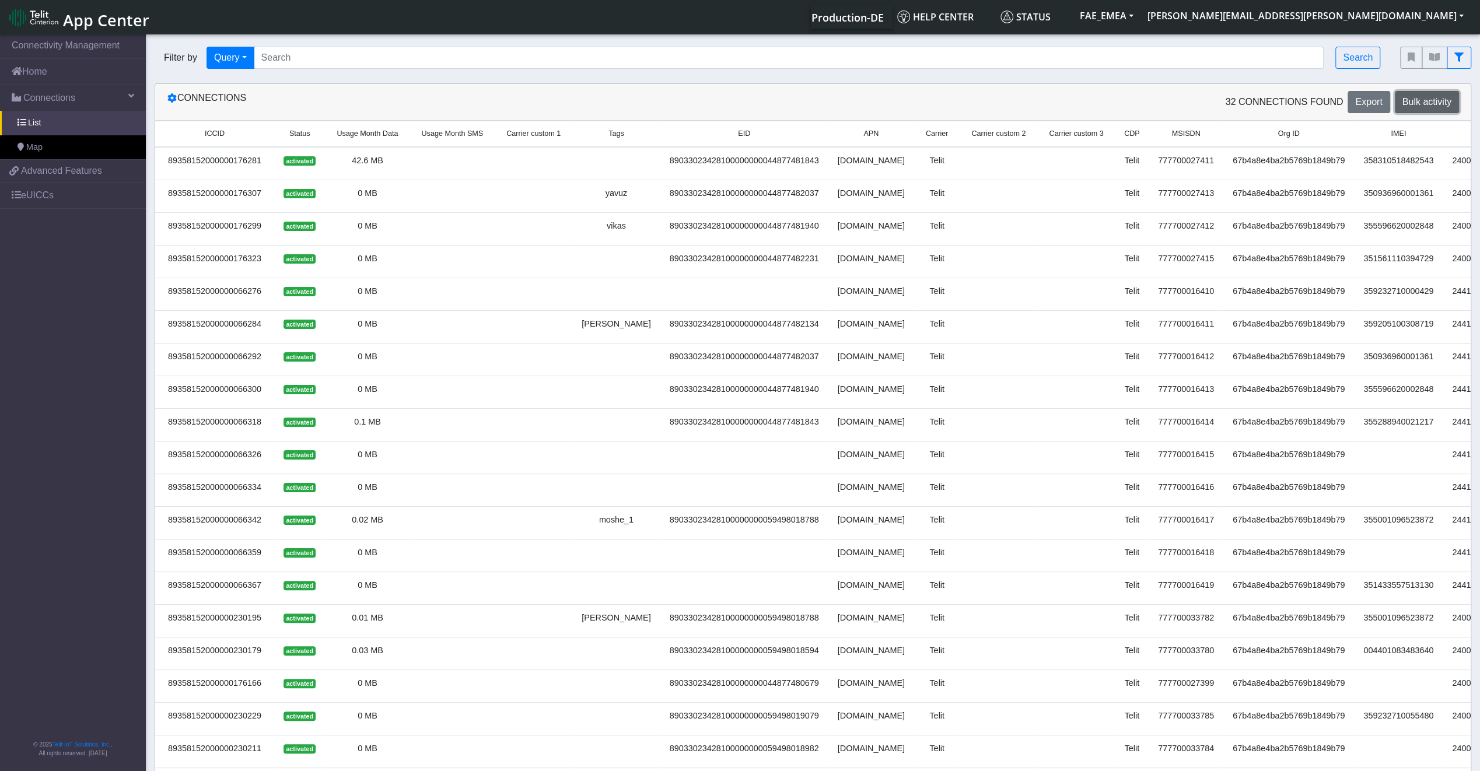
click at [1417, 108] on button "Bulk activity" at bounding box center [1427, 102] width 64 height 22
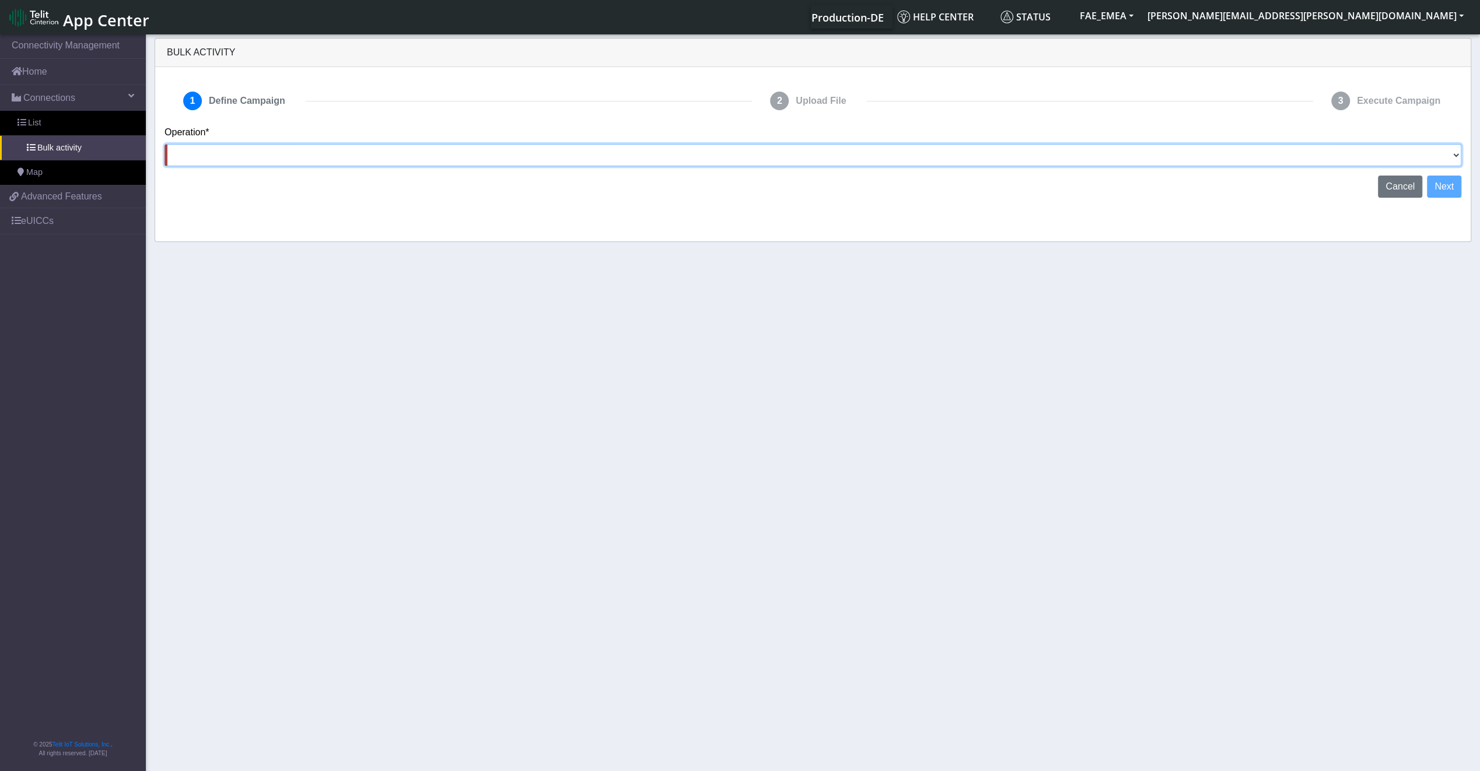
click at [275, 146] on select "Activate [PERSON_NAME] Deactivate [PERSON_NAME] Add Tags Remove Tags Advanced" at bounding box center [812, 155] width 1297 height 22
select select "text.advanced"
click at [164, 144] on select "Activate [PERSON_NAME] Deactivate [PERSON_NAME] Add Tags Remove Tags Advanced" at bounding box center [812, 155] width 1297 height 22
click at [1440, 192] on button "Next" at bounding box center [1444, 187] width 34 height 22
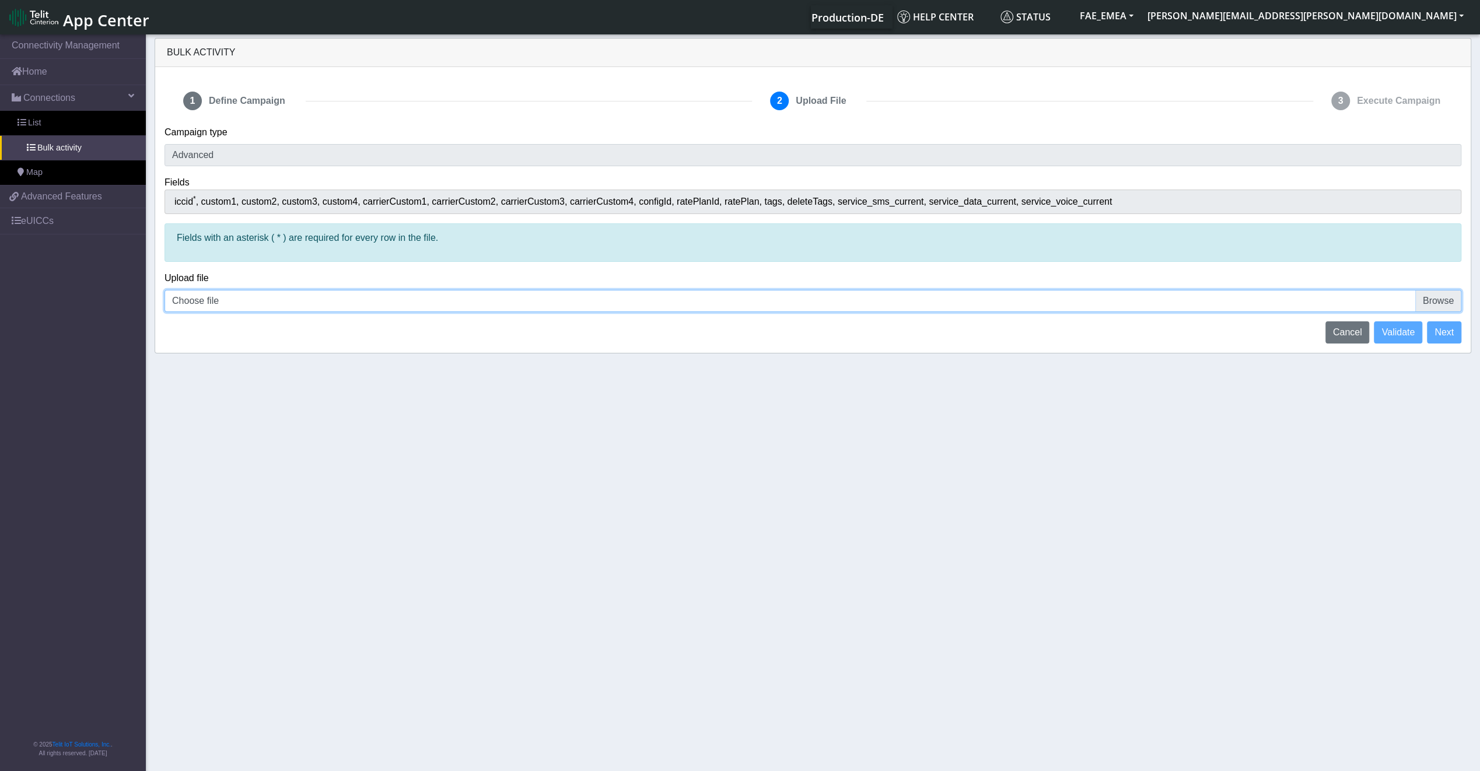
click at [313, 293] on input "Choose file" at bounding box center [812, 301] width 1297 height 22
click at [215, 296] on input "Choose file" at bounding box center [812, 301] width 1297 height 22
type input "C:\fakepath\f.csv"
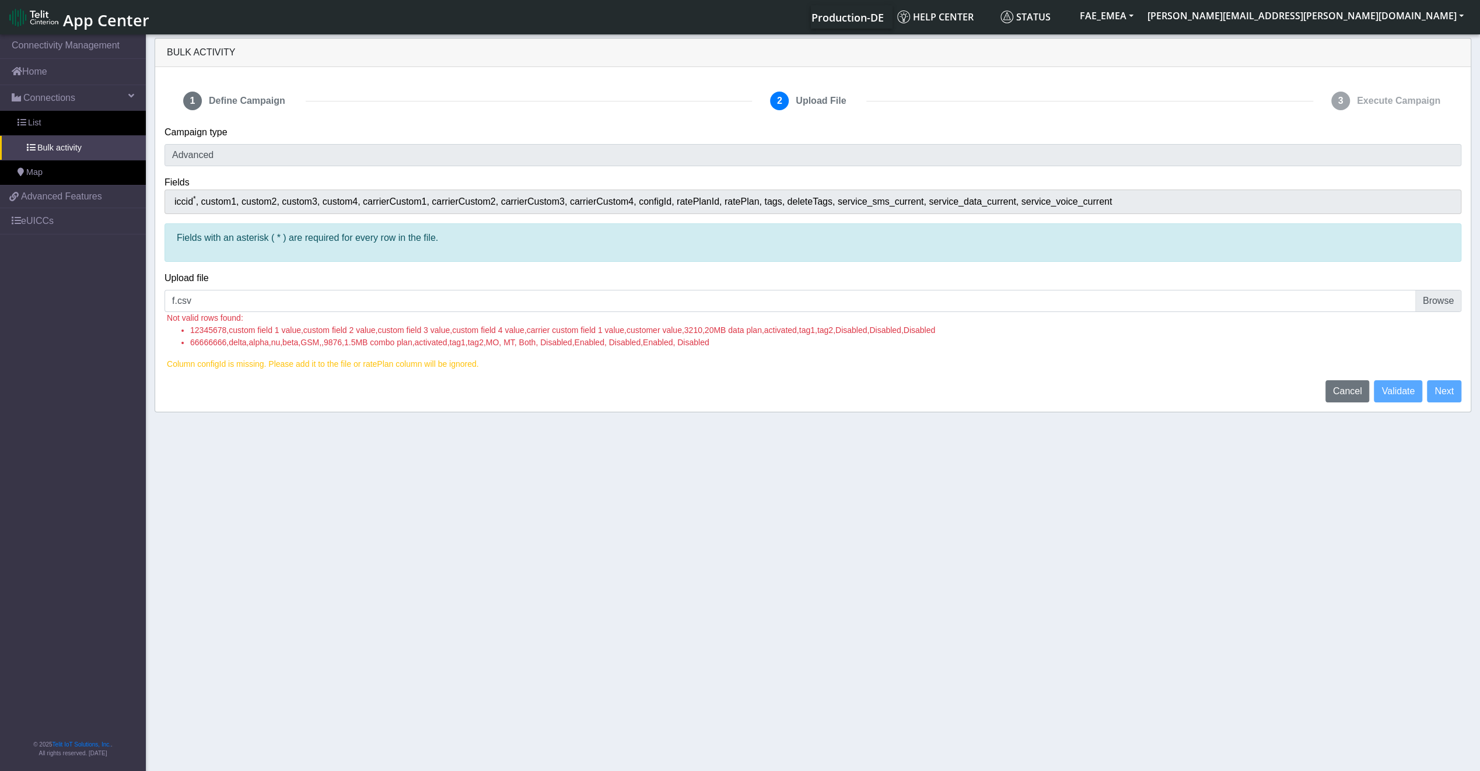
click at [640, 206] on span "configId" at bounding box center [658, 202] width 38 height 10
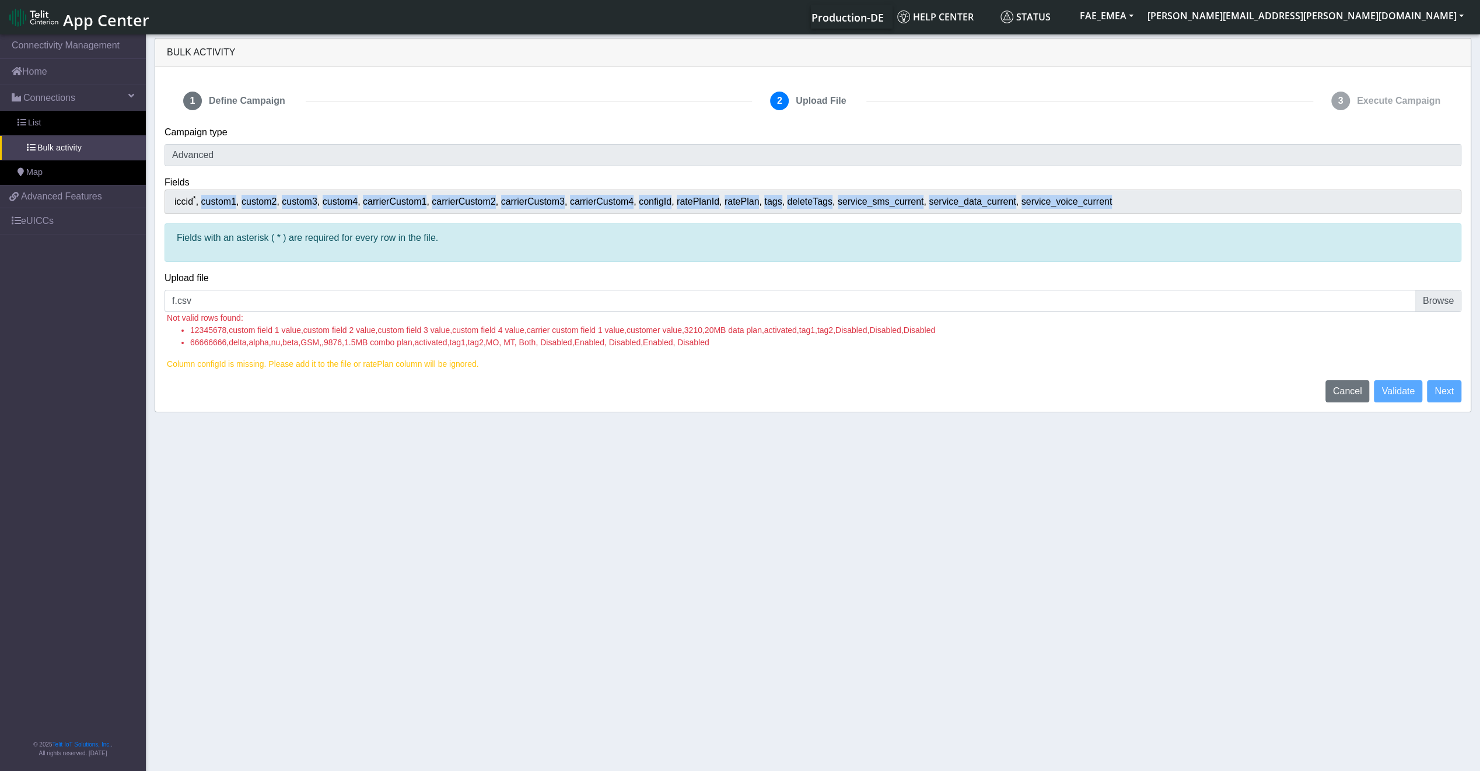
click at [640, 206] on span "configId" at bounding box center [658, 202] width 38 height 10
click at [641, 202] on span "configId" at bounding box center [658, 202] width 38 height 10
click at [642, 202] on span "configId" at bounding box center [658, 202] width 38 height 10
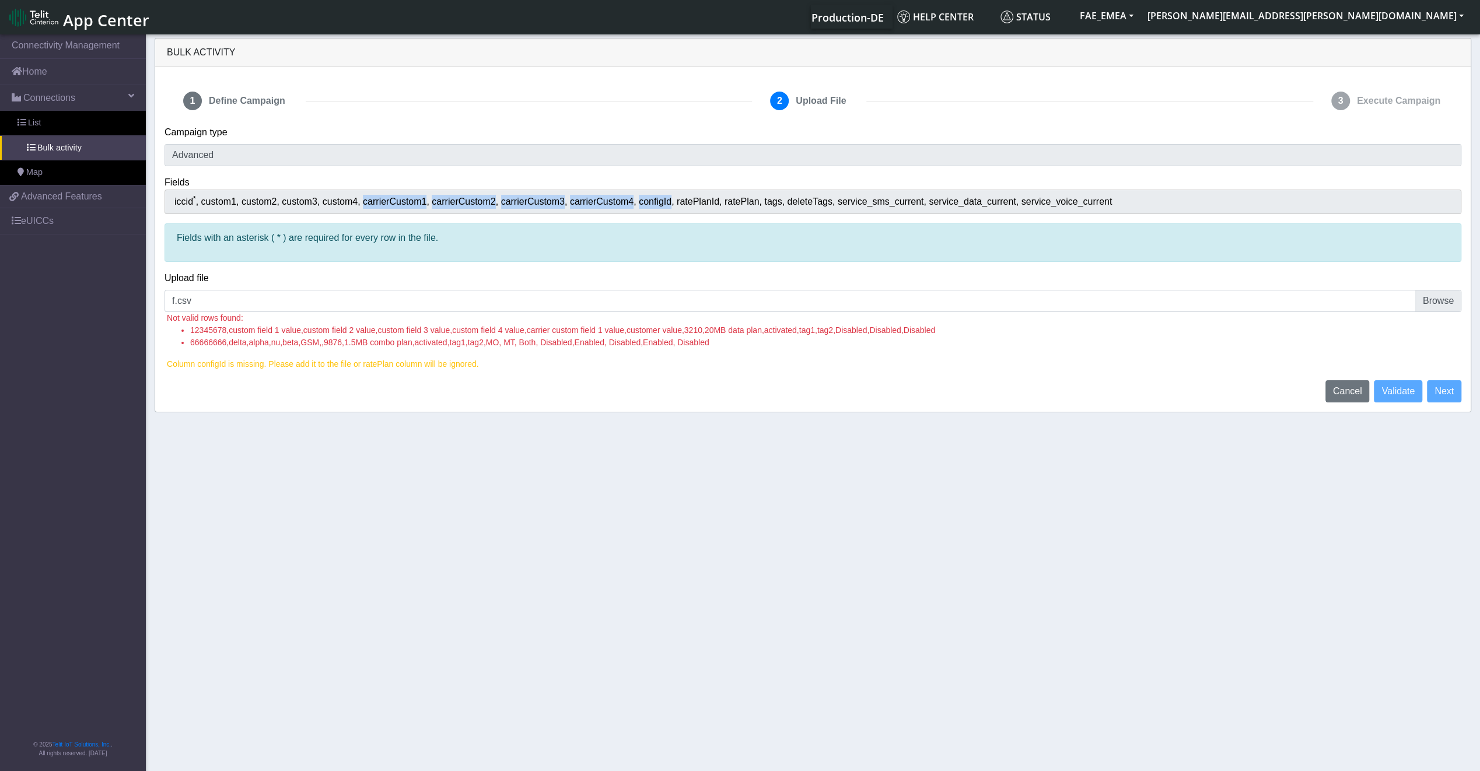
drag, startPoint x: 358, startPoint y: 205, endPoint x: 666, endPoint y: 202, distance: 307.4
click at [666, 202] on div "iccid * custom1 custom2 custom3 custom4 carrierCustom1 carrierCustom2 carrierCu…" at bounding box center [812, 202] width 1297 height 24
copy div "carrierCustom1 carrierCustom2 carrierCustom3 carrierCustom4 configId"
click at [764, 203] on span "tags" at bounding box center [775, 202] width 23 height 10
click at [748, 201] on span "ratePlan" at bounding box center [744, 202] width 40 height 10
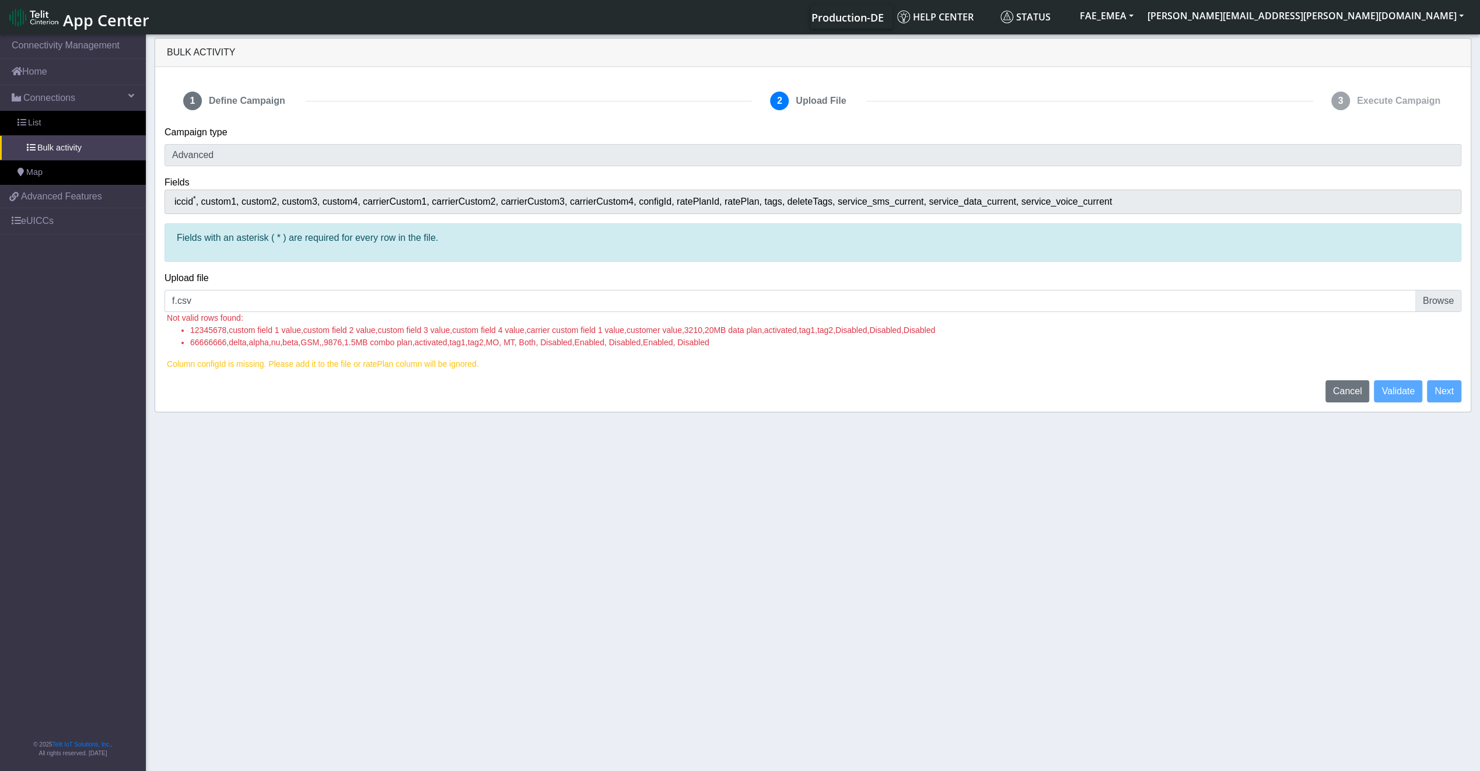
click at [748, 208] on div "iccid * custom1 custom2 custom3 custom4 carrierCustom1 carrierCustom2 carrierCu…" at bounding box center [812, 202] width 1297 height 24
click at [745, 201] on span "ratePlan" at bounding box center [744, 202] width 40 height 10
drag, startPoint x: 746, startPoint y: 202, endPoint x: 1080, endPoint y: 203, distance: 334.2
click at [1080, 203] on div "iccid * custom1 custom2 custom3 custom4 carrierCustom1 carrierCustom2 carrierCu…" at bounding box center [812, 202] width 1297 height 24
copy div "tags deleteTags service_sms_current service_data_current service_voice_current"
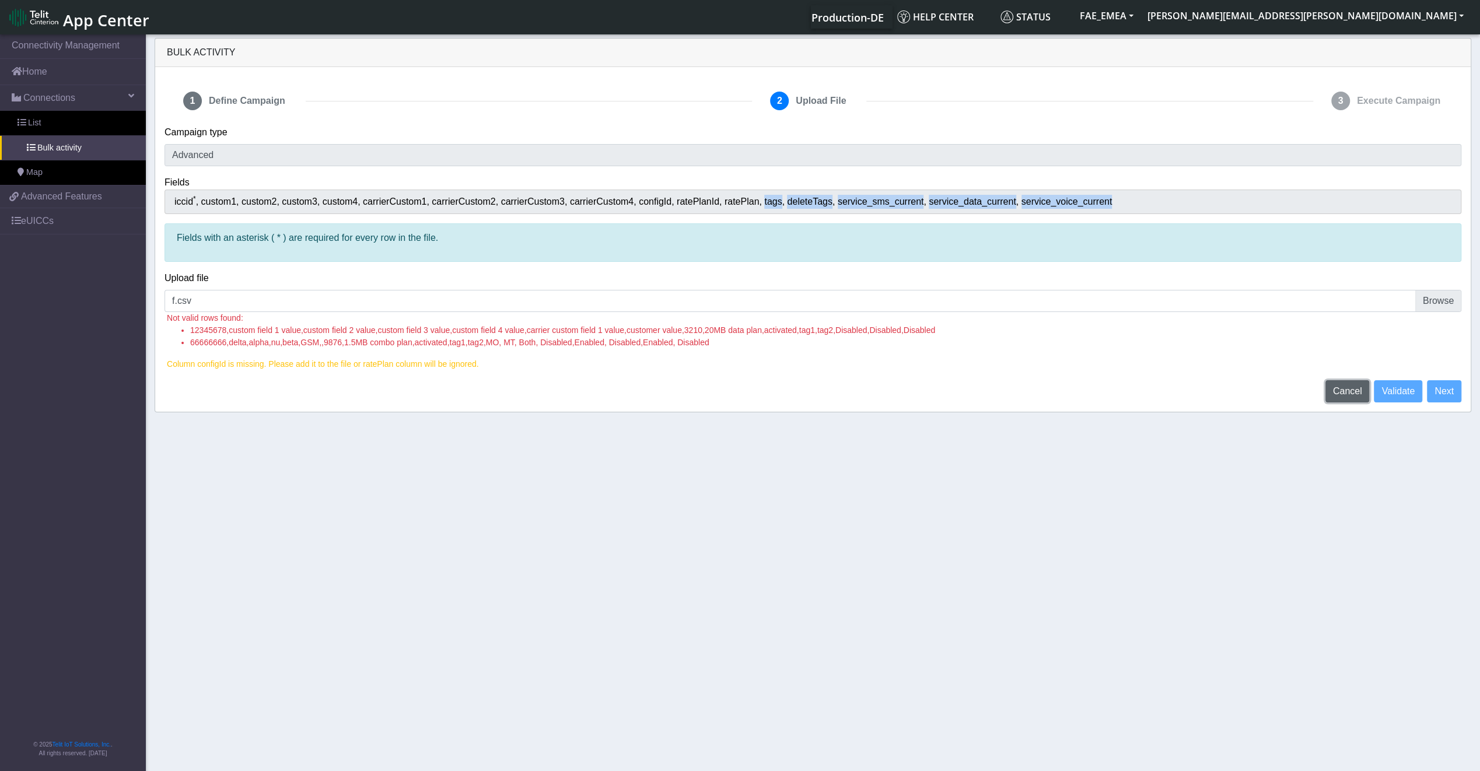
click at [1338, 386] on span "Cancel" at bounding box center [1347, 391] width 29 height 10
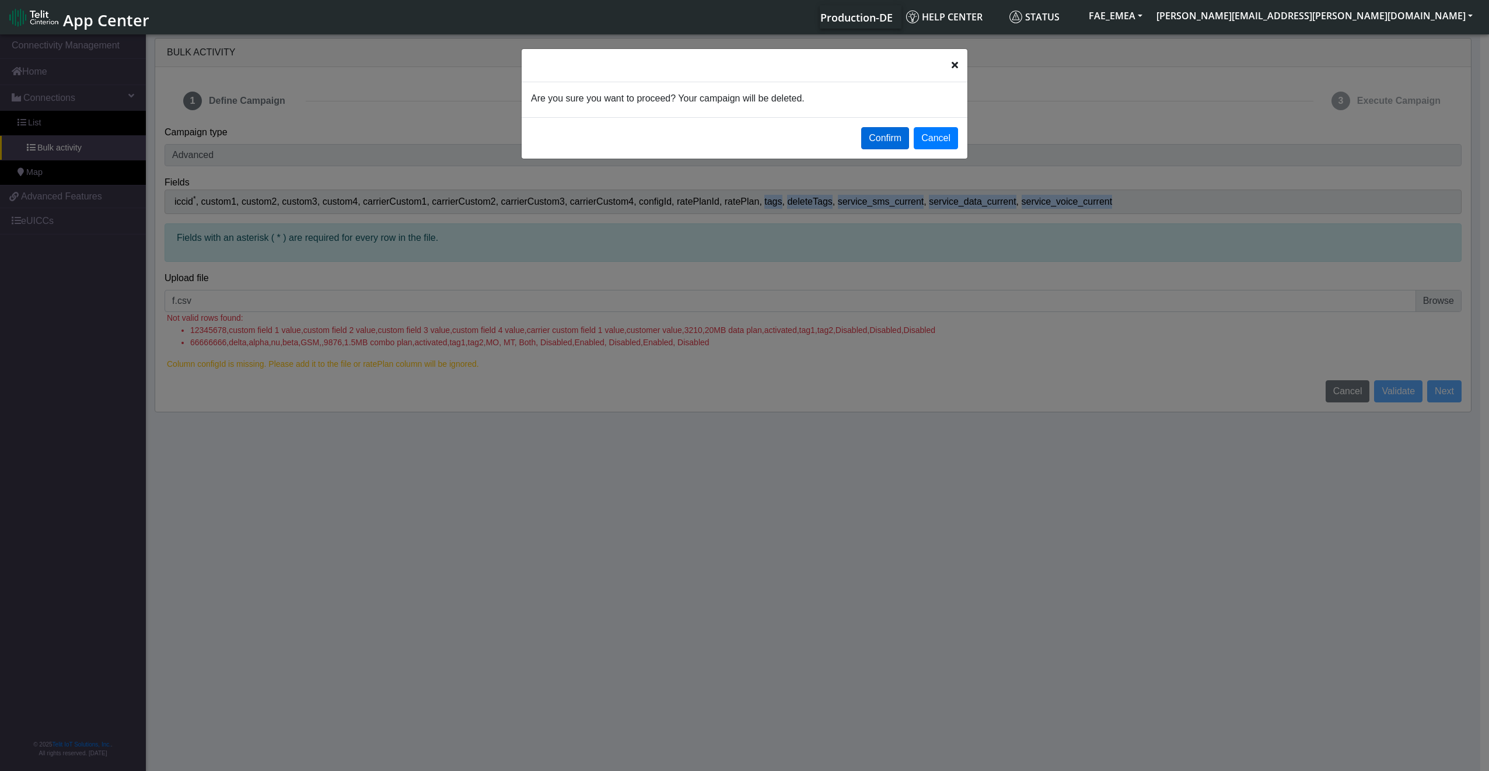
click at [871, 127] on button "Confirm" at bounding box center [885, 138] width 48 height 22
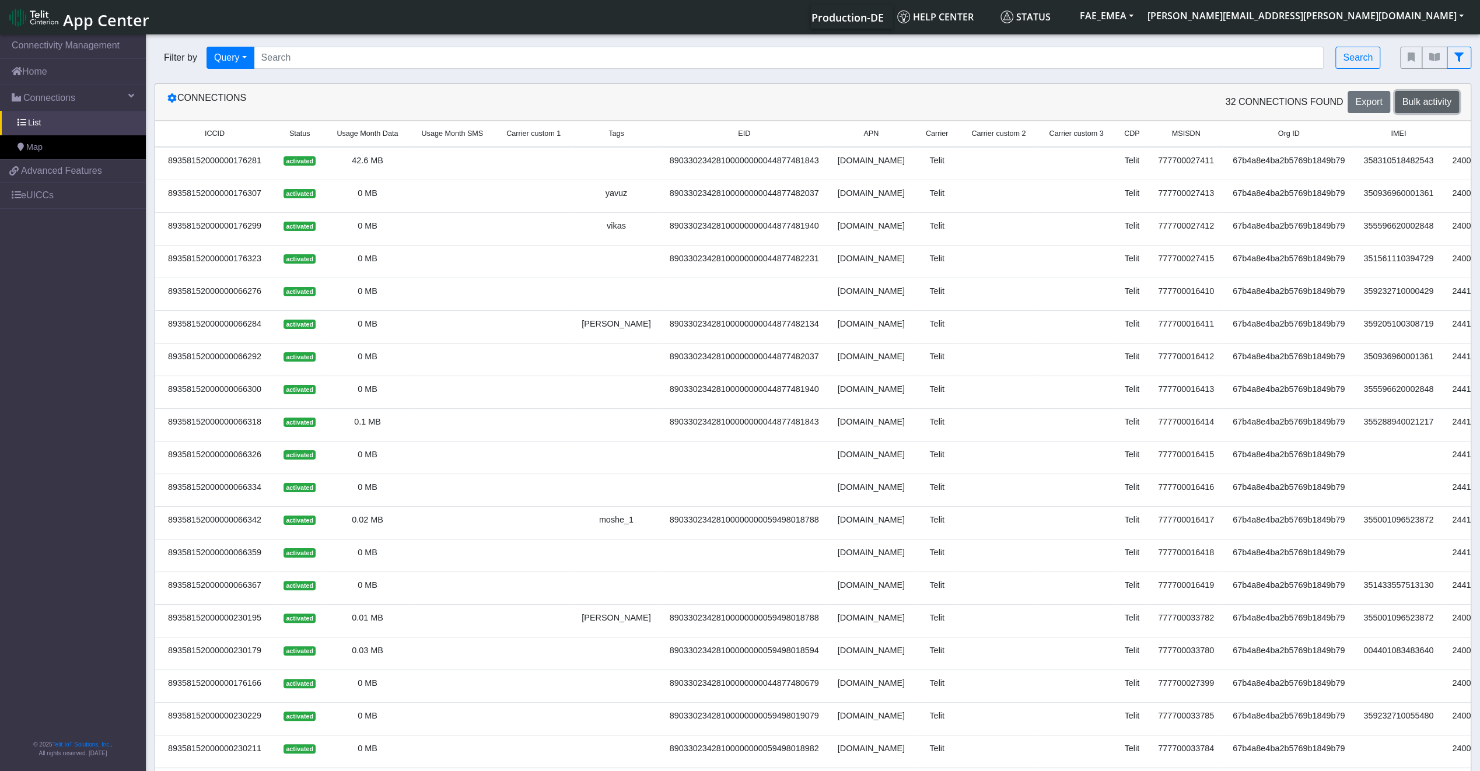
click at [1431, 103] on span "Bulk activity" at bounding box center [1426, 102] width 49 height 10
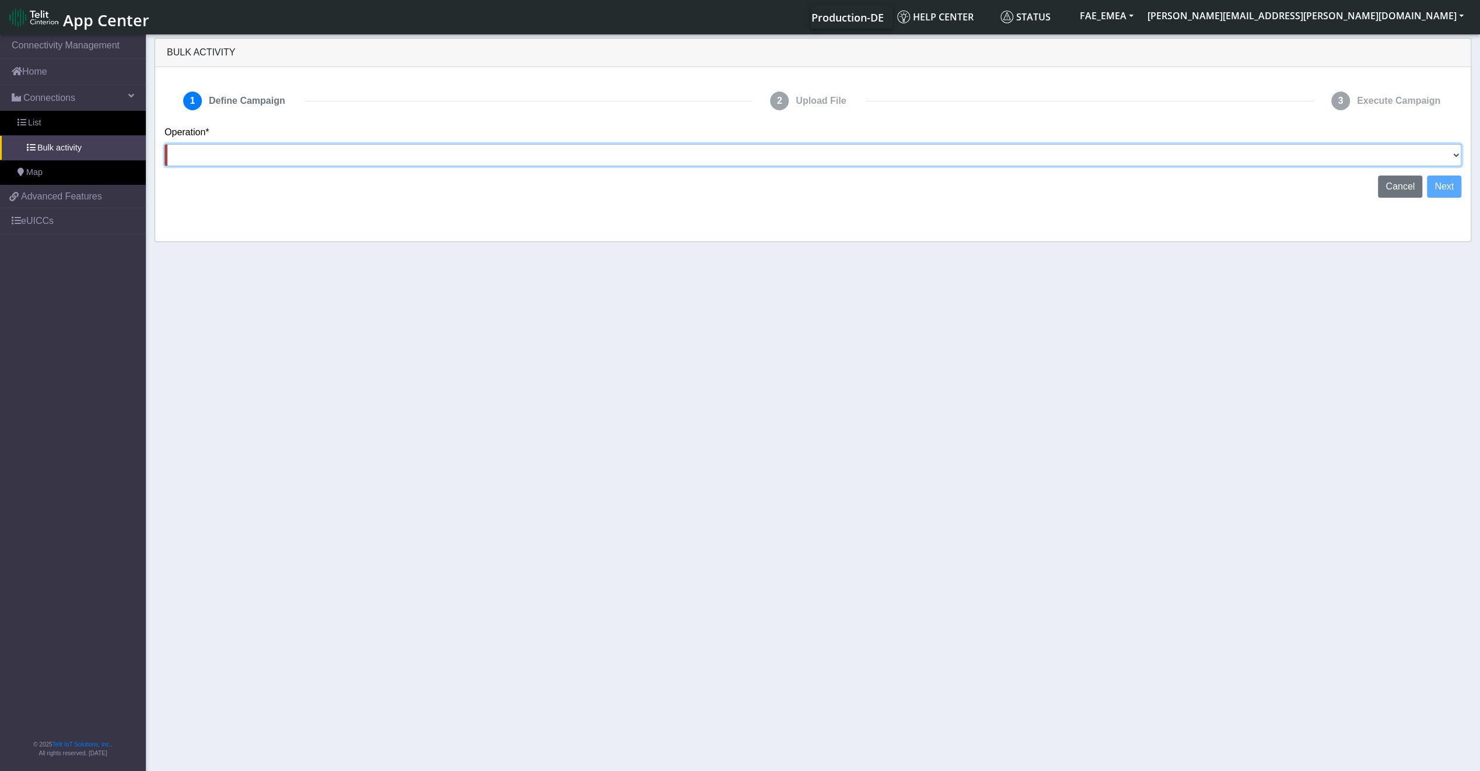
click at [481, 162] on select "Activate [PERSON_NAME] Deactivate [PERSON_NAME] Add Tags Remove Tags Advanced" at bounding box center [812, 155] width 1297 height 22
select select "text.advanced"
click at [164, 144] on select "Activate [PERSON_NAME] Deactivate [PERSON_NAME] Add Tags Remove Tags Advanced" at bounding box center [812, 155] width 1297 height 22
click at [1459, 188] on button "Next" at bounding box center [1444, 187] width 34 height 22
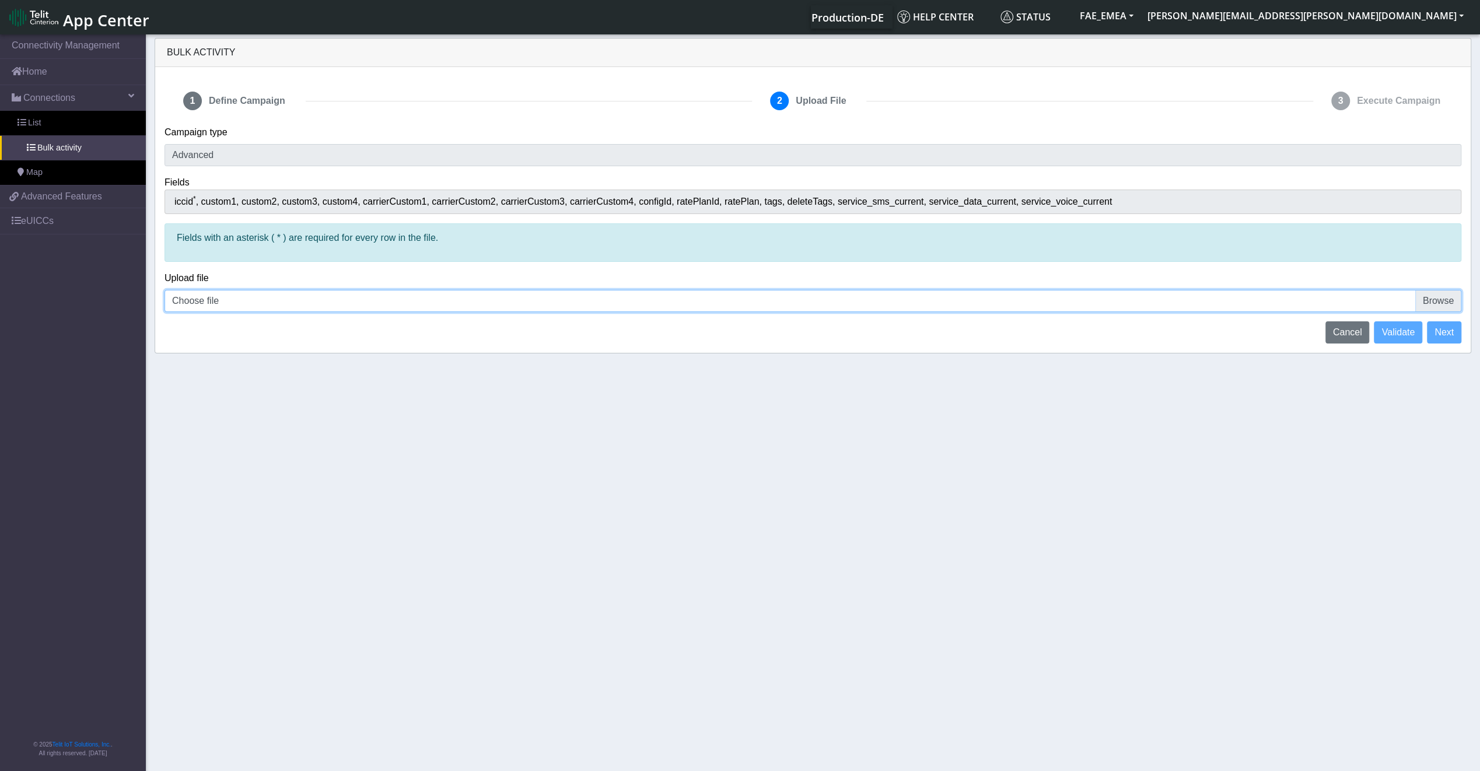
click at [482, 295] on input "Choose file" at bounding box center [812, 301] width 1297 height 22
type input "C:\fakepath\f.csv"
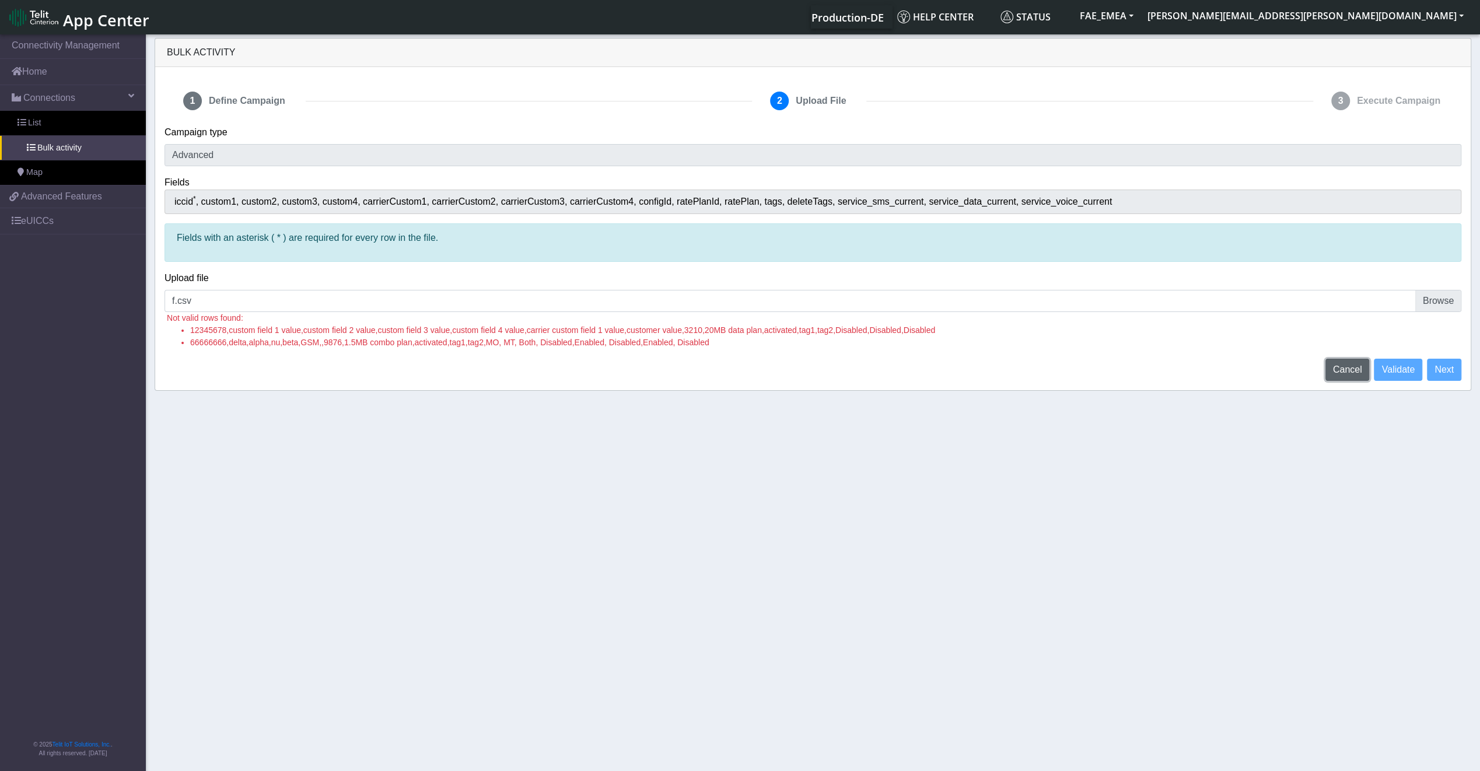
click at [1357, 373] on span "Cancel" at bounding box center [1347, 370] width 29 height 10
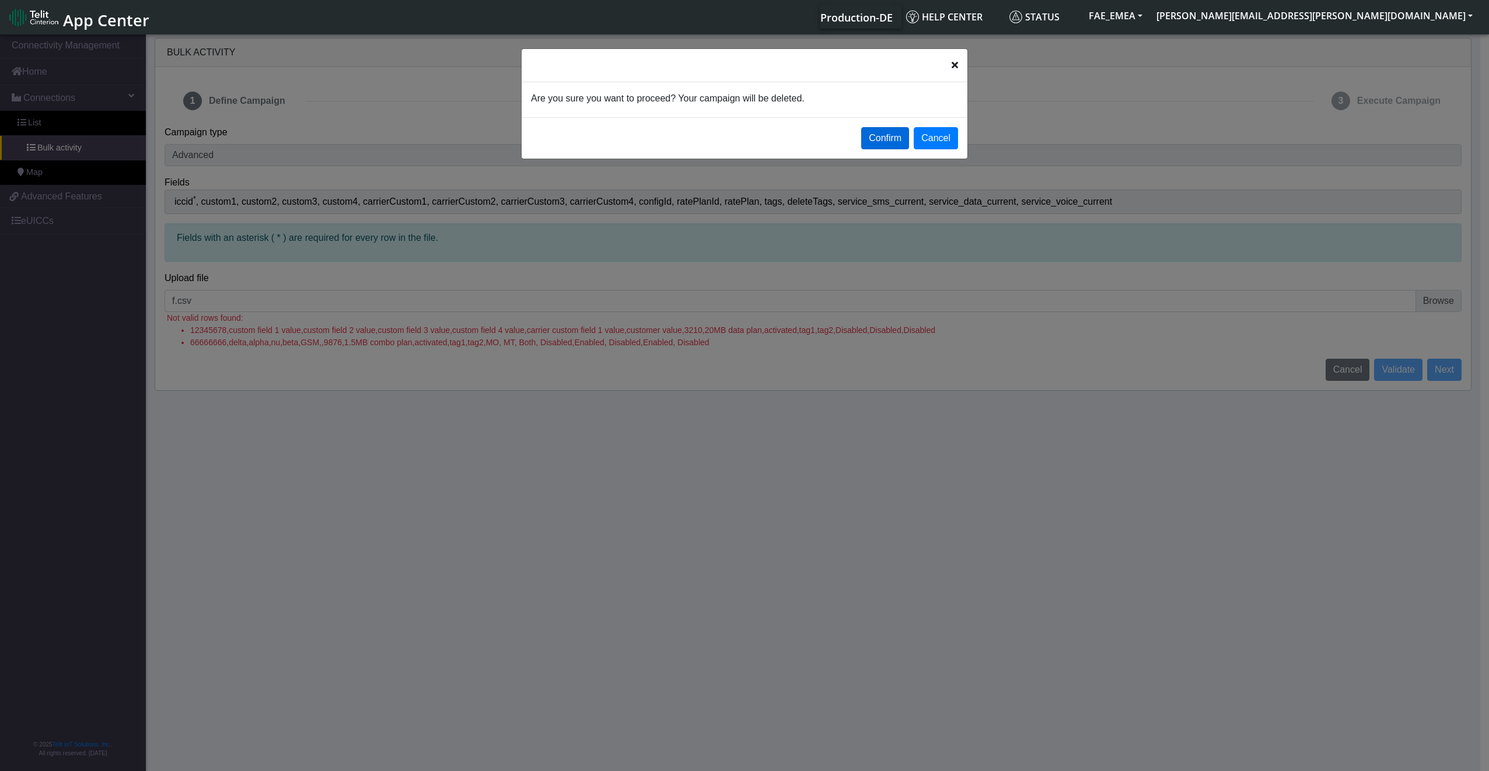
click at [894, 134] on button "Confirm" at bounding box center [885, 138] width 48 height 22
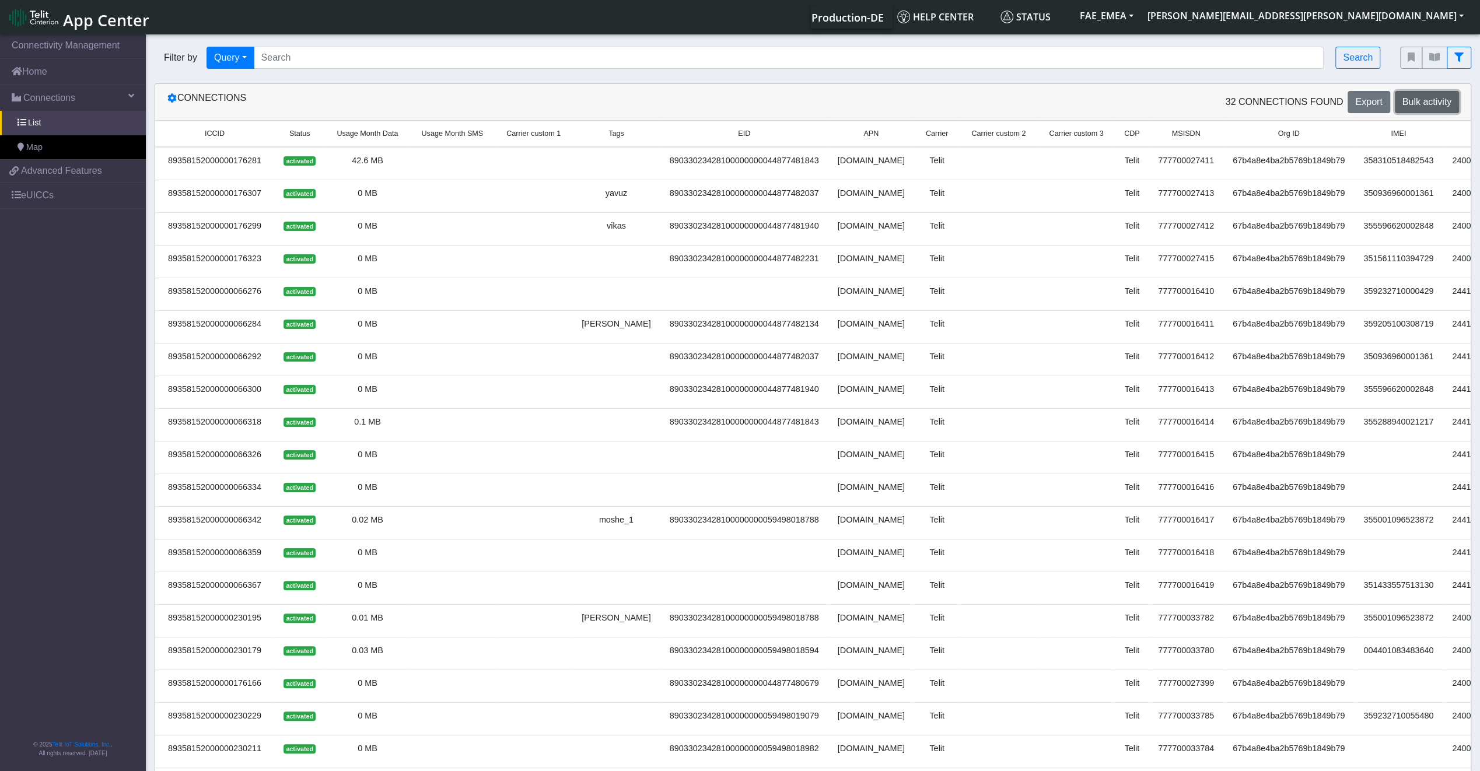
click at [1416, 99] on span "Bulk activity" at bounding box center [1426, 102] width 49 height 10
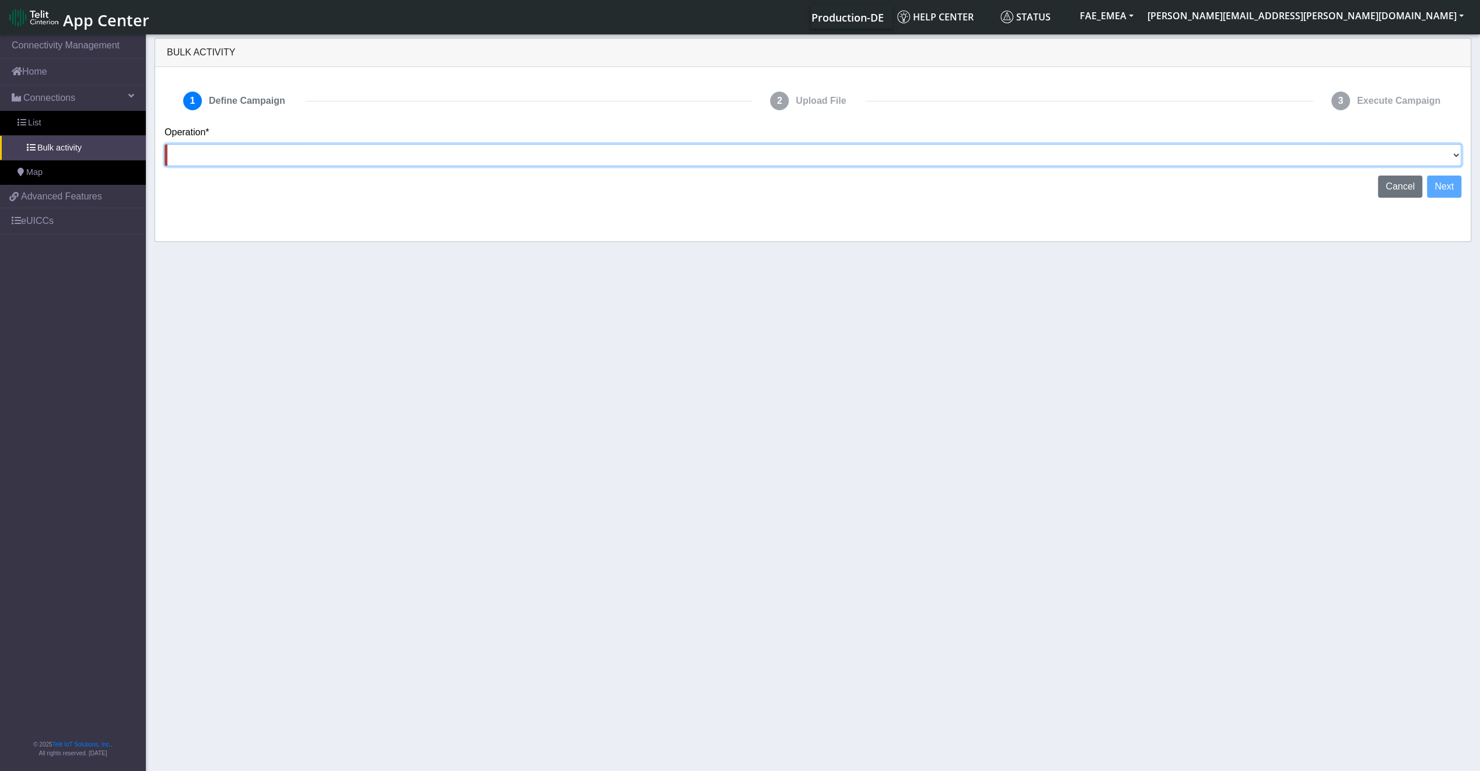
click at [1372, 159] on select "Activate SIMs Deactivate SIMs Add Tags Remove Tags Advanced" at bounding box center [812, 155] width 1297 height 22
select select "text.advanced"
click at [164, 144] on select "Activate SIMs Deactivate SIMs Add Tags Remove Tags Advanced" at bounding box center [812, 155] width 1297 height 22
click at [1440, 197] on div "1 Define Campaign 2 Upload File 3 Execute Campaign Operation* Activate SIMs Dea…" at bounding box center [812, 154] width 1315 height 174
click at [1440, 190] on button "Next" at bounding box center [1444, 187] width 34 height 22
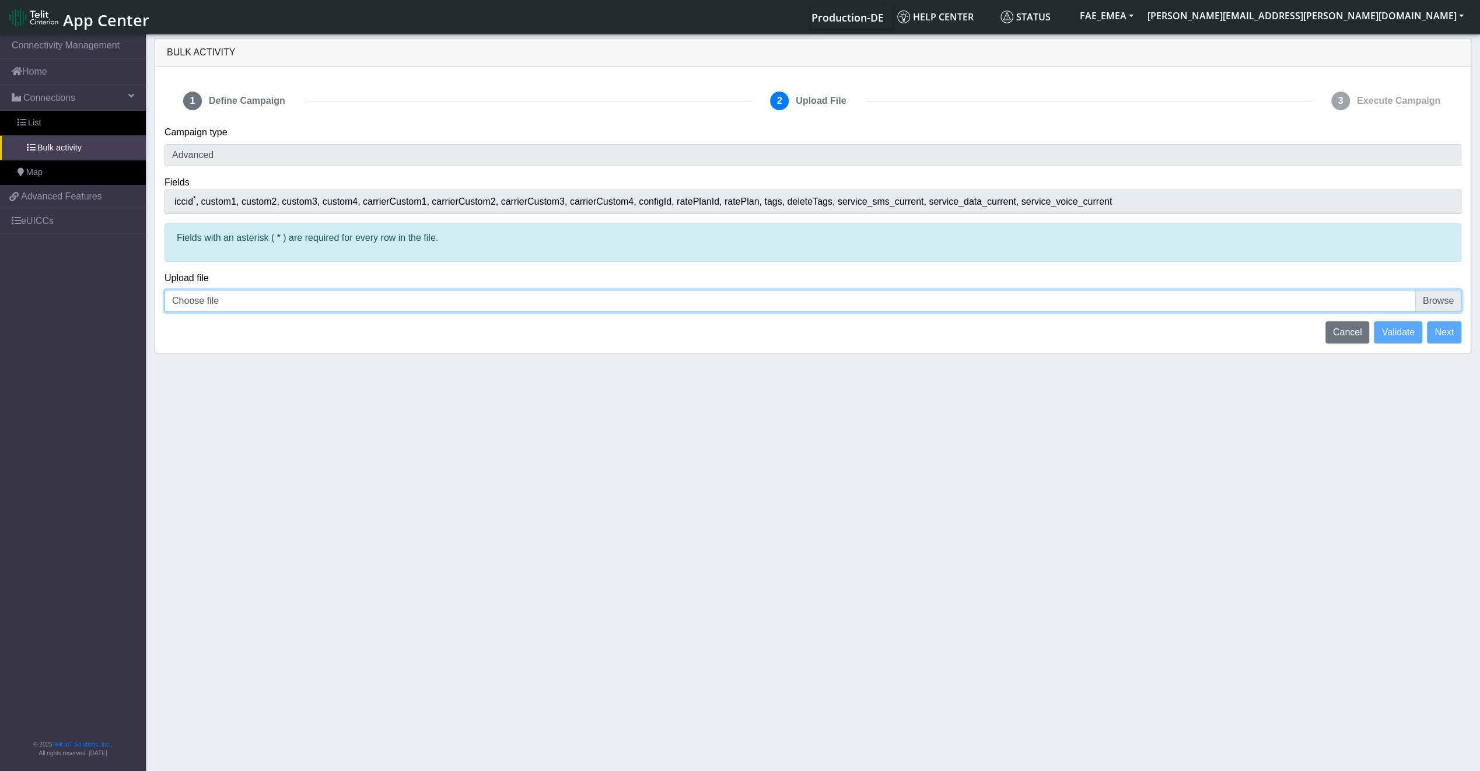
click at [317, 294] on input "Choose file" at bounding box center [812, 301] width 1297 height 22
type input "C:\fakepath\f.csv"
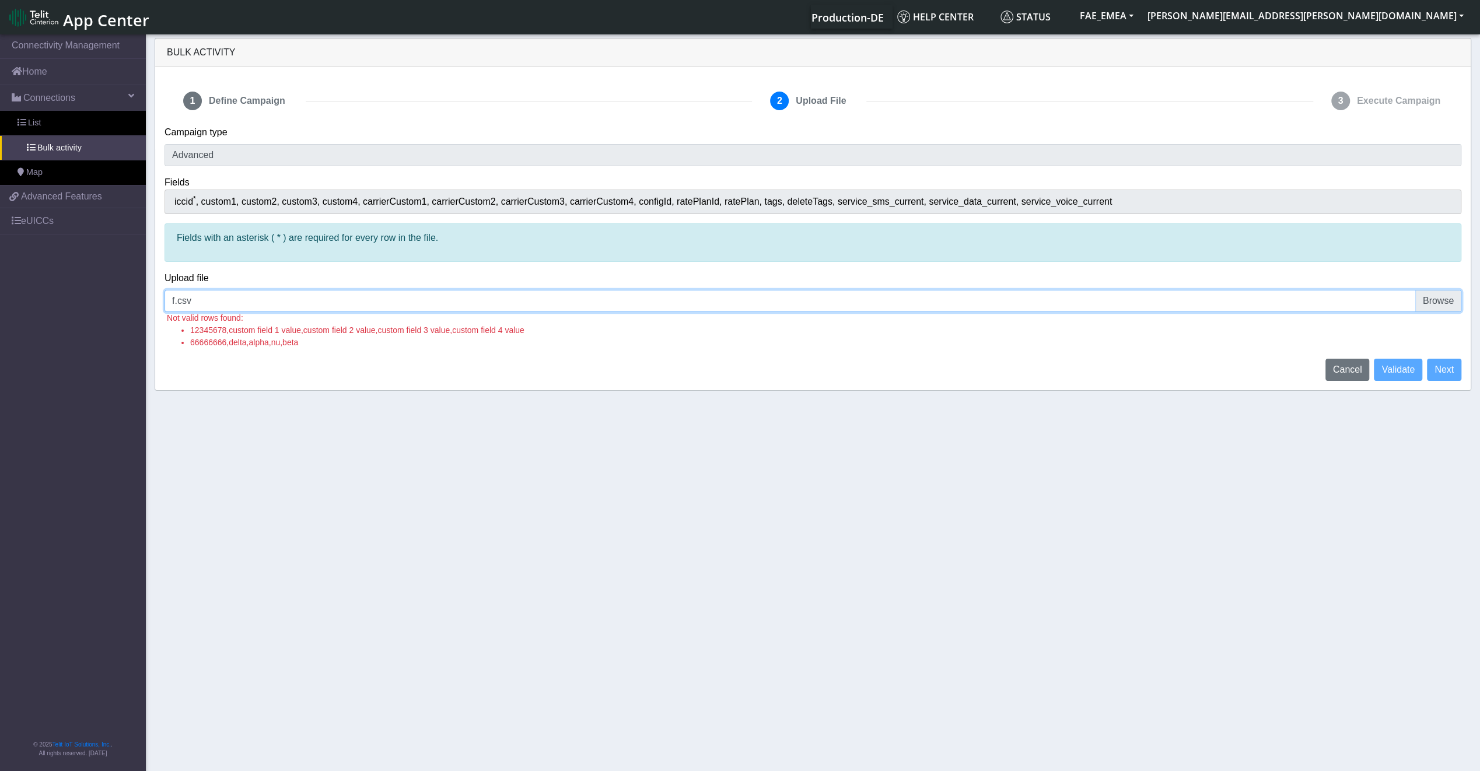
click at [1419, 299] on input "f.csv" at bounding box center [812, 301] width 1297 height 22
type input "C:\fakepath\ff.csv"
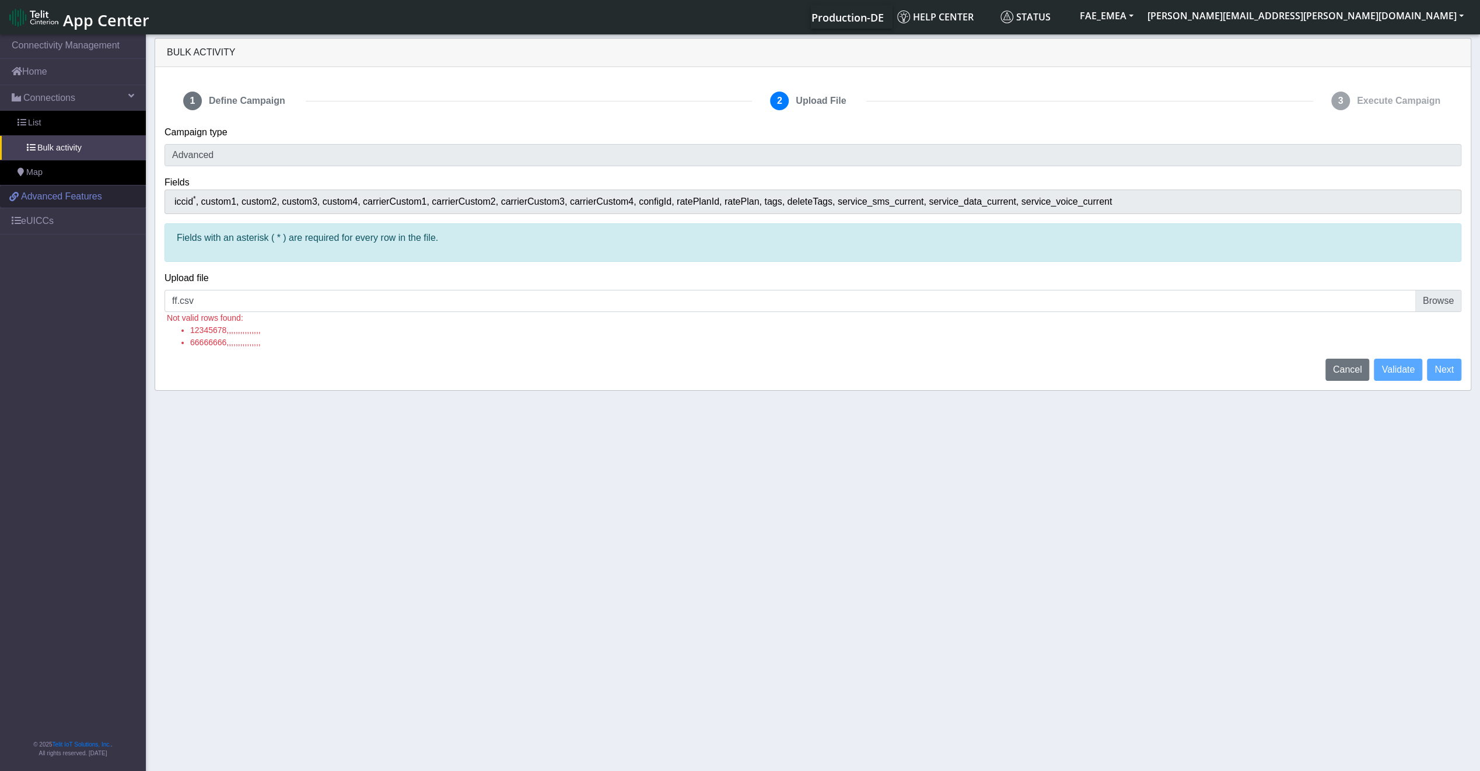
click at [77, 205] on link "Advanced Features" at bounding box center [73, 196] width 146 height 22
click at [50, 213] on link "eUICCs" at bounding box center [73, 221] width 146 height 26
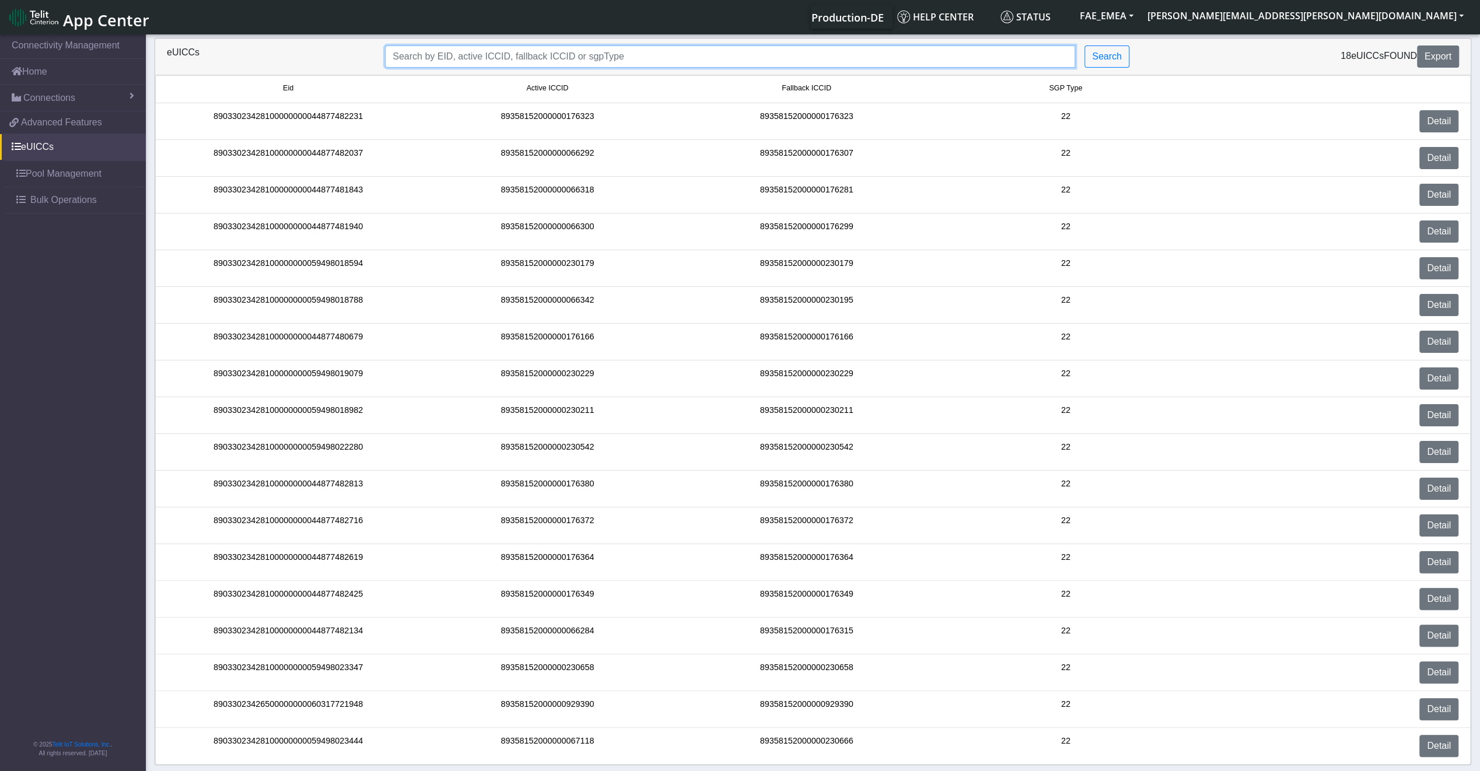
click at [563, 66] on input "Search..." at bounding box center [730, 56] width 690 height 22
paste input "89033023426500000000060317721948"
type input "89033023426500000000060317721948"
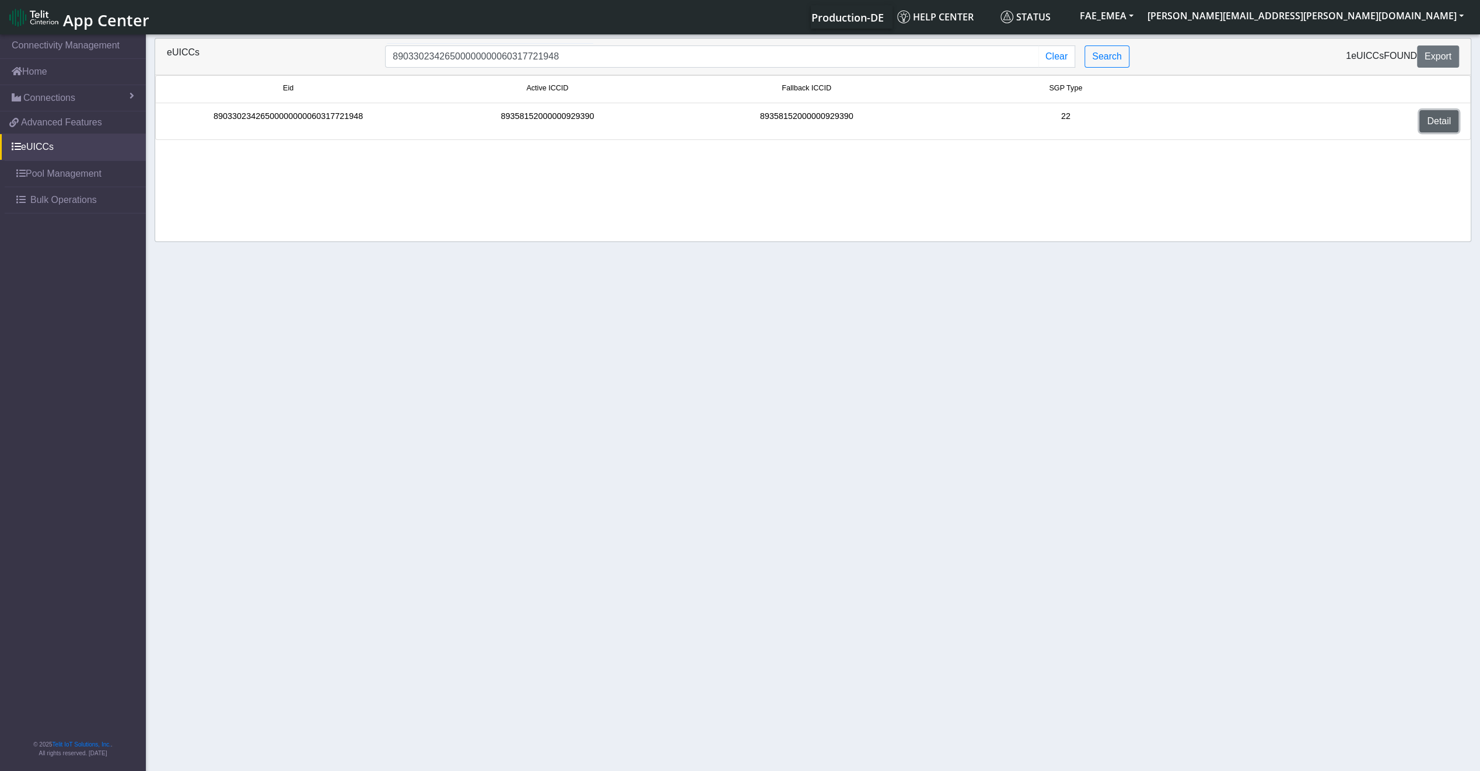
click at [1438, 122] on link "Detail" at bounding box center [1438, 121] width 39 height 22
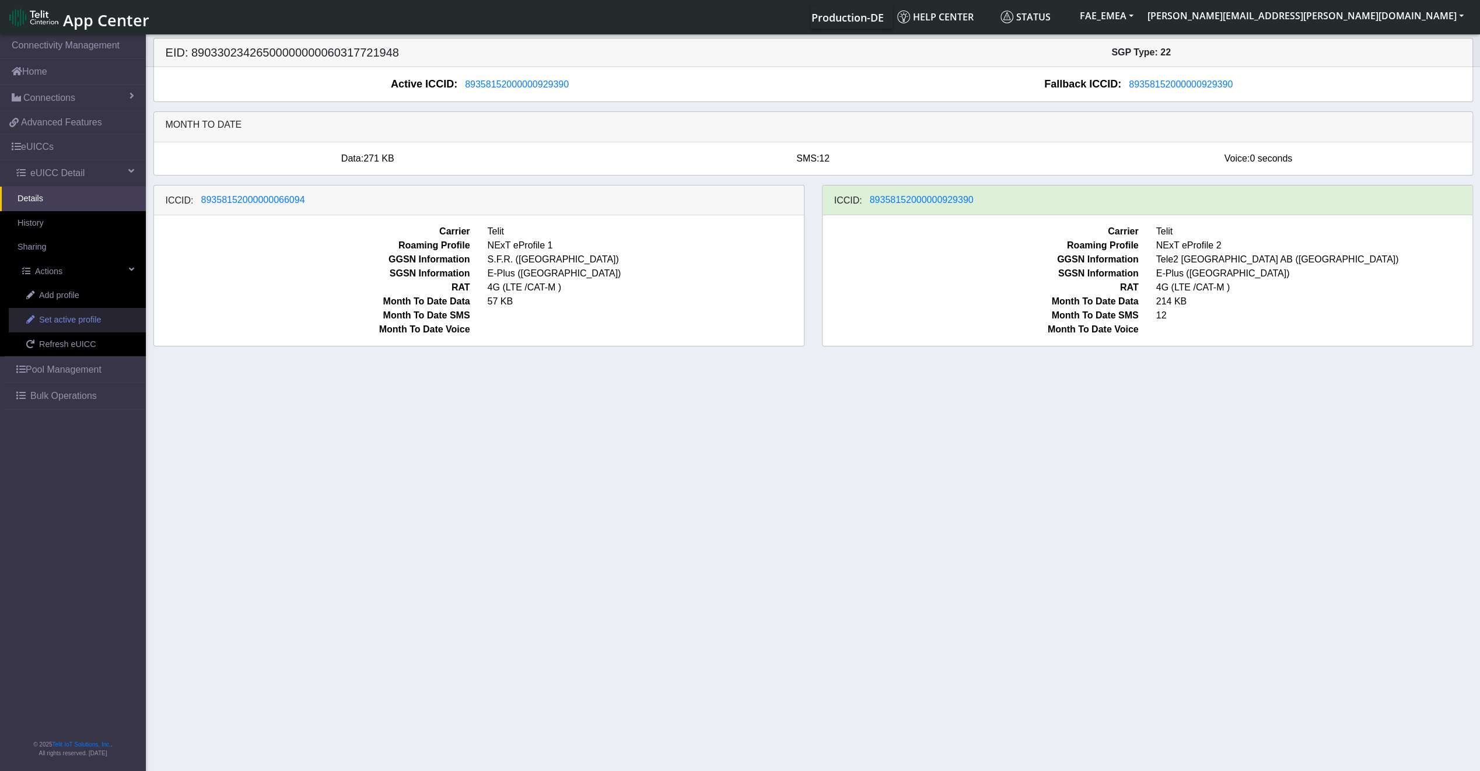
click at [79, 327] on link "Set active profile" at bounding box center [77, 320] width 137 height 24
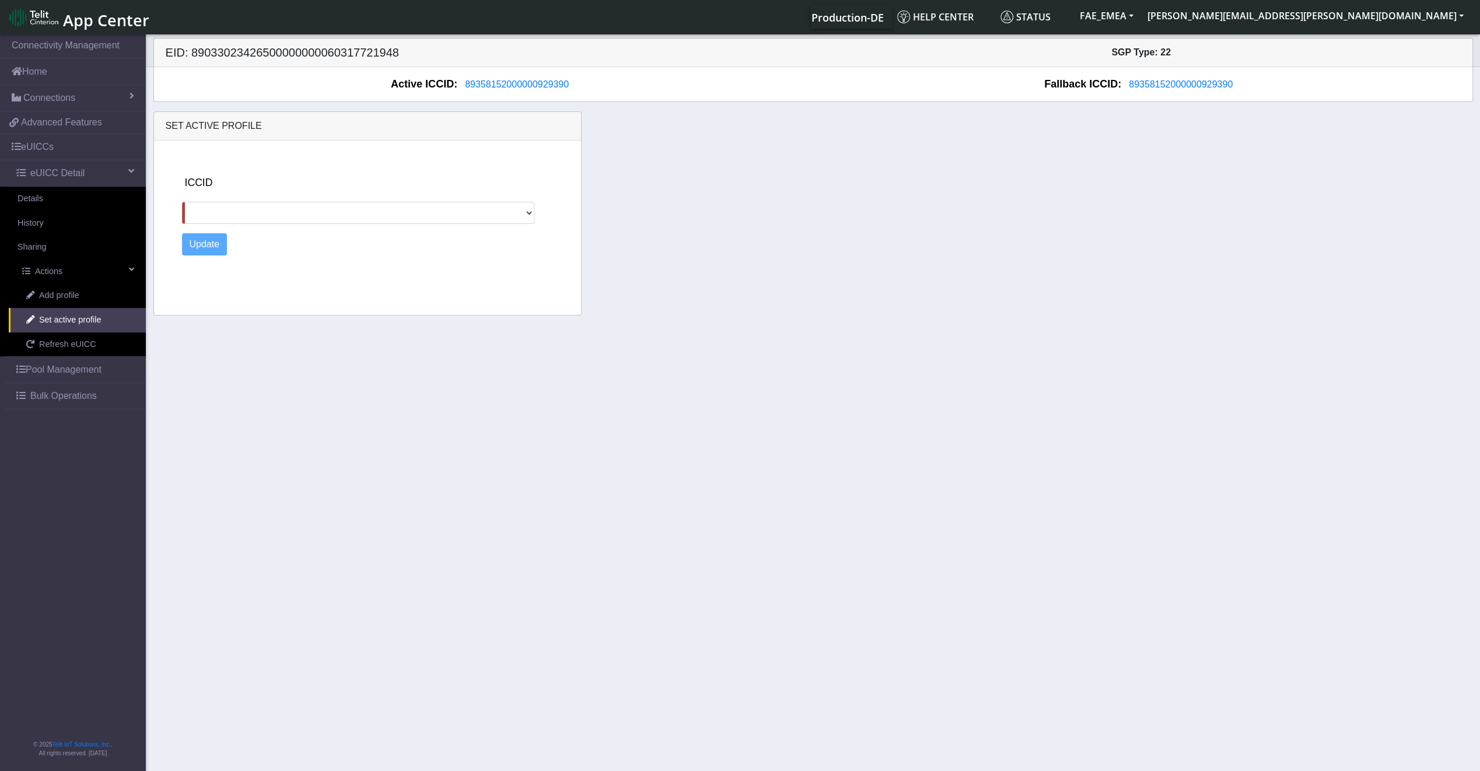
click at [328, 224] on div "ICCID 89358152000000066094 Update" at bounding box center [377, 226] width 401 height 170
click at [327, 223] on div "ICCID 89358152000000066094 Update" at bounding box center [377, 226] width 401 height 170
click at [321, 218] on select "89358152000000066094" at bounding box center [358, 213] width 353 height 22
select select "89358152000000066094"
click at [182, 202] on select "89358152000000066094" at bounding box center [358, 213] width 353 height 22
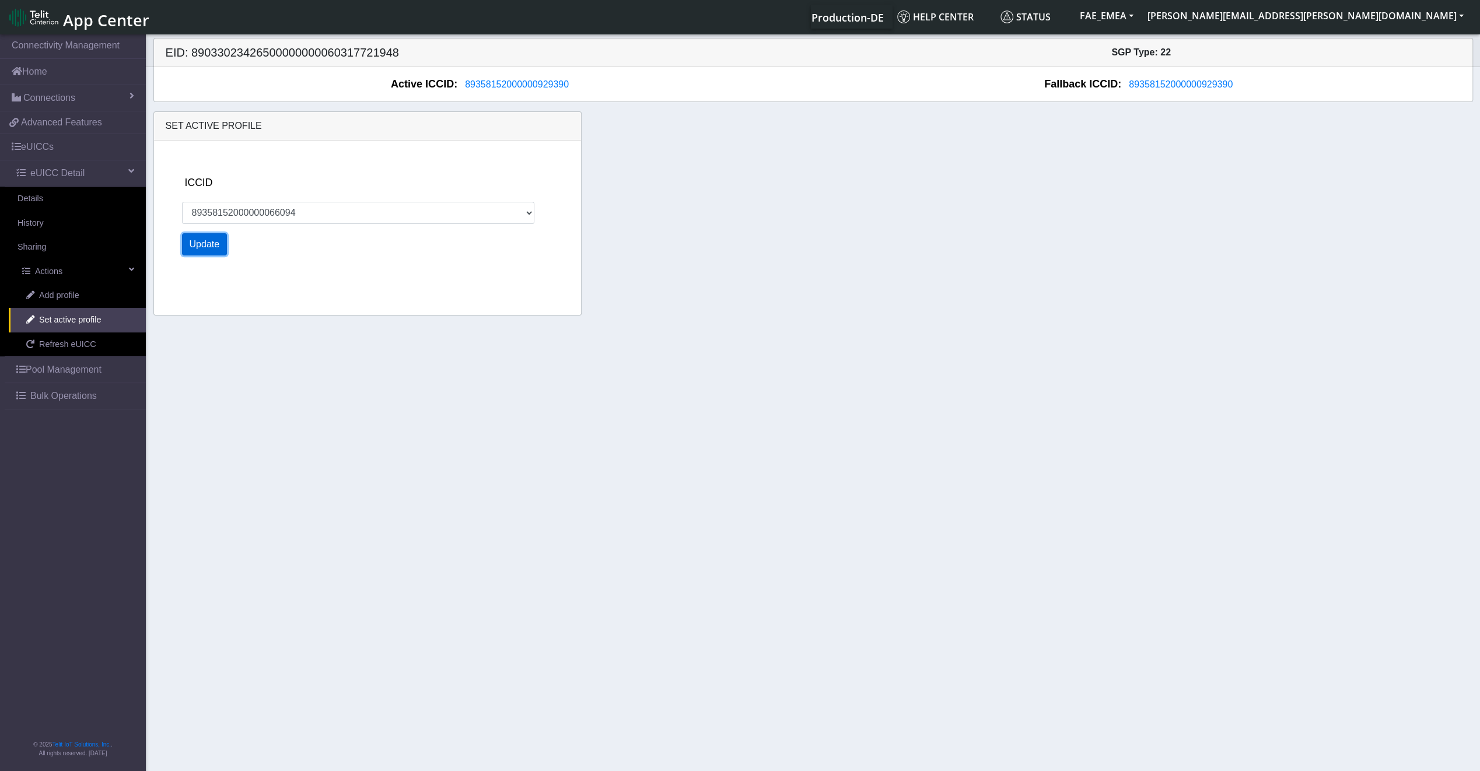
click at [224, 245] on button "Update" at bounding box center [204, 244] width 45 height 22
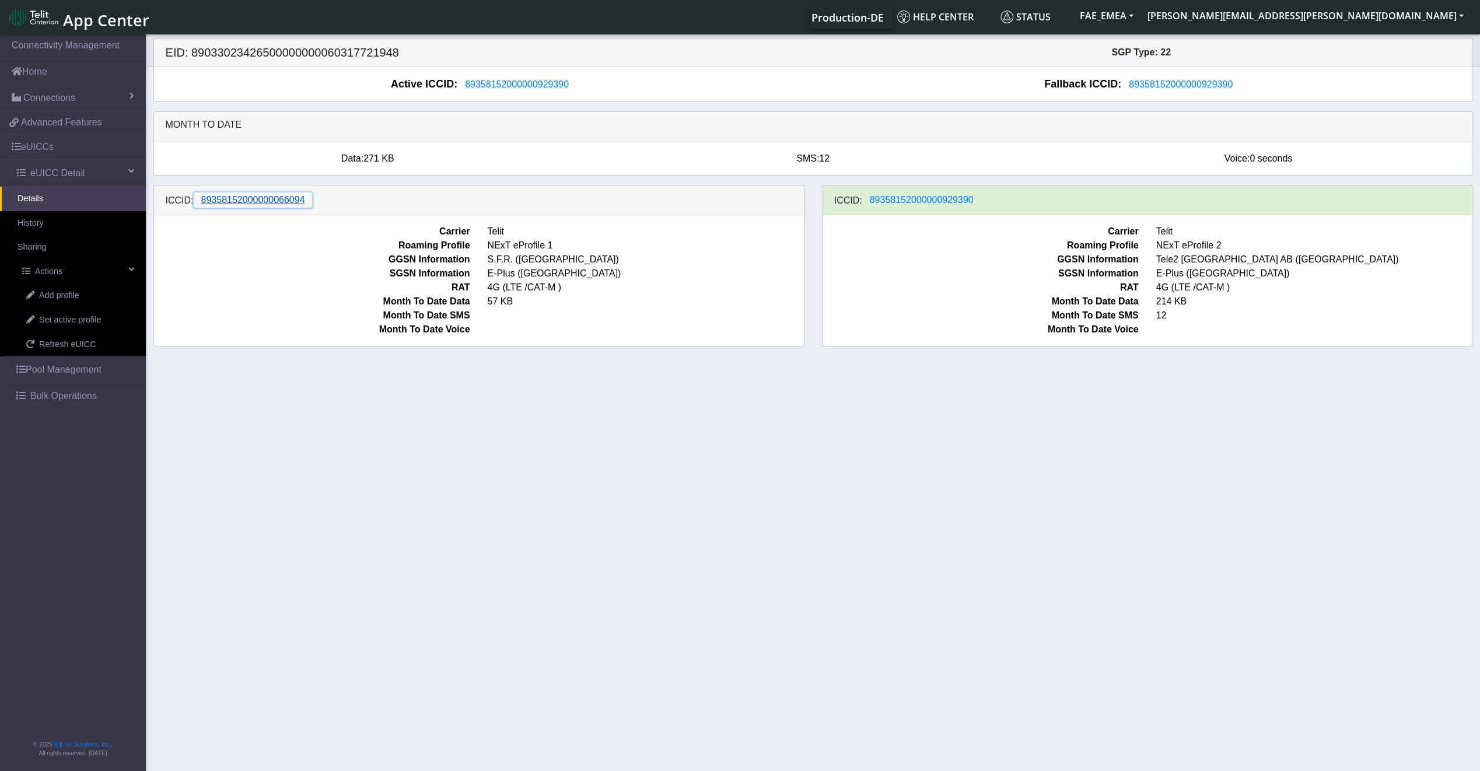
click at [225, 202] on span "89358152000000066094" at bounding box center [253, 200] width 104 height 10
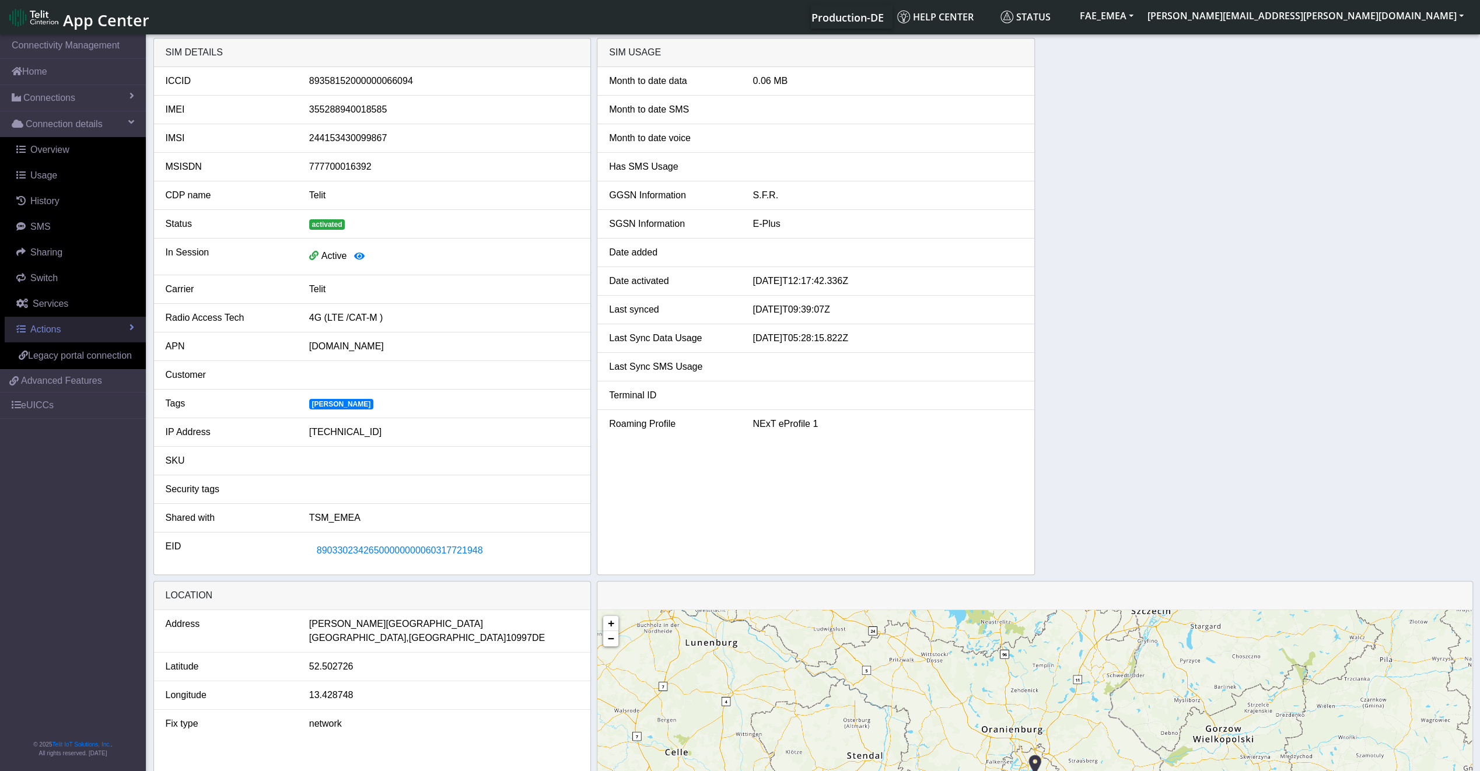
click at [51, 325] on span "Actions" at bounding box center [45, 329] width 30 height 10
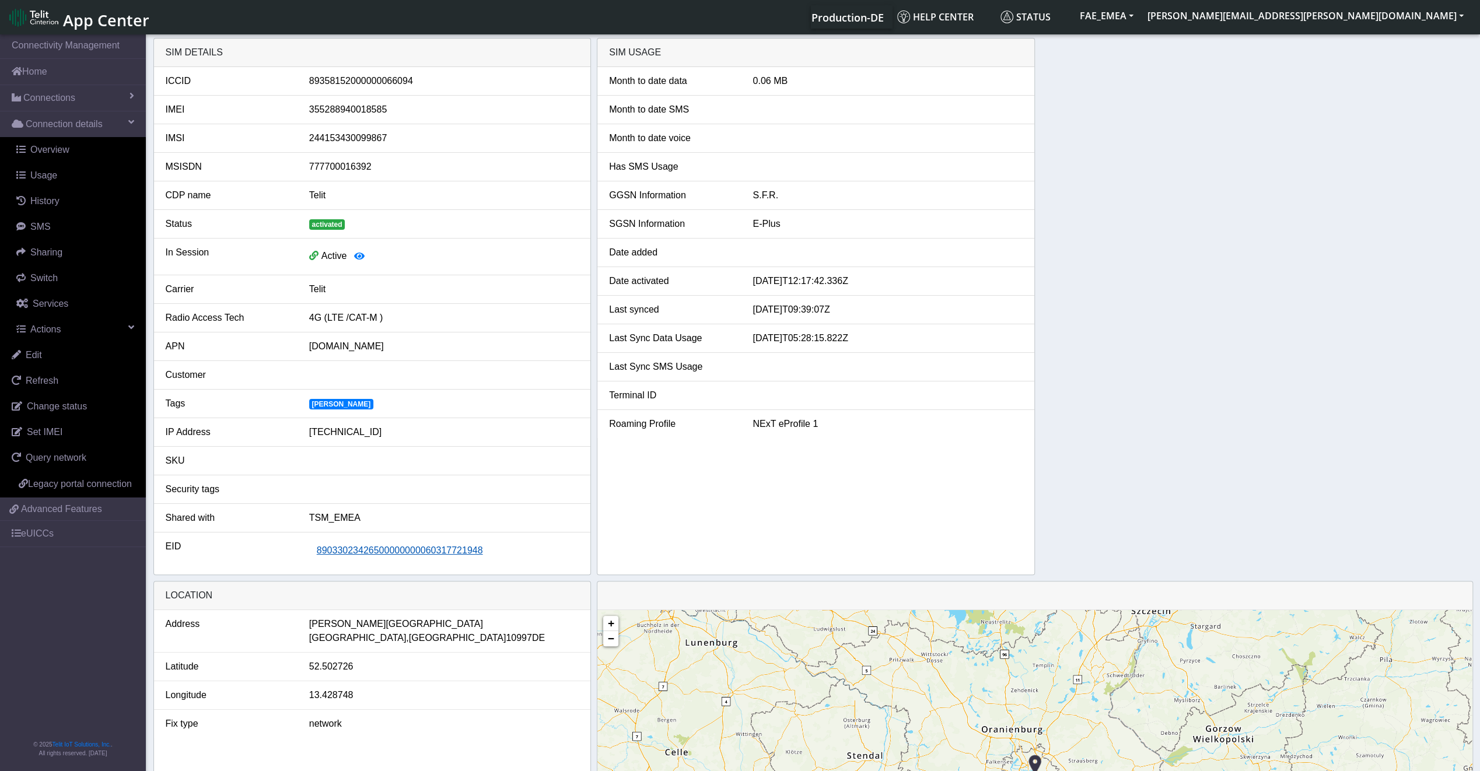
drag, startPoint x: 505, startPoint y: 556, endPoint x: 314, endPoint y: 552, distance: 191.4
click at [314, 552] on div "89033023426500000000060317721948" at bounding box center [443, 551] width 287 height 22
drag, startPoint x: 469, startPoint y: 550, endPoint x: 358, endPoint y: 541, distance: 111.2
click at [358, 545] on span "89033023426500000000060317721948" at bounding box center [400, 550] width 166 height 10
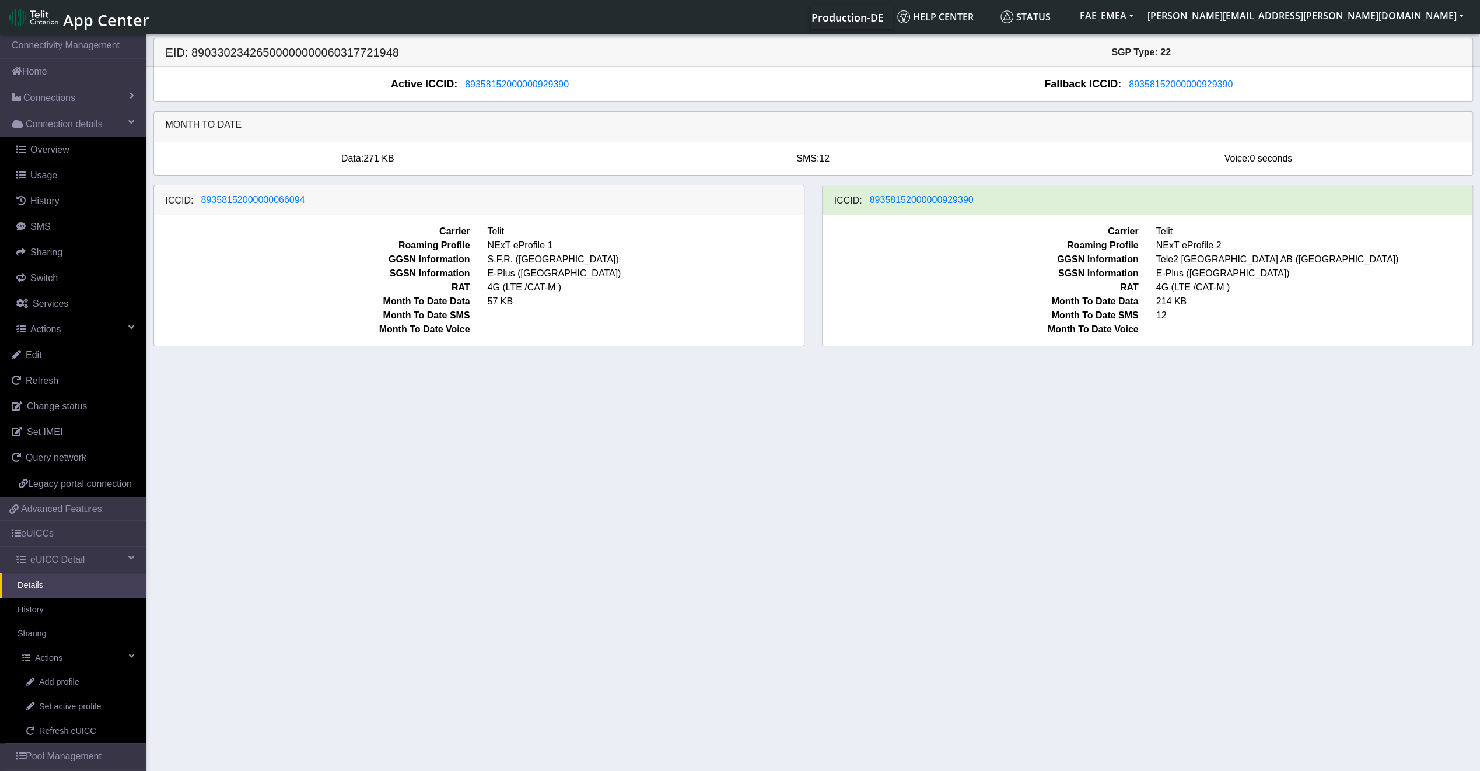
click at [353, 50] on h5 "EID: 89033023426500000000060317721948" at bounding box center [485, 52] width 656 height 14
copy h5 "89033023426500000000060317721948"
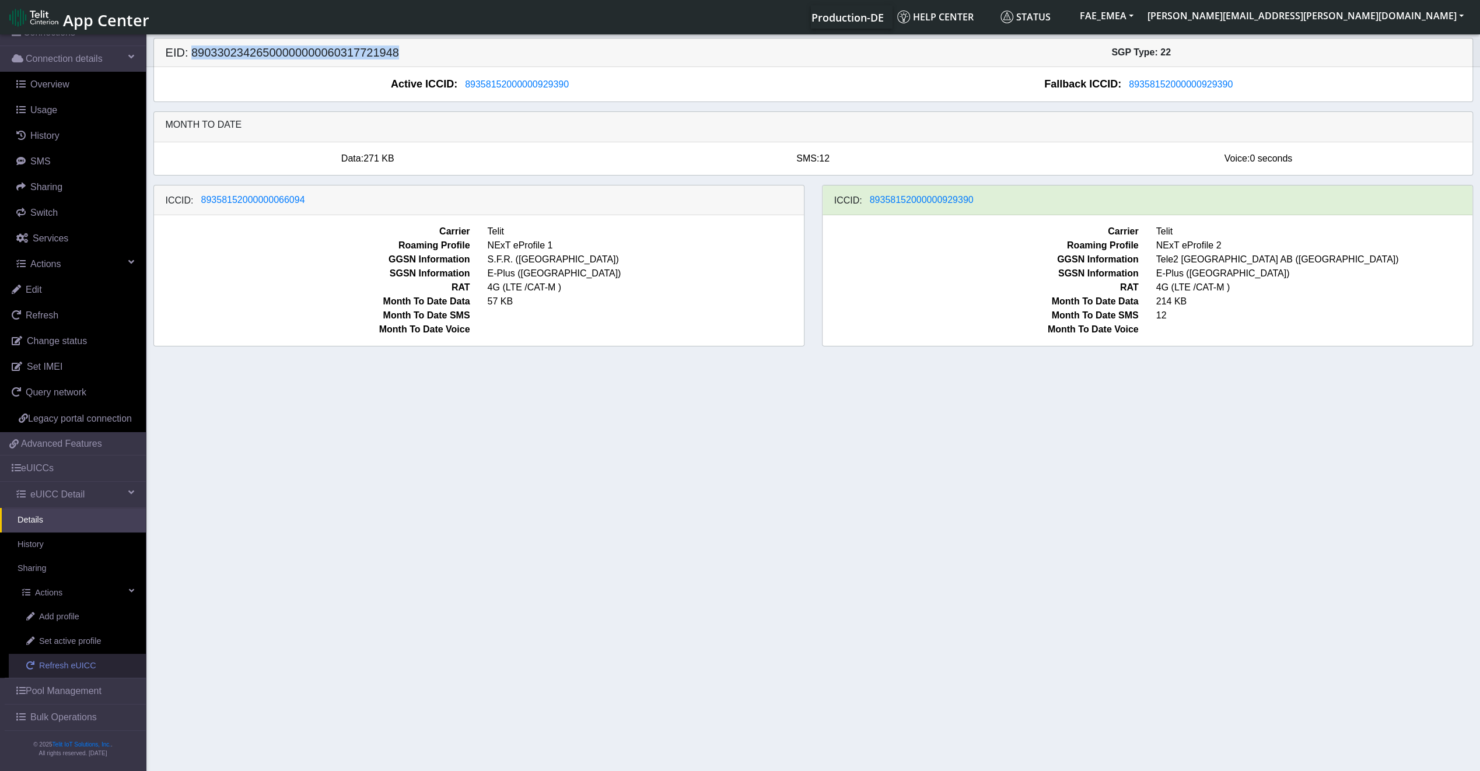
scroll to position [76, 0]
click at [80, 650] on link "Set active profile" at bounding box center [77, 641] width 137 height 24
select select
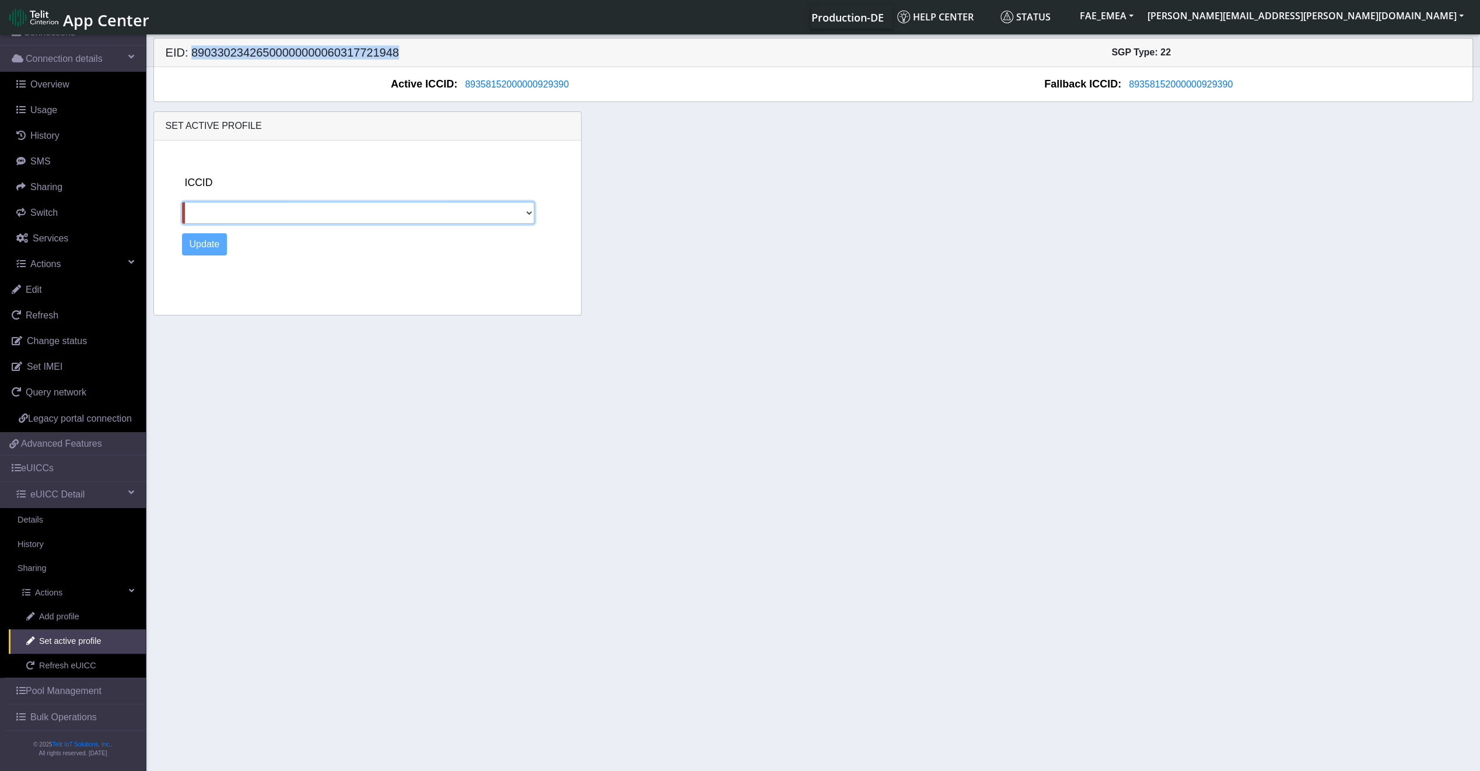
click at [323, 219] on select "89358152000000066094" at bounding box center [358, 213] width 353 height 22
click at [296, 331] on section "Connectivity Management Home Connections List Map Connection details Overview U…" at bounding box center [740, 403] width 1480 height 743
click at [65, 661] on span "Refresh eUICC" at bounding box center [67, 666] width 57 height 13
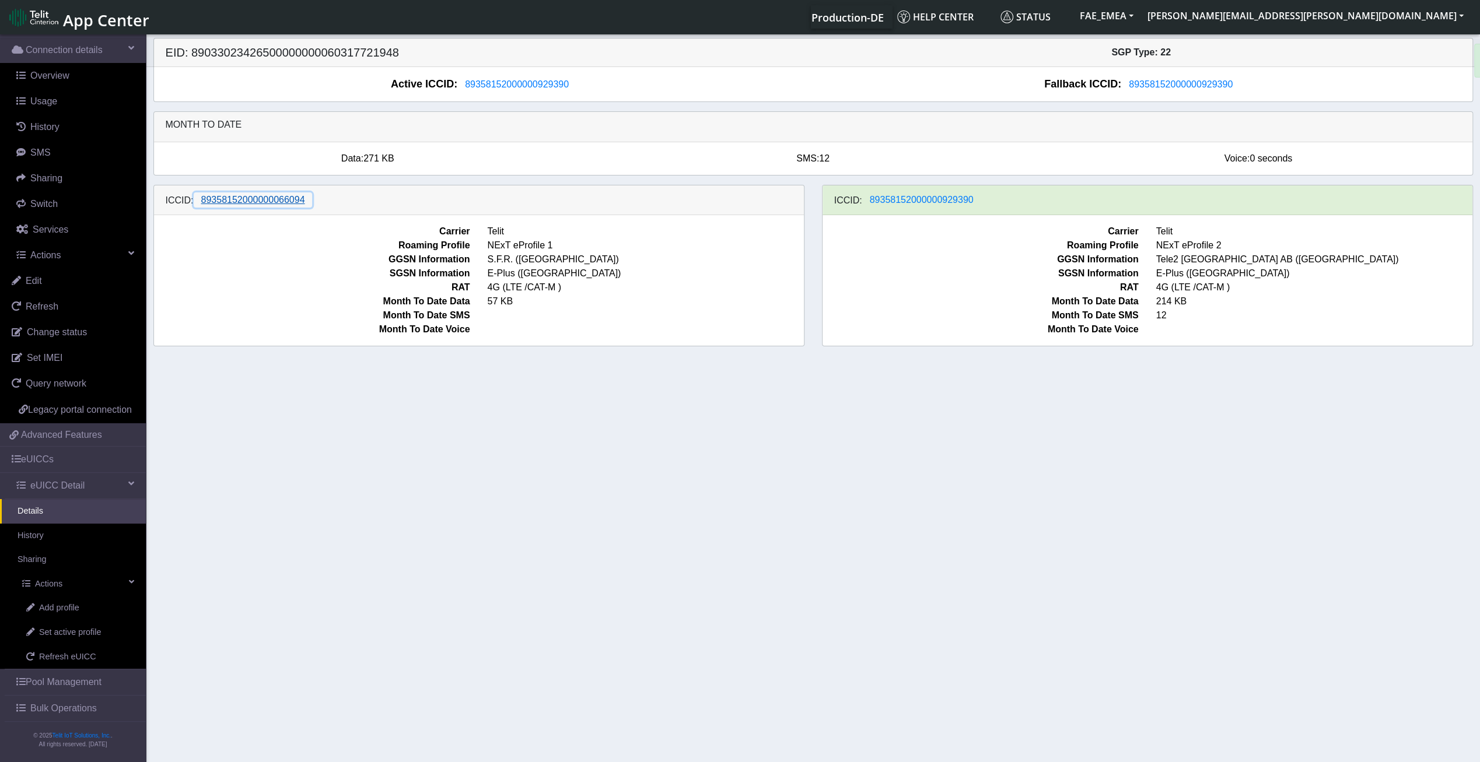
click at [244, 206] on button "89358152000000066094" at bounding box center [253, 199] width 119 height 15
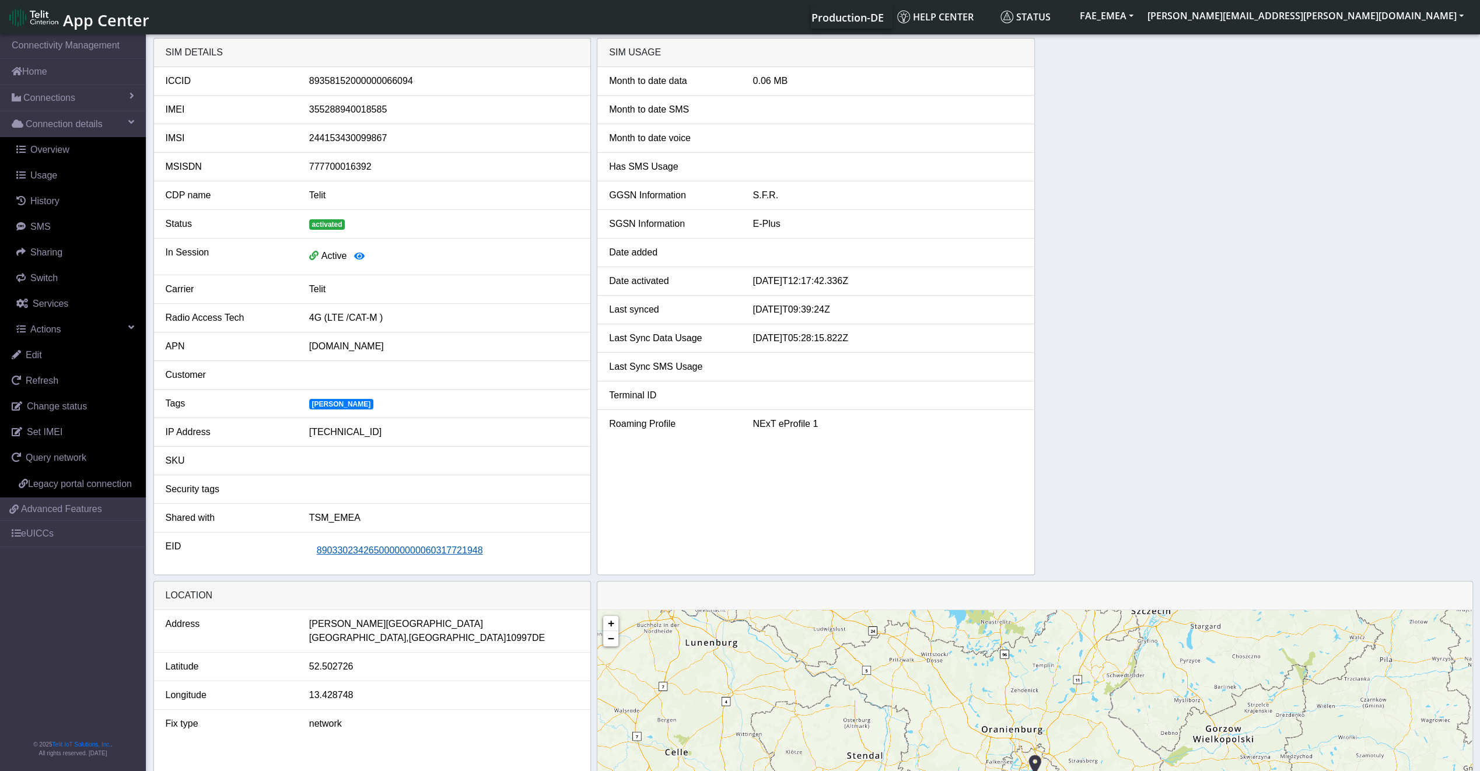
click at [410, 555] on button "89033023426500000000060317721948" at bounding box center [399, 551] width 181 height 22
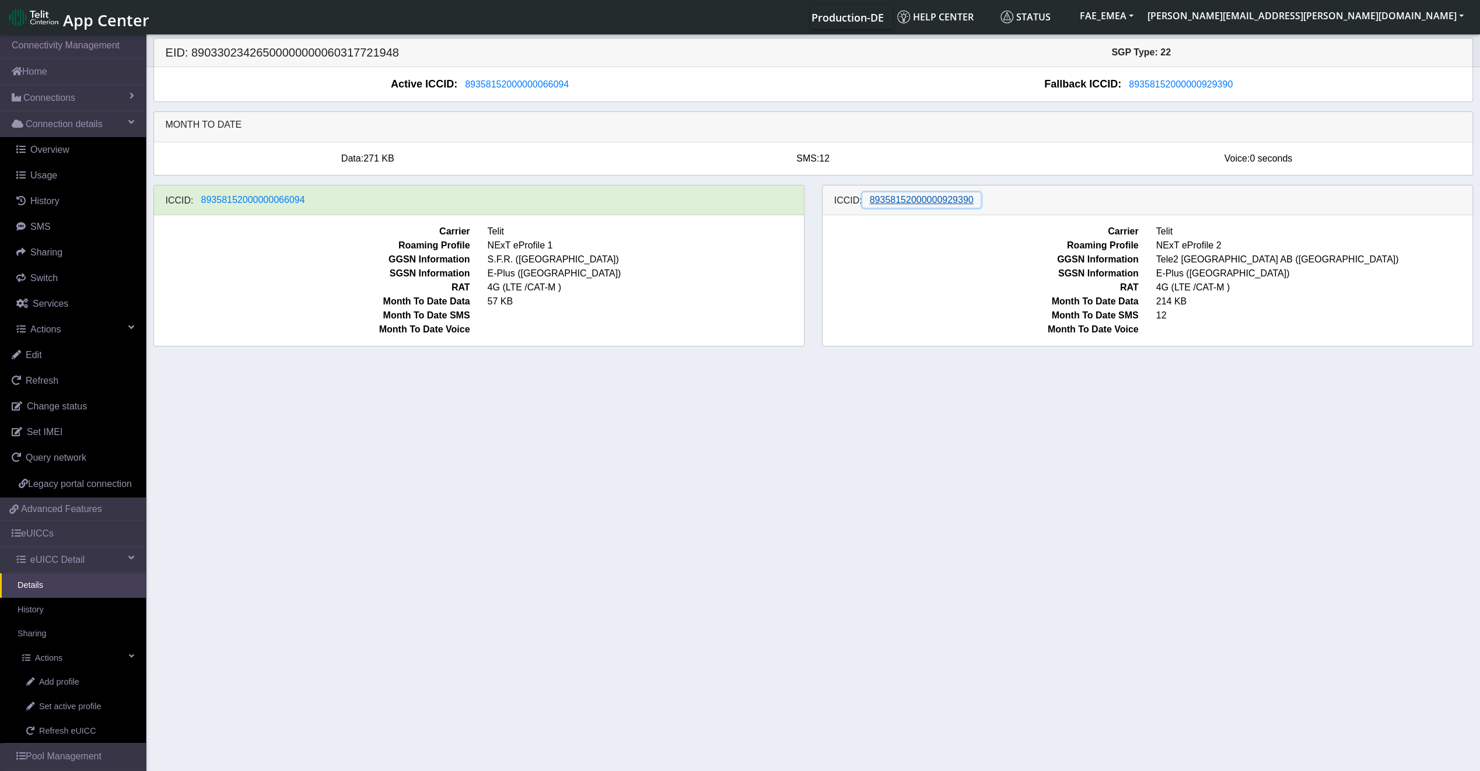
click at [933, 205] on span "89358152000000929390" at bounding box center [922, 200] width 104 height 10
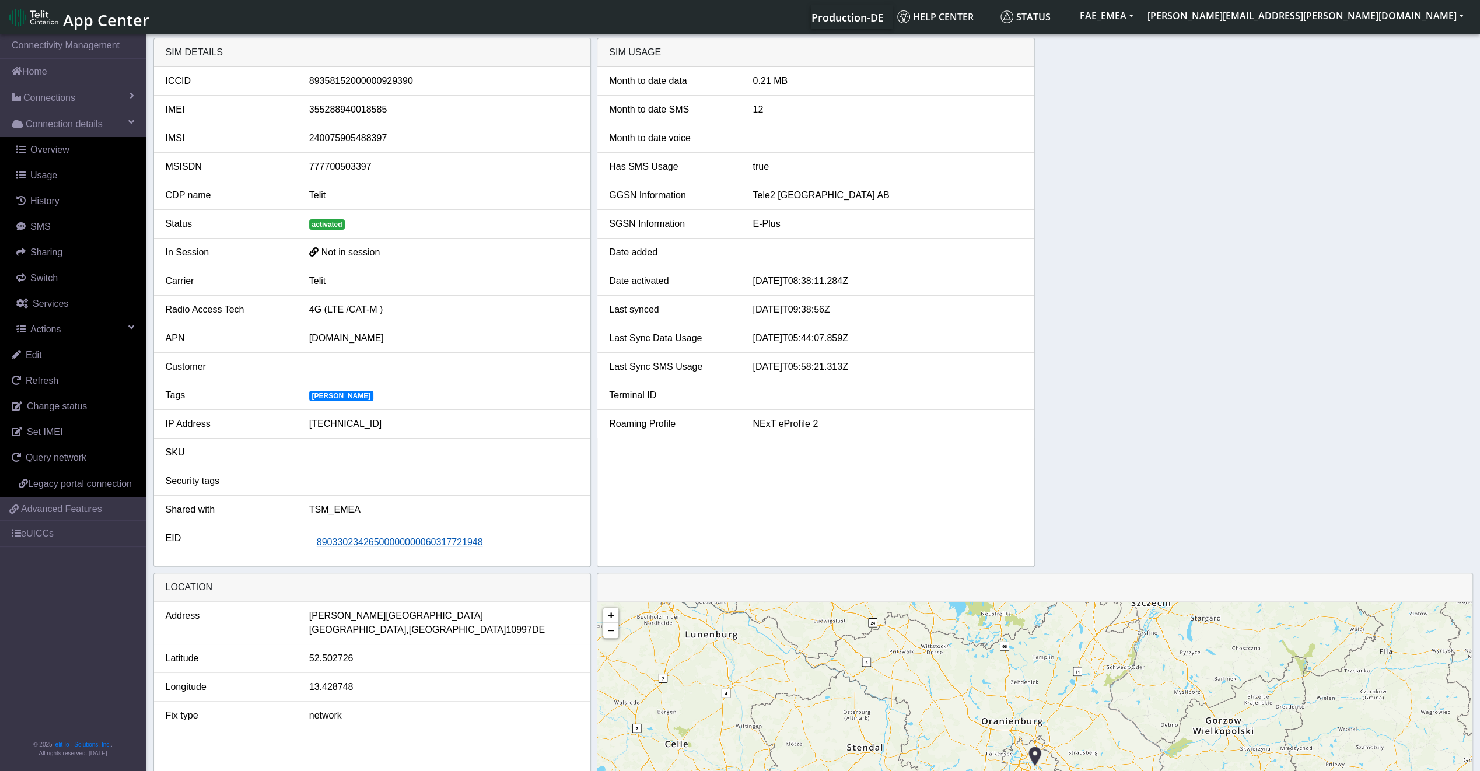
click at [390, 531] on button "89033023426500000000060317721948" at bounding box center [399, 542] width 181 height 22
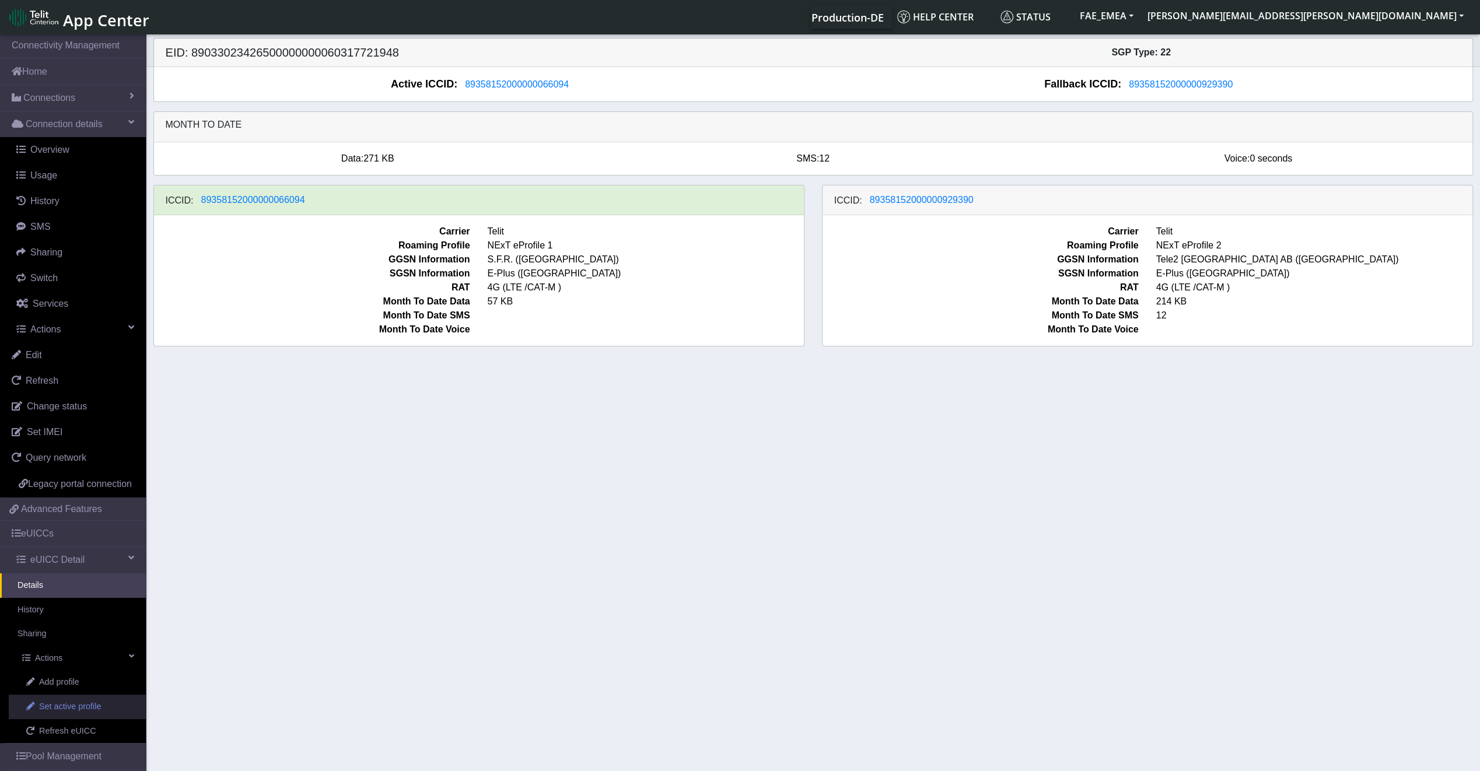
click at [82, 713] on span "Set active profile" at bounding box center [70, 707] width 62 height 13
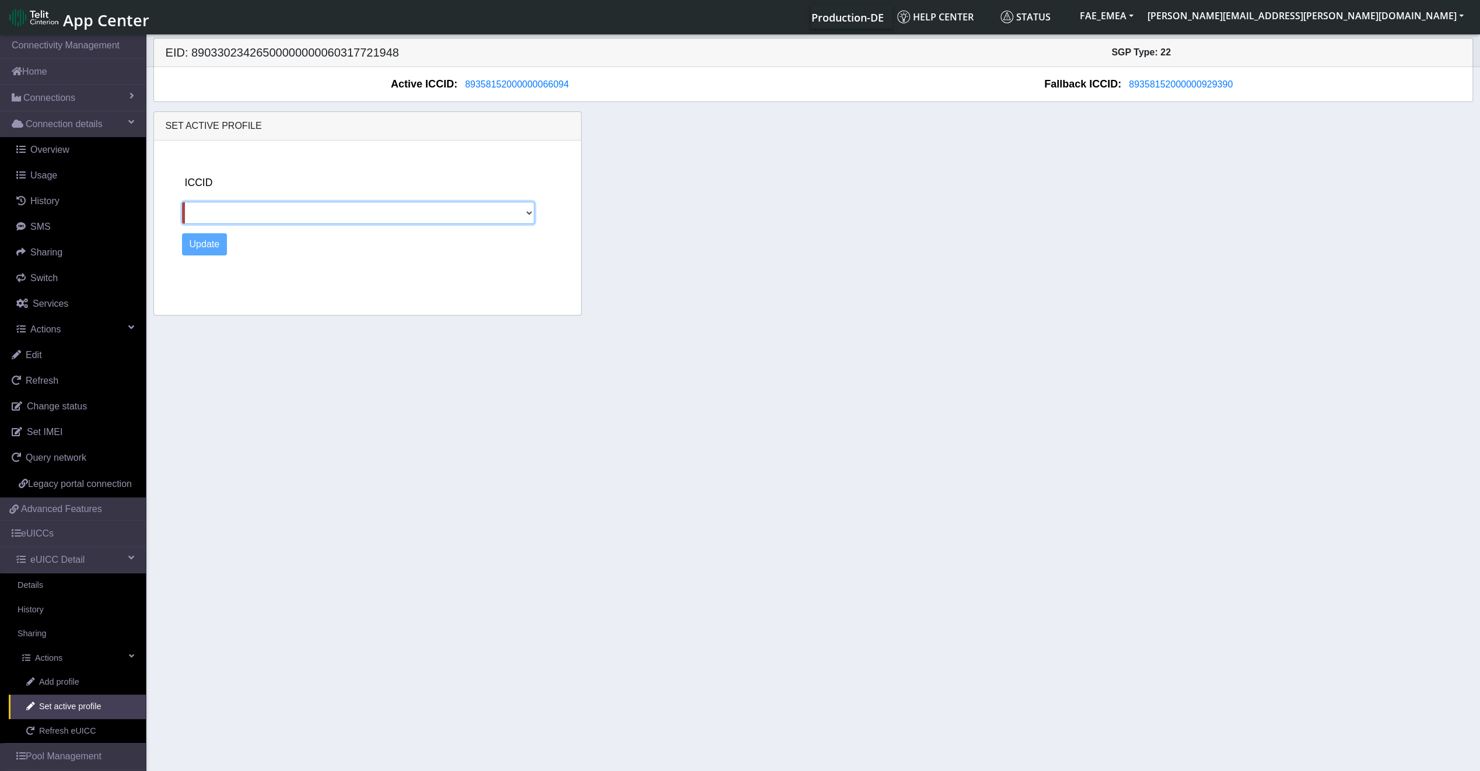
click at [344, 202] on select "89358152000000929390" at bounding box center [358, 213] width 353 height 22
click at [346, 245] on div "Update" at bounding box center [378, 244] width 392 height 22
click at [233, 216] on select "89358152000000929390" at bounding box center [358, 213] width 353 height 22
select select "89358152000000929390"
click at [182, 202] on select "89358152000000929390" at bounding box center [358, 213] width 353 height 22
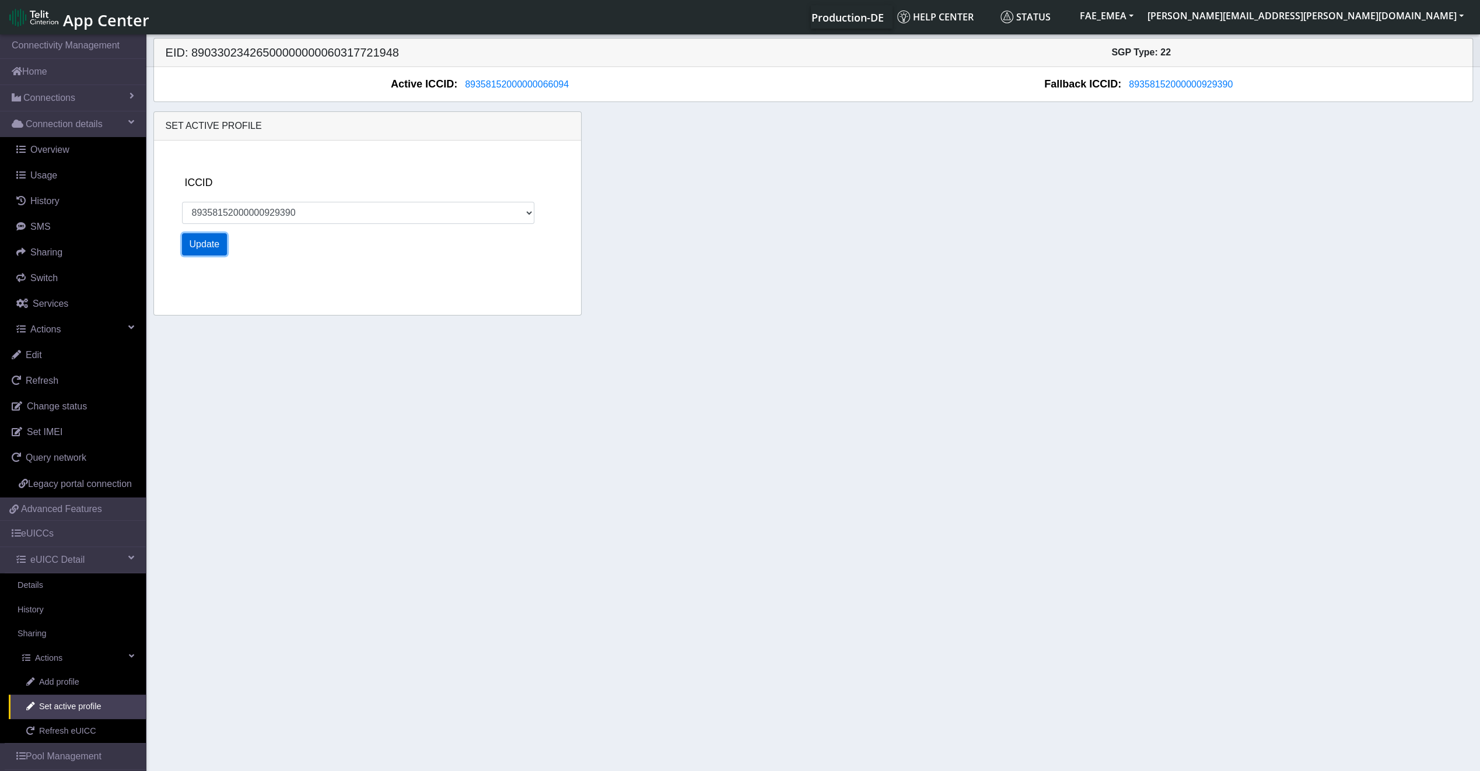
click at [219, 239] on button "Update" at bounding box center [204, 244] width 45 height 22
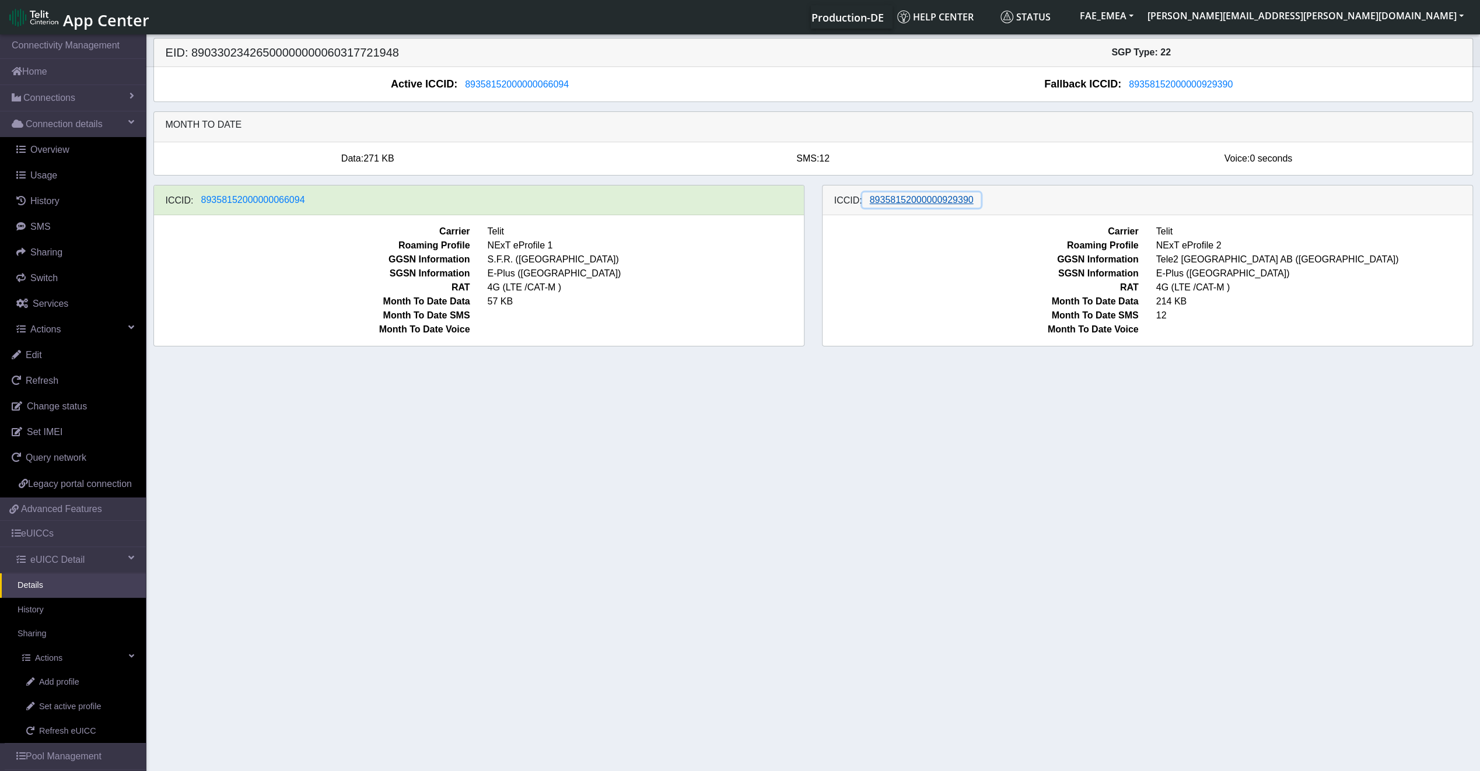
click at [929, 201] on span "89358152000000929390" at bounding box center [922, 200] width 104 height 10
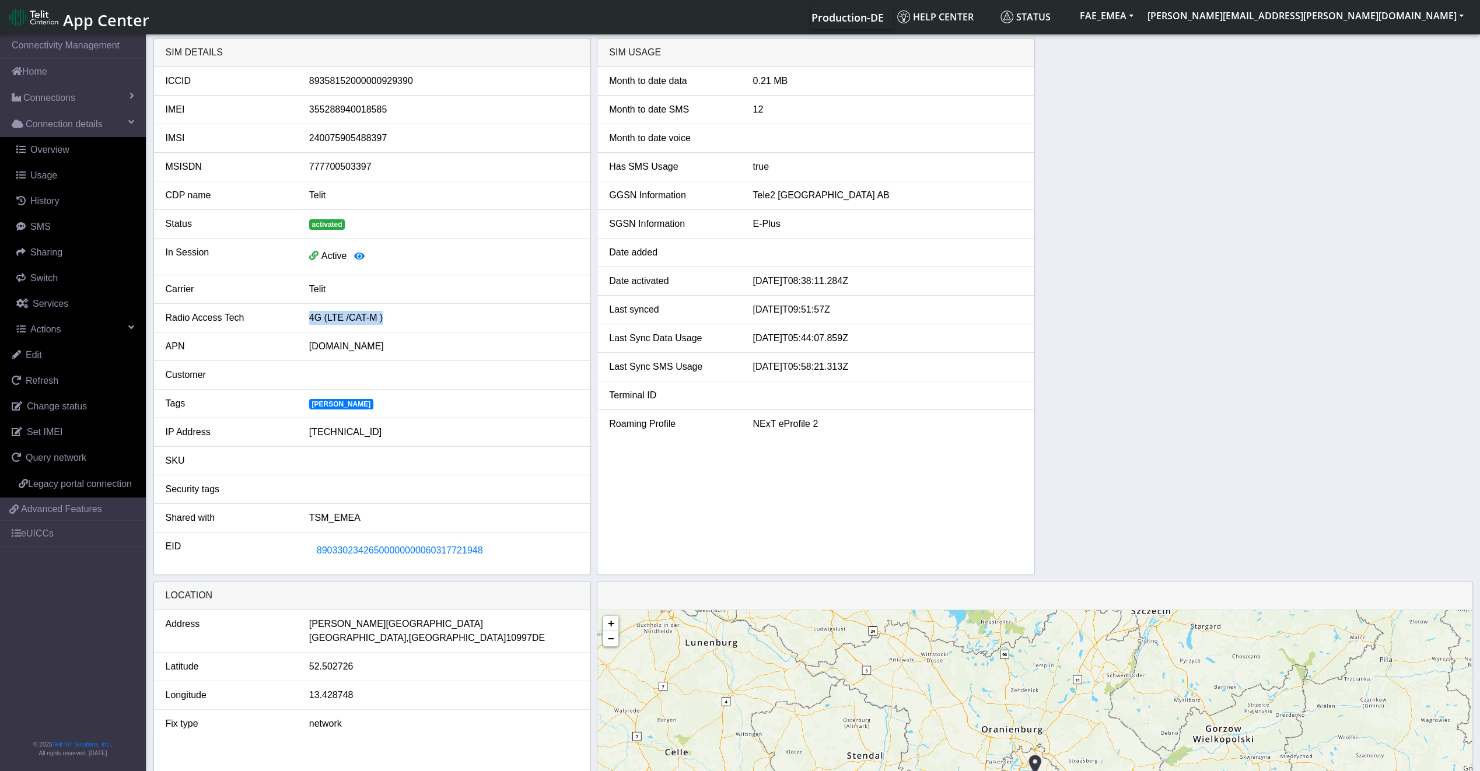
drag, startPoint x: 398, startPoint y: 328, endPoint x: 255, endPoint y: 309, distance: 143.5
click at [255, 309] on li "Radio Access Tech 4G (LTE /CAT-M )" at bounding box center [372, 318] width 437 height 29
click at [463, 547] on span "89033023426500000000060317721948" at bounding box center [400, 550] width 166 height 10
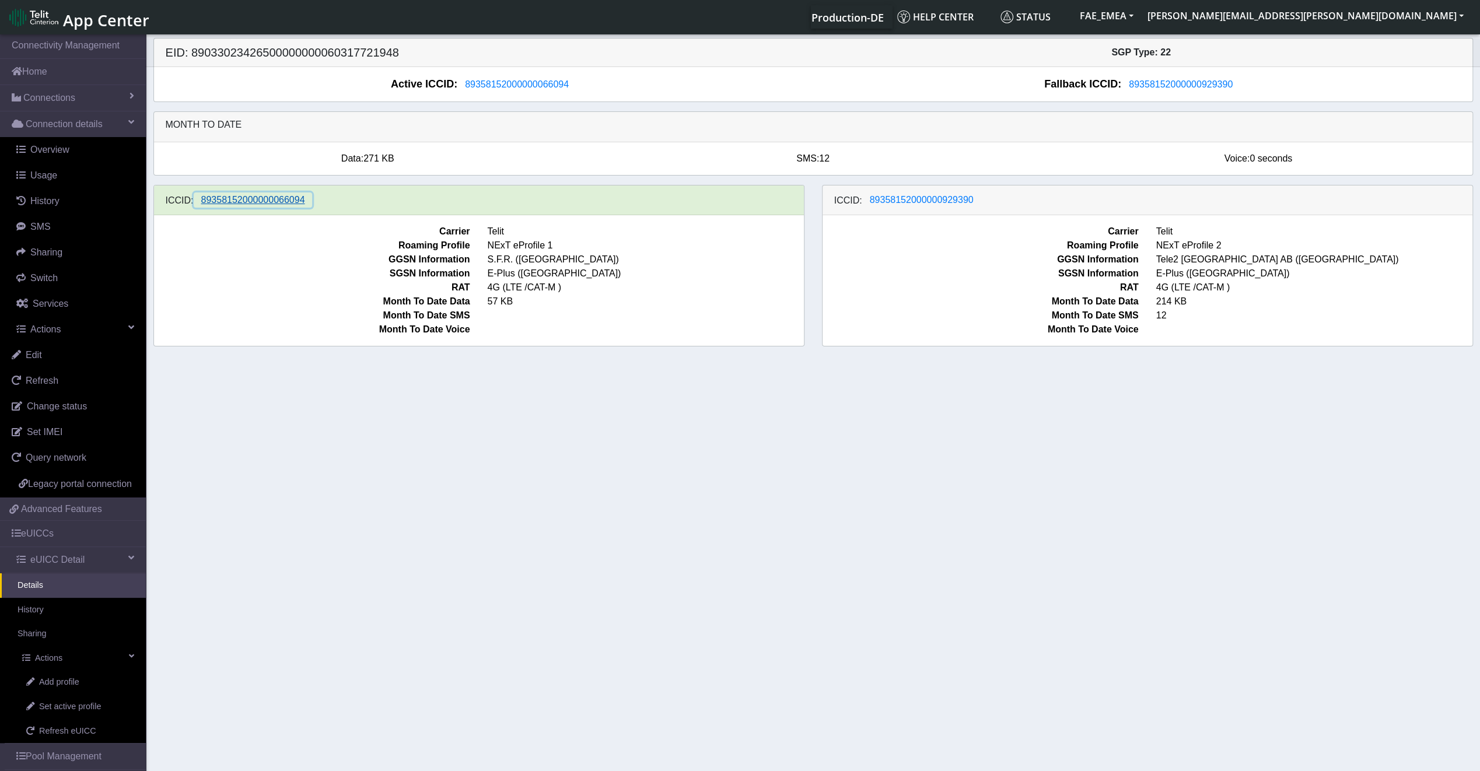
click at [256, 197] on span "89358152000000066094" at bounding box center [253, 200] width 104 height 10
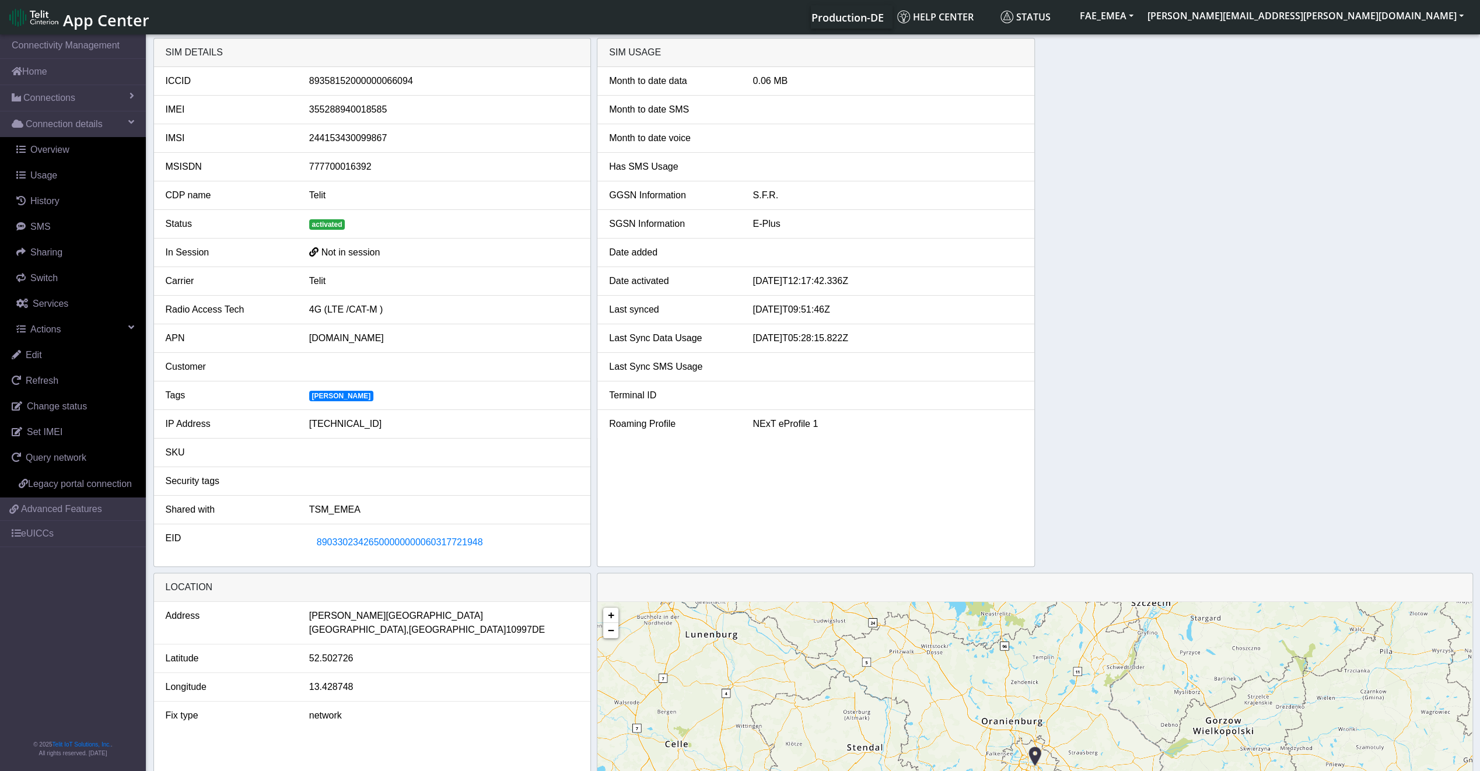
click at [366, 247] on span "Not in session" at bounding box center [350, 252] width 59 height 10
click at [366, 544] on span "89033023426500000000060317721948" at bounding box center [400, 542] width 166 height 10
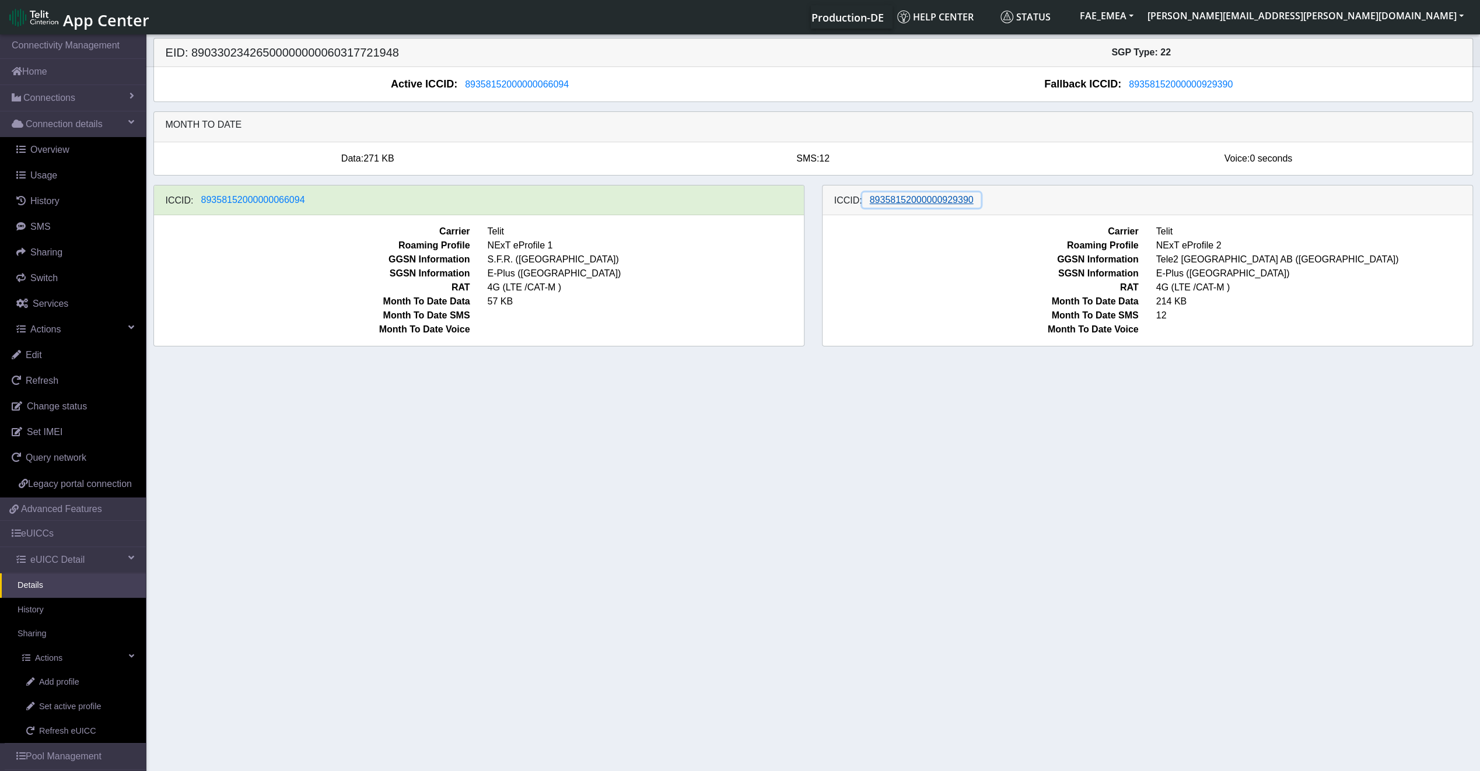
click at [934, 203] on span "89358152000000929390" at bounding box center [922, 200] width 104 height 10
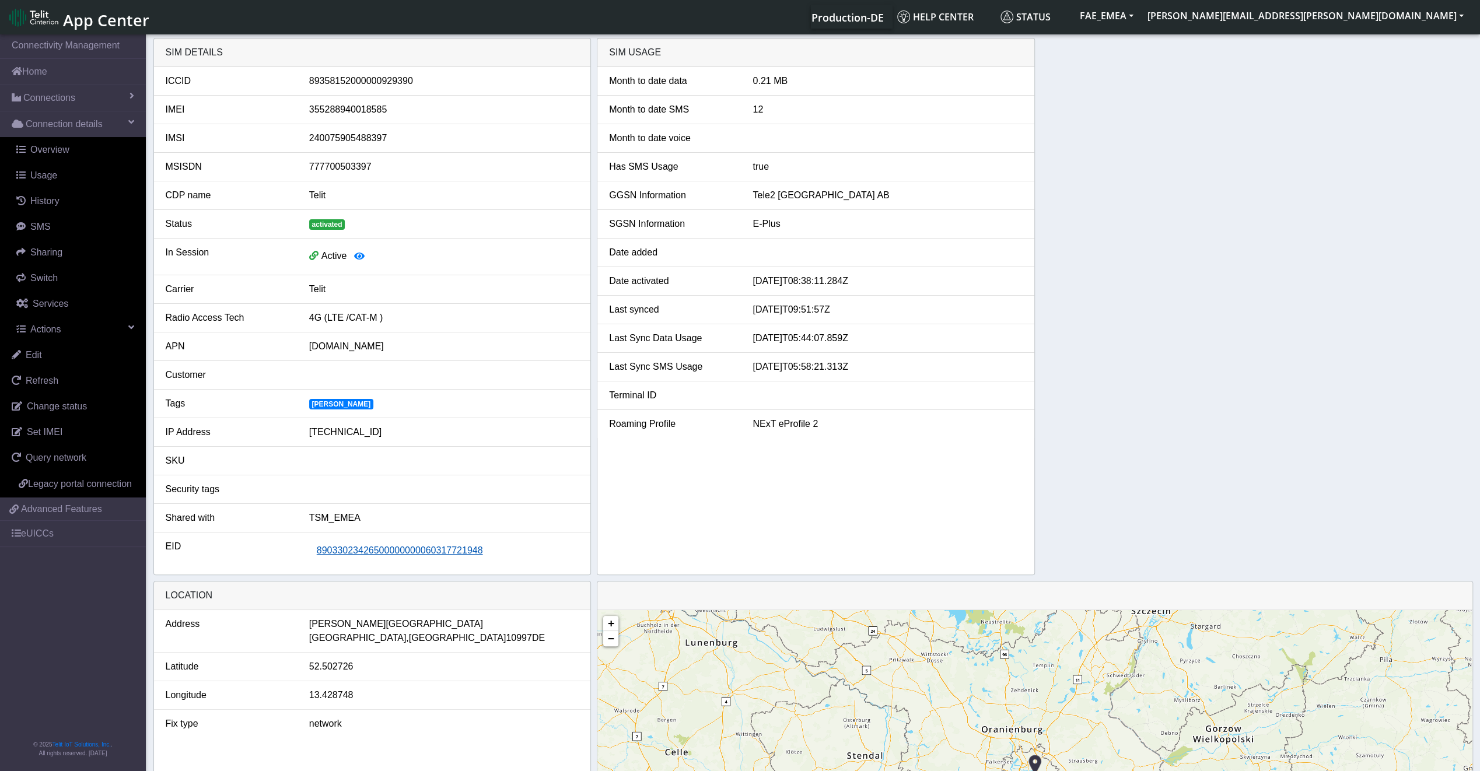
click at [416, 549] on span "89033023426500000000060317721948" at bounding box center [400, 550] width 166 height 10
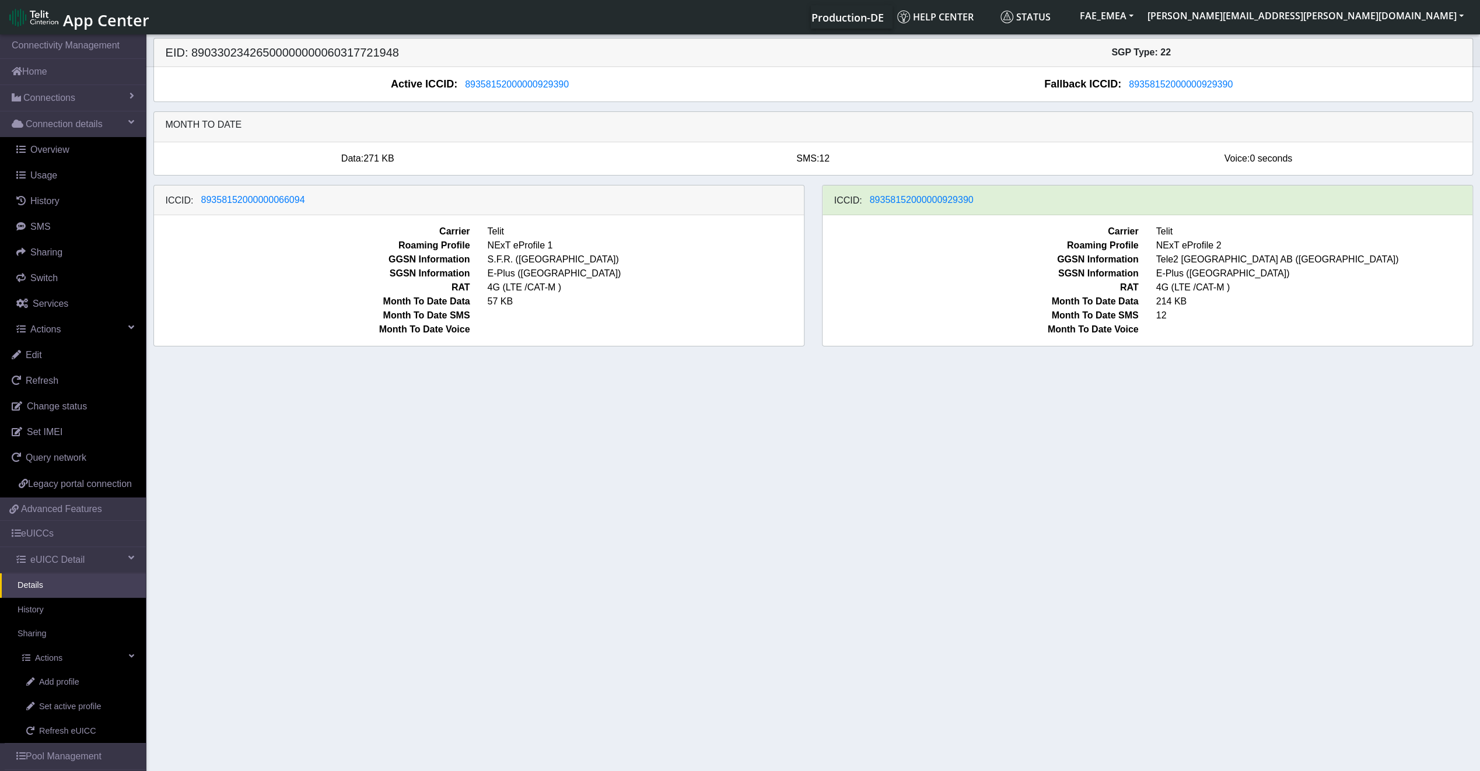
click at [932, 209] on div "ICCID: 89358152000000929390" at bounding box center [1147, 200] width 650 height 30
click at [920, 190] on div "ICCID: 89358152000000929390" at bounding box center [1147, 200] width 650 height 30
click at [936, 195] on span "89358152000000929390" at bounding box center [922, 200] width 104 height 10
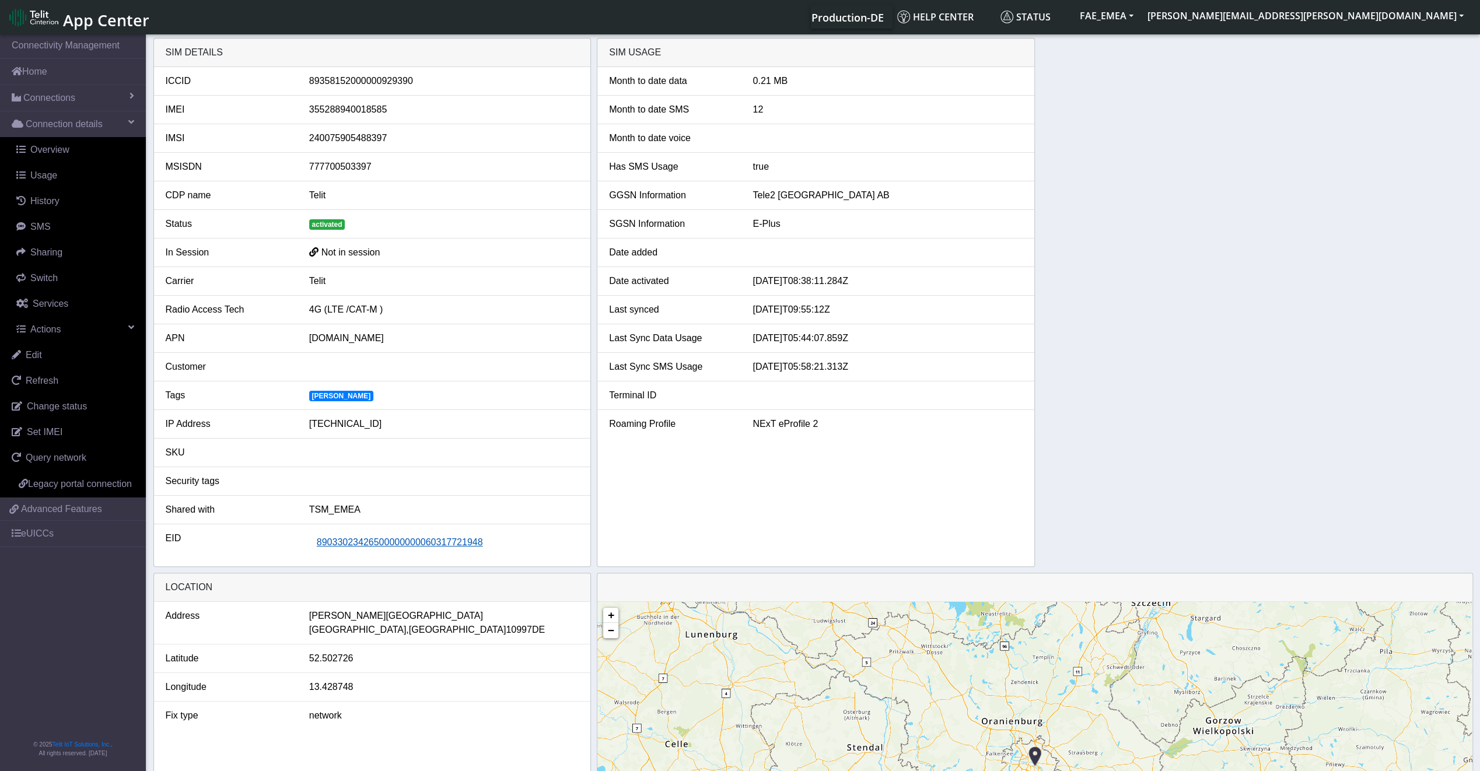
click at [474, 540] on span "89033023426500000000060317721948" at bounding box center [400, 542] width 166 height 10
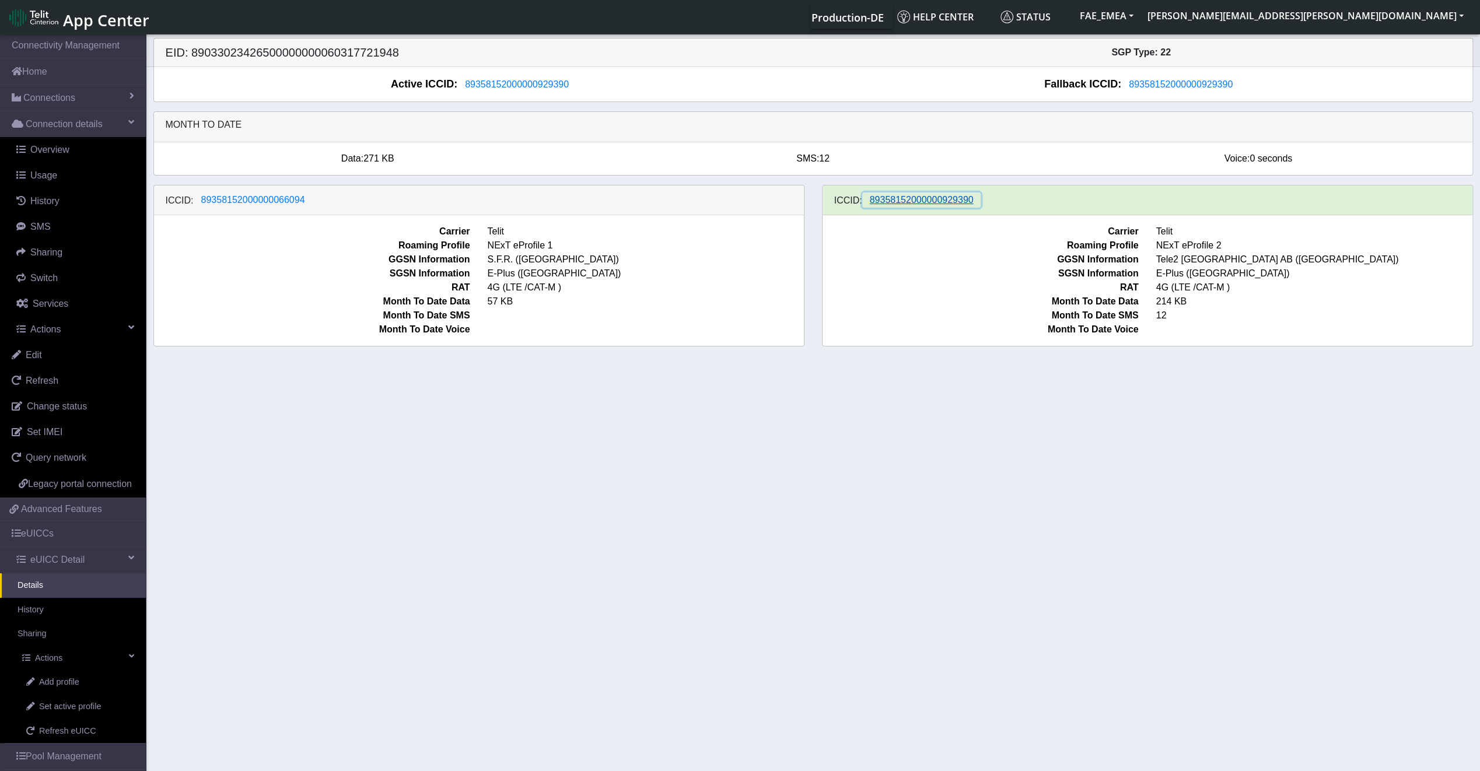
click at [890, 197] on span "89358152000000929390" at bounding box center [922, 200] width 104 height 10
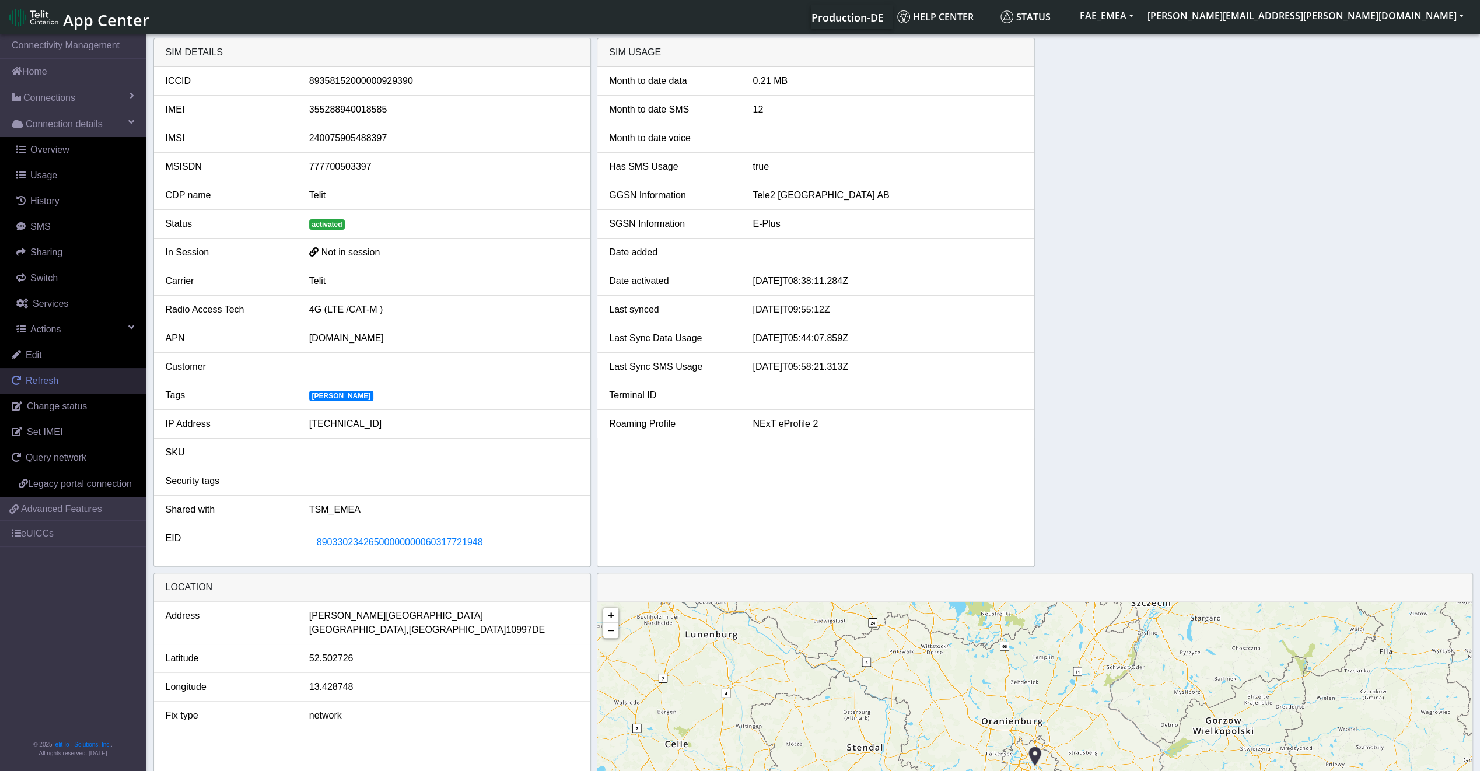
click at [87, 381] on link "Refresh" at bounding box center [73, 381] width 146 height 26
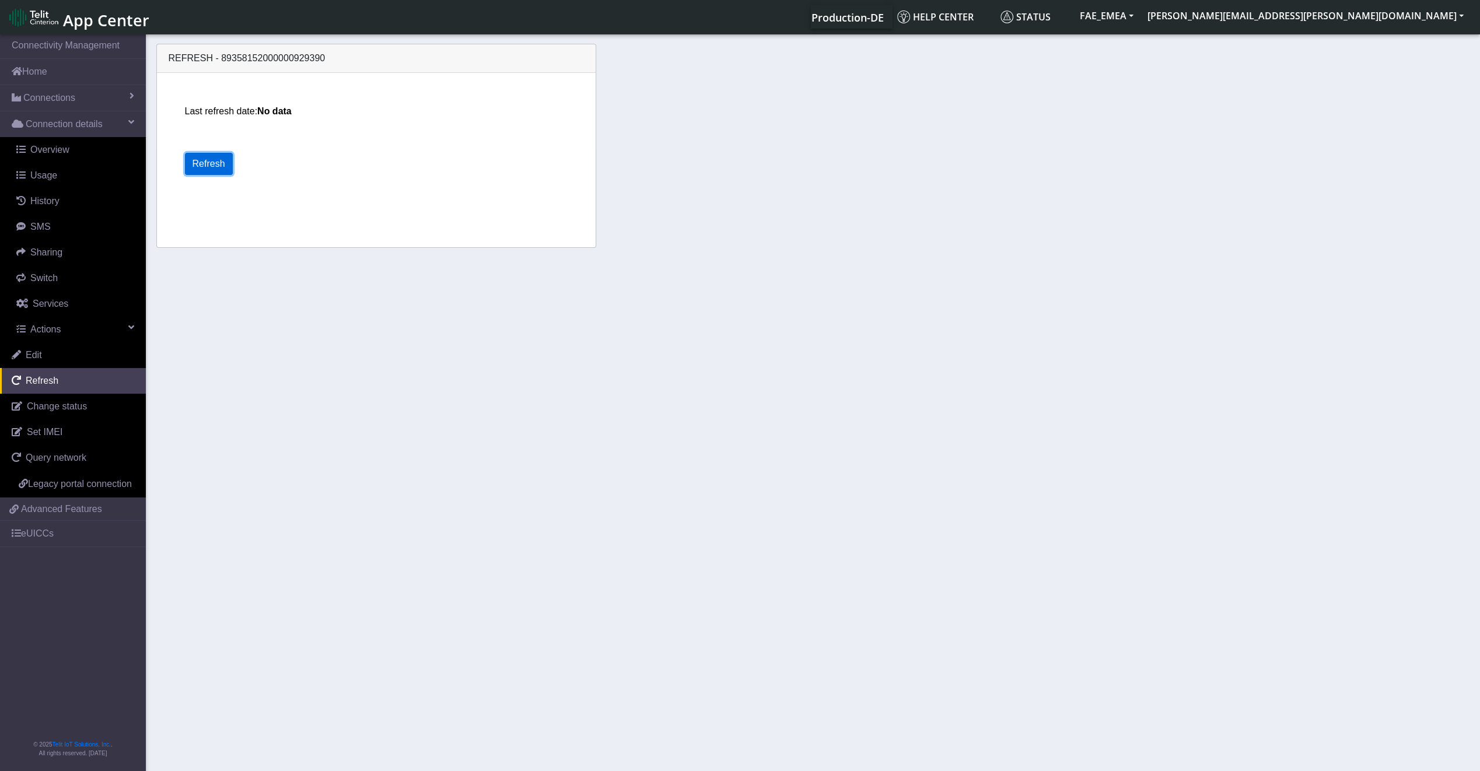
click at [208, 163] on button "Refresh" at bounding box center [209, 164] width 48 height 22
